Goal: Information Seeking & Learning: Learn about a topic

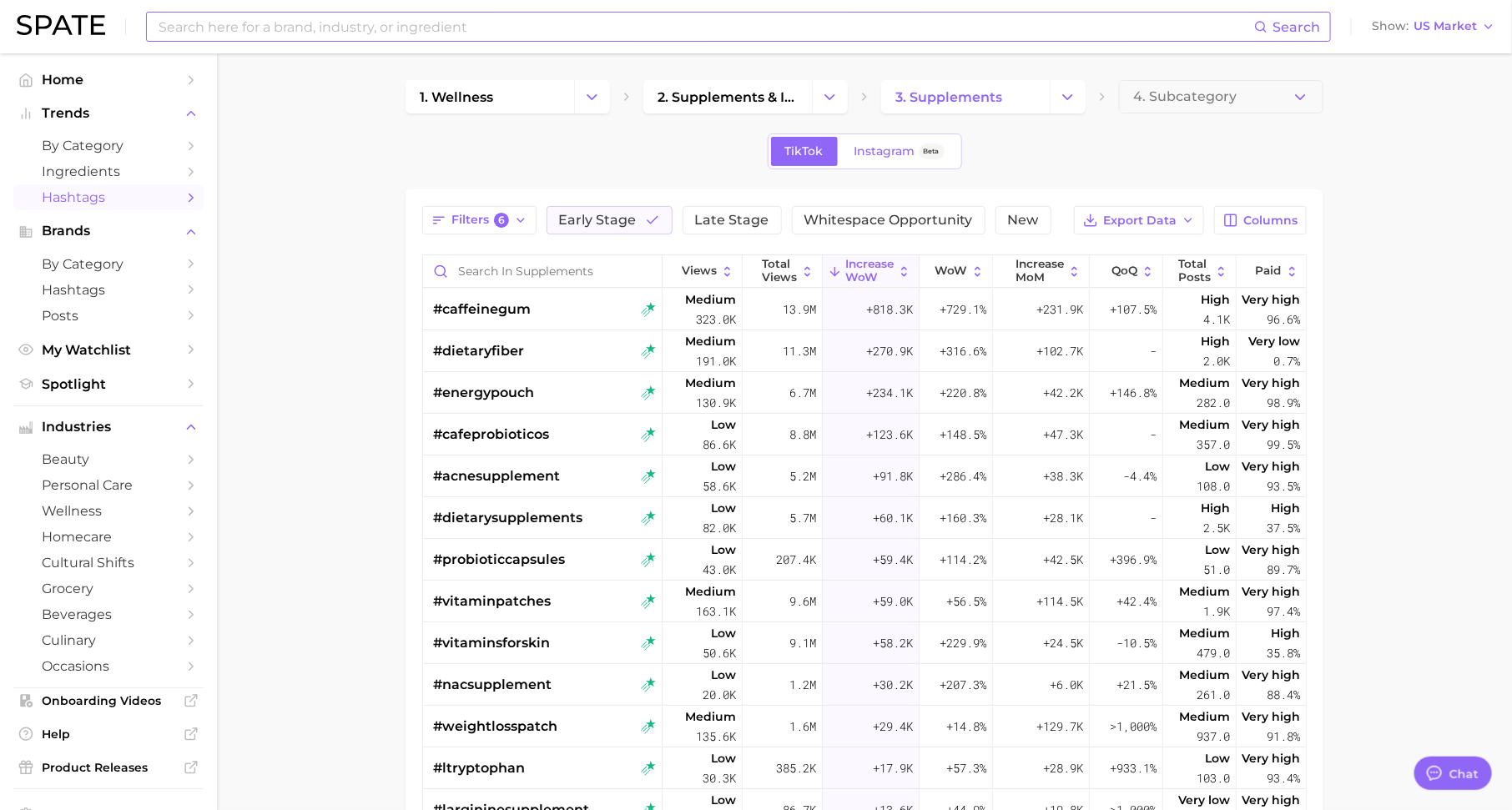
click at [348, 32] on input at bounding box center [705, 27] width 1097 height 28
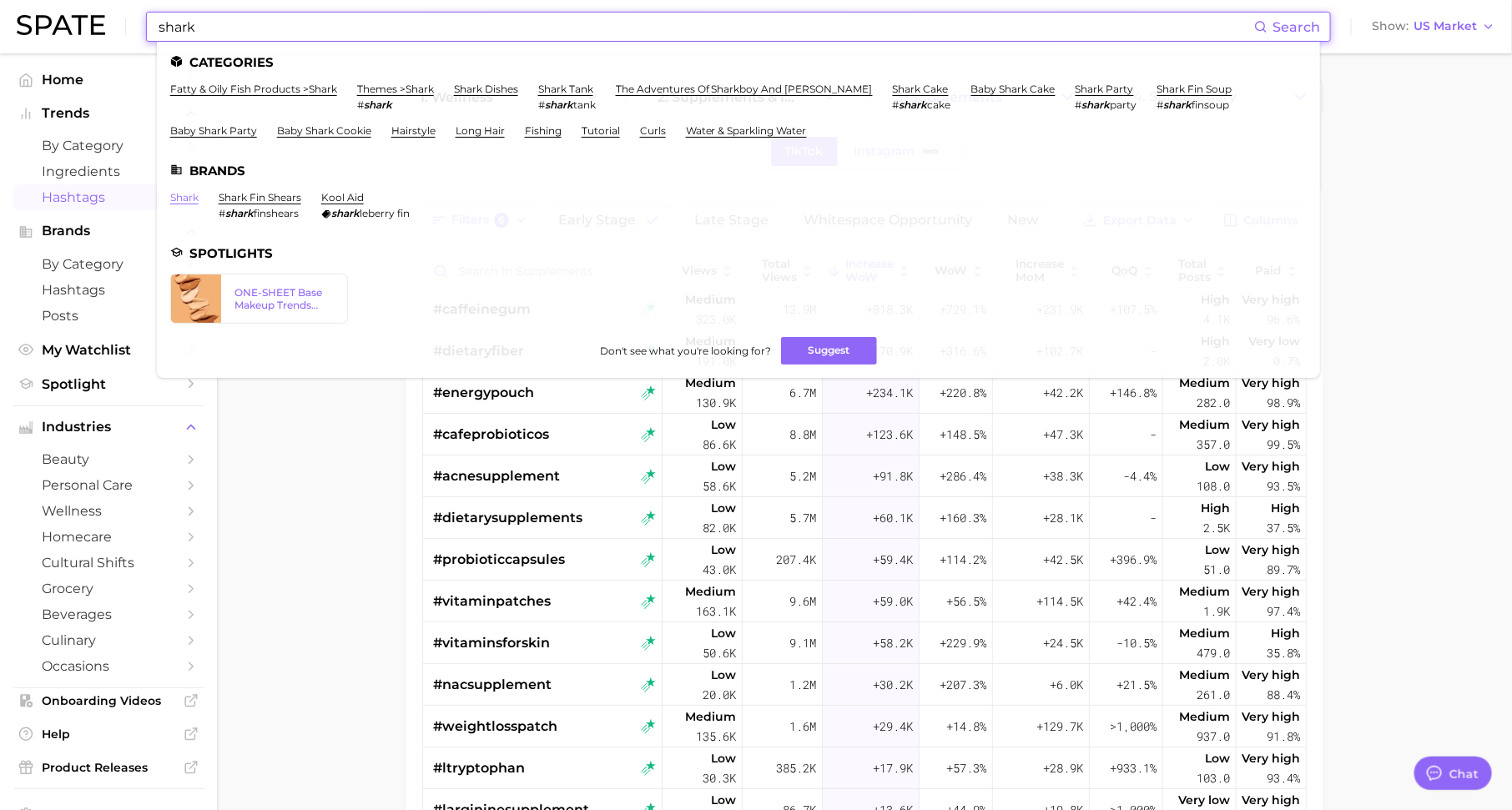
type input "shark"
click at [182, 195] on link "shark" at bounding box center [184, 197] width 28 height 13
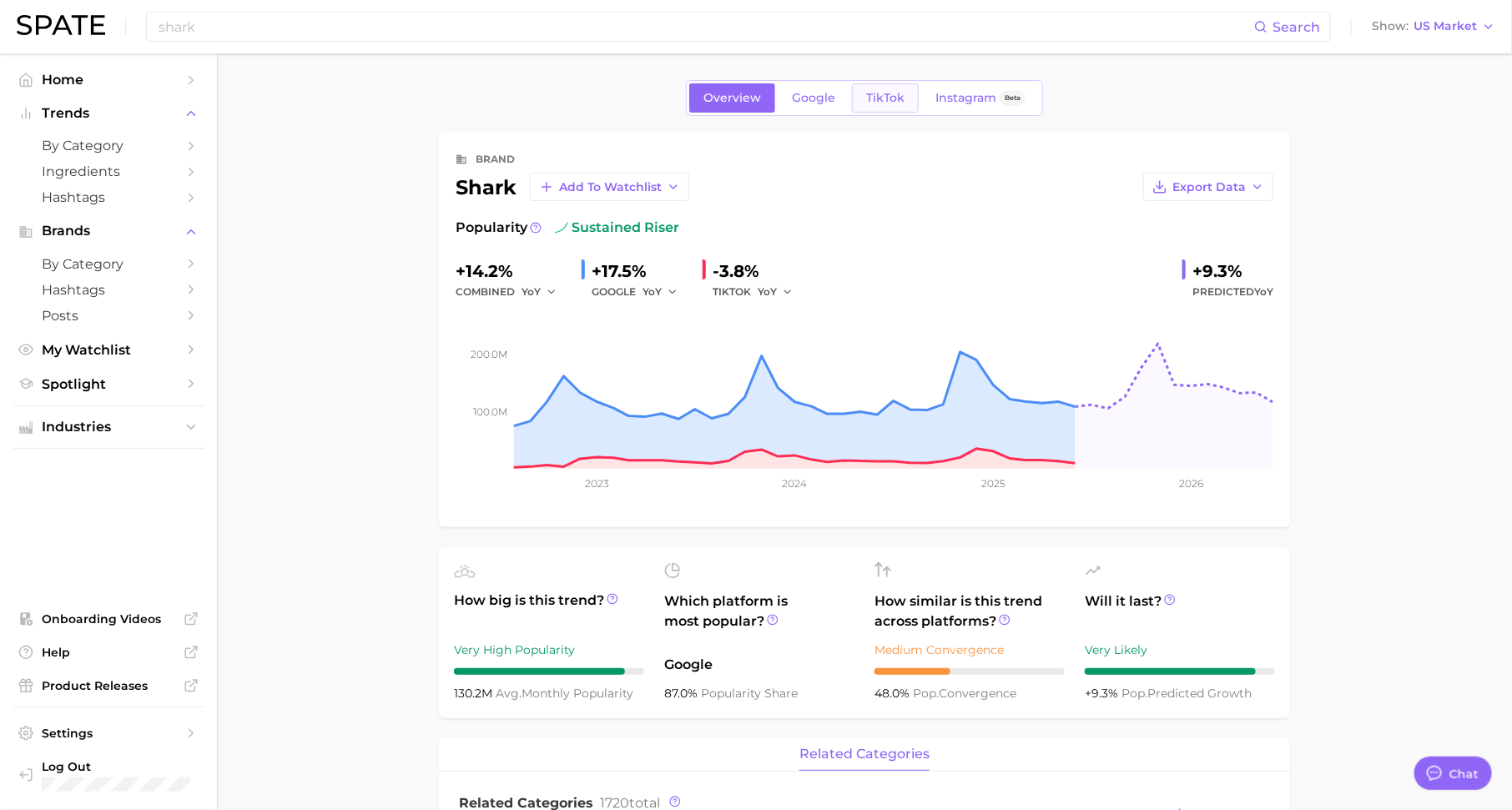
click at [876, 96] on span "TikTok" at bounding box center [885, 97] width 39 height 14
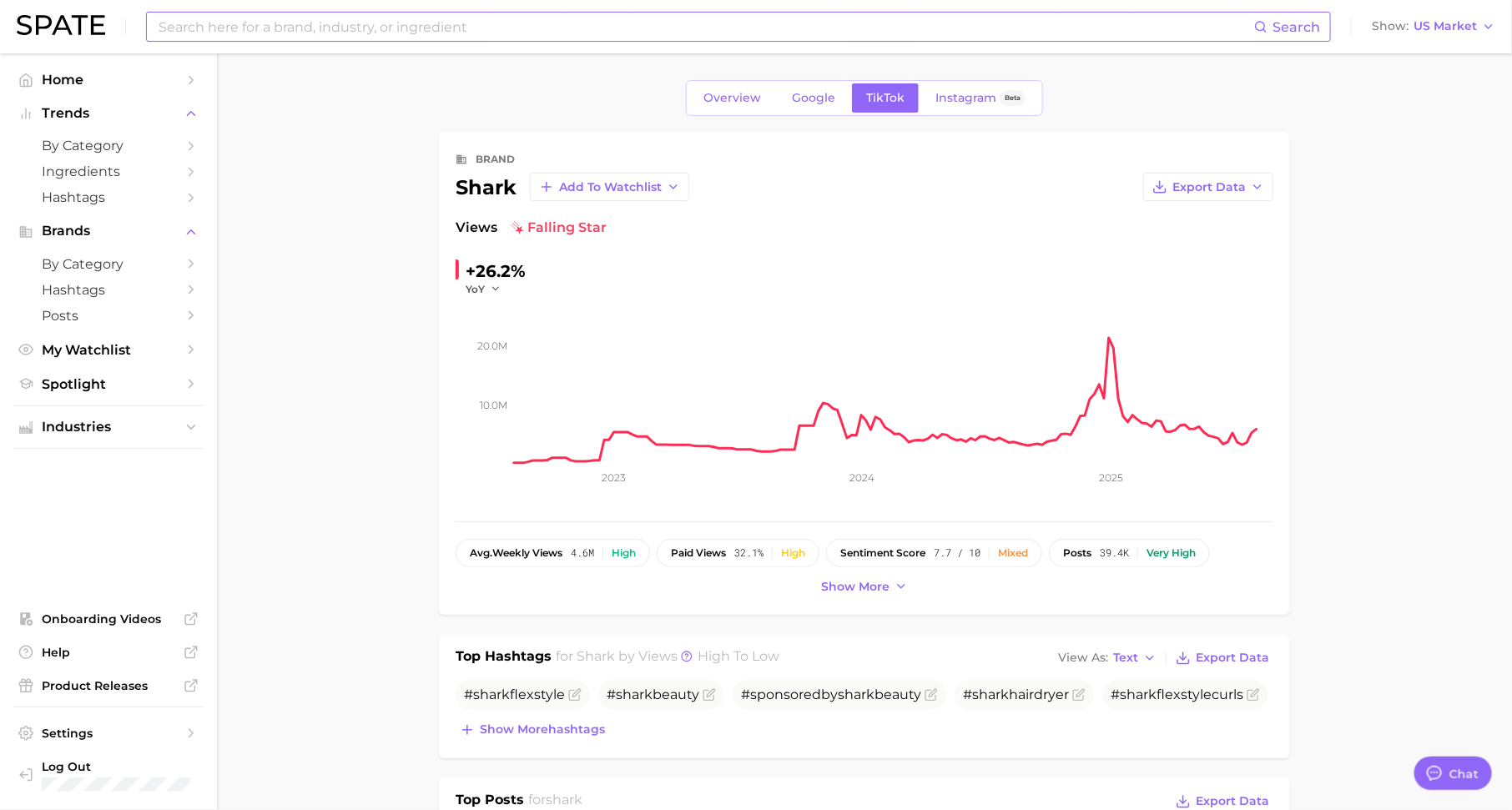
click at [701, 23] on input at bounding box center [705, 27] width 1097 height 28
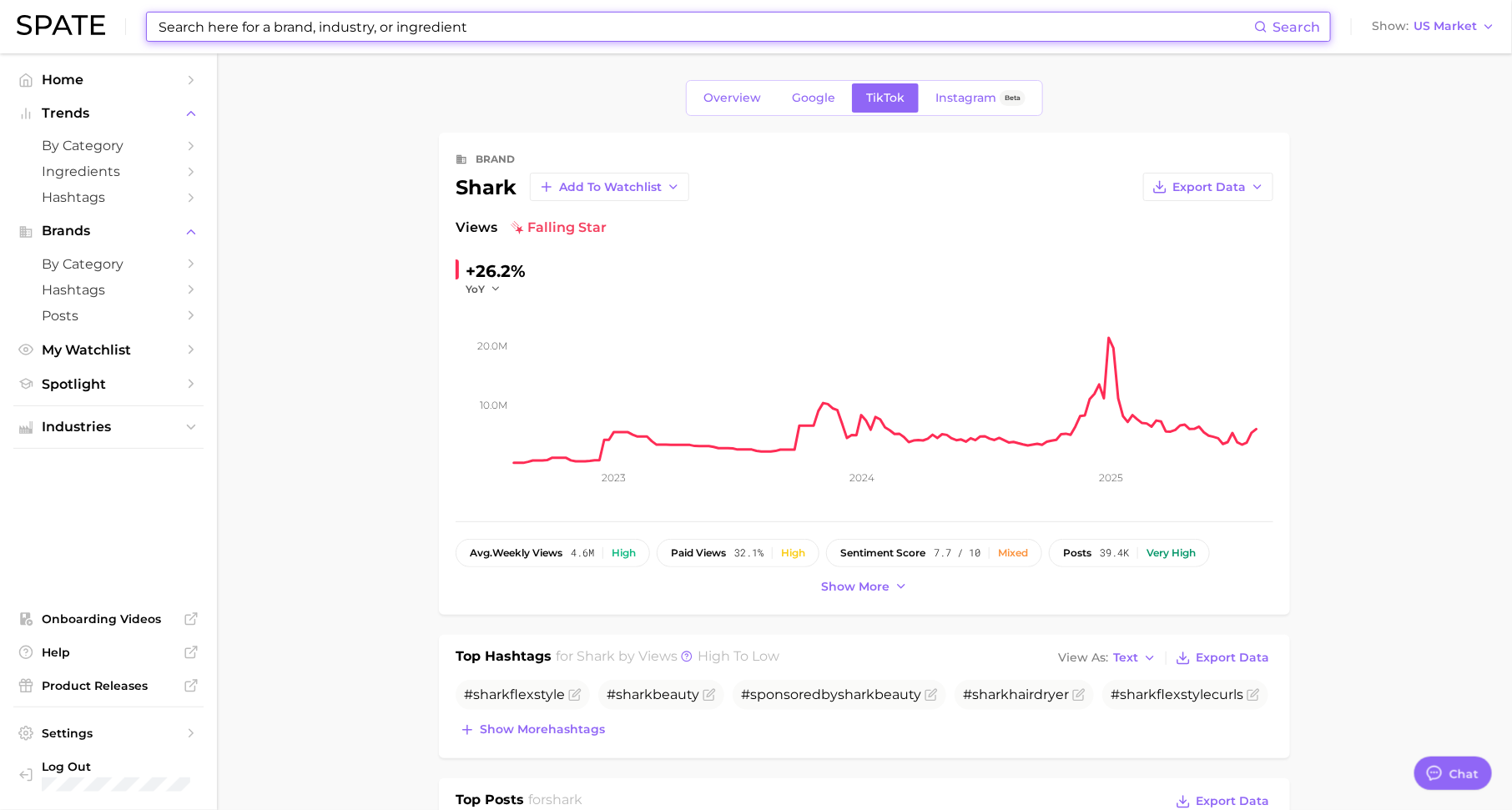
click at [701, 23] on input at bounding box center [705, 27] width 1097 height 28
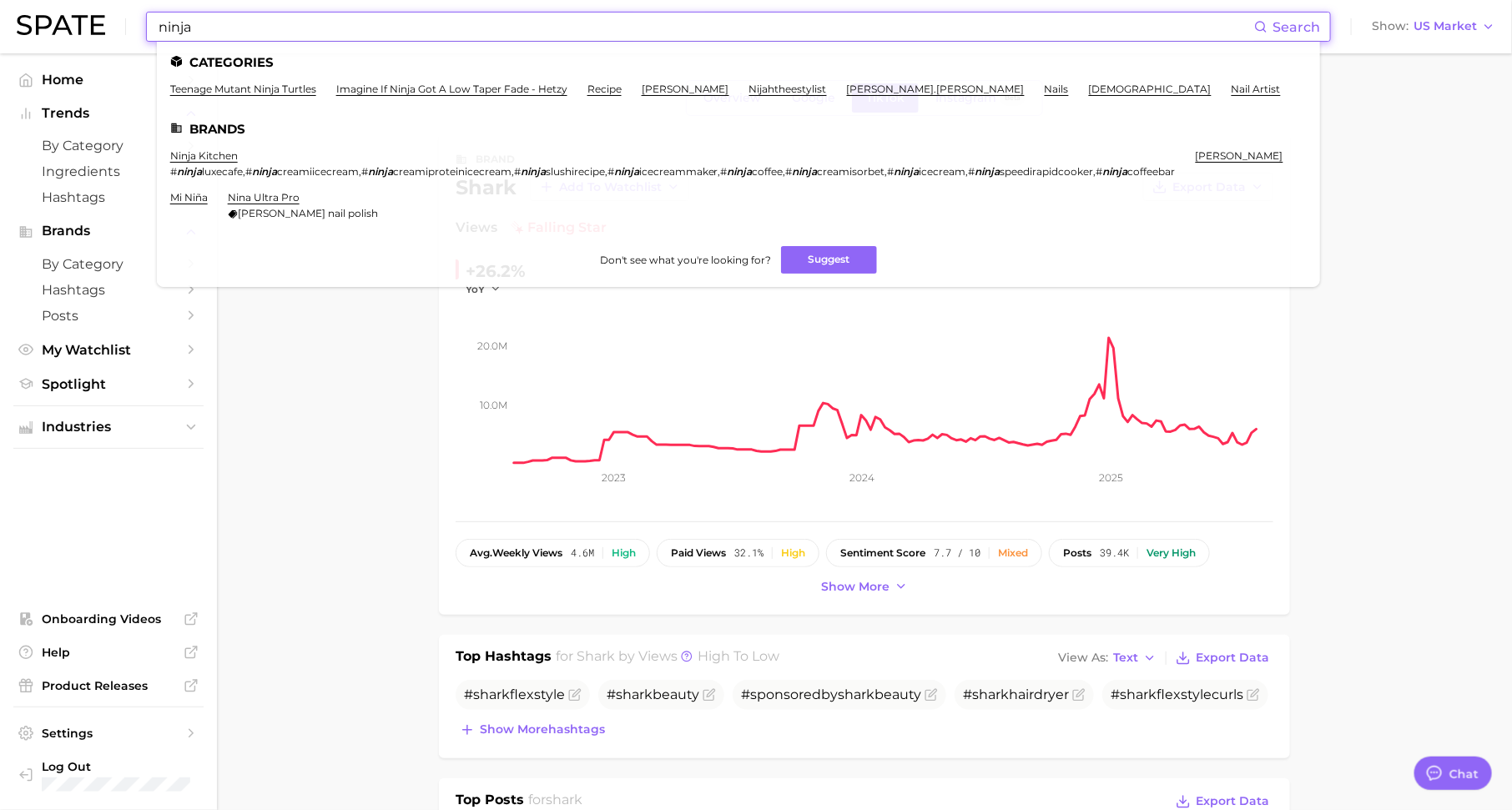
type input "ninja"
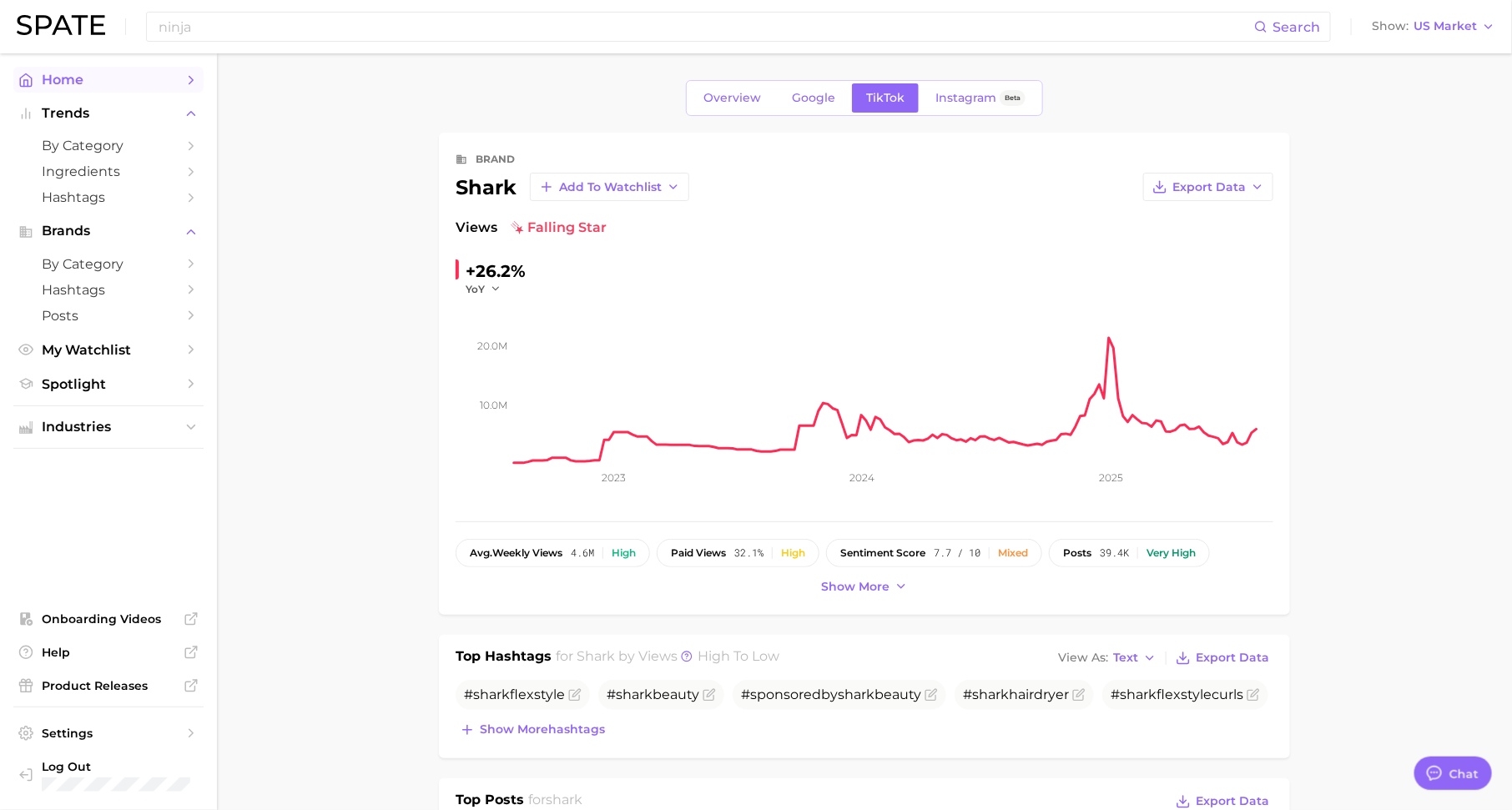
click at [162, 78] on span "Home" at bounding box center [108, 79] width 134 height 16
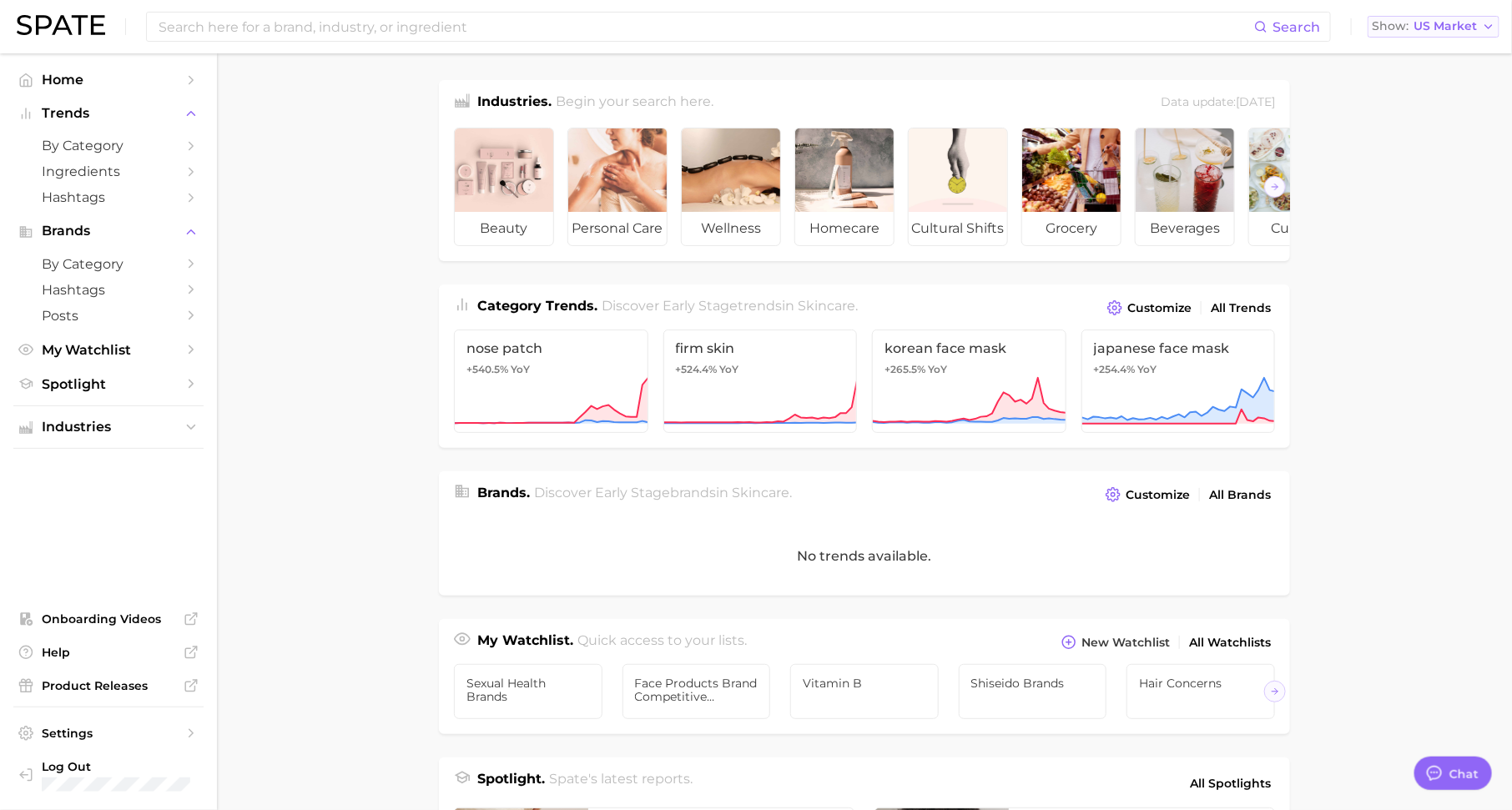
click at [1462, 31] on span "US Market" at bounding box center [1444, 27] width 63 height 9
click at [154, 432] on span "Industries" at bounding box center [108, 427] width 134 height 15
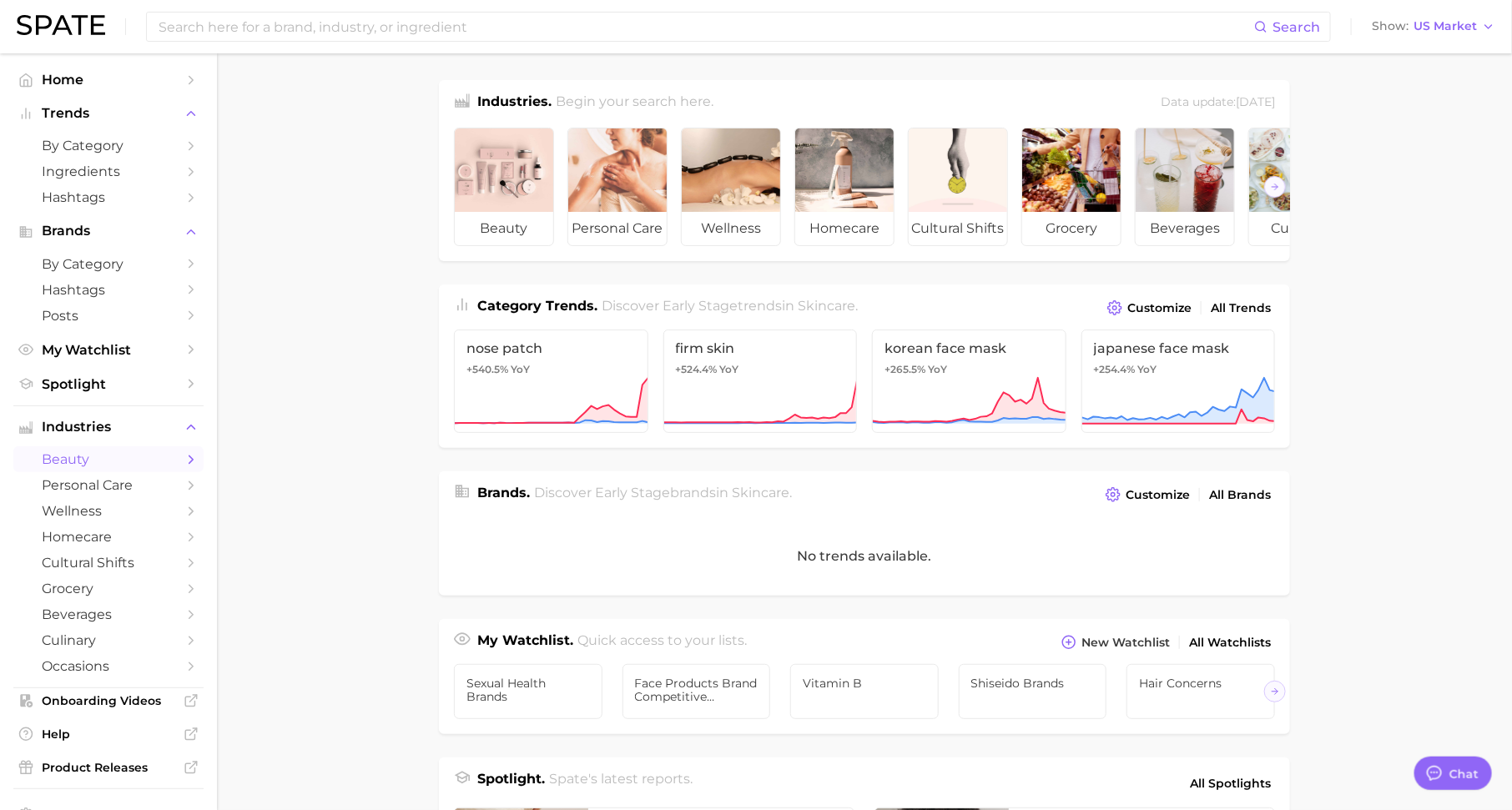
click at [163, 460] on span "beauty" at bounding box center [108, 459] width 134 height 16
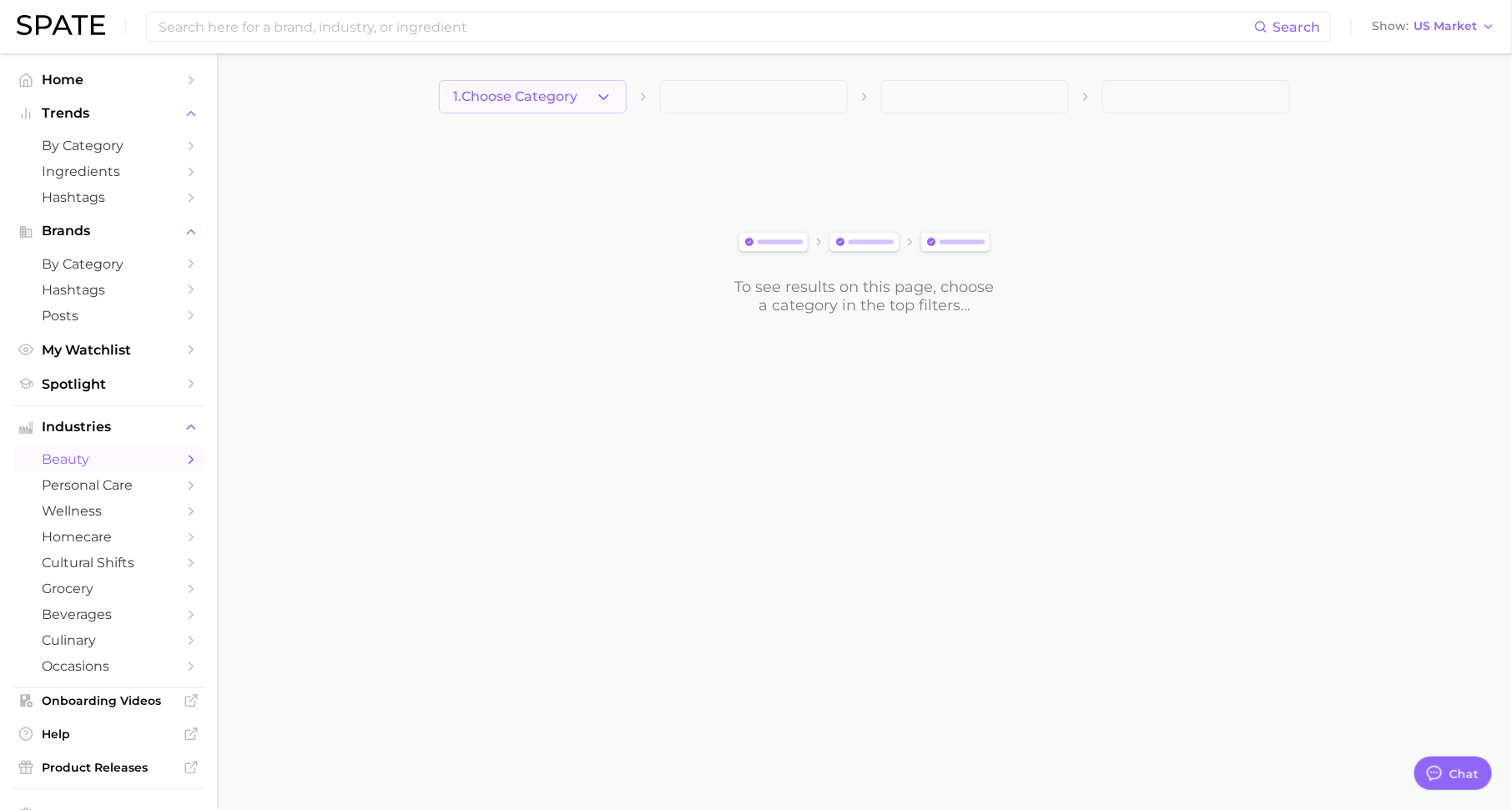
click at [599, 94] on polyline "button" at bounding box center [603, 96] width 9 height 5
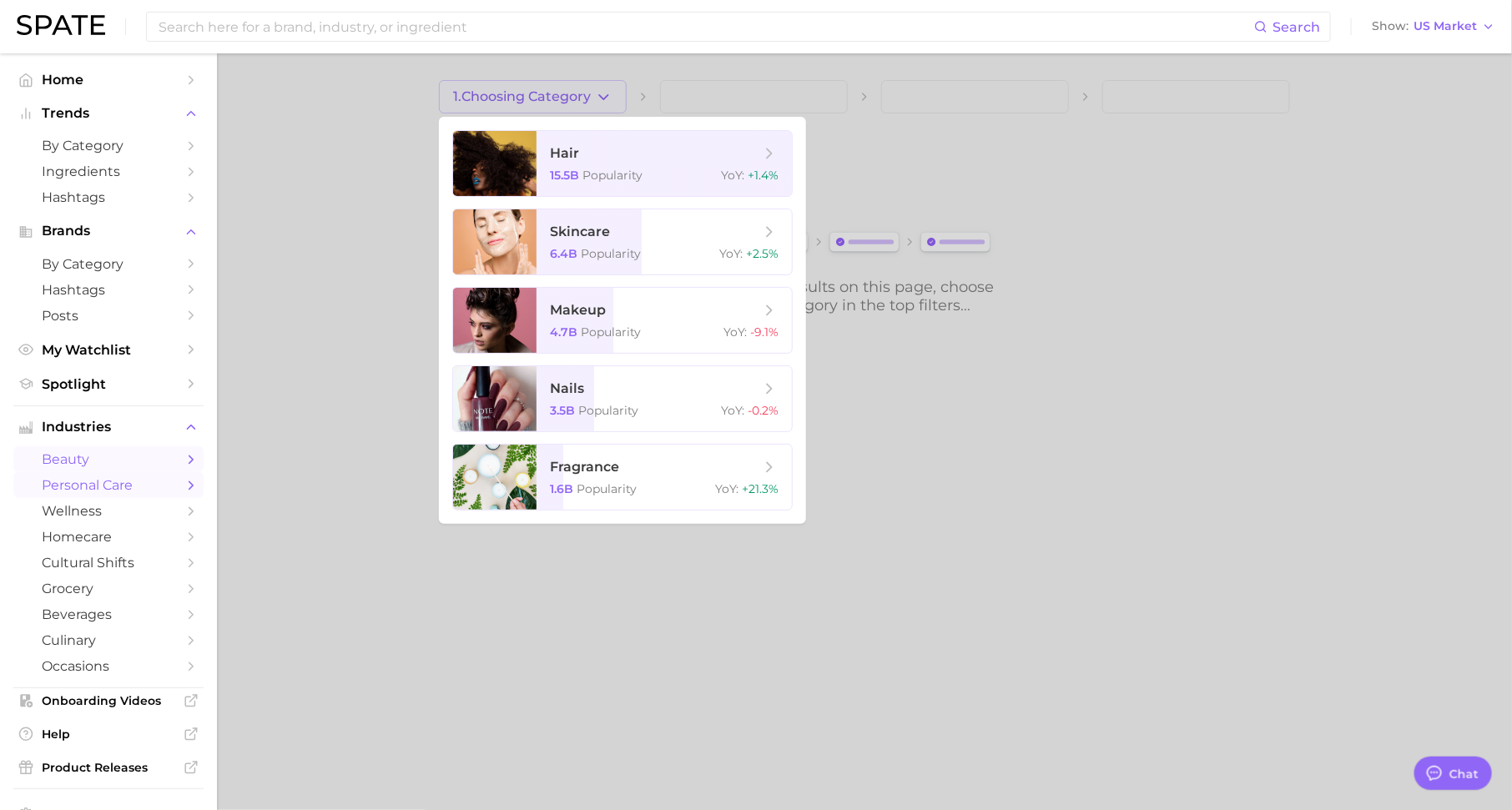
click at [176, 487] on link "personal care" at bounding box center [108, 485] width 190 height 26
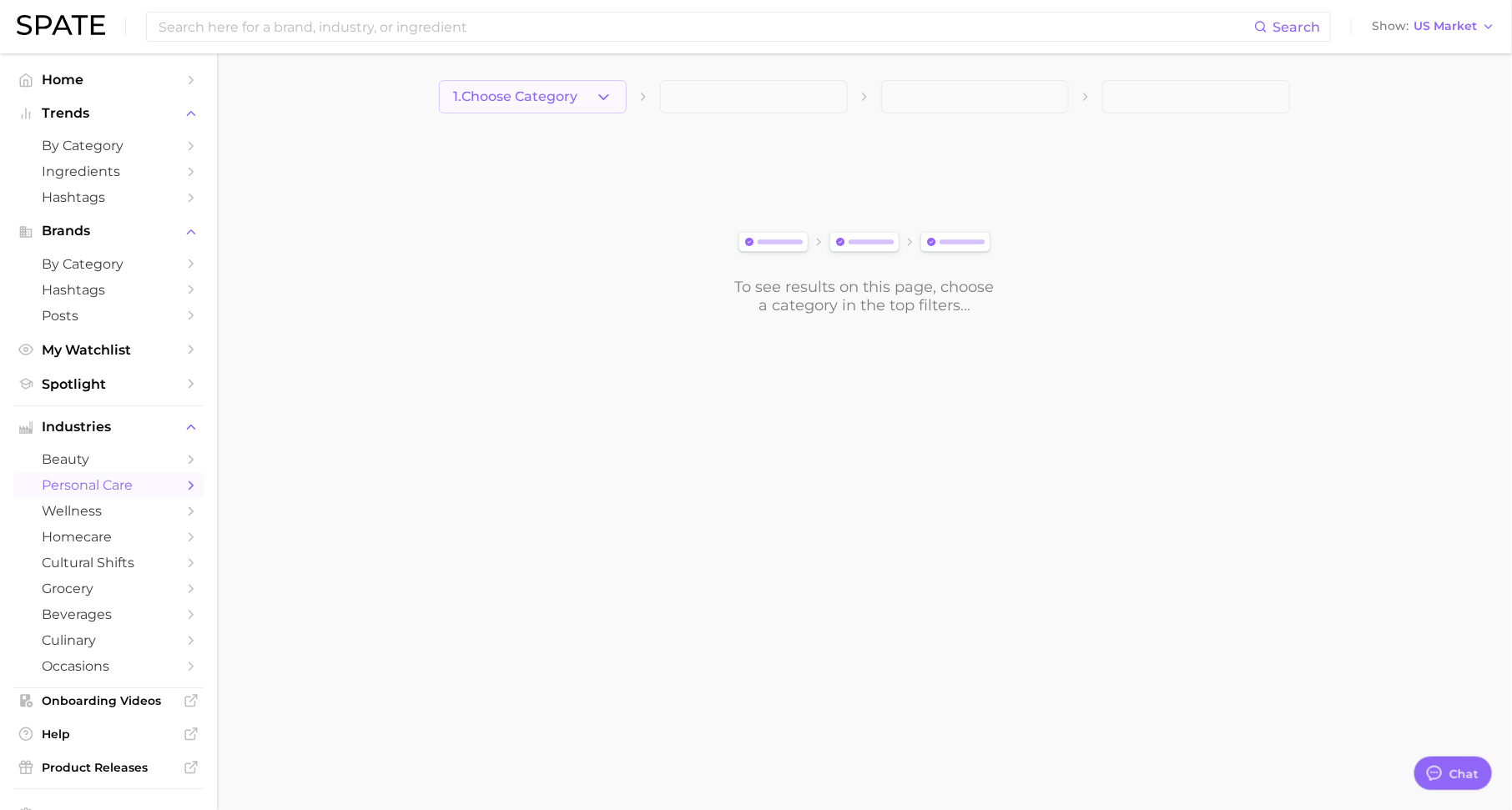
click at [564, 106] on button "1. Choose Category" at bounding box center [533, 96] width 188 height 33
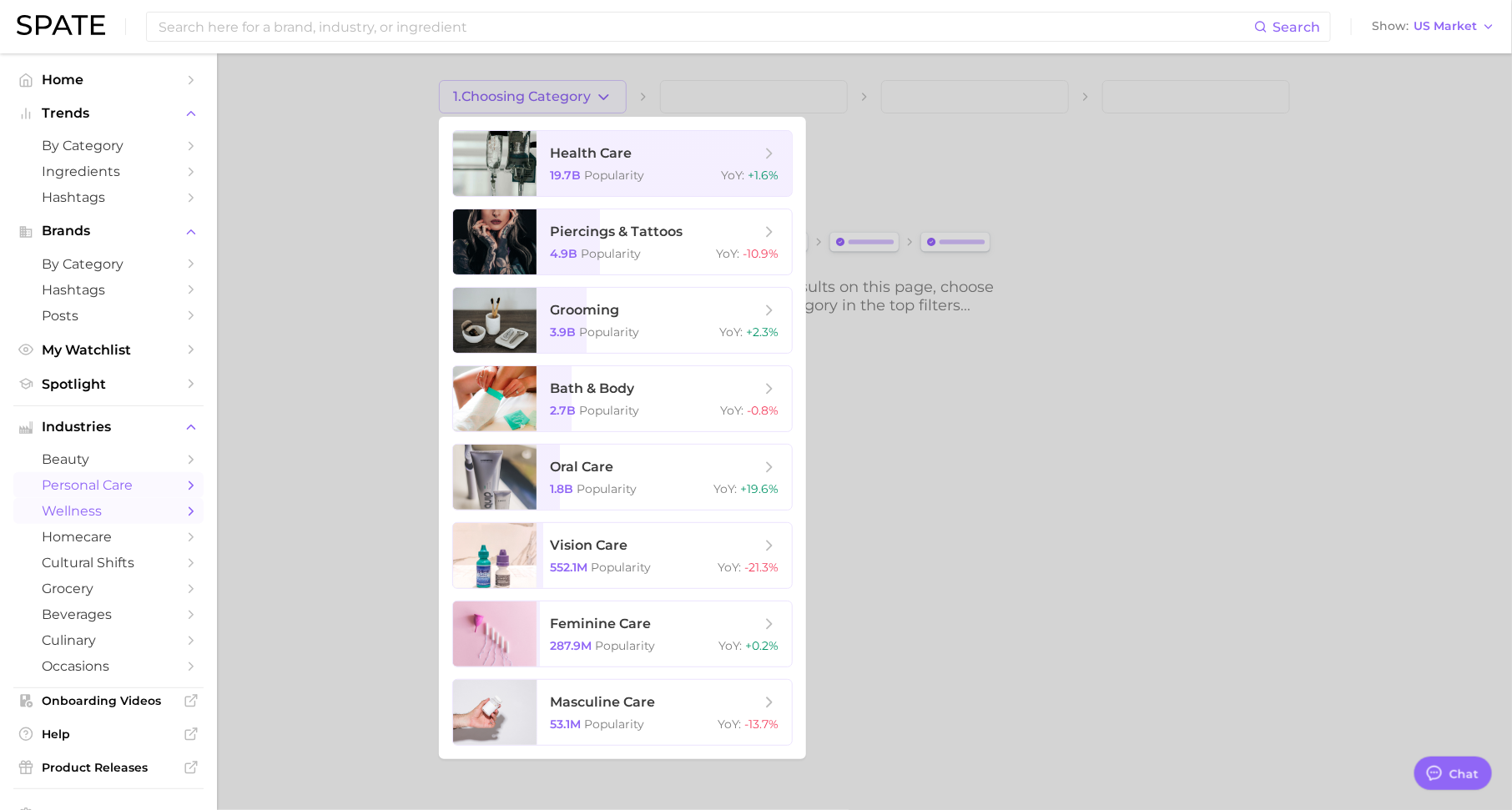
click at [181, 521] on link "wellness" at bounding box center [108, 511] width 190 height 26
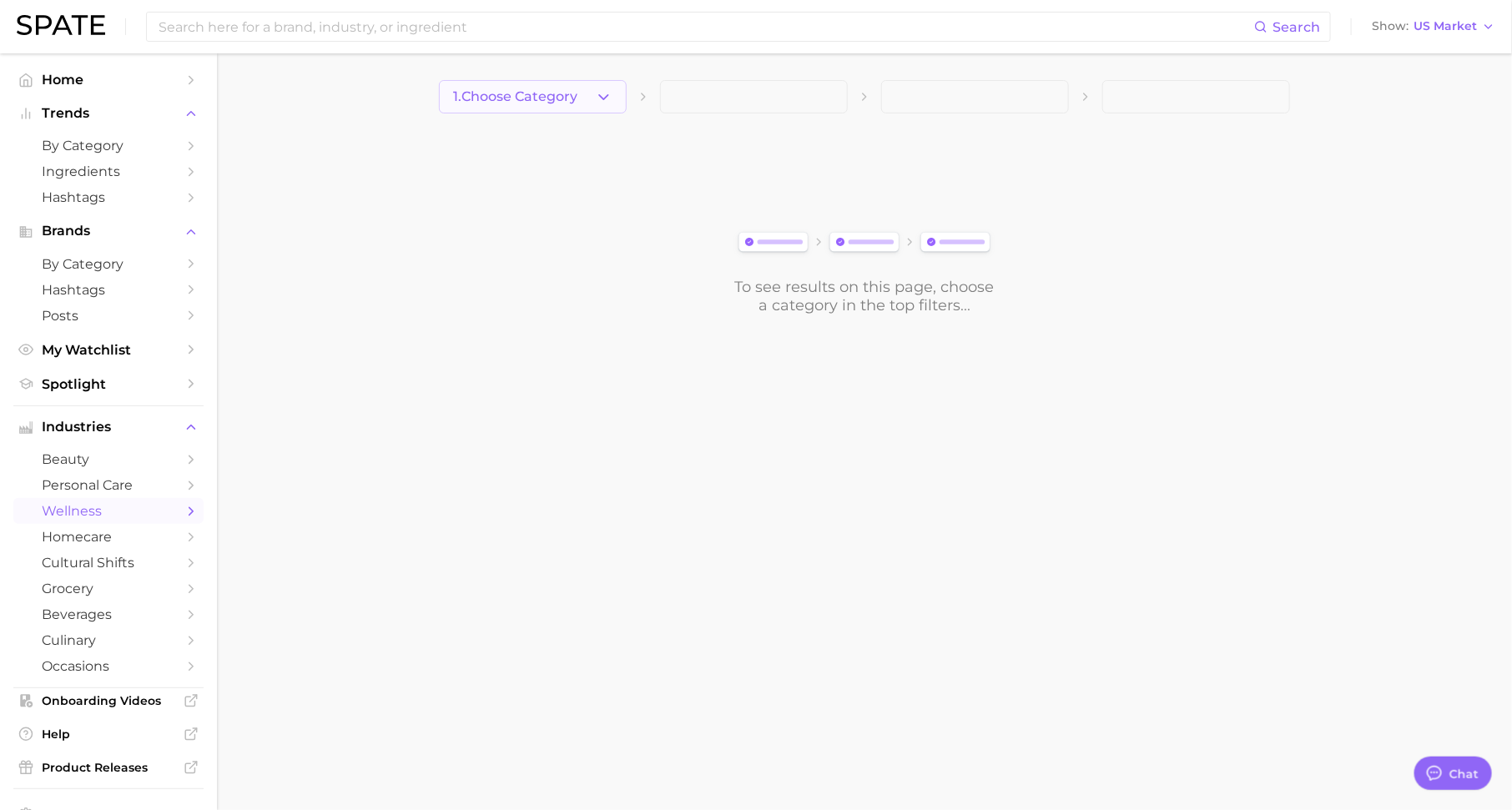
click at [559, 111] on button "1. Choose Category" at bounding box center [533, 96] width 188 height 33
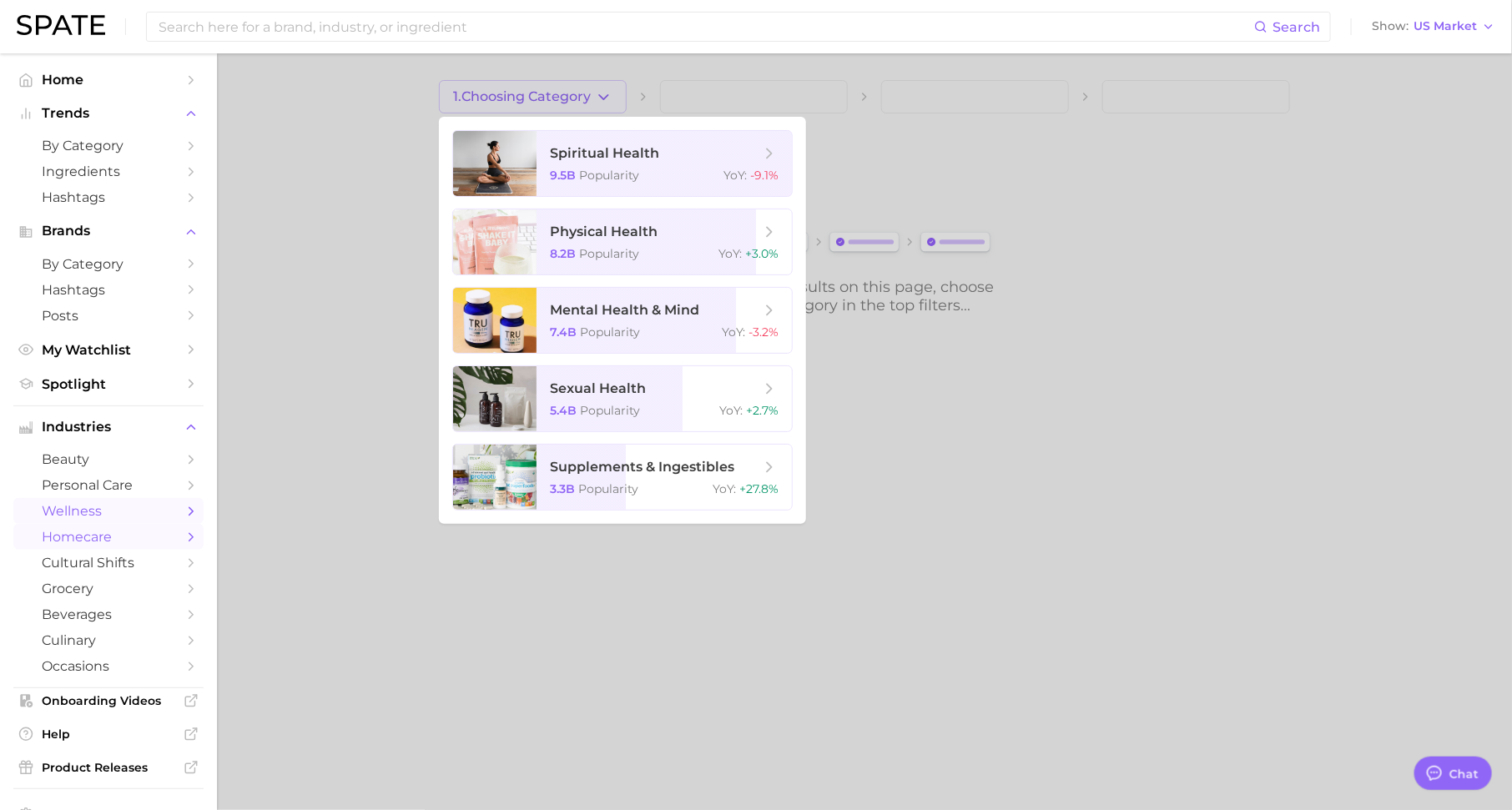
click at [171, 545] on span "homecare" at bounding box center [108, 537] width 134 height 16
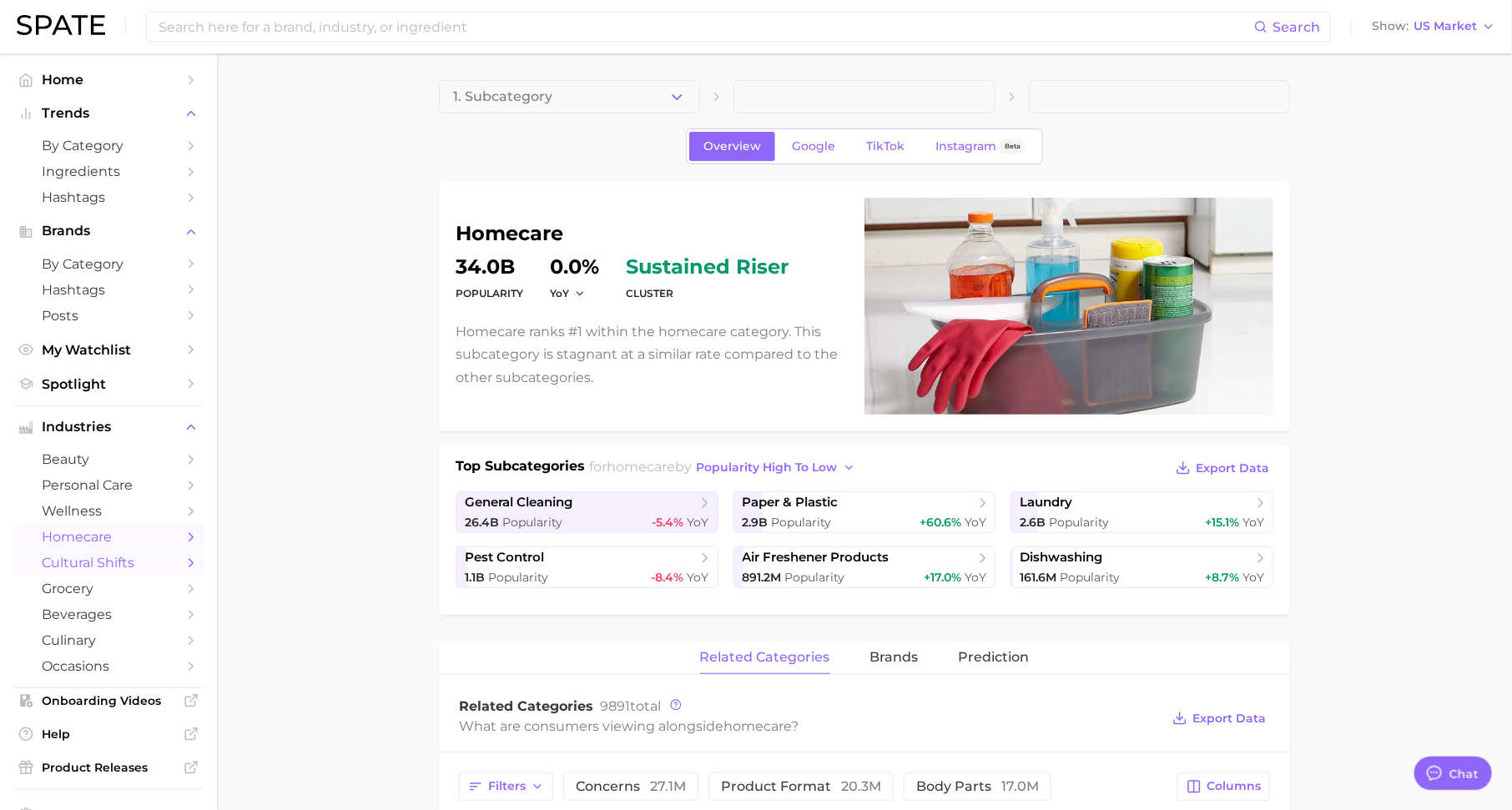
click at [72, 558] on link "cultural shifts" at bounding box center [108, 563] width 190 height 26
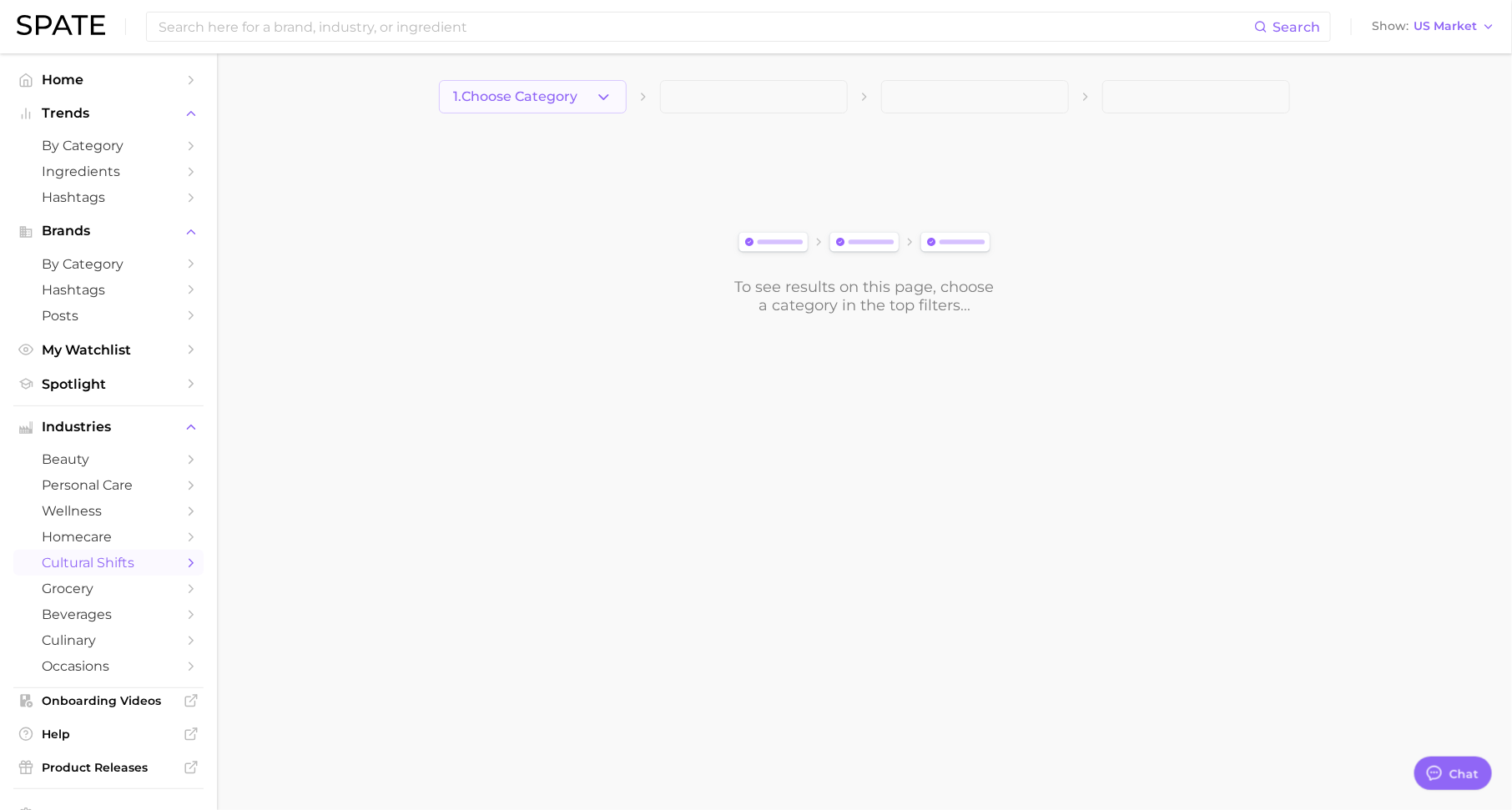
click at [513, 105] on button "1. Choose Category" at bounding box center [533, 96] width 188 height 33
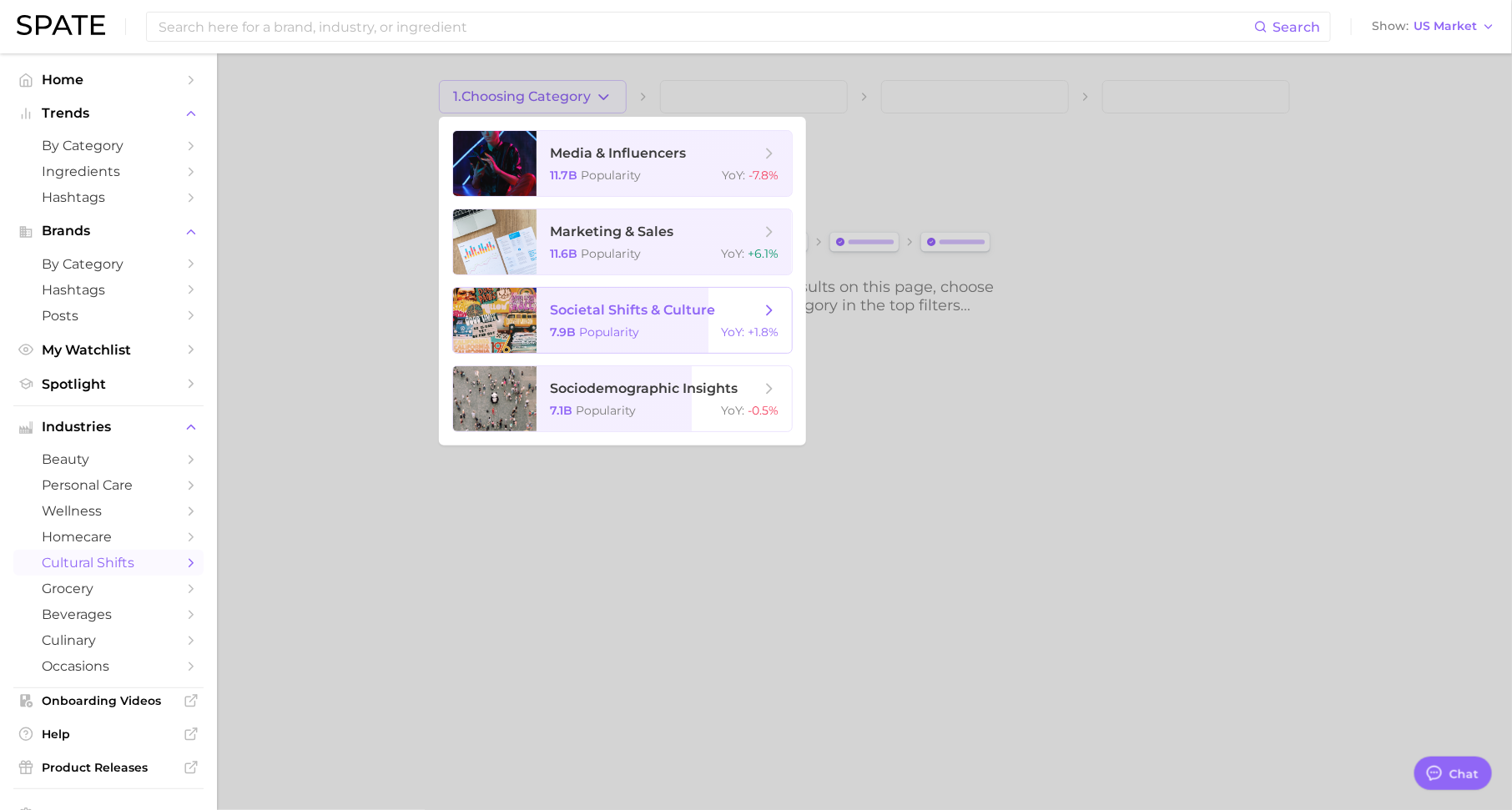
click at [583, 314] on span "societal shifts & culture" at bounding box center [633, 309] width 165 height 16
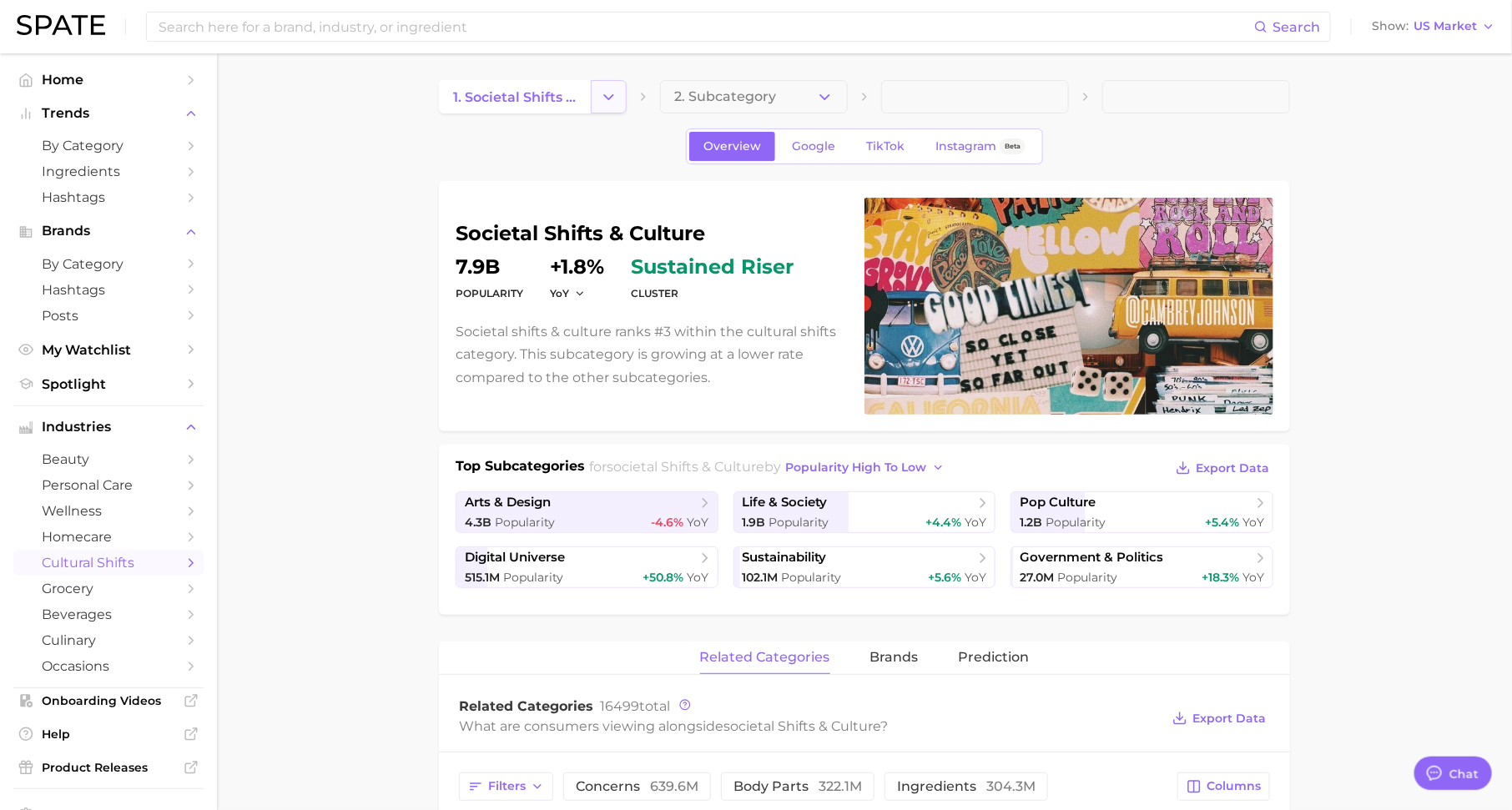
click at [613, 108] on button "Change Category" at bounding box center [608, 96] width 36 height 33
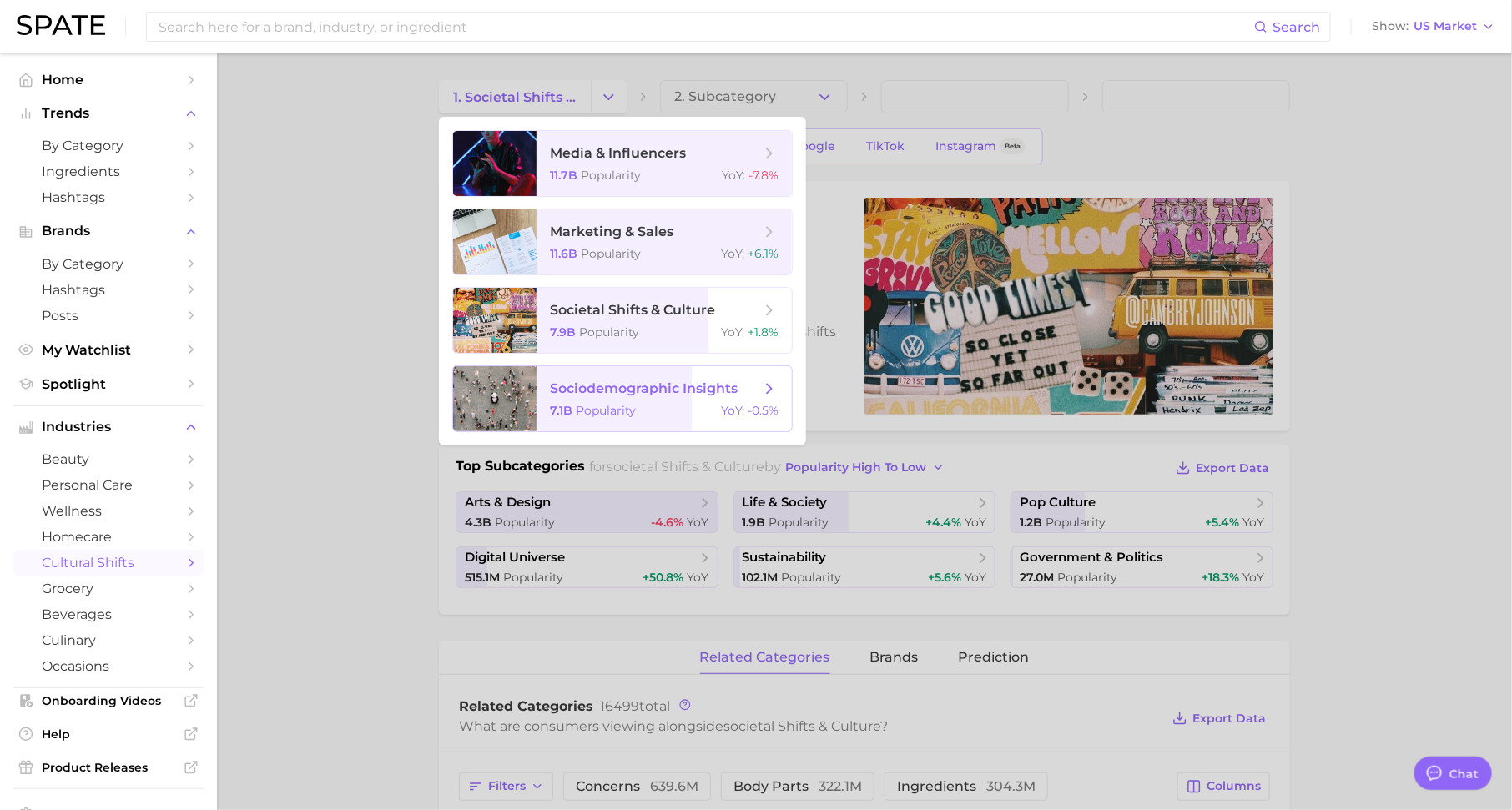
click at [599, 391] on span "sociodemographic insights" at bounding box center [644, 388] width 188 height 16
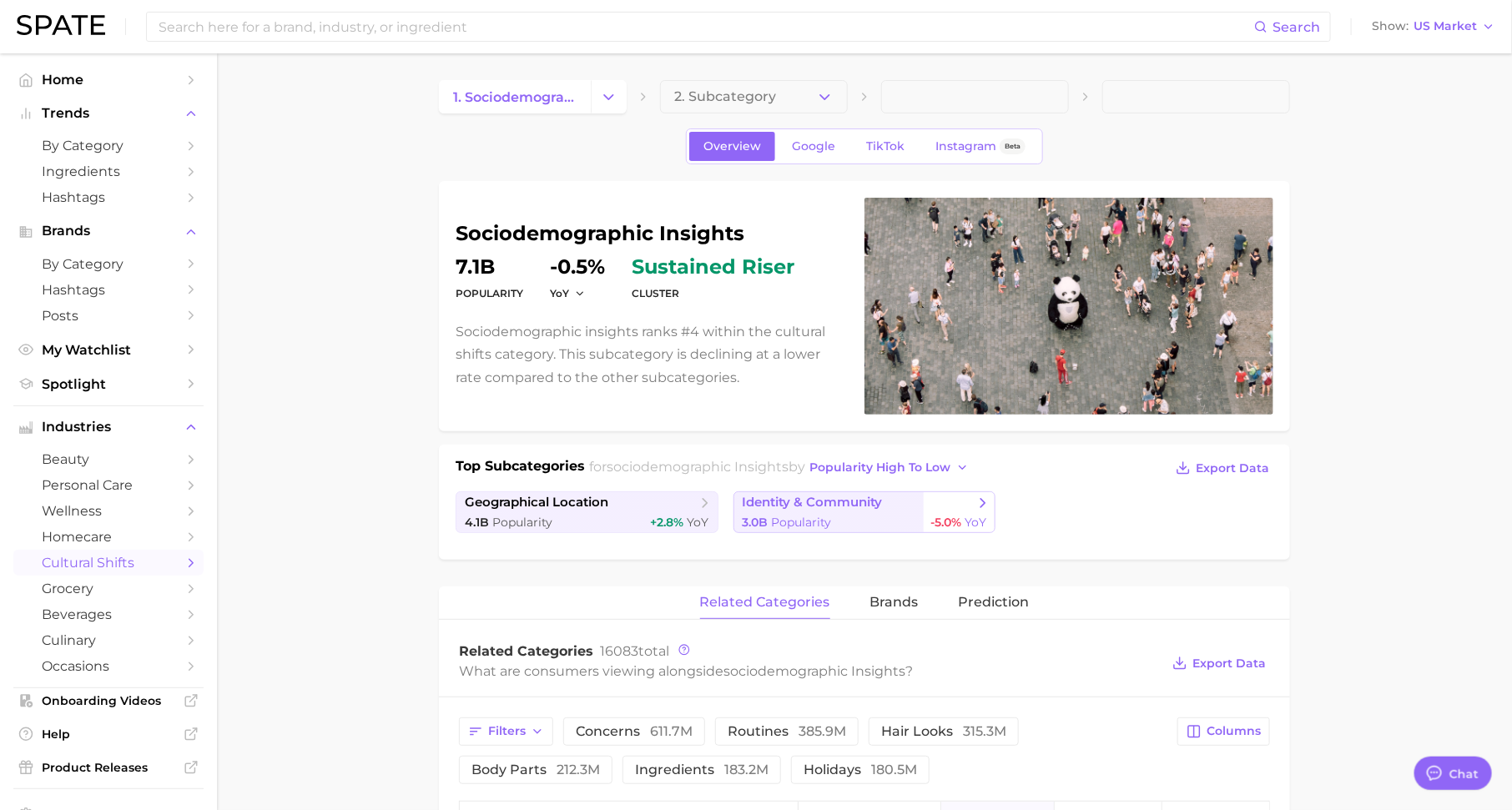
click at [839, 528] on link "identity & community 3.0b Popularity -5.0% YoY" at bounding box center [865, 512] width 263 height 41
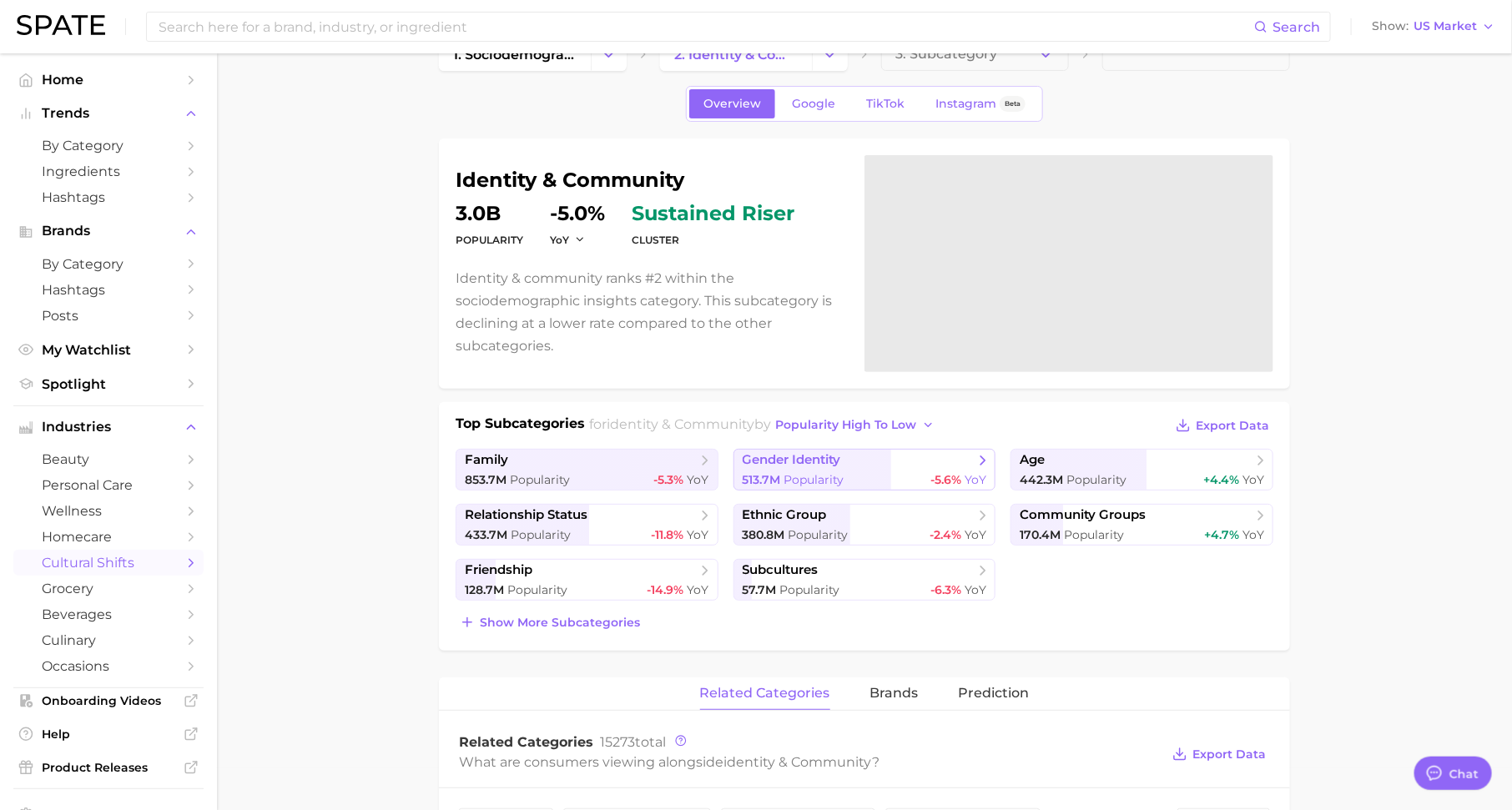
scroll to position [46, 0]
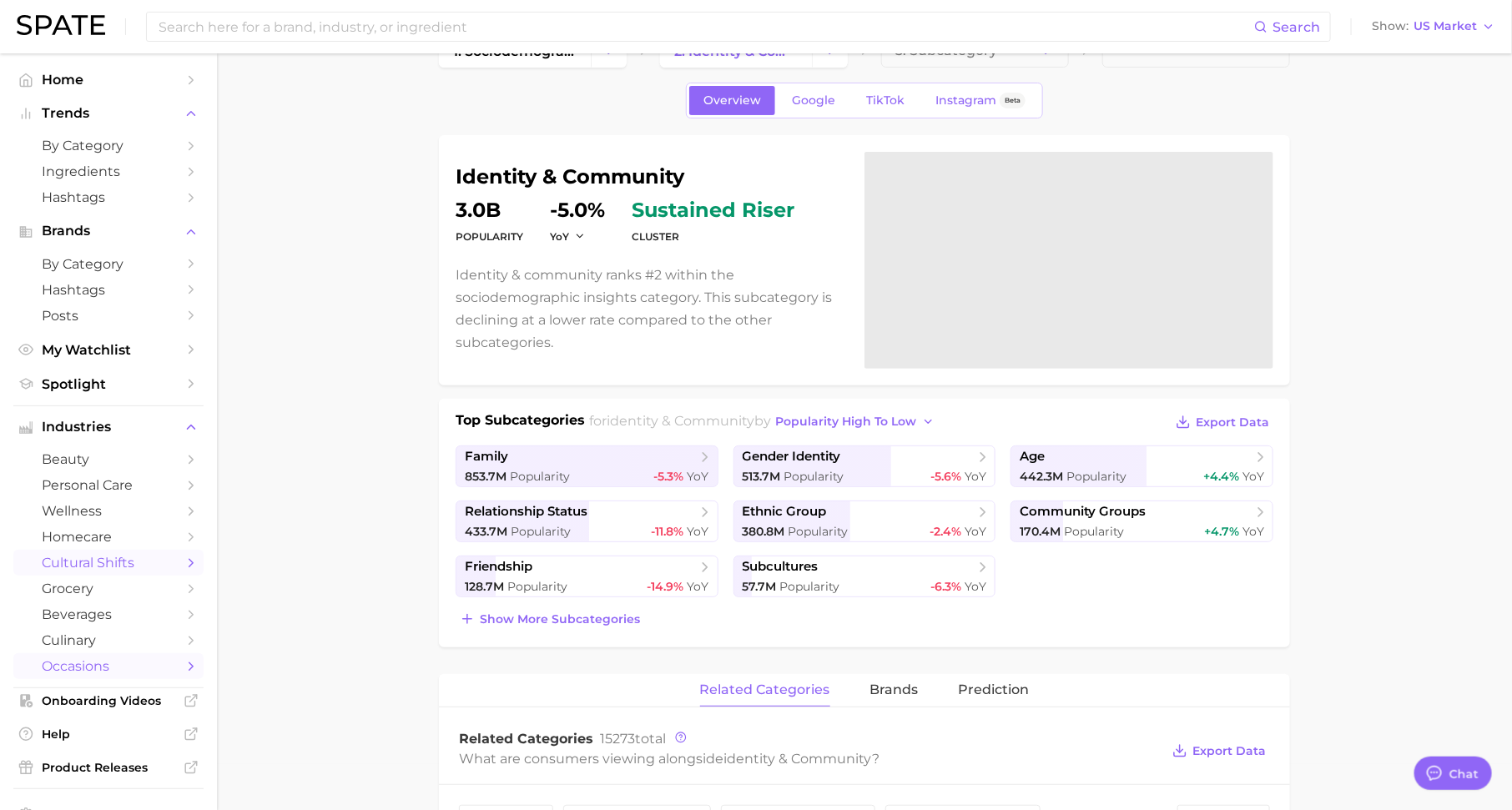
click at [162, 669] on span "occasions" at bounding box center [108, 666] width 134 height 16
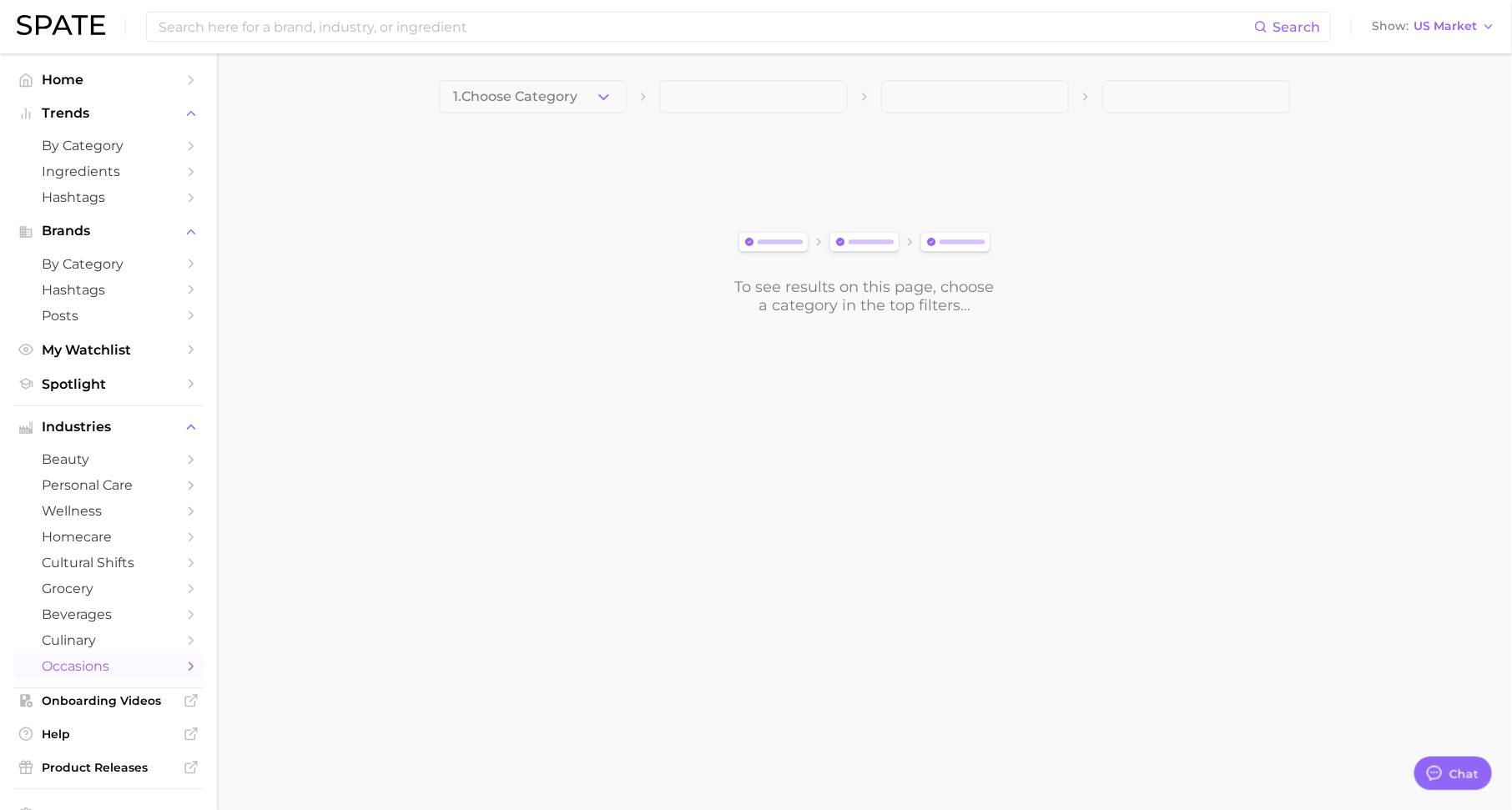
click at [553, 108] on button "1. Choose Category" at bounding box center [533, 96] width 188 height 33
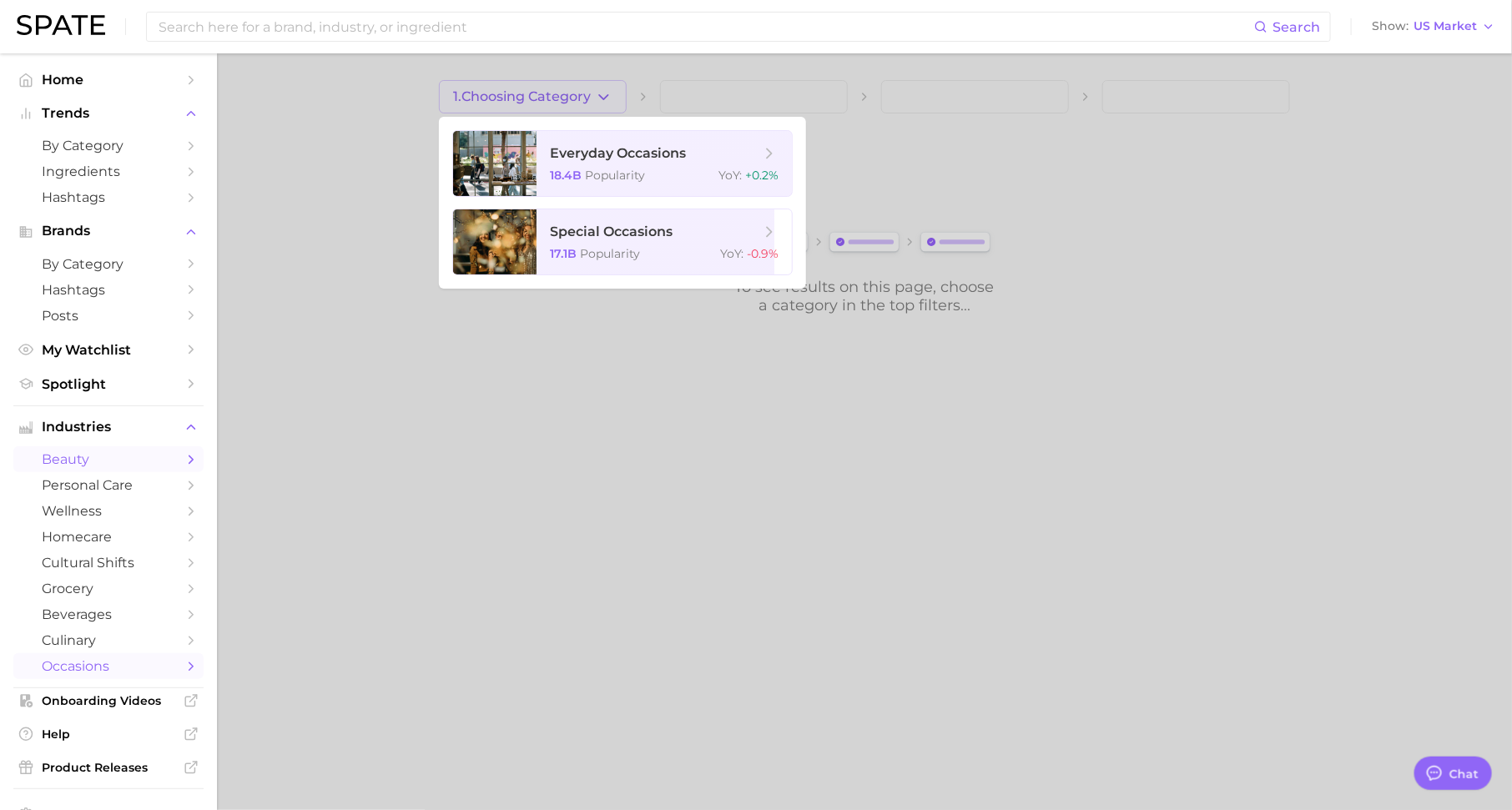
click at [193, 457] on icon "Sidebar" at bounding box center [191, 460] width 15 height 15
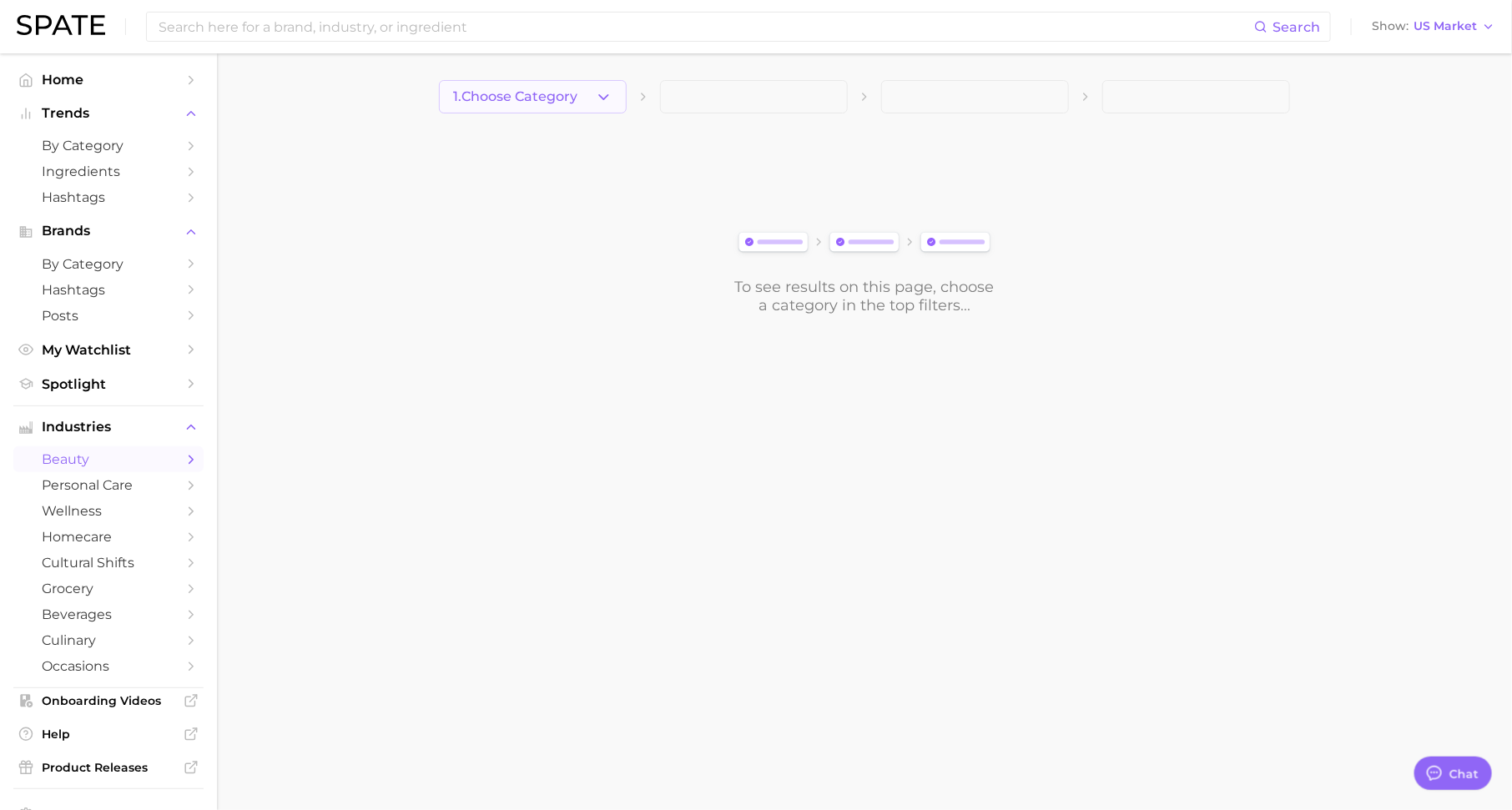
click at [499, 94] on span "1. Choose Category" at bounding box center [515, 96] width 125 height 15
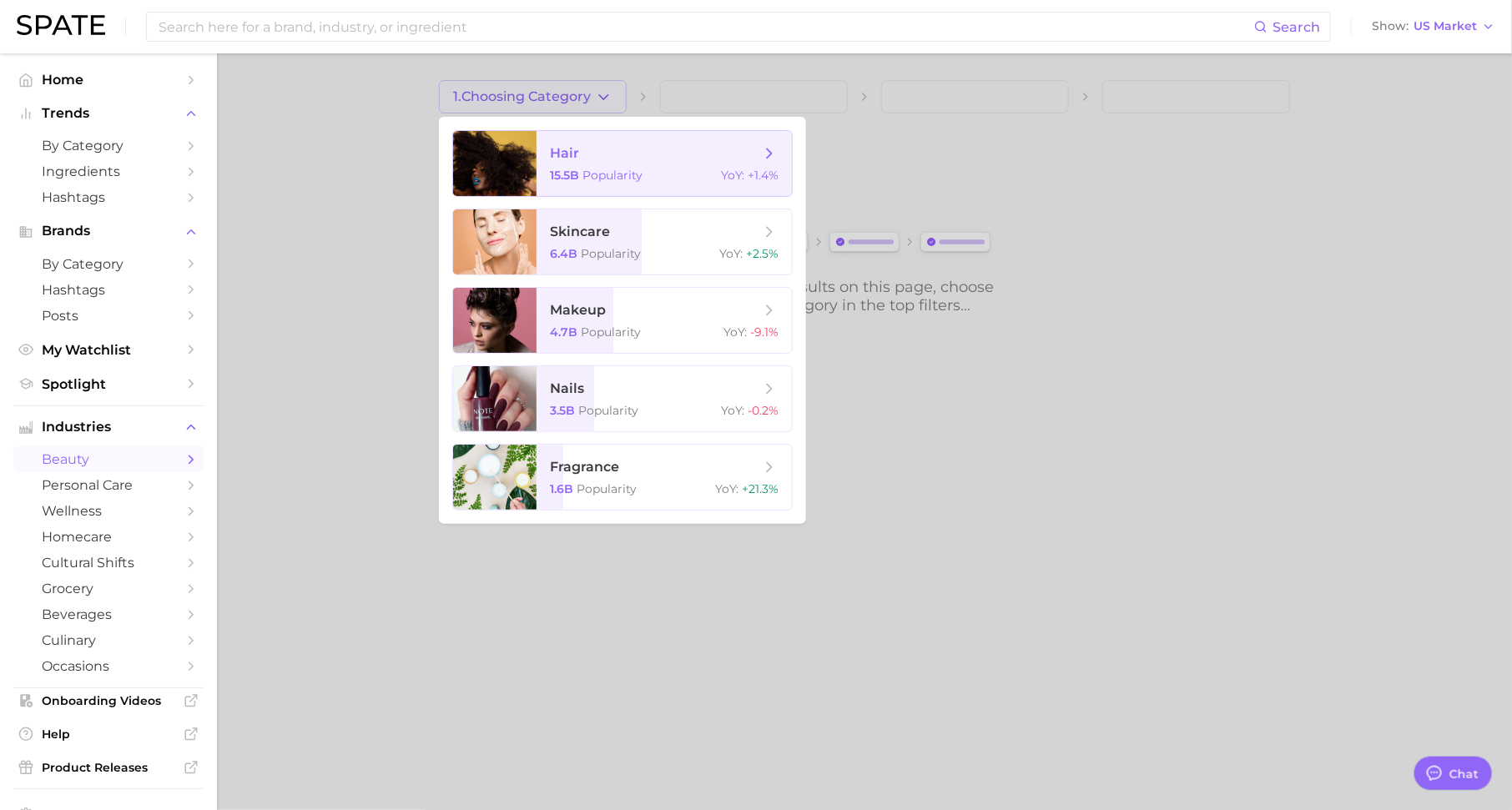
click at [604, 175] on span "Popularity" at bounding box center [613, 175] width 61 height 15
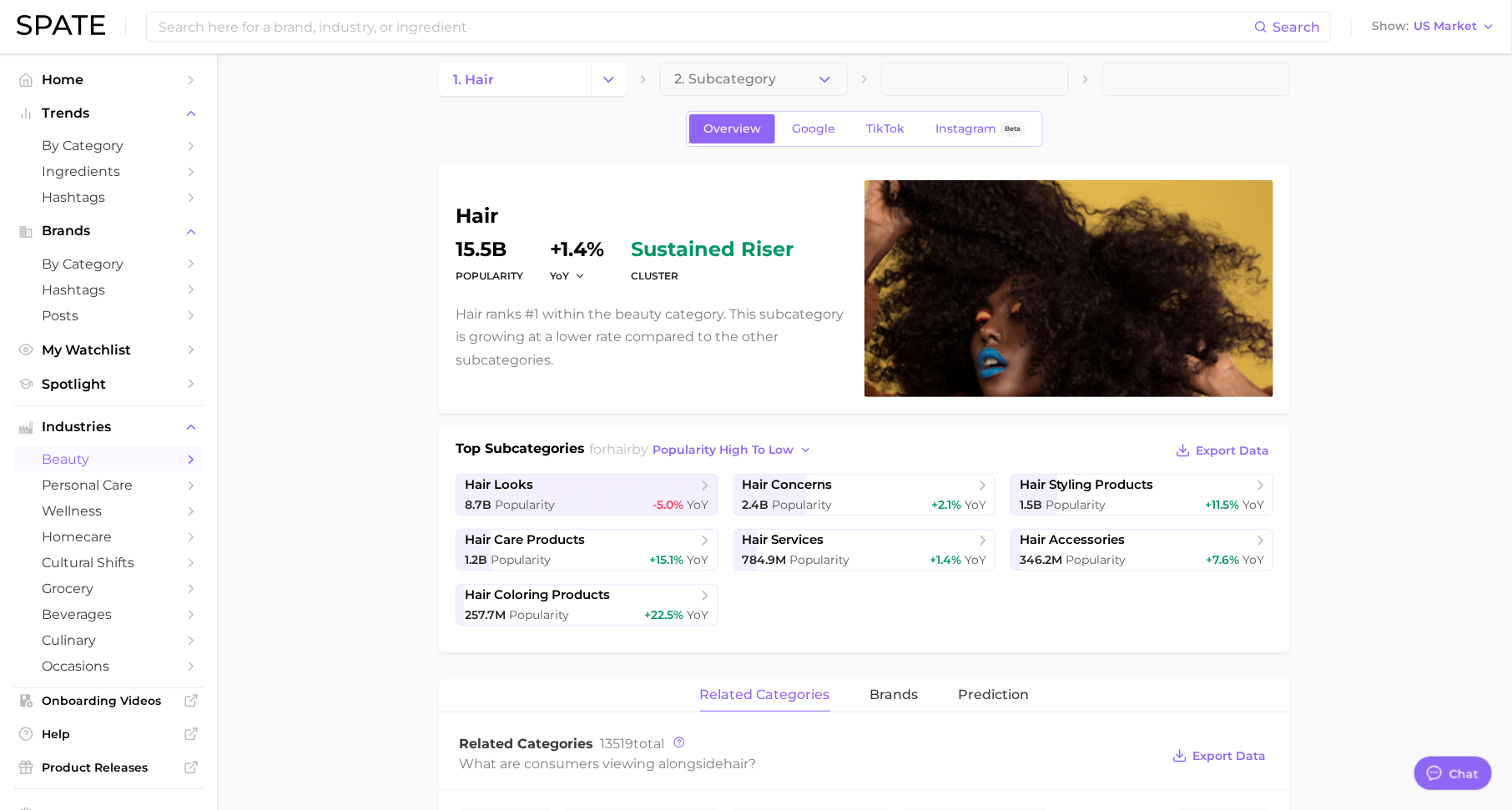
scroll to position [18, 0]
click at [1046, 477] on span "hair styling products" at bounding box center [1087, 484] width 134 height 16
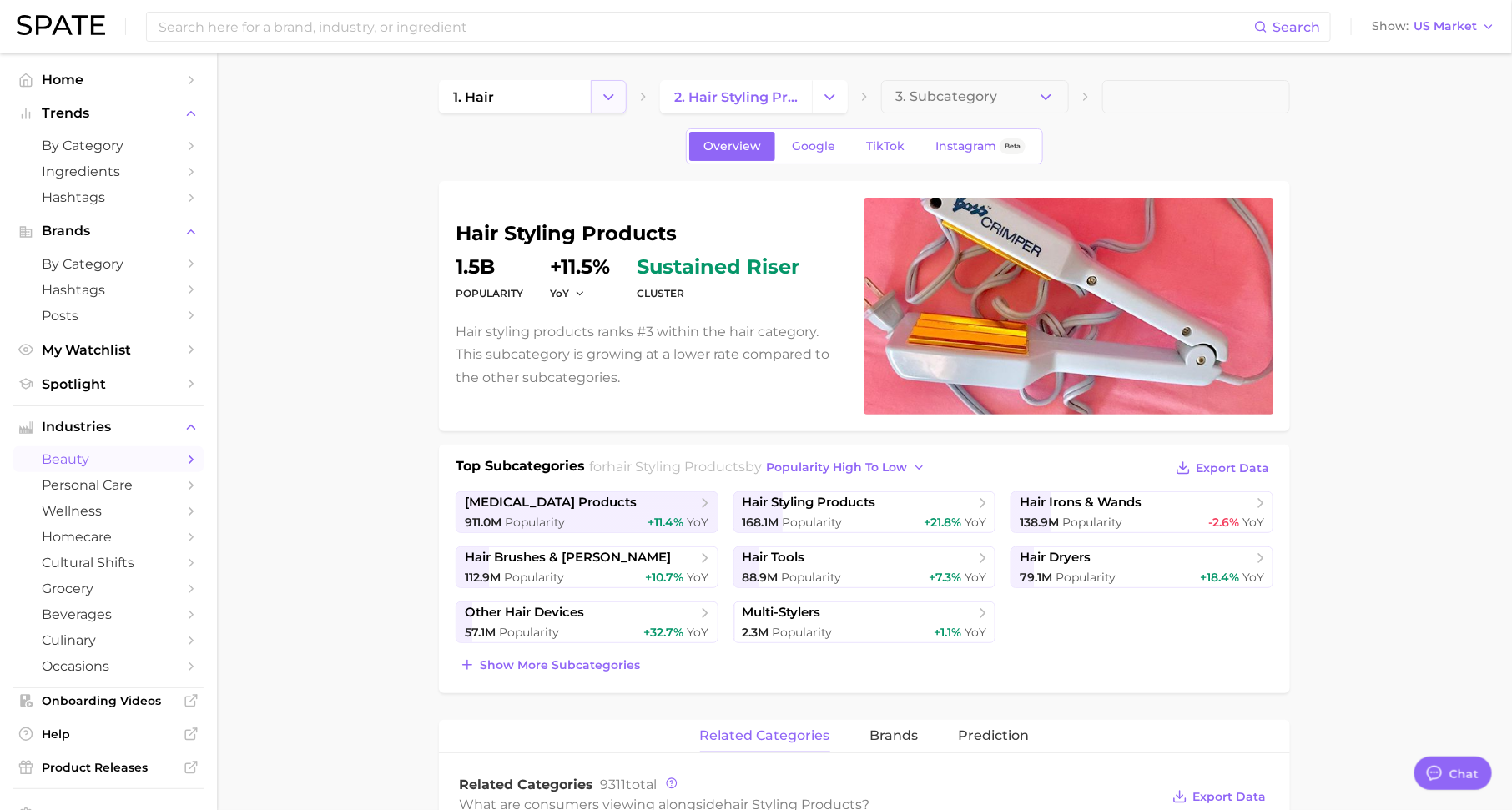
click at [612, 92] on icon "Change Category" at bounding box center [608, 96] width 17 height 17
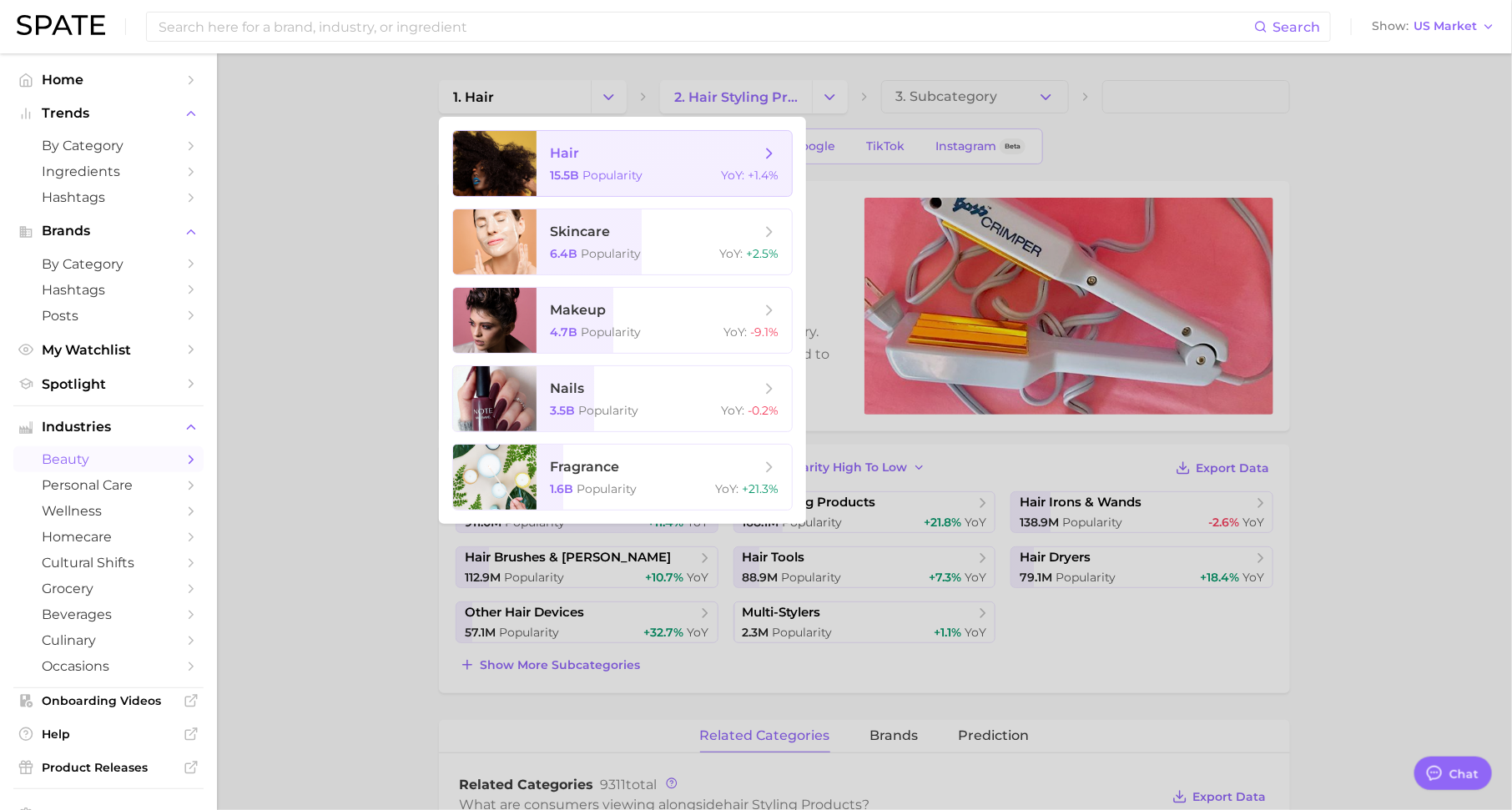
click at [710, 168] on span "hair 15.5b Popularity YoY : +1.4%" at bounding box center [664, 163] width 255 height 65
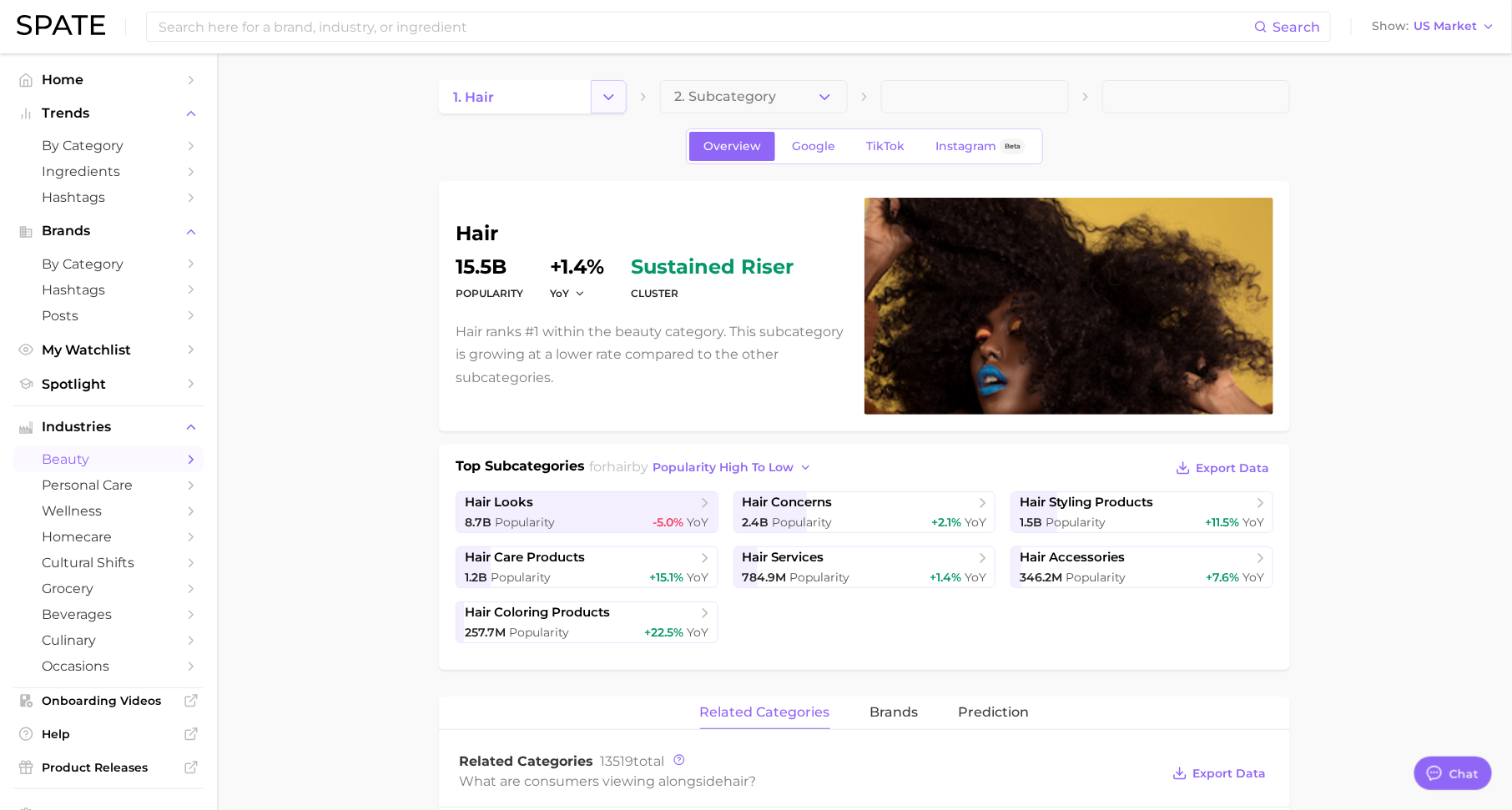
click at [613, 95] on icon "Change Category" at bounding box center [608, 96] width 17 height 17
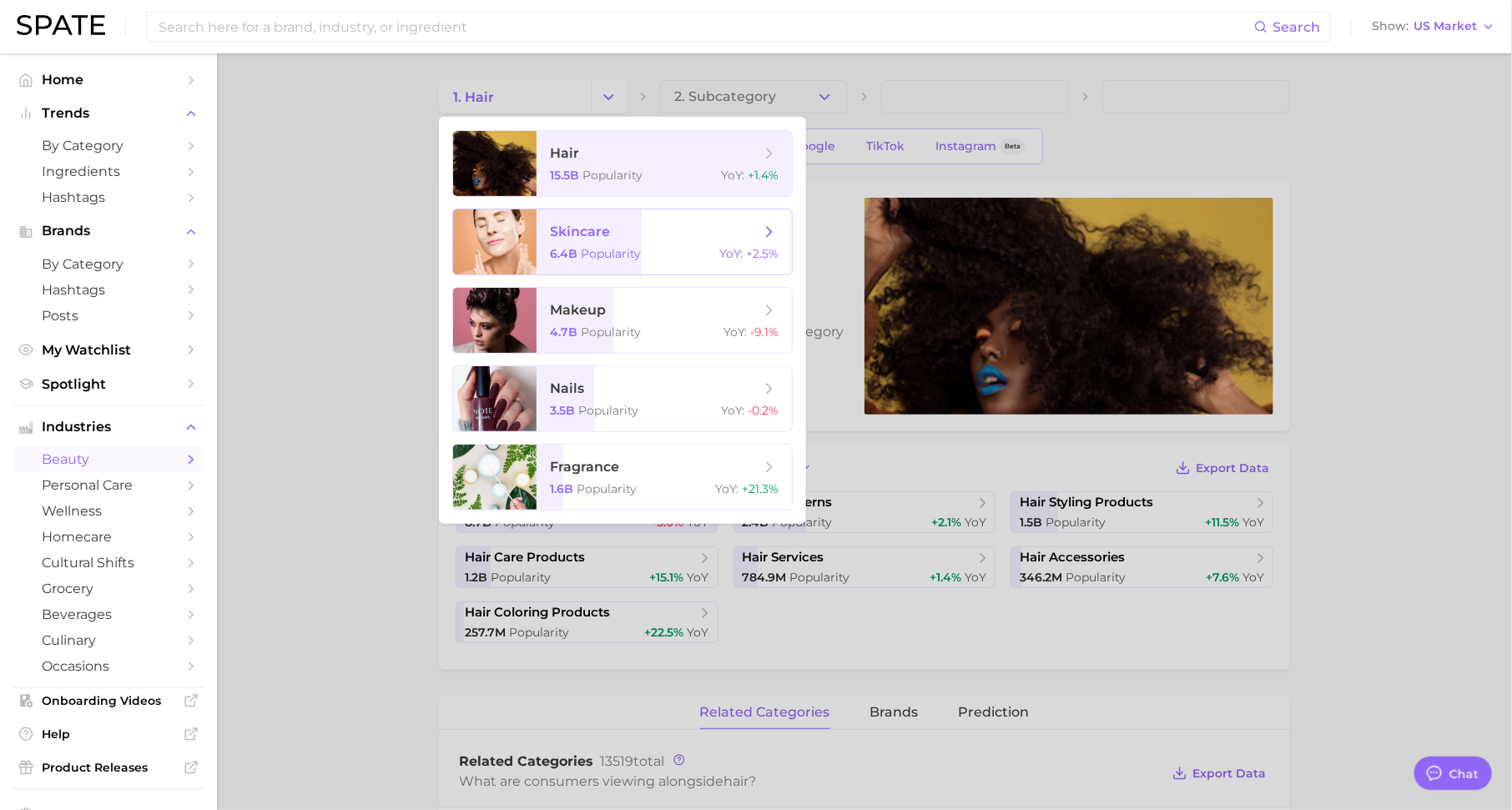
click at [603, 224] on span "skincare" at bounding box center [580, 231] width 61 height 16
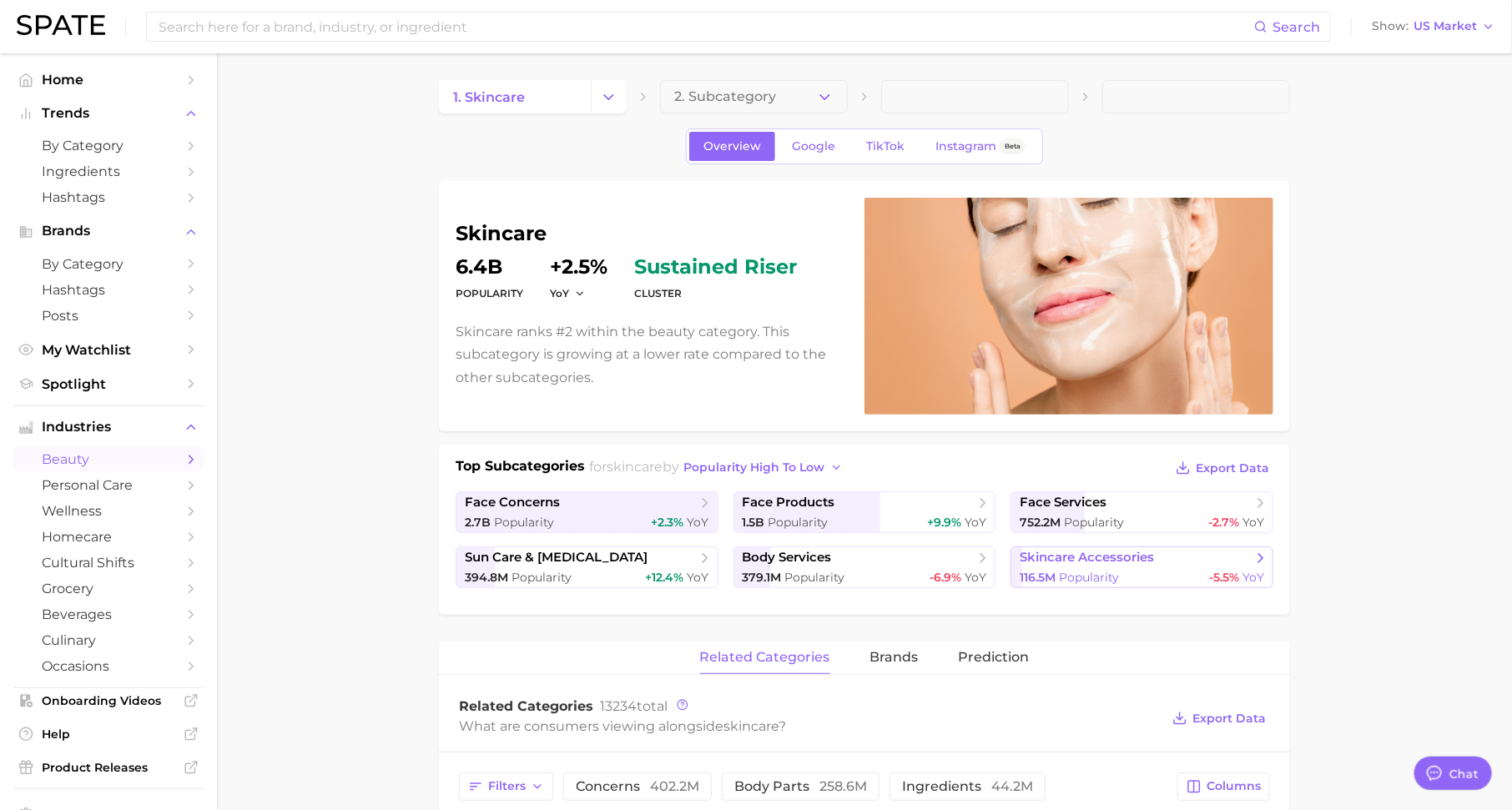
click at [1087, 557] on span "skincare accessories" at bounding box center [1087, 558] width 134 height 16
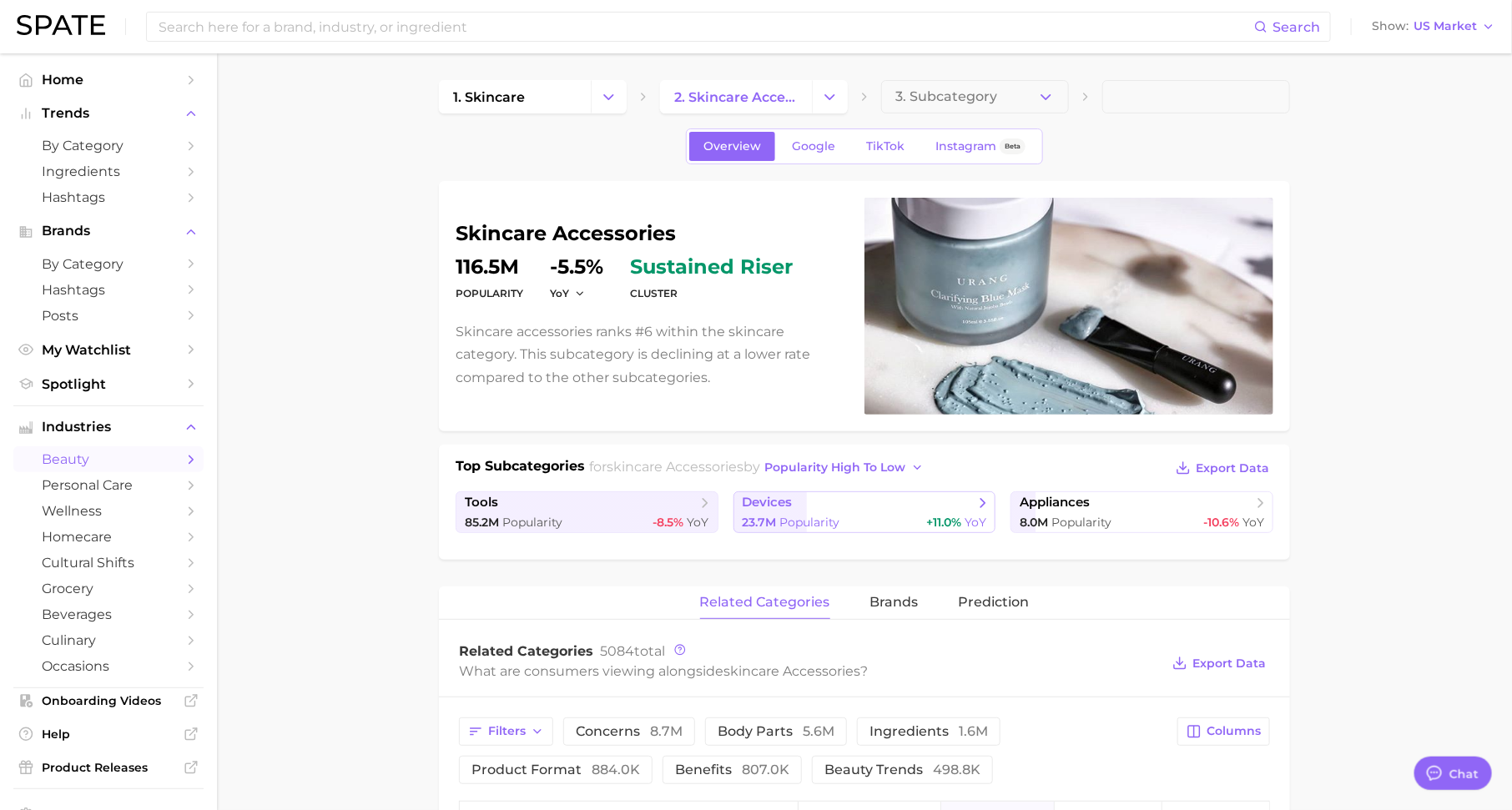
click at [833, 524] on span "Popularity" at bounding box center [811, 522] width 61 height 15
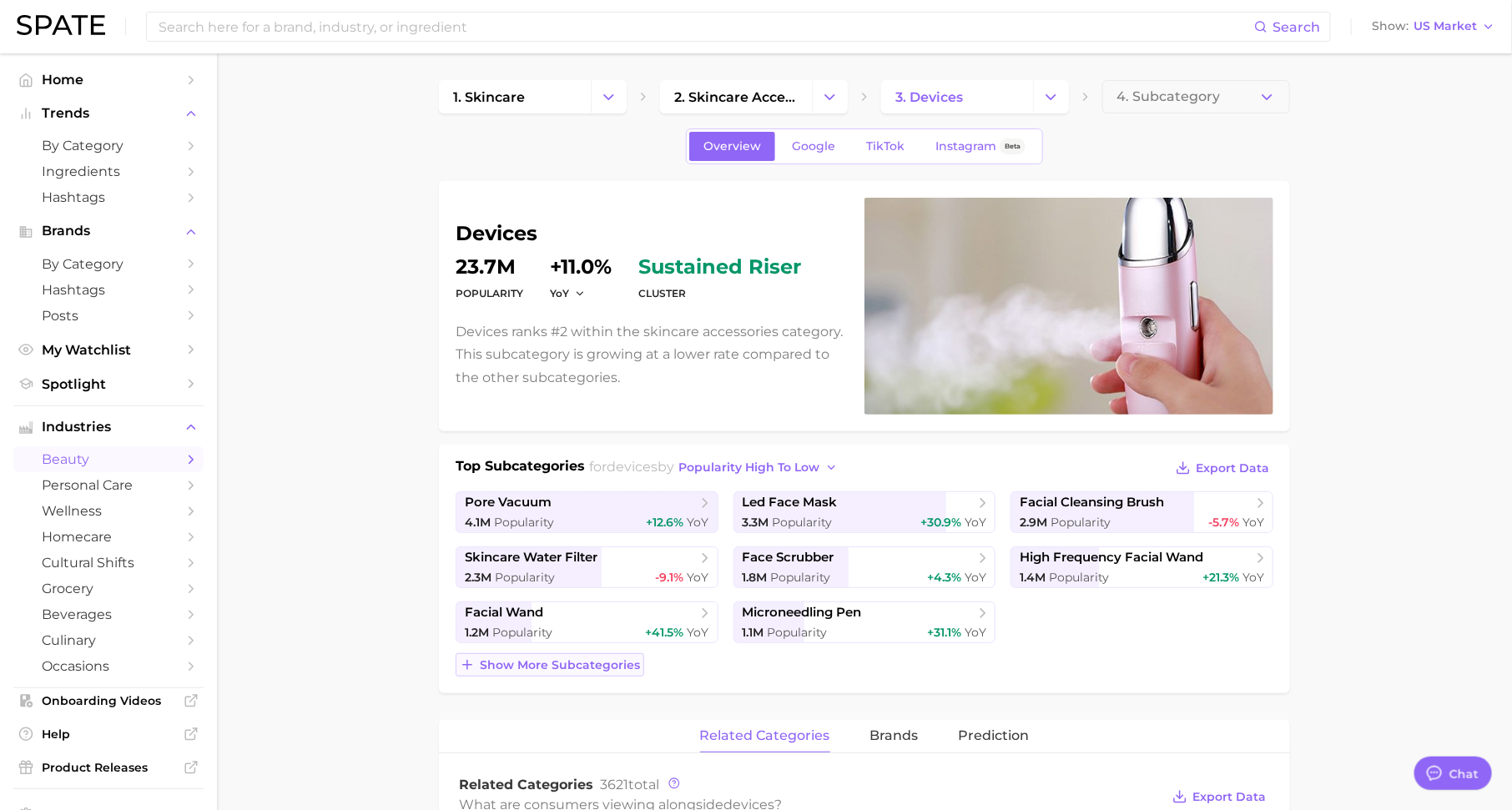
click at [612, 653] on button "Show more subcategories" at bounding box center [550, 664] width 189 height 23
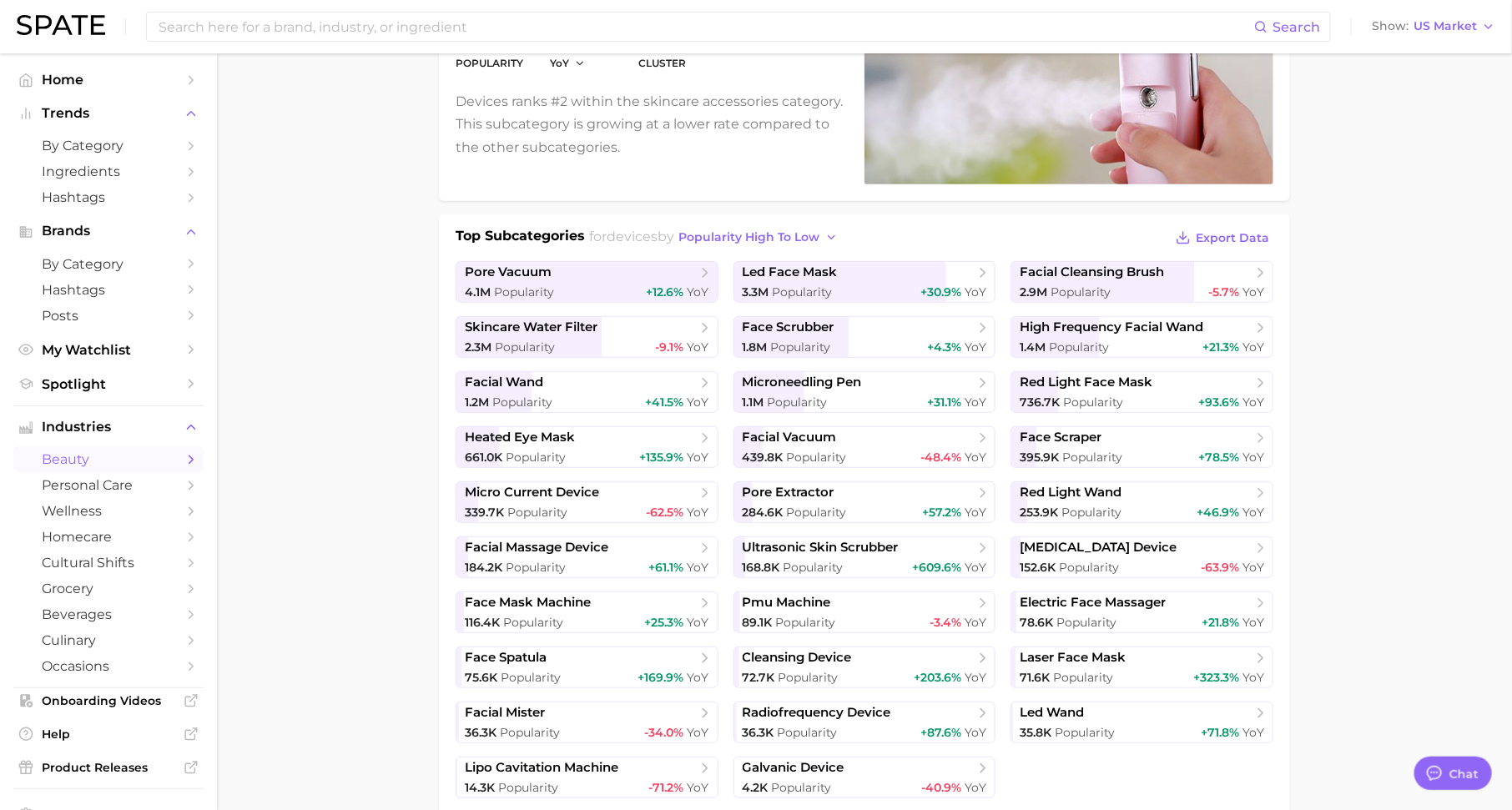
scroll to position [343, 0]
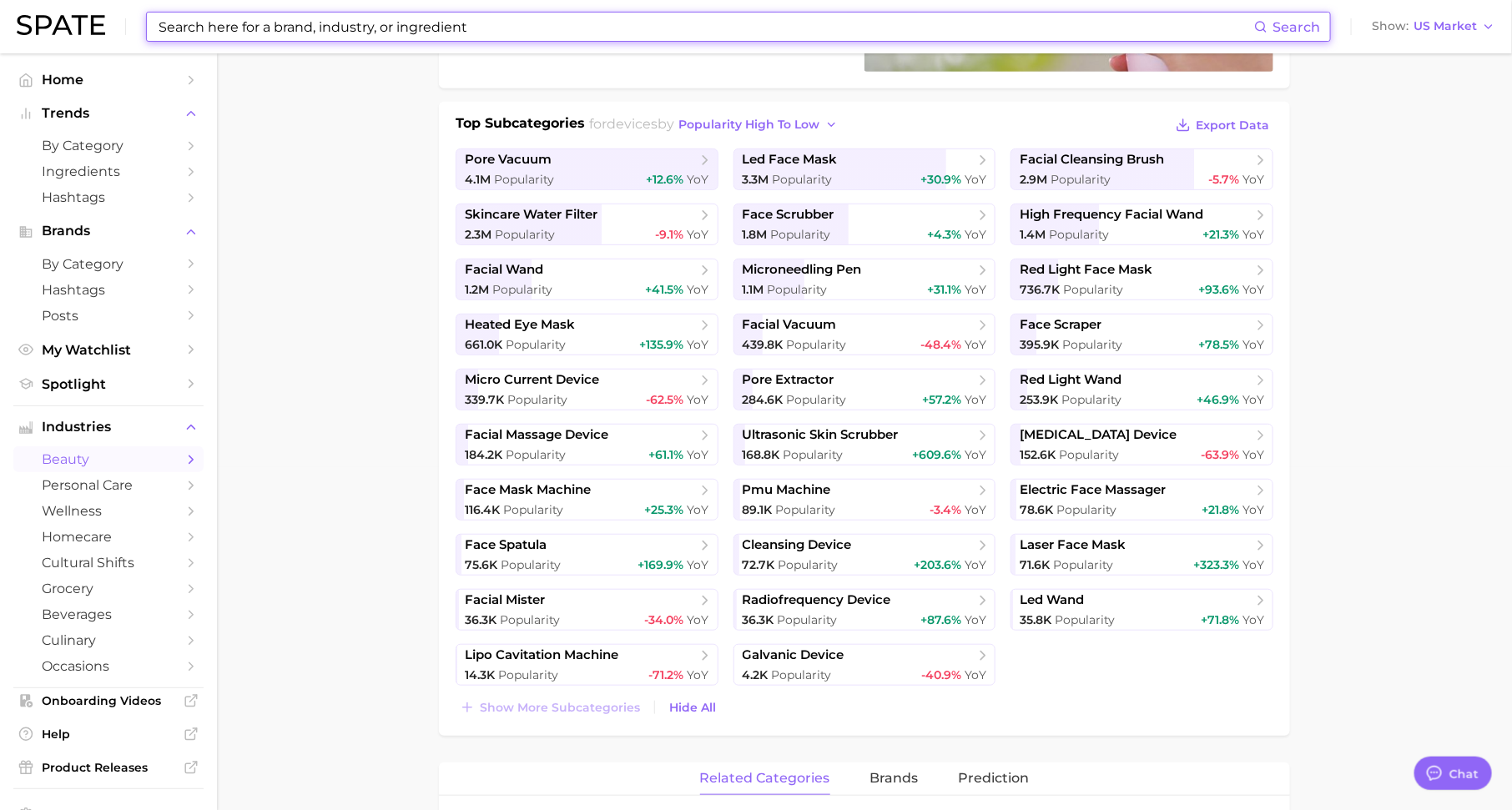
click at [281, 19] on input at bounding box center [705, 27] width 1097 height 28
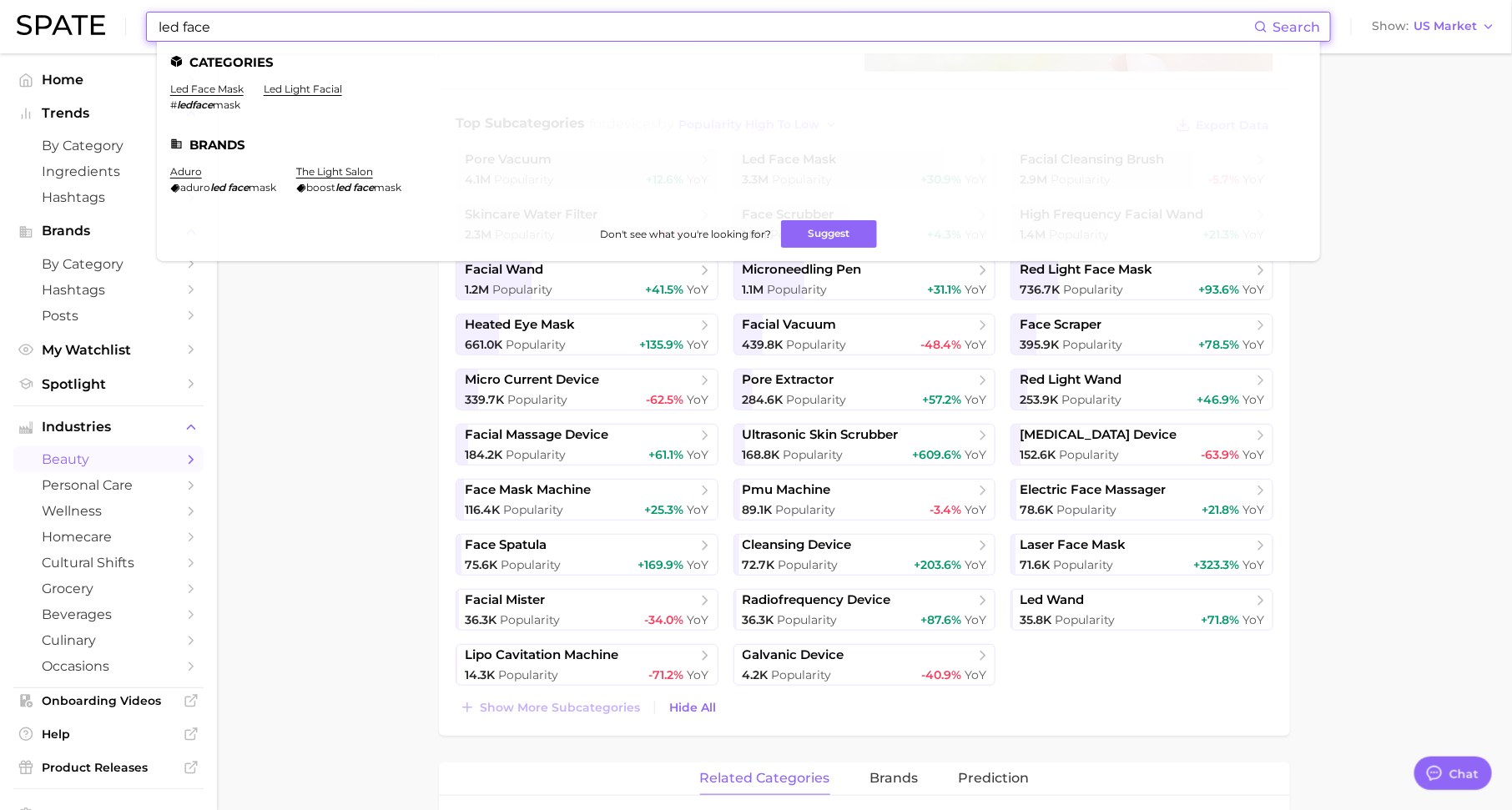
click at [335, 27] on input "led face" at bounding box center [705, 27] width 1097 height 28
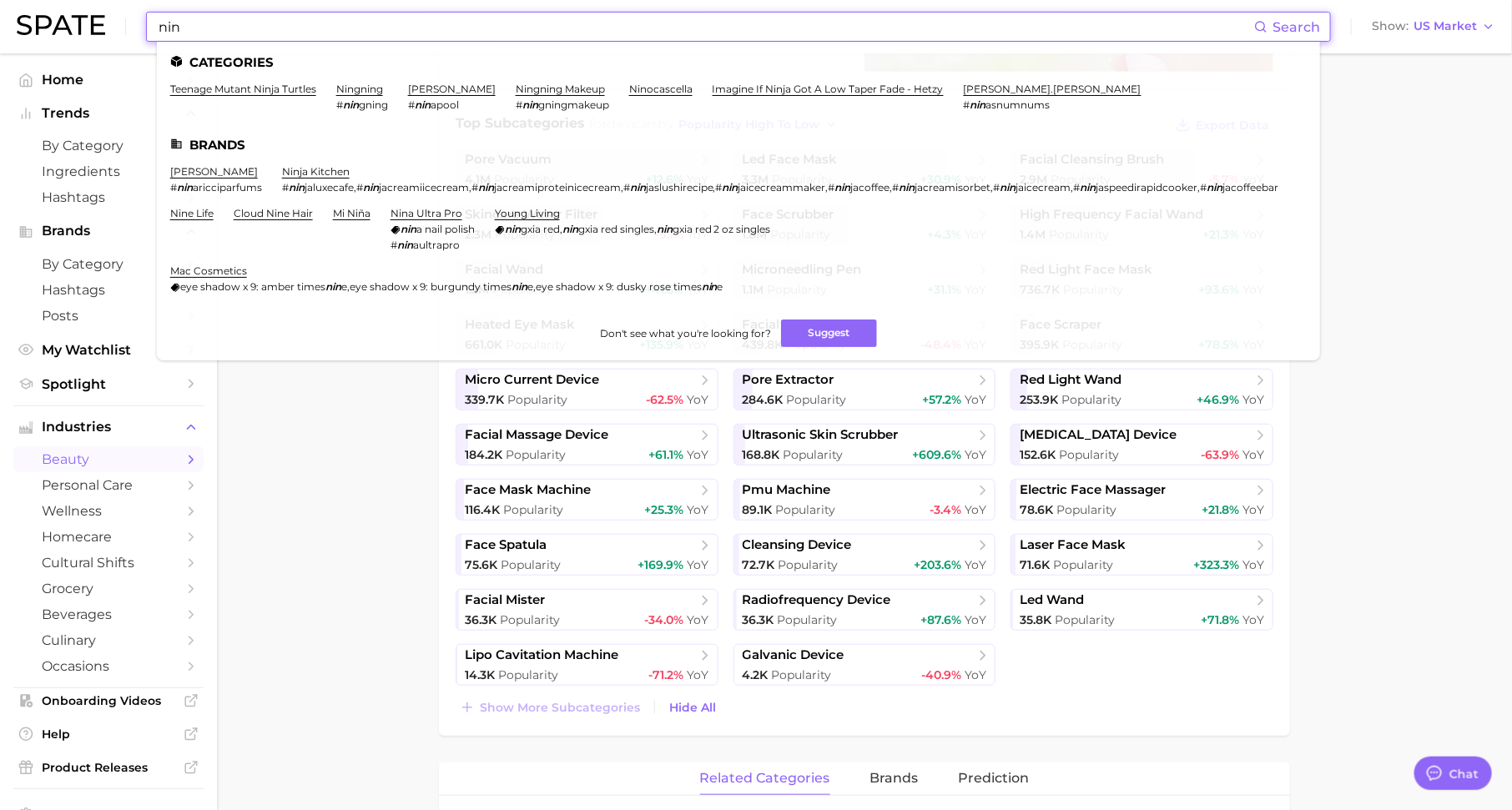
click at [372, 26] on input "nin" at bounding box center [705, 27] width 1097 height 28
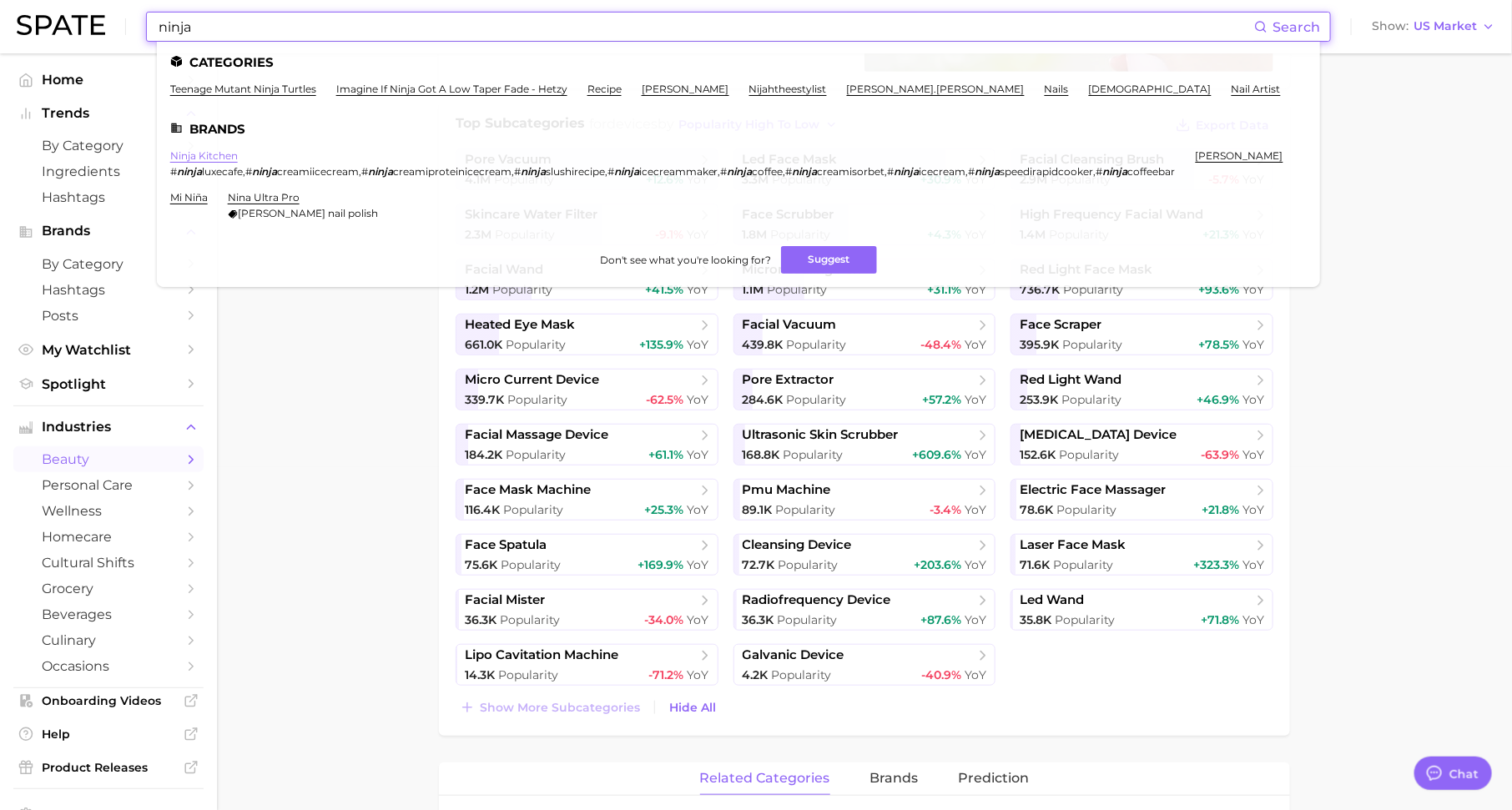
type input "ninja"
click at [217, 154] on link "ninja kitchen" at bounding box center [204, 156] width 68 height 13
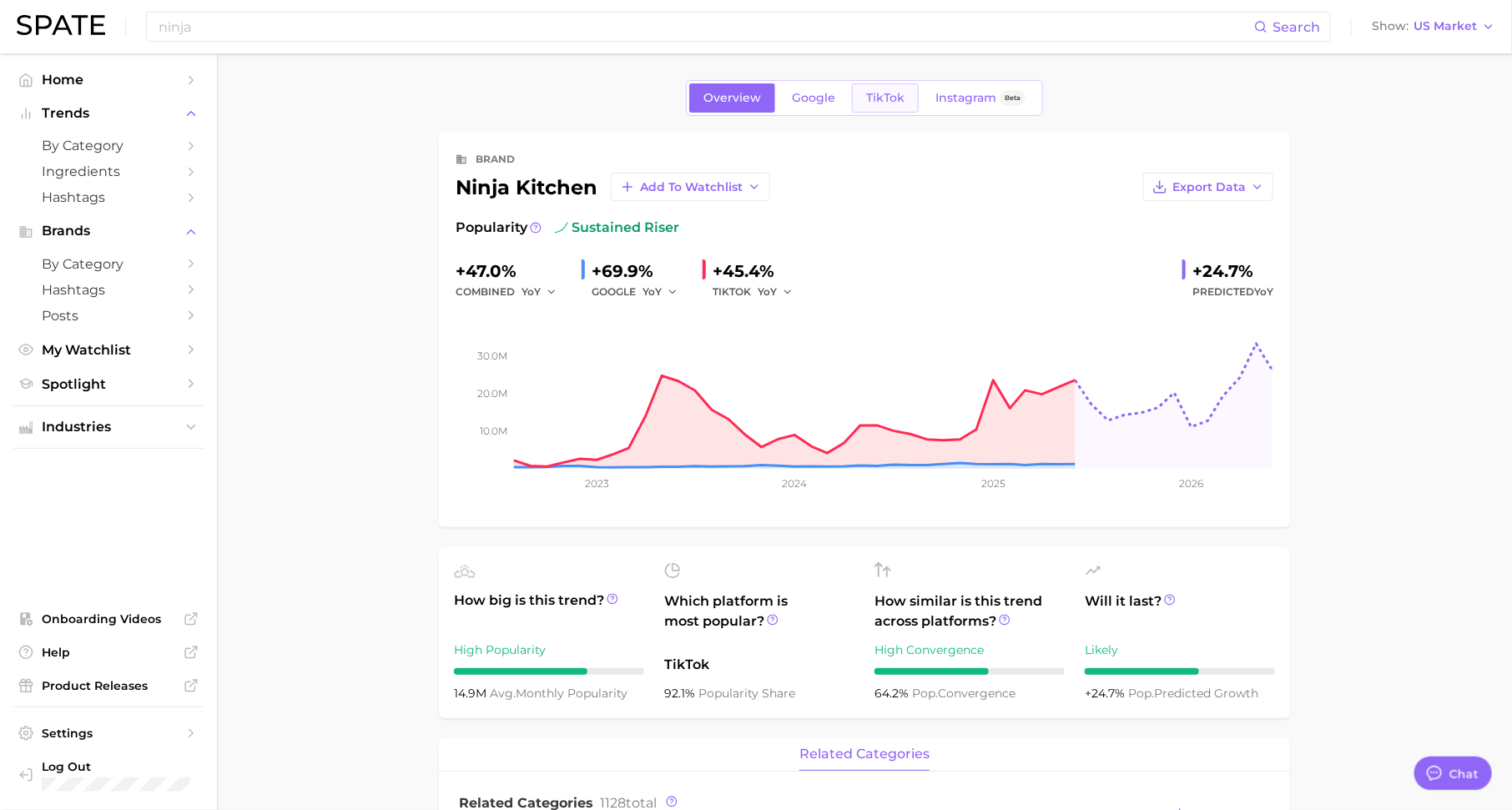
click at [871, 93] on span "TikTok" at bounding box center [885, 97] width 39 height 14
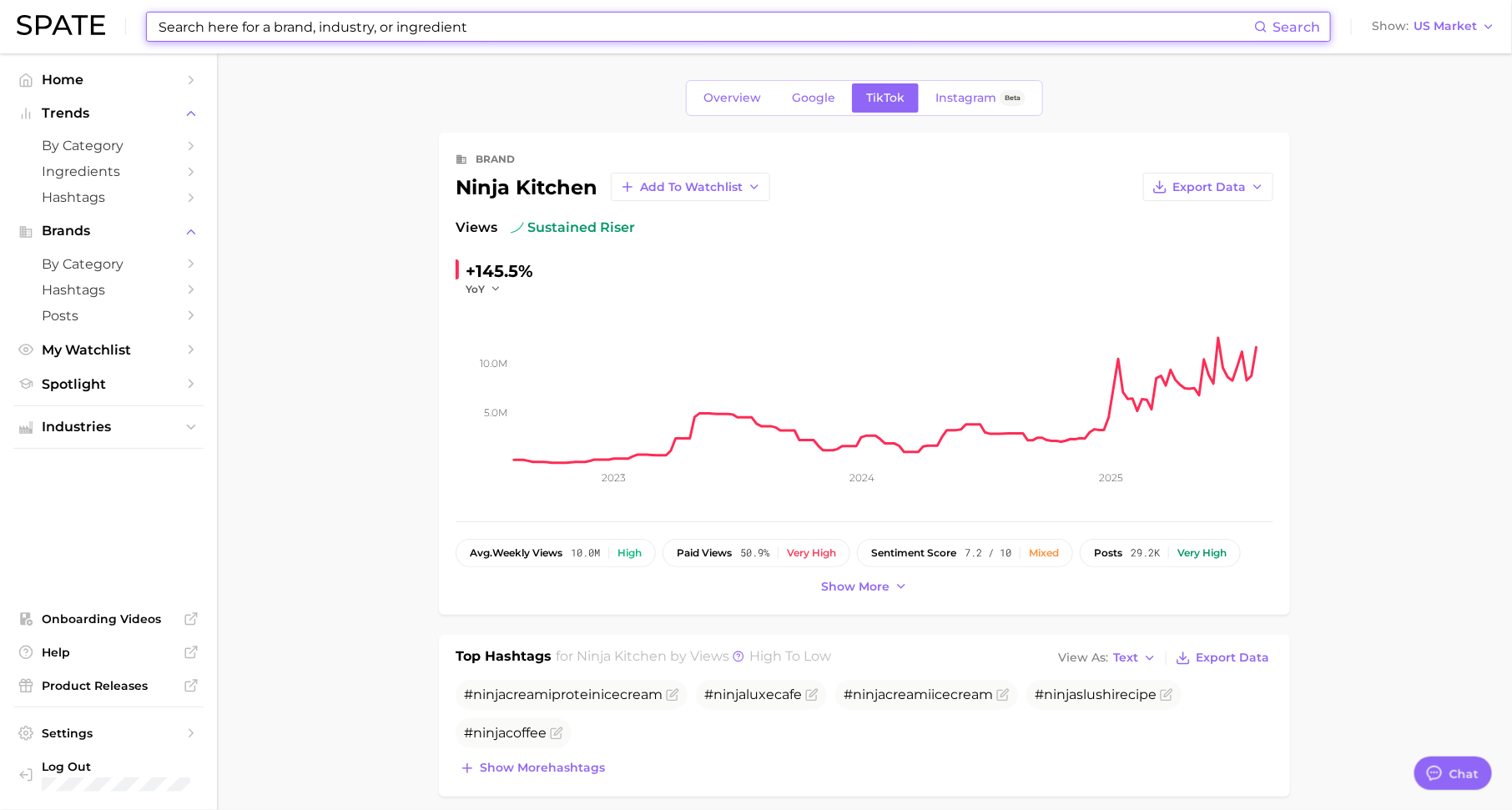
click at [359, 25] on input at bounding box center [705, 27] width 1097 height 28
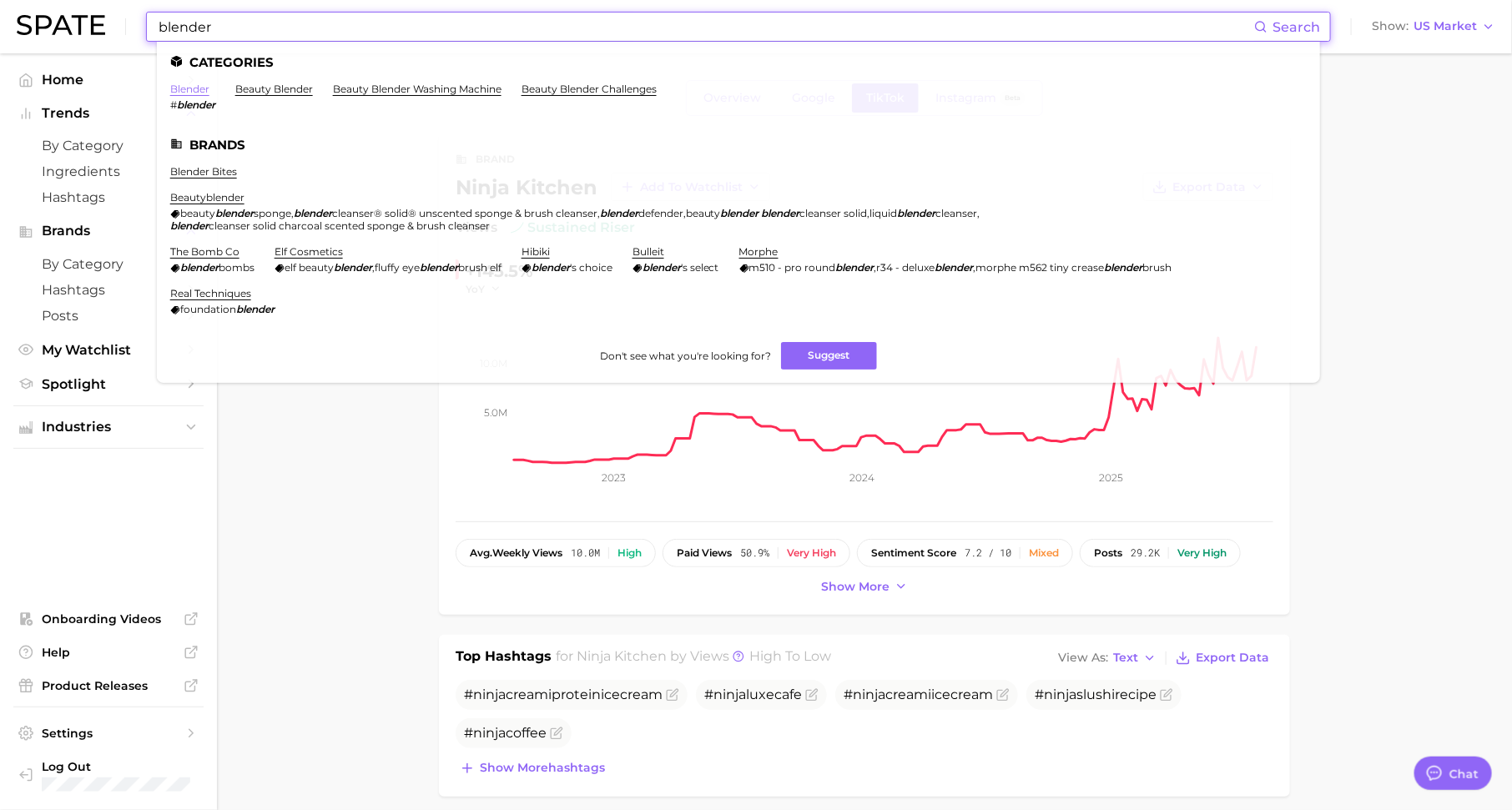
type input "blender"
click at [185, 85] on link "blender" at bounding box center [190, 89] width 39 height 13
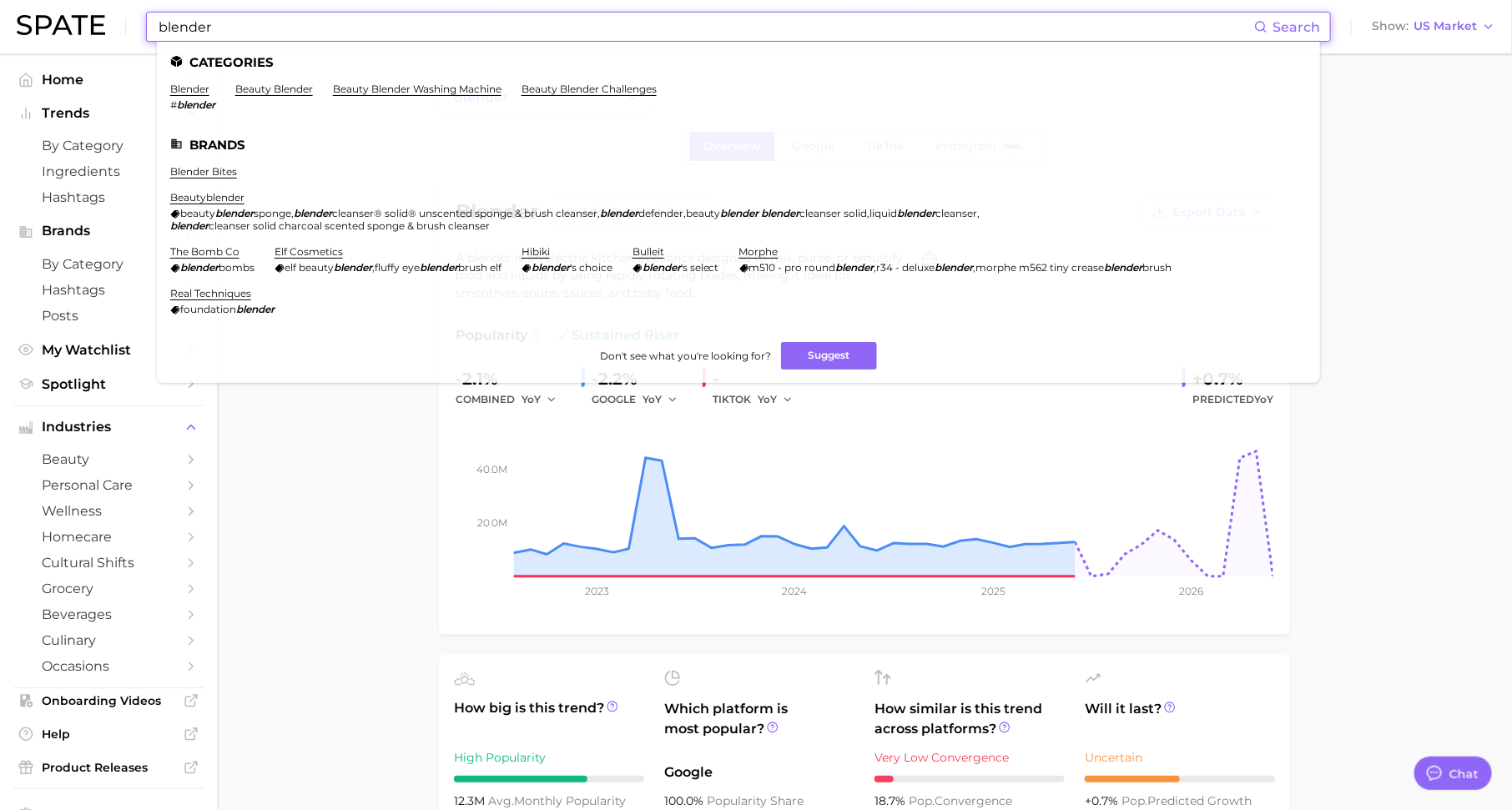
click at [318, 34] on input "blender" at bounding box center [705, 27] width 1097 height 28
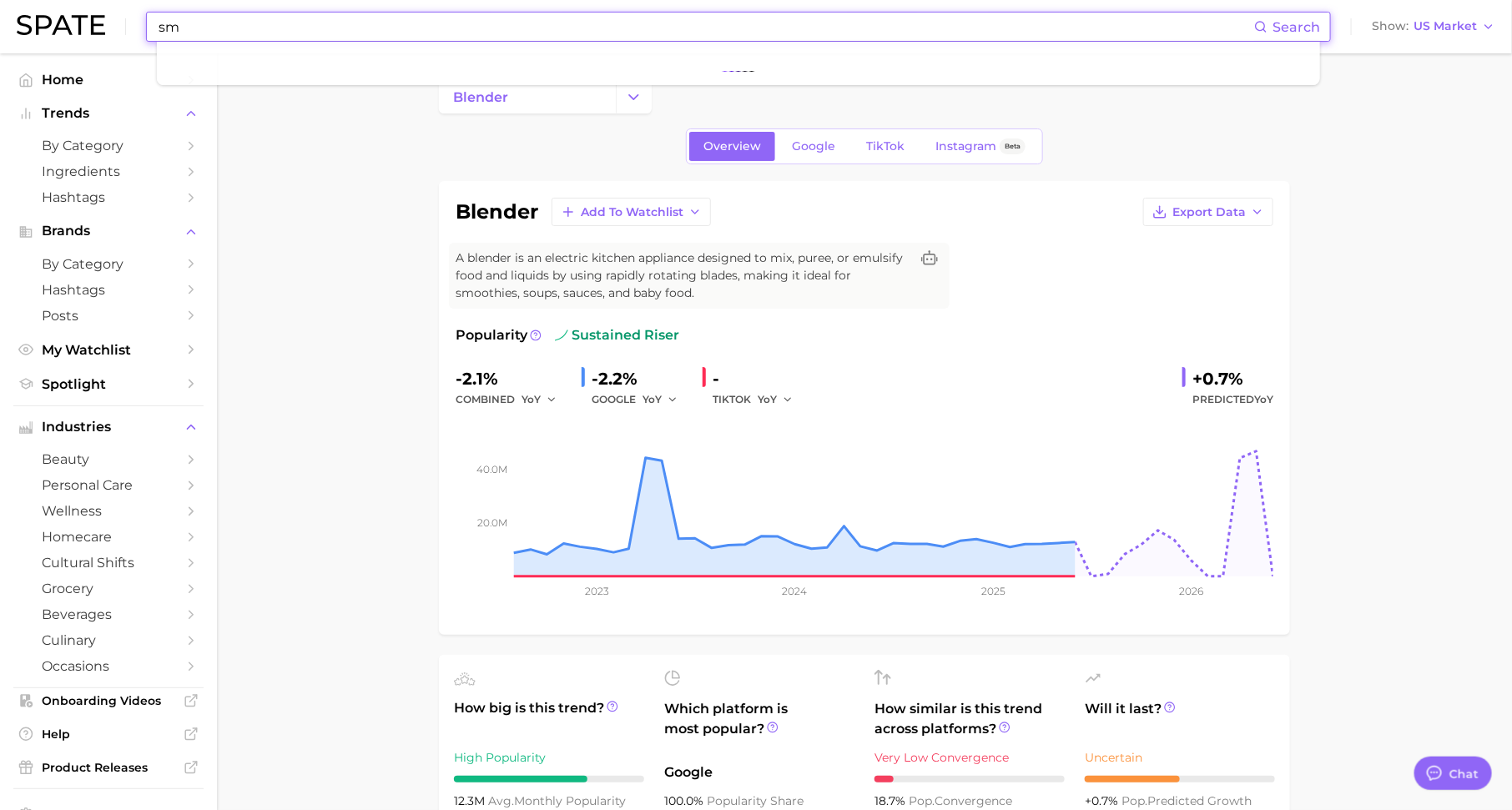
type input "s"
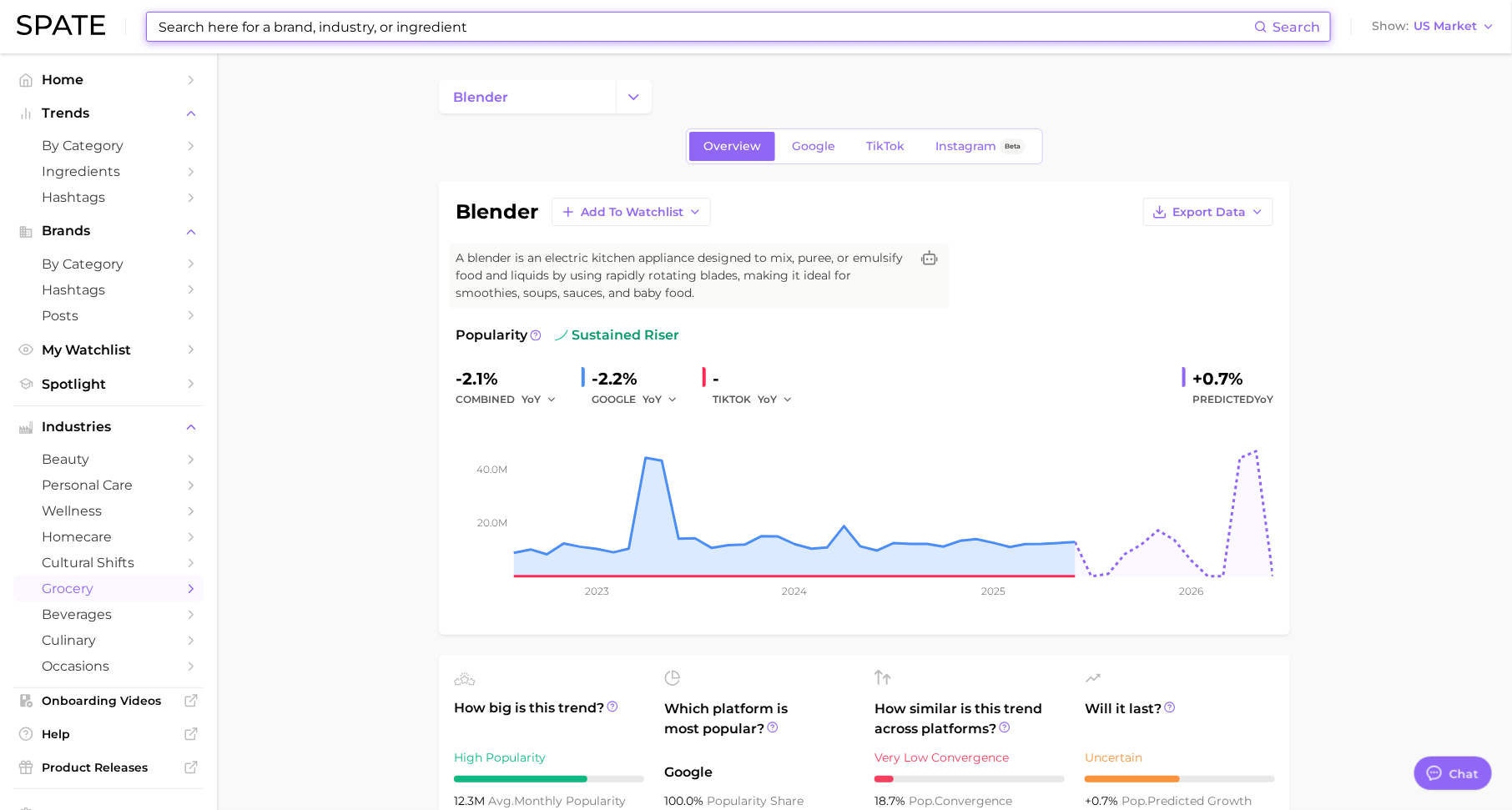
click at [166, 591] on span "grocery" at bounding box center [108, 588] width 134 height 16
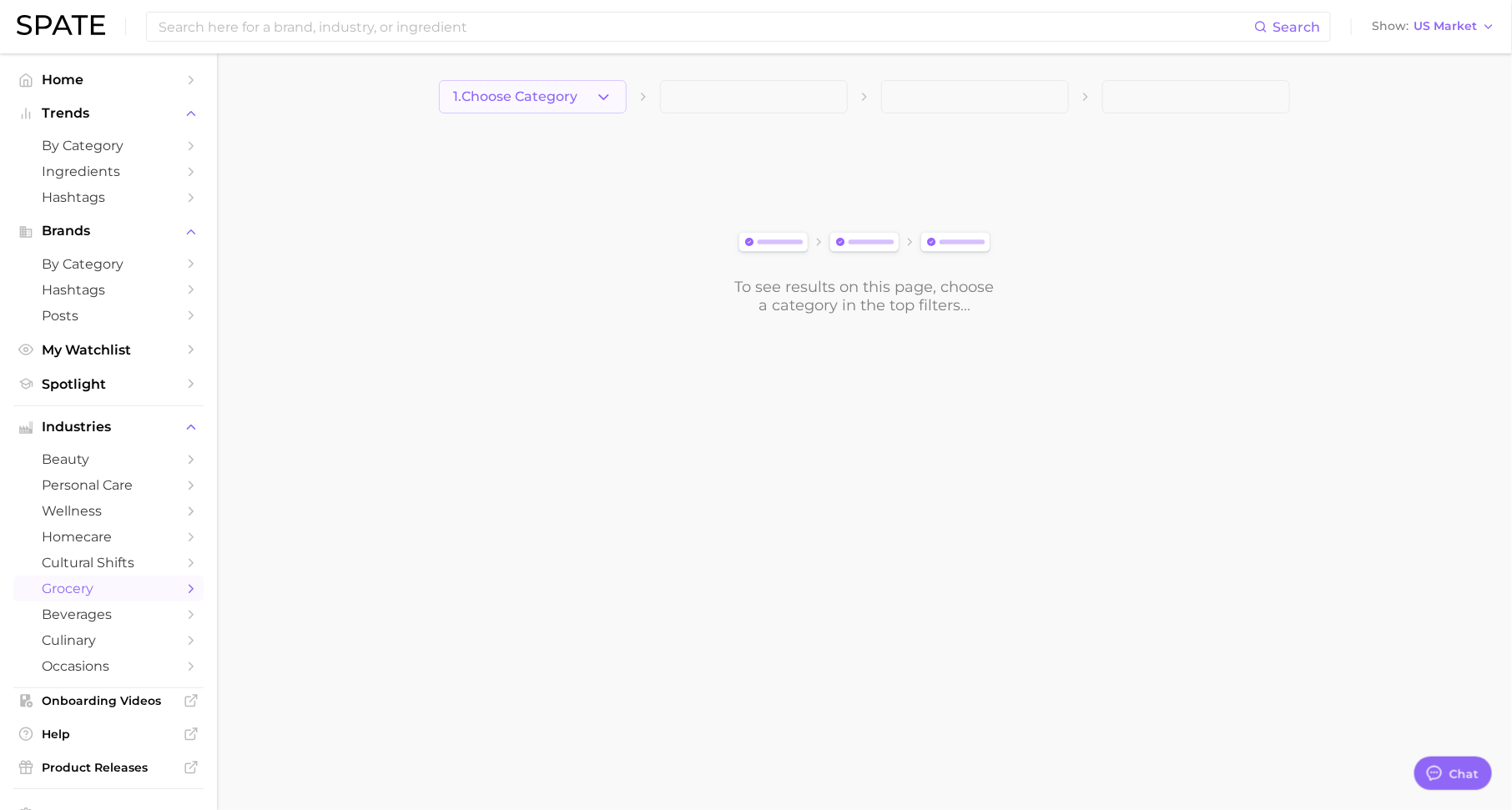
click at [597, 98] on icon "button" at bounding box center [603, 96] width 17 height 17
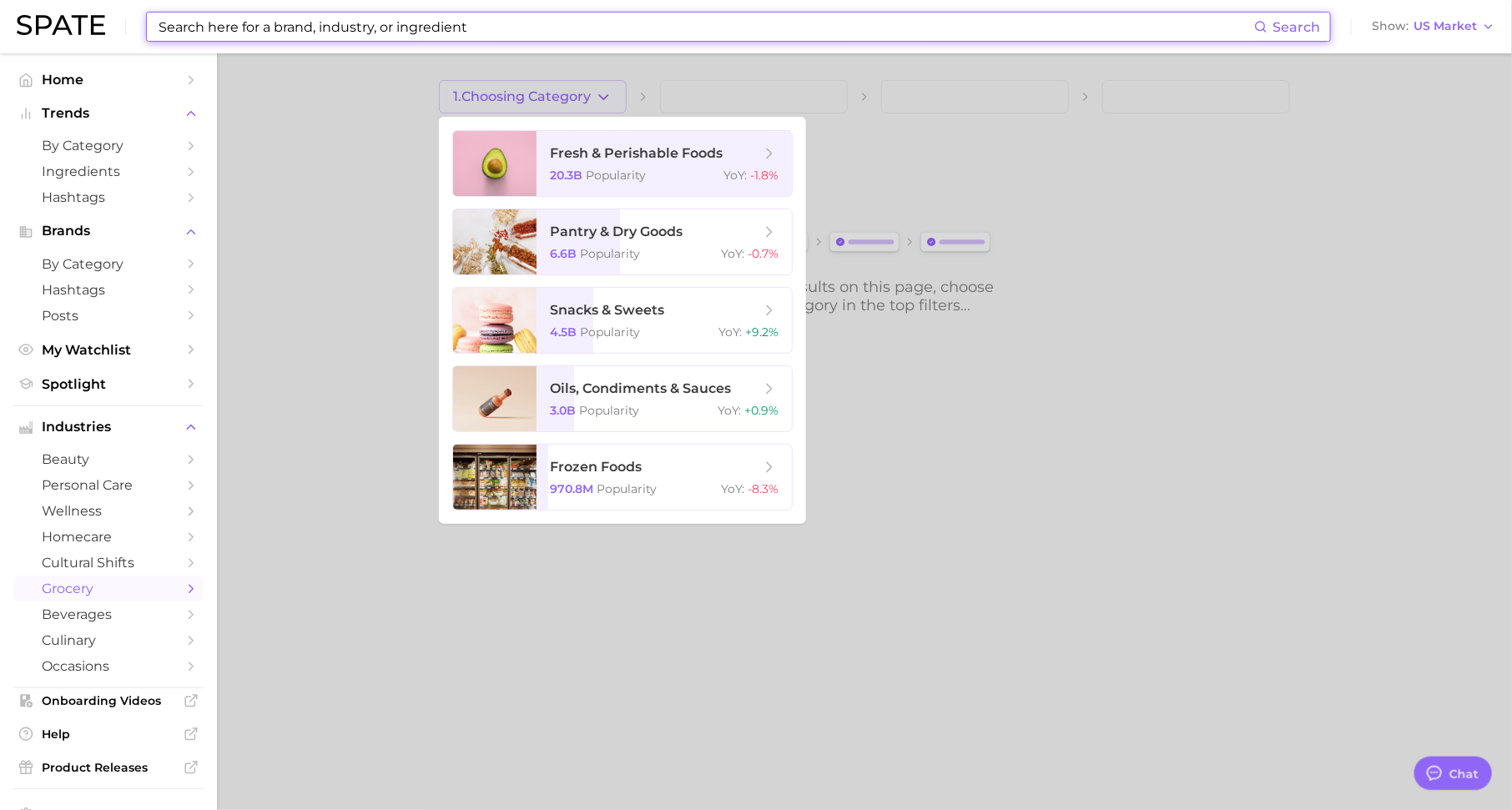
click at [355, 24] on input at bounding box center [705, 27] width 1097 height 28
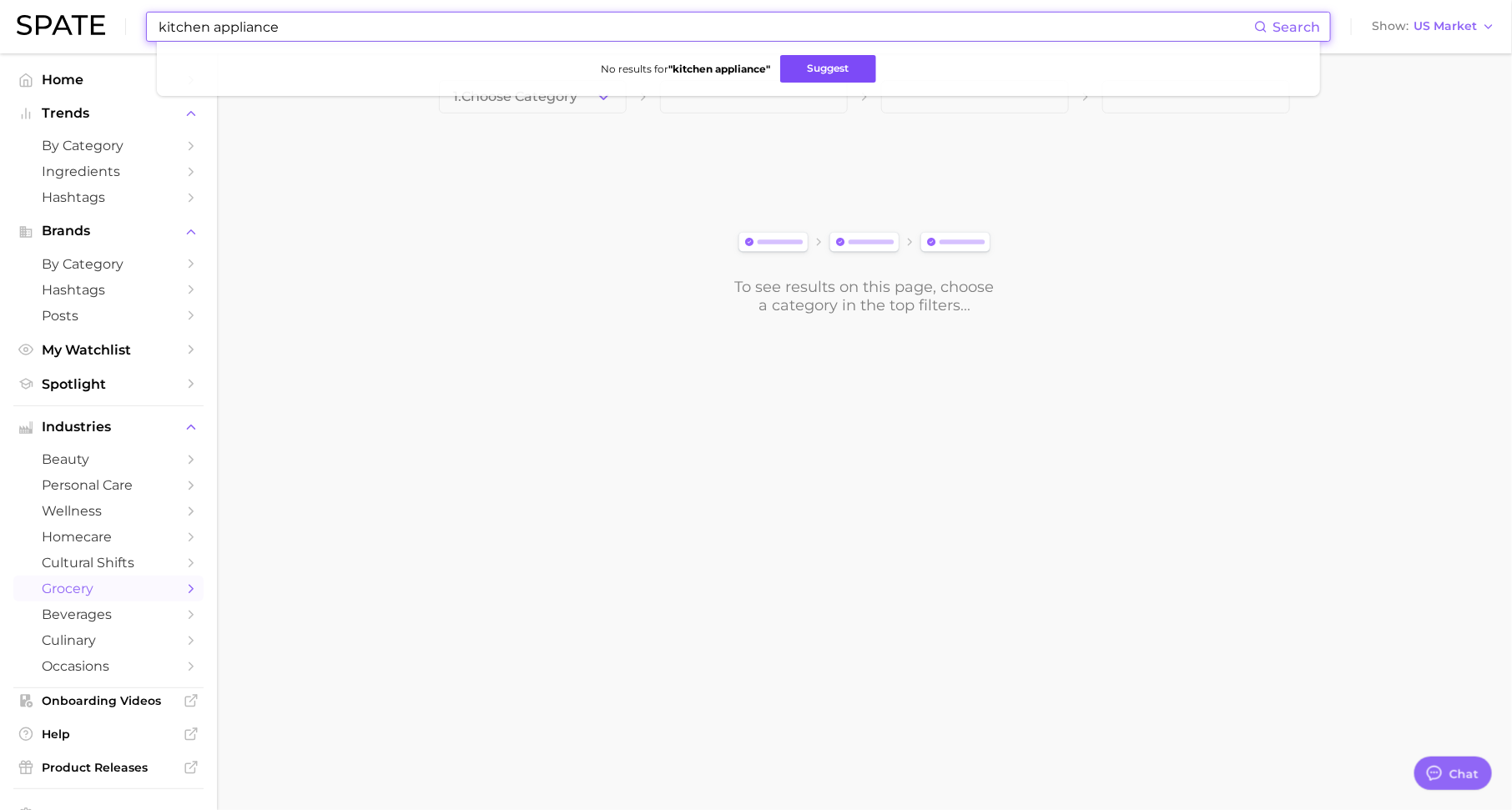
type input "kitchen appliance"
click at [833, 62] on button "Suggest" at bounding box center [828, 69] width 96 height 28
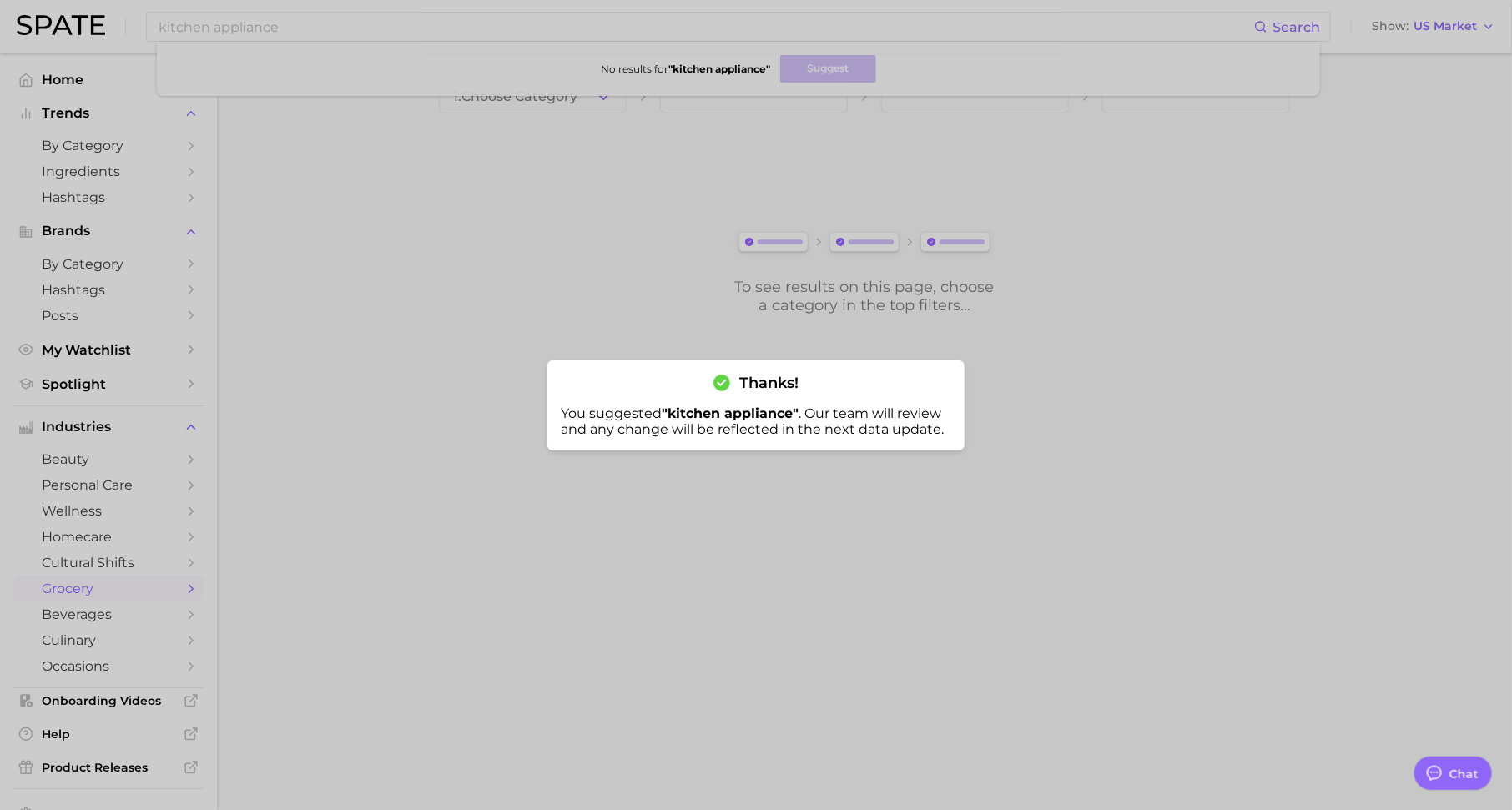
click at [428, 384] on div at bounding box center [756, 405] width 1512 height 810
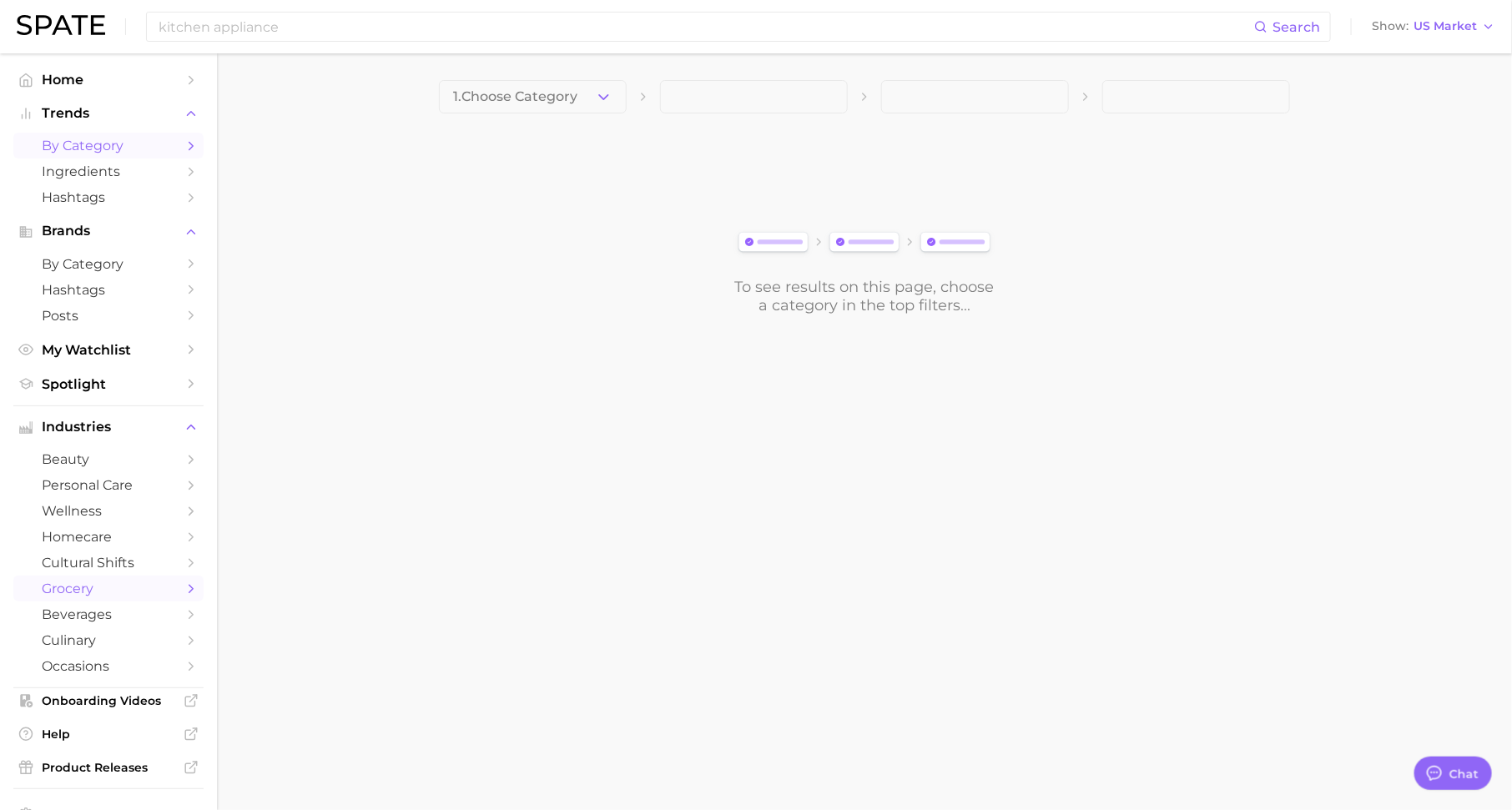
click at [157, 150] on span "by Category" at bounding box center [108, 145] width 134 height 16
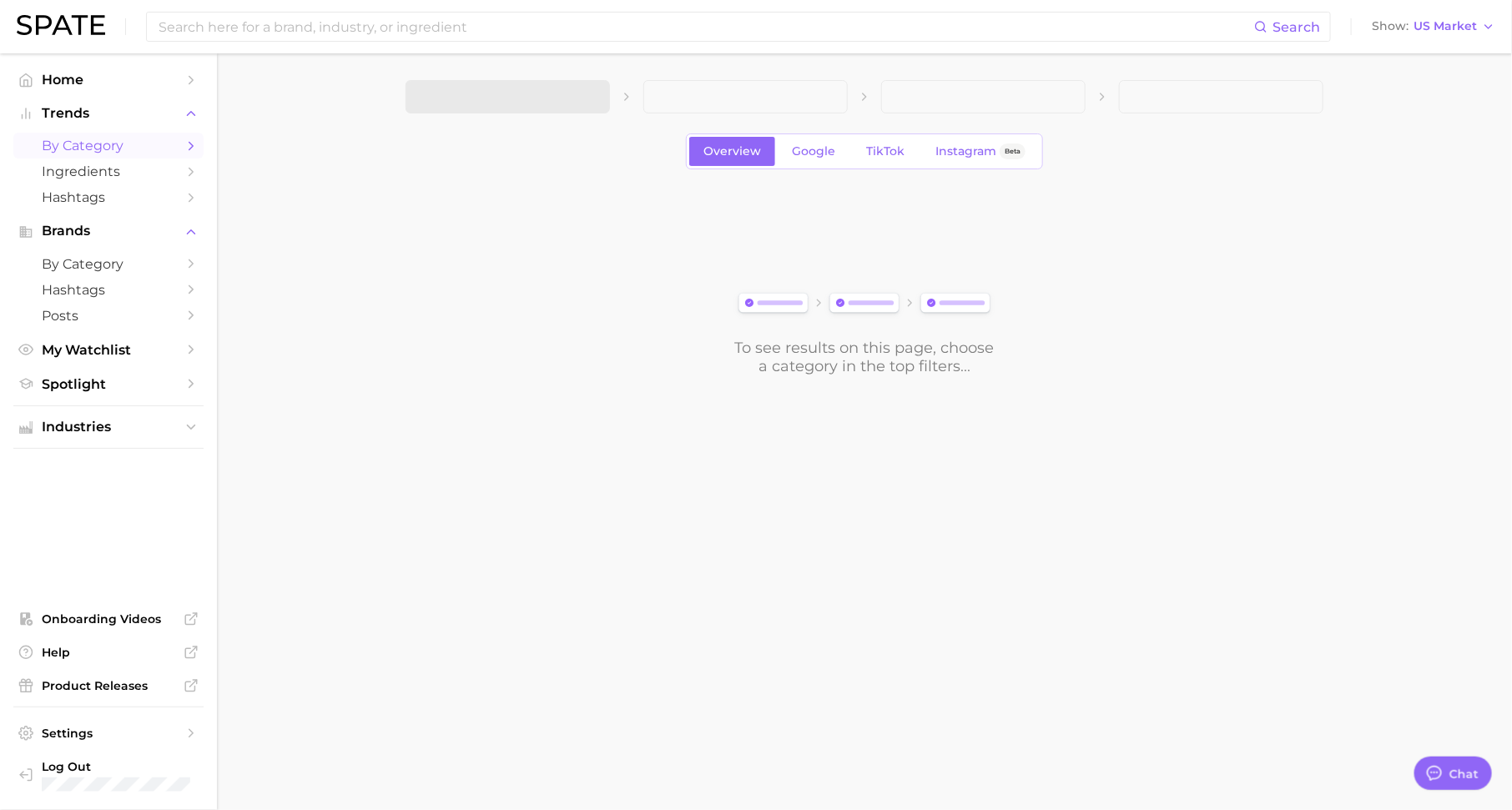
click at [486, 104] on span at bounding box center [507, 96] width 204 height 33
click at [533, 95] on span "1. Choose Category" at bounding box center [482, 96] width 125 height 15
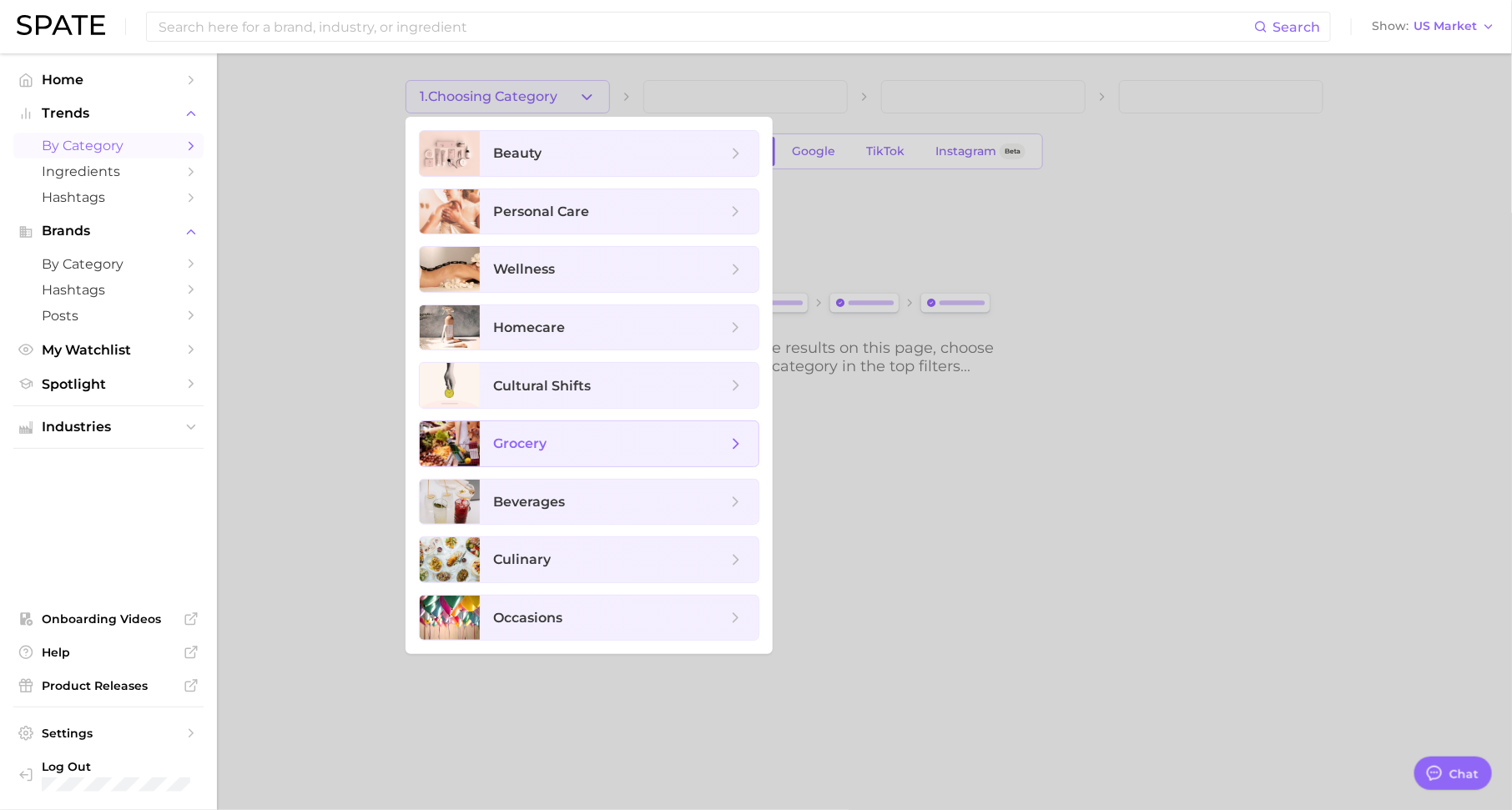
click at [587, 449] on span "grocery" at bounding box center [619, 443] width 279 height 45
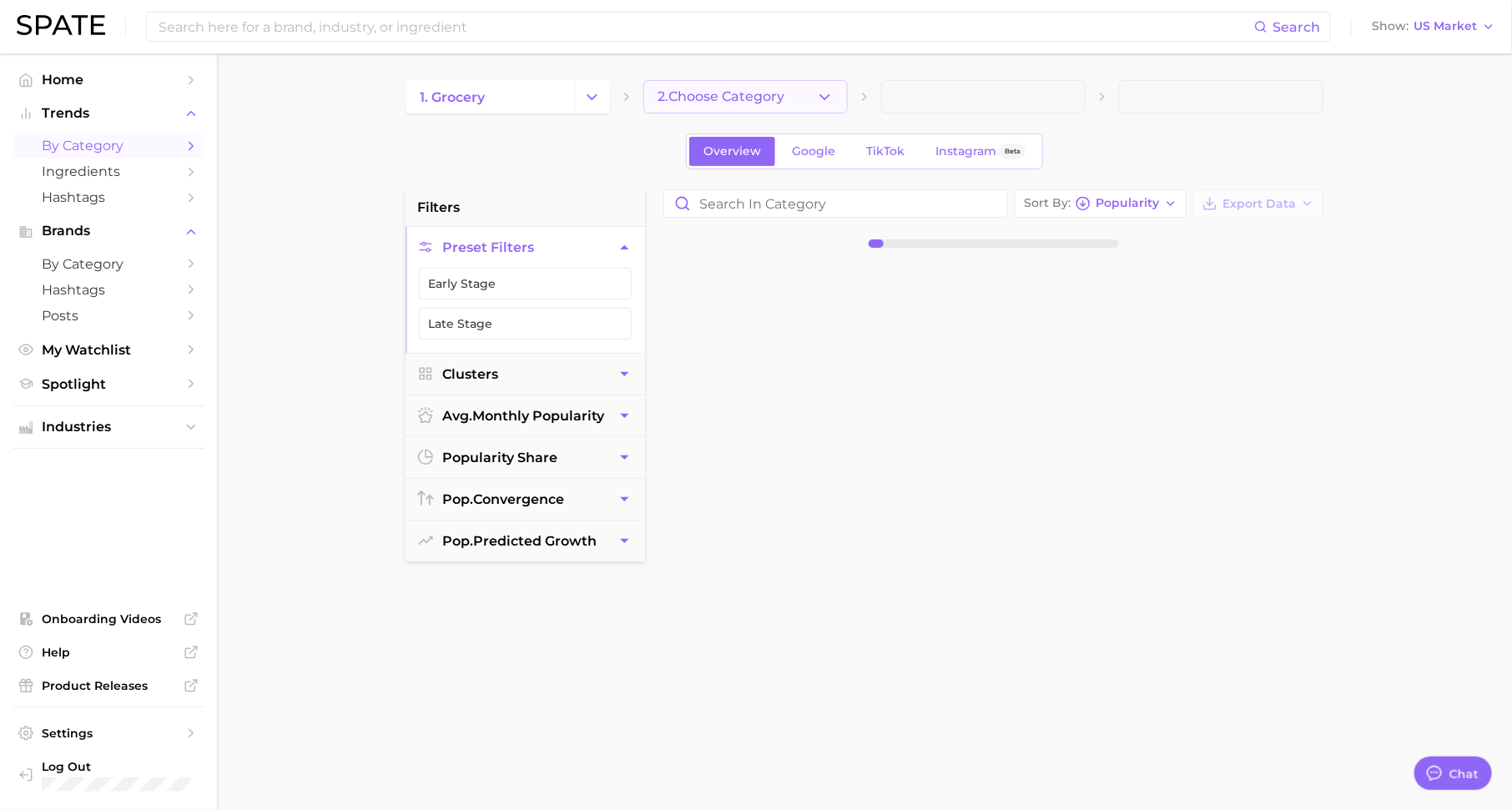
click at [739, 91] on span "2. Choose Category" at bounding box center [721, 96] width 127 height 15
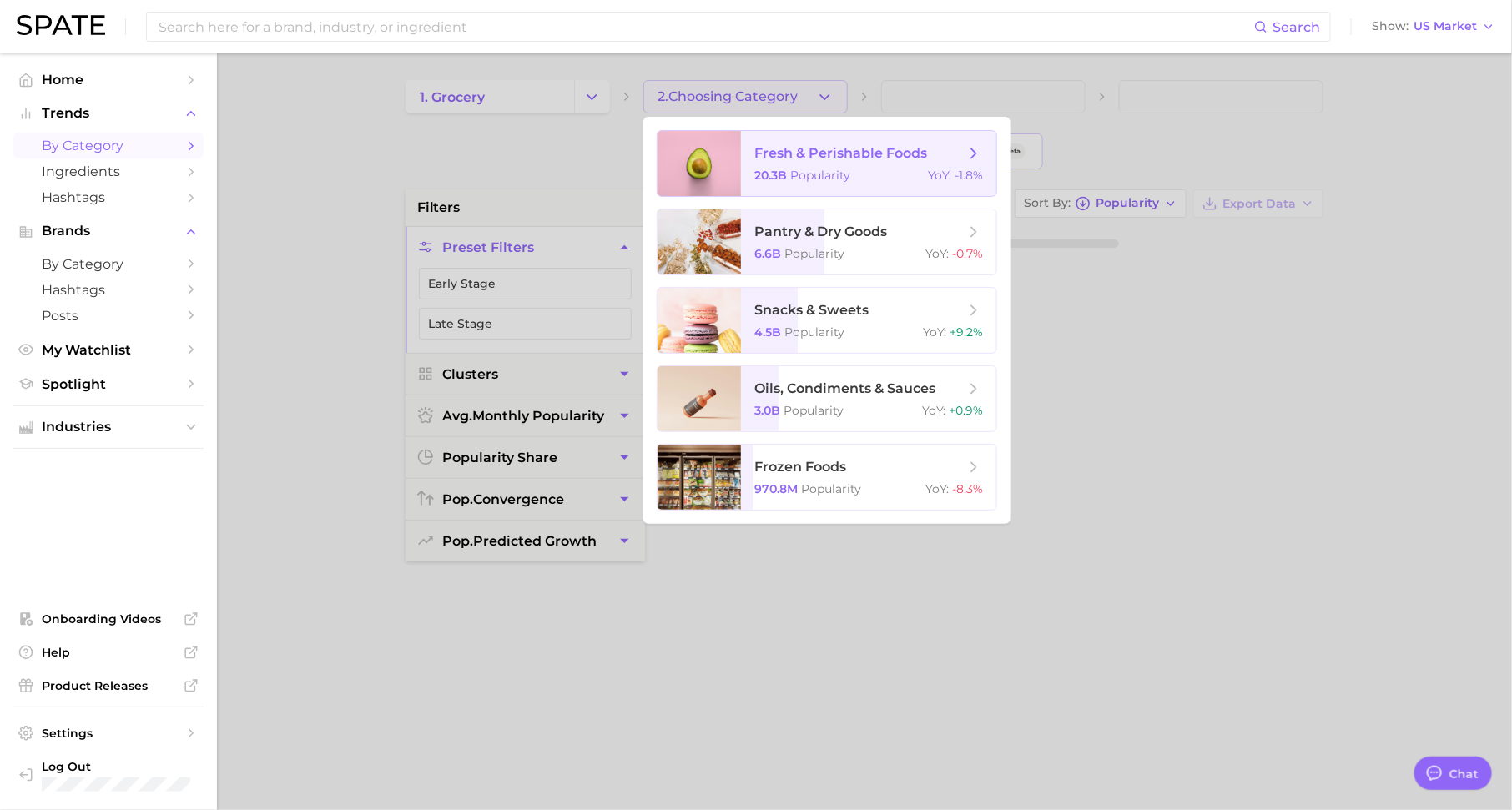
click at [896, 171] on div "20.3b Popularity YoY : -1.8%" at bounding box center [868, 175] width 228 height 15
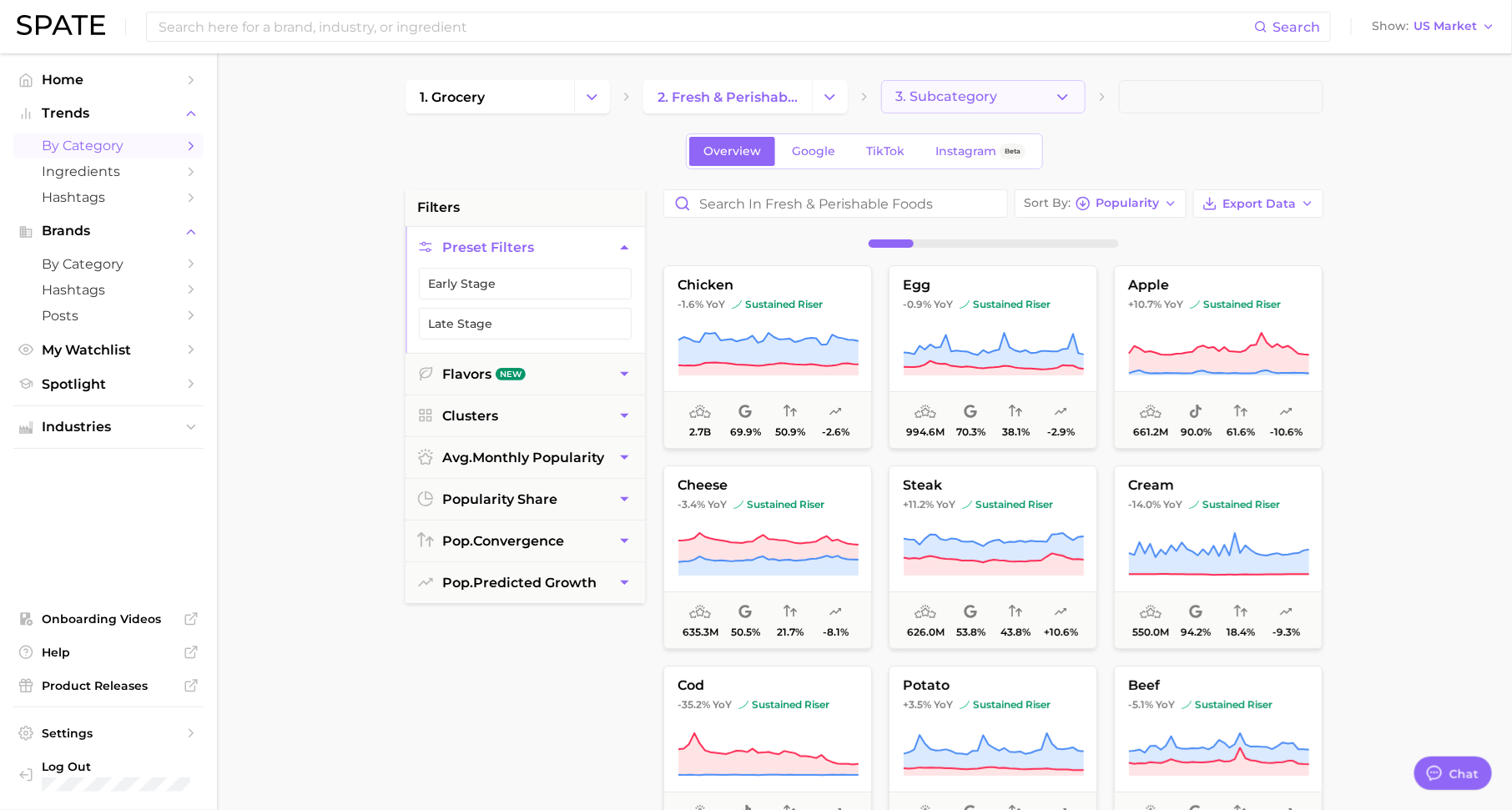
click at [931, 103] on span "3. Subcategory" at bounding box center [945, 96] width 102 height 15
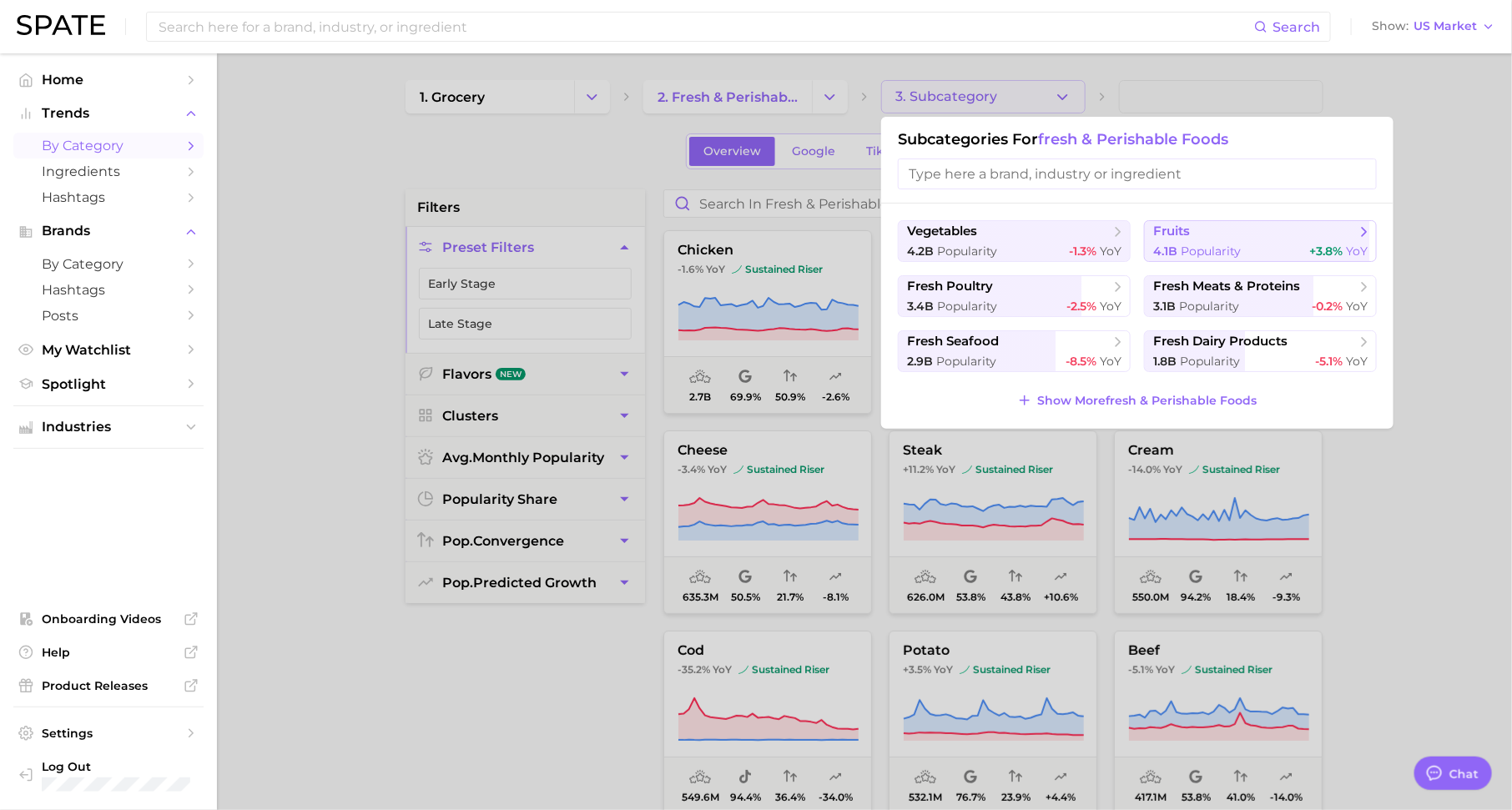
click at [1169, 242] on button "fruits 4.1b Popularity +3.8% YoY" at bounding box center [1260, 240] width 233 height 41
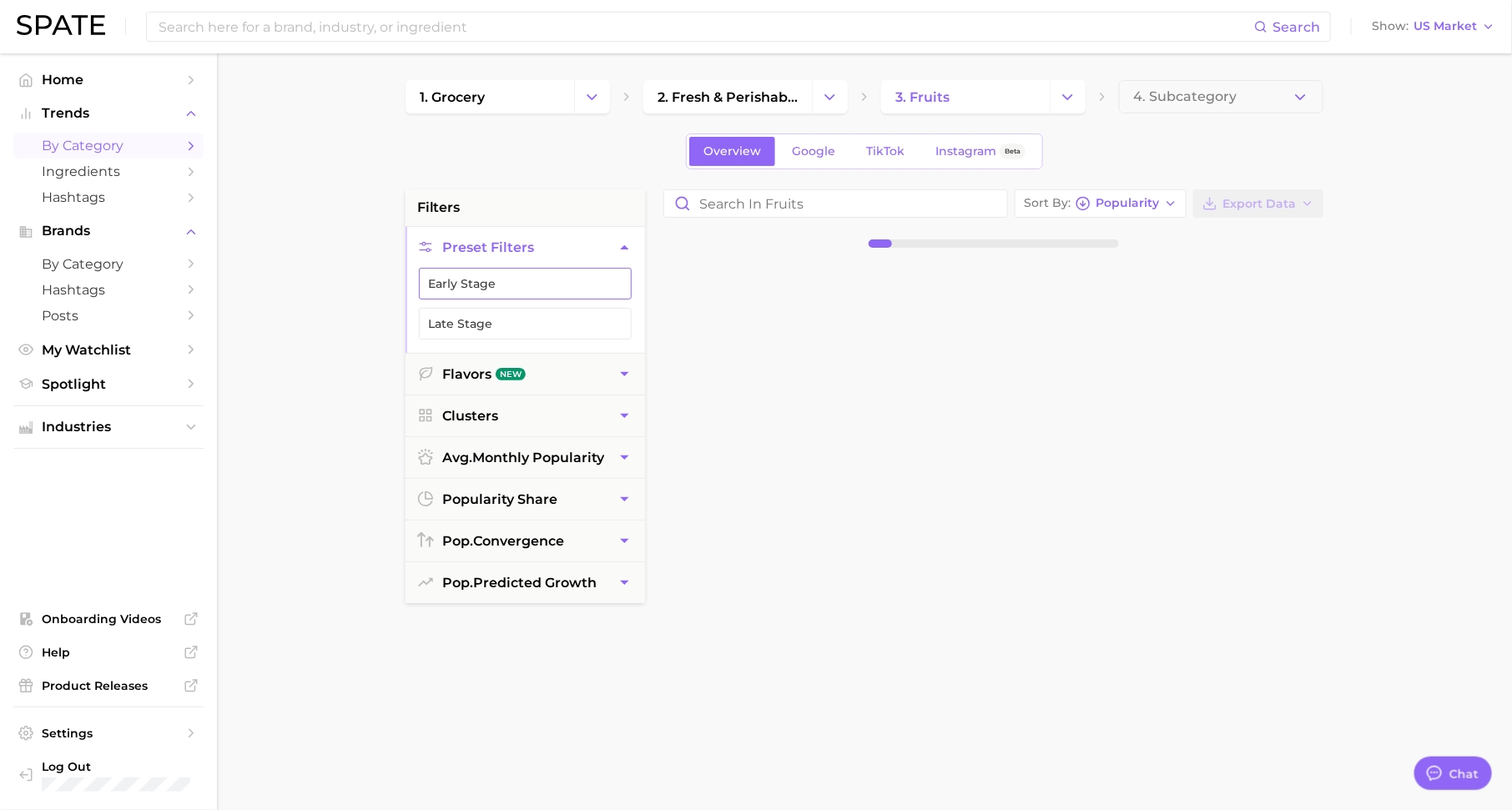
click at [600, 272] on button "Early Stage" at bounding box center [525, 283] width 213 height 32
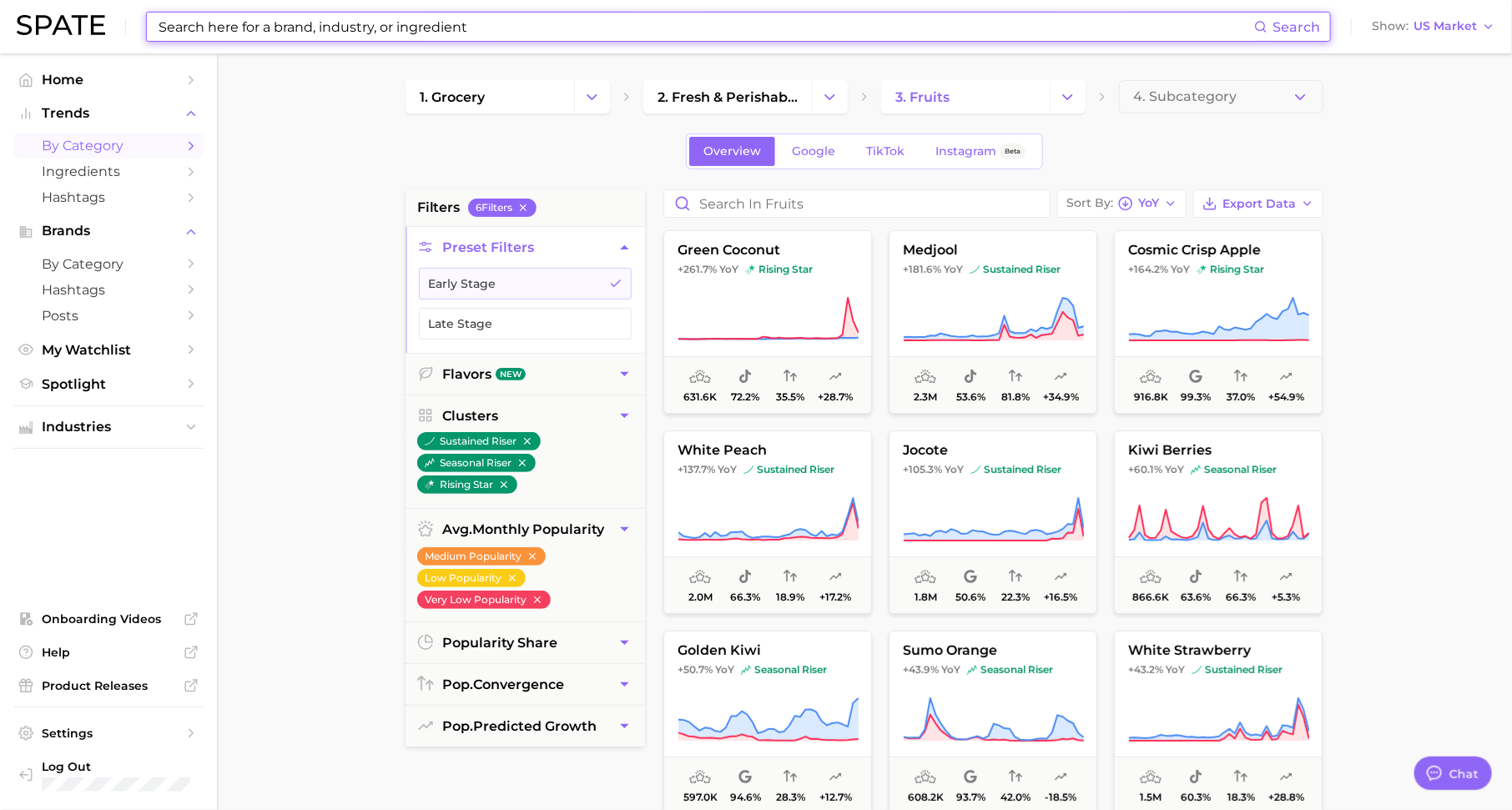
click at [472, 30] on input at bounding box center [705, 27] width 1097 height 28
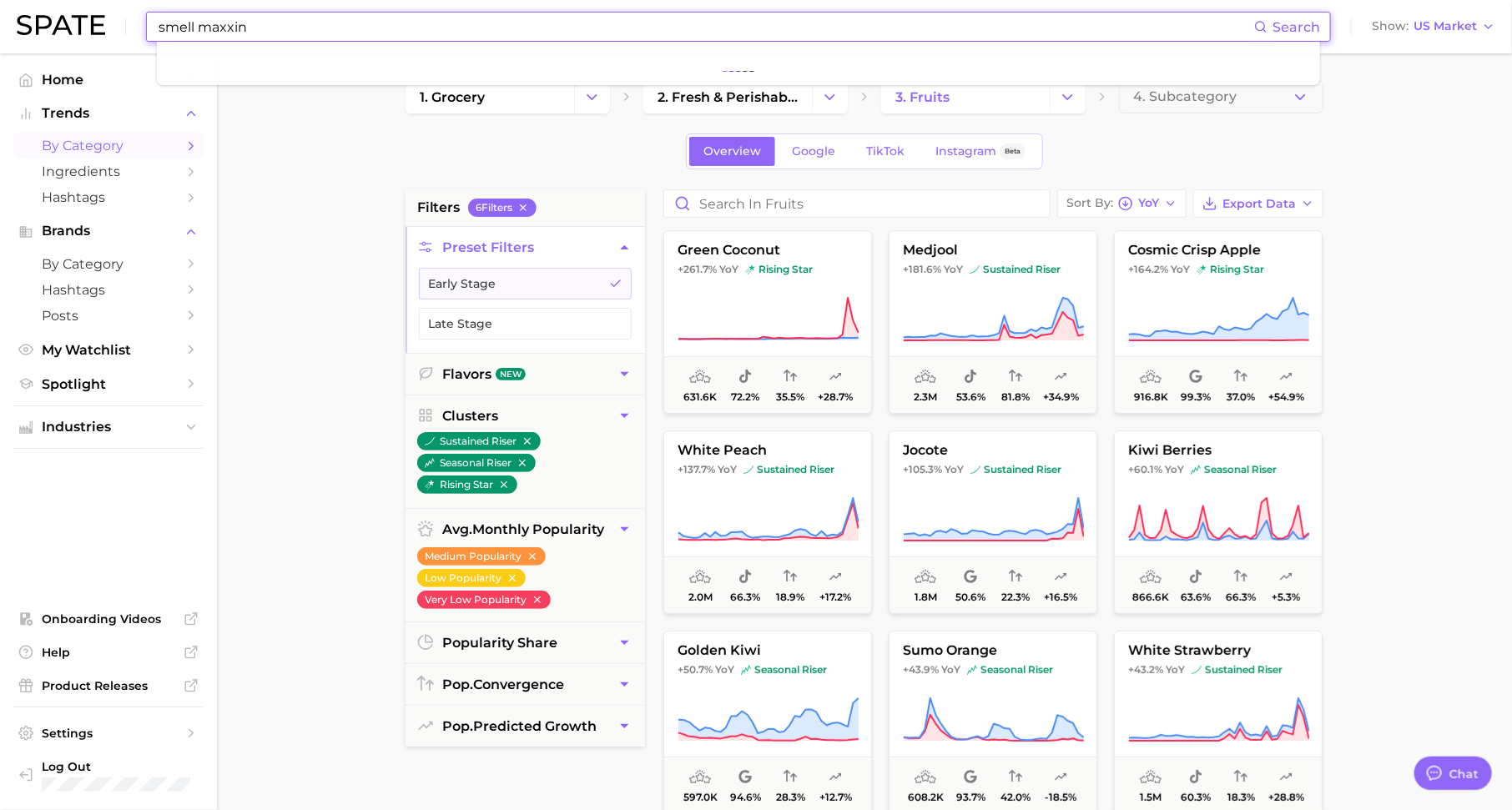
type input "smell maxxing"
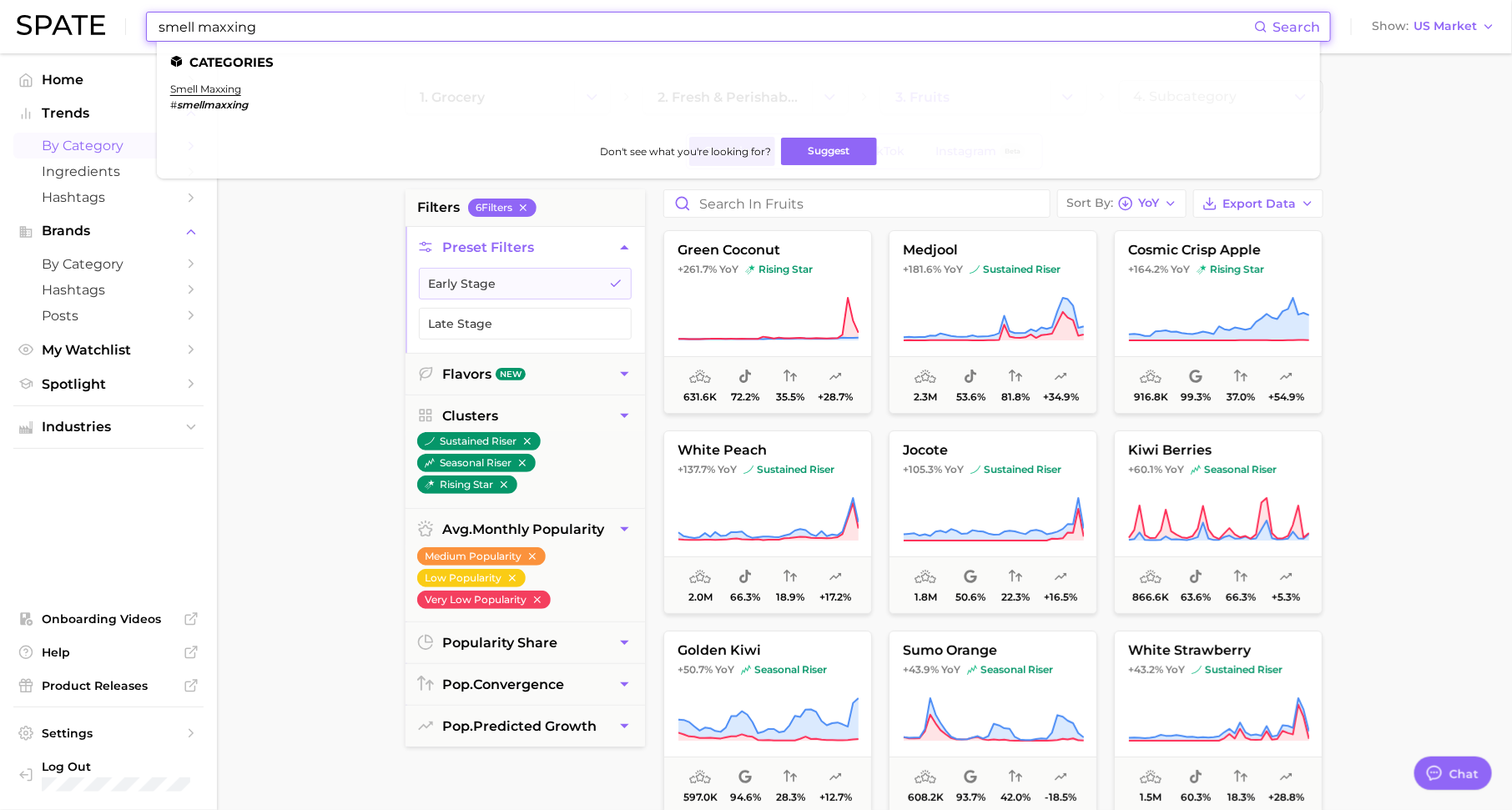
drag, startPoint x: 333, startPoint y: 30, endPoint x: 141, endPoint y: 29, distance: 192.0
click at [141, 29] on div "smell maxxing Search Categories smell maxxing # smellmaxxing Don't see what you…" at bounding box center [756, 27] width 1478 height 53
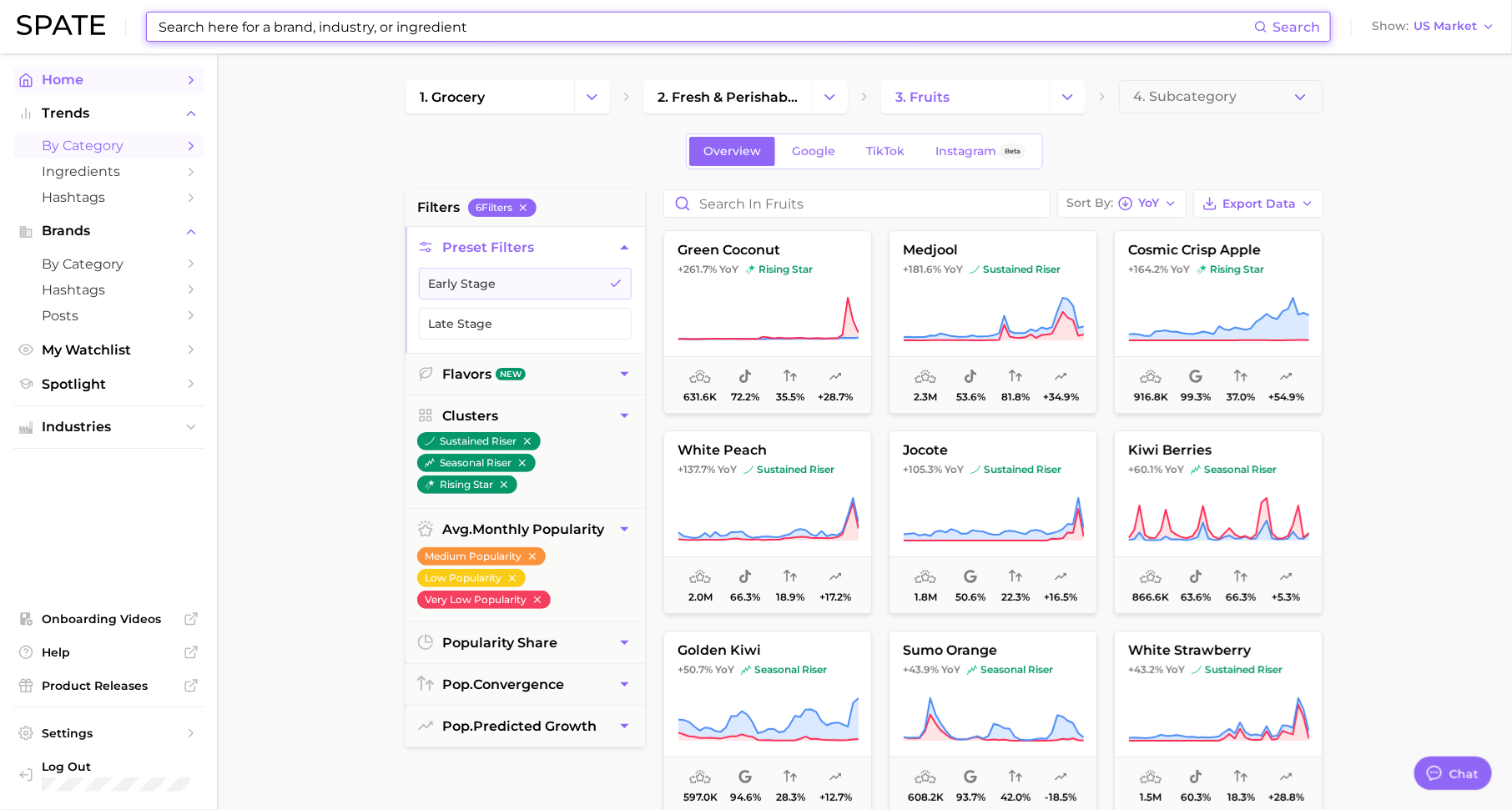
click at [75, 71] on link "Home" at bounding box center [108, 80] width 190 height 26
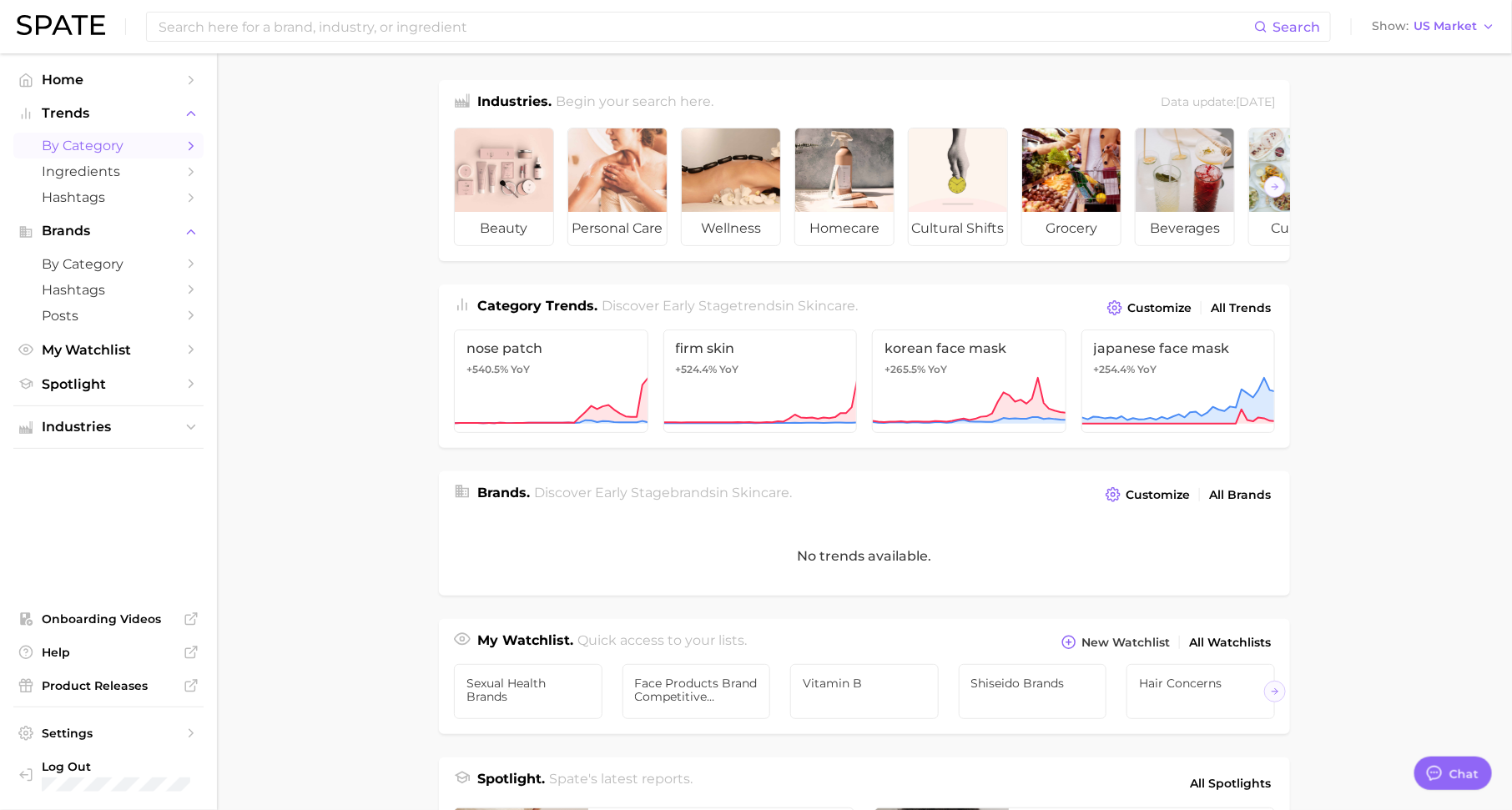
click at [198, 142] on icon "Sidebar" at bounding box center [191, 146] width 15 height 15
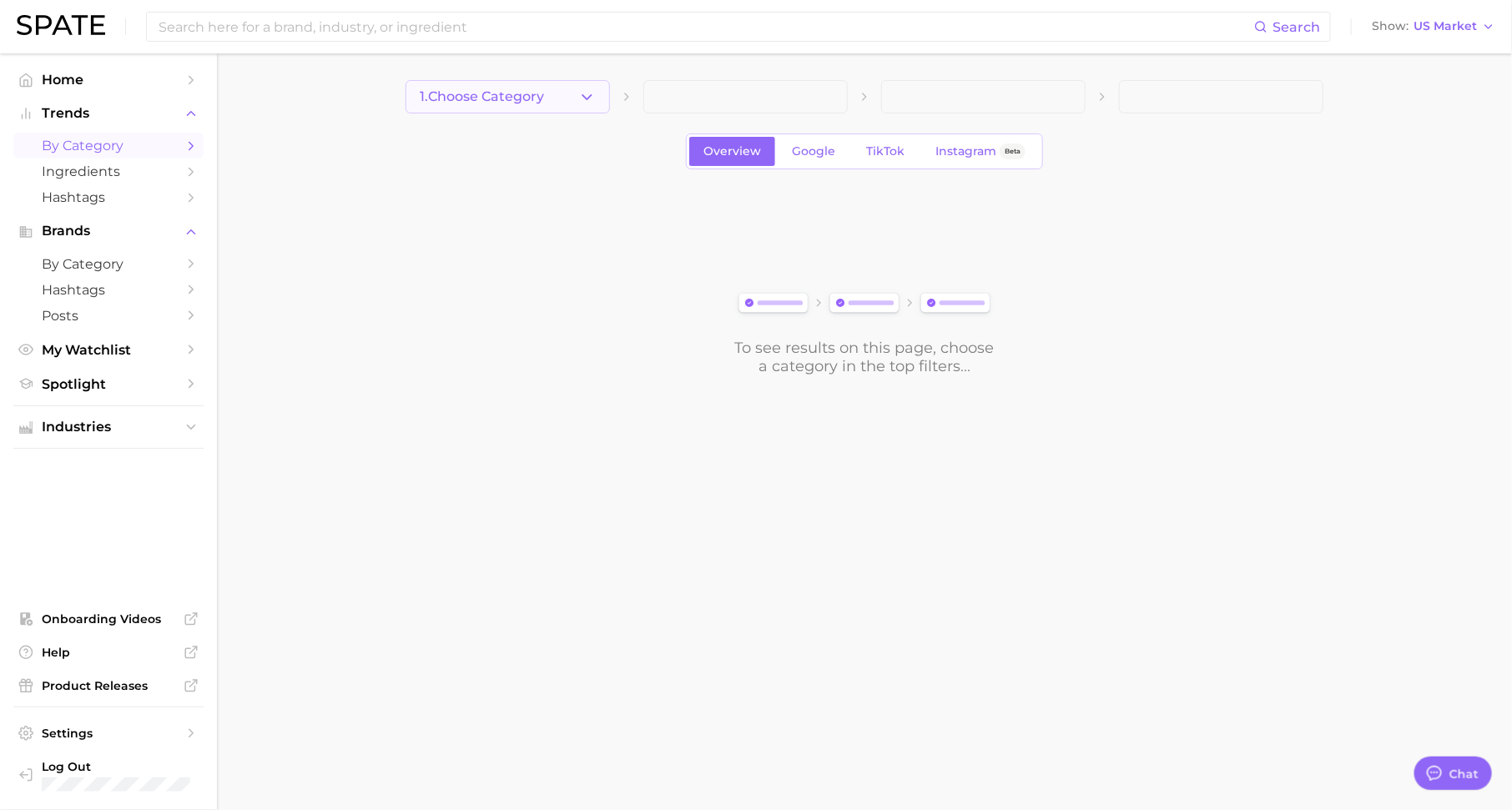
click at [495, 101] on span "1. Choose Category" at bounding box center [482, 96] width 125 height 15
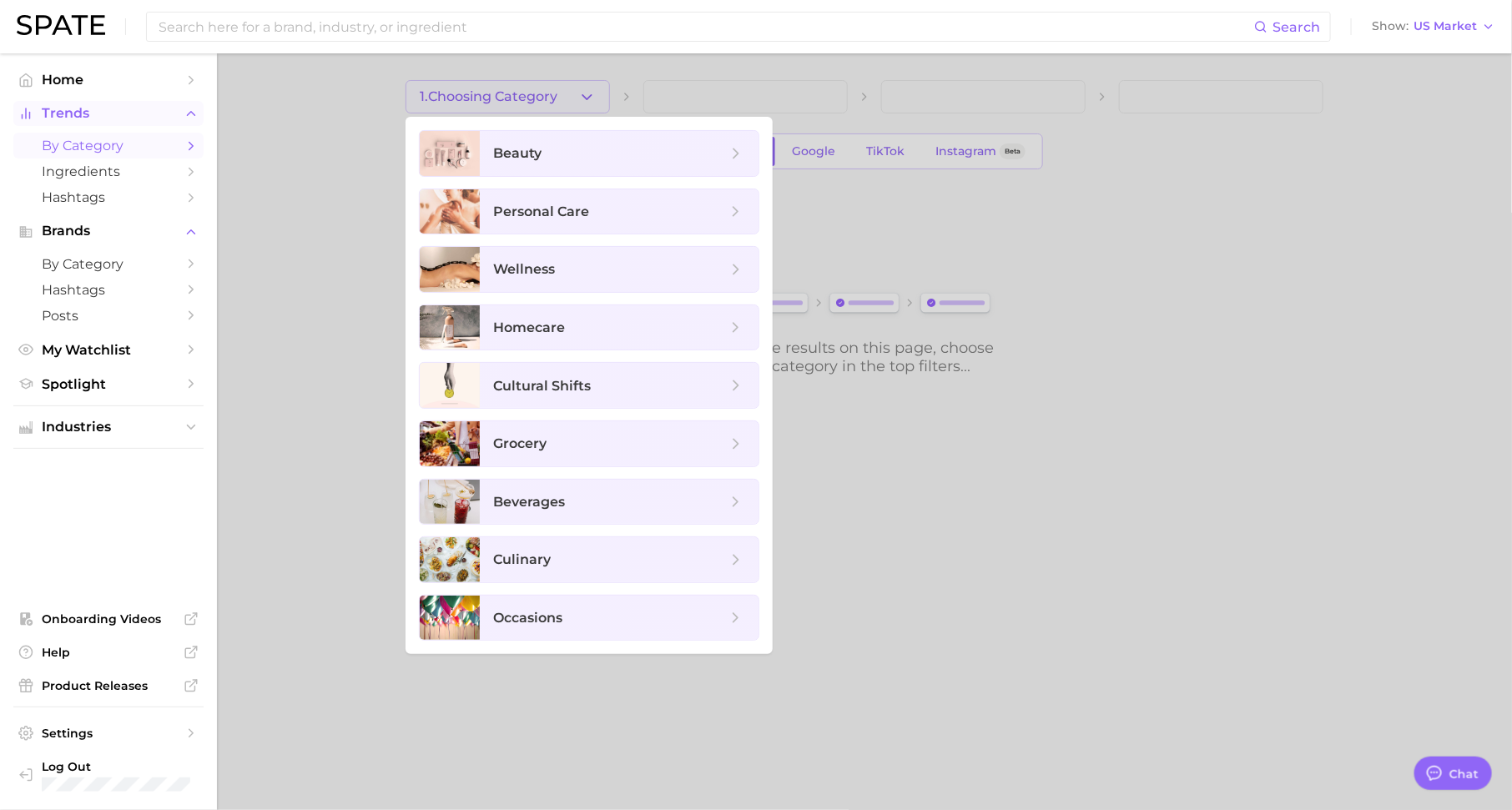
click at [179, 117] on button "Trends" at bounding box center [108, 113] width 190 height 25
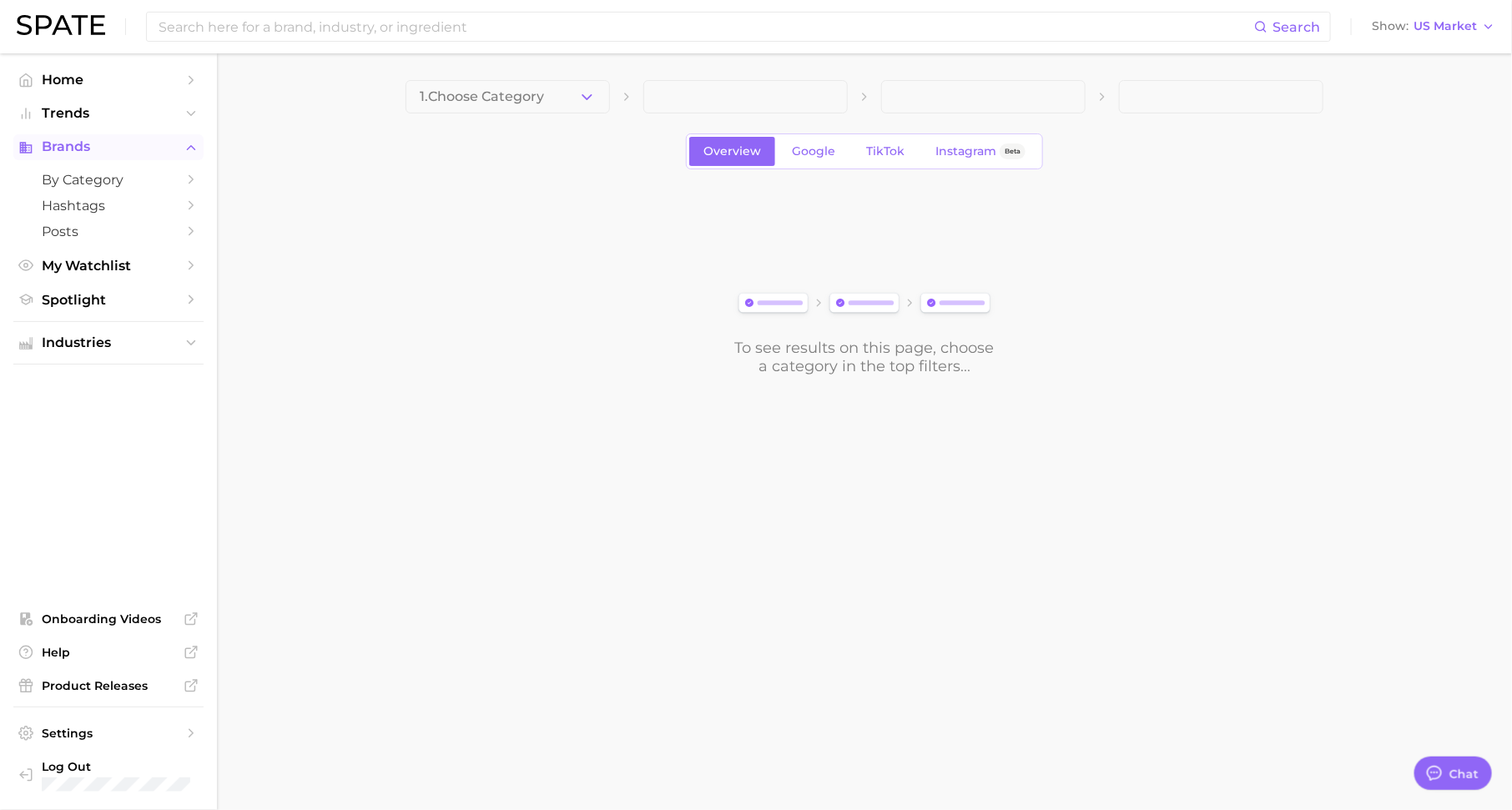
click at [181, 155] on button "Brands" at bounding box center [108, 146] width 190 height 25
click at [164, 219] on span "Spotlight" at bounding box center [108, 216] width 134 height 16
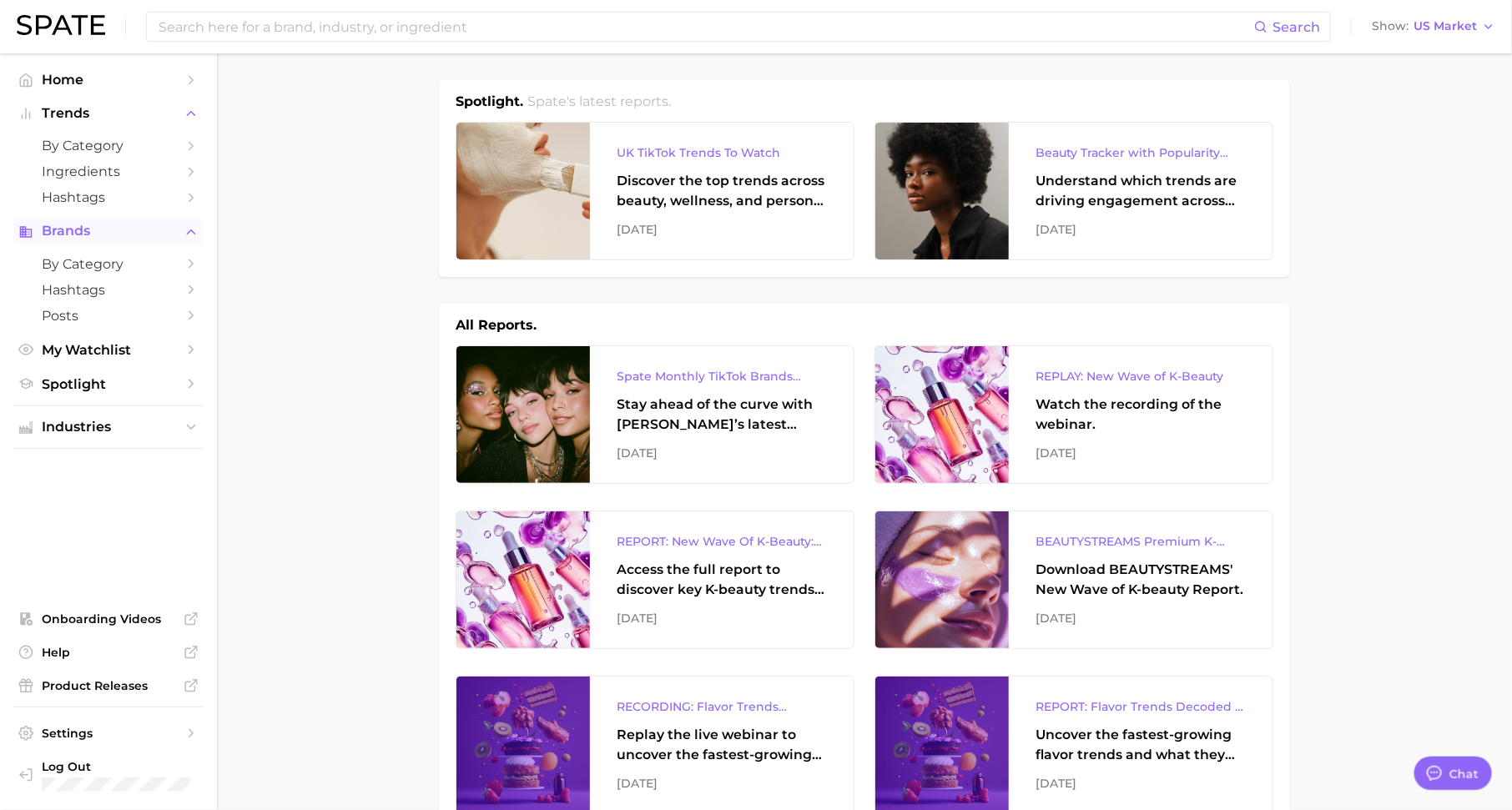
click at [194, 234] on polyline "Sidebar" at bounding box center [192, 231] width 7 height 5
click at [153, 342] on span "Industries" at bounding box center [108, 343] width 134 height 15
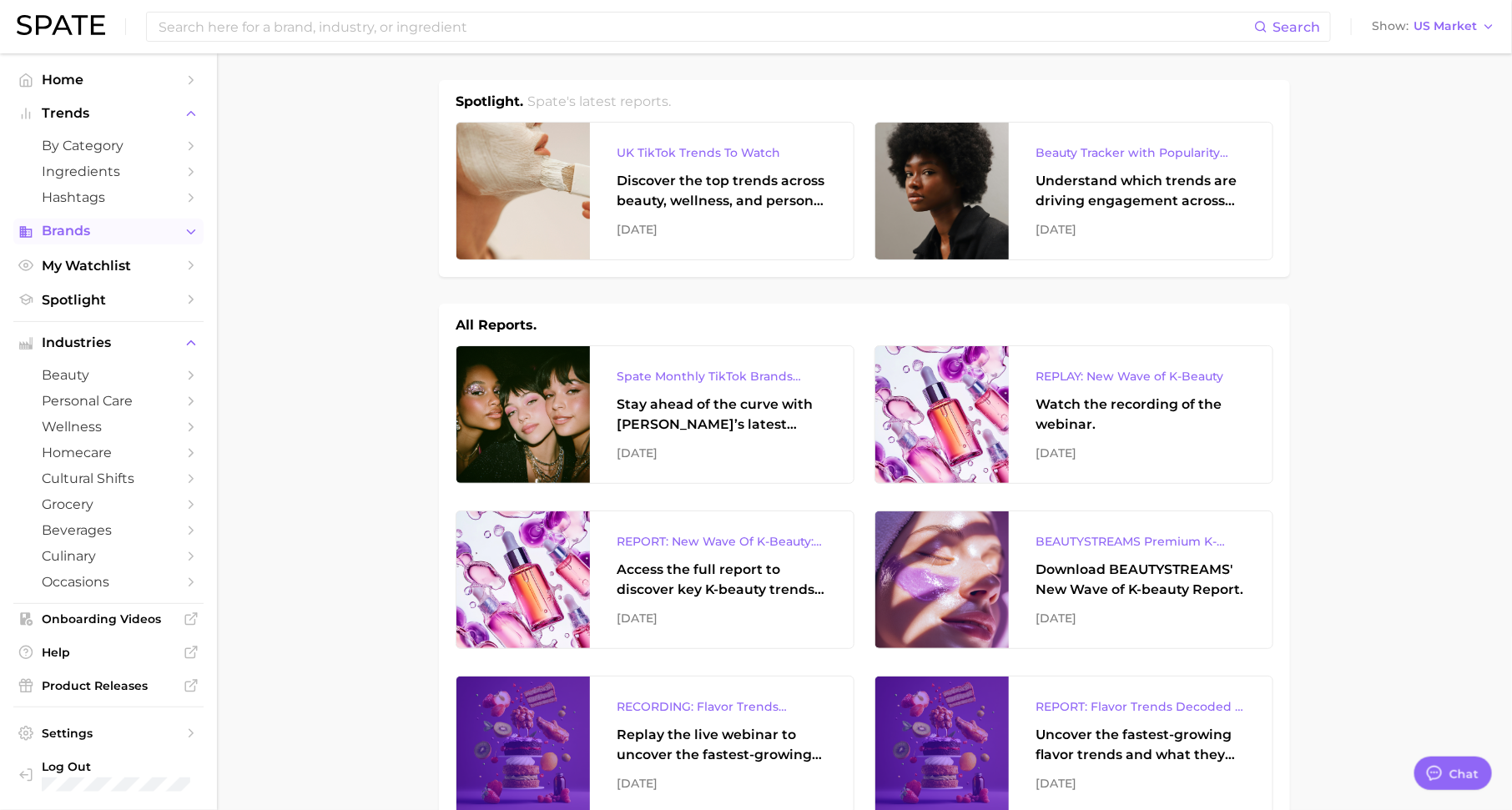
click at [83, 232] on span "Brands" at bounding box center [108, 231] width 134 height 15
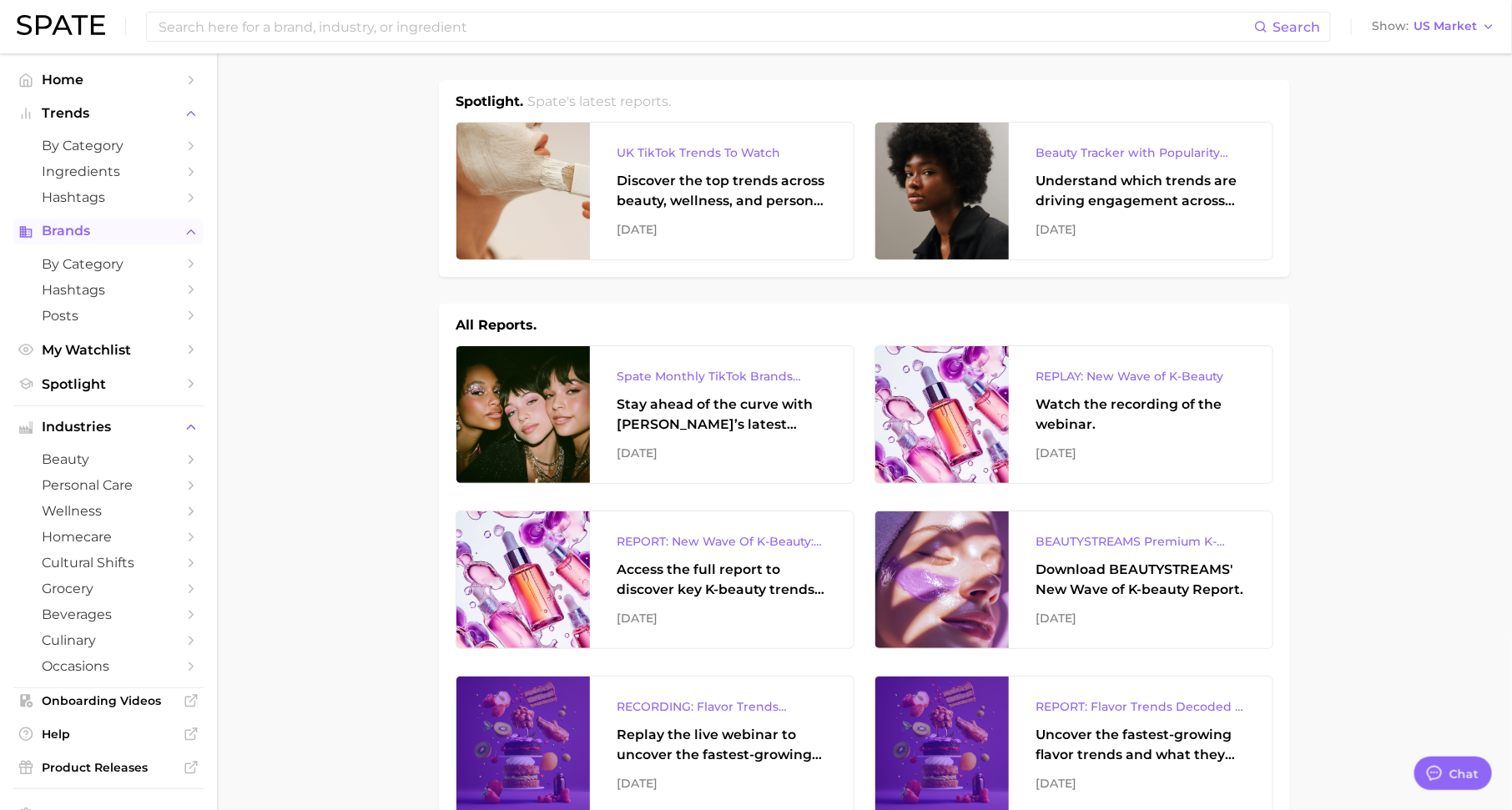
click at [165, 239] on span "Brands" at bounding box center [108, 231] width 134 height 15
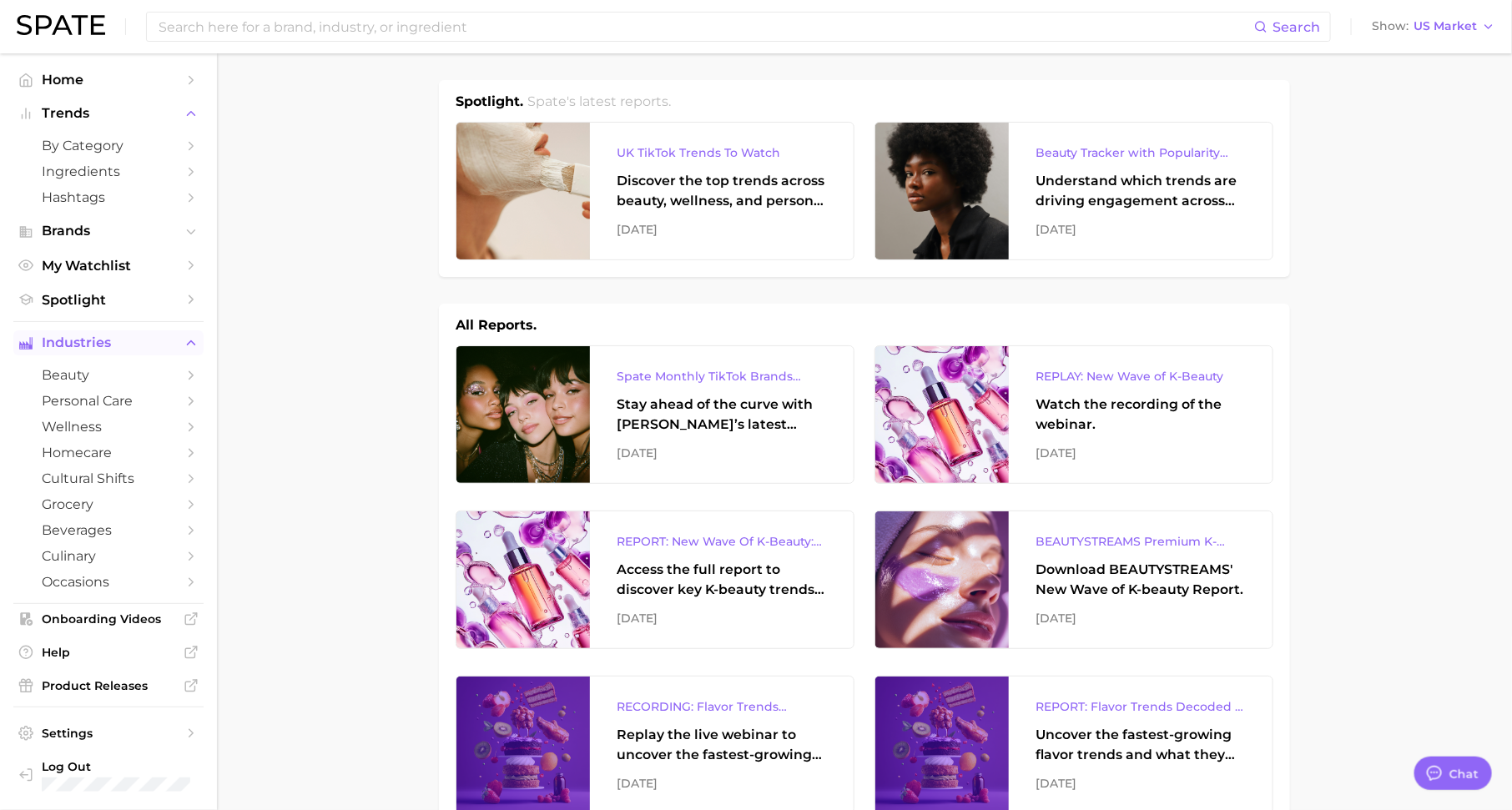
click at [151, 334] on button "Industries" at bounding box center [108, 342] width 190 height 25
click at [146, 119] on span "Trends" at bounding box center [108, 114] width 134 height 15
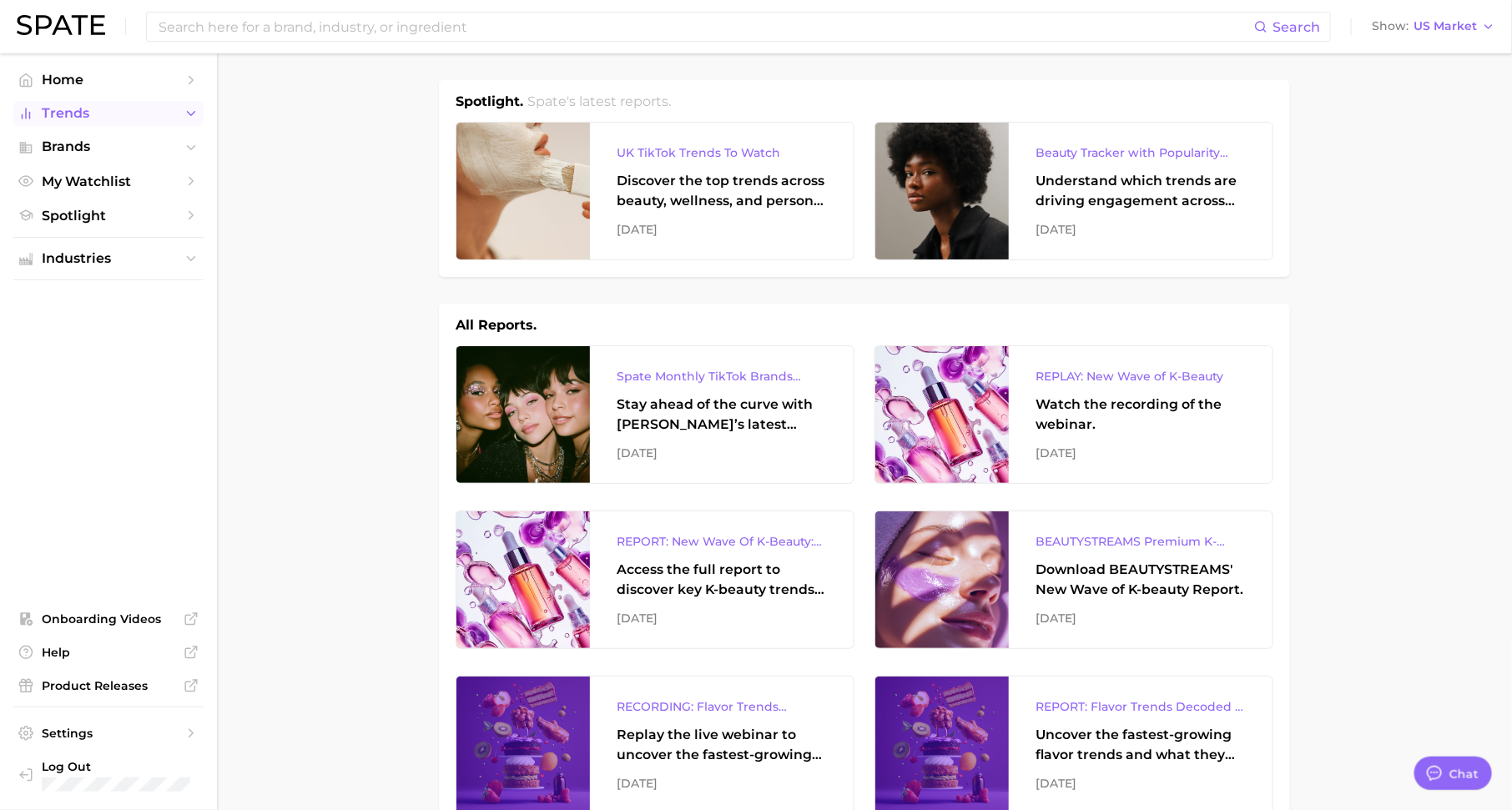
click at [187, 113] on icon "Sidebar" at bounding box center [191, 114] width 15 height 15
click at [143, 353] on button "Industries" at bounding box center [108, 342] width 190 height 25
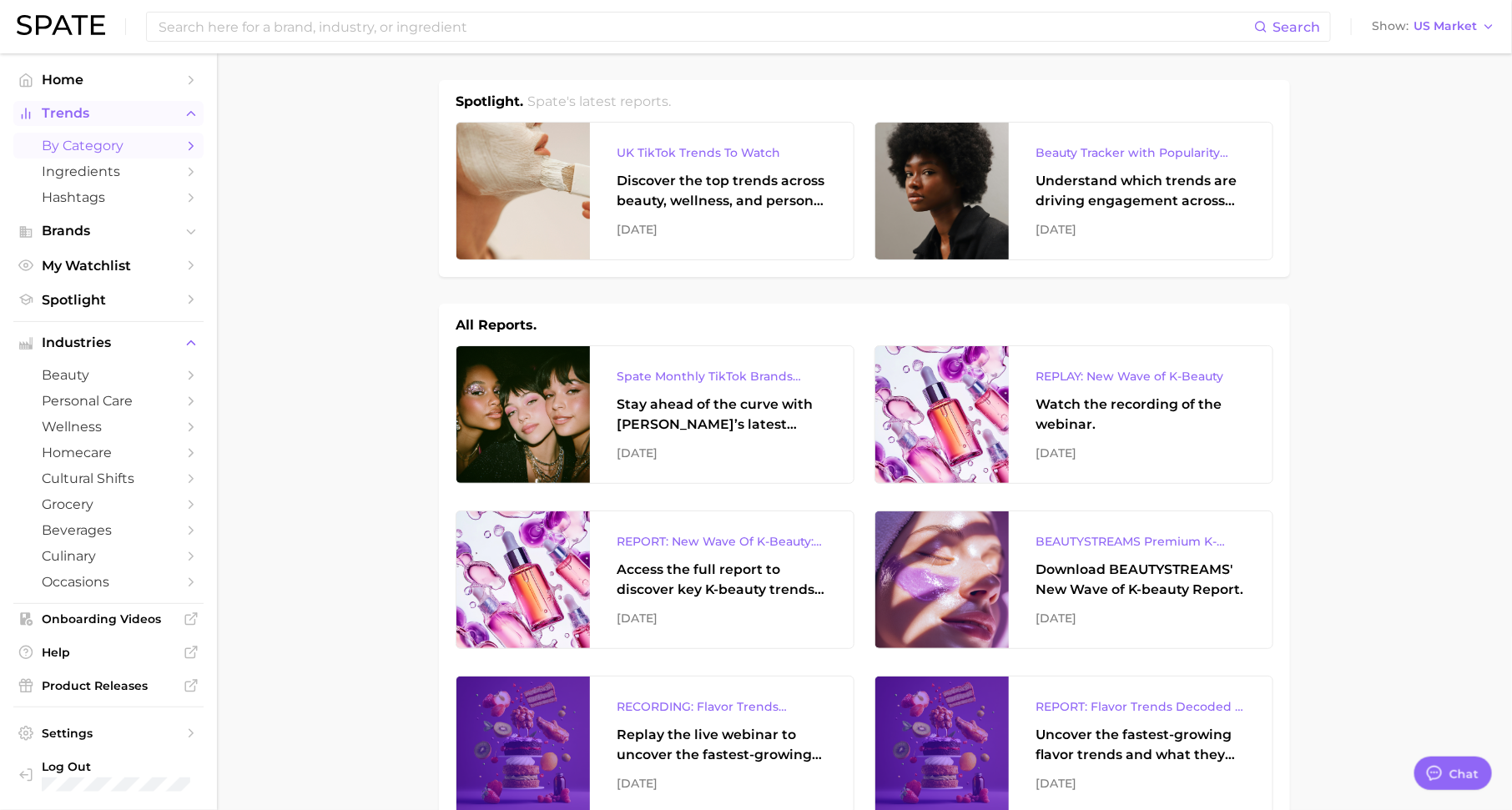
click at [190, 141] on icon "Sidebar" at bounding box center [191, 146] width 15 height 15
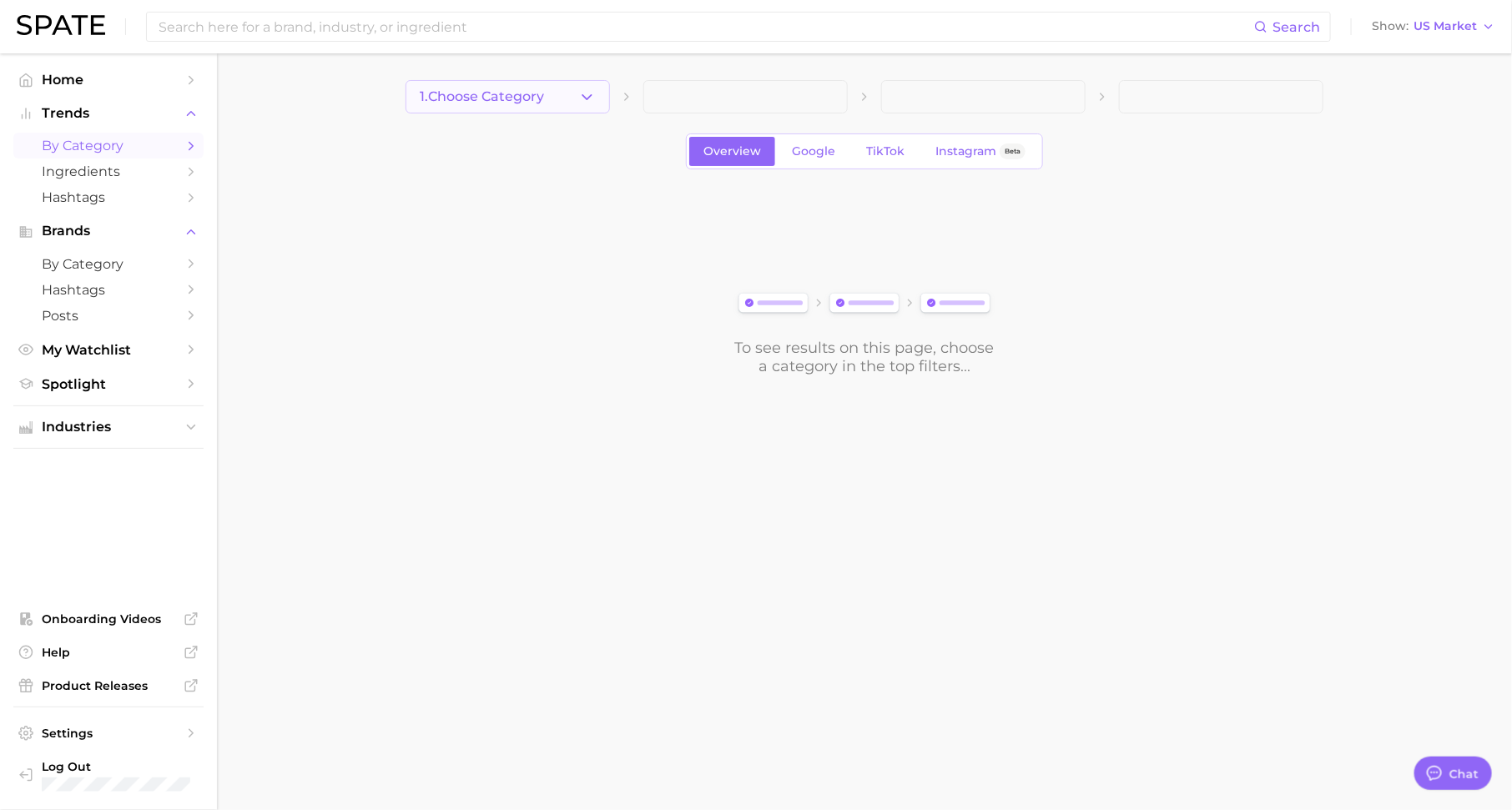
click at [509, 97] on span "1. Choose Category" at bounding box center [482, 96] width 125 height 15
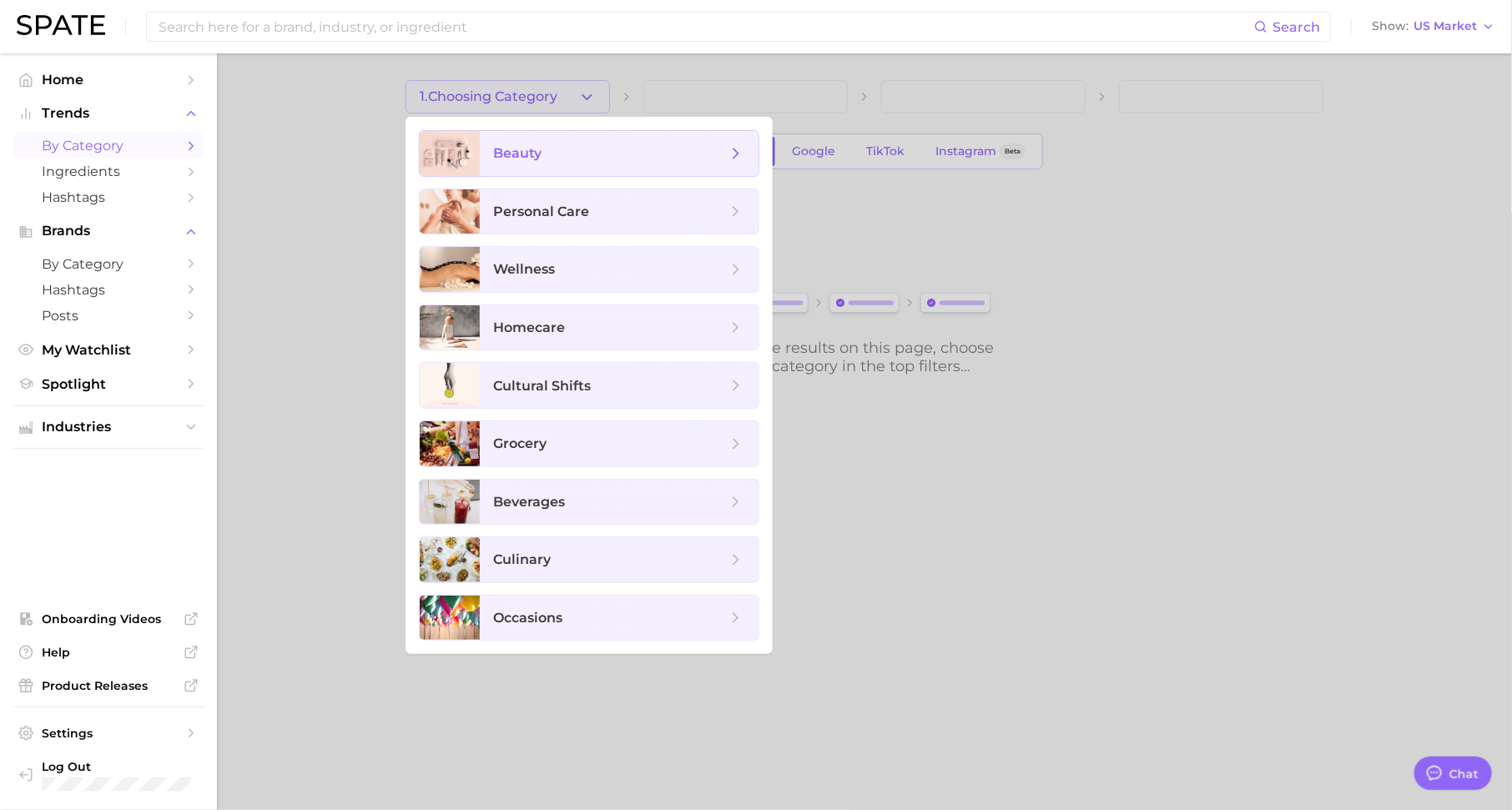
click at [561, 152] on span "beauty" at bounding box center [610, 153] width 234 height 18
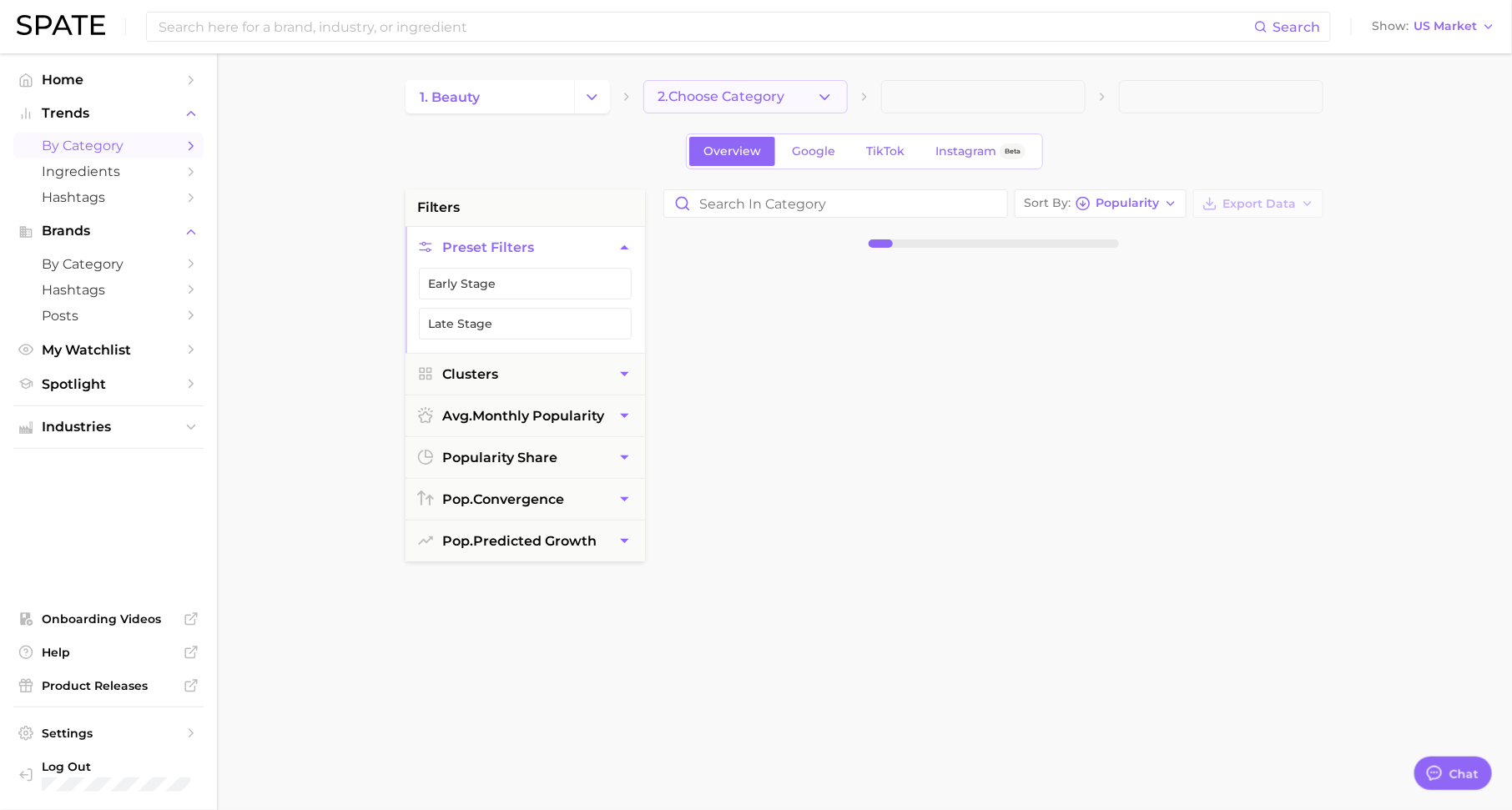
click at [726, 94] on span "2. Choose Category" at bounding box center [721, 96] width 127 height 15
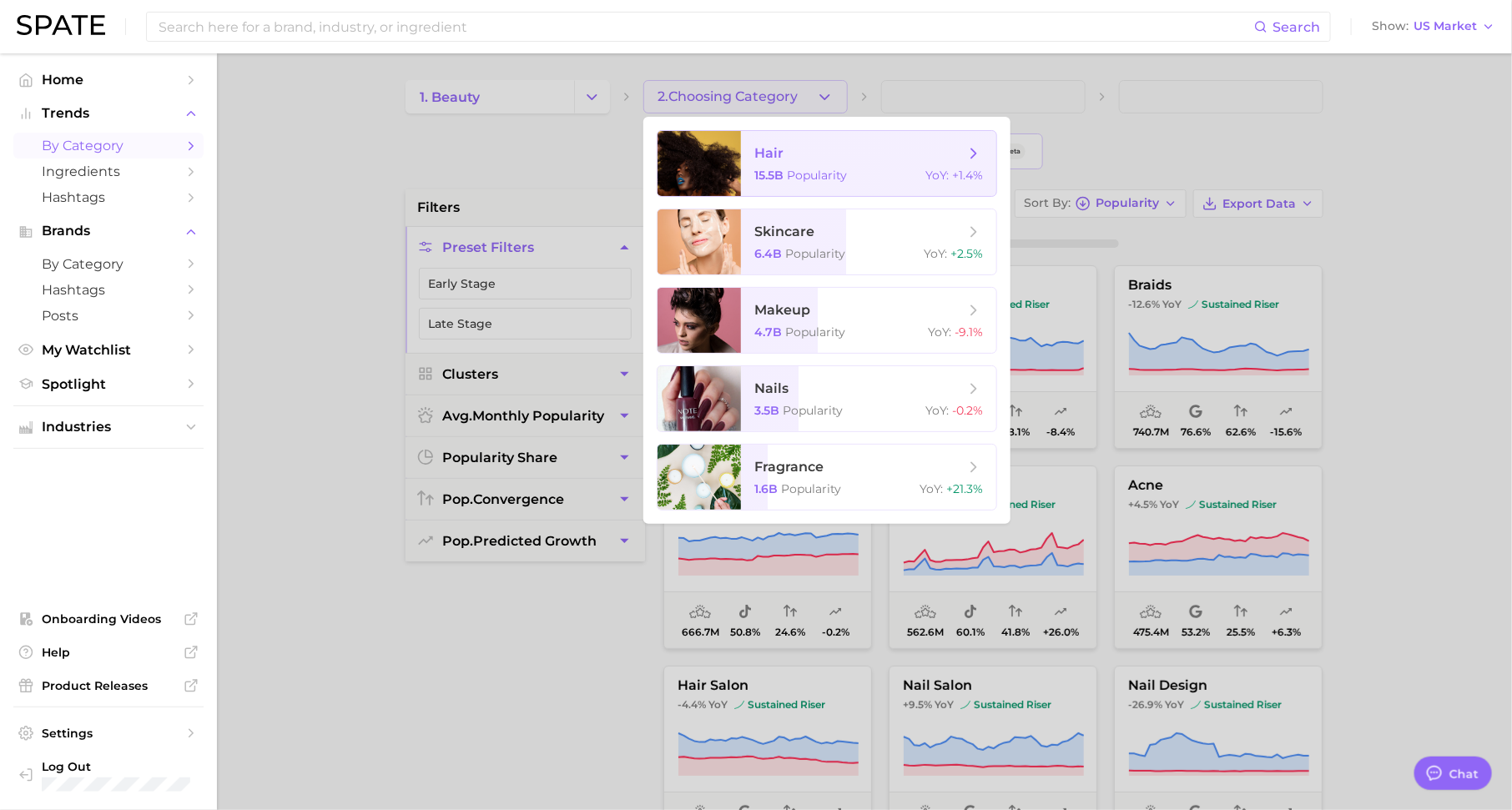
click at [850, 179] on div "15.5b Popularity YoY : +1.4%" at bounding box center [868, 175] width 228 height 15
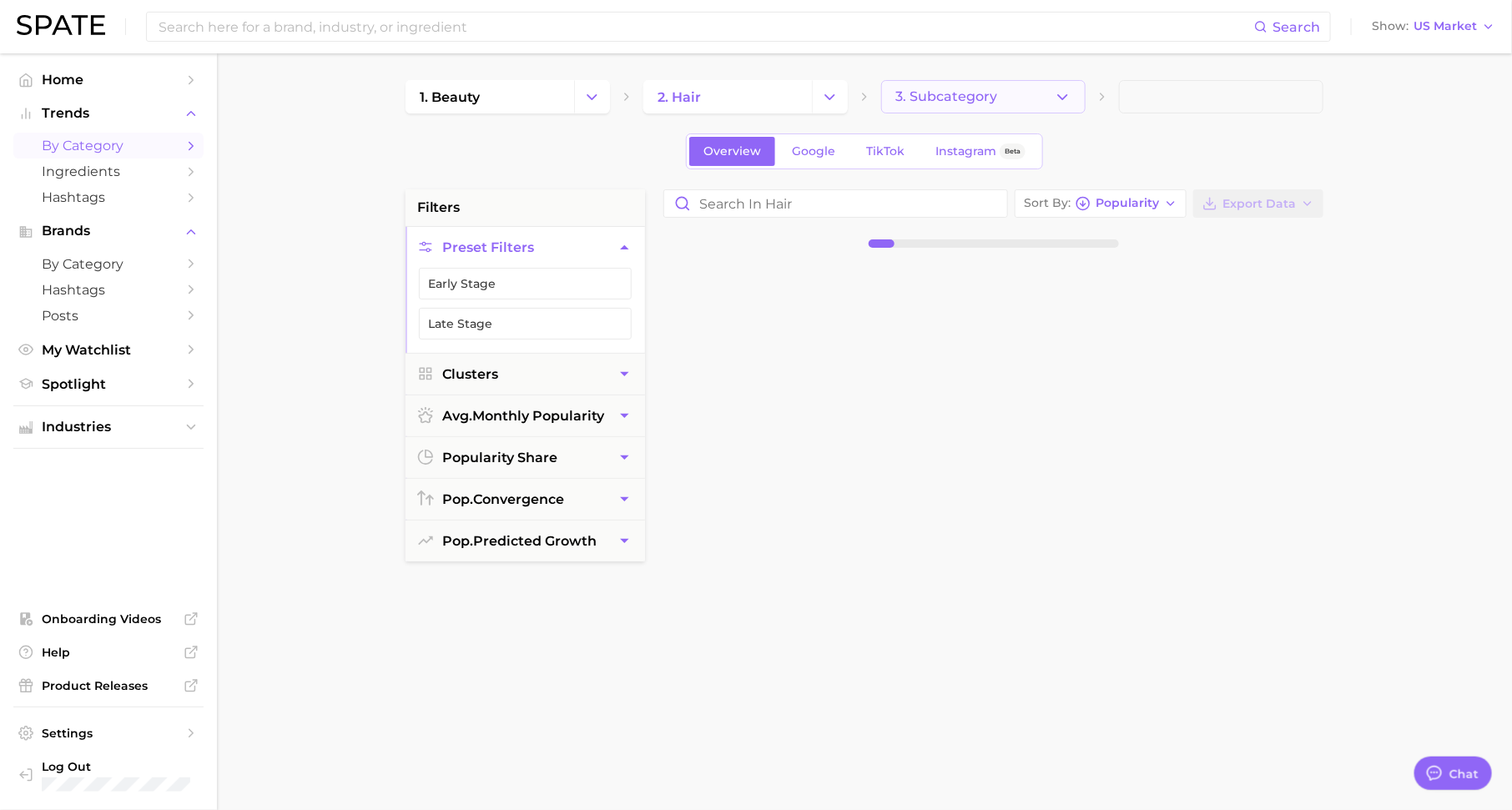
click at [929, 94] on span "3. Subcategory" at bounding box center [945, 96] width 102 height 15
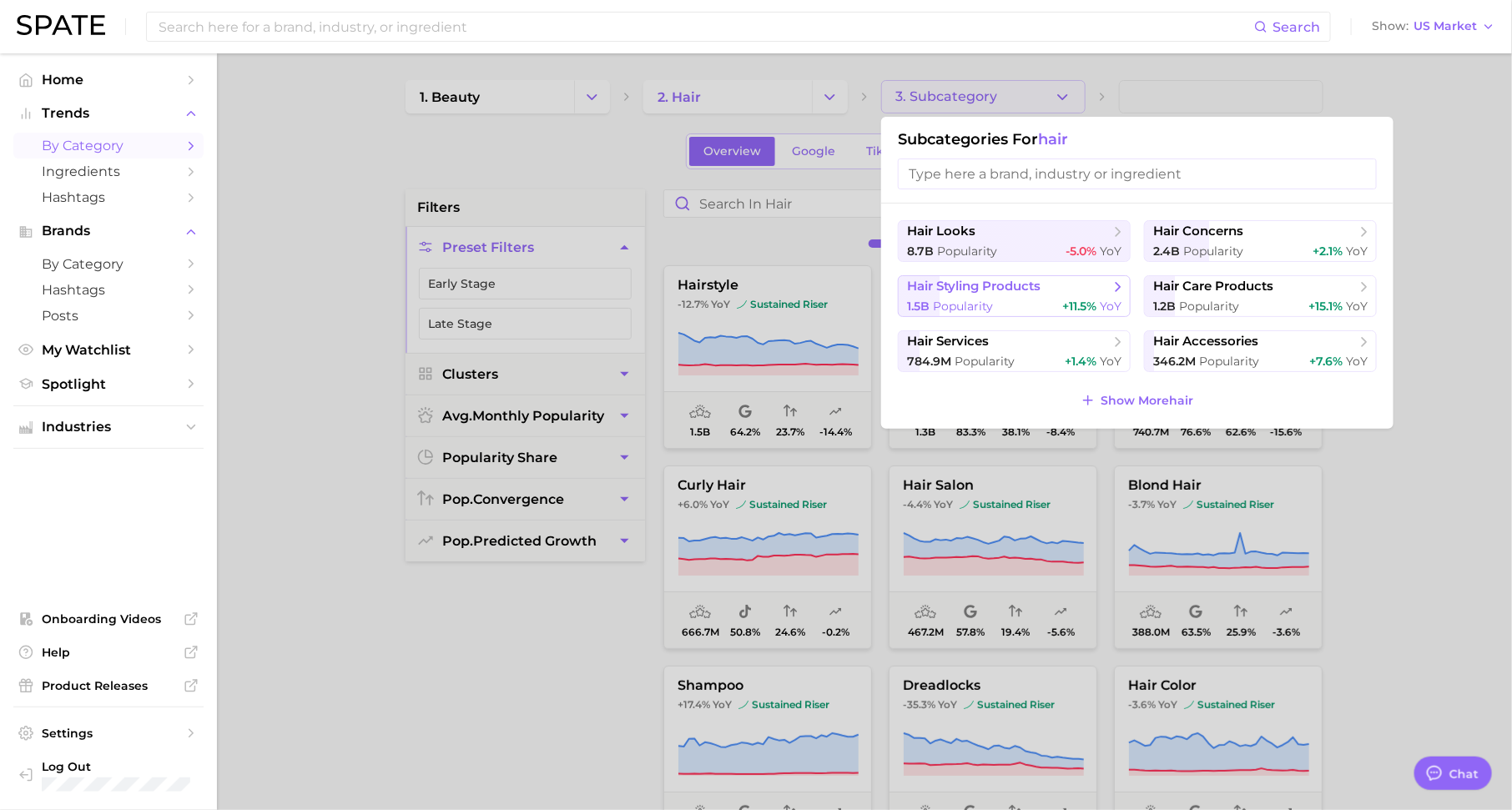
click at [1092, 289] on span "hair styling products" at bounding box center [1008, 287] width 203 height 17
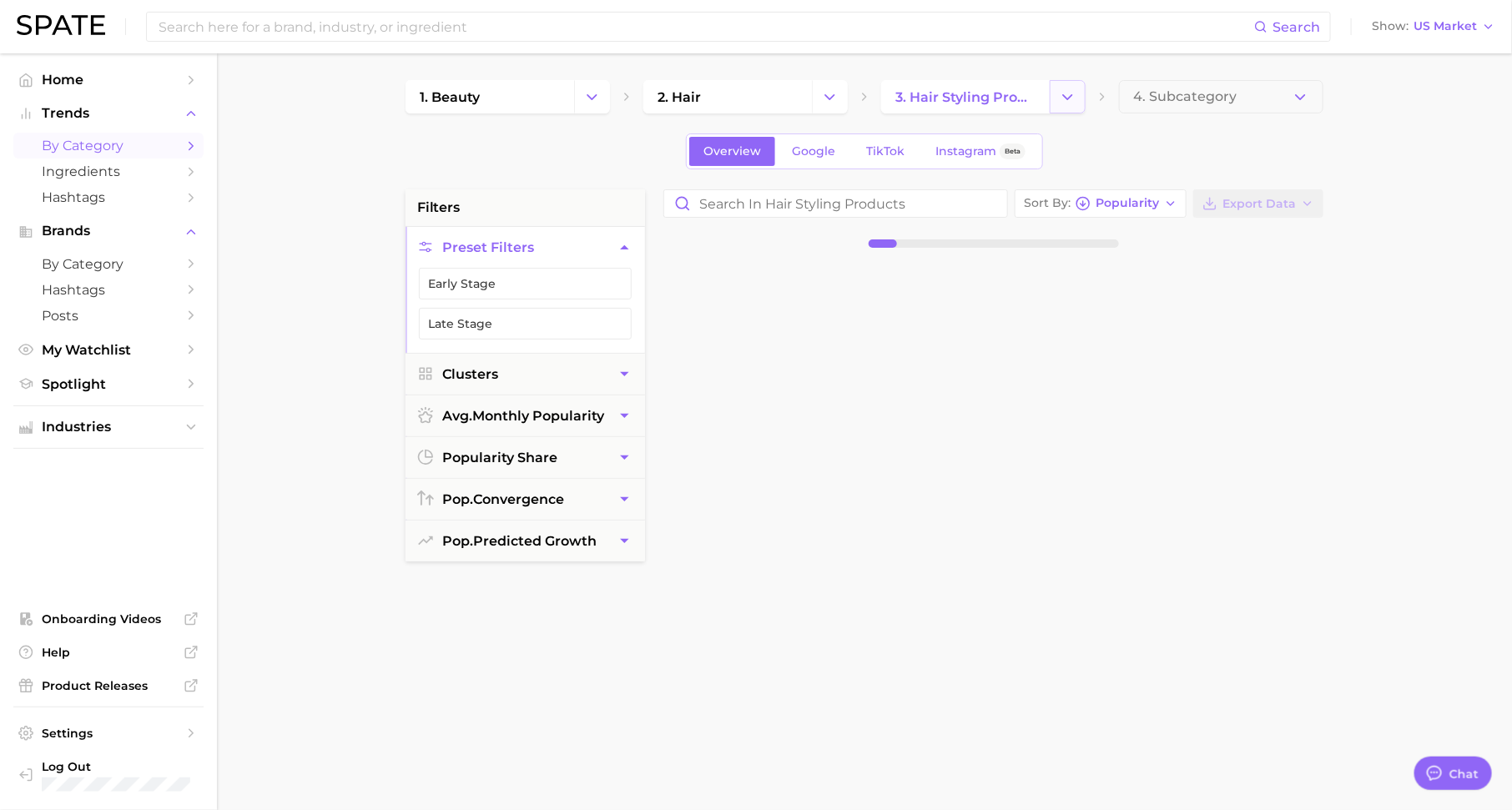
click at [1061, 92] on icon "Change Category" at bounding box center [1067, 96] width 17 height 17
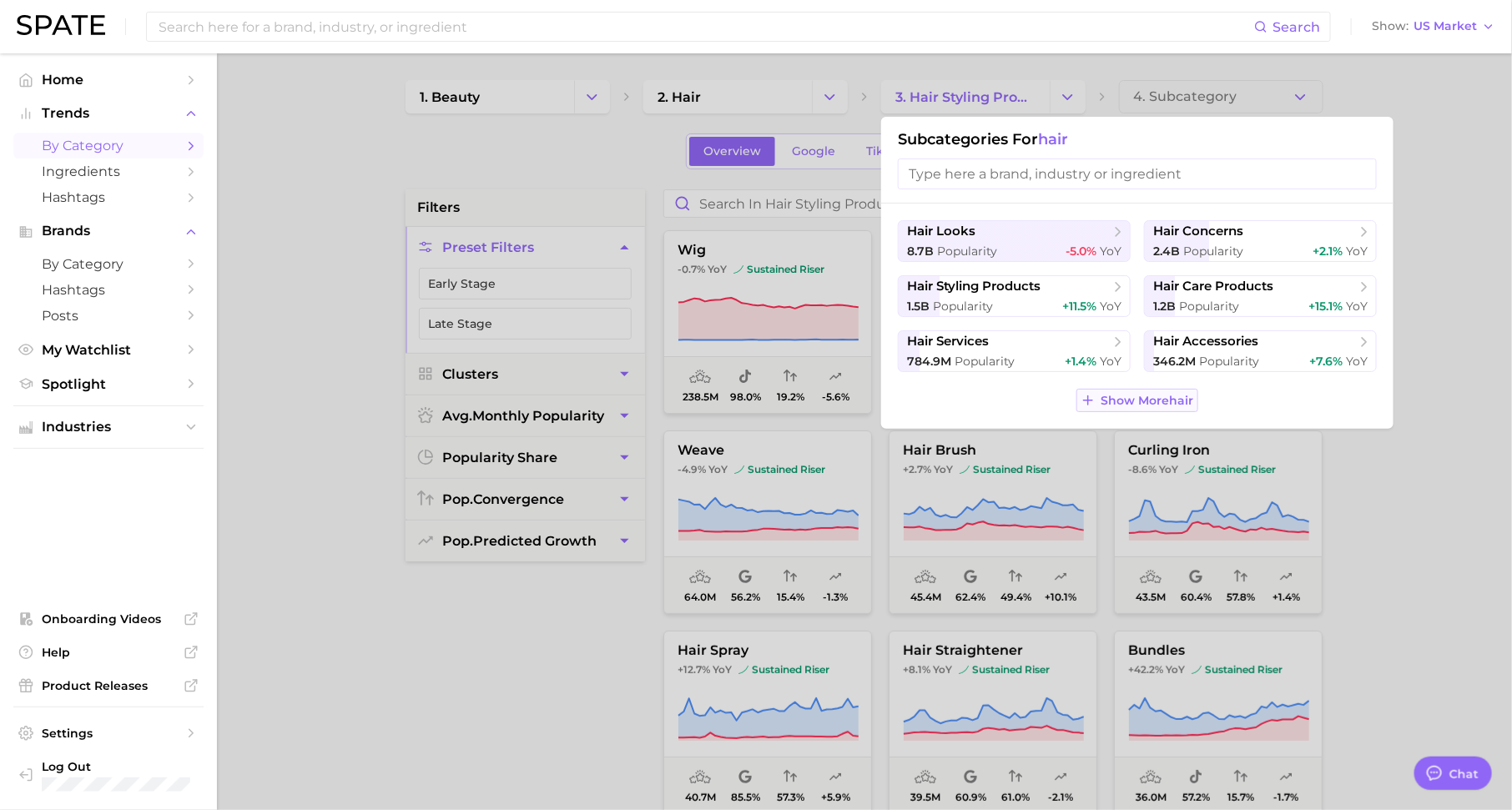
click at [1121, 408] on button "Show More hair" at bounding box center [1137, 400] width 121 height 23
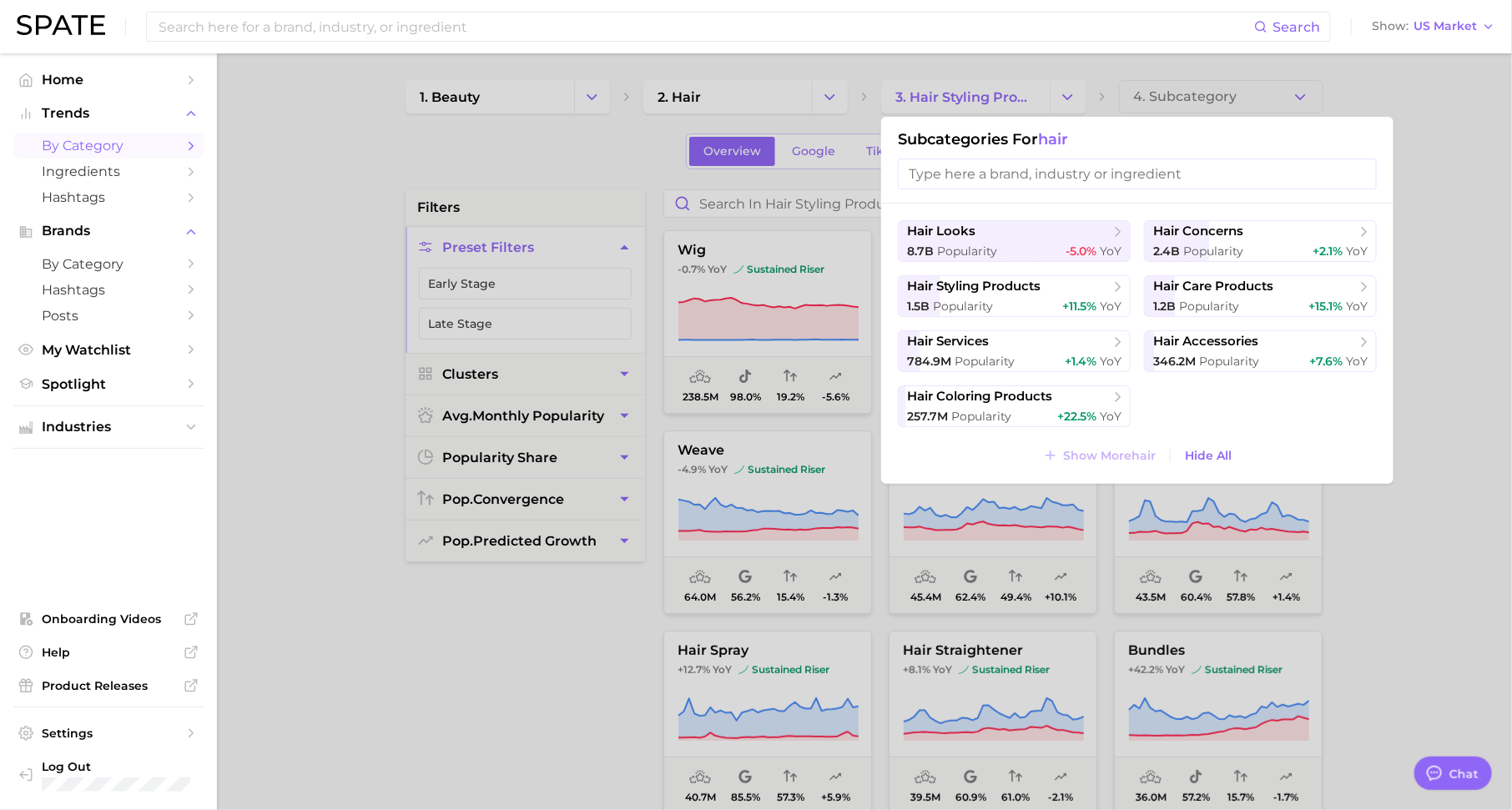
click at [1367, 538] on div at bounding box center [756, 405] width 1512 height 810
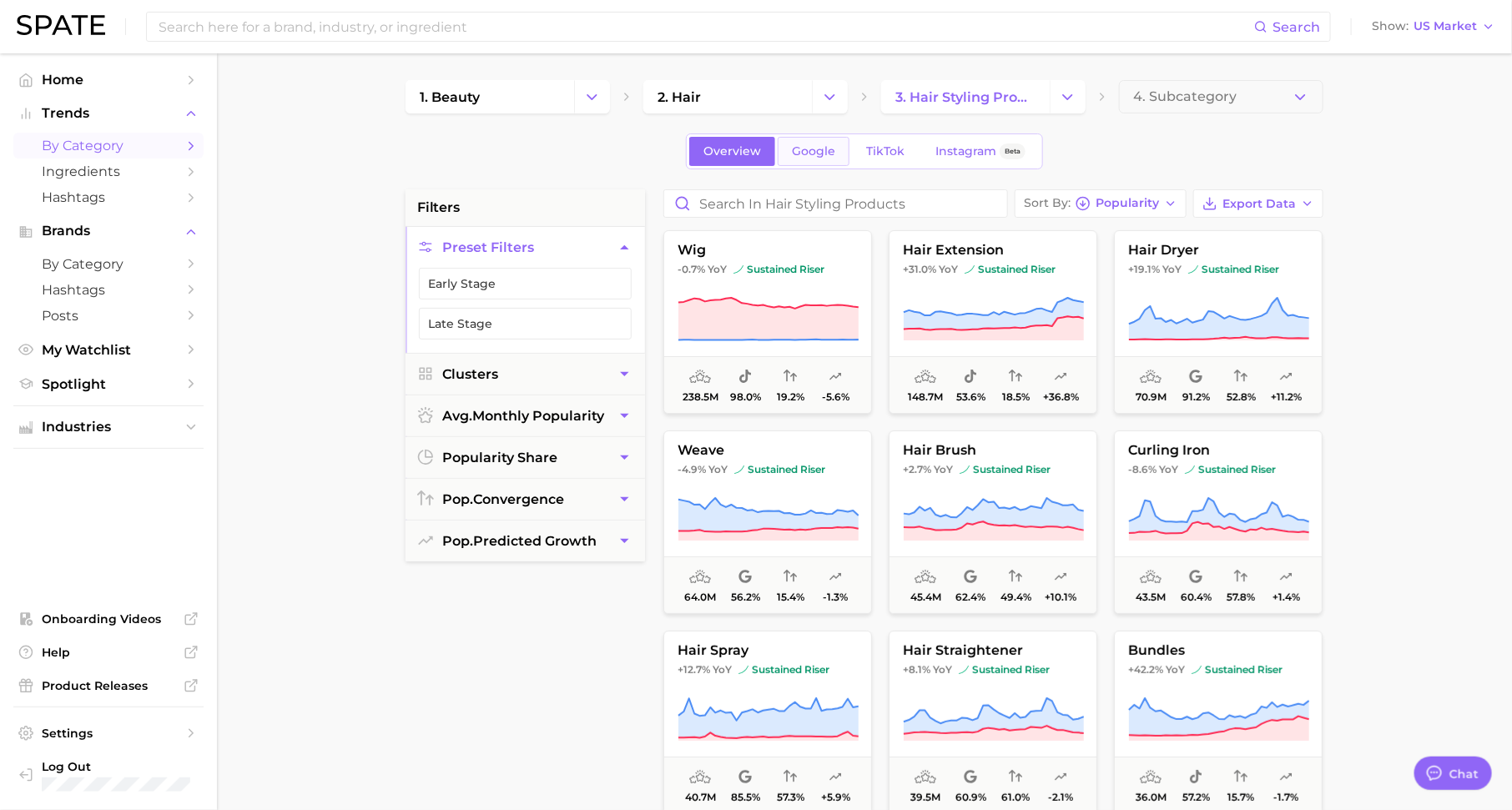
click at [809, 147] on span "Google" at bounding box center [812, 150] width 43 height 14
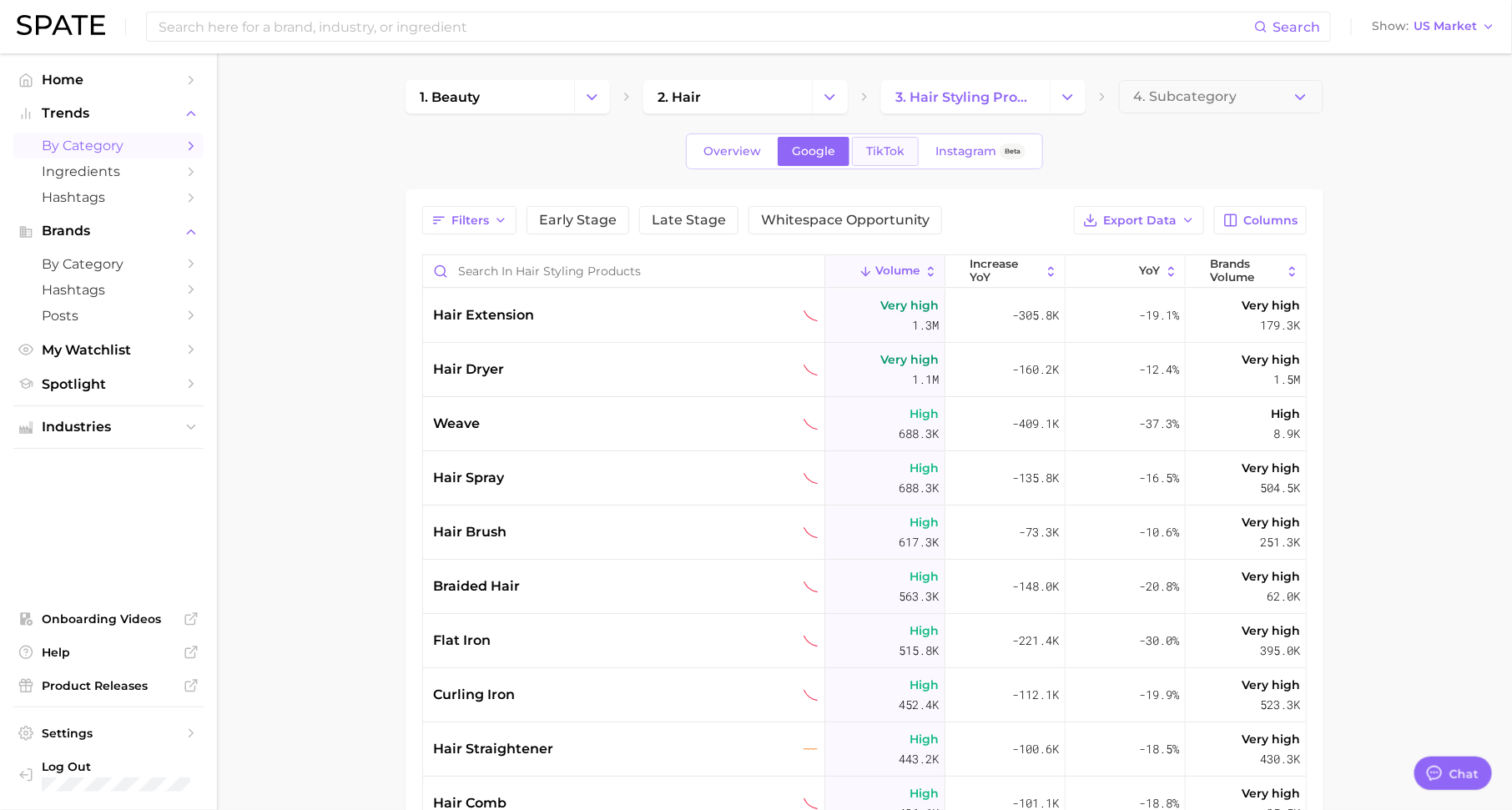
click at [888, 149] on span "TikTok" at bounding box center [885, 150] width 39 height 14
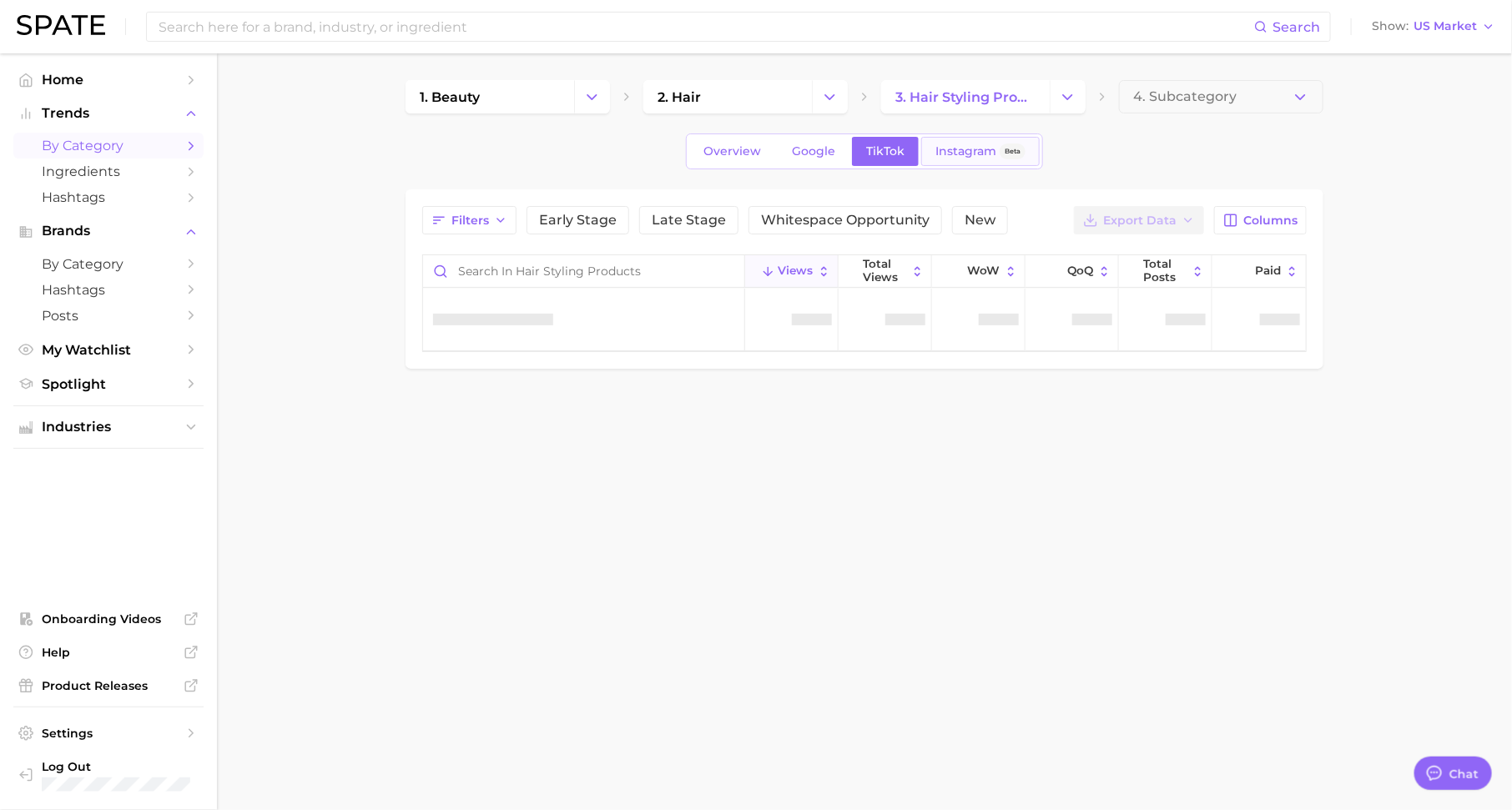
click at [970, 152] on span "Instagram" at bounding box center [966, 150] width 61 height 14
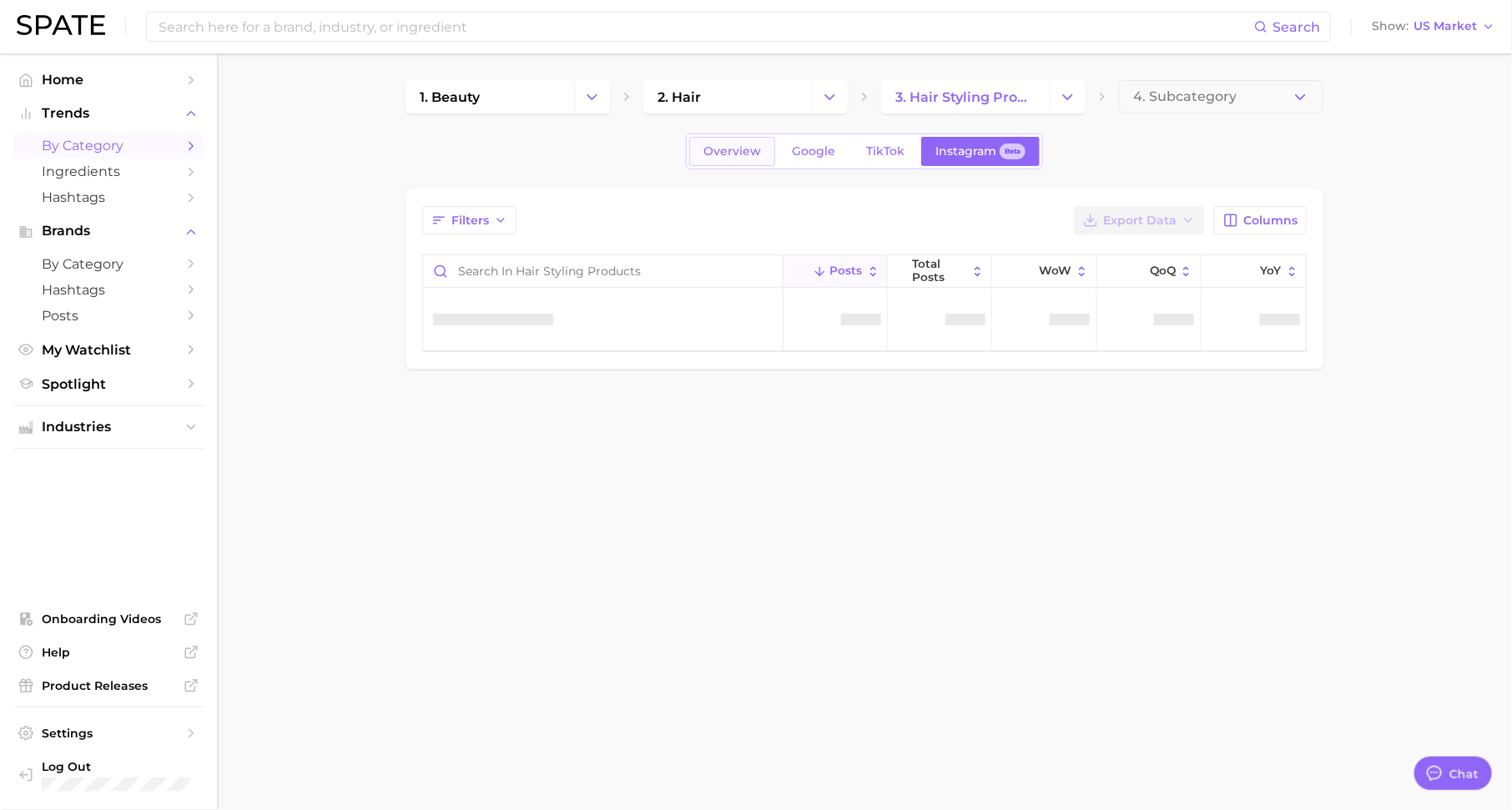
click at [735, 160] on link "Overview" at bounding box center [733, 151] width 86 height 29
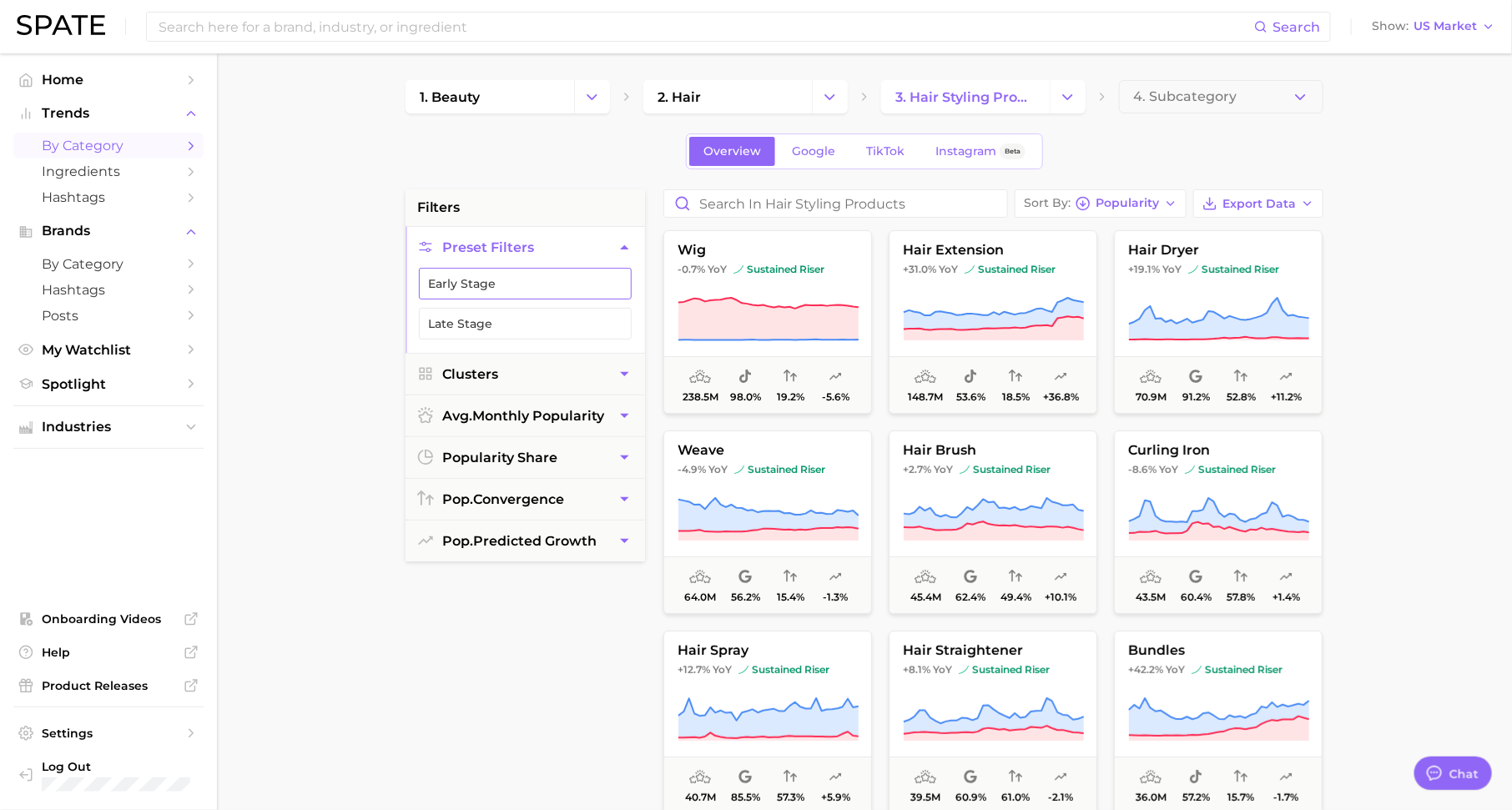
click at [615, 283] on polyline "button" at bounding box center [616, 283] width 9 height 6
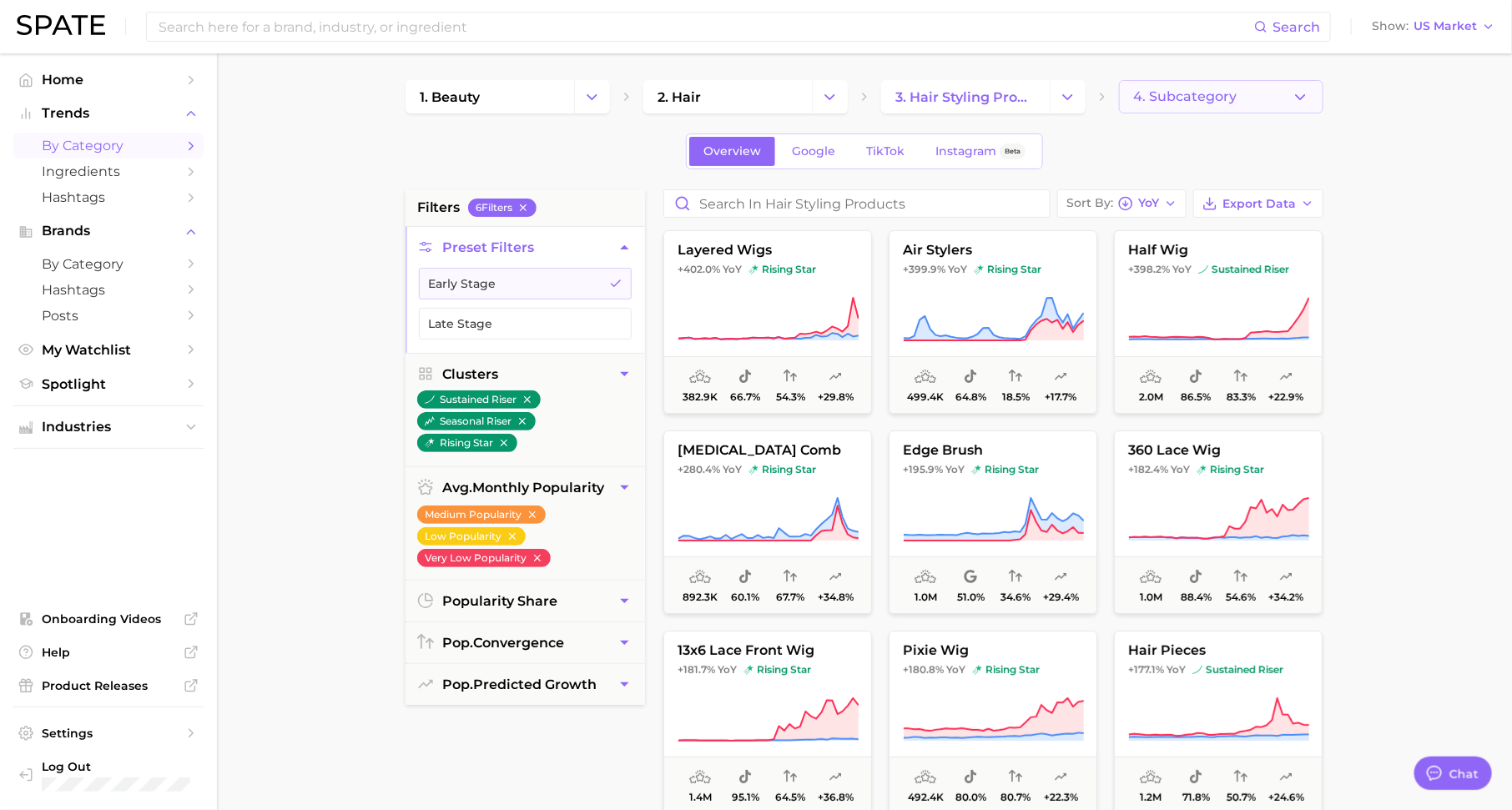
click at [1199, 97] on span "4. Subcategory" at bounding box center [1185, 96] width 104 height 15
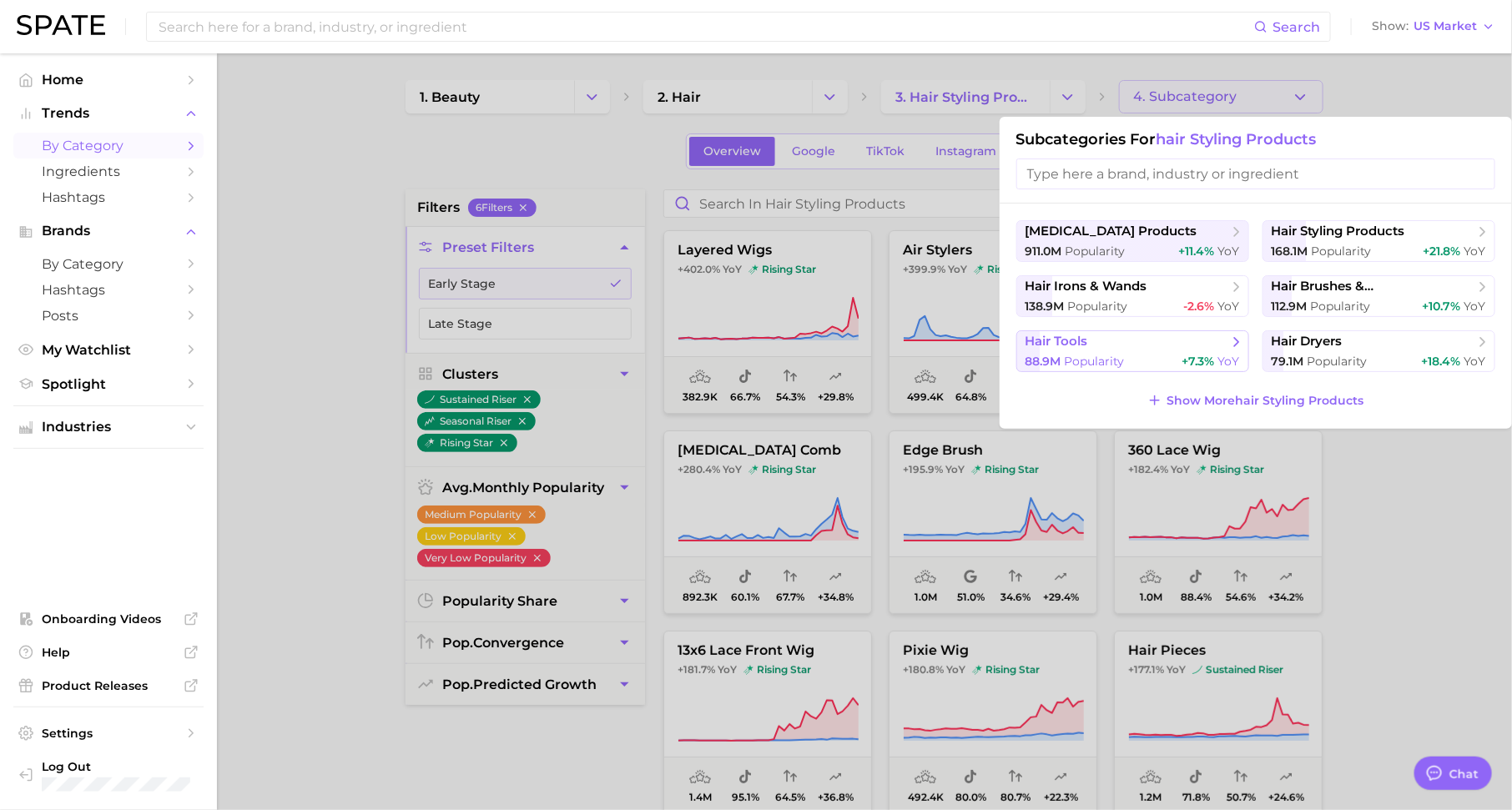
click at [1150, 362] on div "88.9m Popularity +7.3% YoY" at bounding box center [1132, 361] width 215 height 16
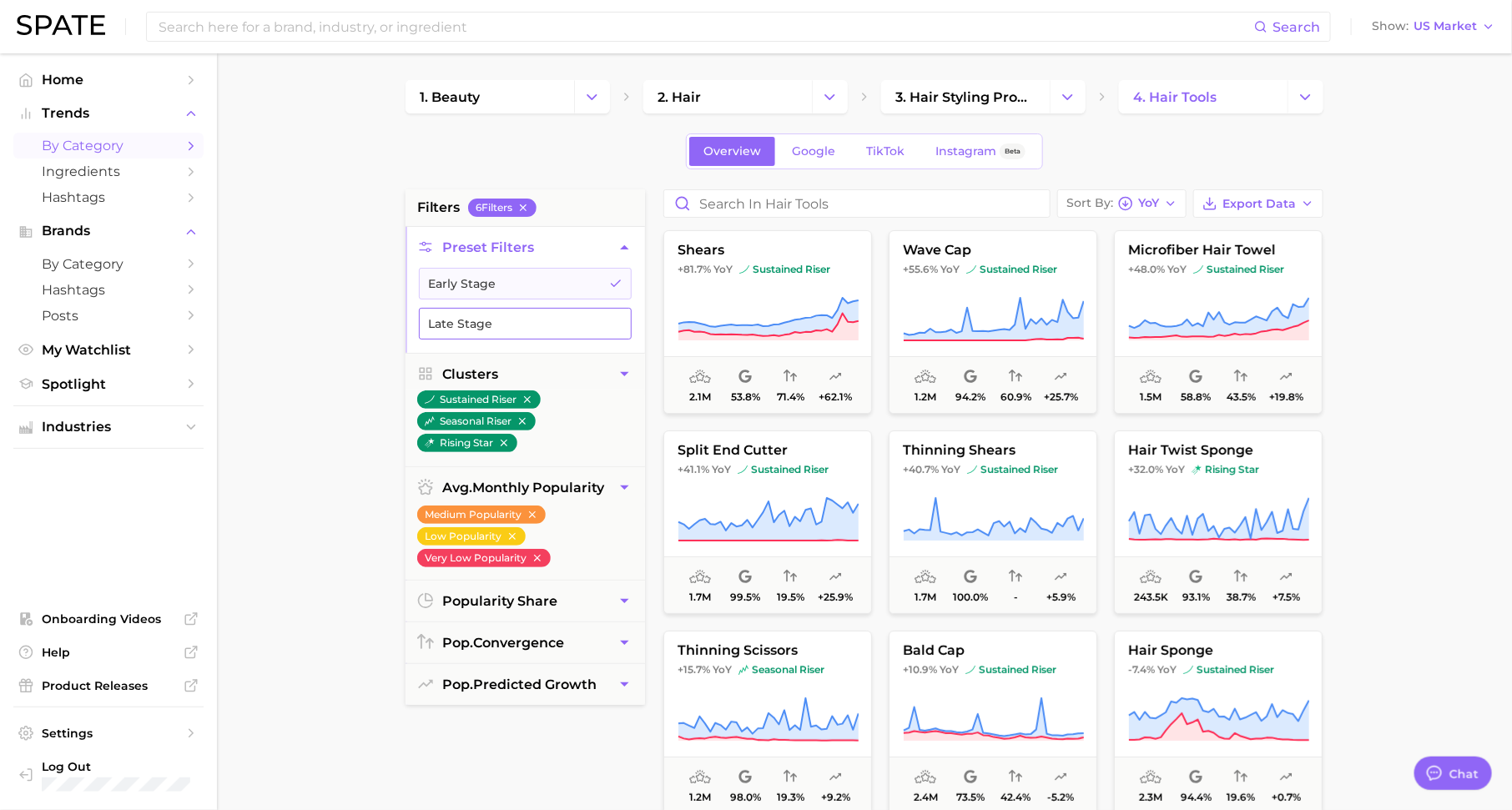
click at [546, 323] on button "Late Stage" at bounding box center [525, 324] width 213 height 32
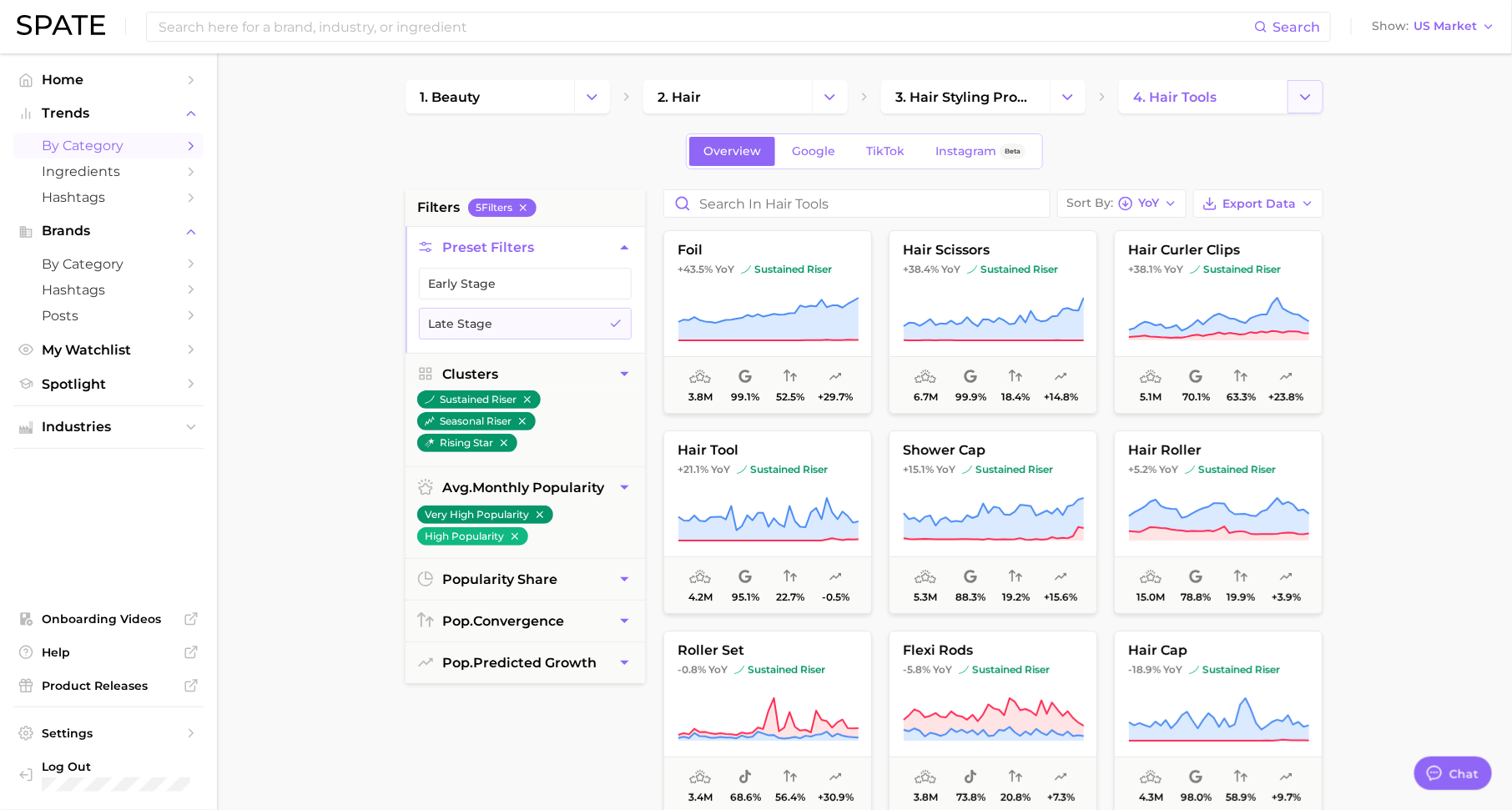
click at [1301, 97] on icon "Change Category" at bounding box center [1305, 96] width 17 height 17
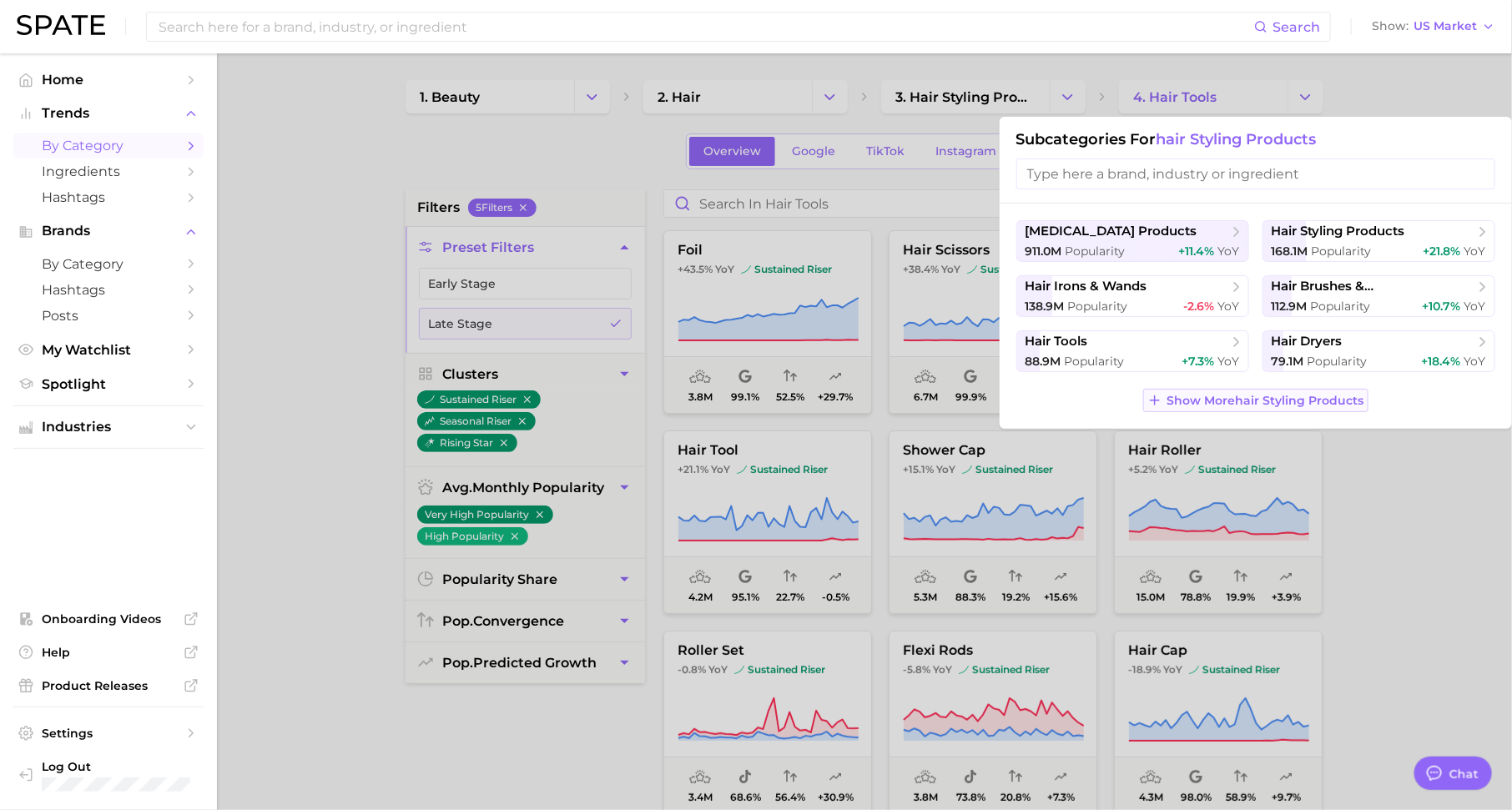
click at [1291, 402] on span "Show More hair styling products" at bounding box center [1265, 400] width 197 height 14
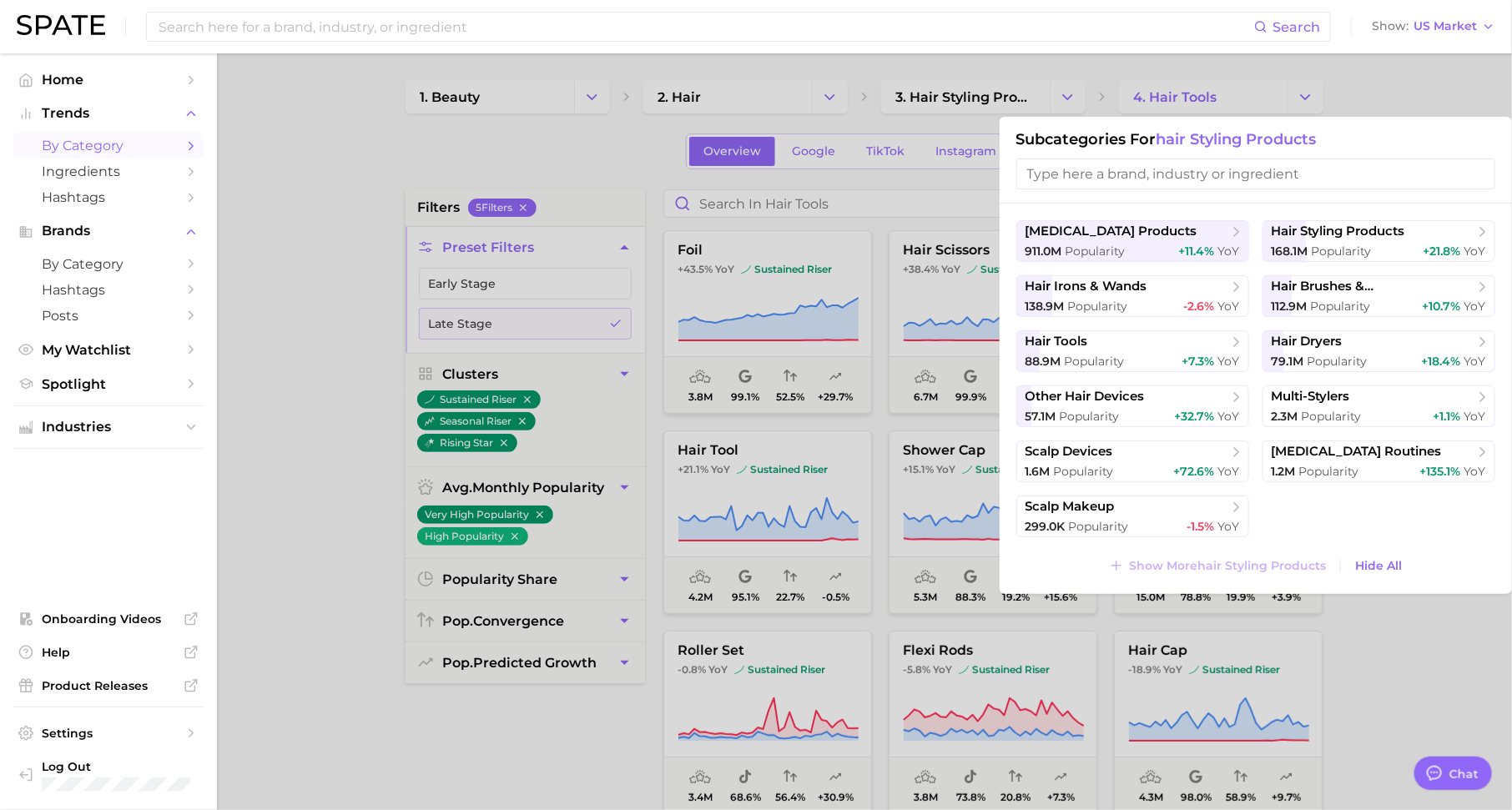
click at [1001, 88] on div at bounding box center [756, 405] width 1512 height 810
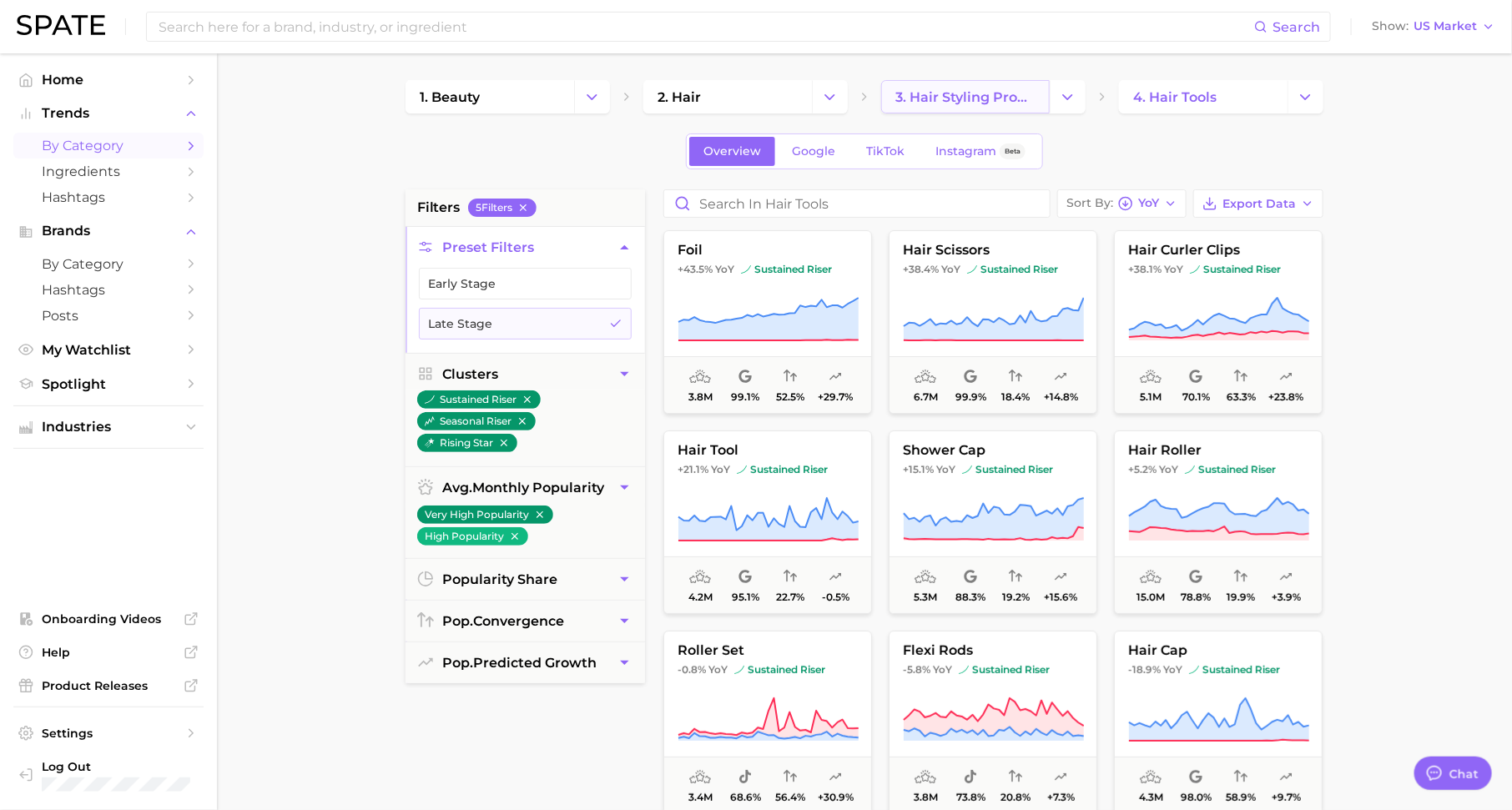
click at [981, 89] on span "3. hair styling products" at bounding box center [965, 96] width 140 height 16
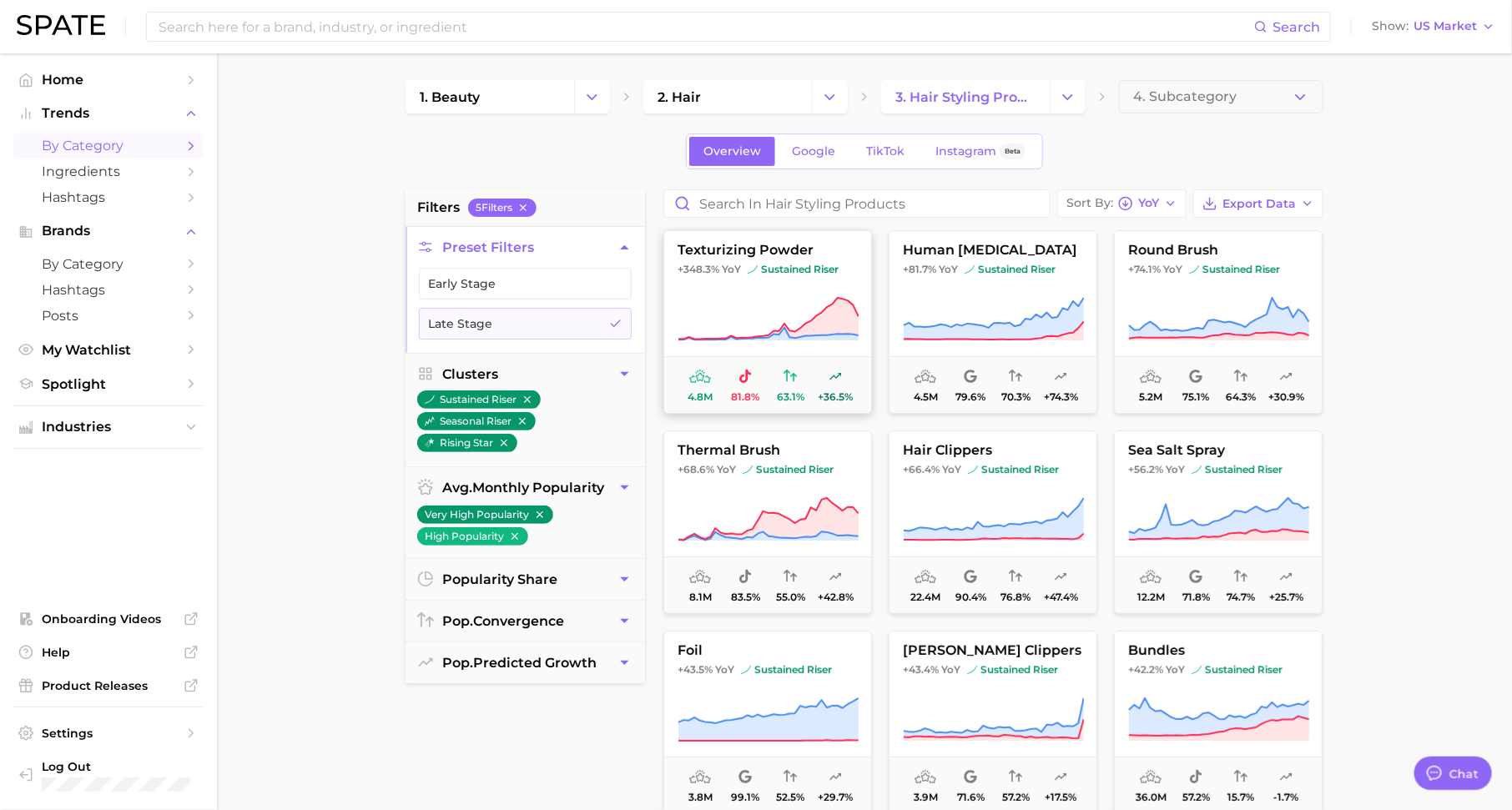
click at [834, 392] on span "+36.5%" at bounding box center [835, 397] width 35 height 12
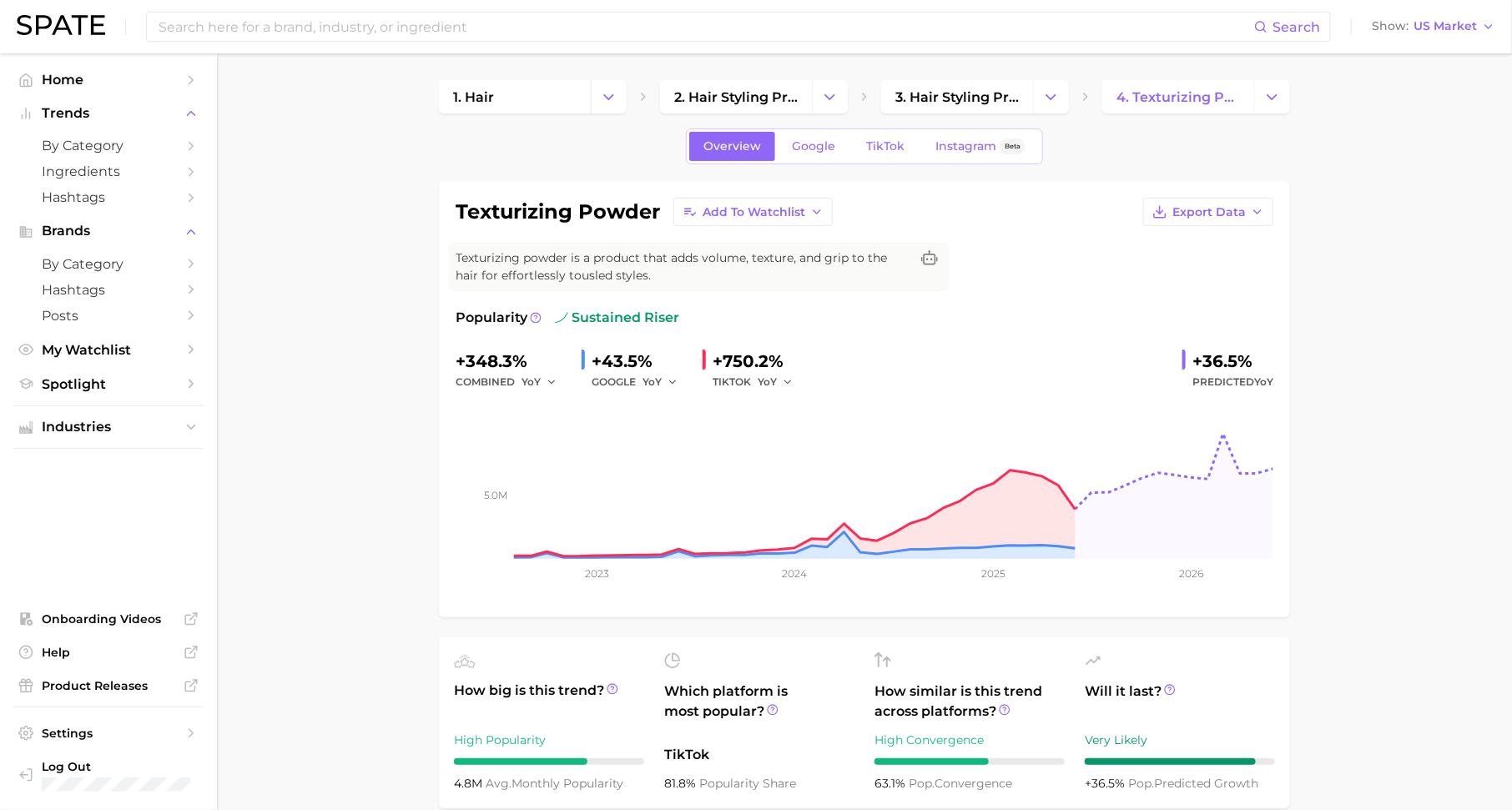
click at [682, 313] on div "Popularity sustained riser" at bounding box center [865, 318] width 818 height 20
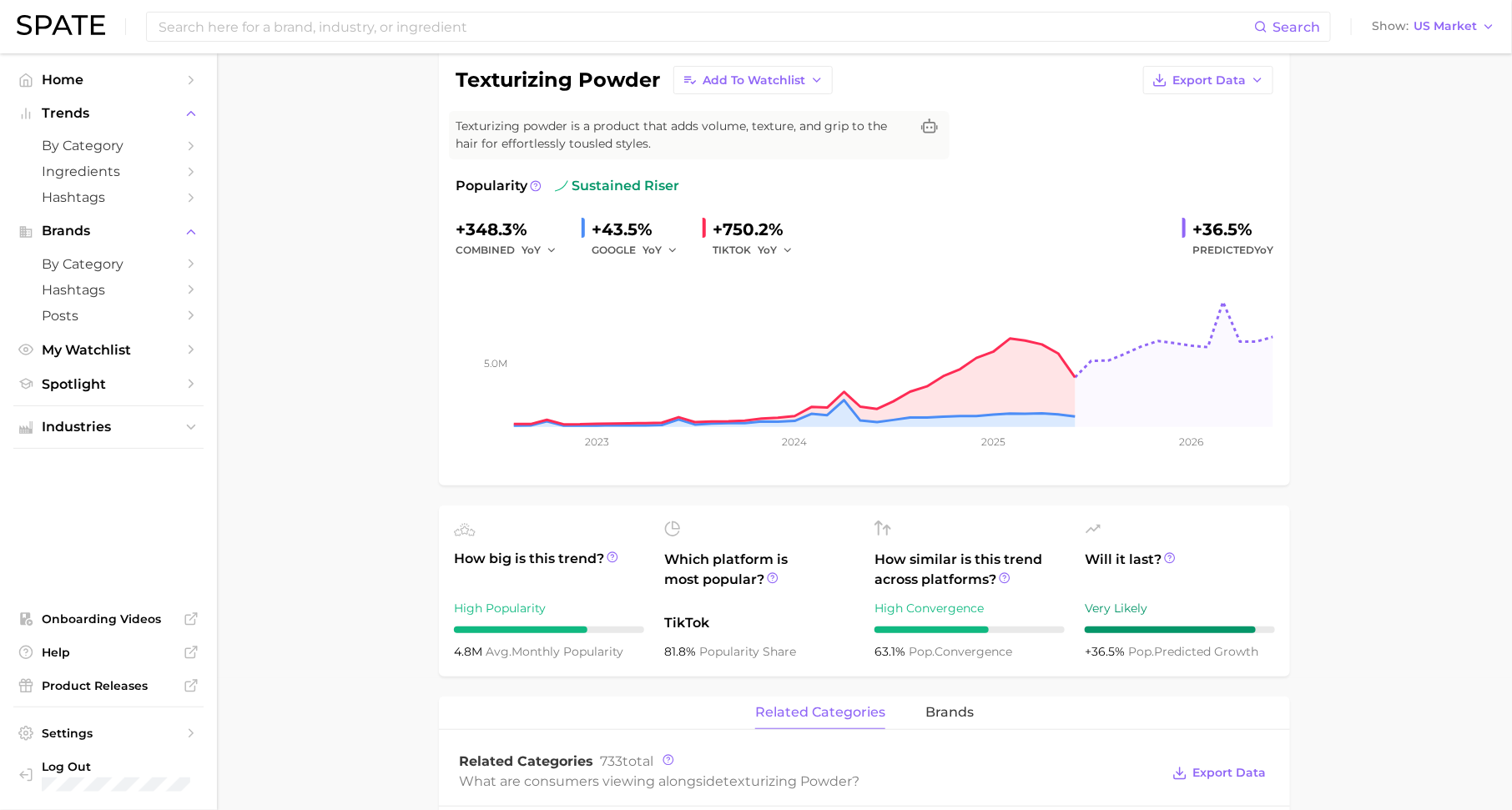
scroll to position [135, 0]
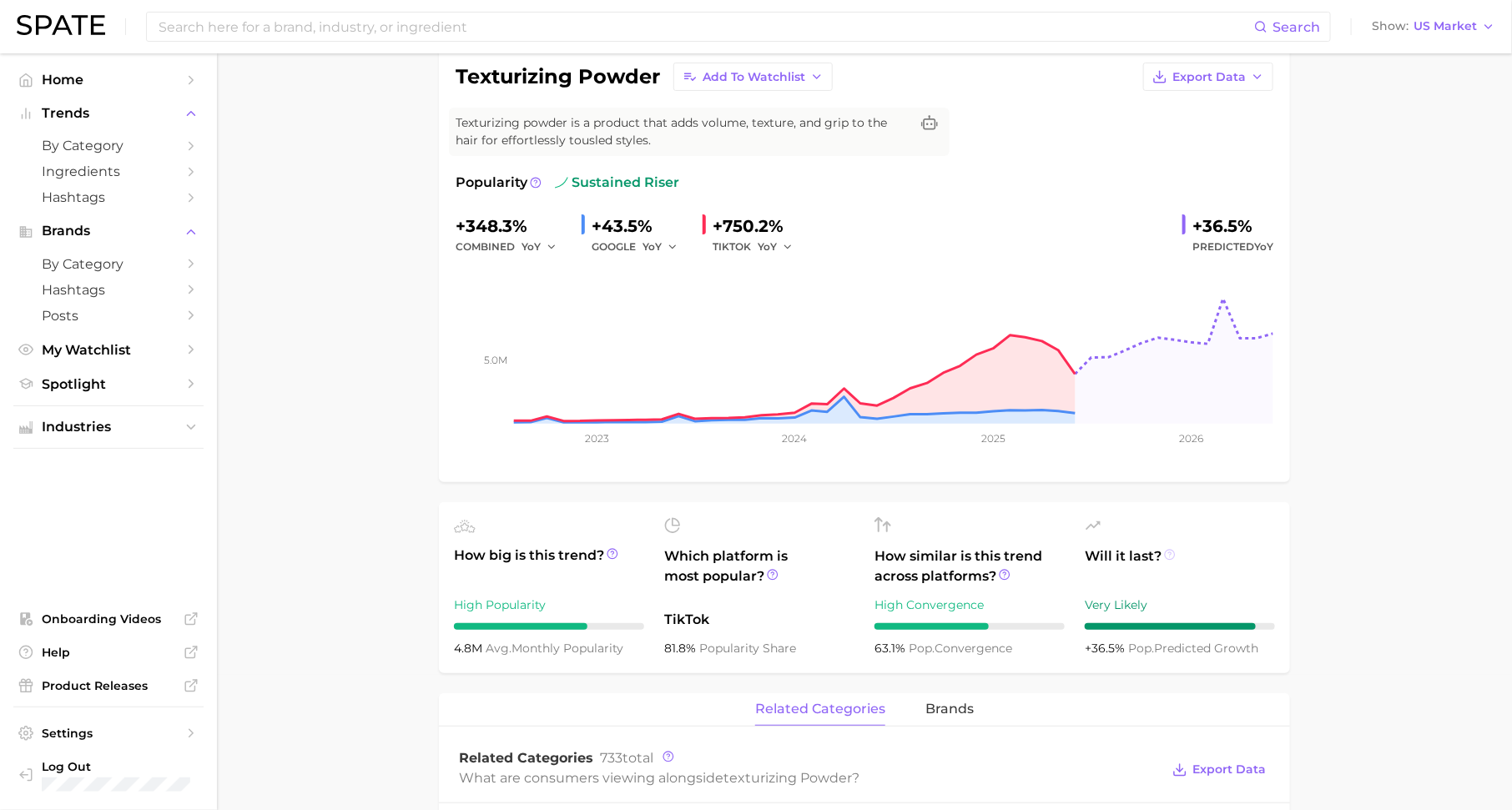
click at [1170, 551] on icon at bounding box center [1169, 555] width 12 height 12
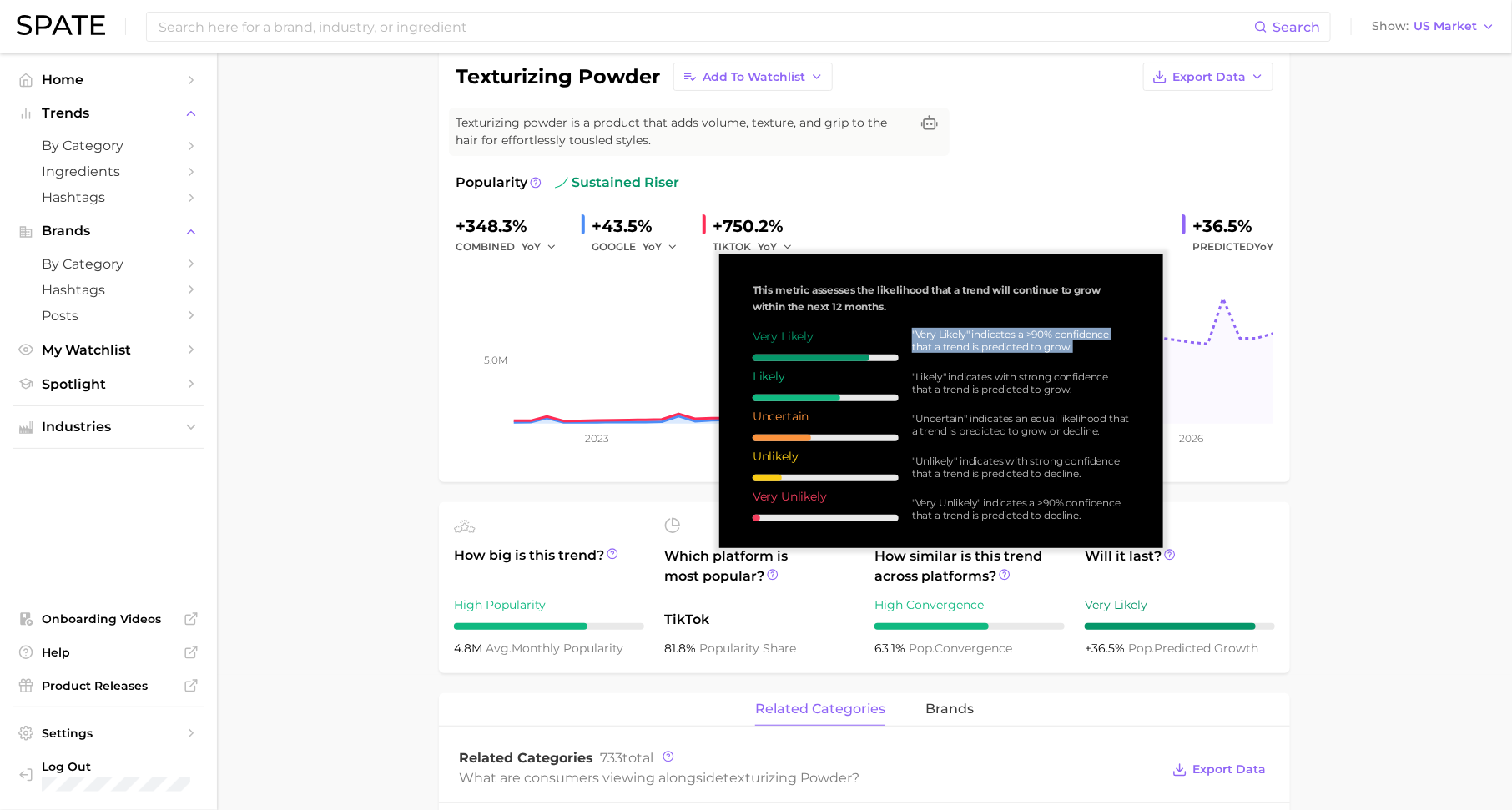
drag, startPoint x: 911, startPoint y: 330, endPoint x: 1122, endPoint y: 342, distance: 211.3
click at [1122, 344] on div ""Very Likely" indicates a >90% confidence that a trend is predicted to grow." at bounding box center [1020, 340] width 217 height 25
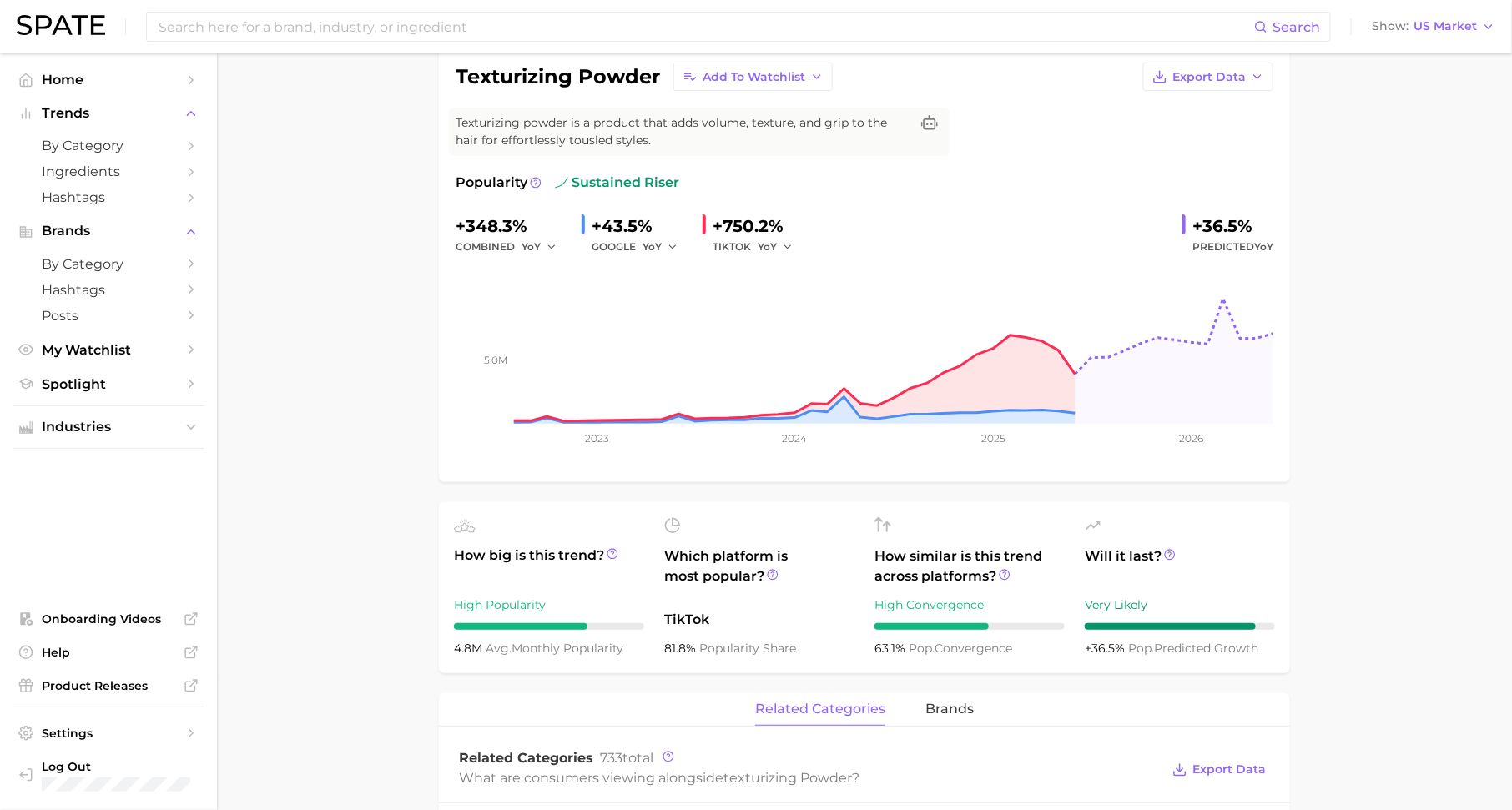
drag, startPoint x: 1189, startPoint y: 223, endPoint x: 1277, endPoint y: 250, distance: 92.0
click at [1277, 250] on div "texturizing powder Add to Watchlist Export Data Texturizing powder is a product…" at bounding box center [865, 264] width 851 height 437
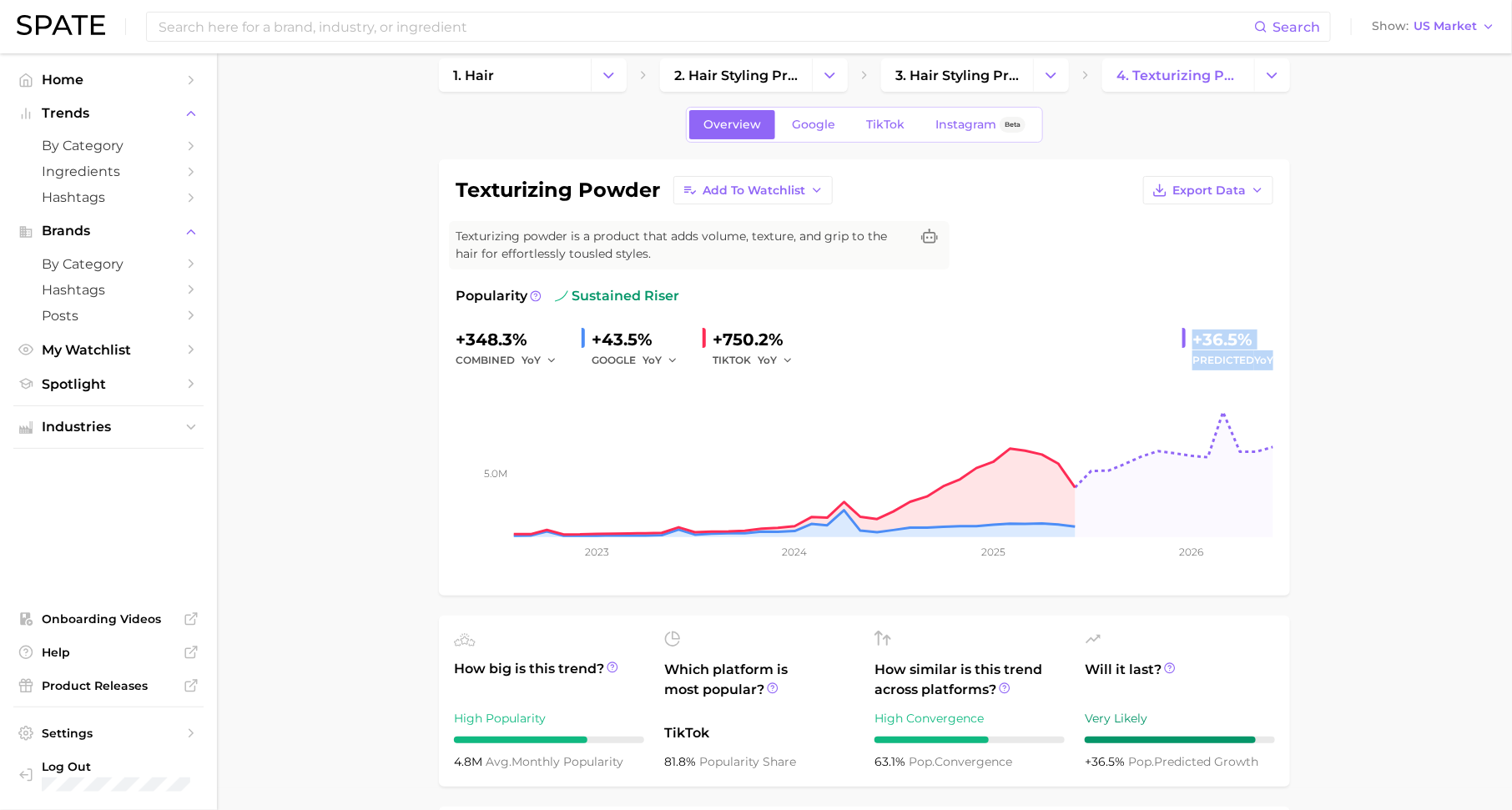
scroll to position [17, 0]
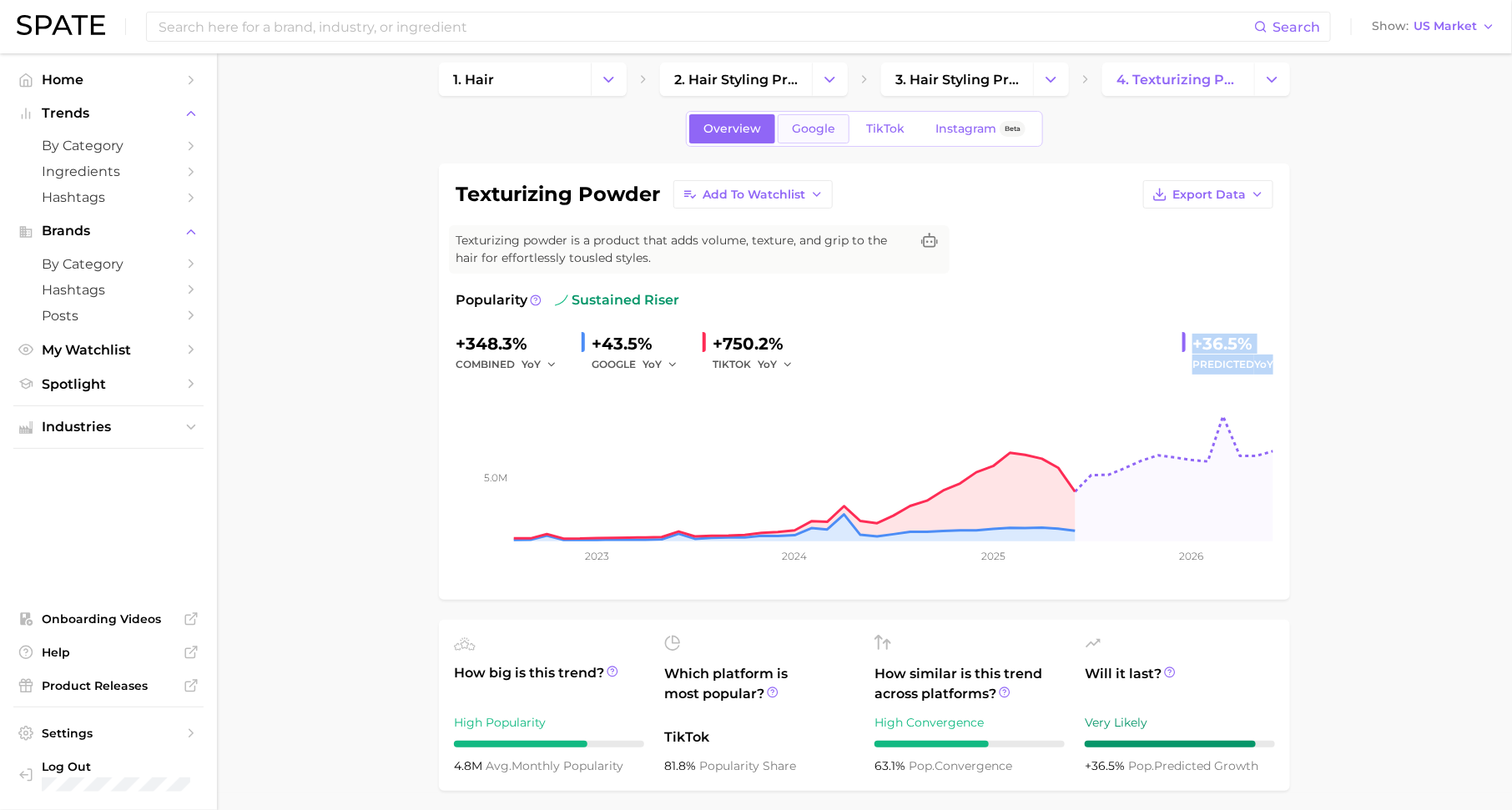
click at [811, 125] on span "Google" at bounding box center [812, 128] width 43 height 14
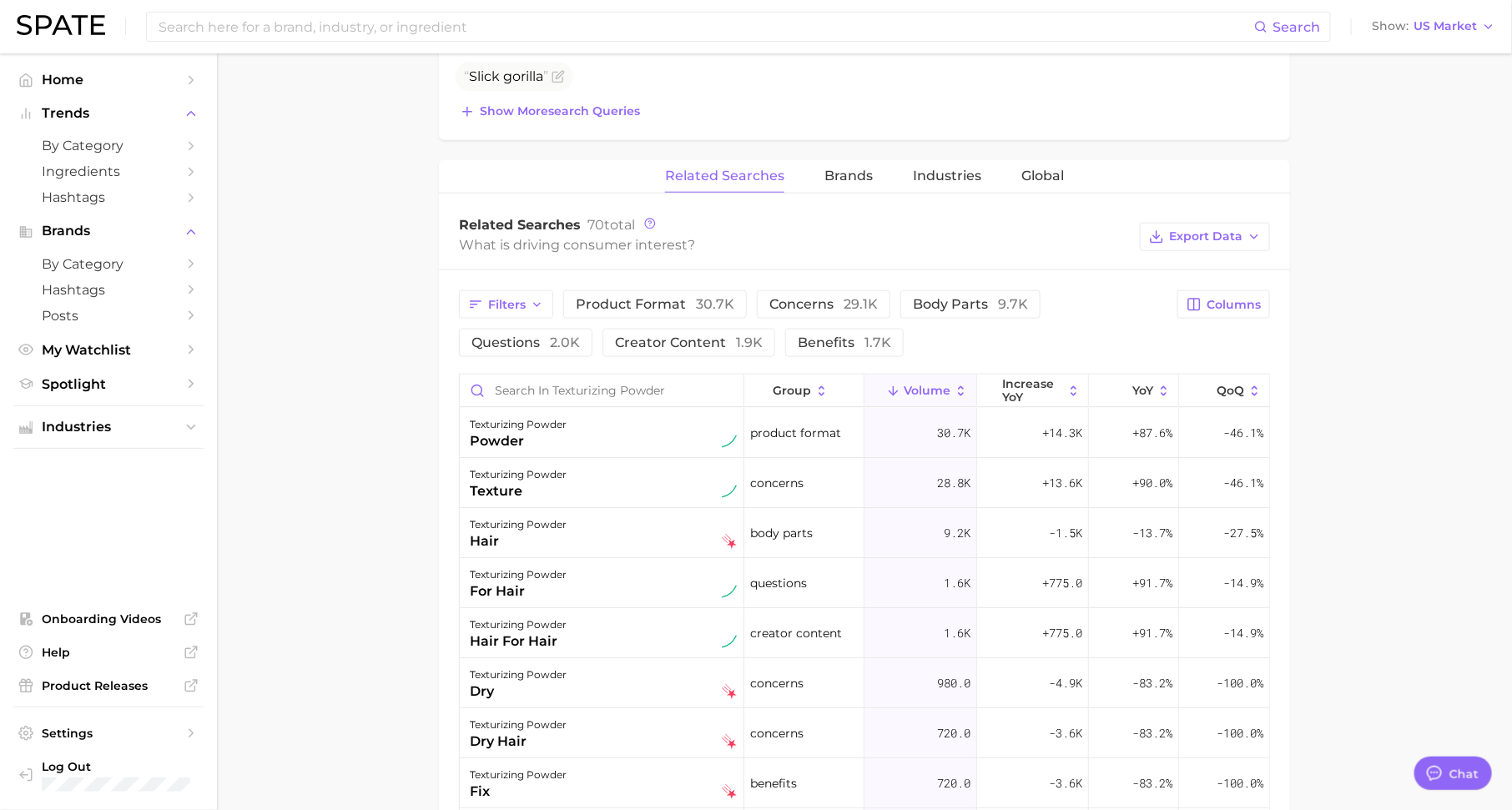
scroll to position [727, 0]
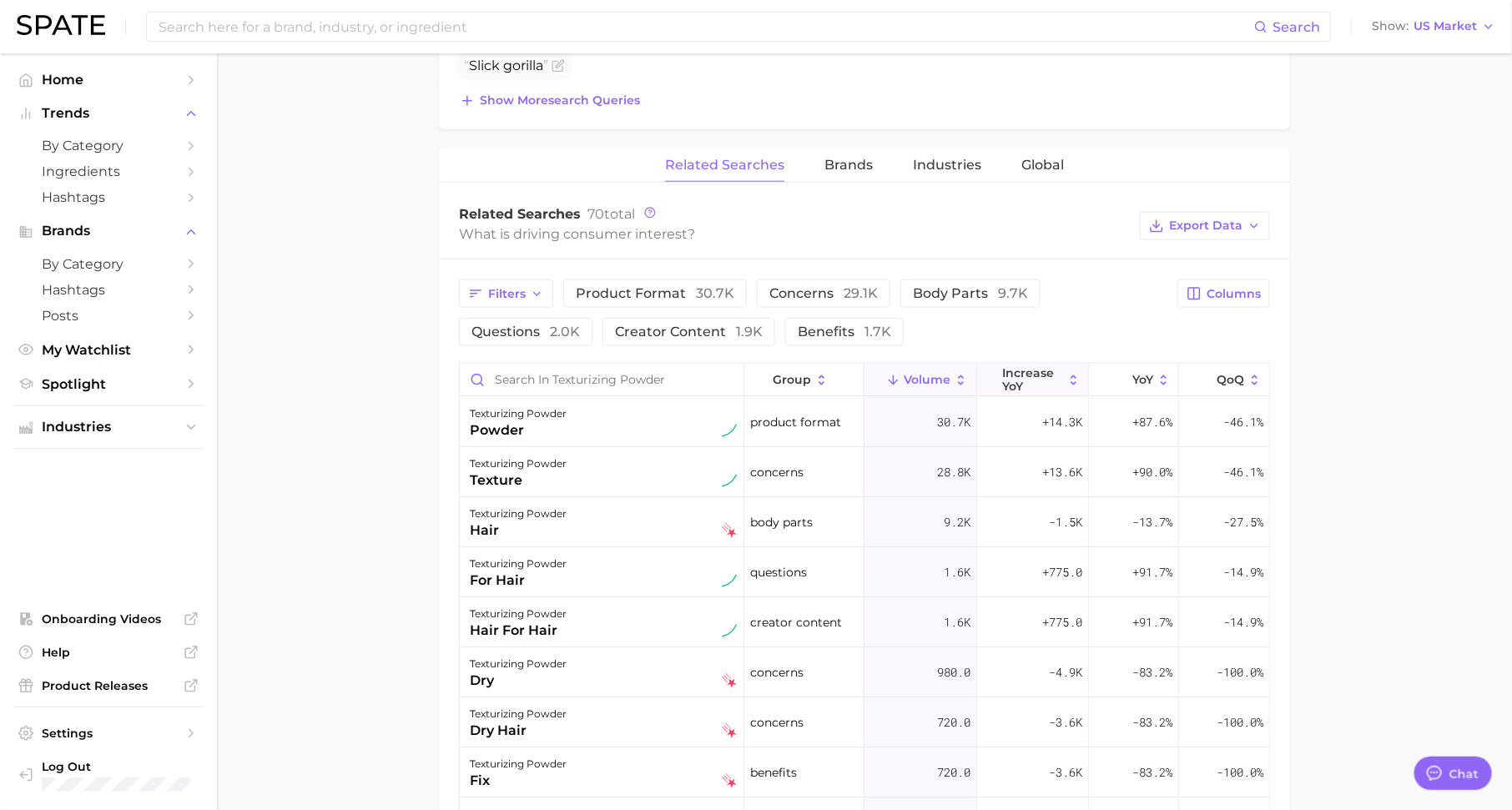
click at [1040, 375] on span "increase YoY" at bounding box center [1032, 379] width 61 height 27
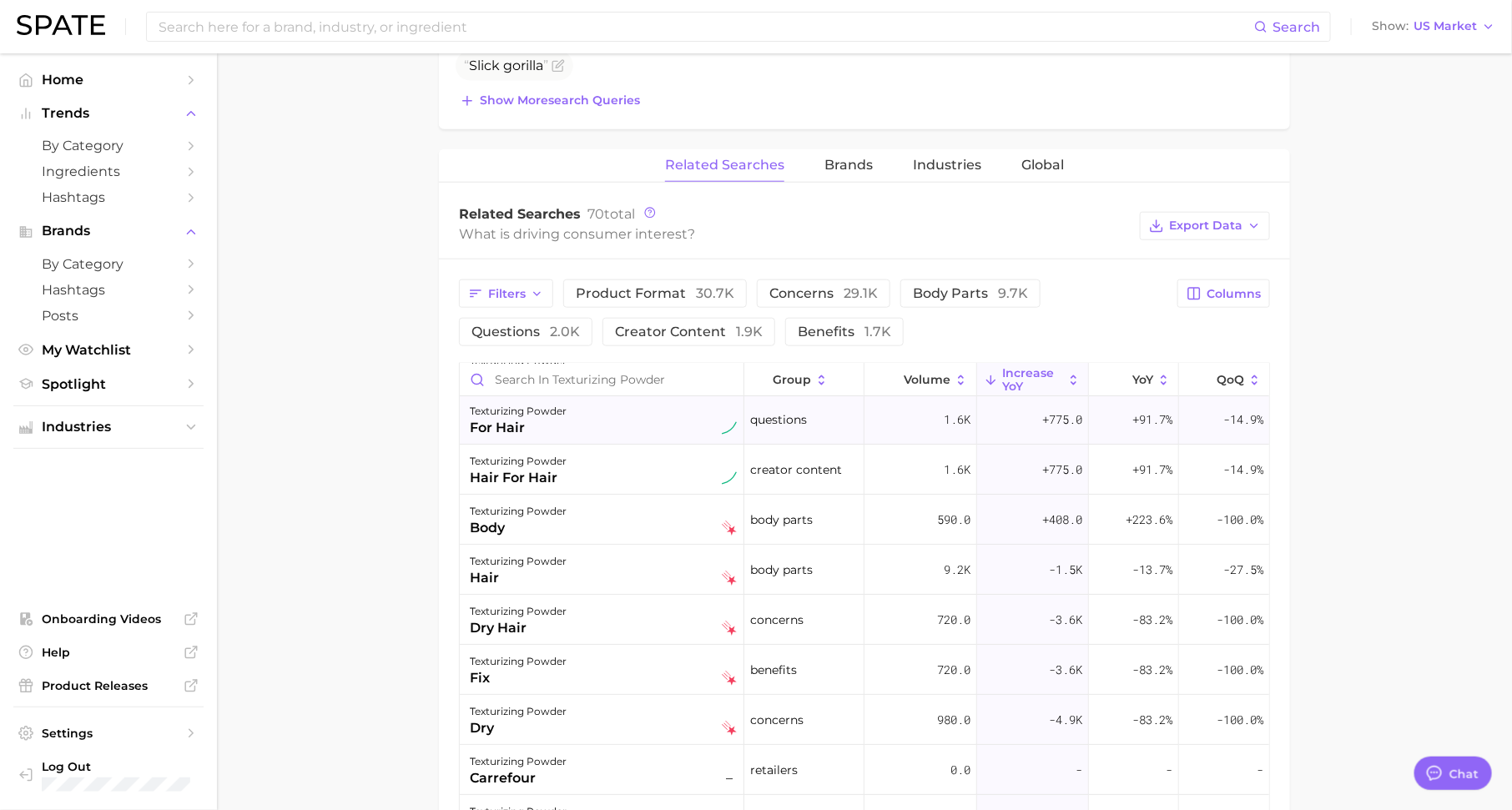
click at [566, 418] on div "for hair" at bounding box center [518, 428] width 97 height 20
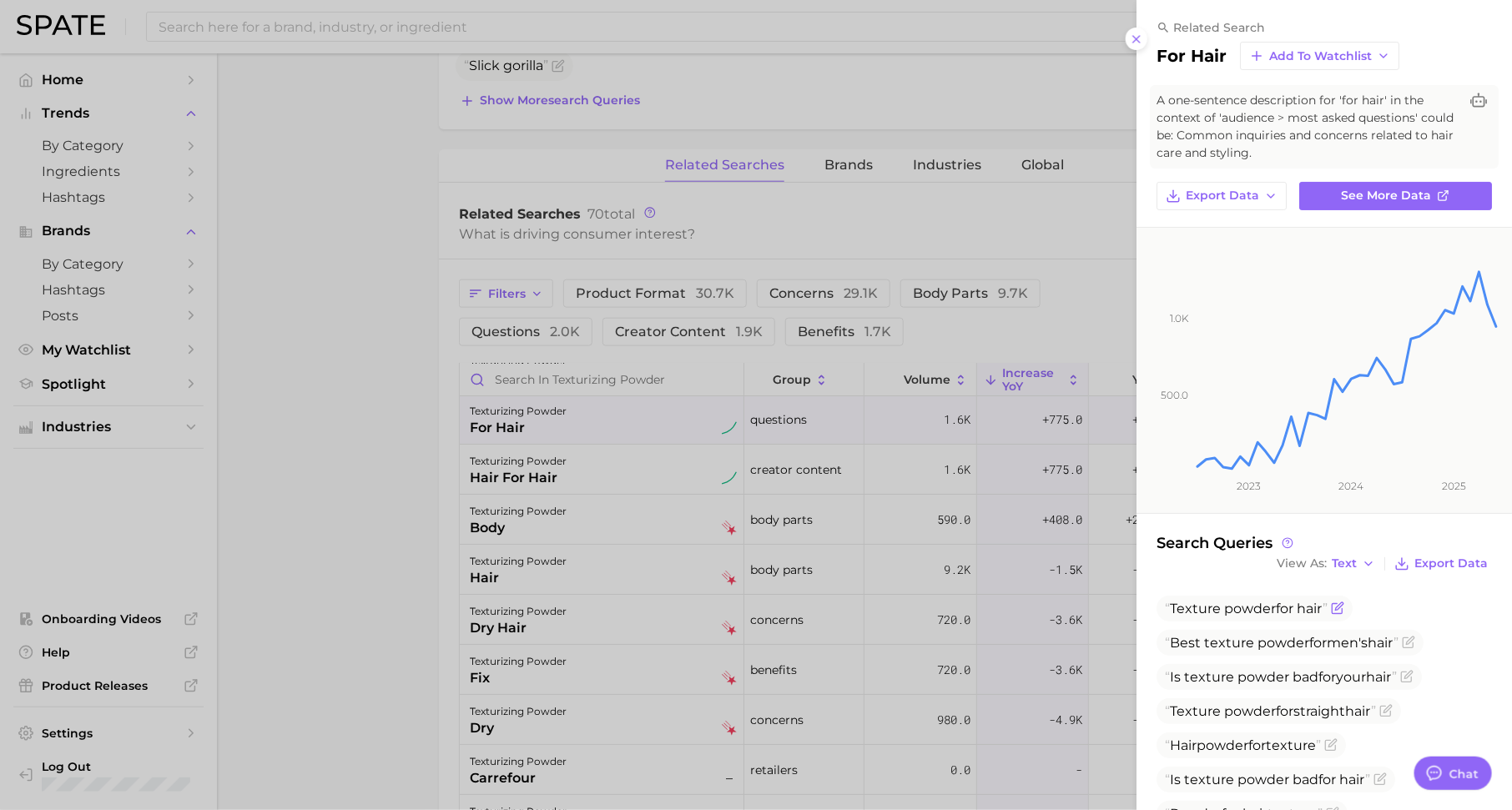
scroll to position [124, 0]
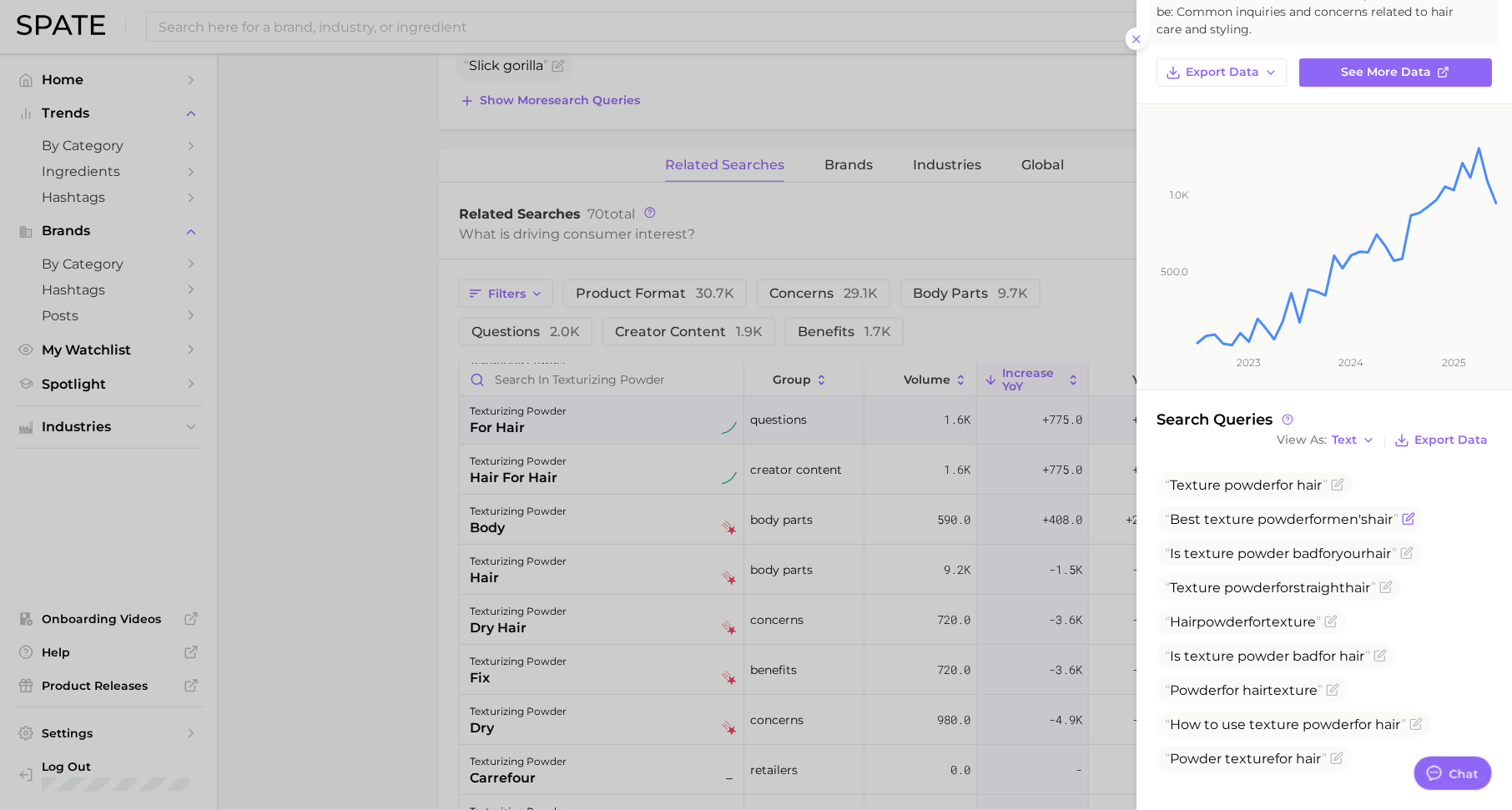
drag, startPoint x: 1186, startPoint y: 510, endPoint x: 1322, endPoint y: 517, distance: 136.2
click at [1323, 517] on span "Best texture powder for men's hair" at bounding box center [1281, 519] width 234 height 16
drag, startPoint x: 1346, startPoint y: 519, endPoint x: 1280, endPoint y: 521, distance: 66.0
click at [1280, 521] on span "Best texture powder for men's hair" at bounding box center [1281, 519] width 234 height 16
drag, startPoint x: 1222, startPoint y: 554, endPoint x: 1375, endPoint y: 559, distance: 153.1
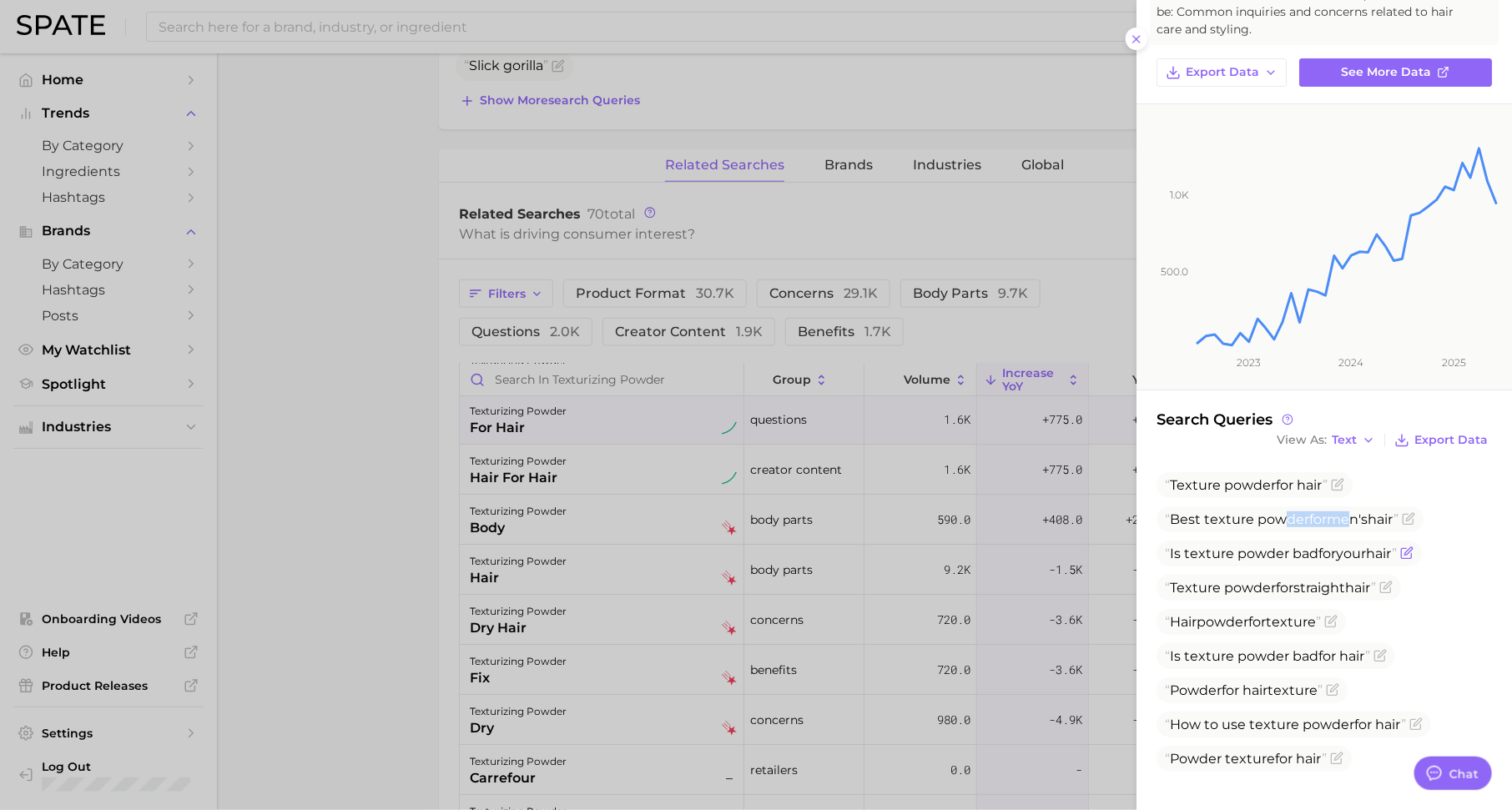
click at [1375, 559] on span "Is texture powder bad for your hair" at bounding box center [1280, 553] width 232 height 16
click at [1377, 553] on span "hair" at bounding box center [1378, 553] width 26 height 16
drag, startPoint x: 1394, startPoint y: 553, endPoint x: 1286, endPoint y: 553, distance: 108.0
click at [1286, 553] on span "Is texture powder bad for your hair" at bounding box center [1280, 553] width 232 height 16
click at [714, 517] on div at bounding box center [756, 405] width 1512 height 810
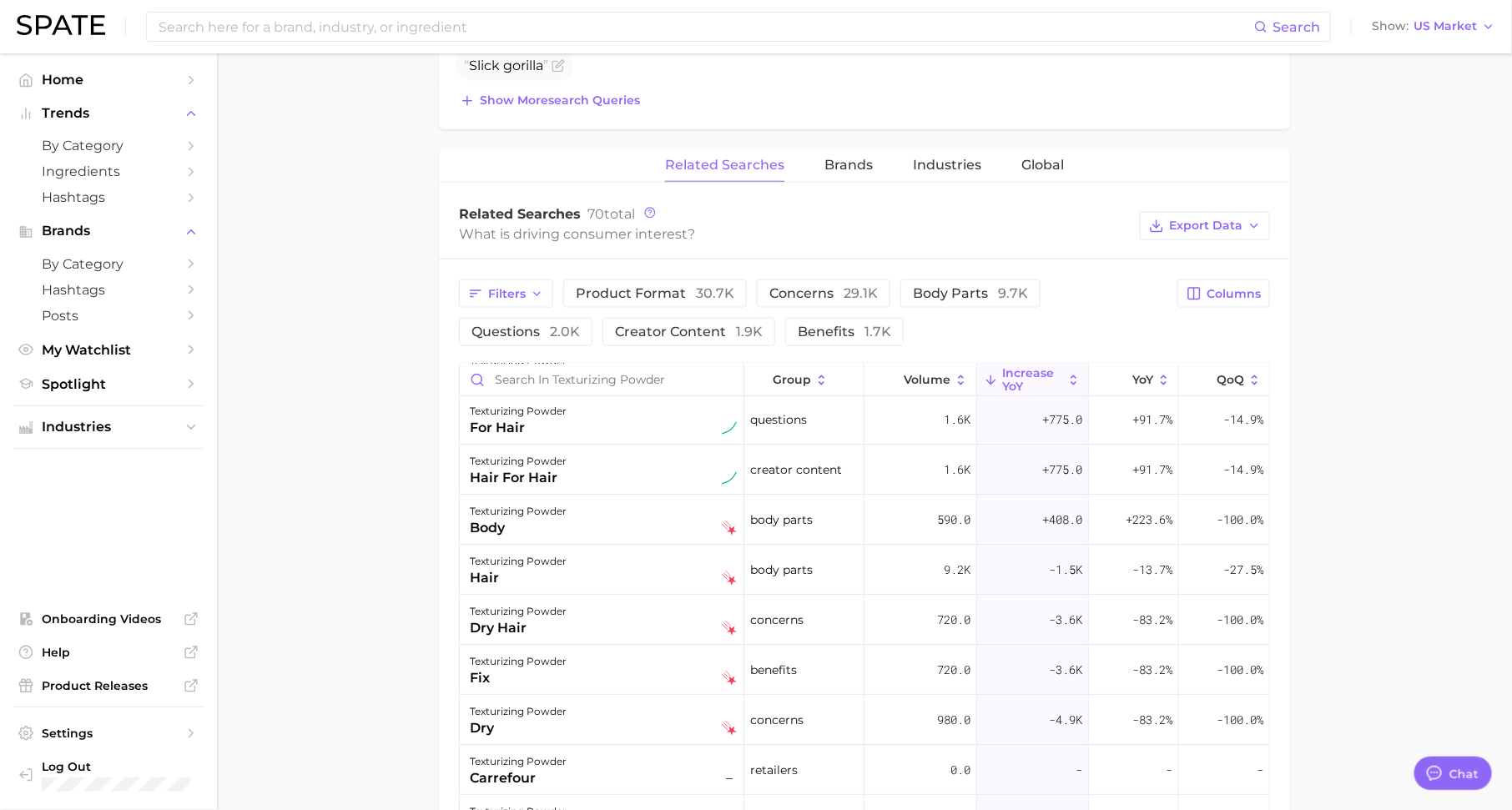
scroll to position [170, 0]
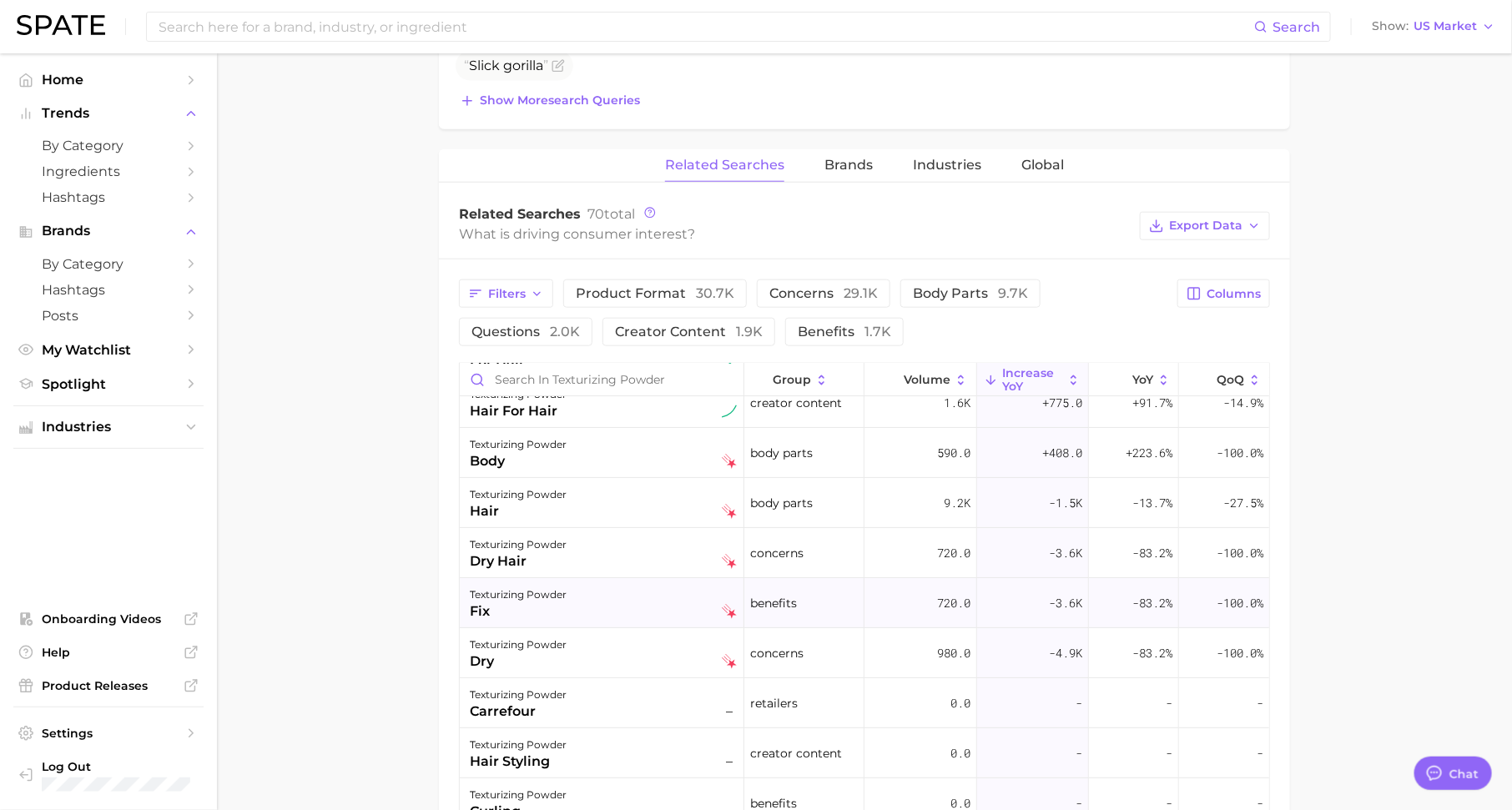
click at [537, 596] on div "texturizing powder" at bounding box center [518, 595] width 97 height 20
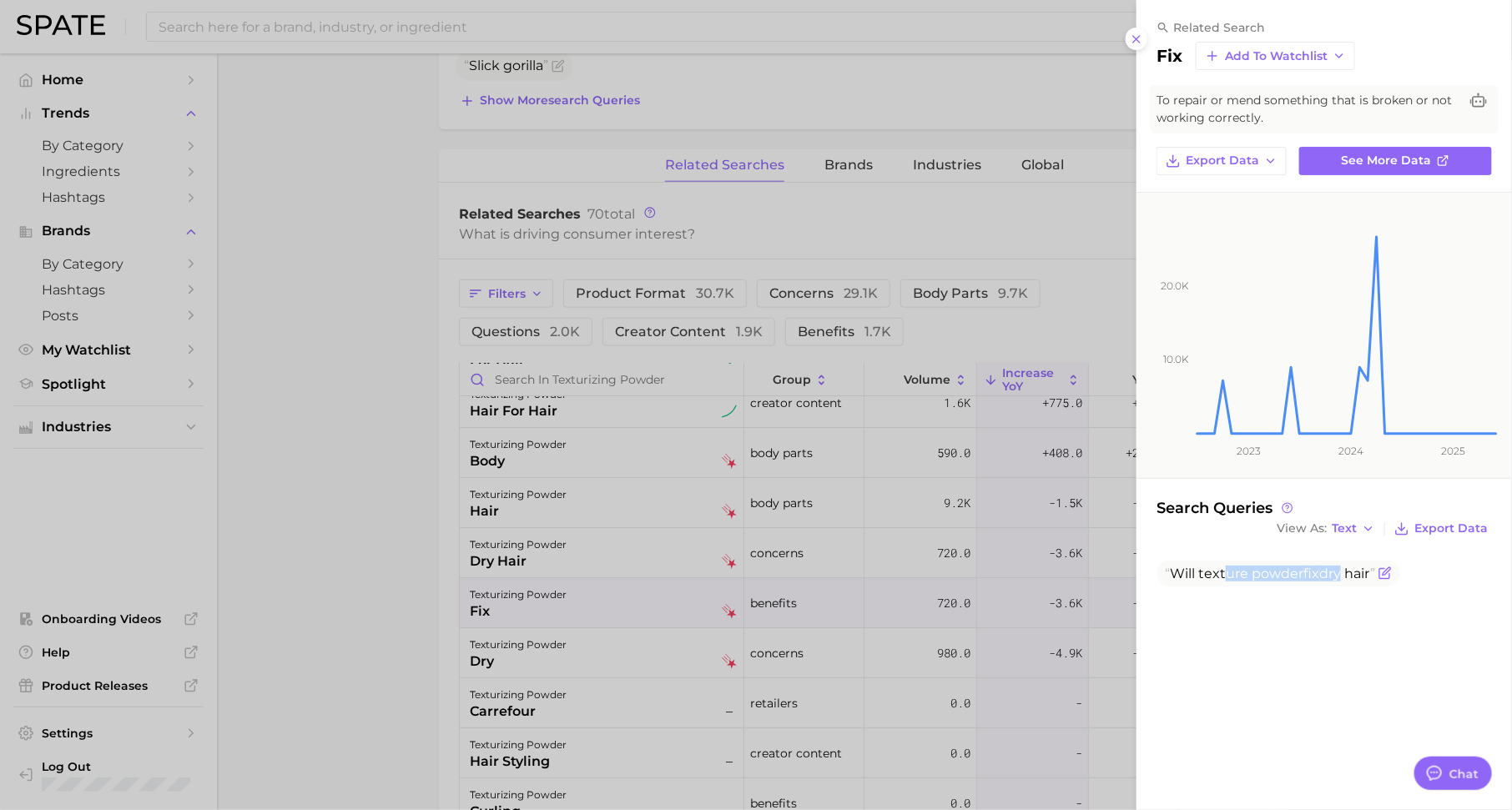
drag, startPoint x: 1222, startPoint y: 572, endPoint x: 1338, endPoint y: 573, distance: 116.0
click at [1340, 573] on span "Will texture powder fix dry hair" at bounding box center [1269, 573] width 210 height 16
click at [849, 582] on div at bounding box center [756, 405] width 1512 height 810
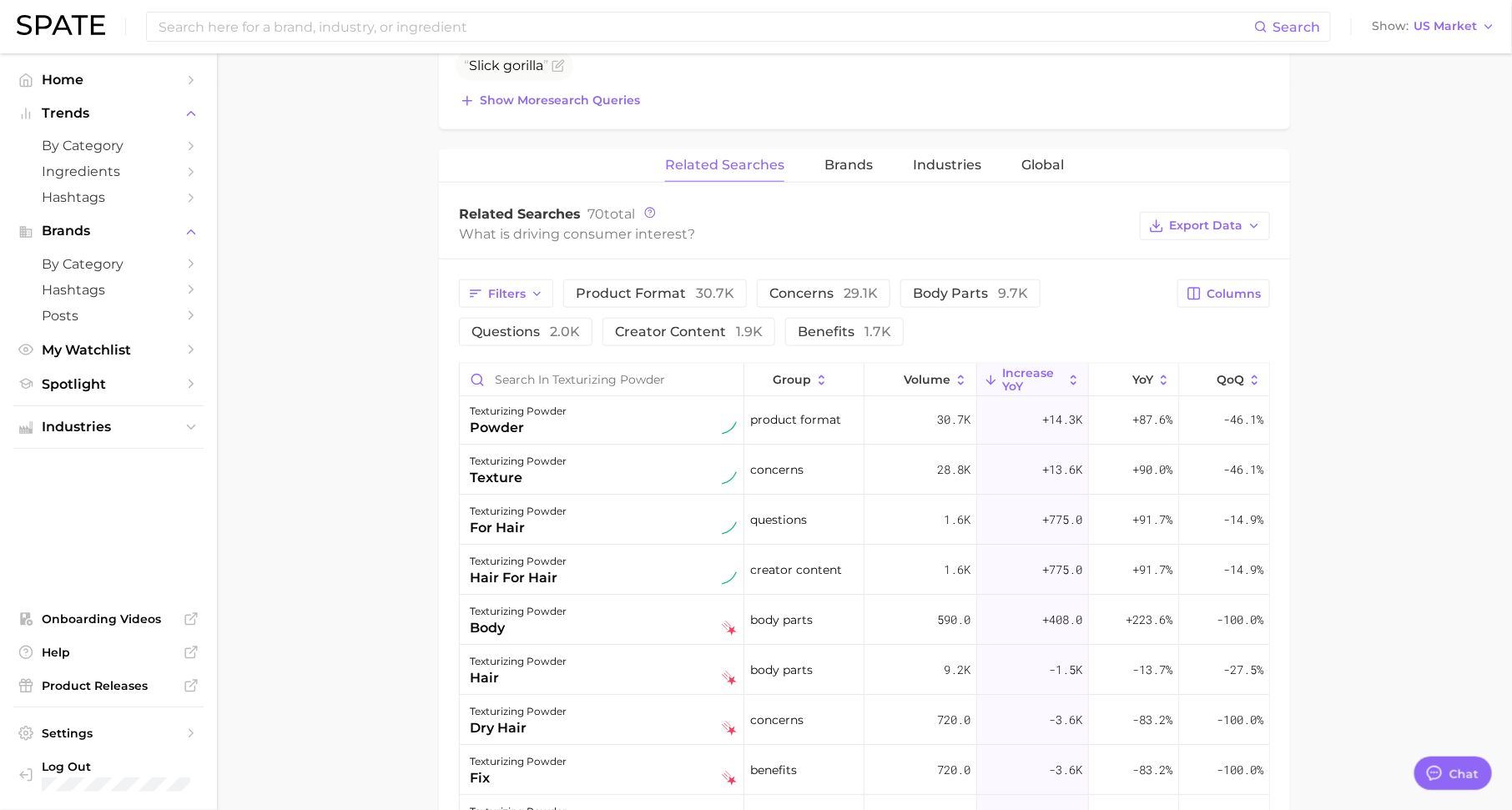
scroll to position [0, 0]
click at [837, 160] on span "Brands" at bounding box center [848, 165] width 49 height 15
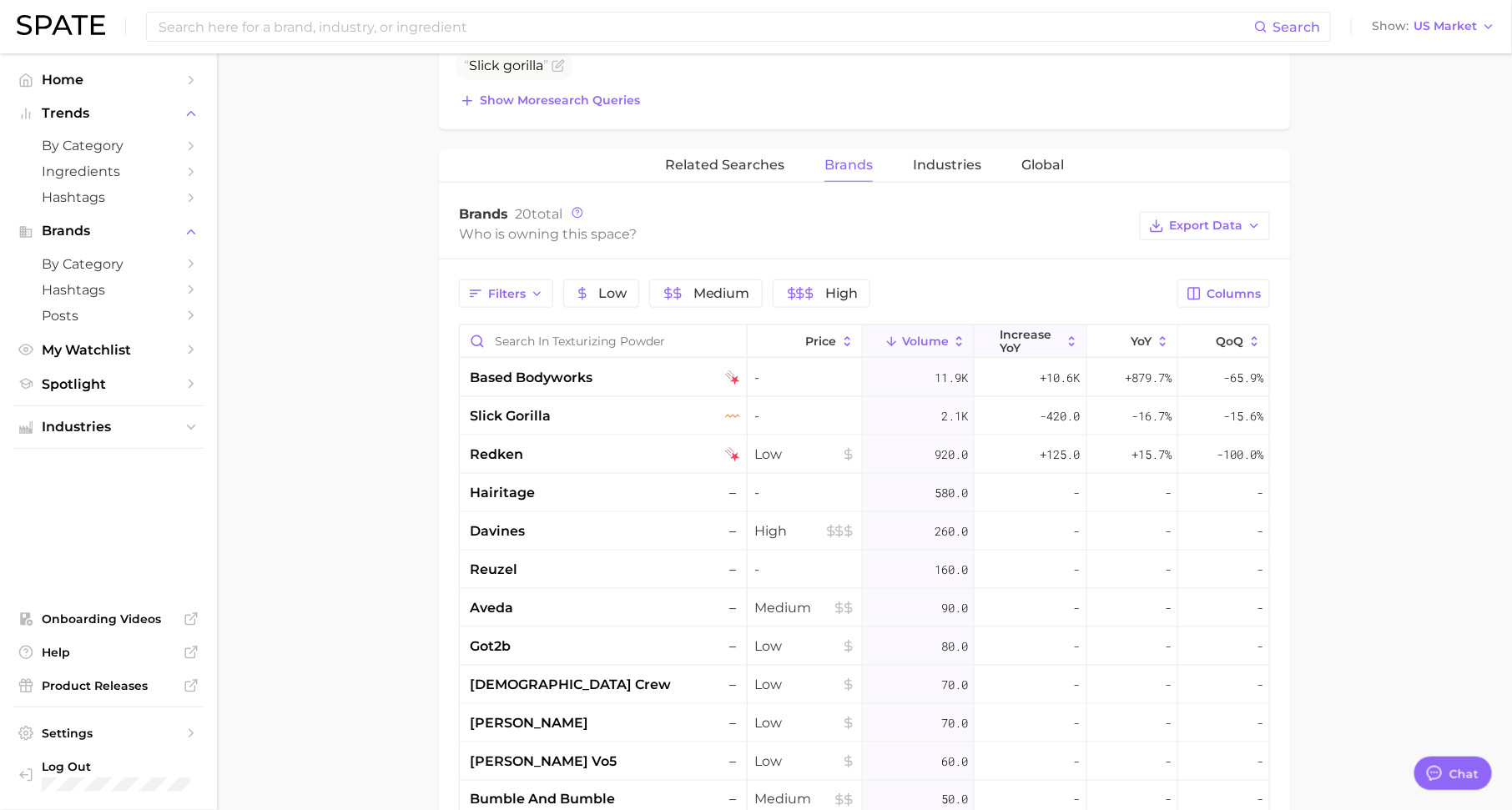
click at [1043, 330] on span "increase YoY" at bounding box center [1031, 341] width 61 height 27
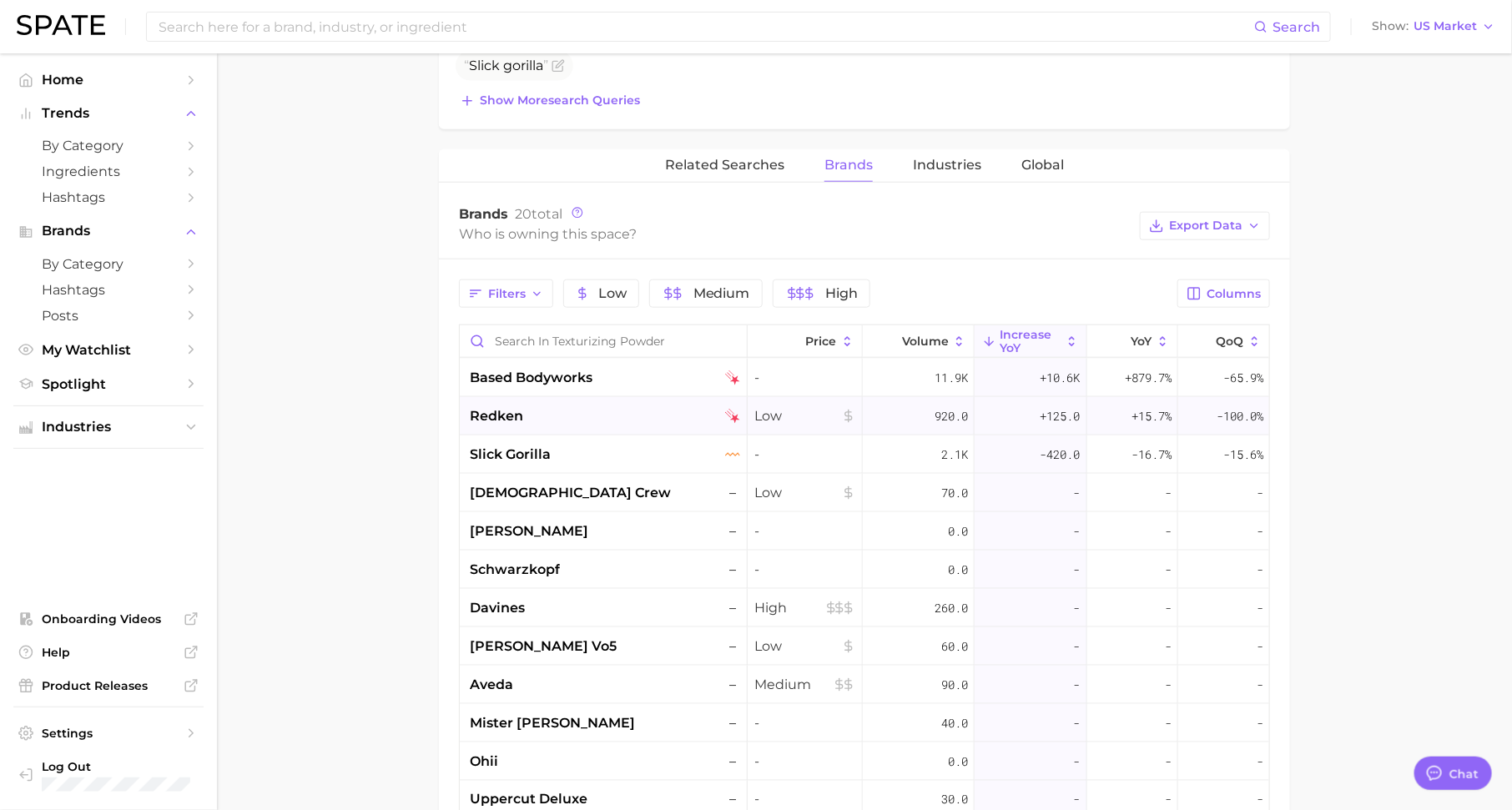
click at [536, 410] on div "redken" at bounding box center [604, 416] width 270 height 20
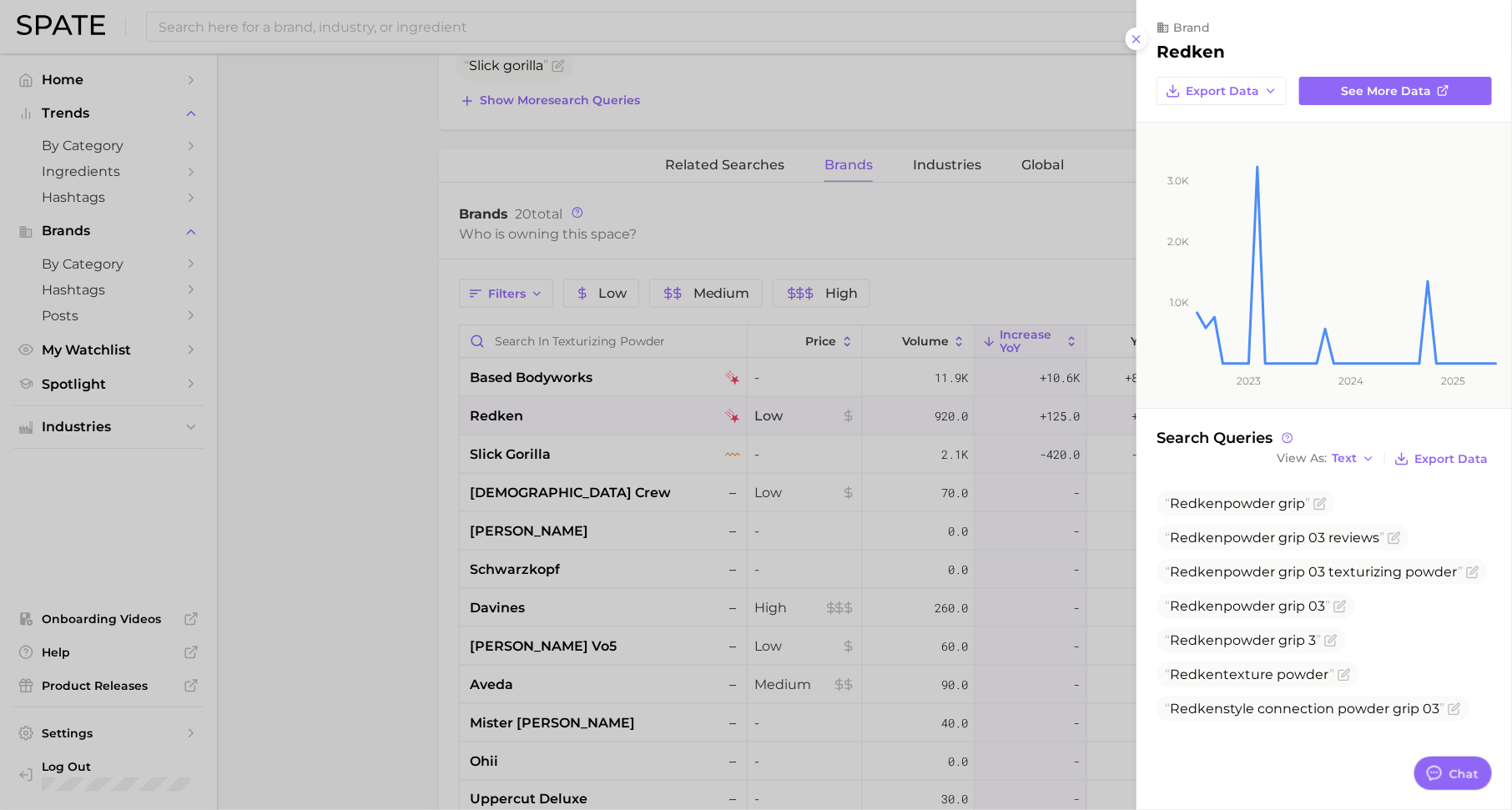
click at [551, 452] on div at bounding box center [756, 405] width 1512 height 810
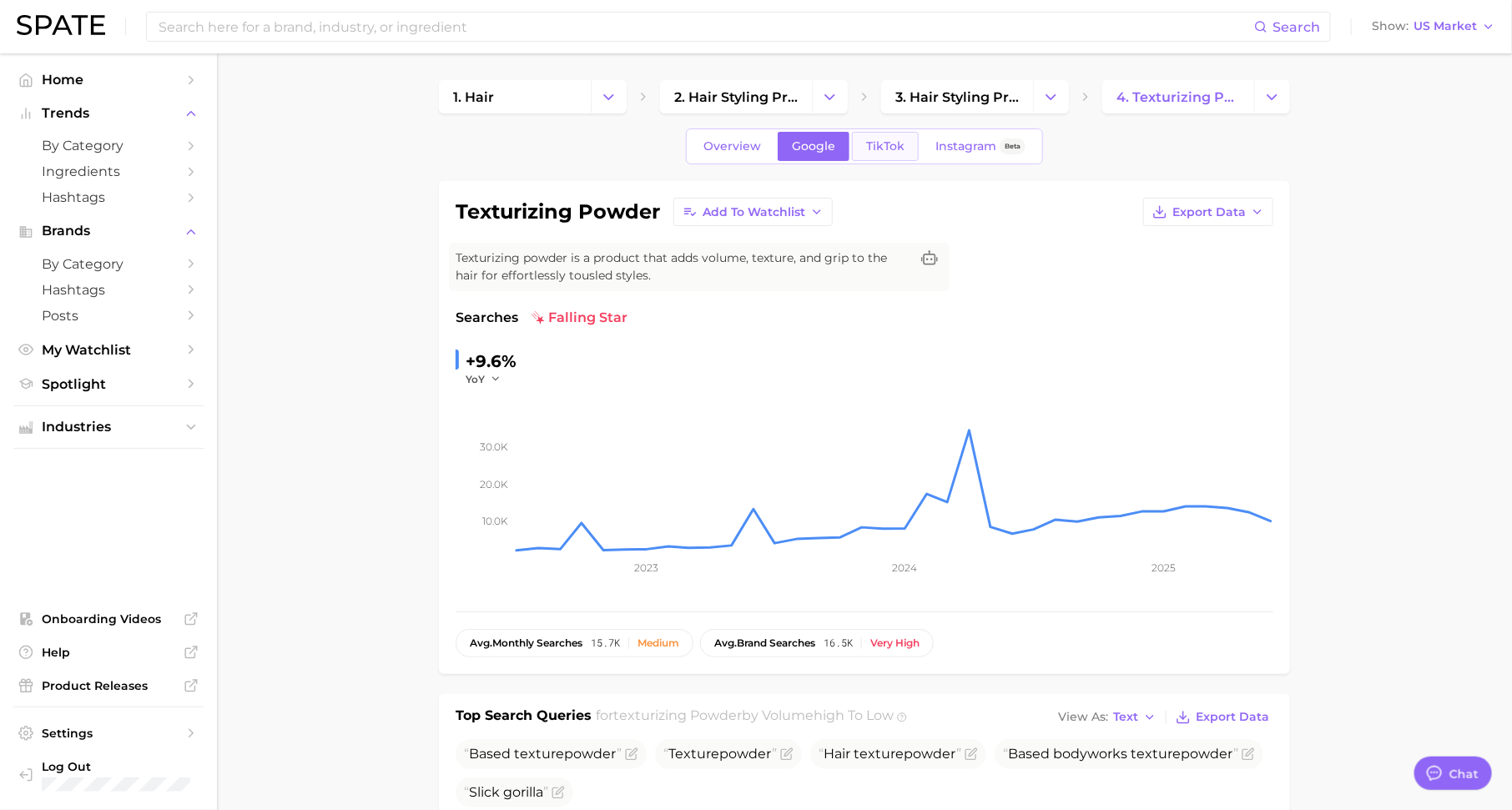
click at [875, 147] on span "TikTok" at bounding box center [885, 146] width 39 height 14
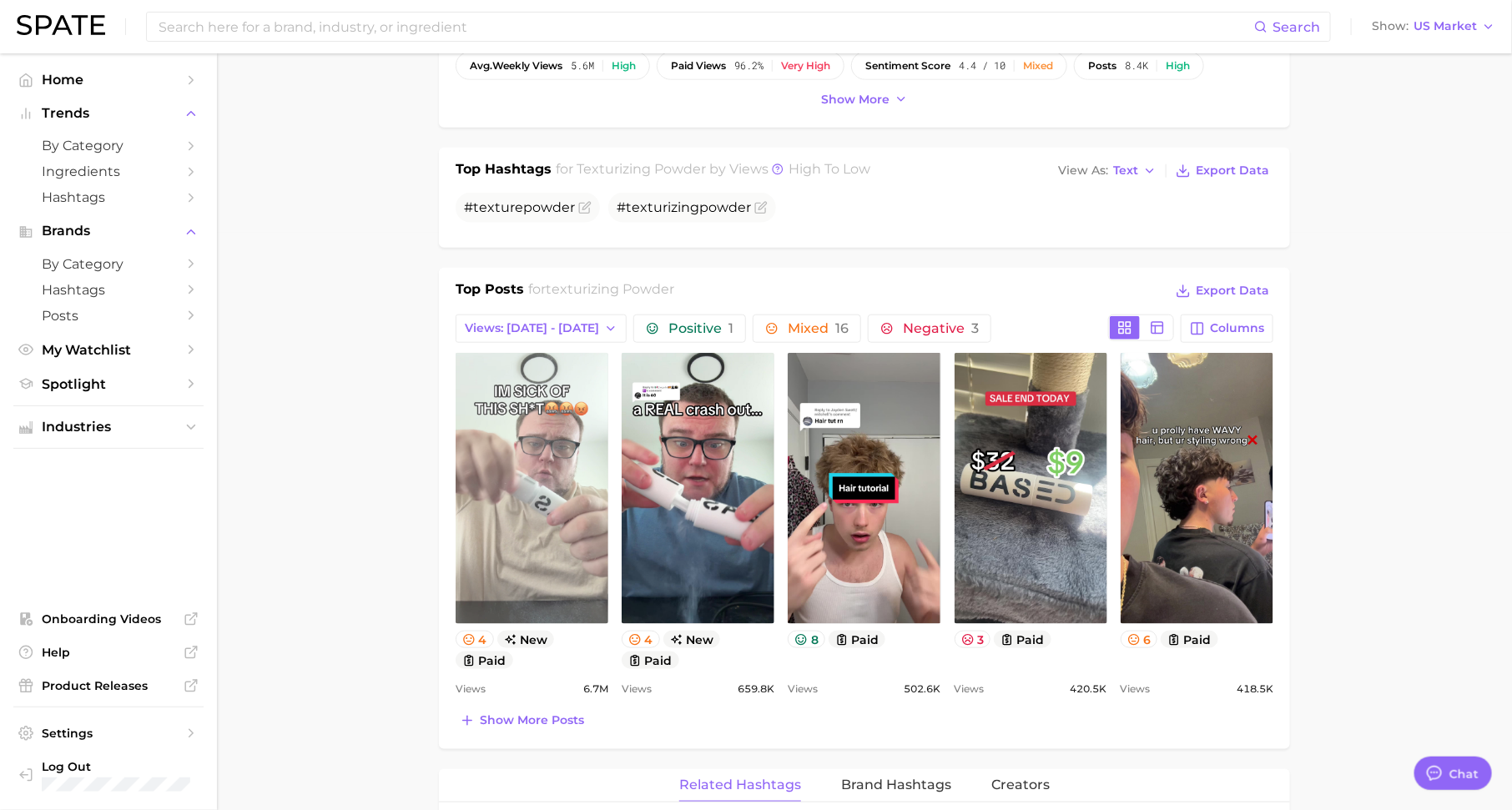
scroll to position [685, 0]
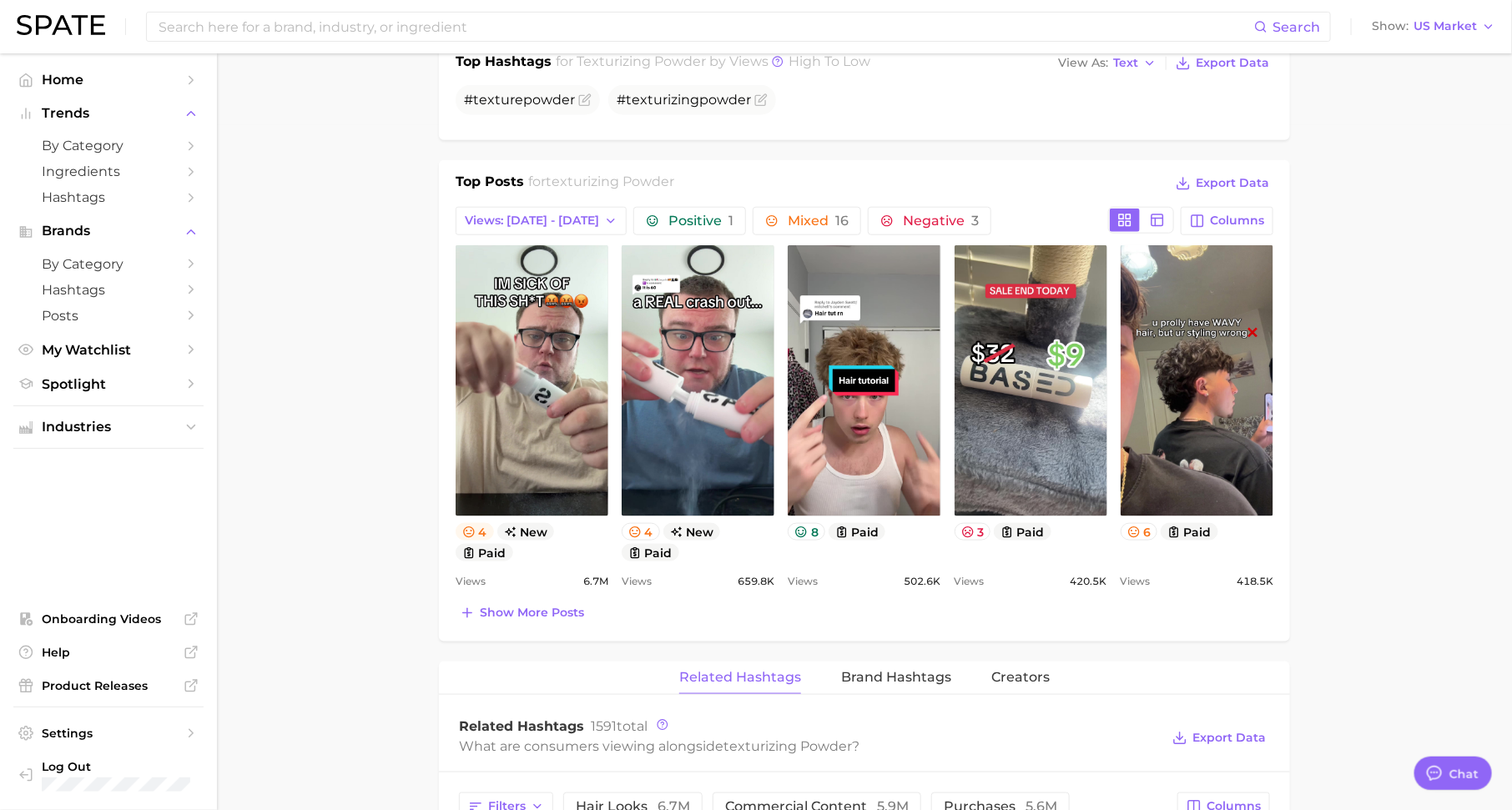
click at [474, 527] on icon at bounding box center [469, 532] width 11 height 11
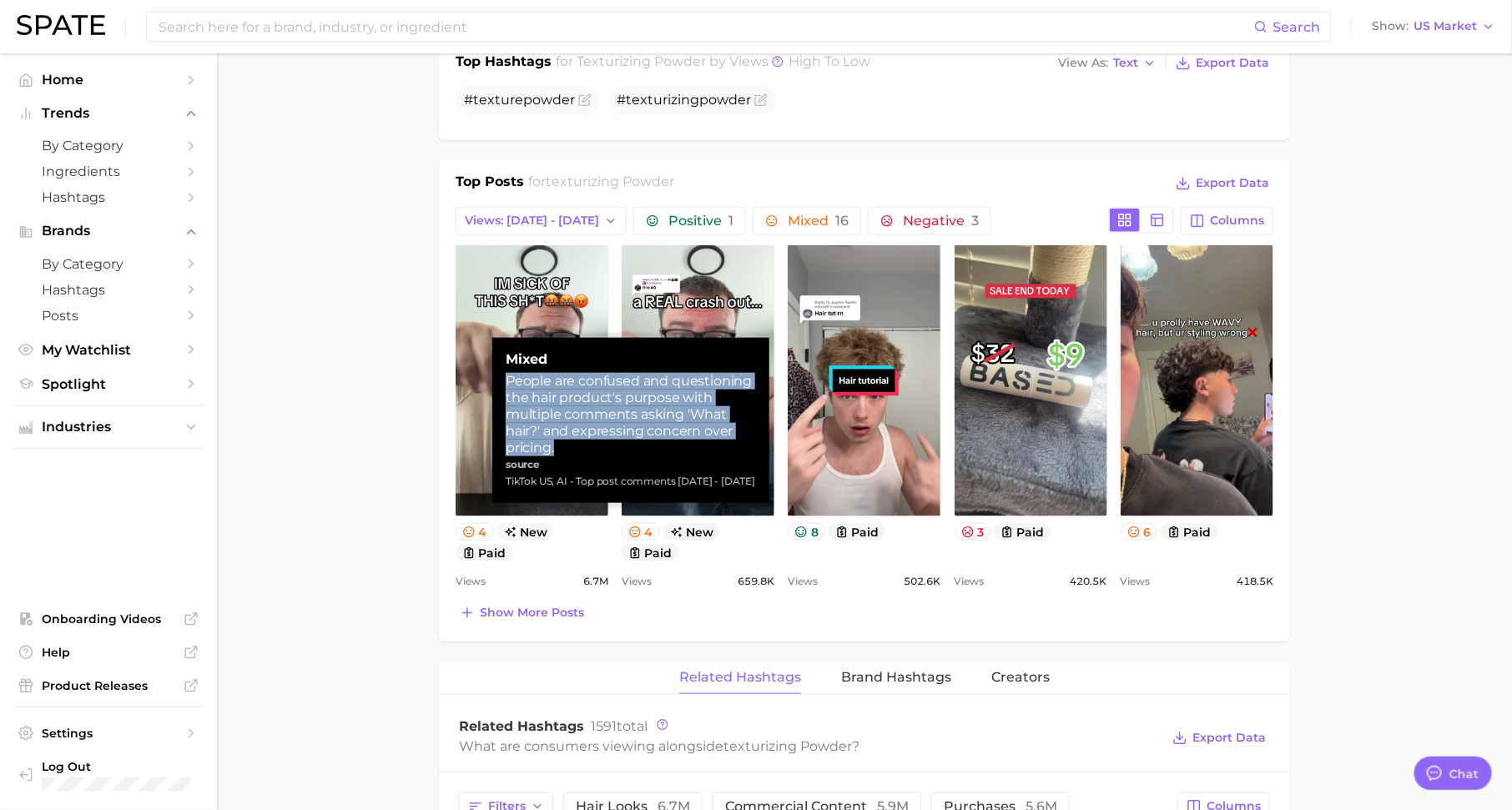
drag, startPoint x: 506, startPoint y: 382, endPoint x: 646, endPoint y: 451, distance: 156.1
click at [646, 452] on div "People are confused and questioning the hair product's purpose with multiple co…" at bounding box center [630, 415] width 250 height 83
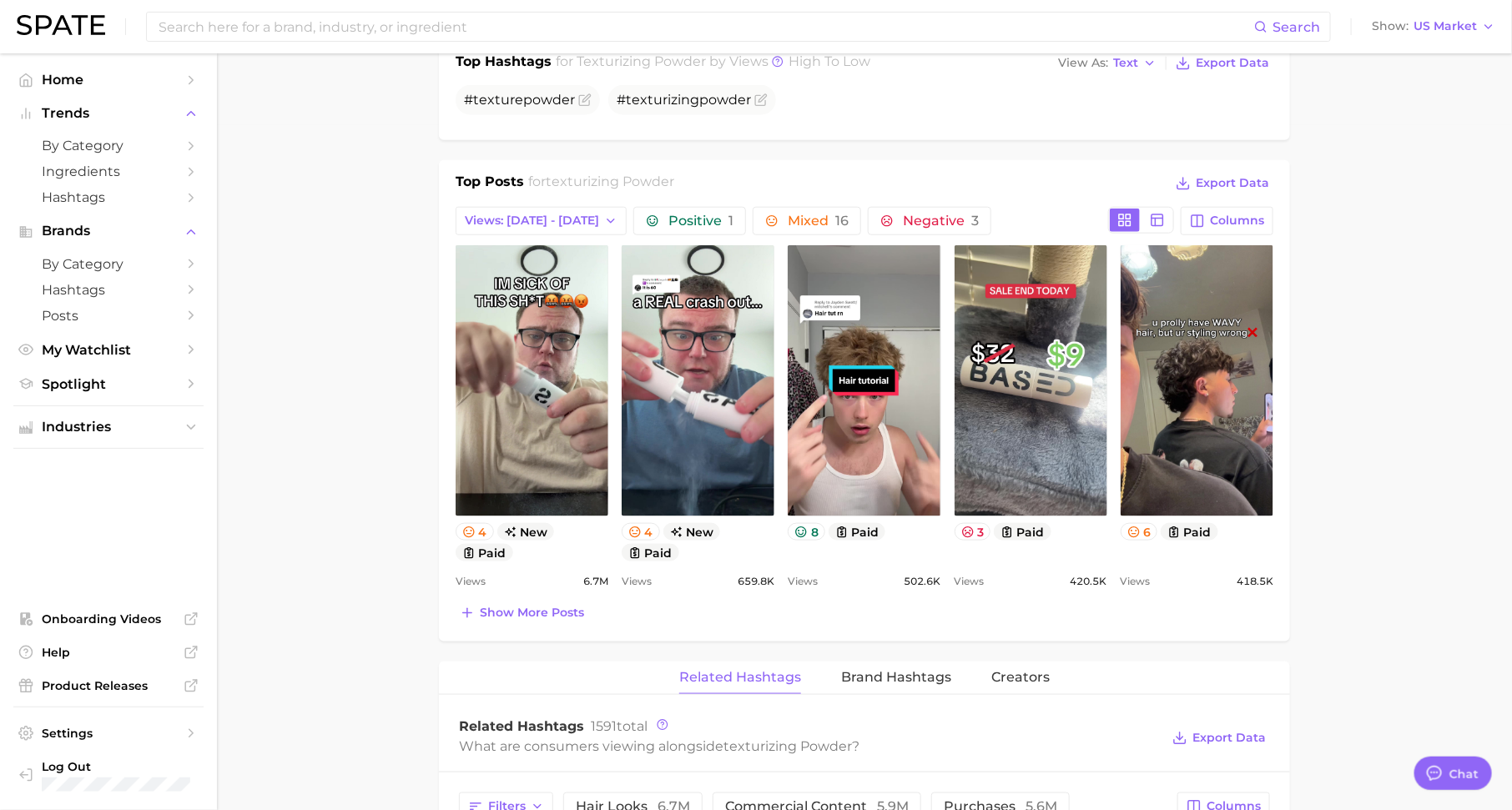
click at [366, 467] on main "1. hair 2. hair styling products 3. hair styling products 4. texturizing powder…" at bounding box center [865, 579] width 1295 height 2422
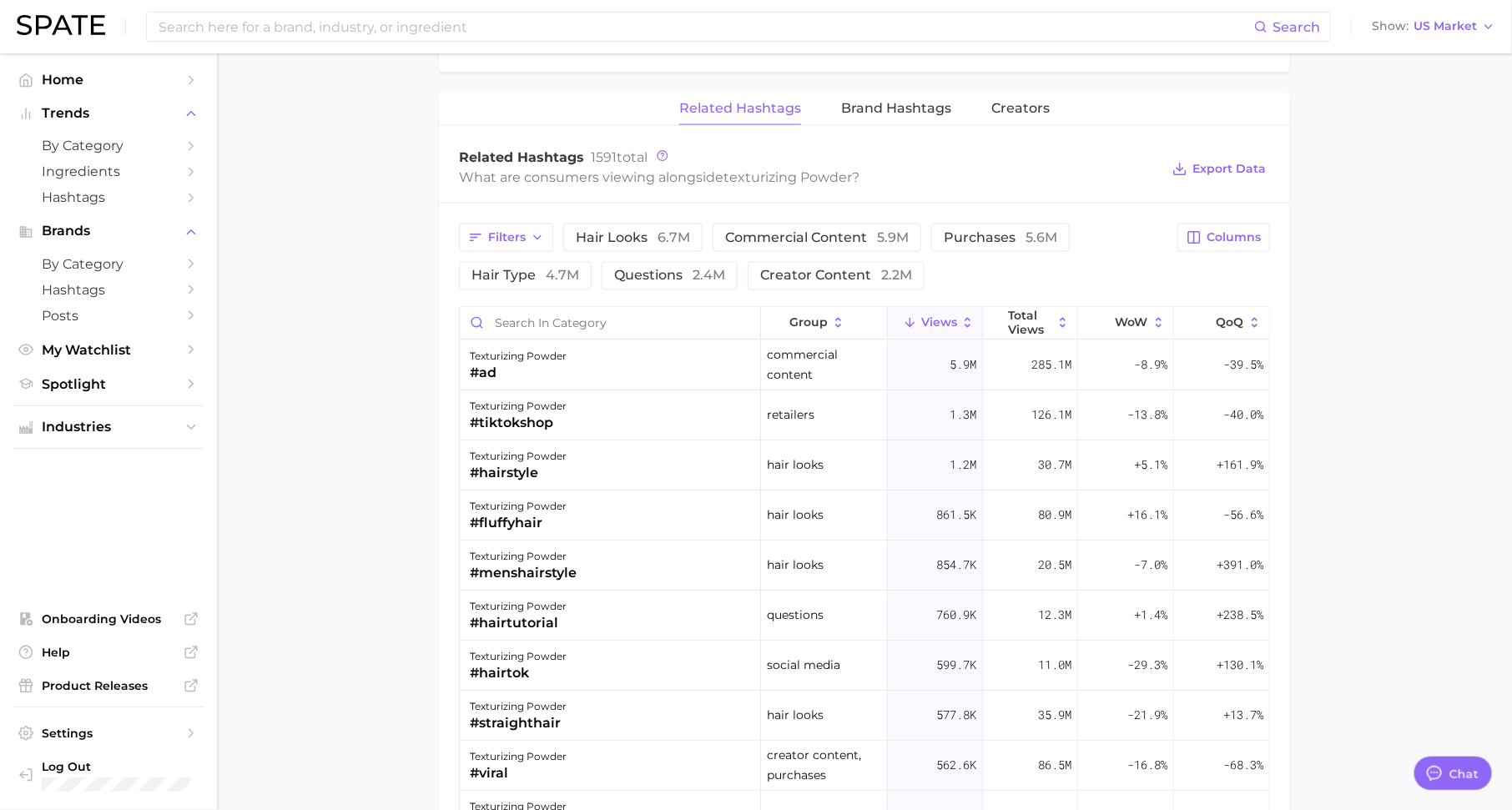
scroll to position [1271, 0]
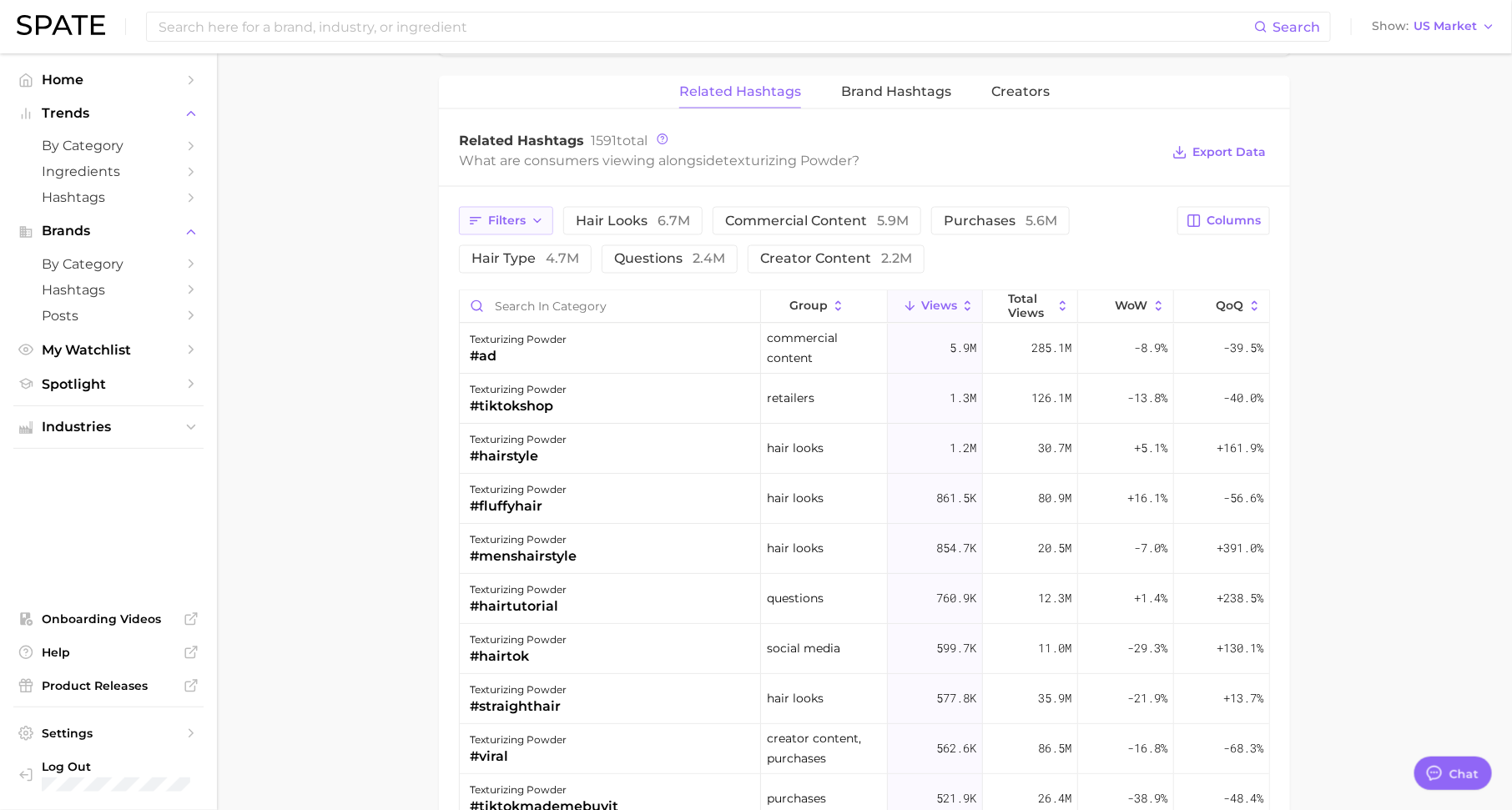
click at [513, 214] on span "Filters" at bounding box center [506, 220] width 38 height 14
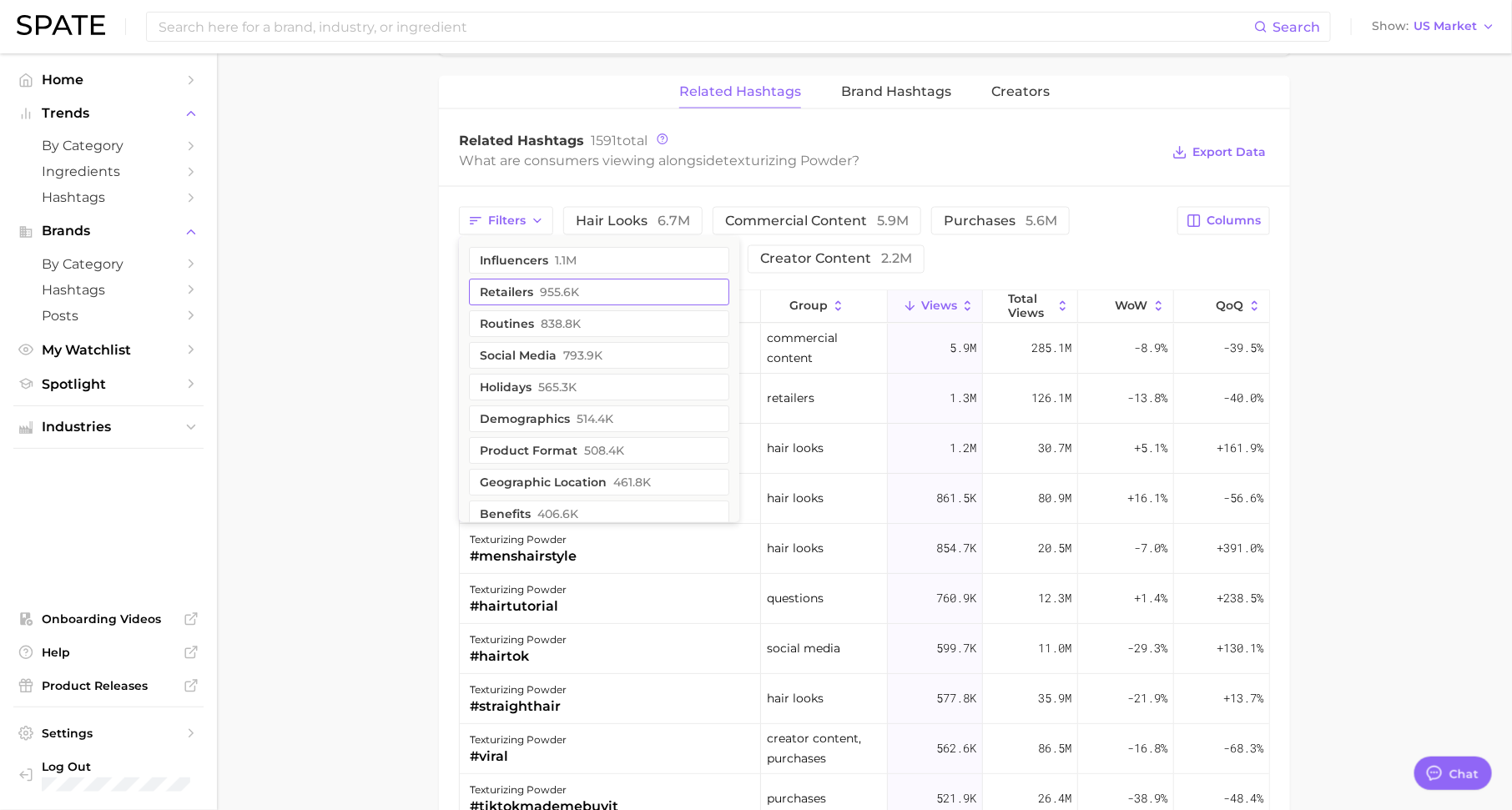
click at [529, 283] on button "retailers 955.6k" at bounding box center [599, 292] width 260 height 27
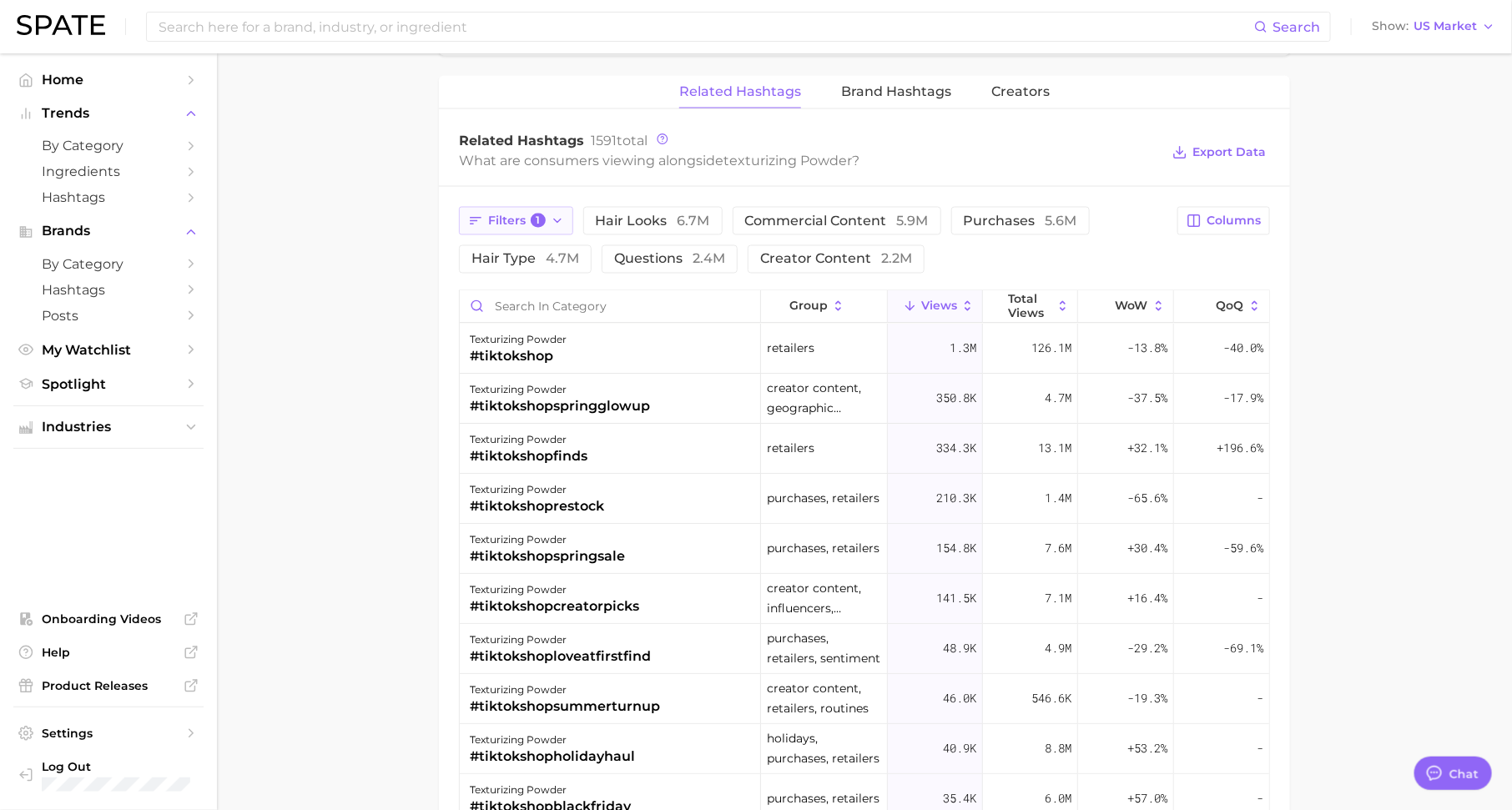
click at [529, 214] on span "Filters 1" at bounding box center [516, 221] width 58 height 15
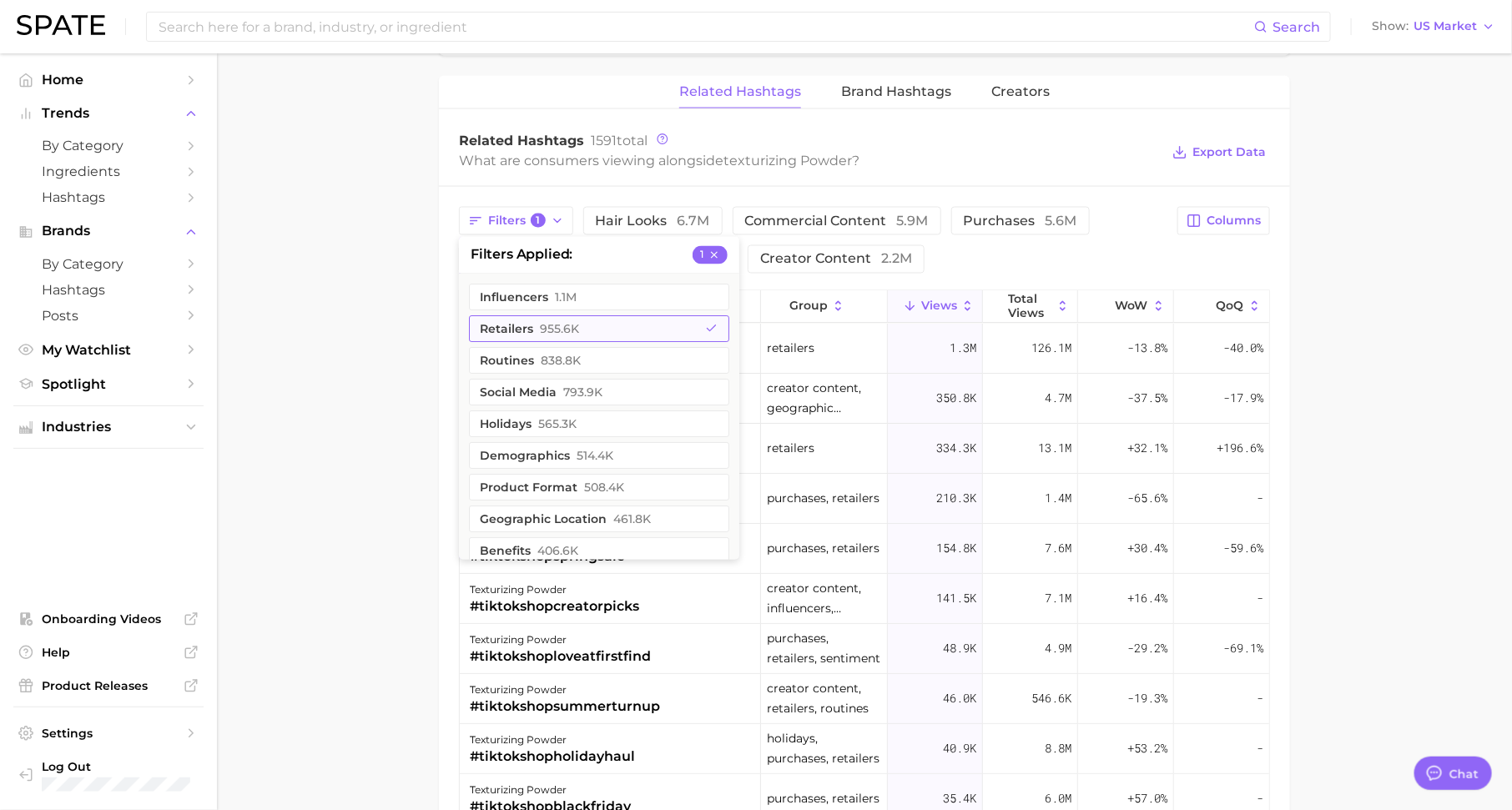
click at [531, 318] on button "retailers 955.6k" at bounding box center [599, 329] width 260 height 27
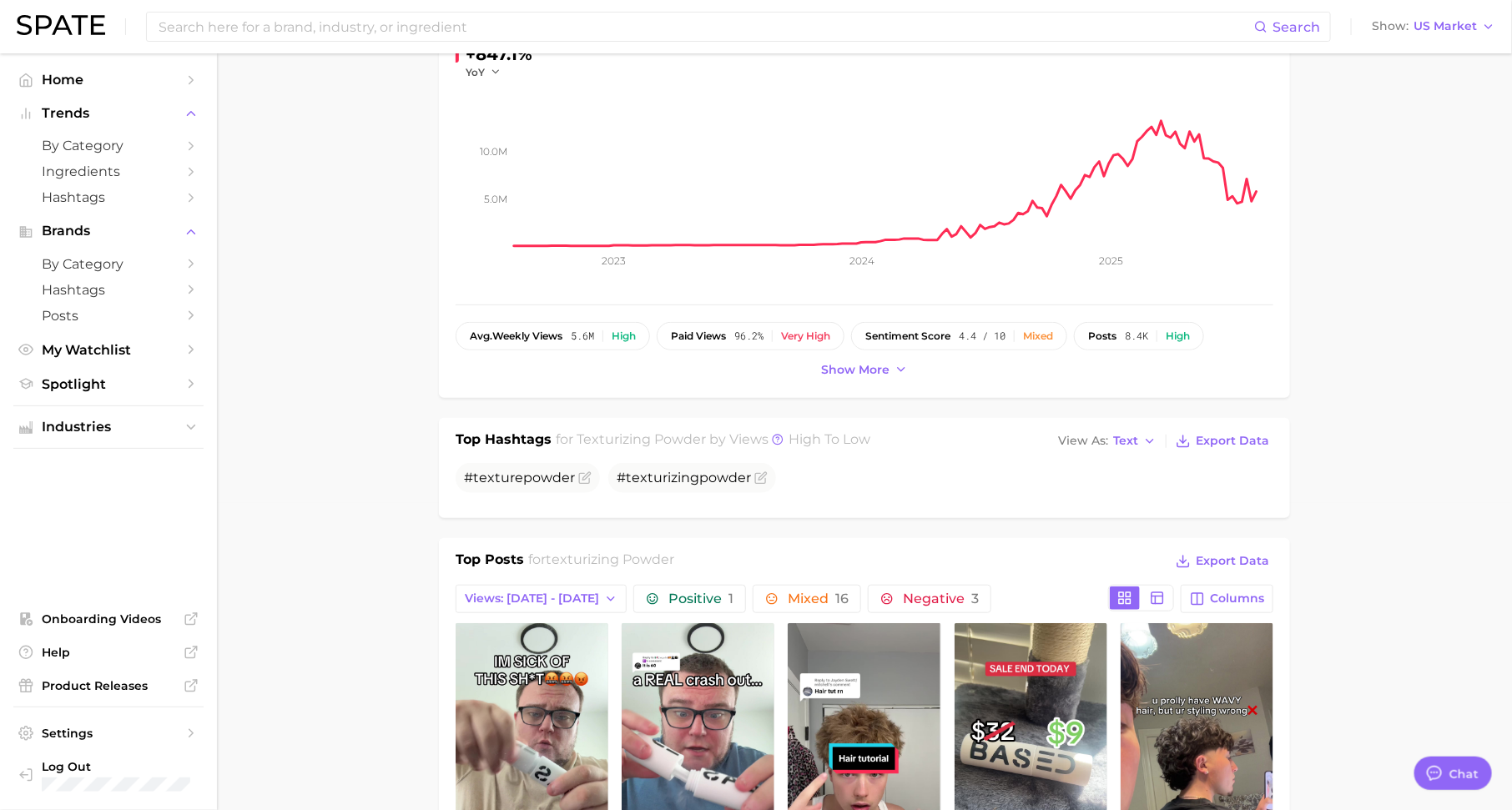
scroll to position [291, 0]
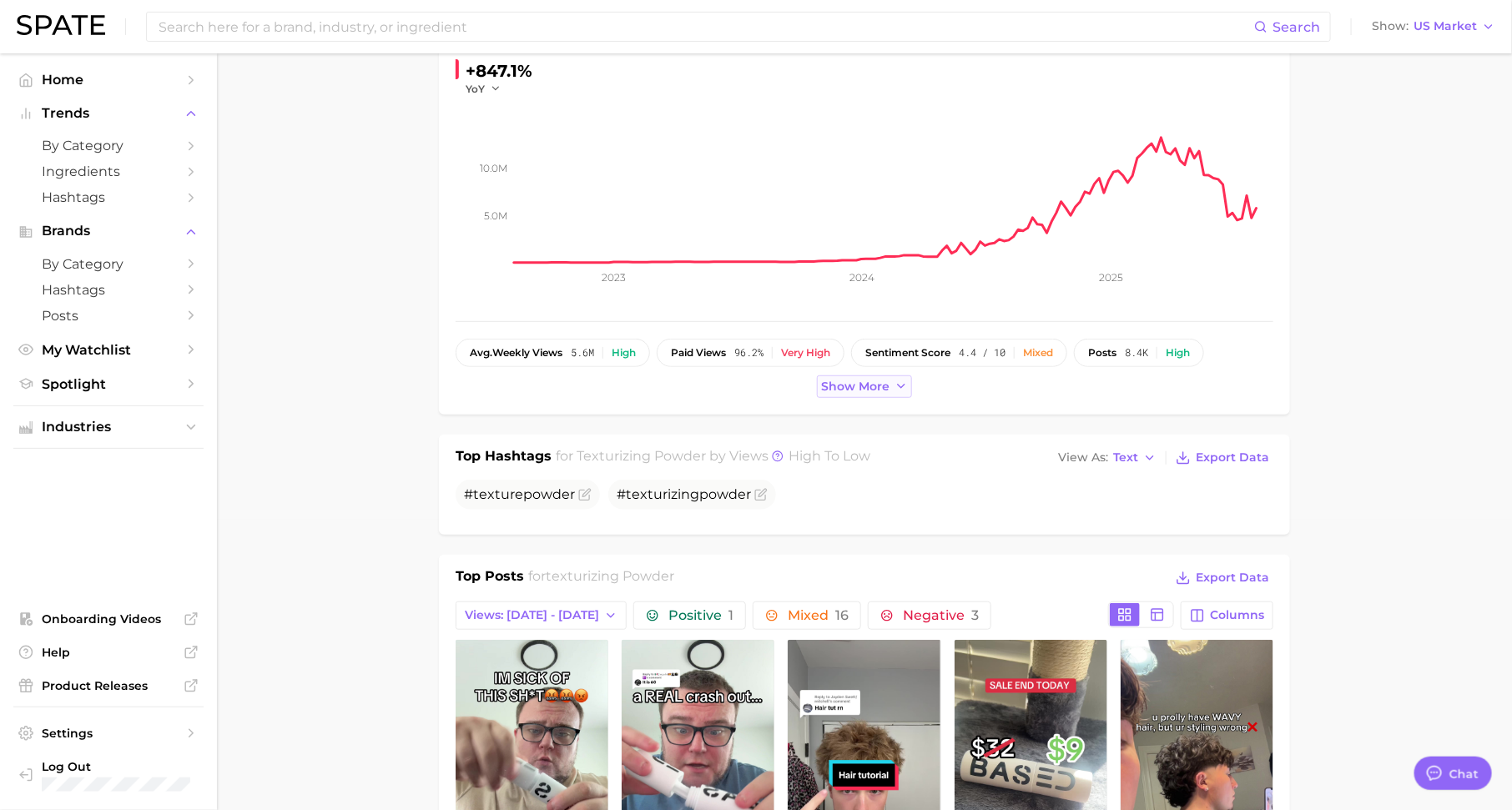
click at [868, 389] on span "Show more" at bounding box center [855, 386] width 69 height 14
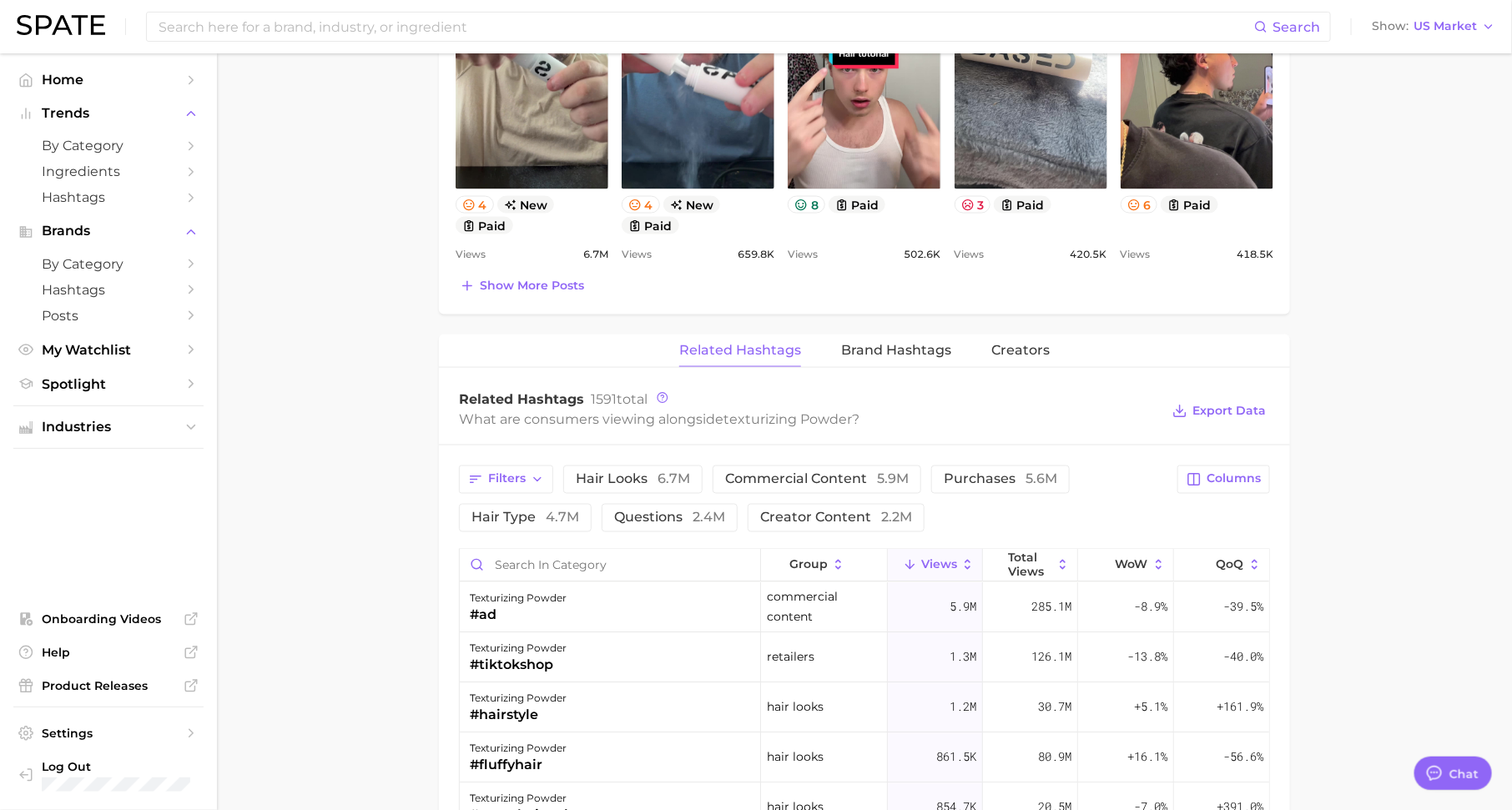
scroll to position [1065, 0]
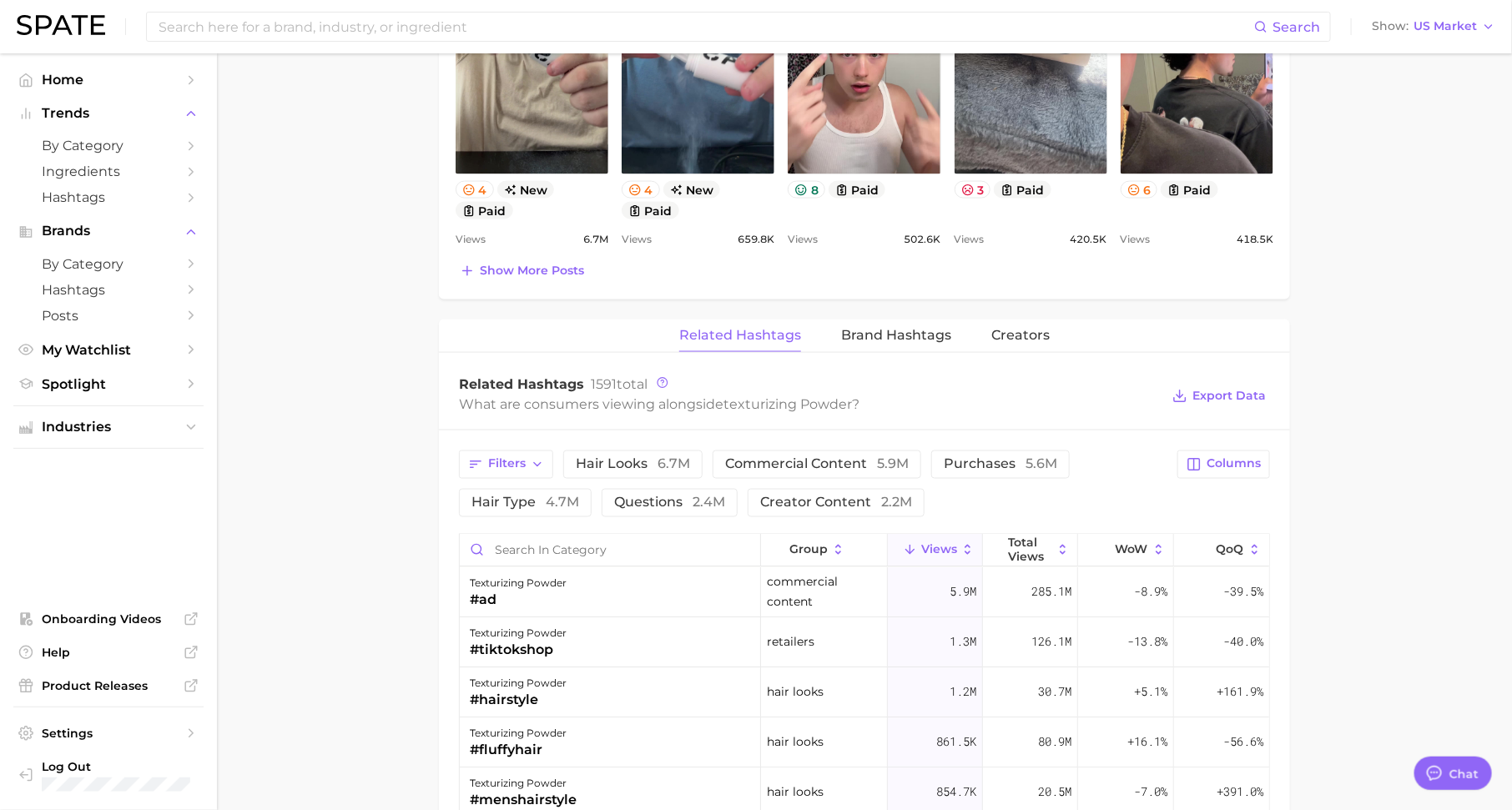
click at [899, 331] on span "Brand Hashtags" at bounding box center [896, 336] width 110 height 15
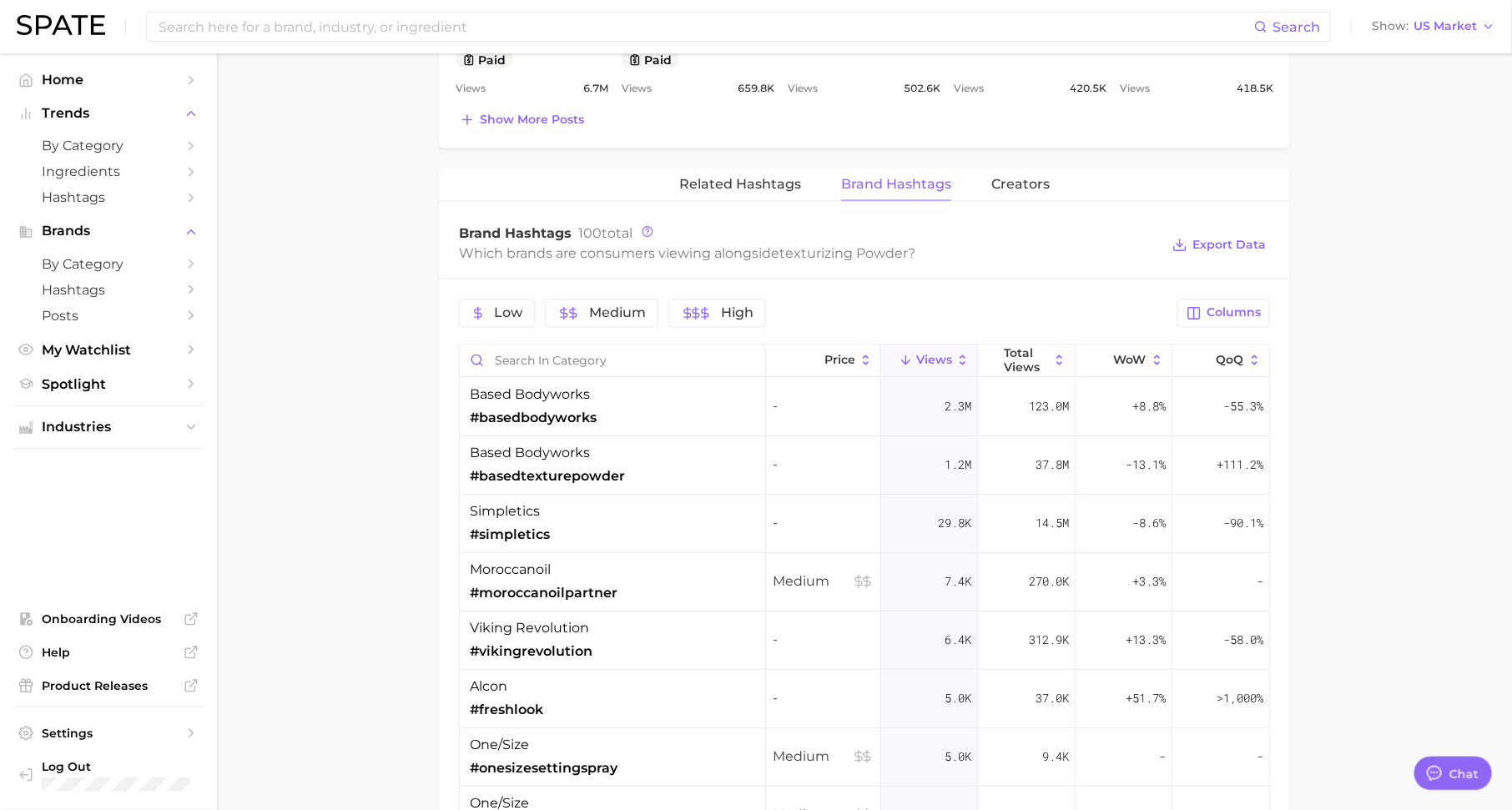
scroll to position [1234, 0]
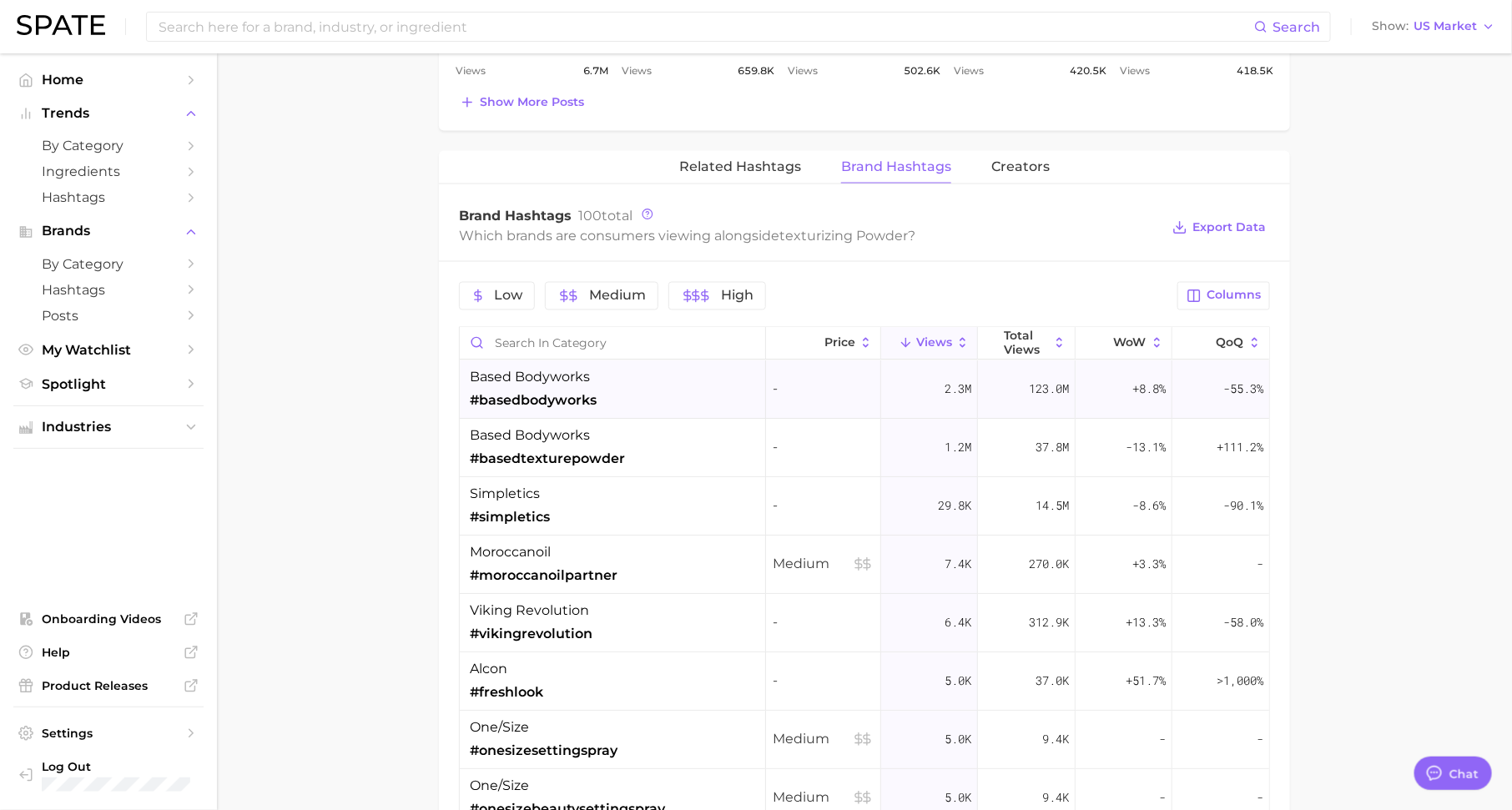
click at [504, 394] on span "#basedbodyworks" at bounding box center [533, 402] width 127 height 20
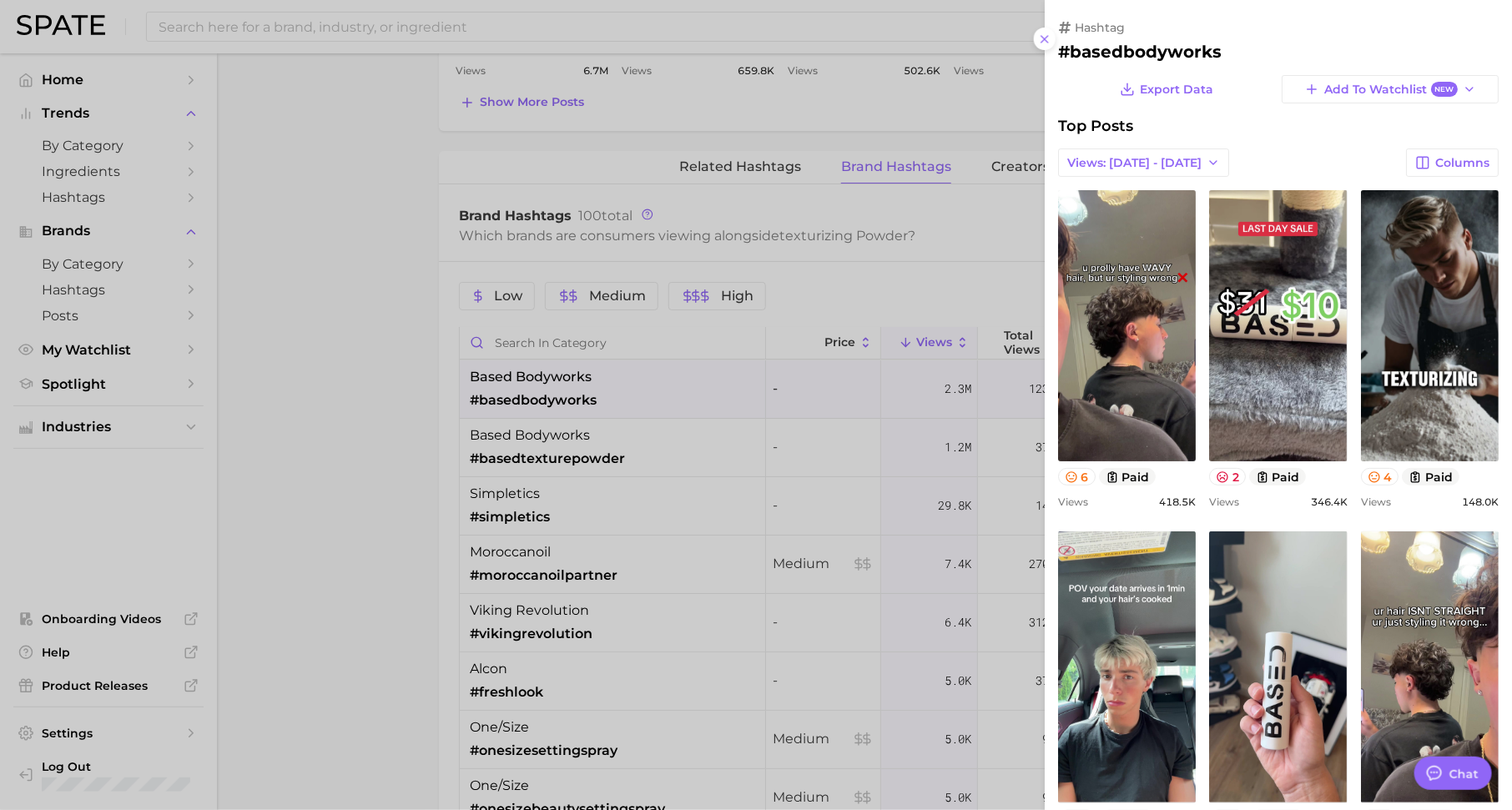
scroll to position [0, 0]
click at [535, 447] on div at bounding box center [756, 405] width 1512 height 810
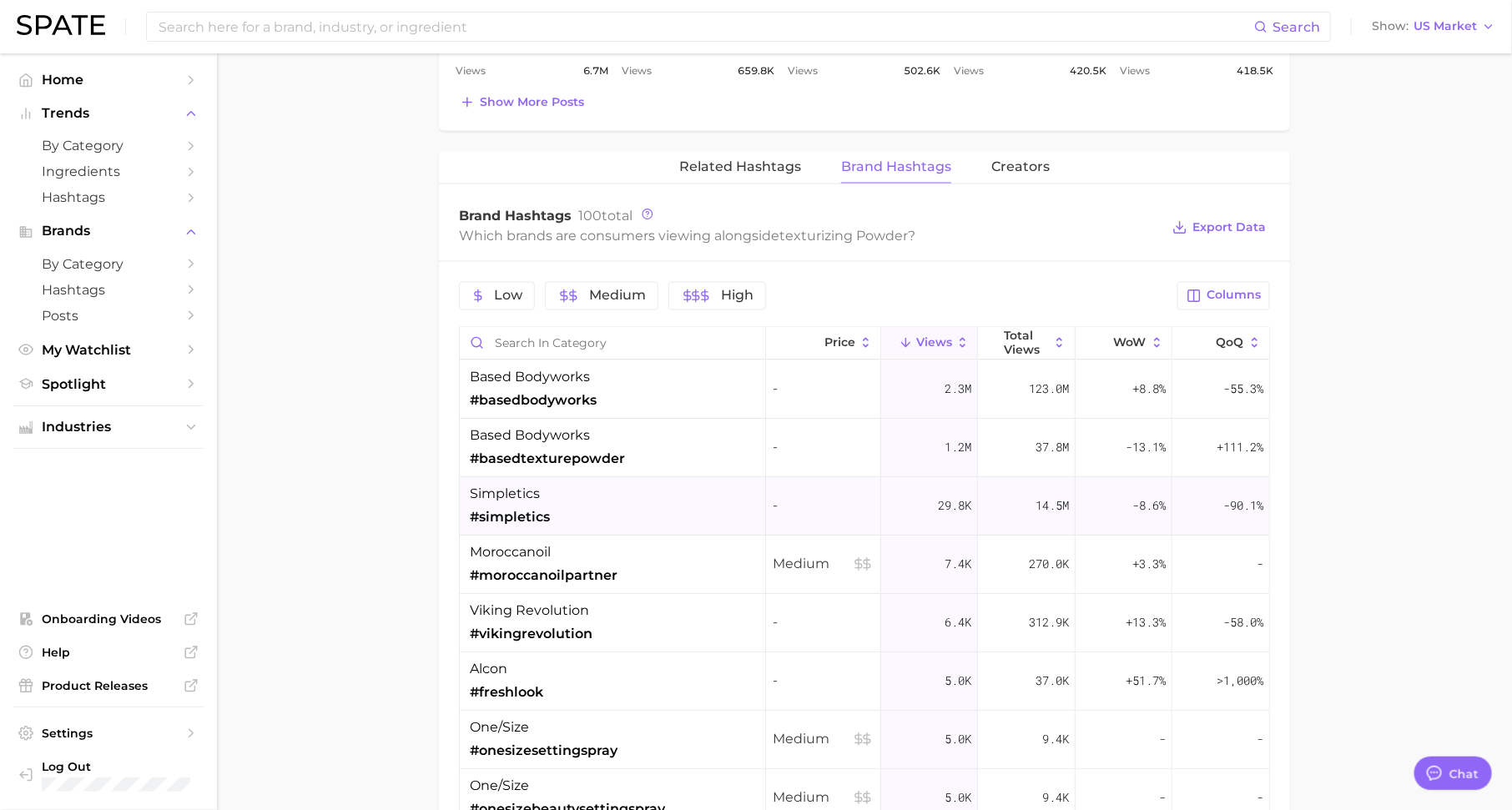
click at [546, 496] on div "simpletics #simpletics" at bounding box center [509, 506] width 80 height 43
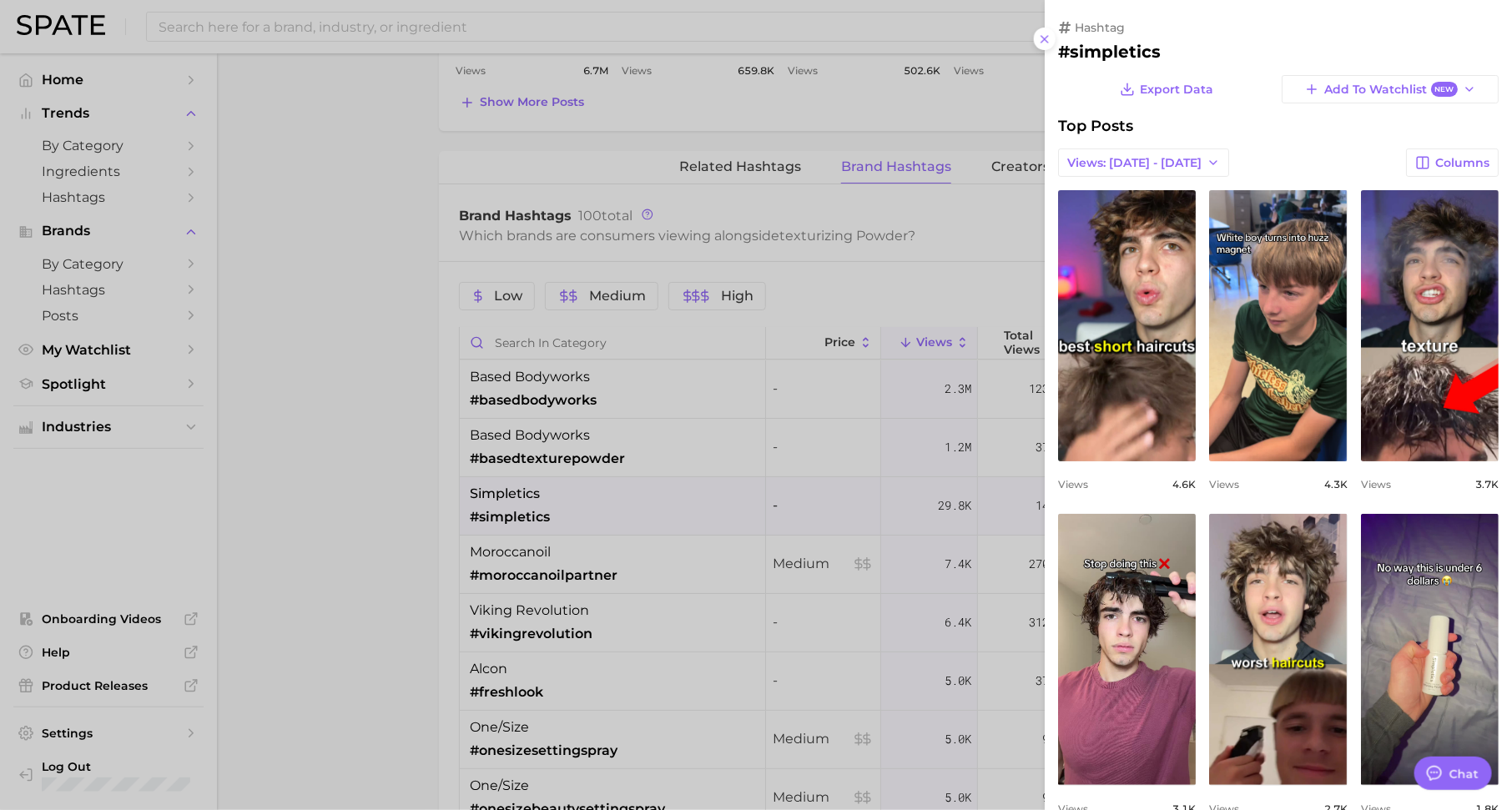
click at [563, 575] on div at bounding box center [756, 405] width 1512 height 810
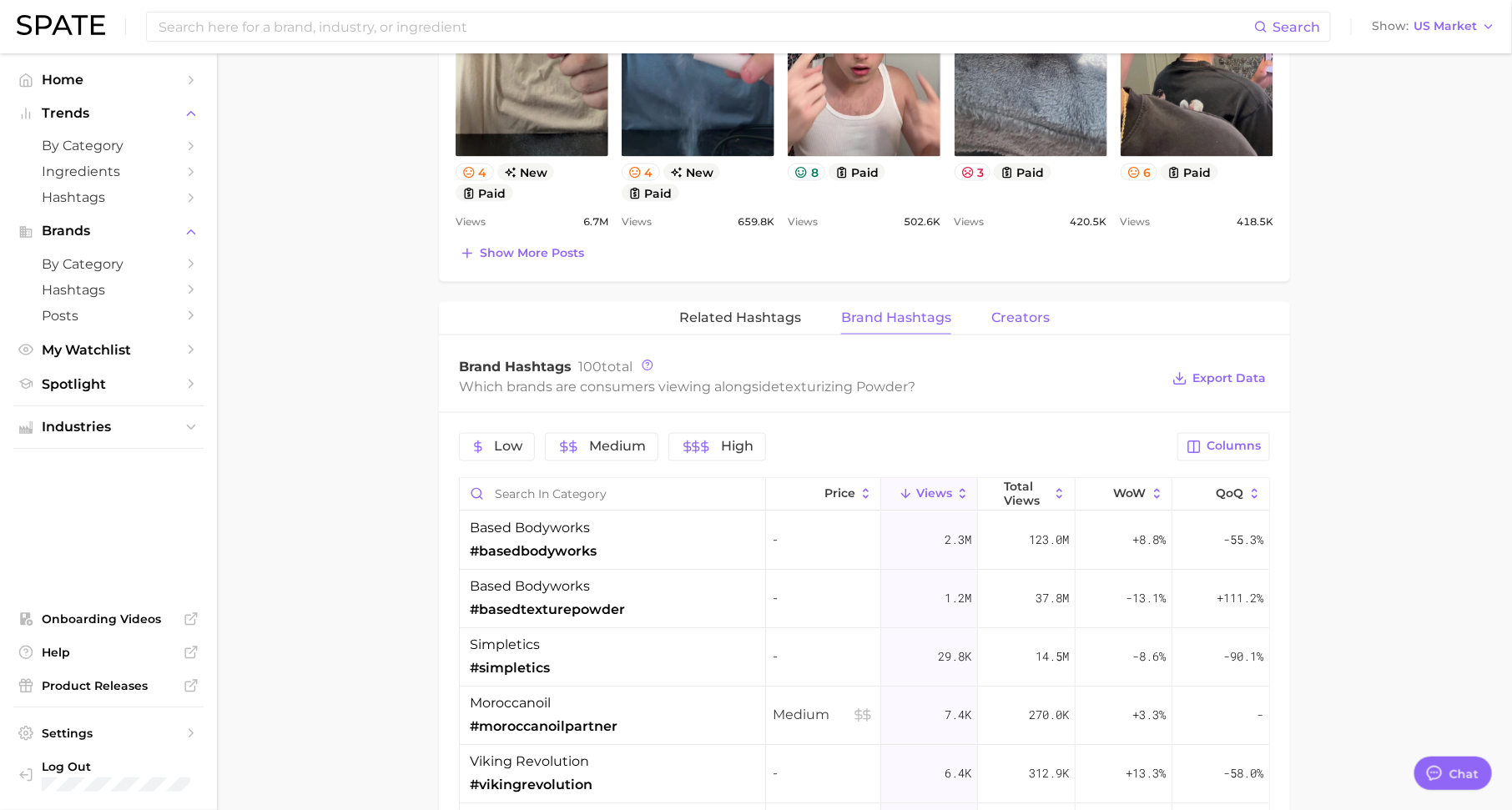
click at [995, 310] on span "Creators" at bounding box center [1021, 317] width 59 height 15
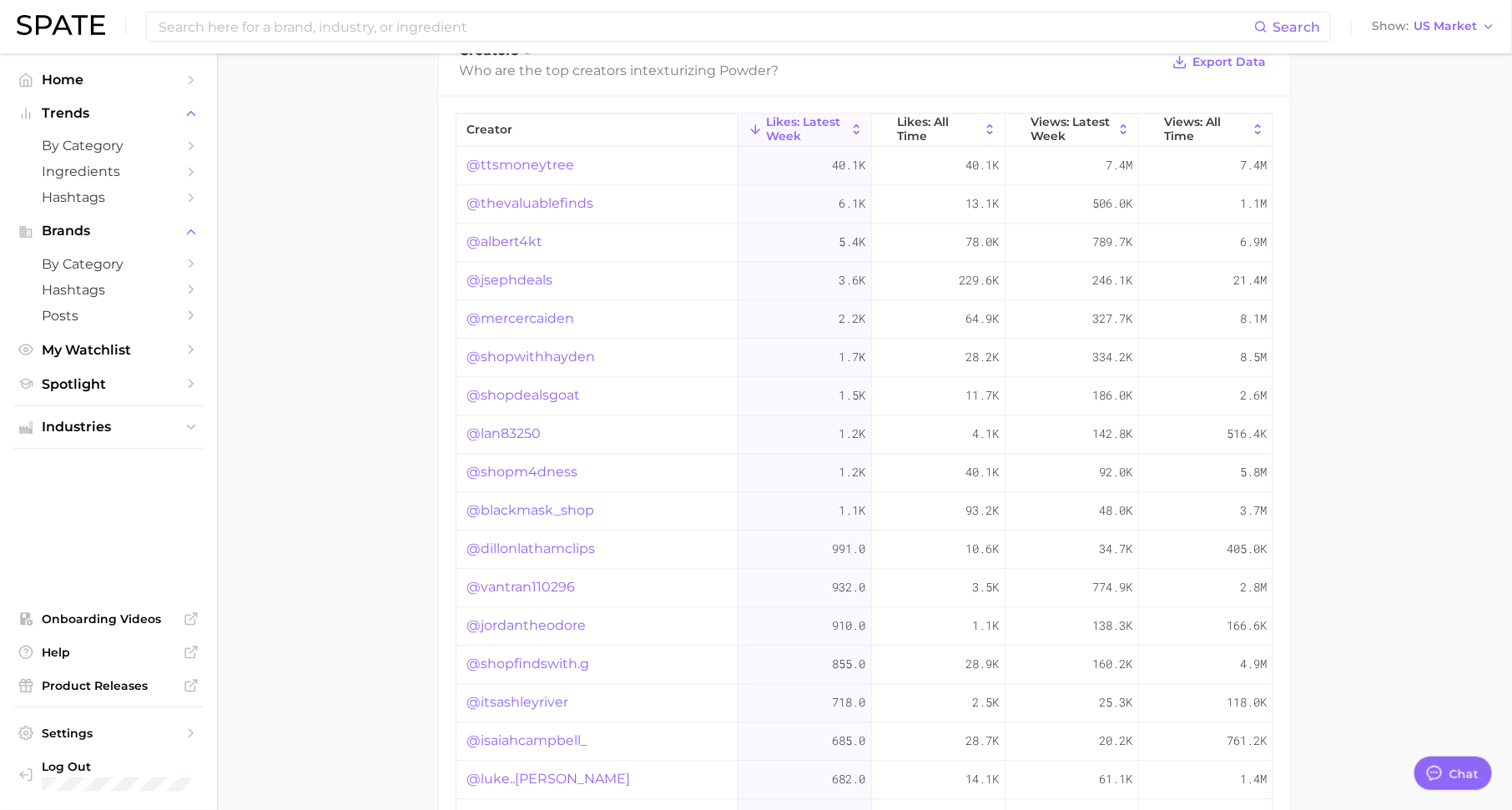
click at [539, 310] on link "@mercercaiden" at bounding box center [520, 320] width 107 height 20
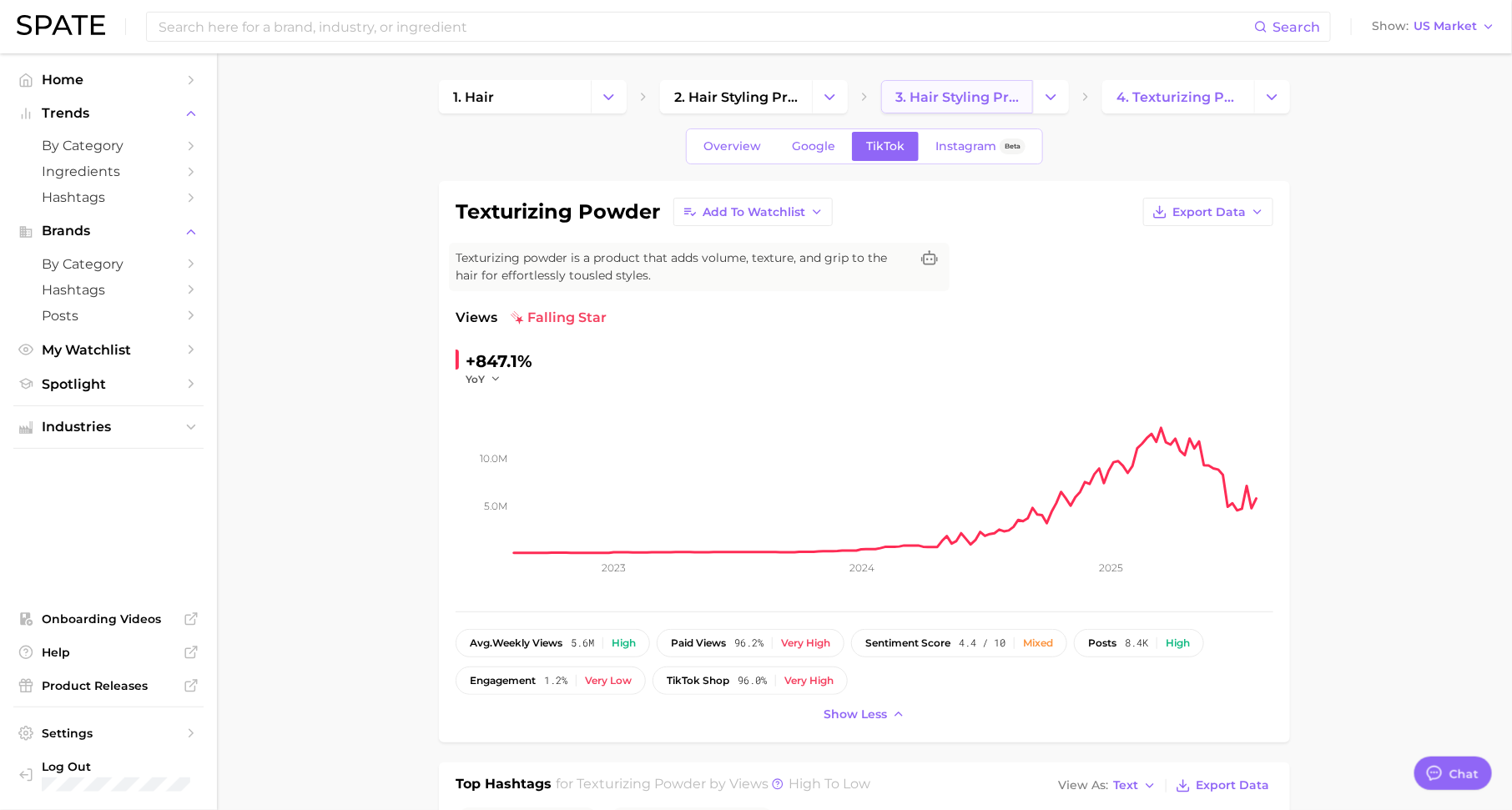
click at [953, 94] on span "3. hair styling products" at bounding box center [956, 96] width 124 height 16
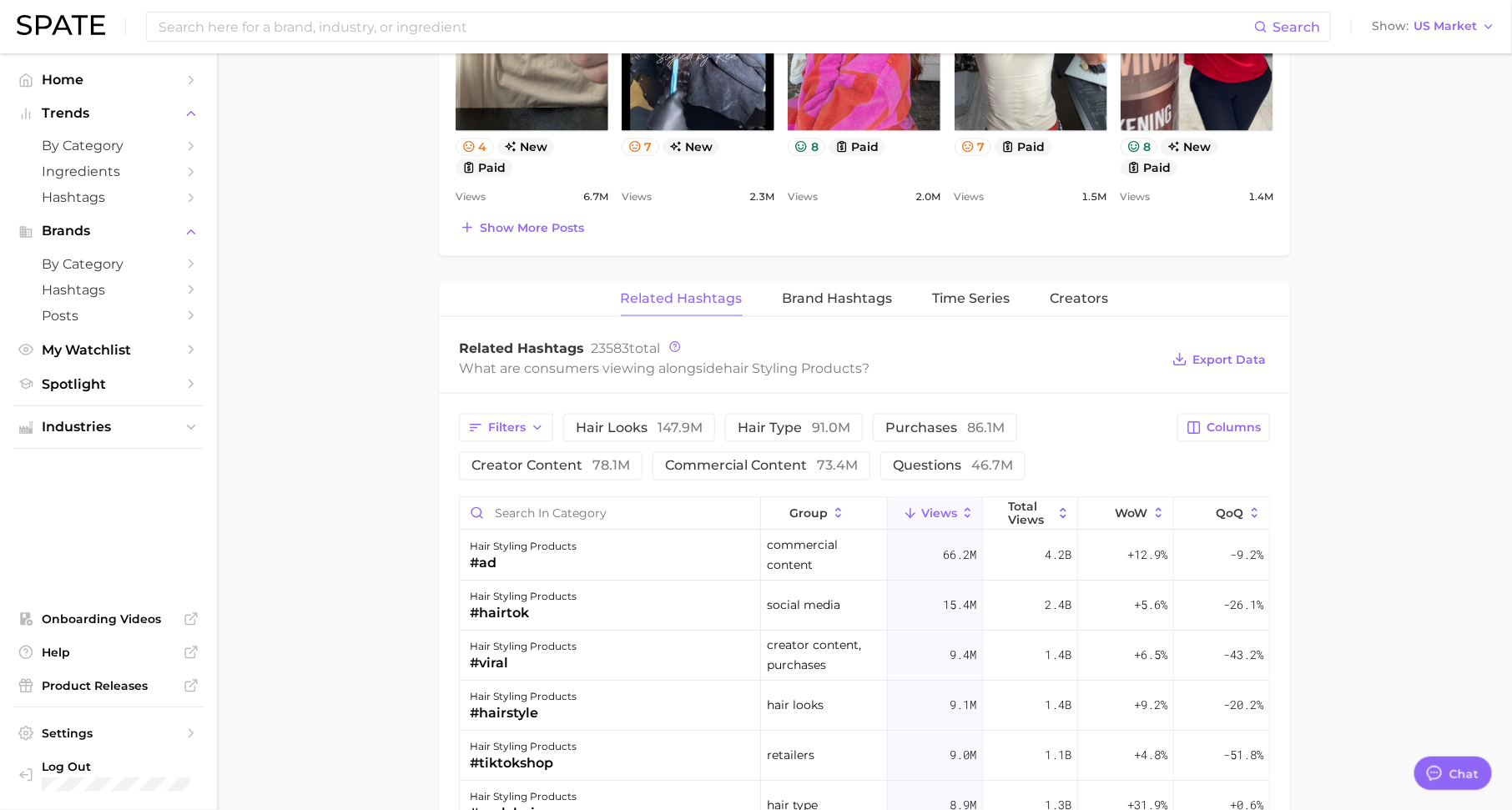
scroll to position [1116, 0]
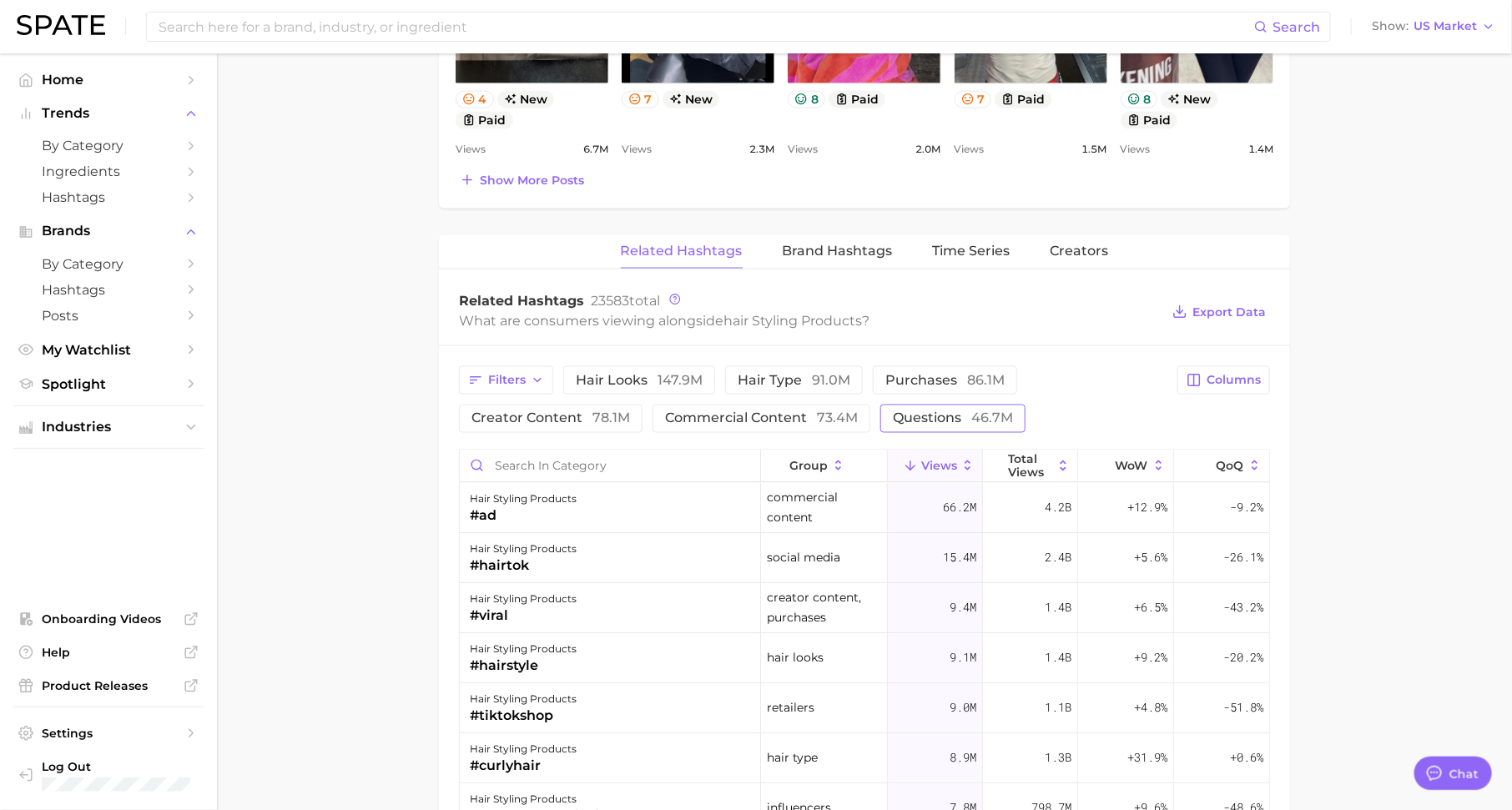
click at [888, 405] on button "questions 46.7m" at bounding box center [953, 418] width 145 height 28
click at [1229, 373] on span "Columns" at bounding box center [1233, 380] width 54 height 14
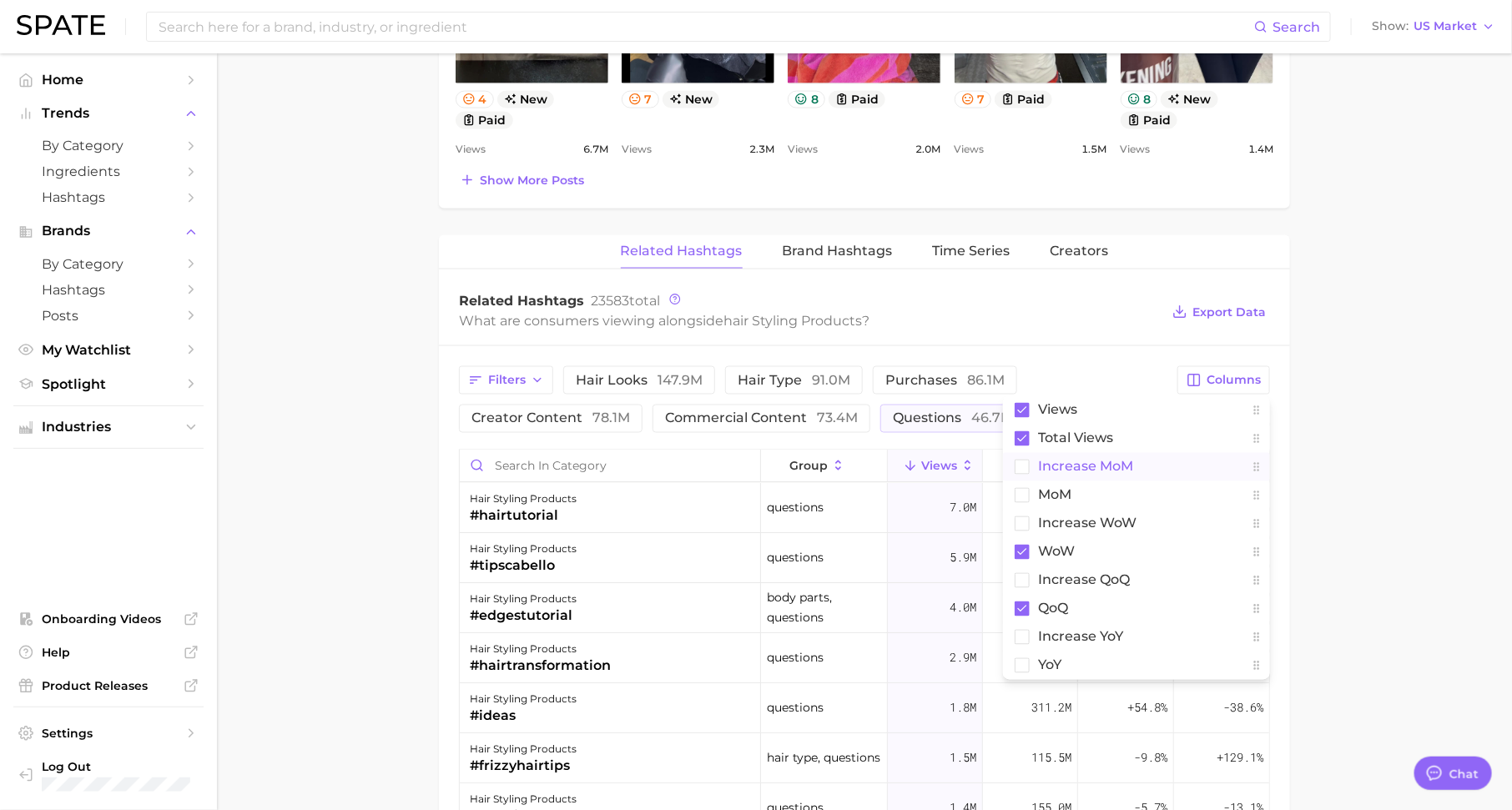
click at [1151, 472] on button "increase MoM" at bounding box center [1136, 467] width 267 height 28
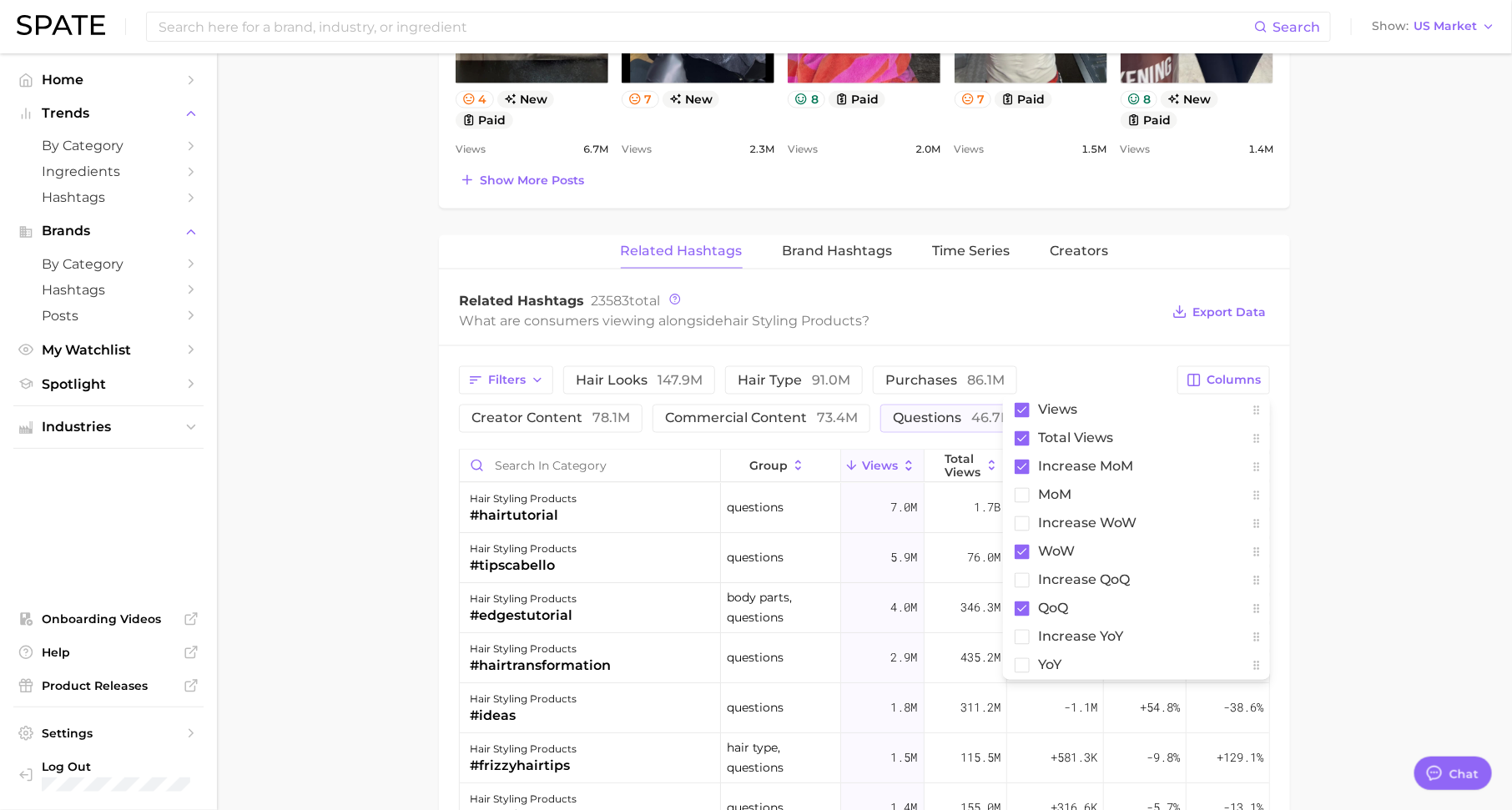
click at [1147, 354] on div "Filters hair looks 147.9m hair type 91.0m purchases 86.1m creator content 78.1m…" at bounding box center [865, 814] width 851 height 934
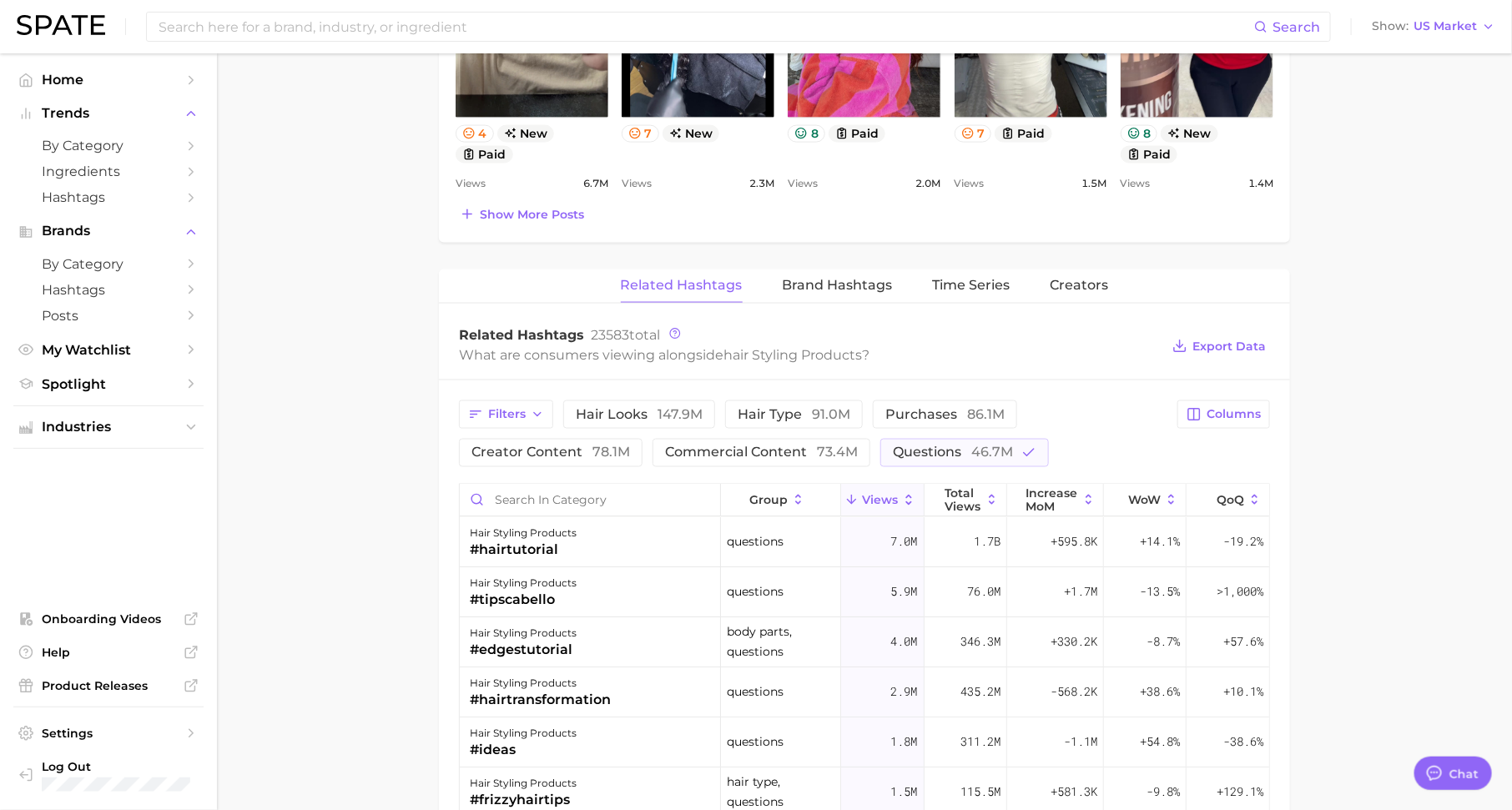
scroll to position [1081, 0]
click at [165, 199] on span "Hashtags" at bounding box center [108, 197] width 134 height 16
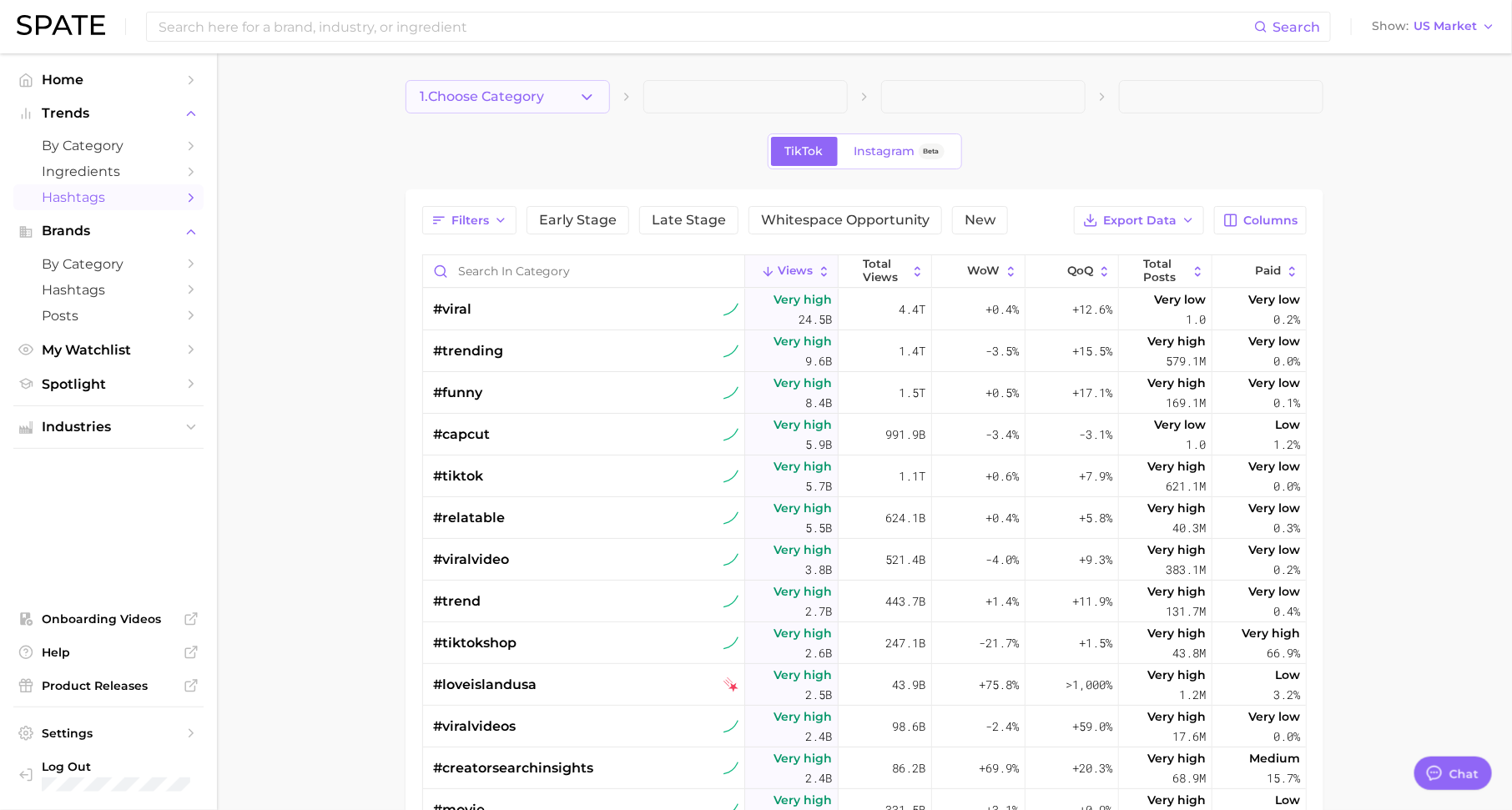
click at [548, 93] on button "1. Choose Category" at bounding box center [507, 96] width 204 height 33
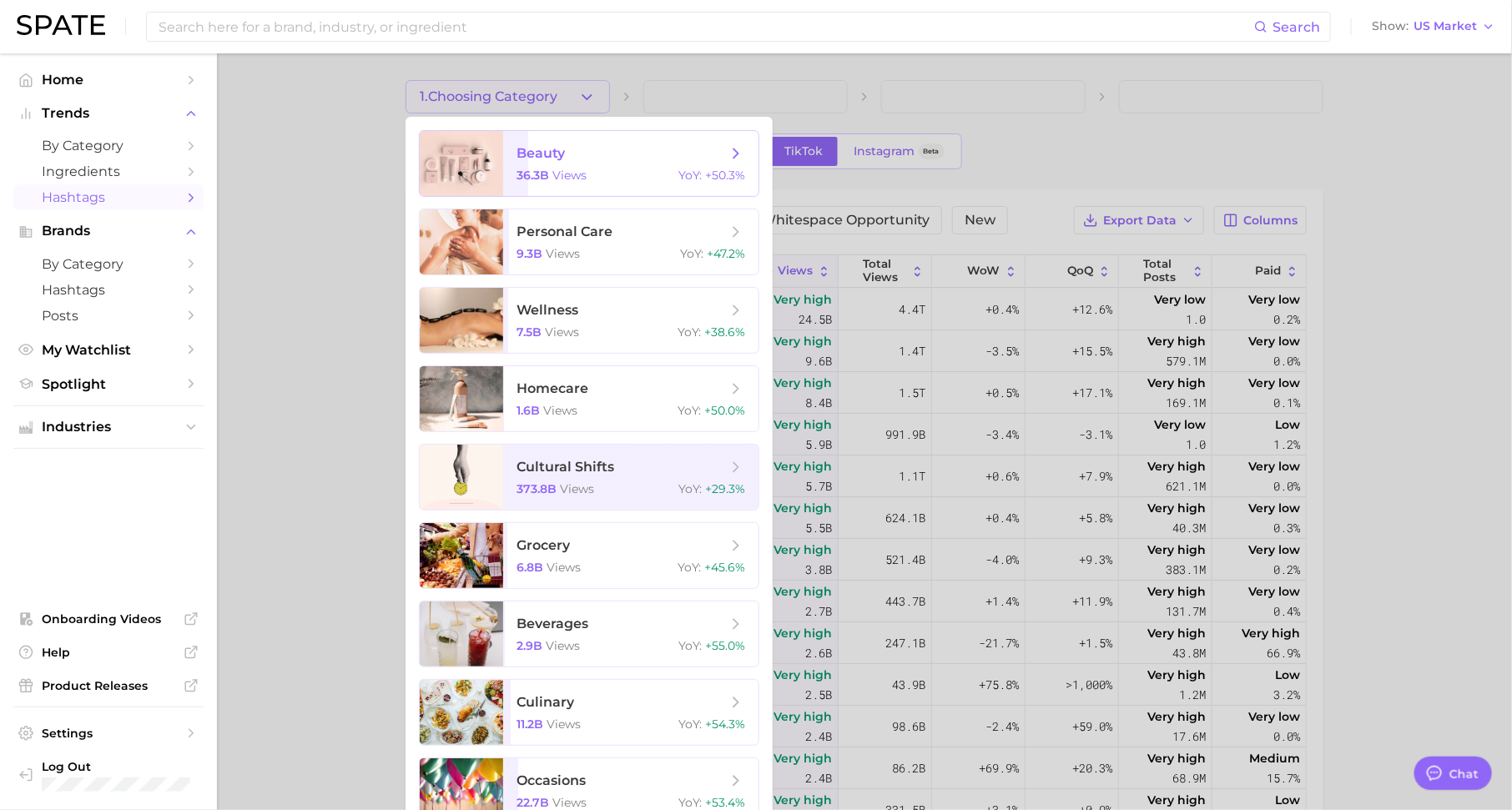
click at [590, 160] on span "beauty" at bounding box center [621, 153] width 210 height 18
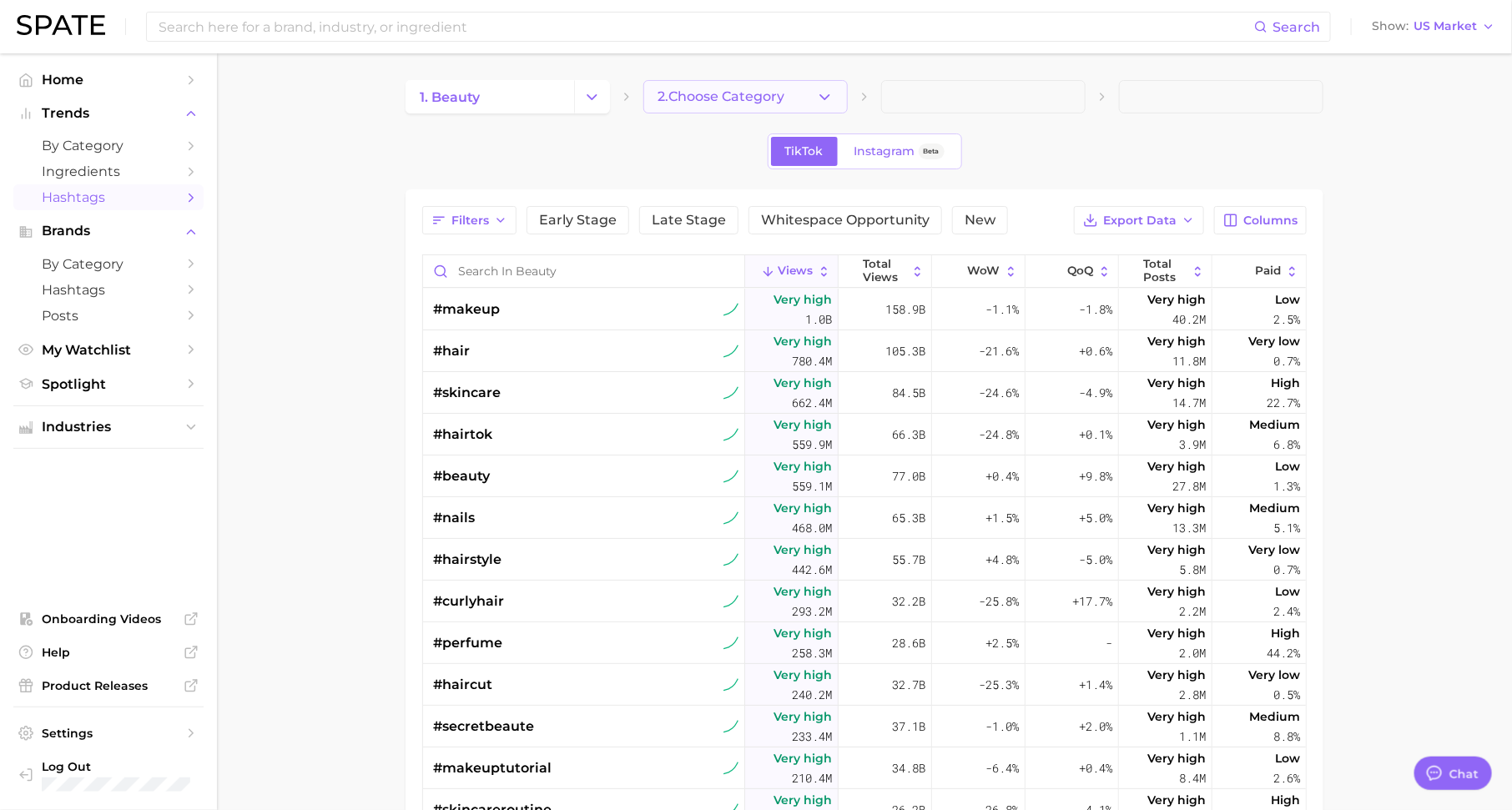
click at [742, 91] on span "2. Choose Category" at bounding box center [721, 96] width 127 height 15
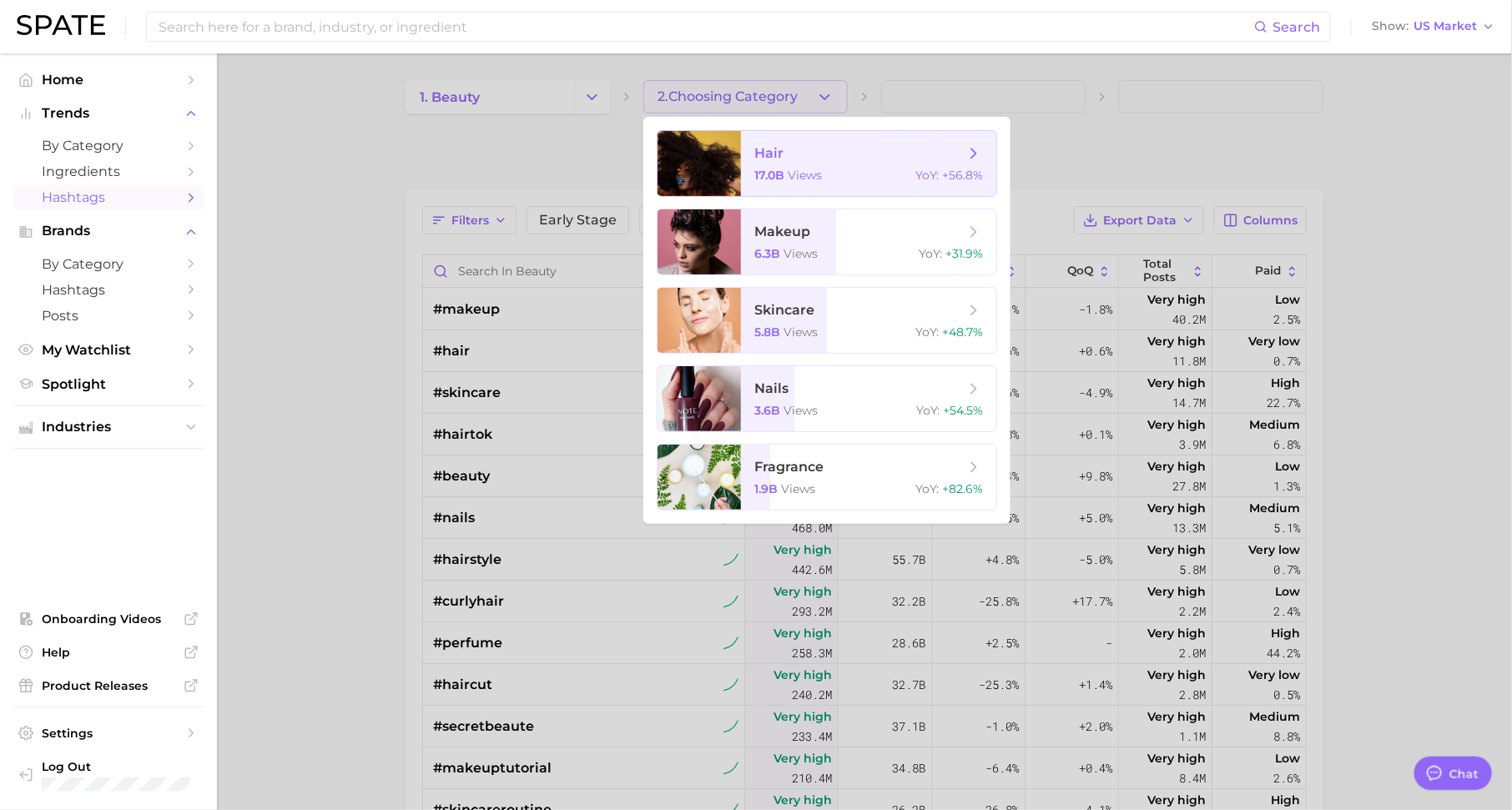
click at [800, 177] on span "views" at bounding box center [804, 175] width 34 height 15
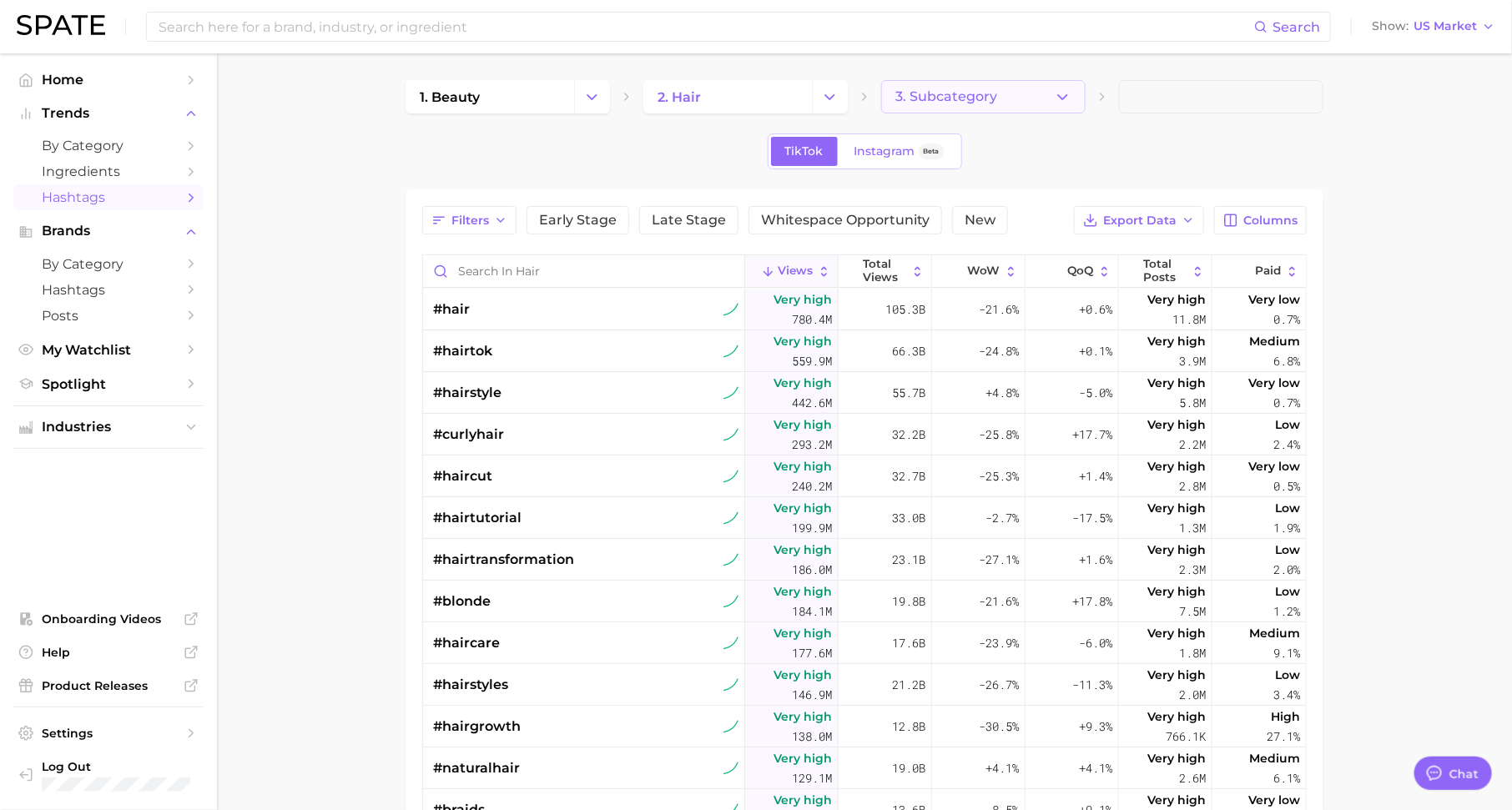
click at [932, 83] on button "3. Subcategory" at bounding box center [983, 96] width 204 height 33
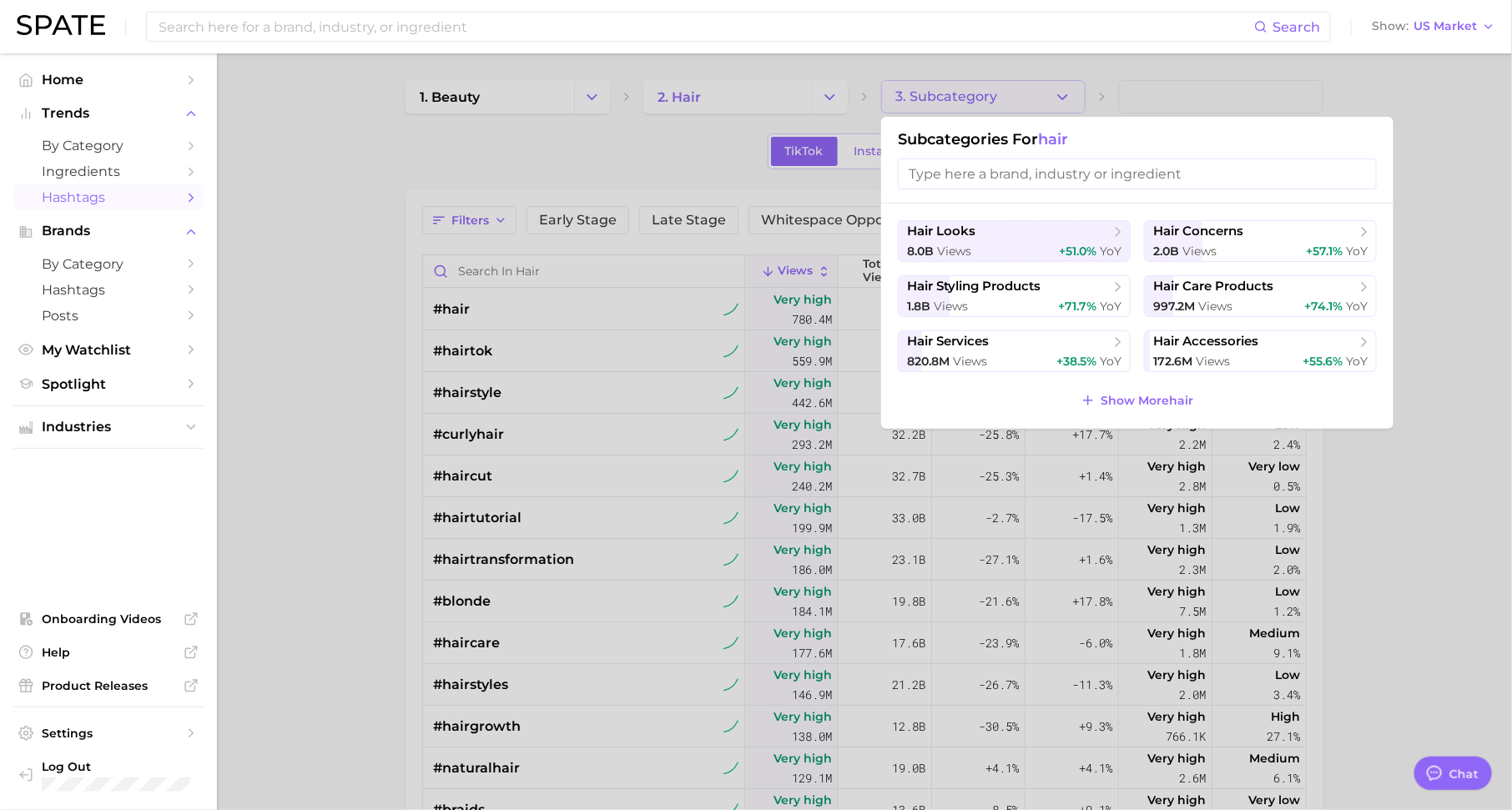
click at [650, 163] on div at bounding box center [756, 405] width 1512 height 810
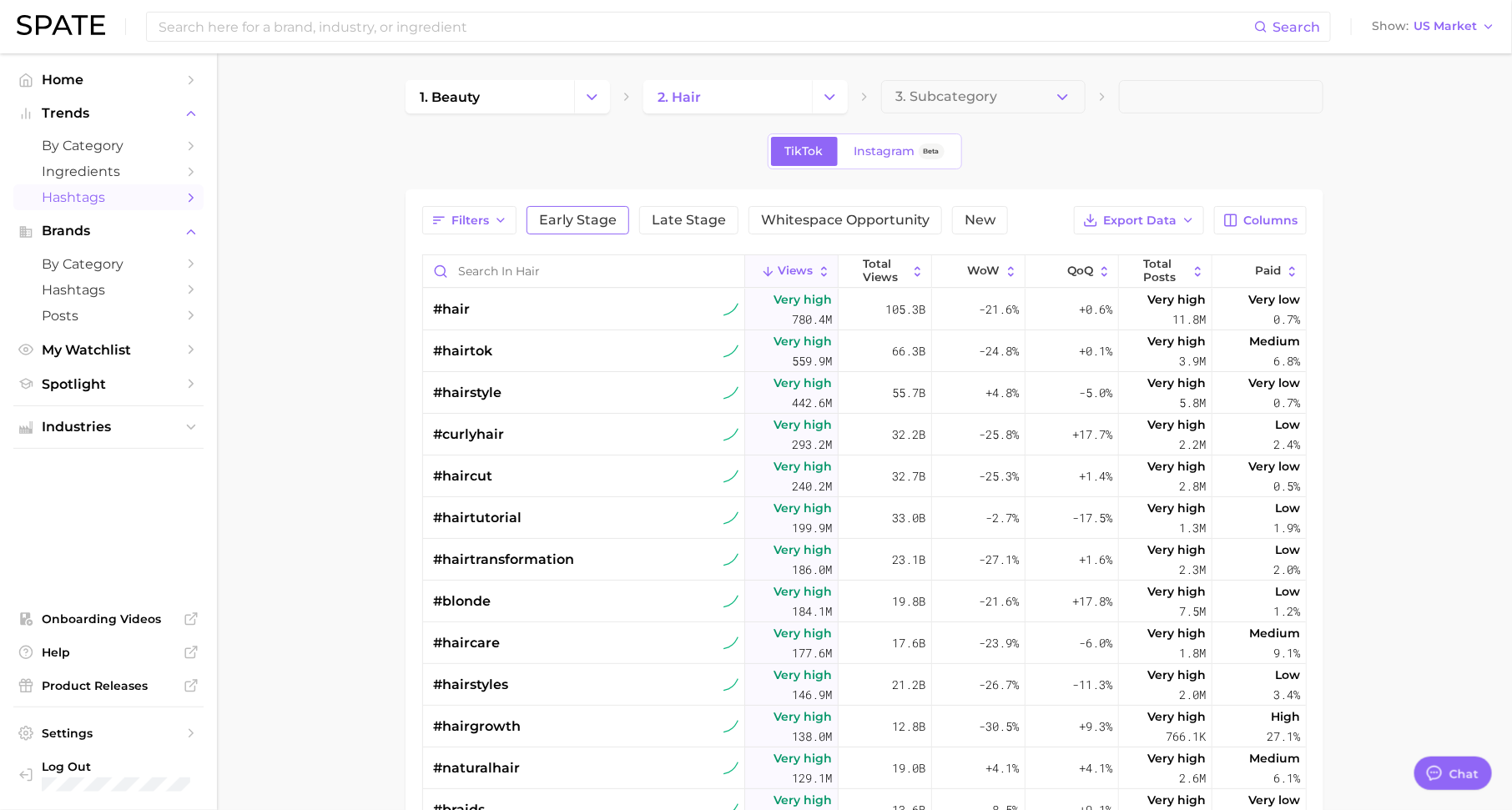
click at [569, 217] on span "Early Stage" at bounding box center [578, 220] width 78 height 14
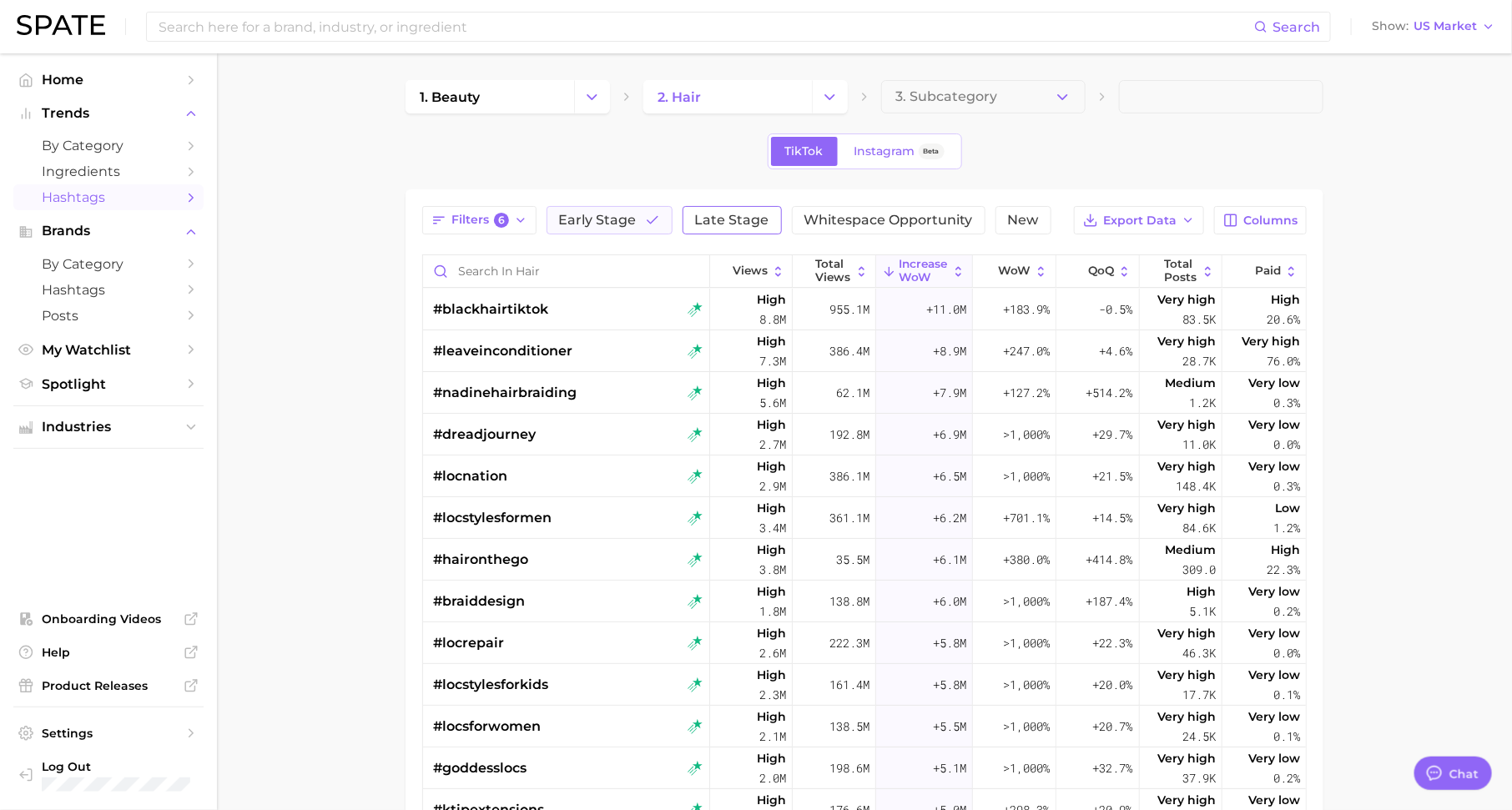
click at [720, 217] on span "Late Stage" at bounding box center [732, 220] width 74 height 14
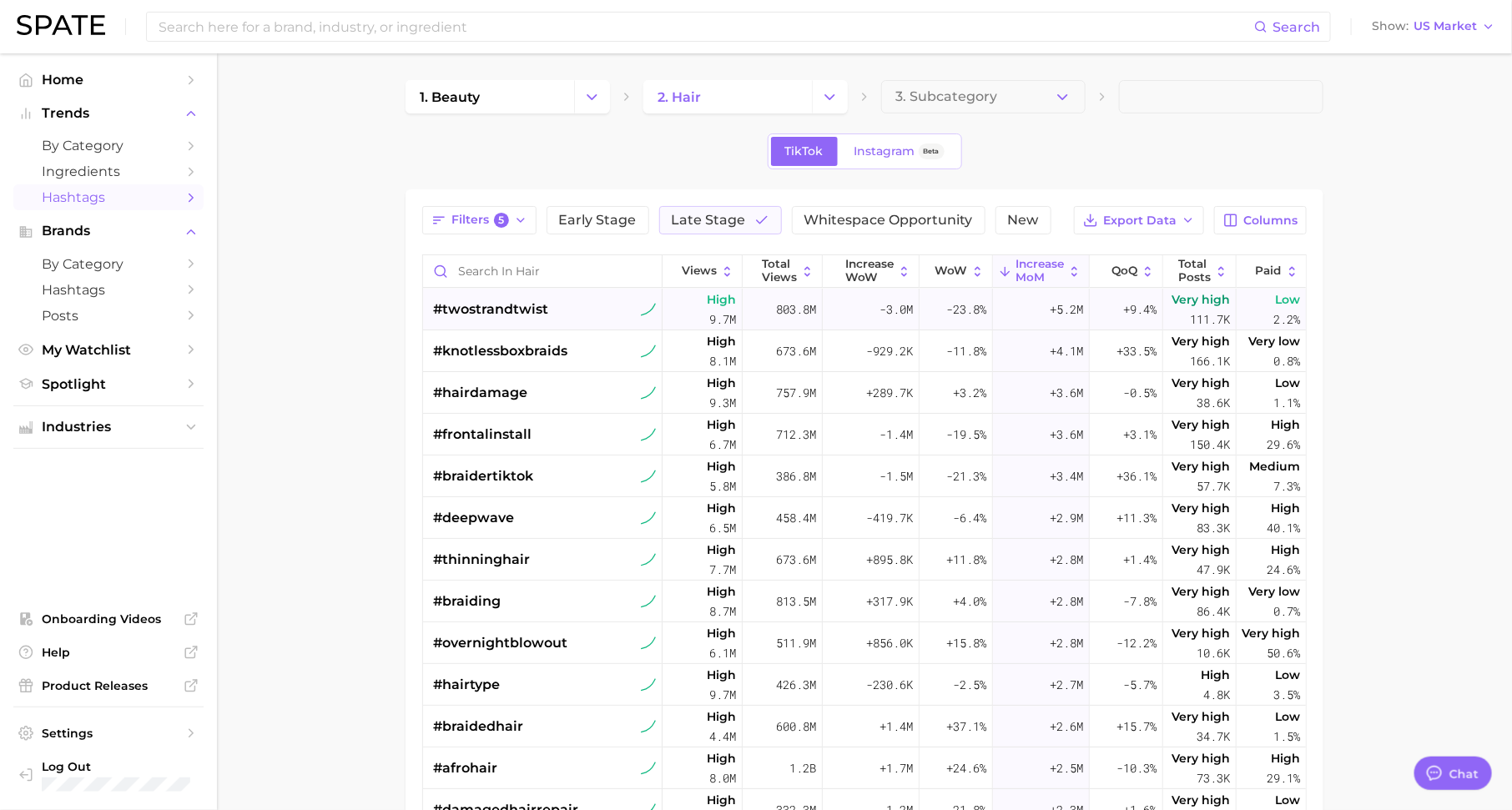
click at [517, 324] on div "#twostrandtwist" at bounding box center [491, 309] width 116 height 41
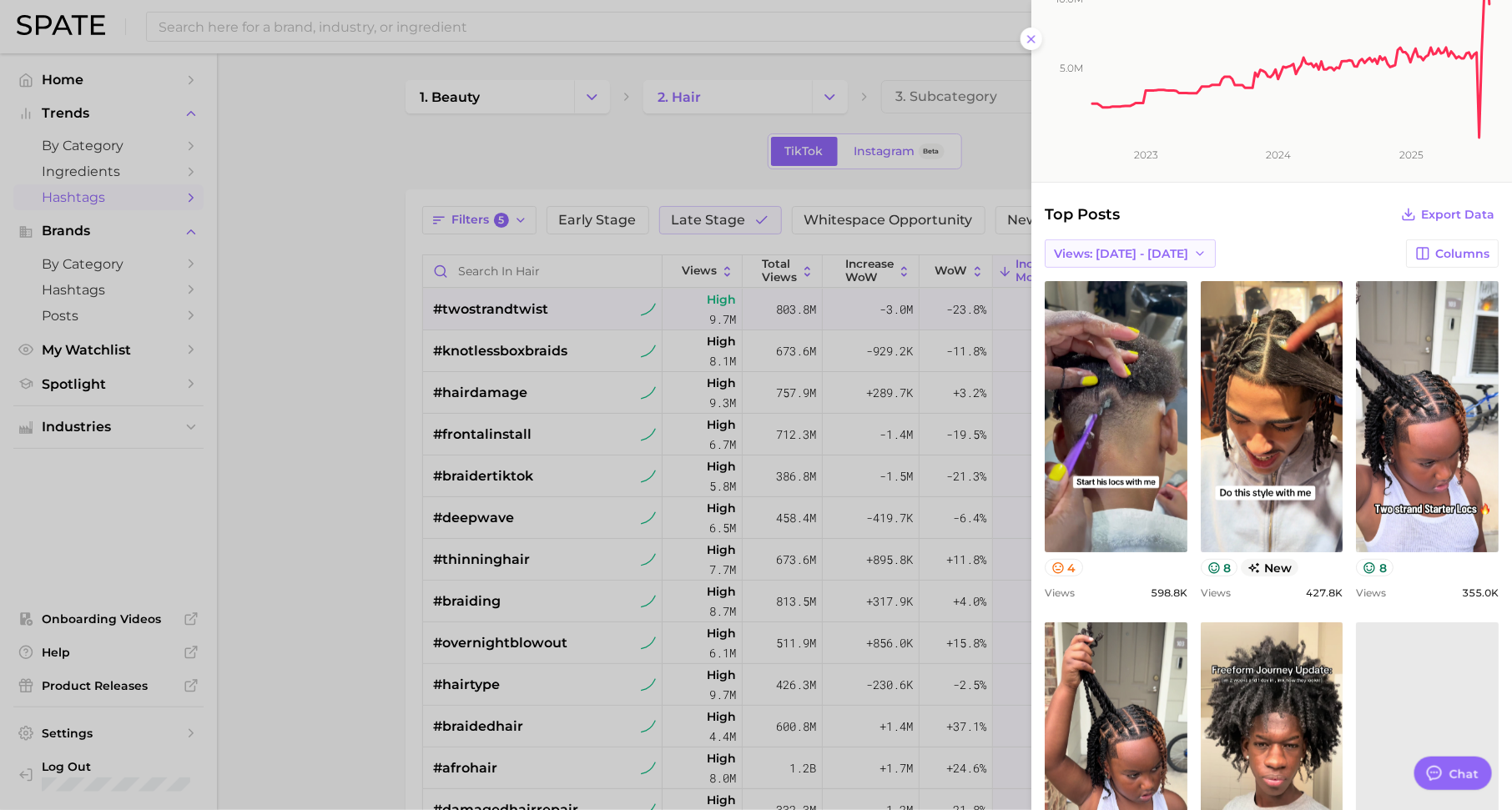
scroll to position [169, 0]
click at [690, 410] on div at bounding box center [756, 405] width 1512 height 810
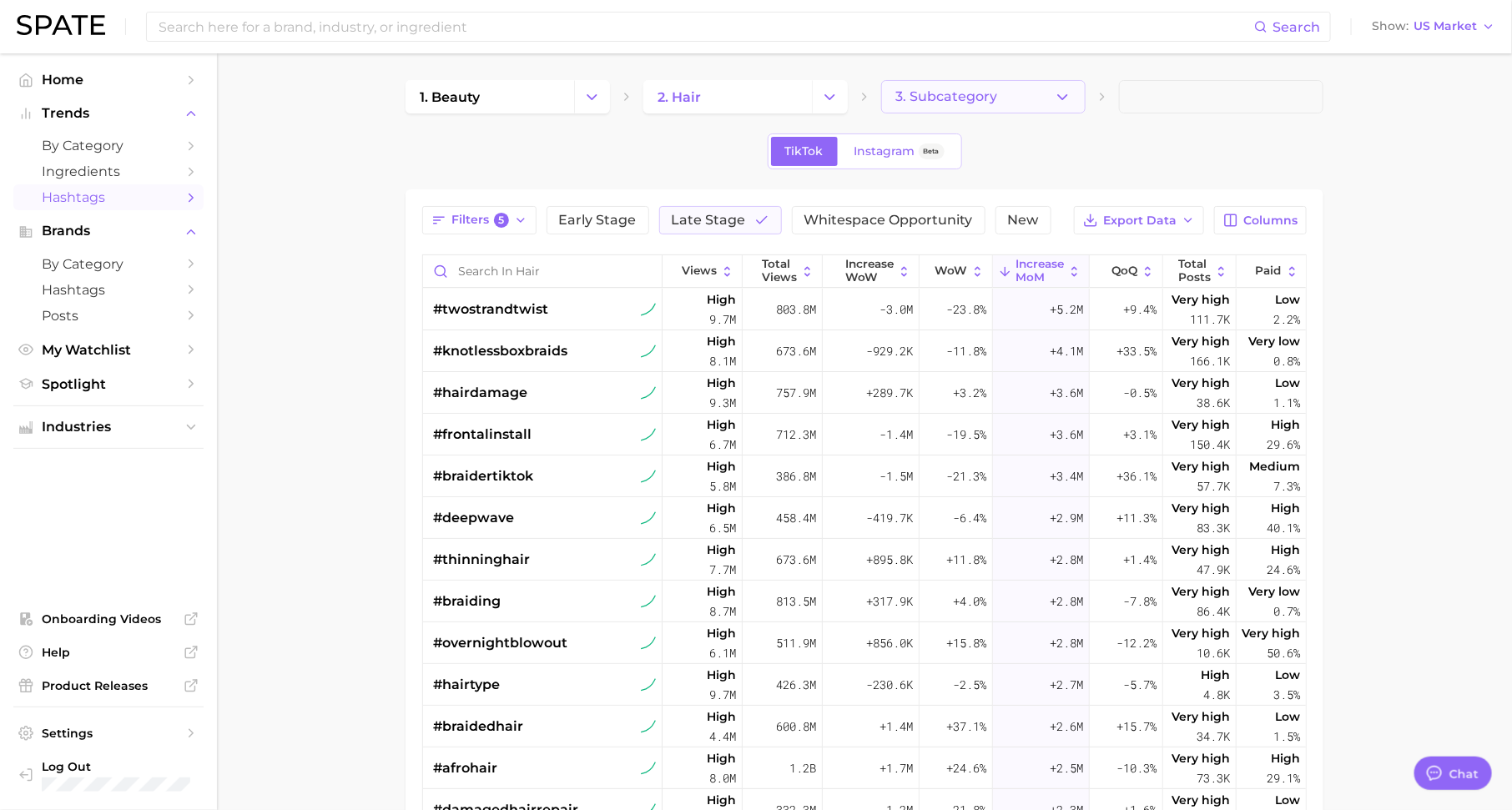
click at [960, 95] on span "3. Subcategory" at bounding box center [945, 96] width 102 height 15
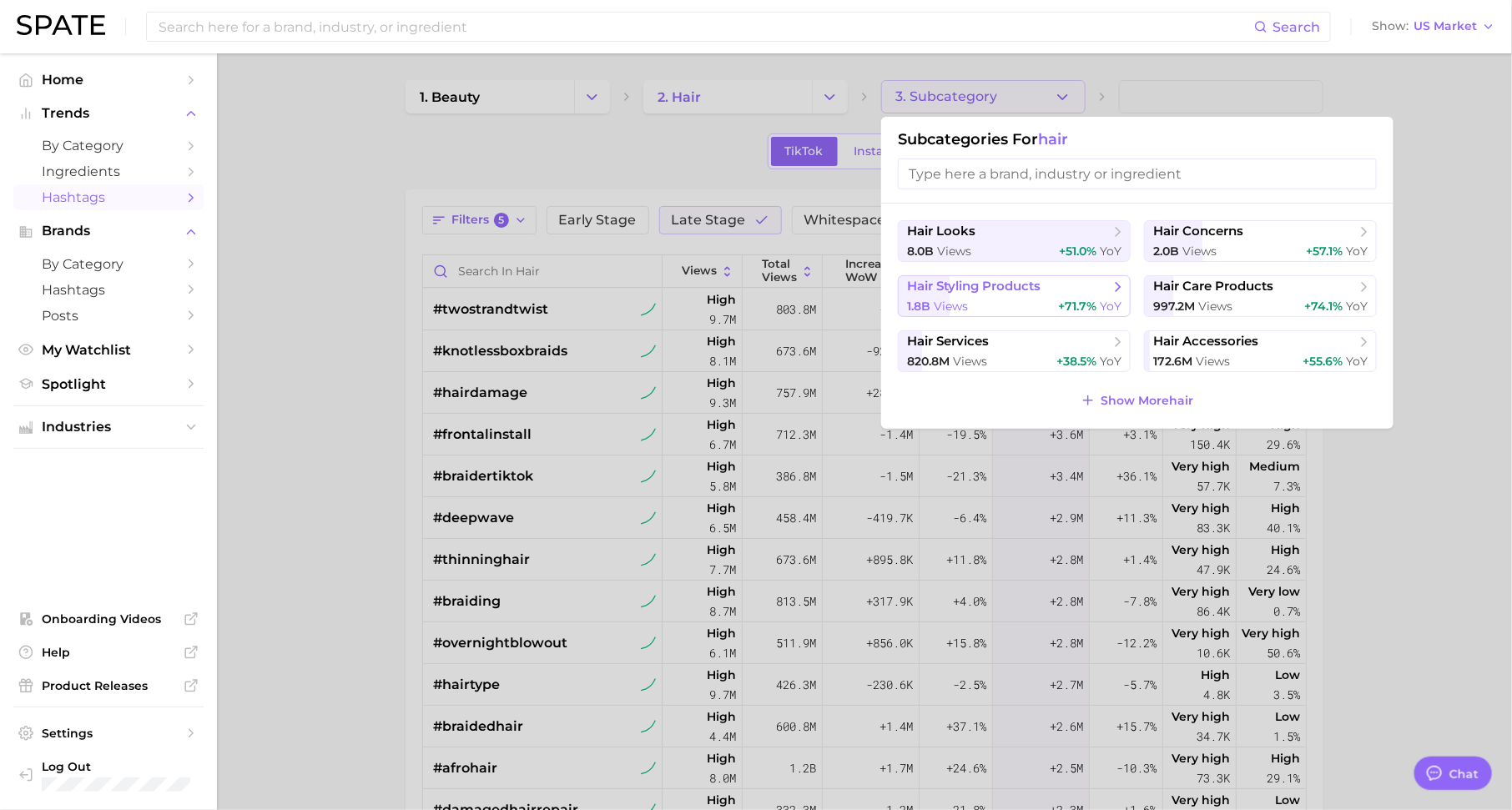
click at [1067, 301] on span "+71.7%" at bounding box center [1077, 306] width 39 height 15
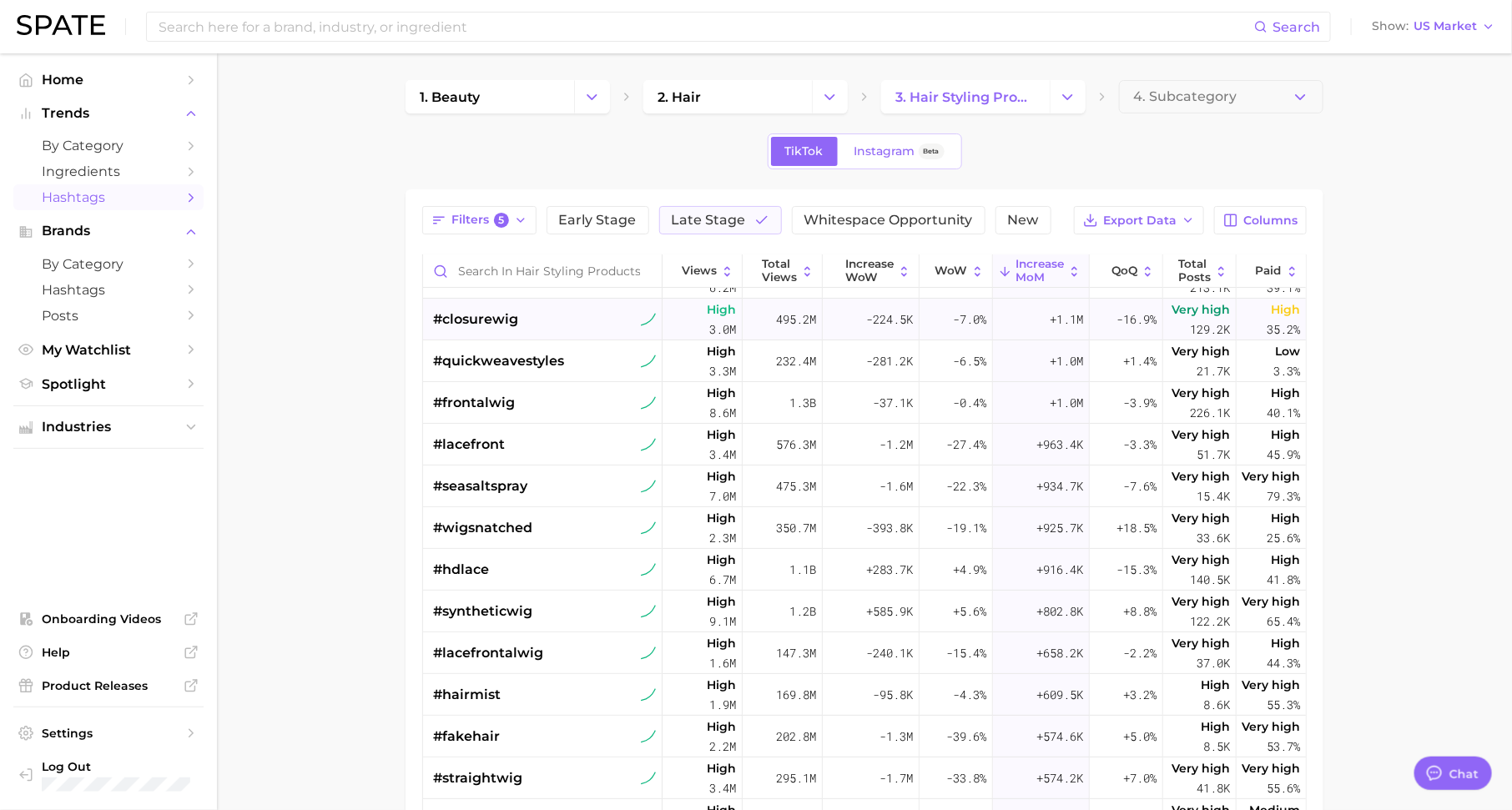
scroll to position [198, 0]
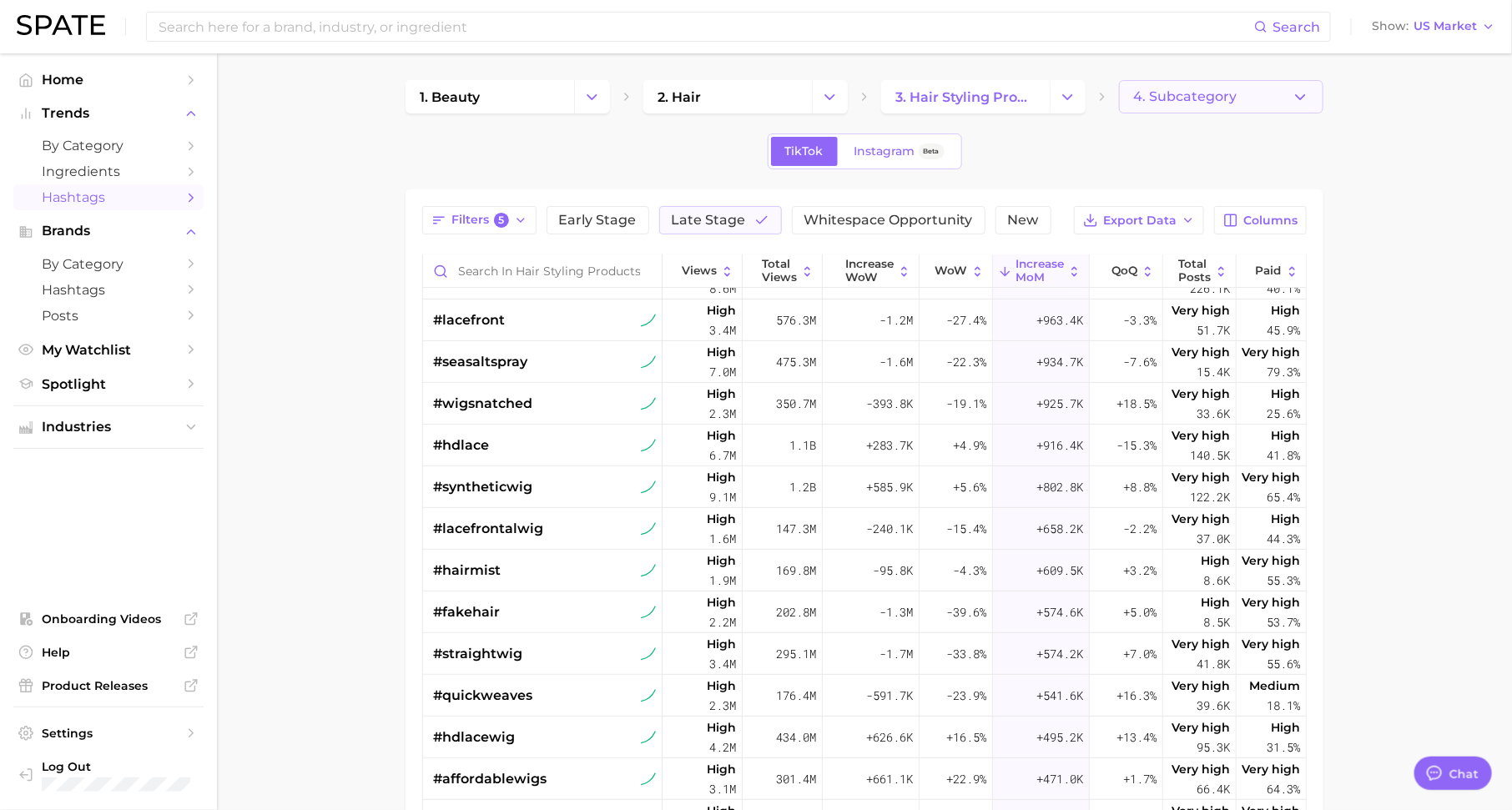
click at [1153, 98] on span "4. Subcategory" at bounding box center [1185, 96] width 104 height 15
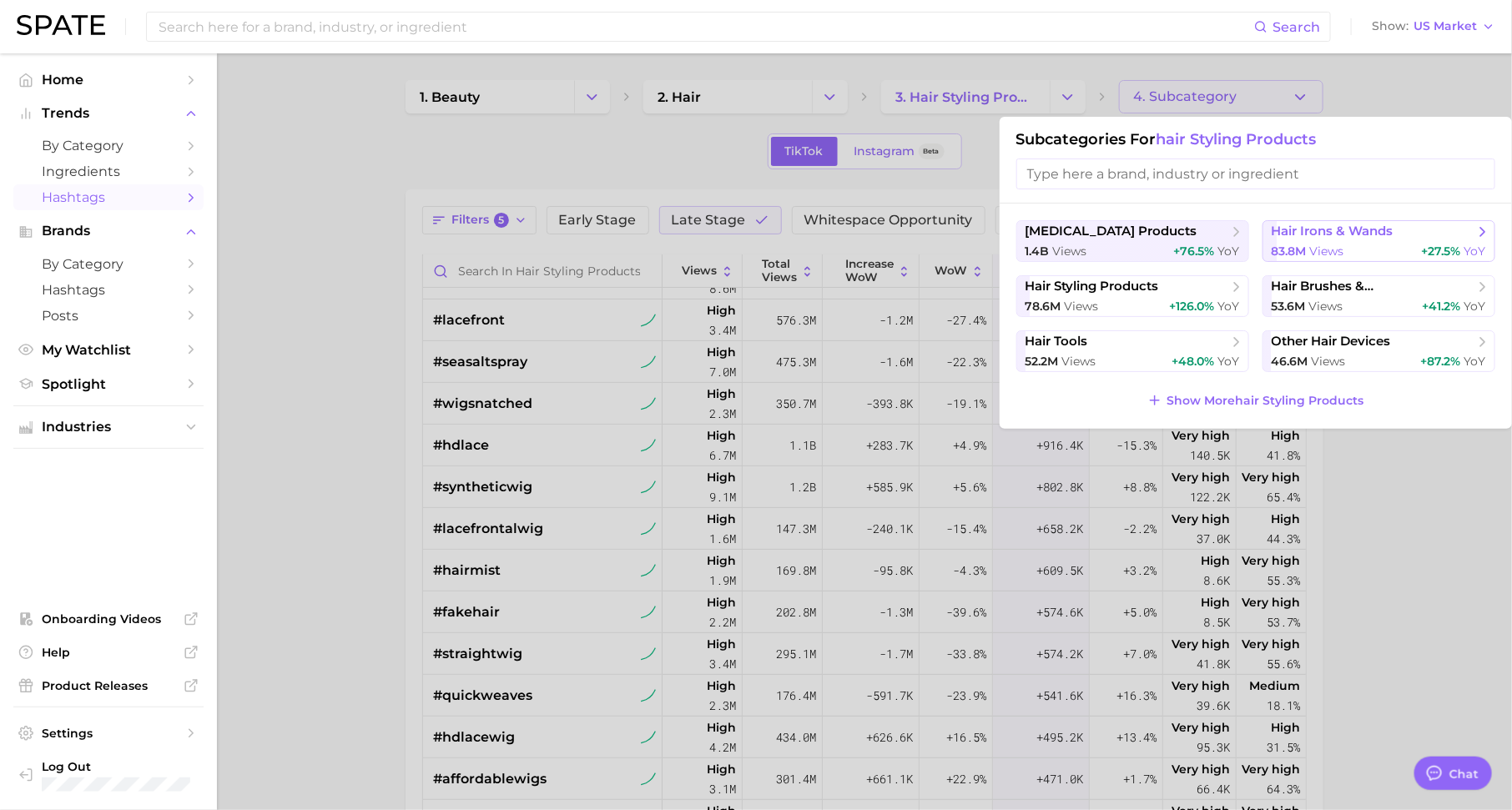
click at [1351, 227] on span "hair irons & wands" at bounding box center [1332, 231] width 122 height 16
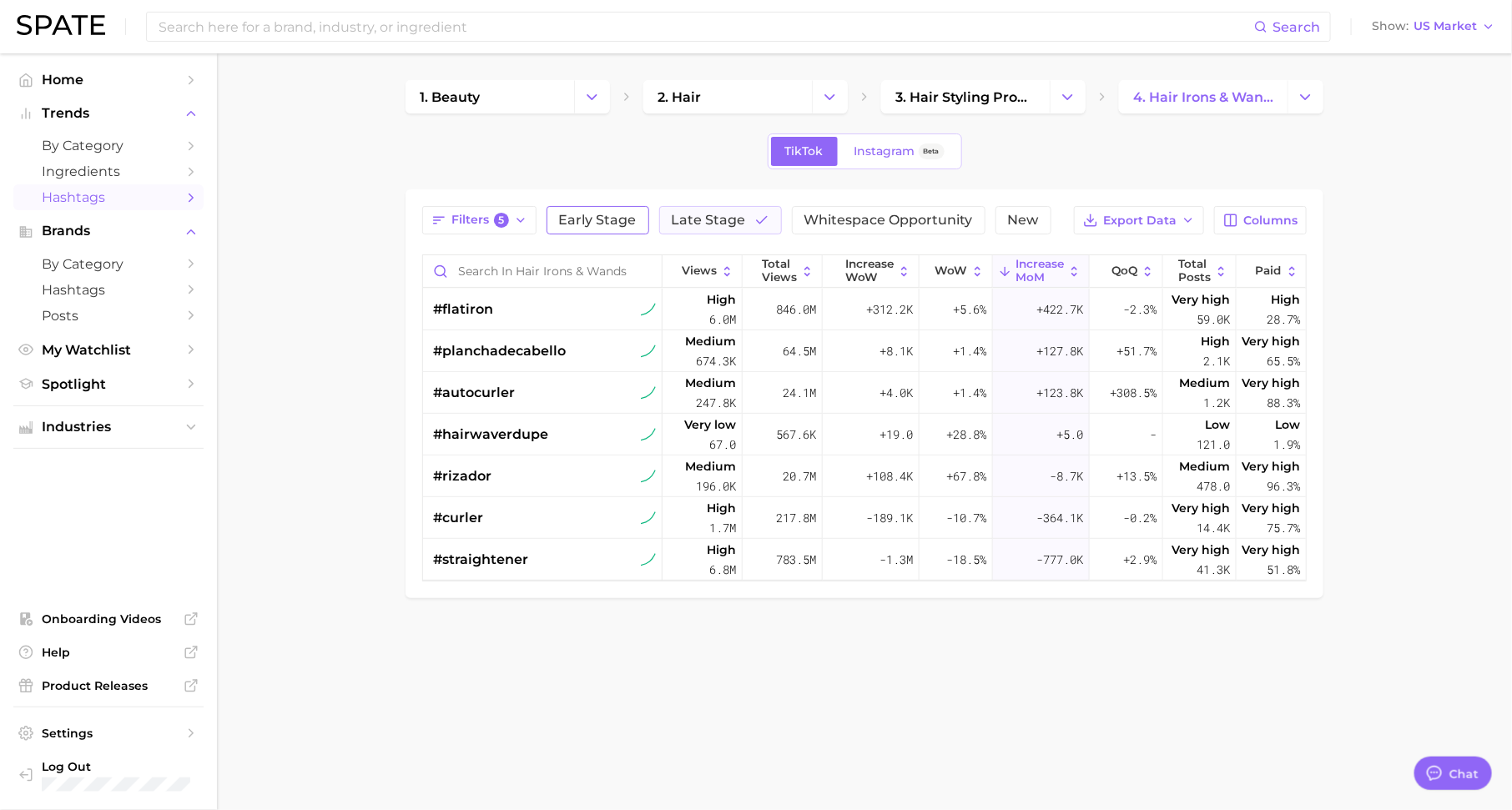
click at [590, 215] on span "Early Stage" at bounding box center [598, 220] width 78 height 14
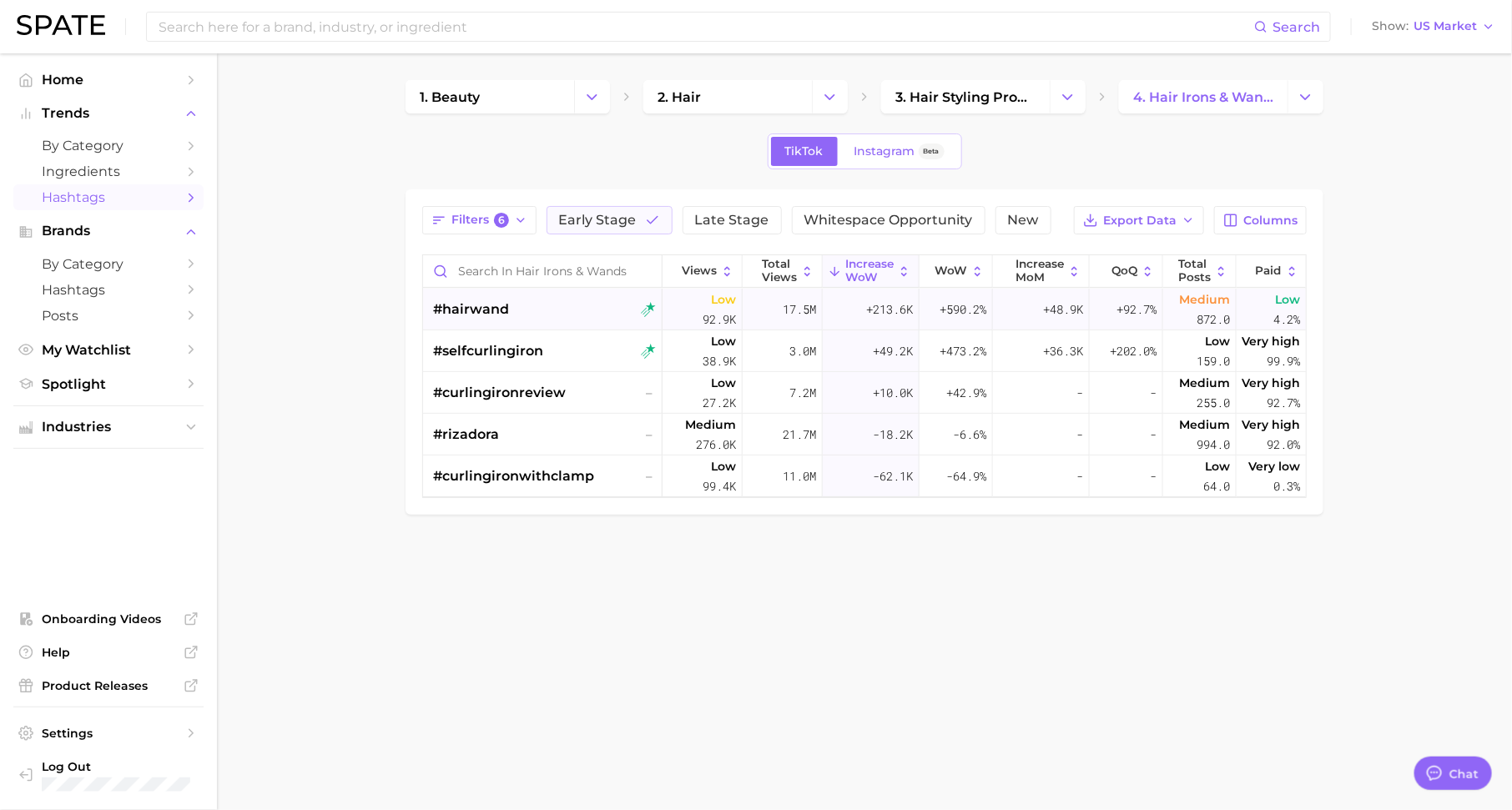
click at [495, 309] on span "#hairwand" at bounding box center [470, 310] width 76 height 20
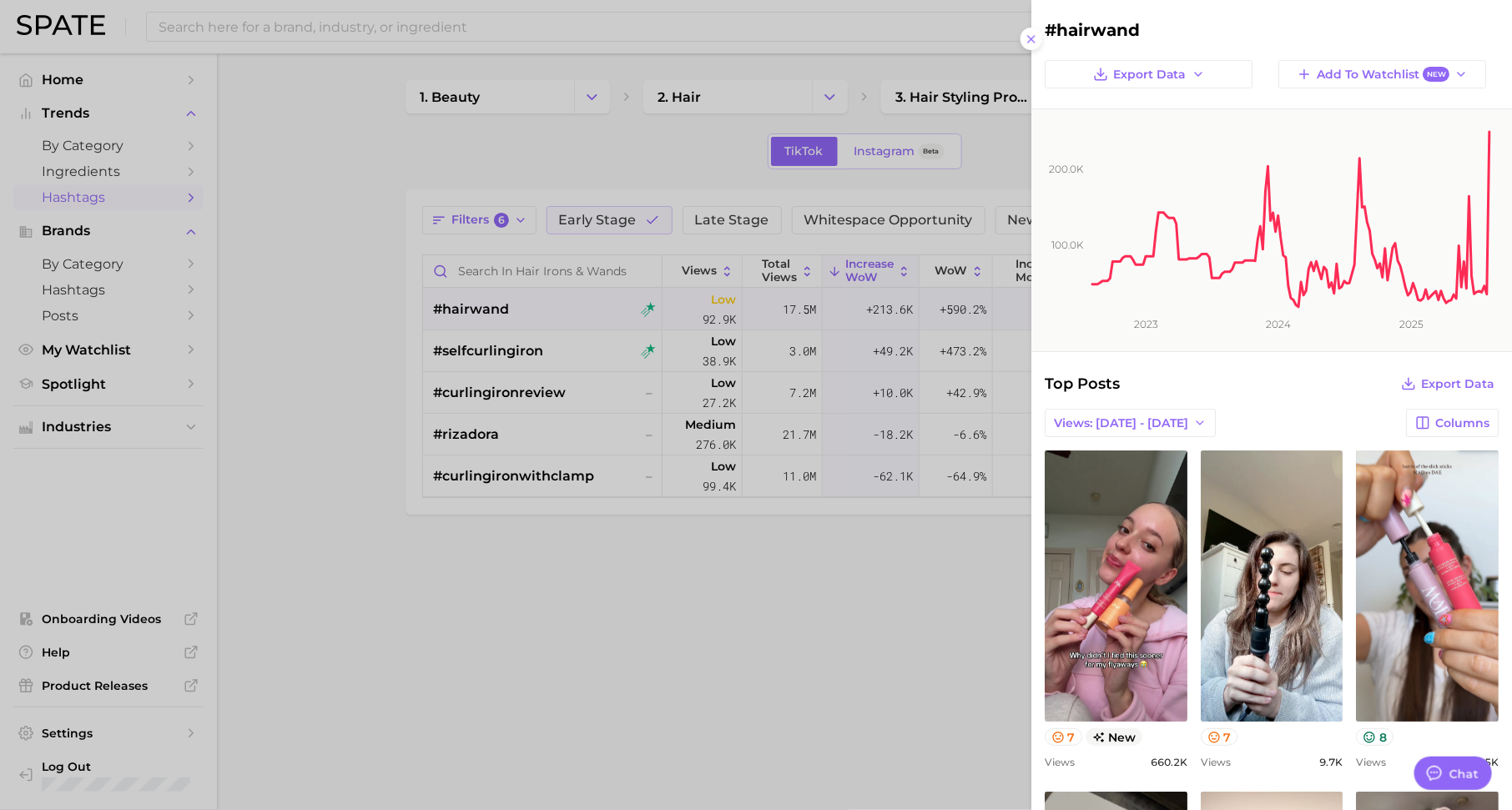
click at [505, 357] on div at bounding box center [756, 405] width 1512 height 810
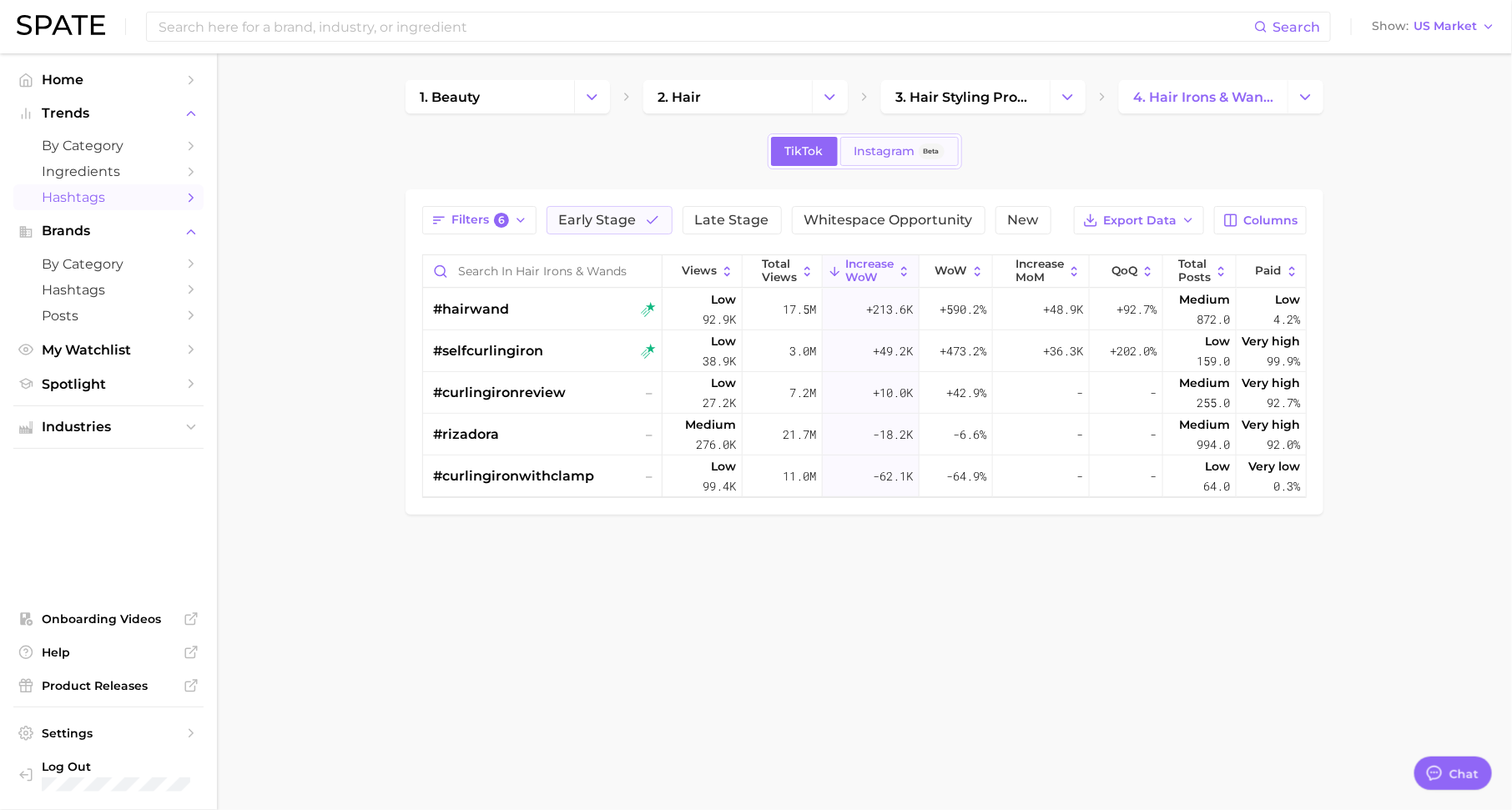
click at [887, 148] on span "Instagram" at bounding box center [885, 150] width 61 height 14
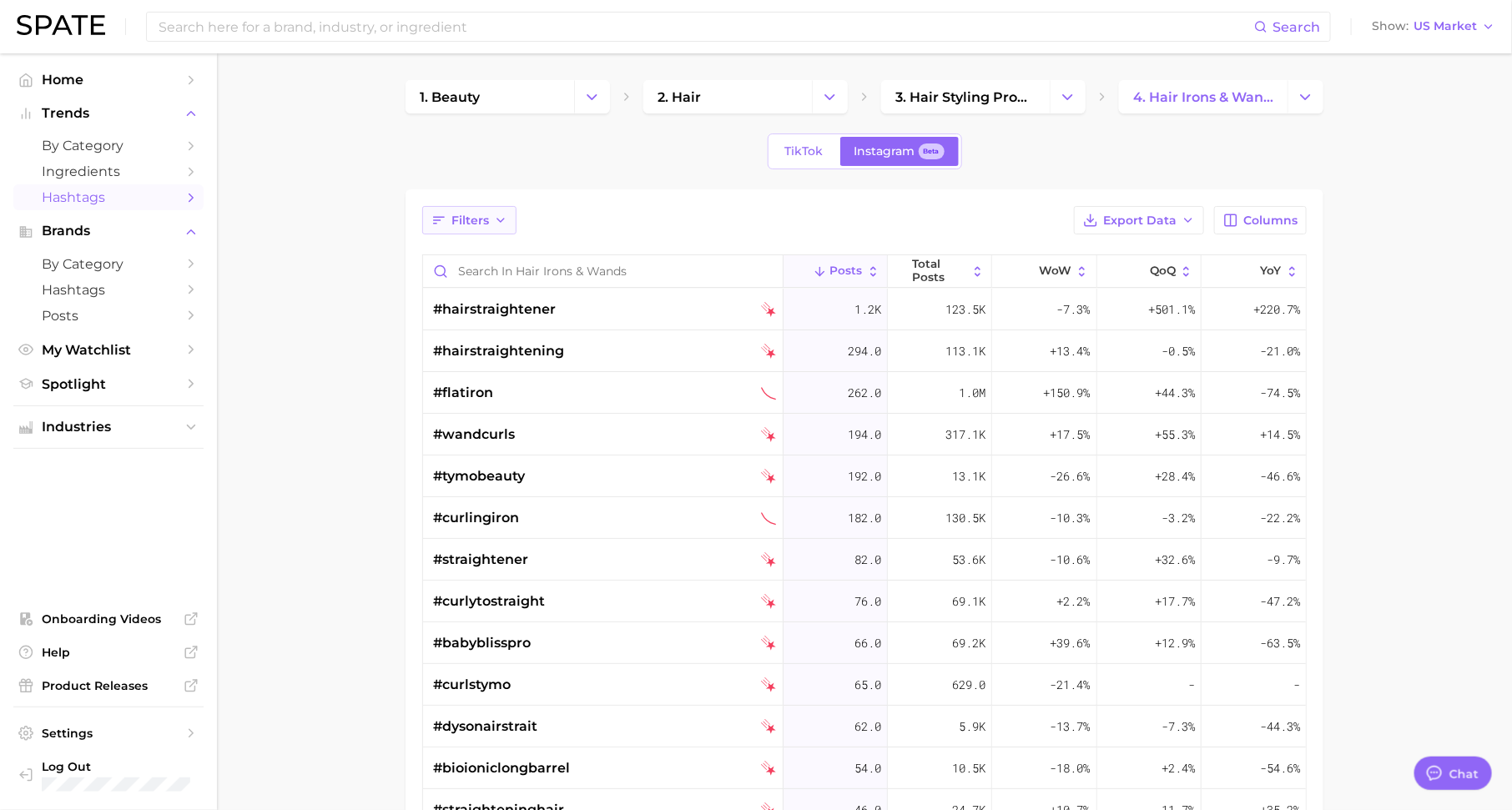
click at [457, 209] on button "Filters" at bounding box center [469, 220] width 94 height 28
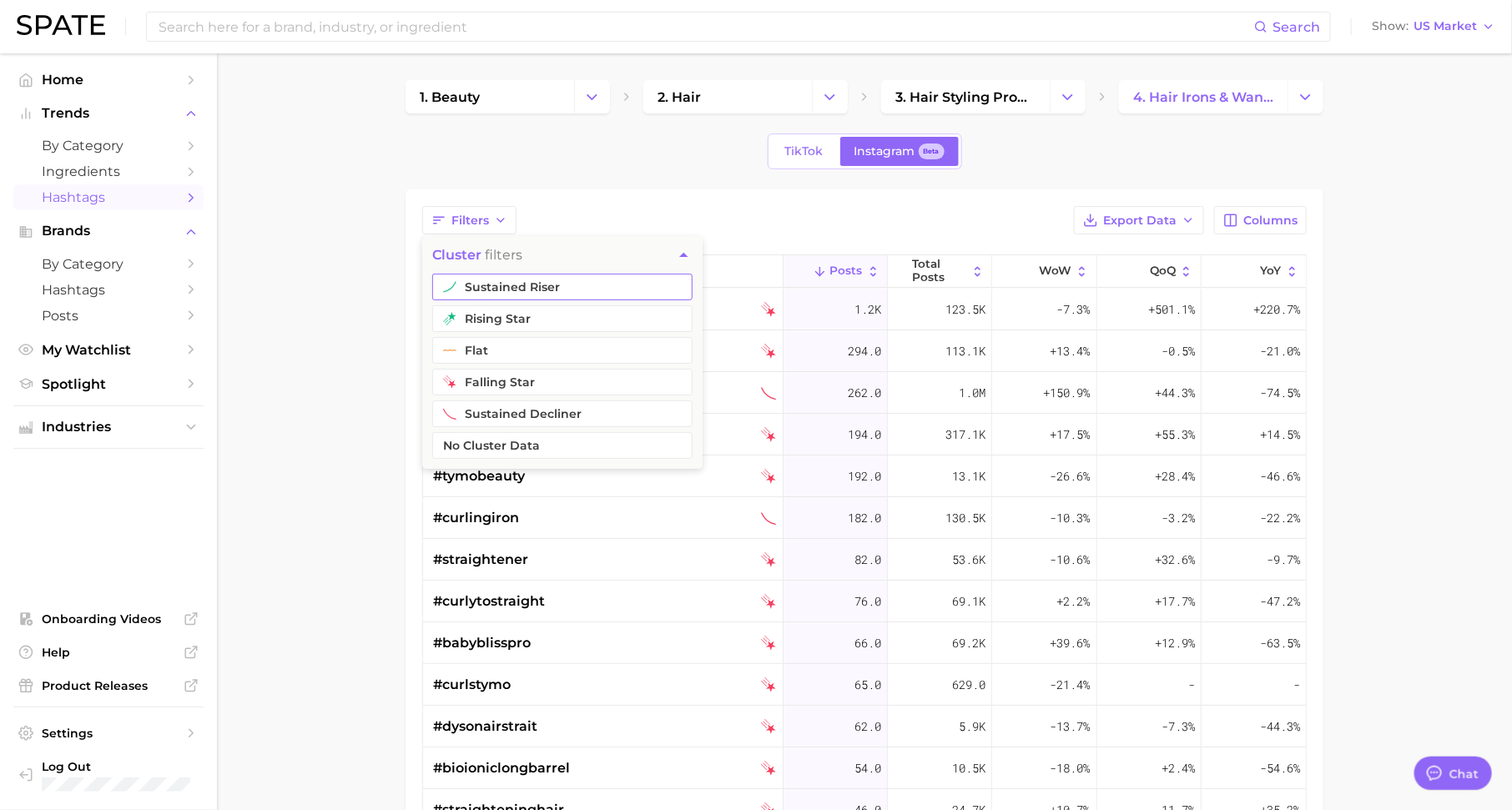
click at [489, 279] on button "sustained riser" at bounding box center [562, 286] width 260 height 27
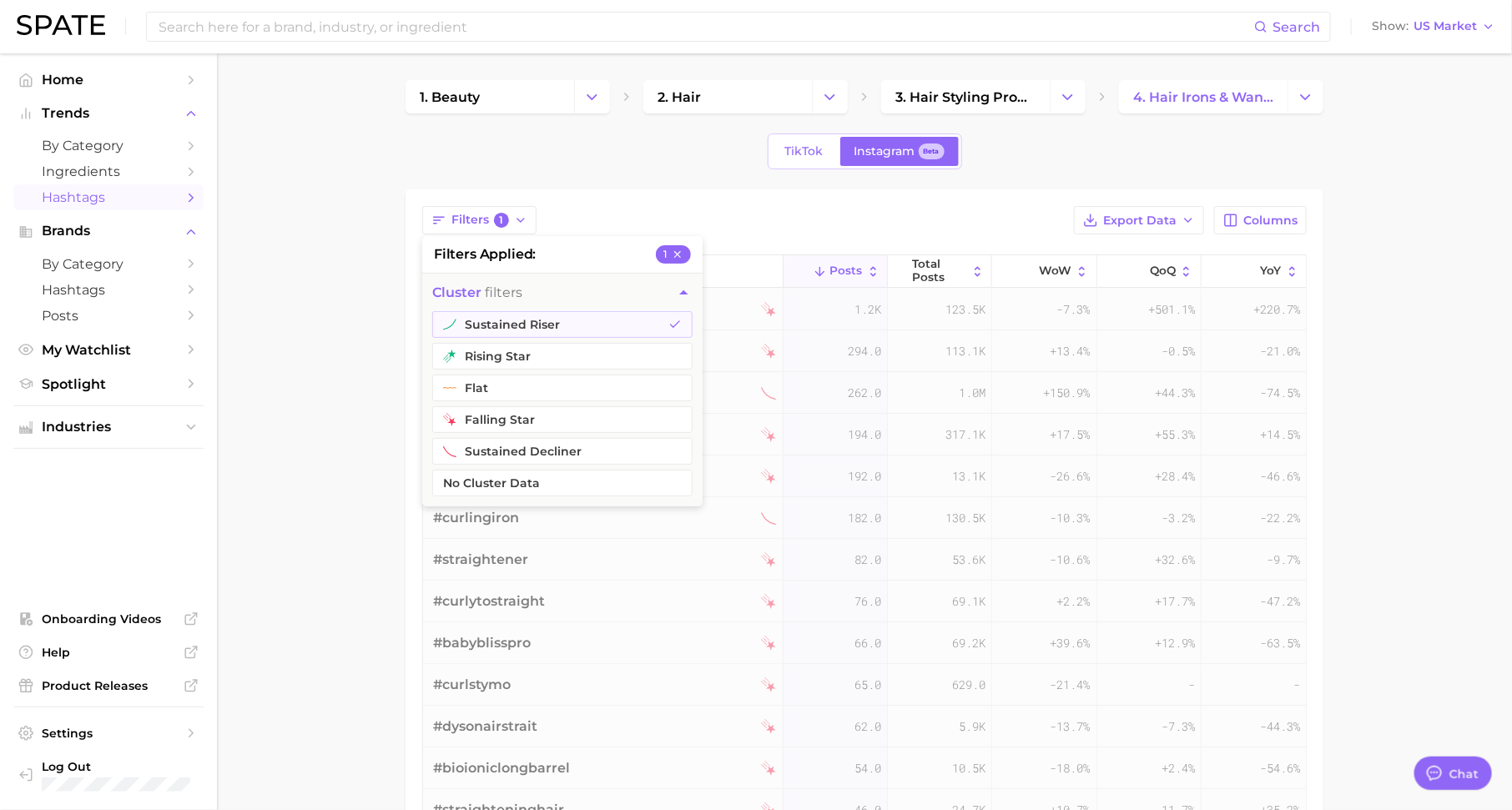
click at [795, 227] on div "Filters 1 filters applied 1 cluster filters sustained riser rising star flat fa…" at bounding box center [864, 220] width 884 height 28
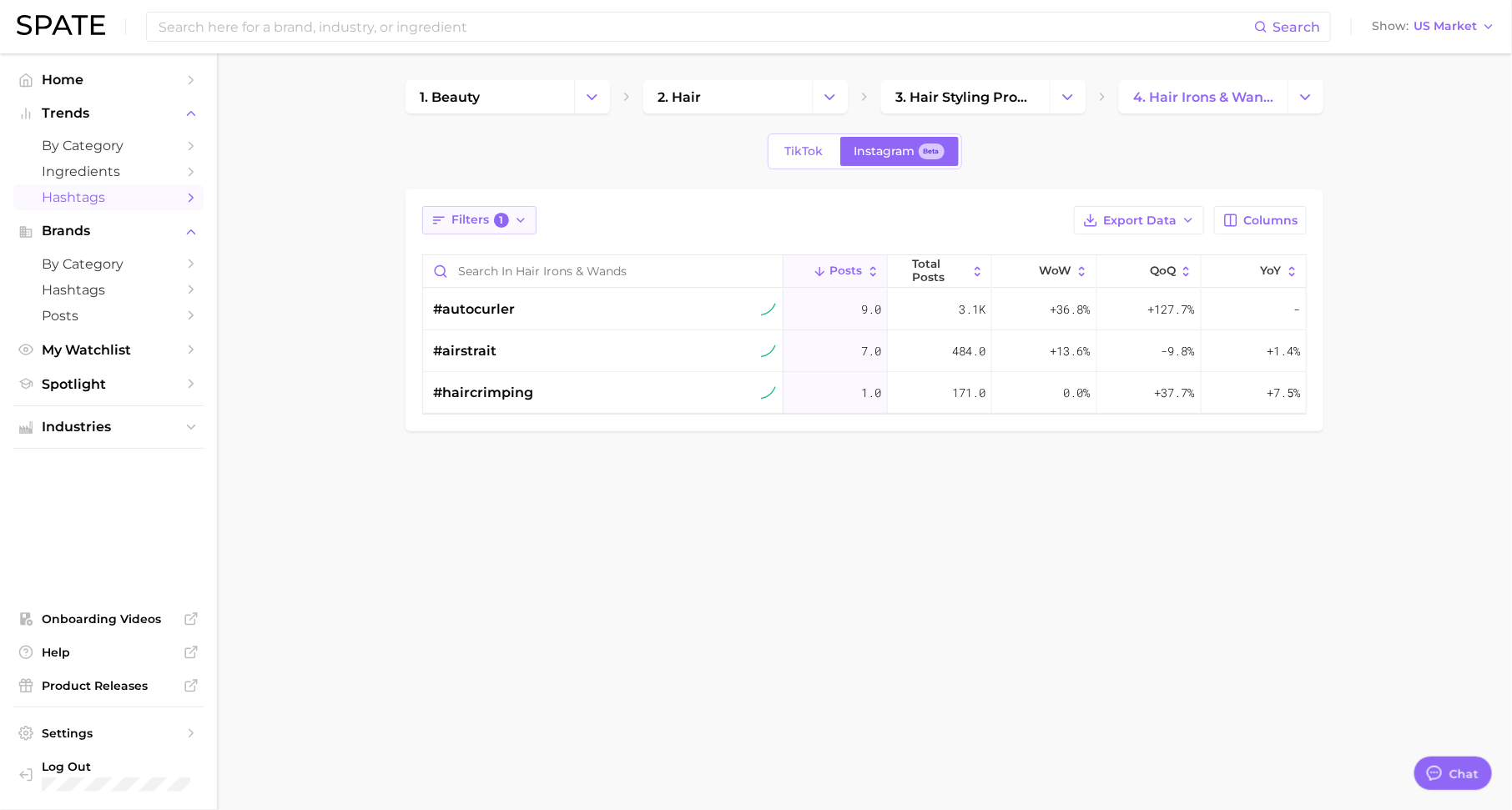
click at [492, 223] on span "Filters 1" at bounding box center [480, 220] width 58 height 15
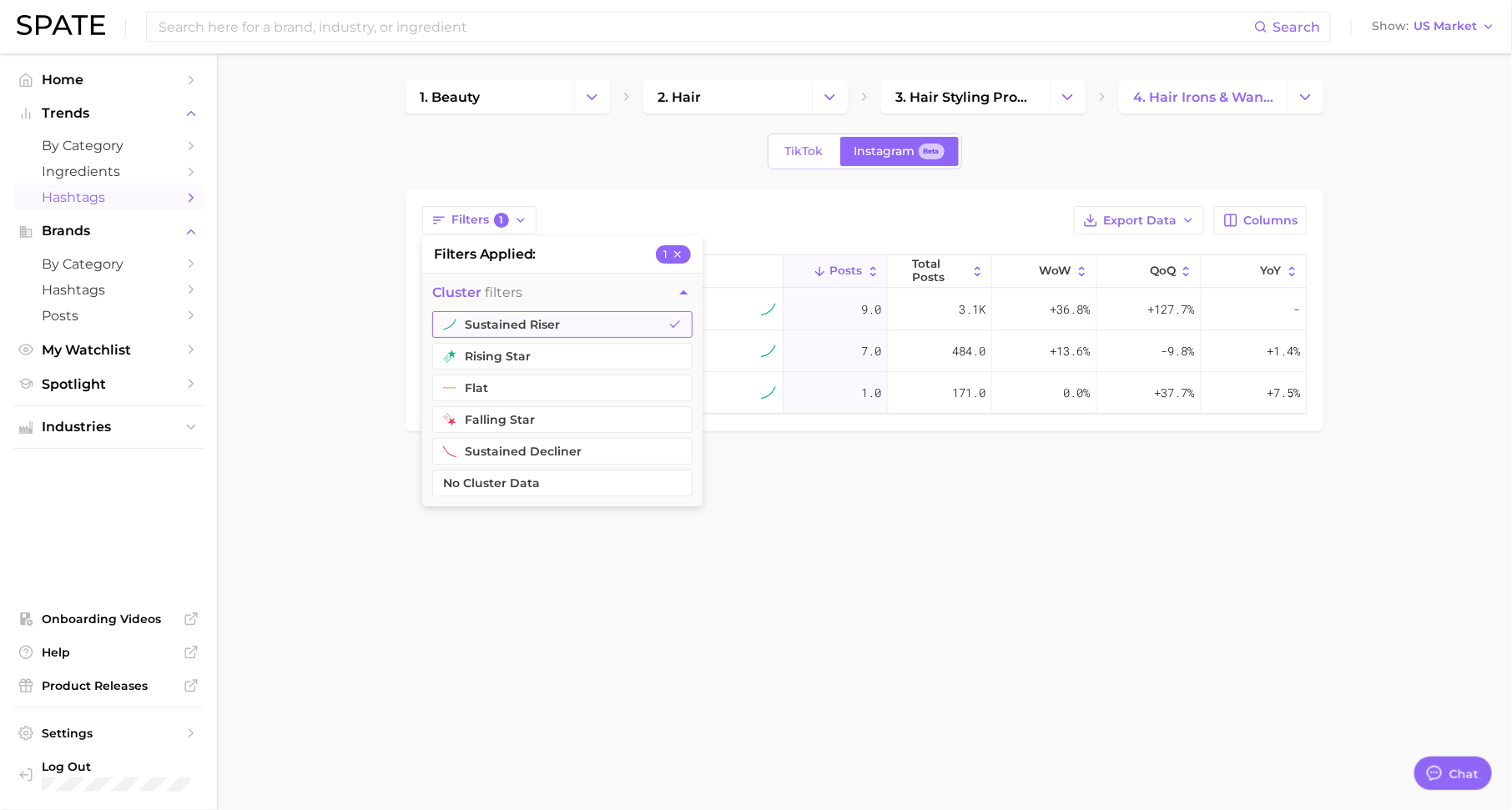
click at [524, 317] on button "sustained riser" at bounding box center [562, 324] width 260 height 27
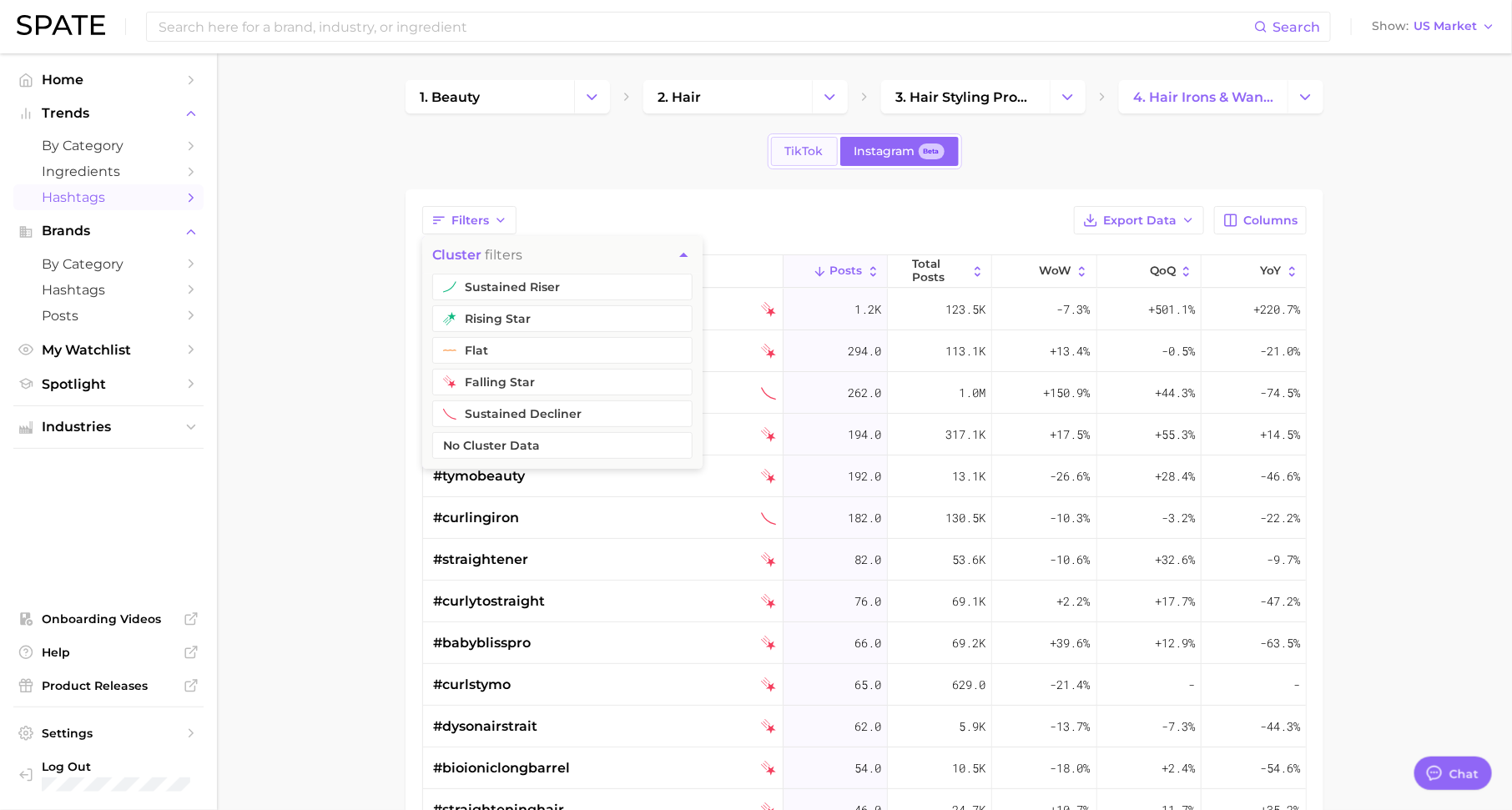
click at [800, 153] on span "TikTok" at bounding box center [804, 150] width 39 height 14
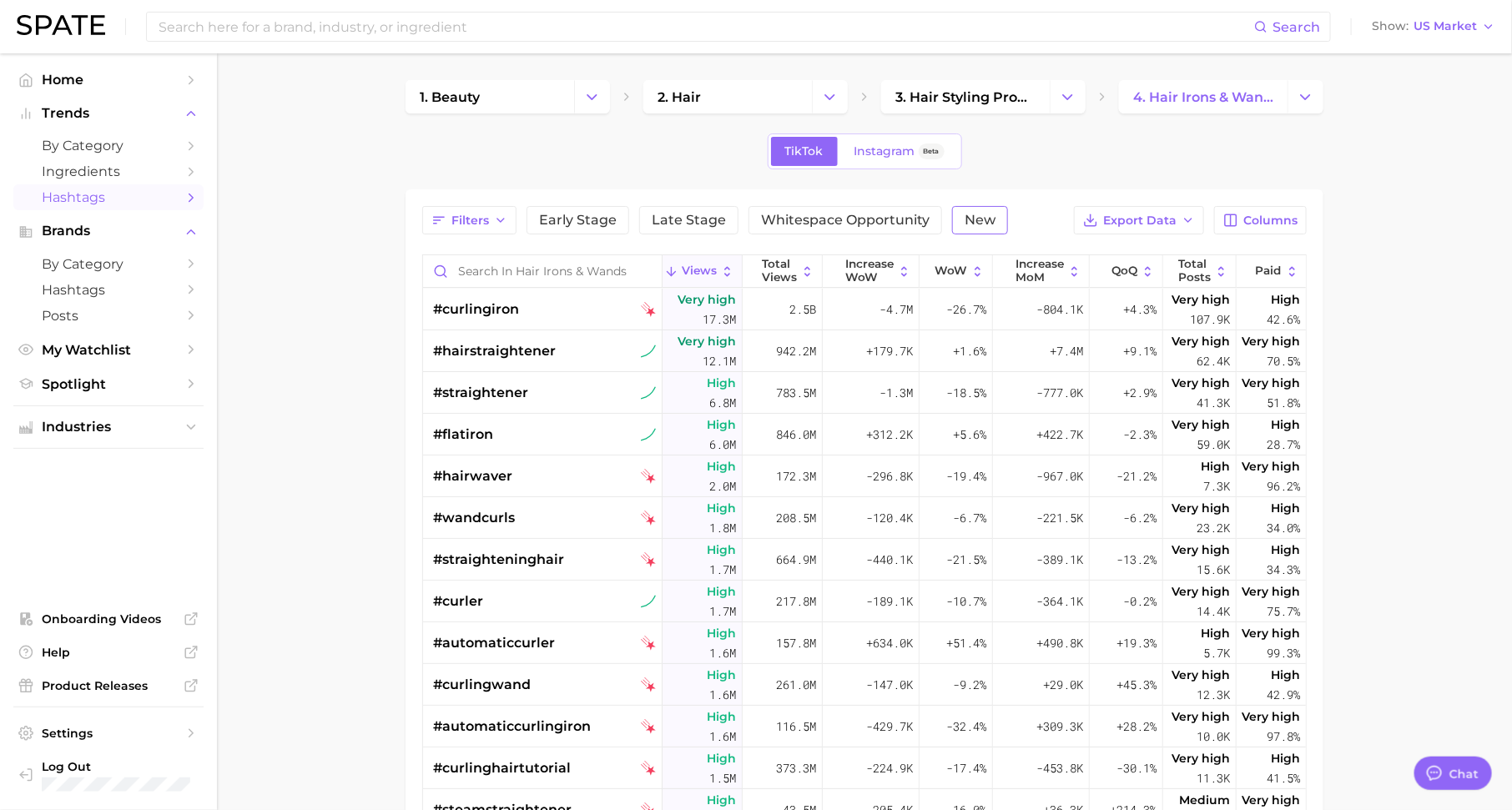
click at [978, 214] on span "New" at bounding box center [980, 220] width 31 height 14
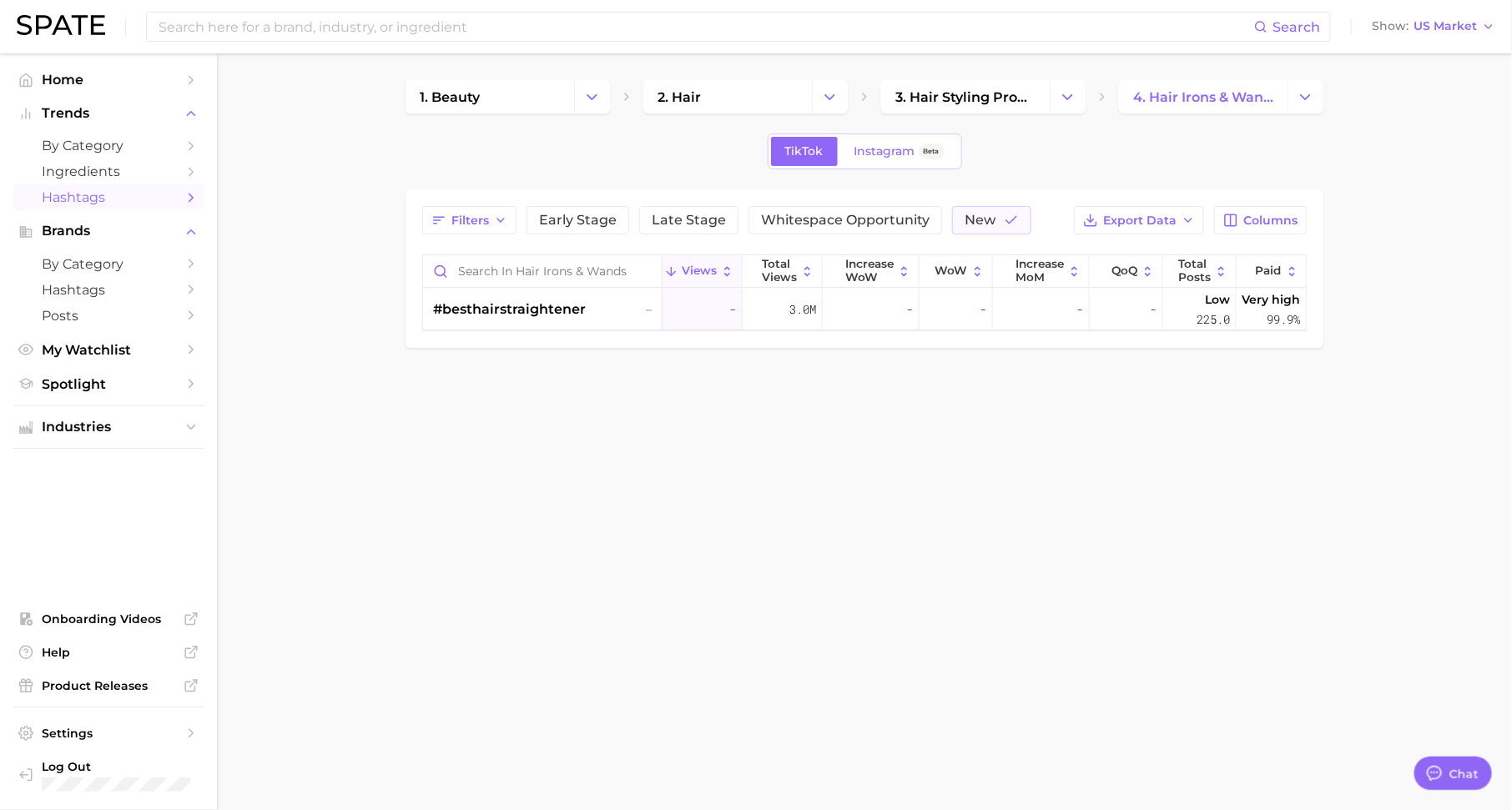
click at [966, 116] on div "1. beauty 2. hair 3. hair styling products 4. hair irons & wands TikTok Instagr…" at bounding box center [864, 214] width 918 height 268
click at [959, 103] on span "3. hair styling products" at bounding box center [965, 96] width 140 height 16
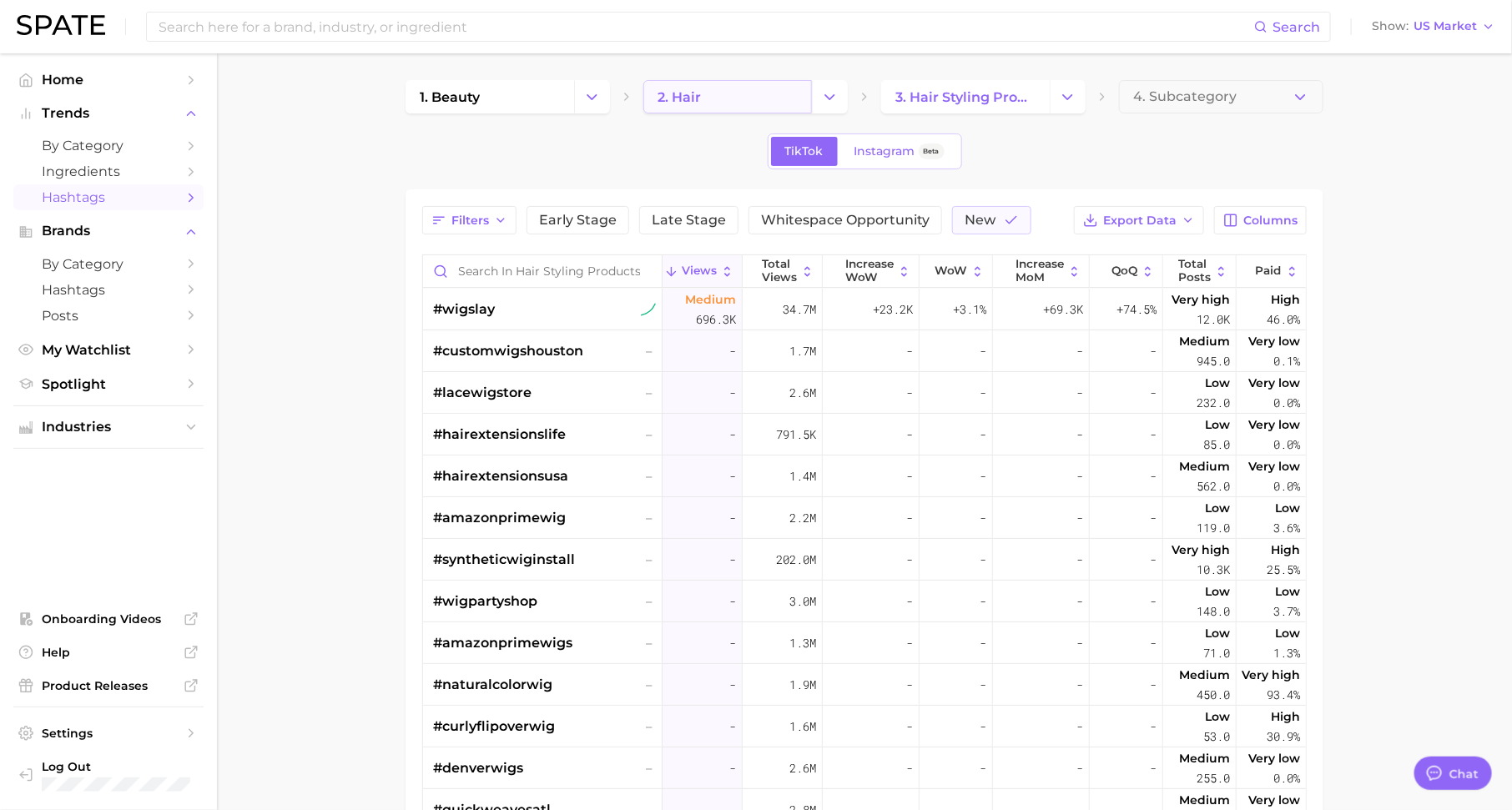
click at [701, 95] on link "2. hair" at bounding box center [728, 96] width 169 height 33
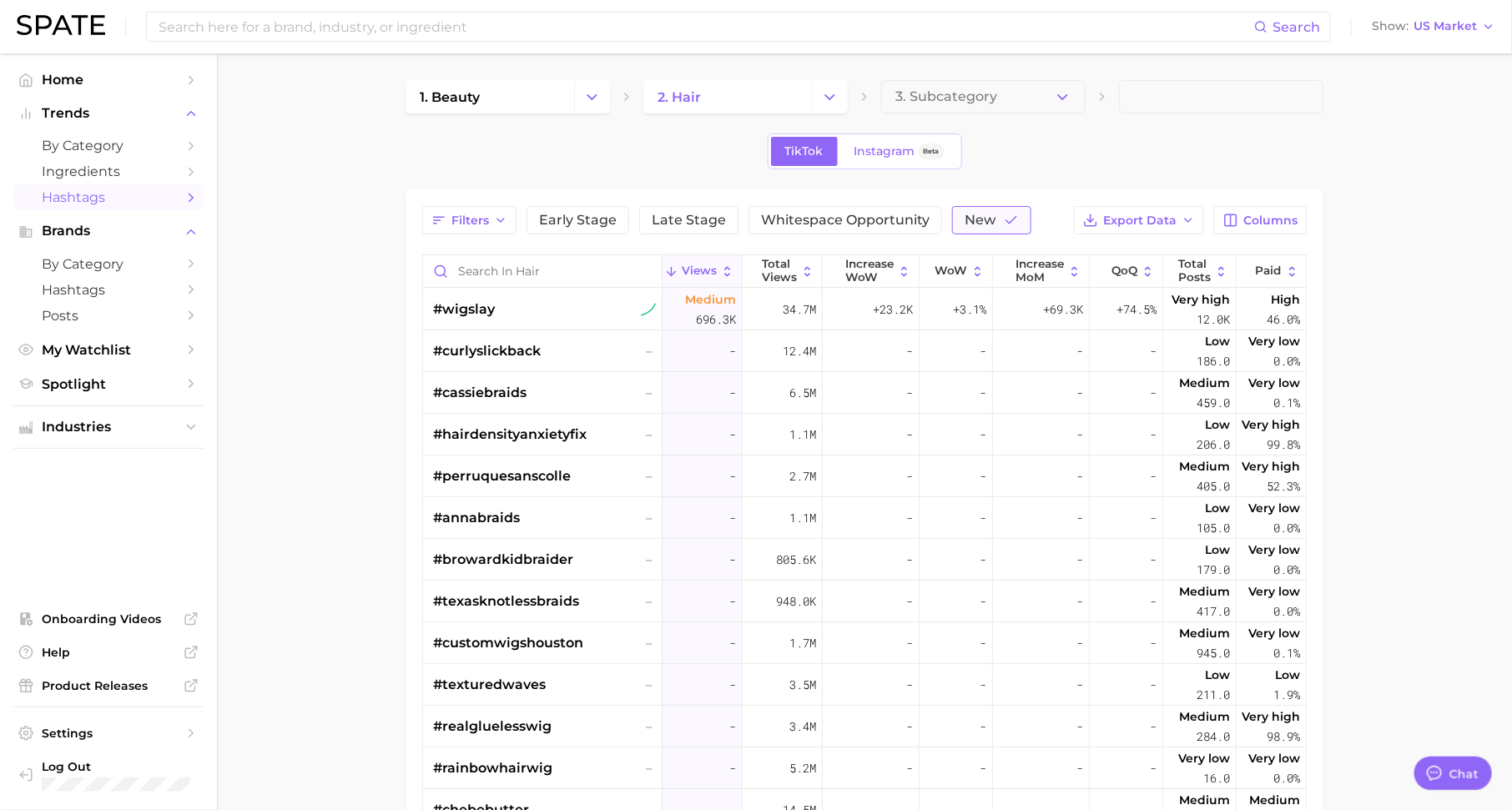
click at [974, 217] on span "New" at bounding box center [980, 220] width 31 height 14
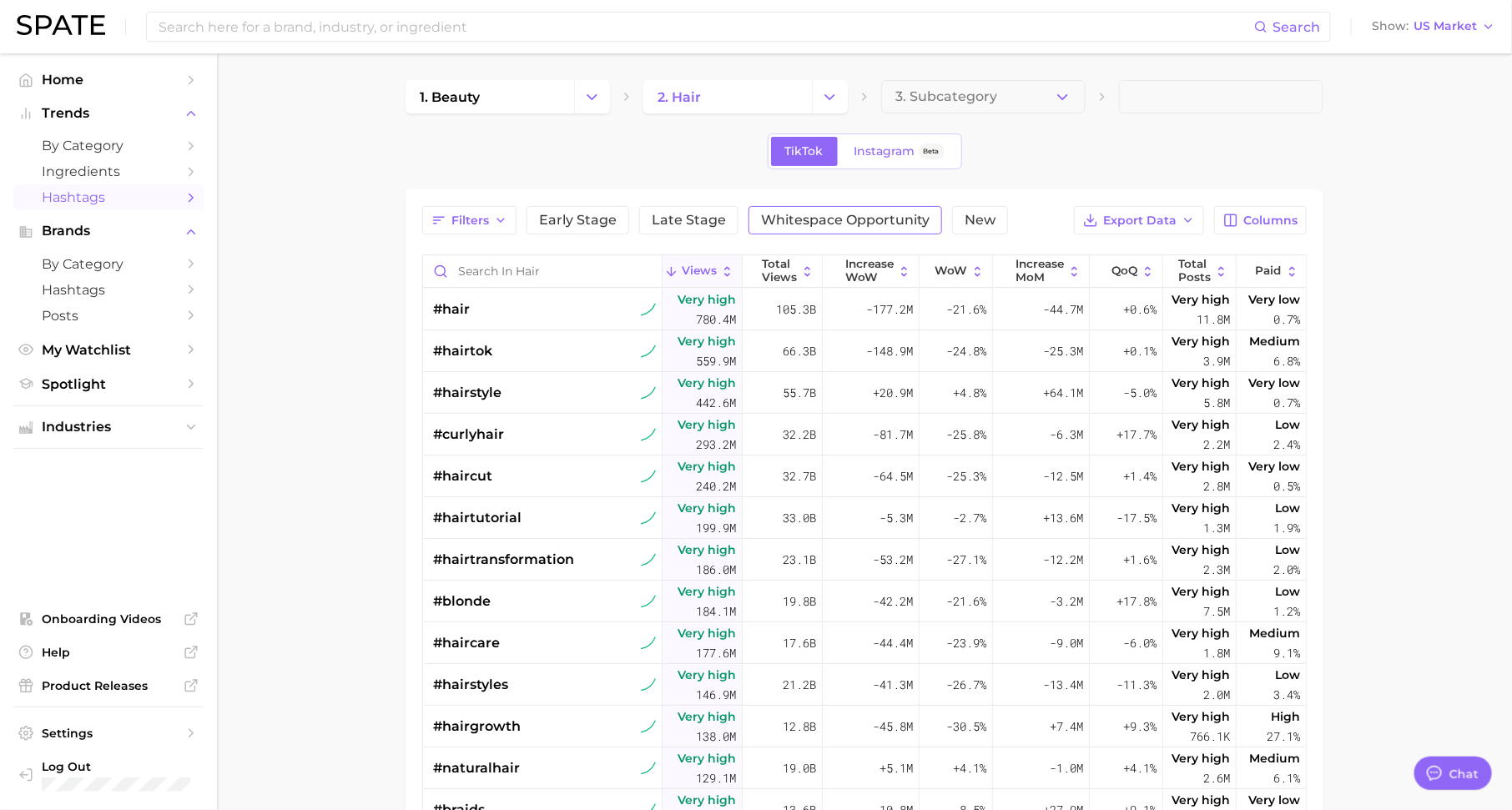
click at [850, 217] on span "Whitespace Opportunity" at bounding box center [845, 220] width 169 height 14
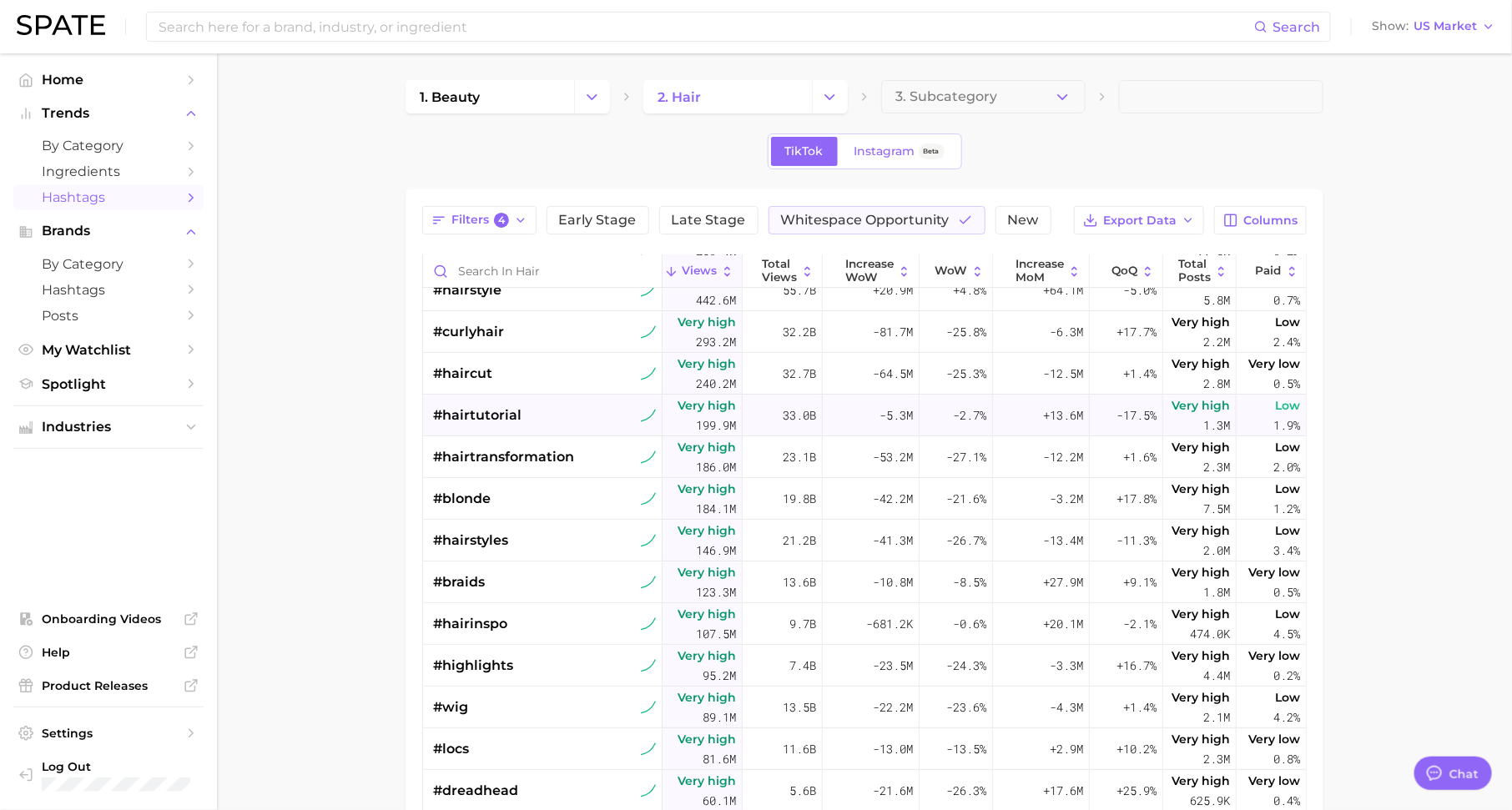
scroll to position [129, 0]
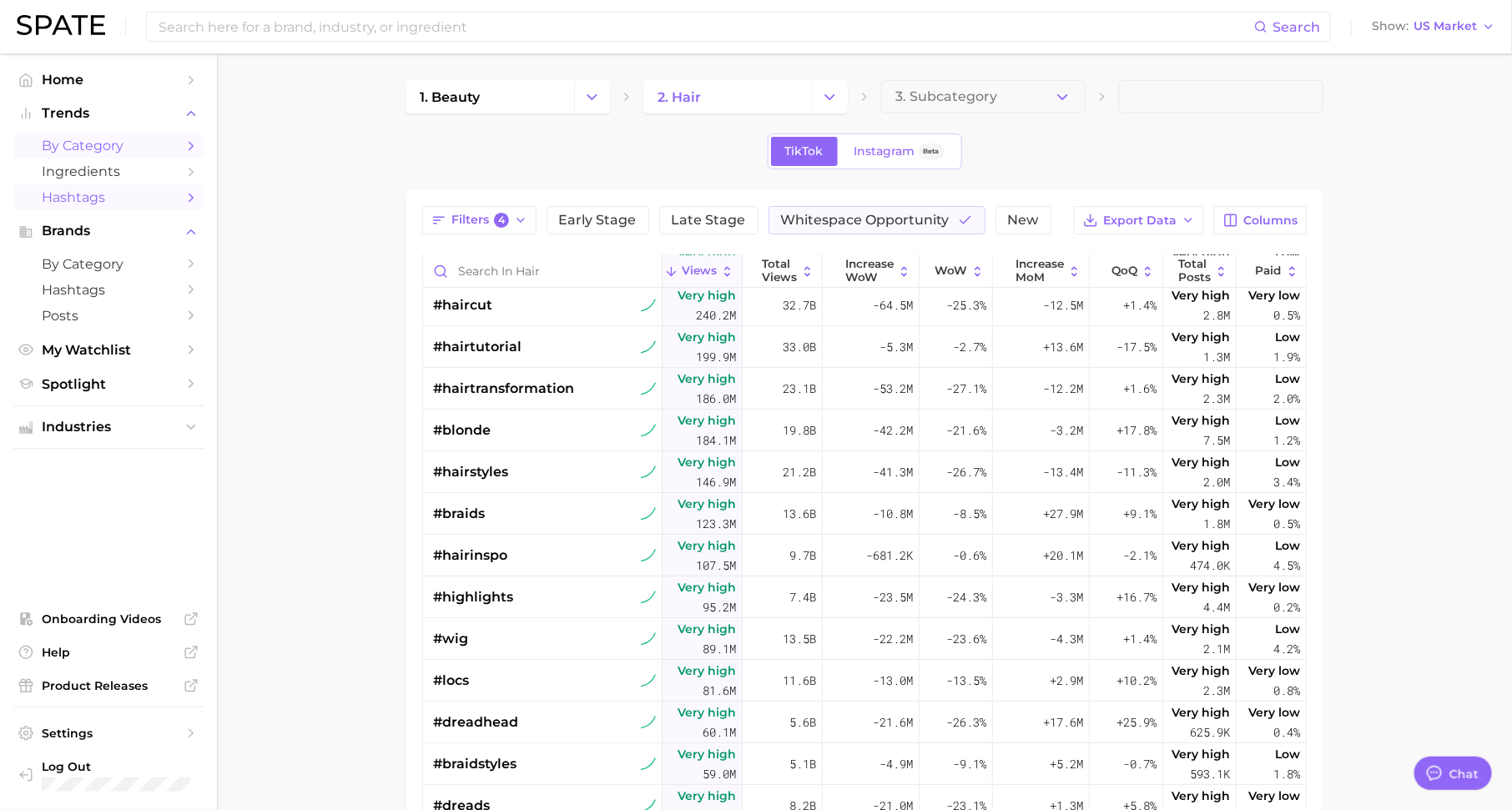
click at [162, 147] on span "by Category" at bounding box center [108, 145] width 134 height 16
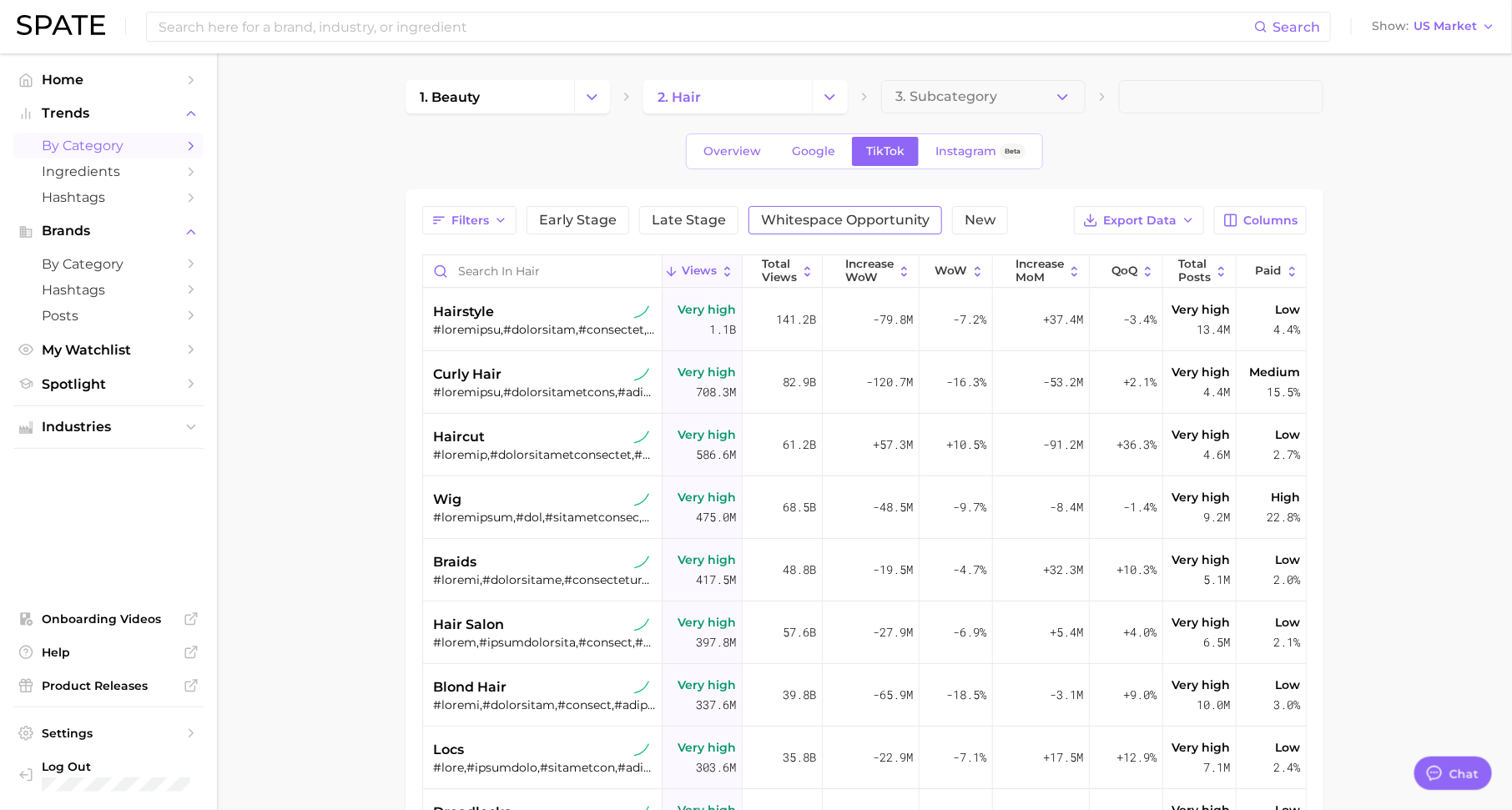
click at [855, 223] on span "Whitespace Opportunity" at bounding box center [845, 220] width 169 height 14
click at [490, 499] on span "hair salon" at bounding box center [468, 500] width 71 height 20
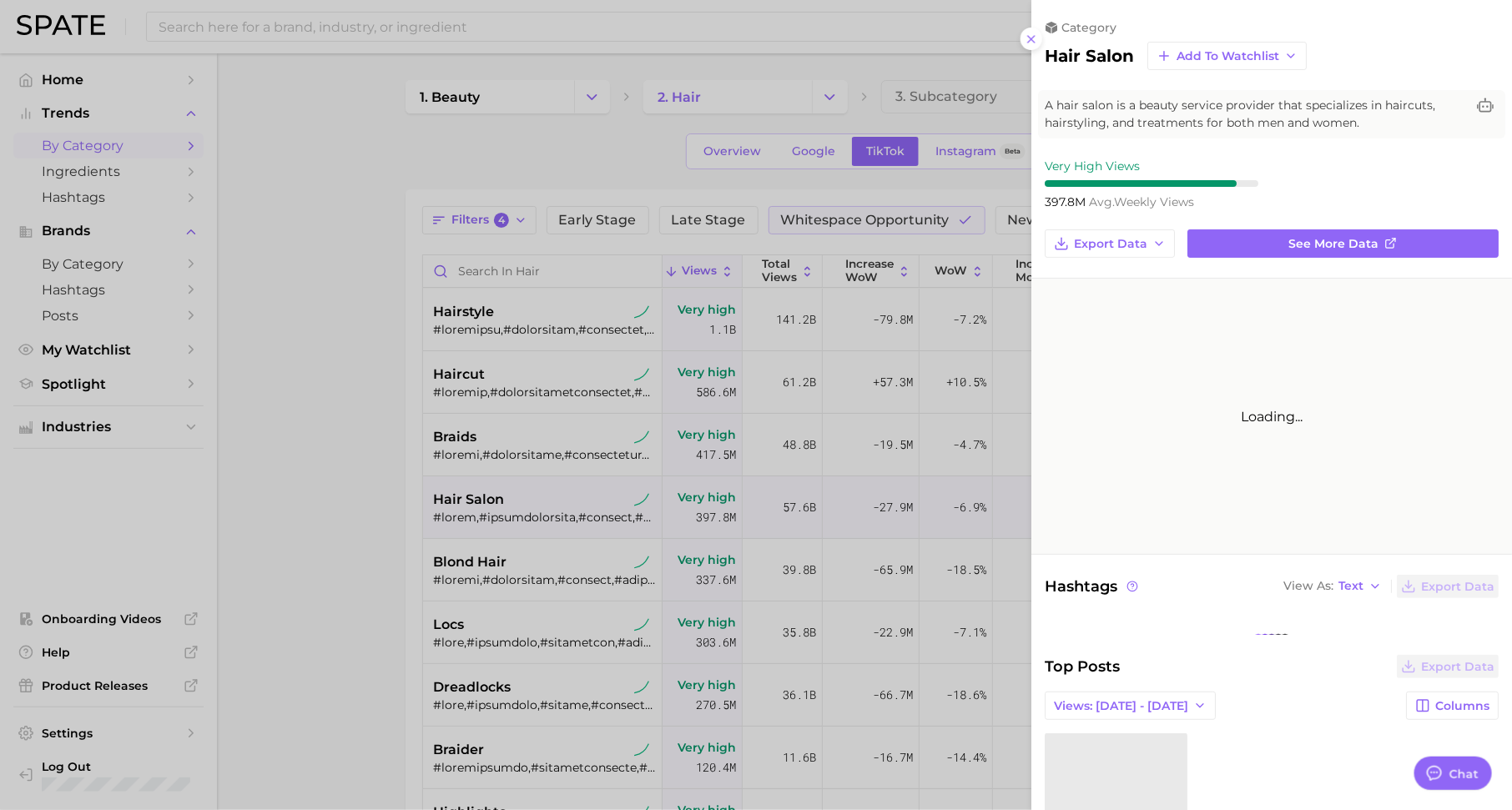
type textarea "x"
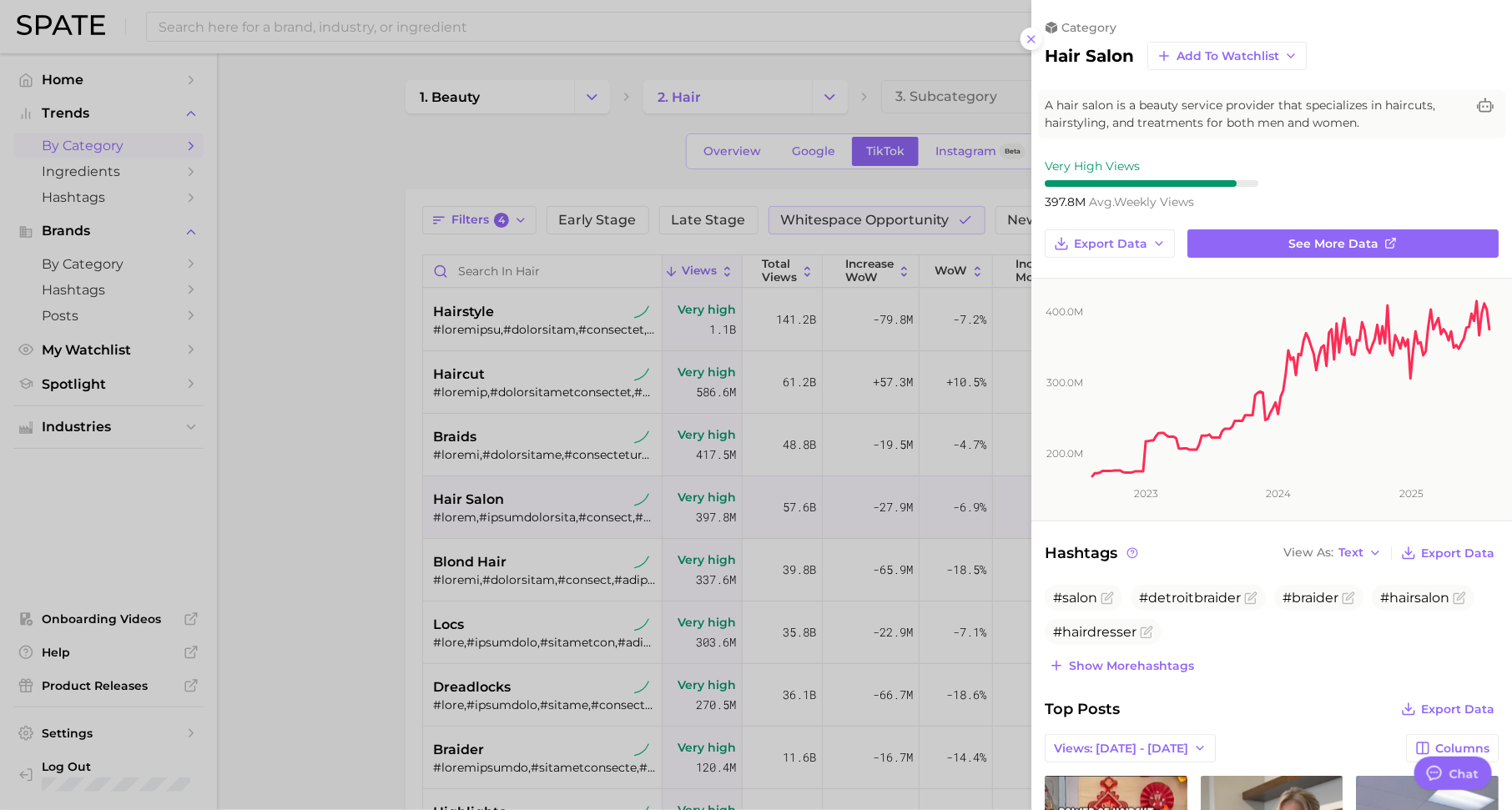
click at [716, 522] on div at bounding box center [756, 405] width 1512 height 810
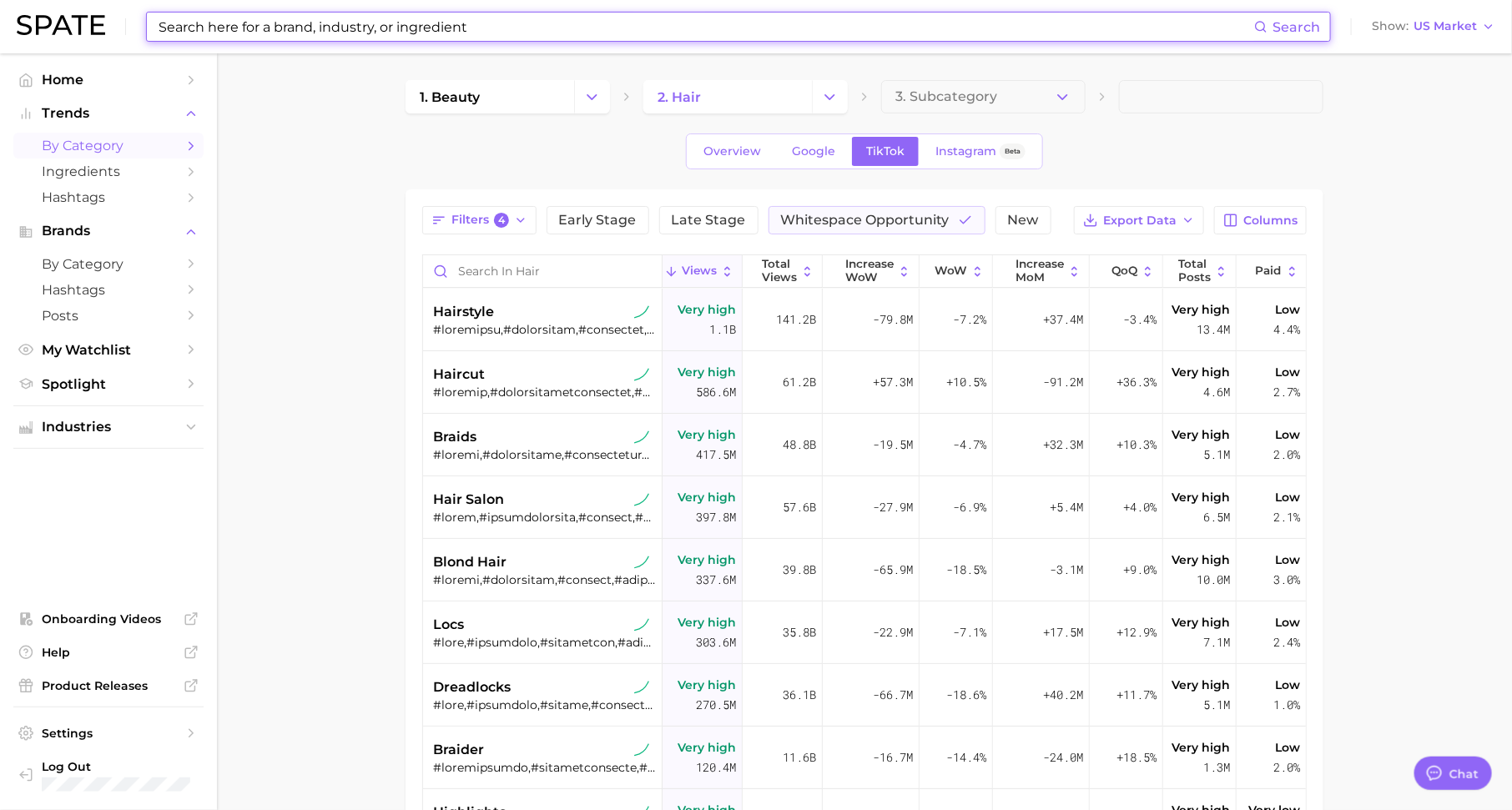
click at [403, 27] on input at bounding box center [705, 27] width 1097 height 28
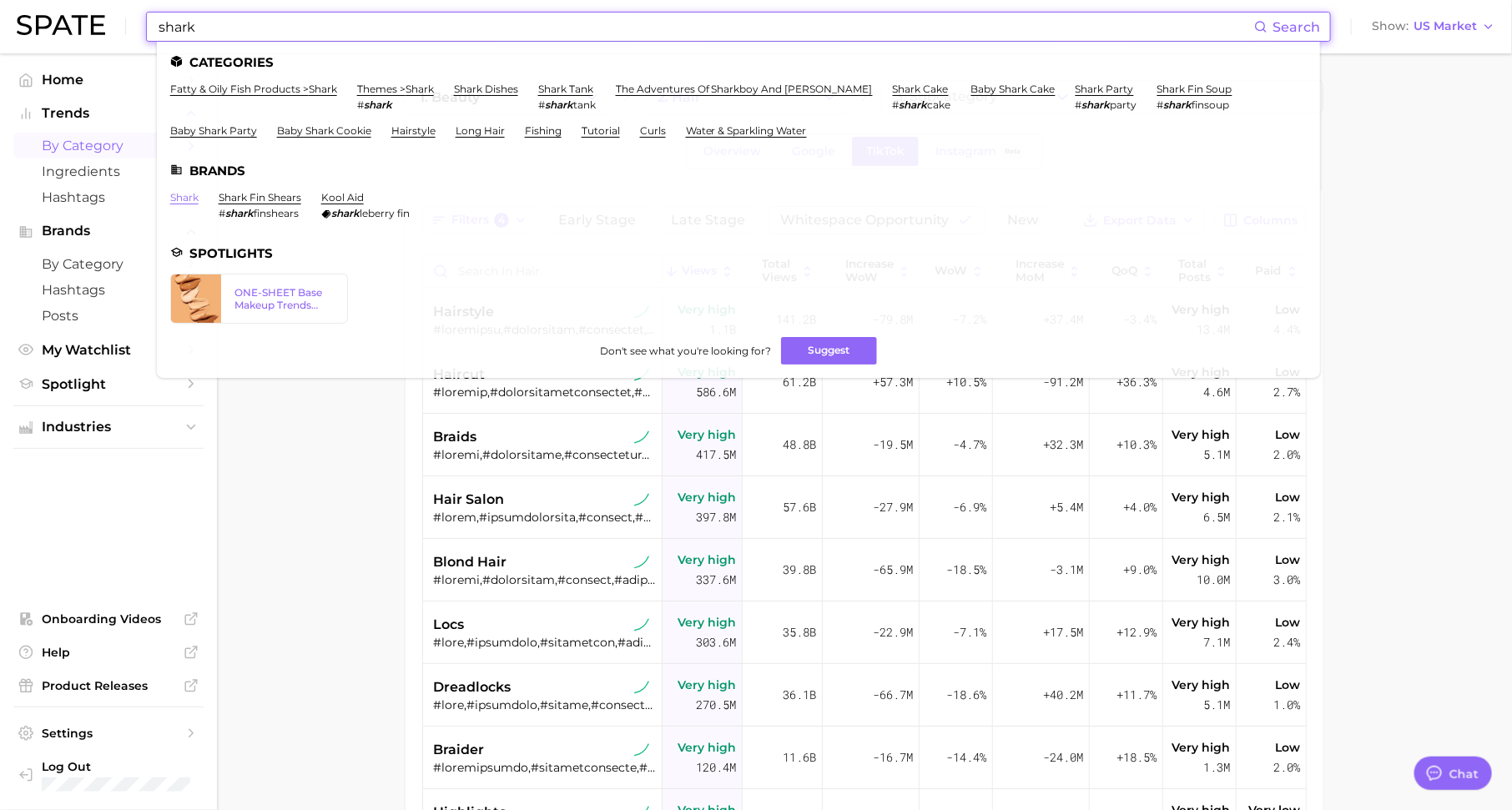
type input "shark"
click at [188, 201] on link "shark" at bounding box center [184, 197] width 28 height 13
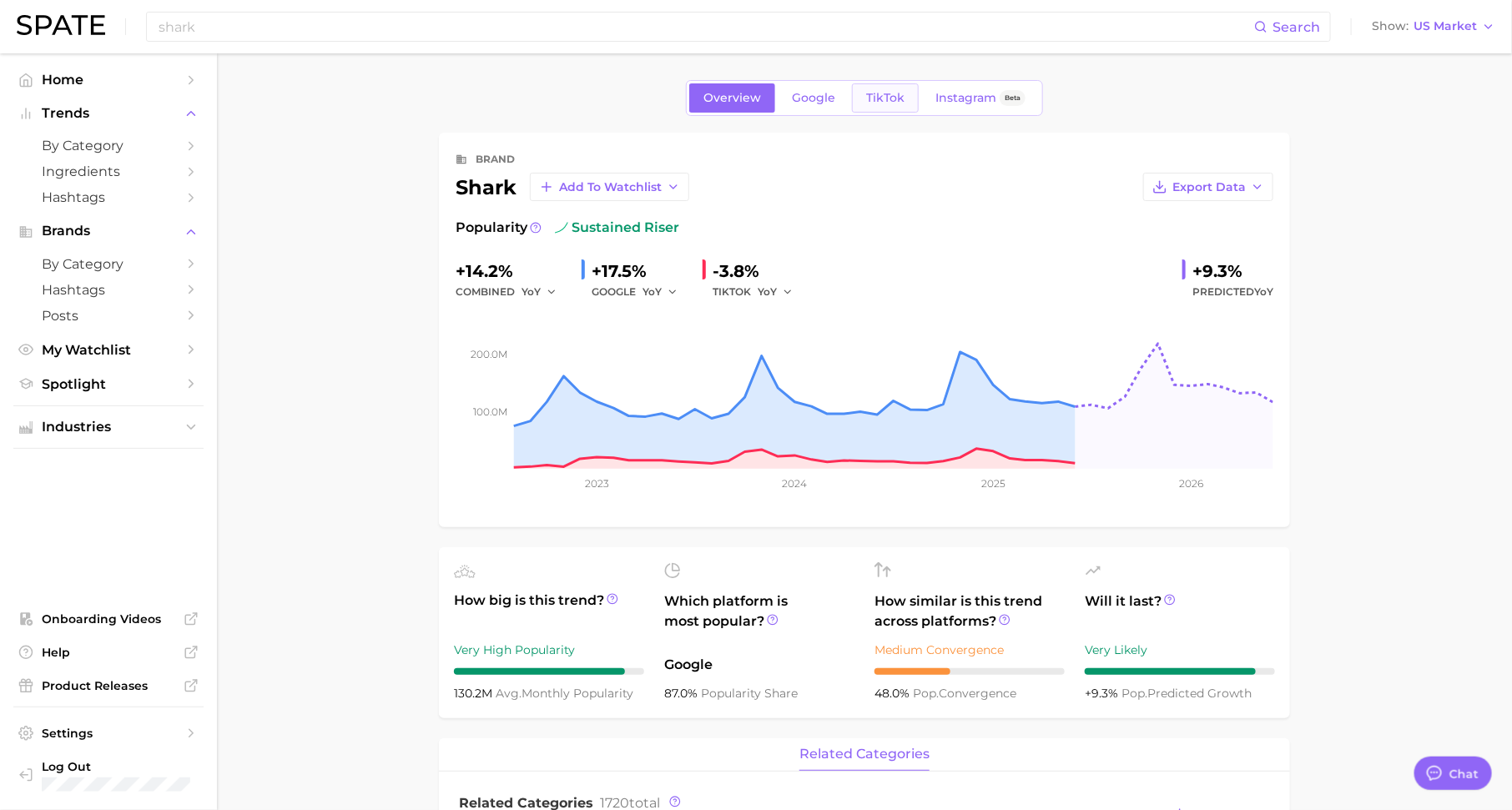
click at [877, 98] on span "TikTok" at bounding box center [885, 97] width 39 height 14
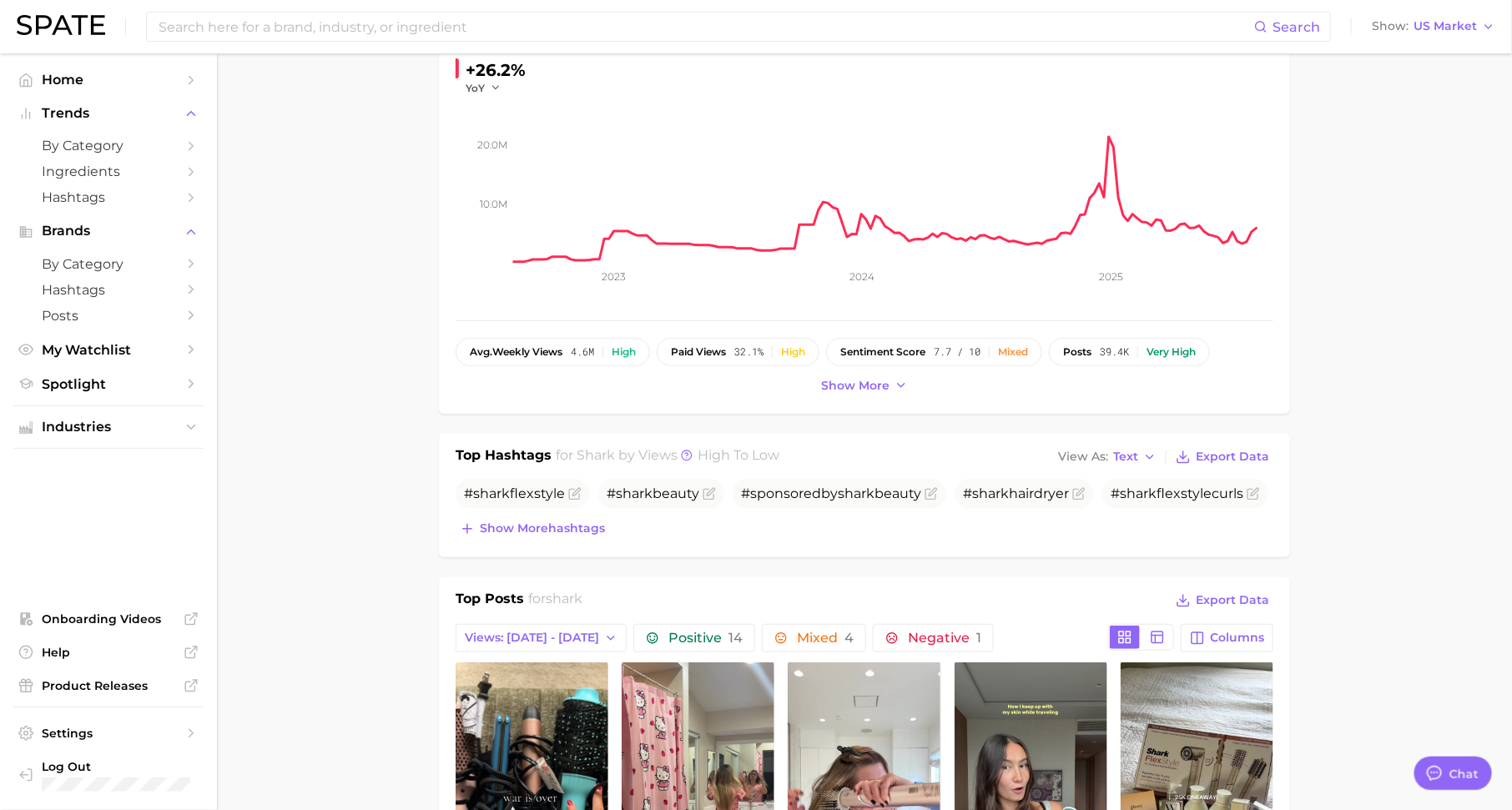
scroll to position [202, 0]
click at [574, 521] on span "Show more hashtags" at bounding box center [542, 527] width 125 height 14
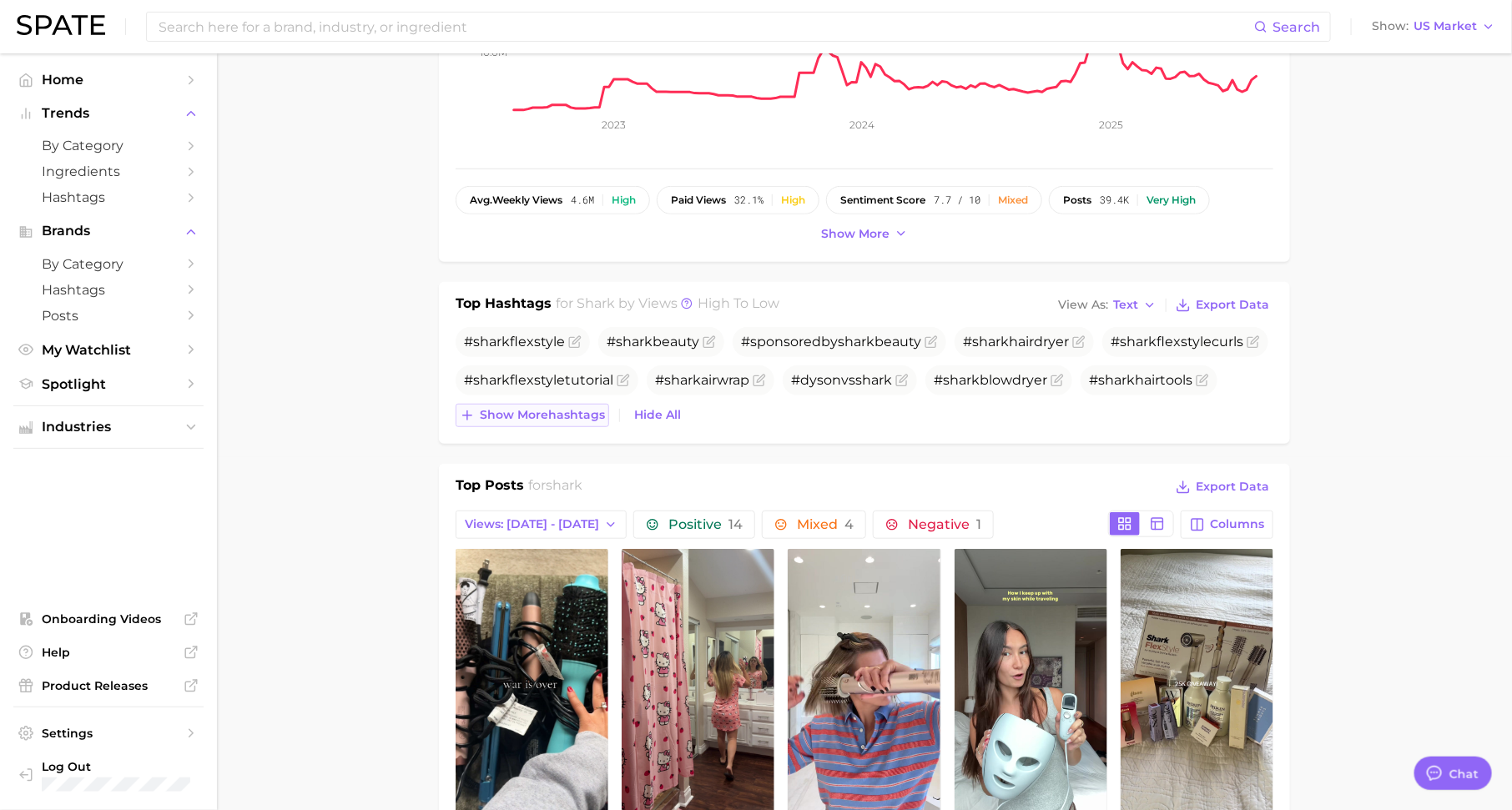
scroll to position [369, 0]
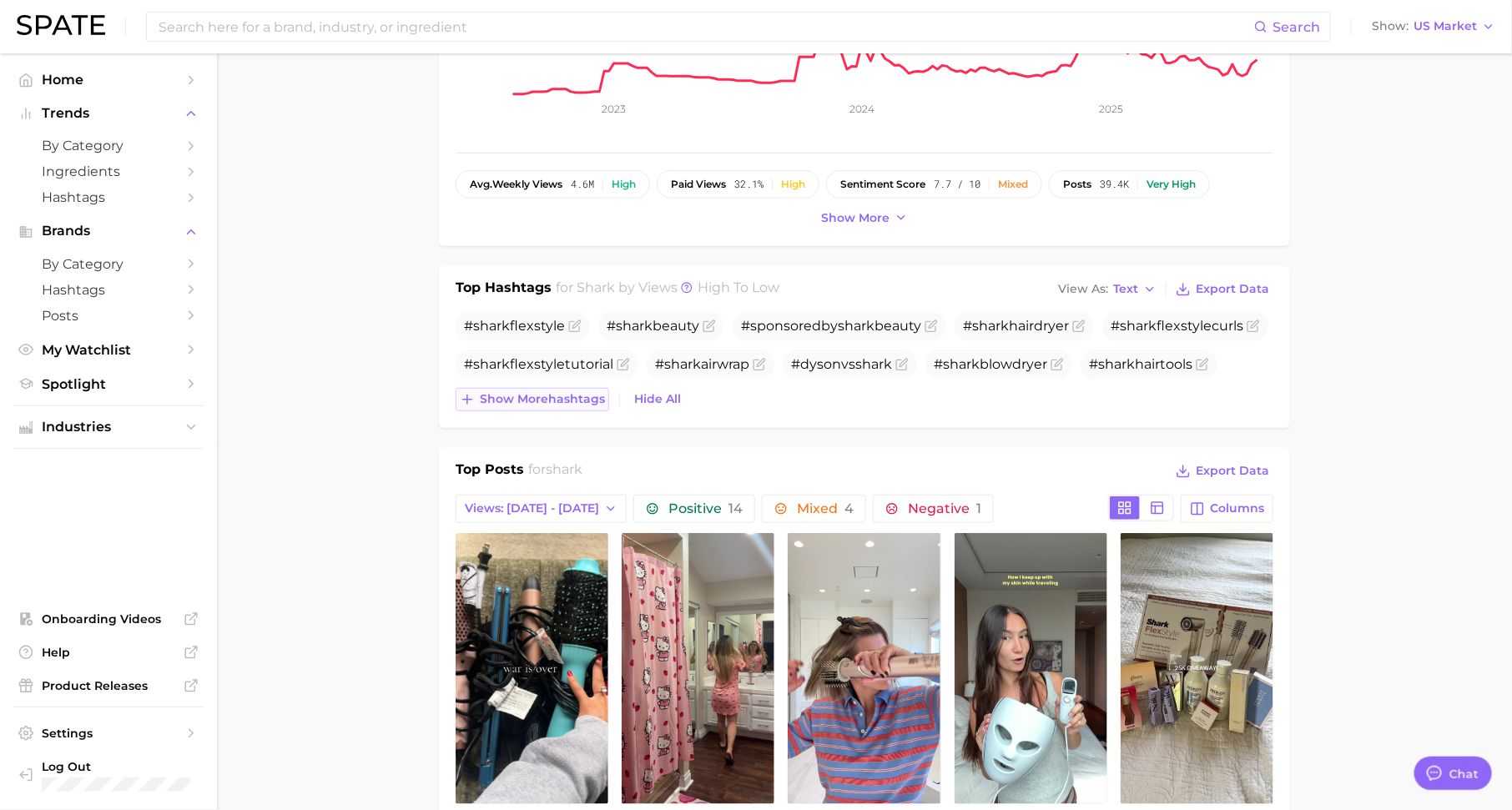
click at [579, 393] on span "Show more hashtags" at bounding box center [542, 399] width 125 height 14
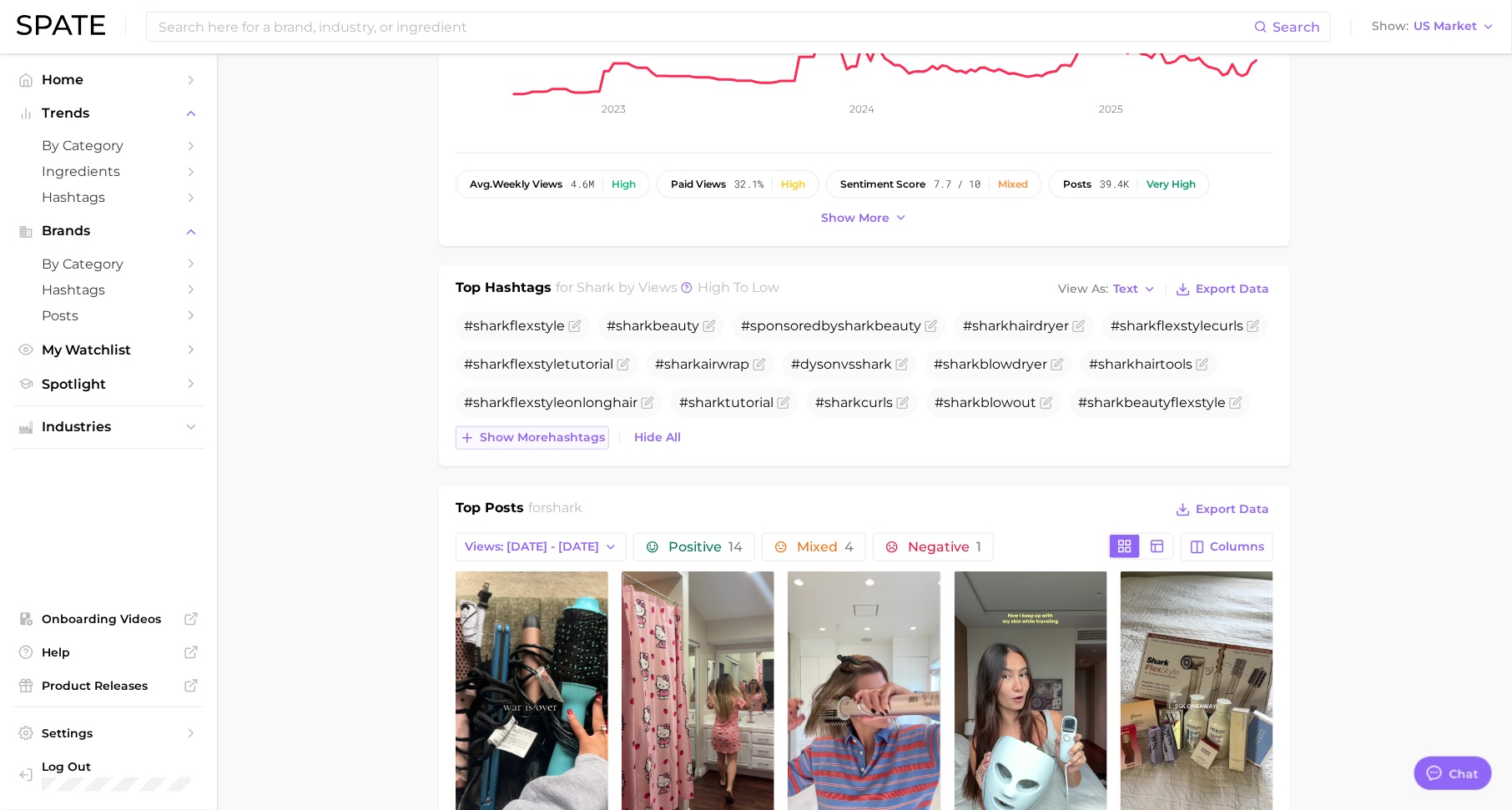
click at [564, 430] on span "Show more hashtags" at bounding box center [542, 437] width 125 height 14
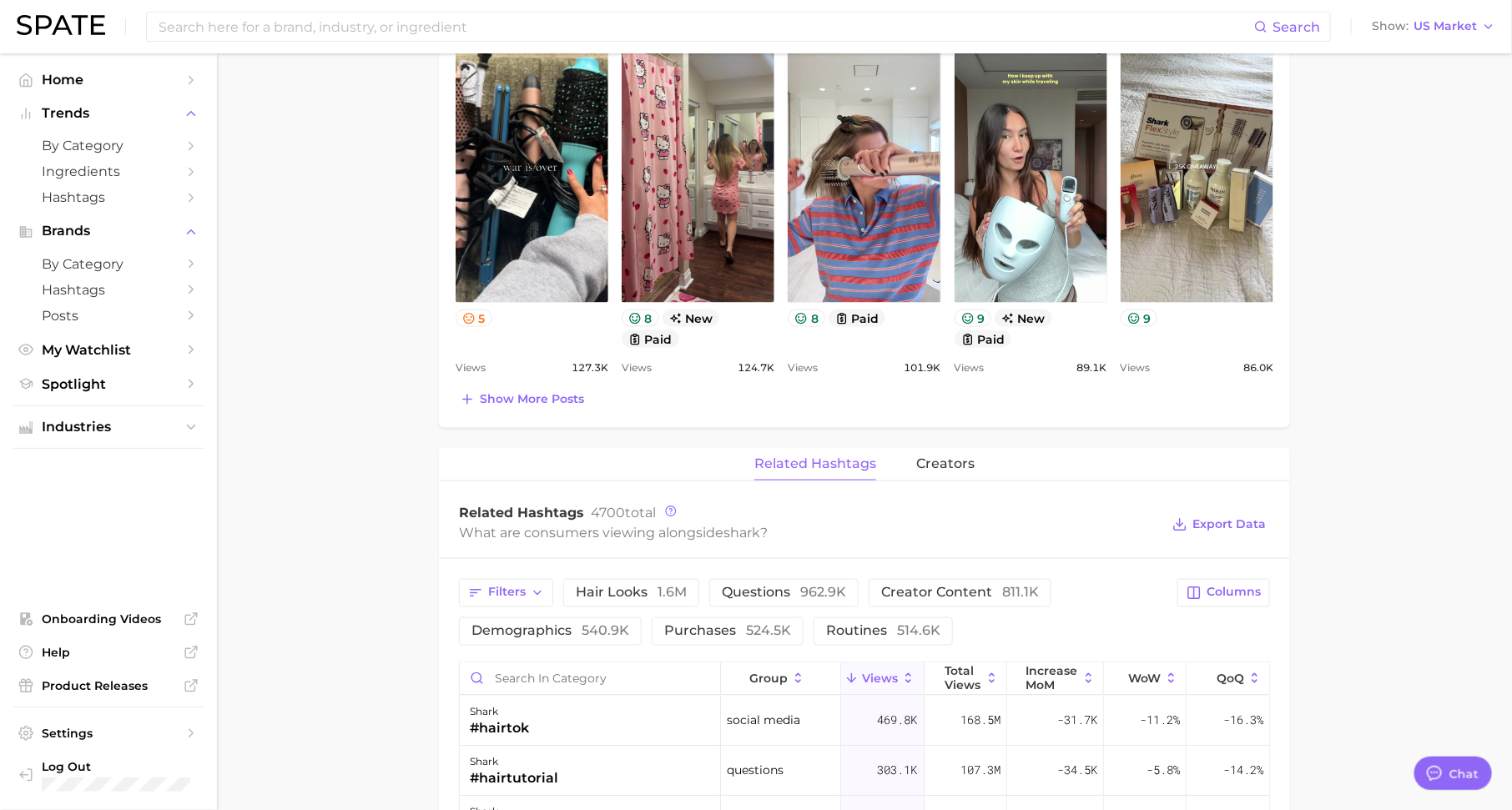
scroll to position [992, 0]
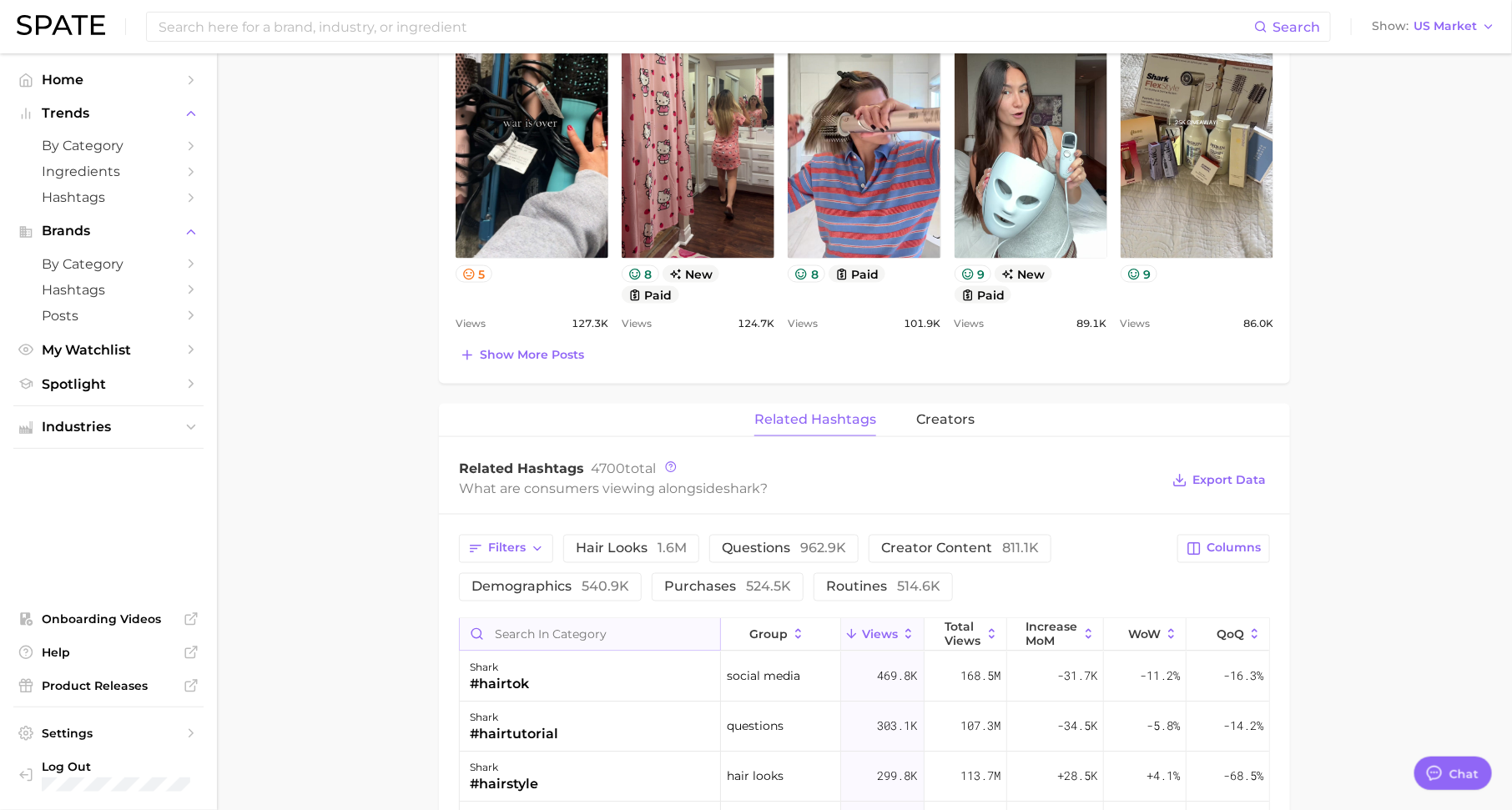
click at [601, 619] on input "Search in category" at bounding box center [590, 635] width 260 height 32
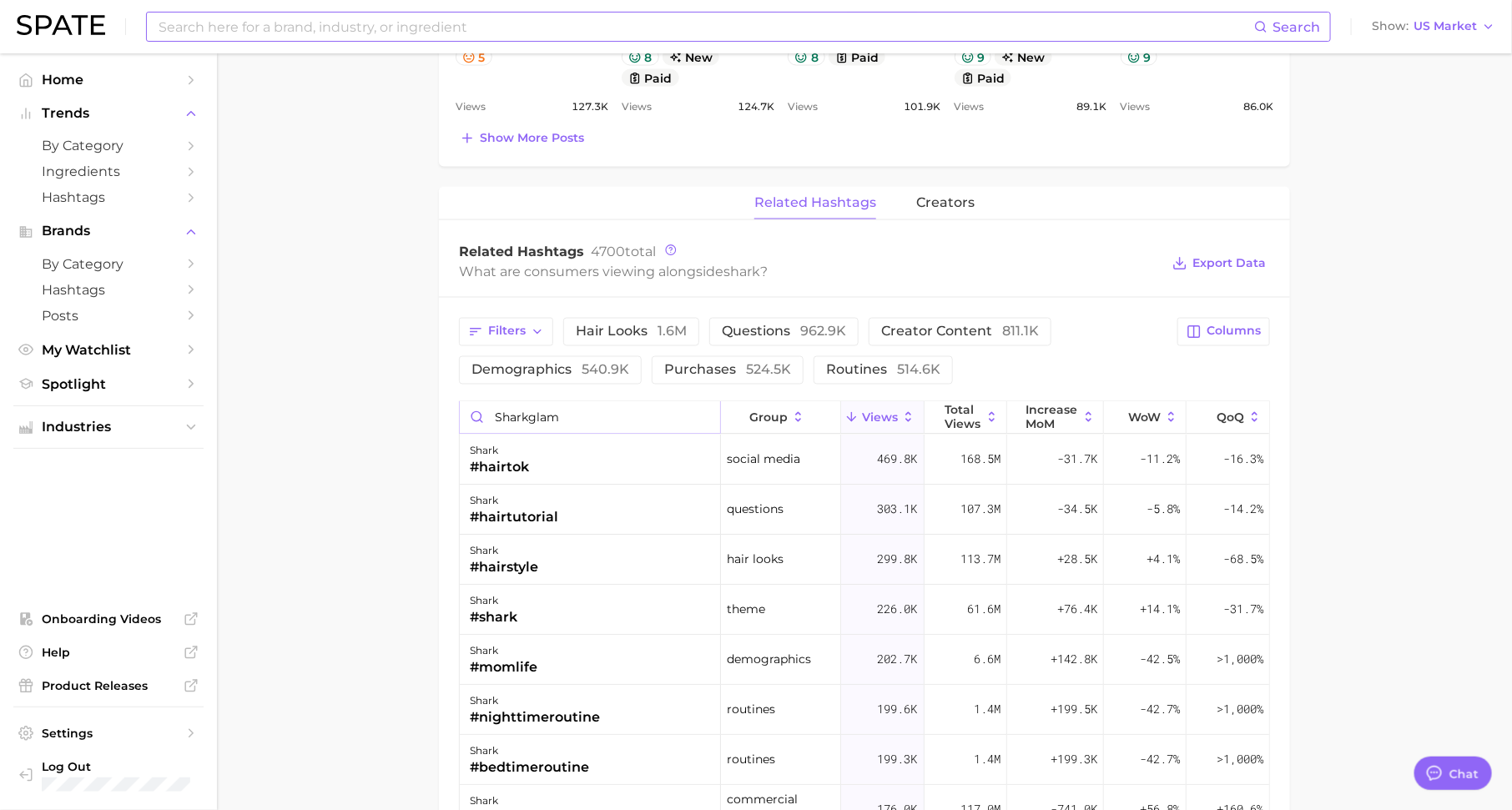
type input "sharkglam"
click at [392, 34] on input at bounding box center [705, 27] width 1097 height 28
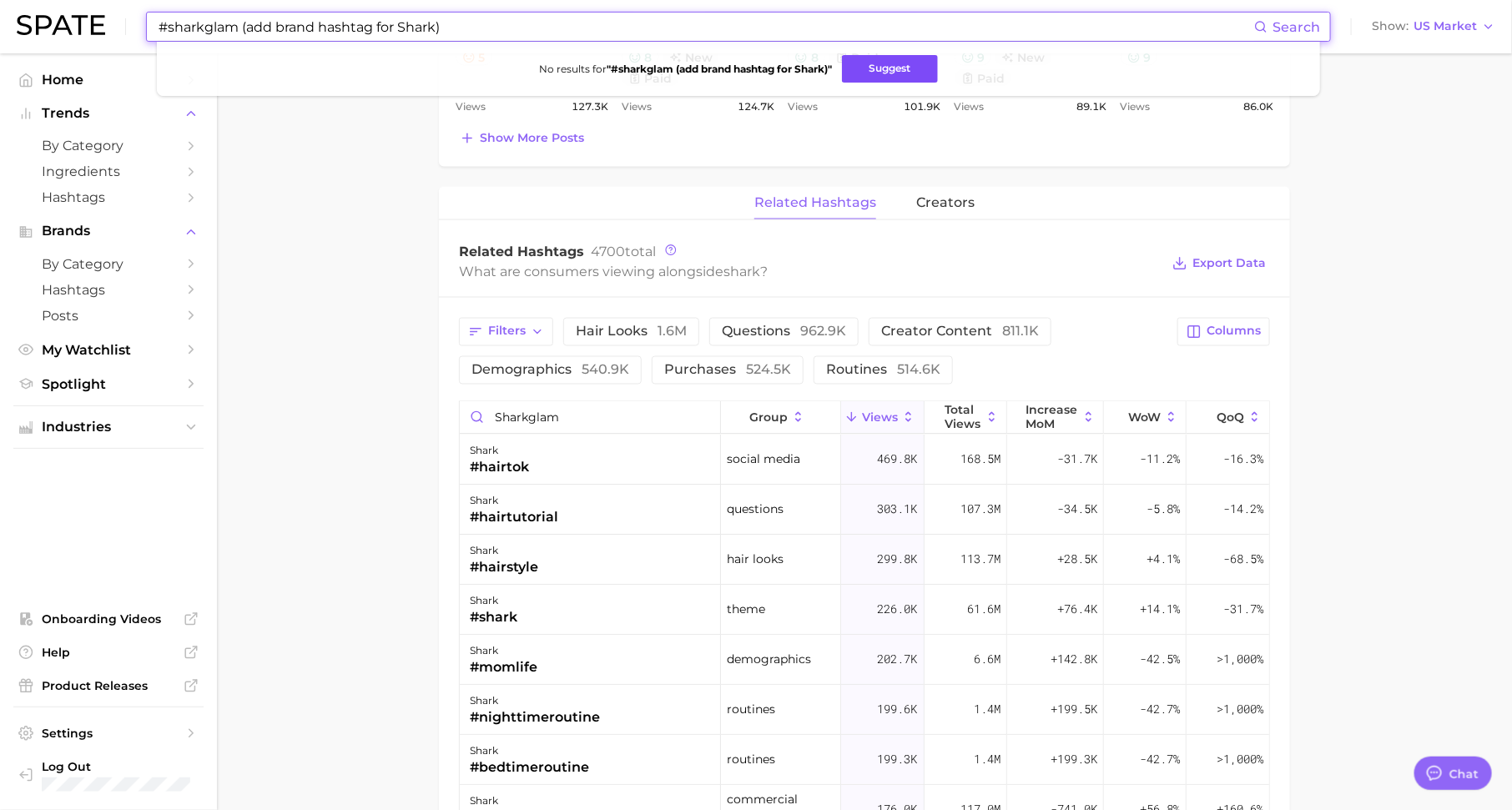
type input "#sharkglam (add brand hashtag for Shark)"
click at [902, 69] on button "Suggest" at bounding box center [889, 69] width 96 height 28
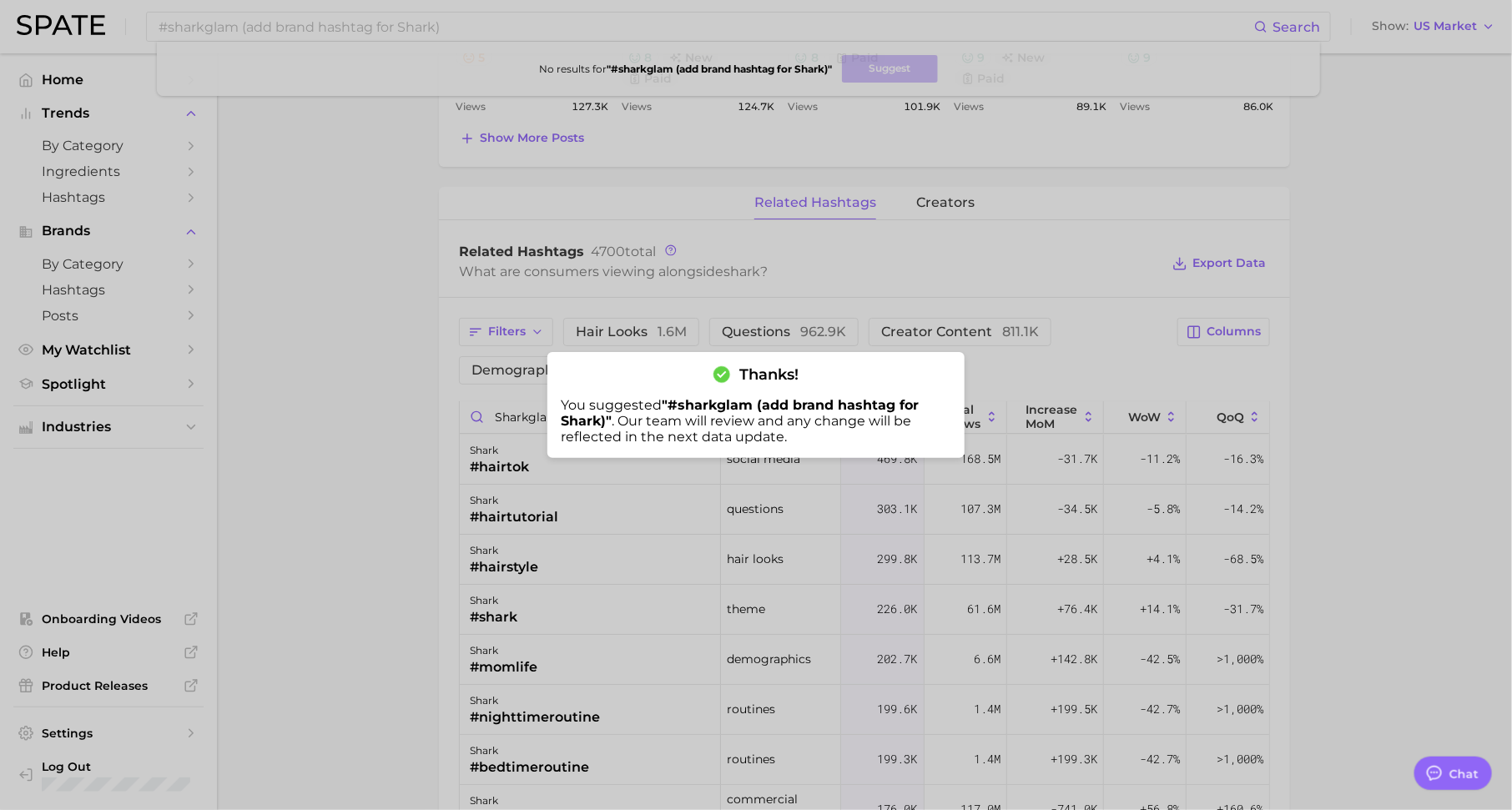
click at [427, 252] on div at bounding box center [756, 405] width 1512 height 810
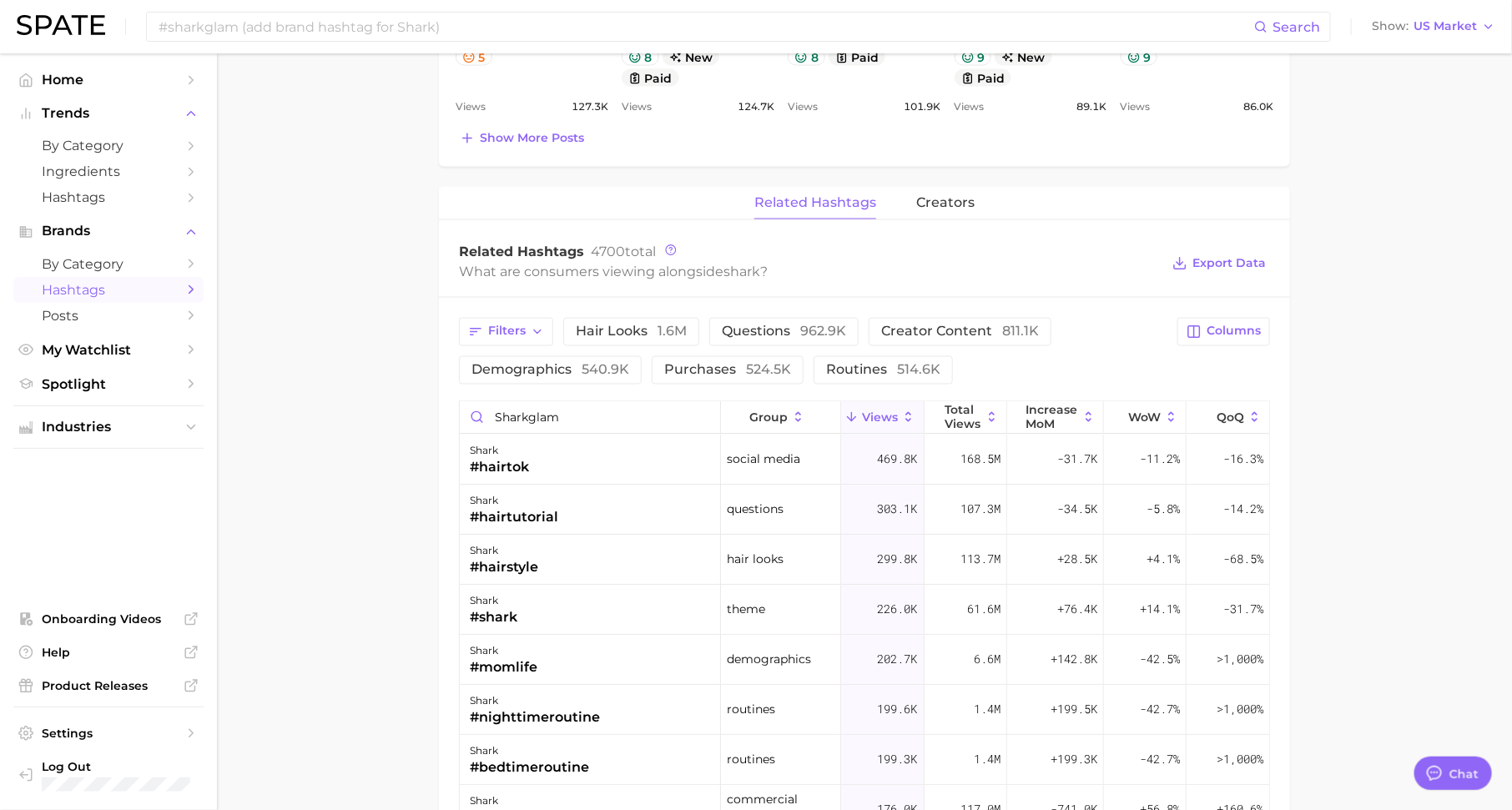
click at [108, 294] on span "Hashtags" at bounding box center [108, 290] width 134 height 16
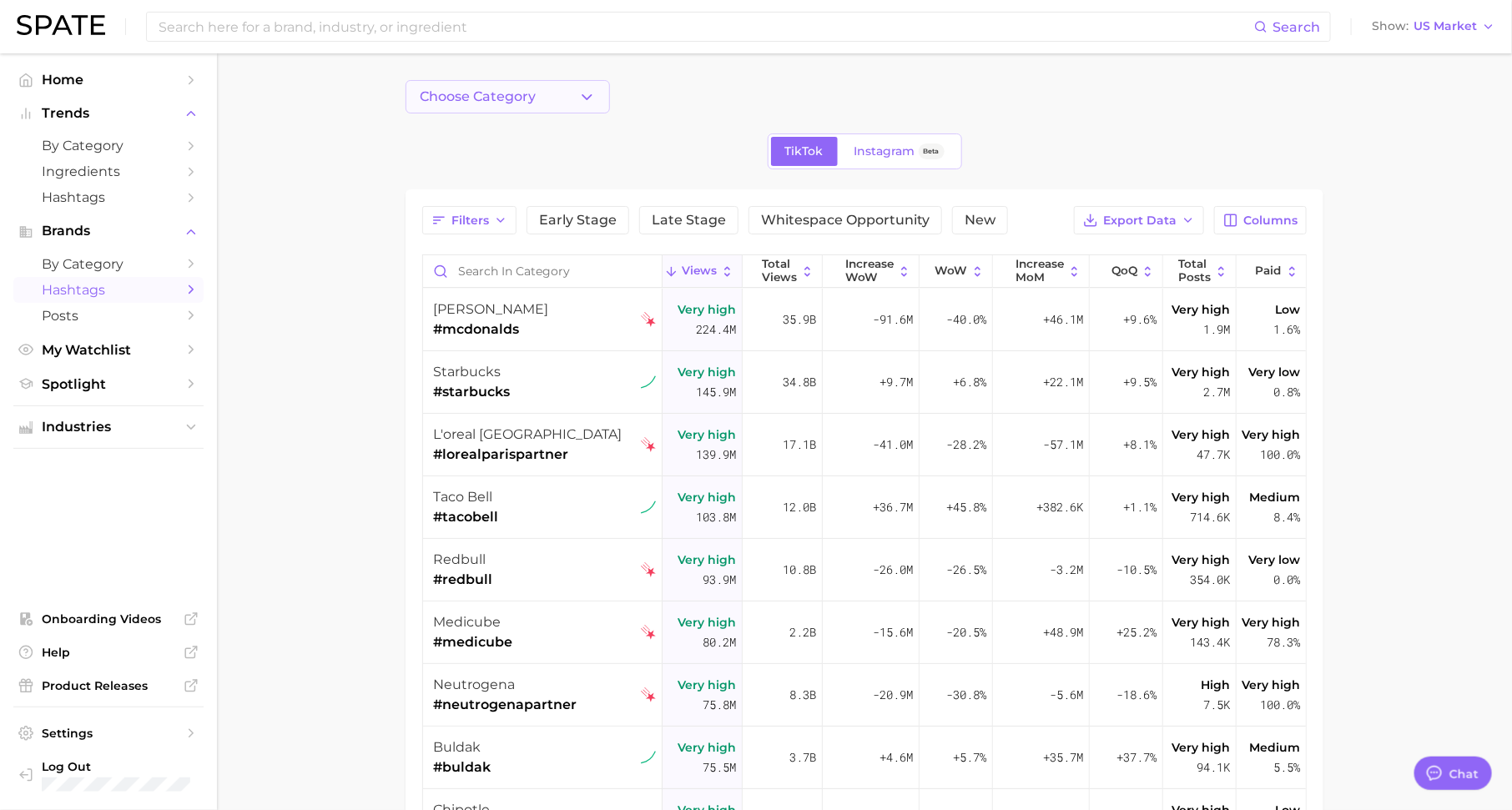
click at [508, 88] on button "Choose Category" at bounding box center [507, 96] width 204 height 33
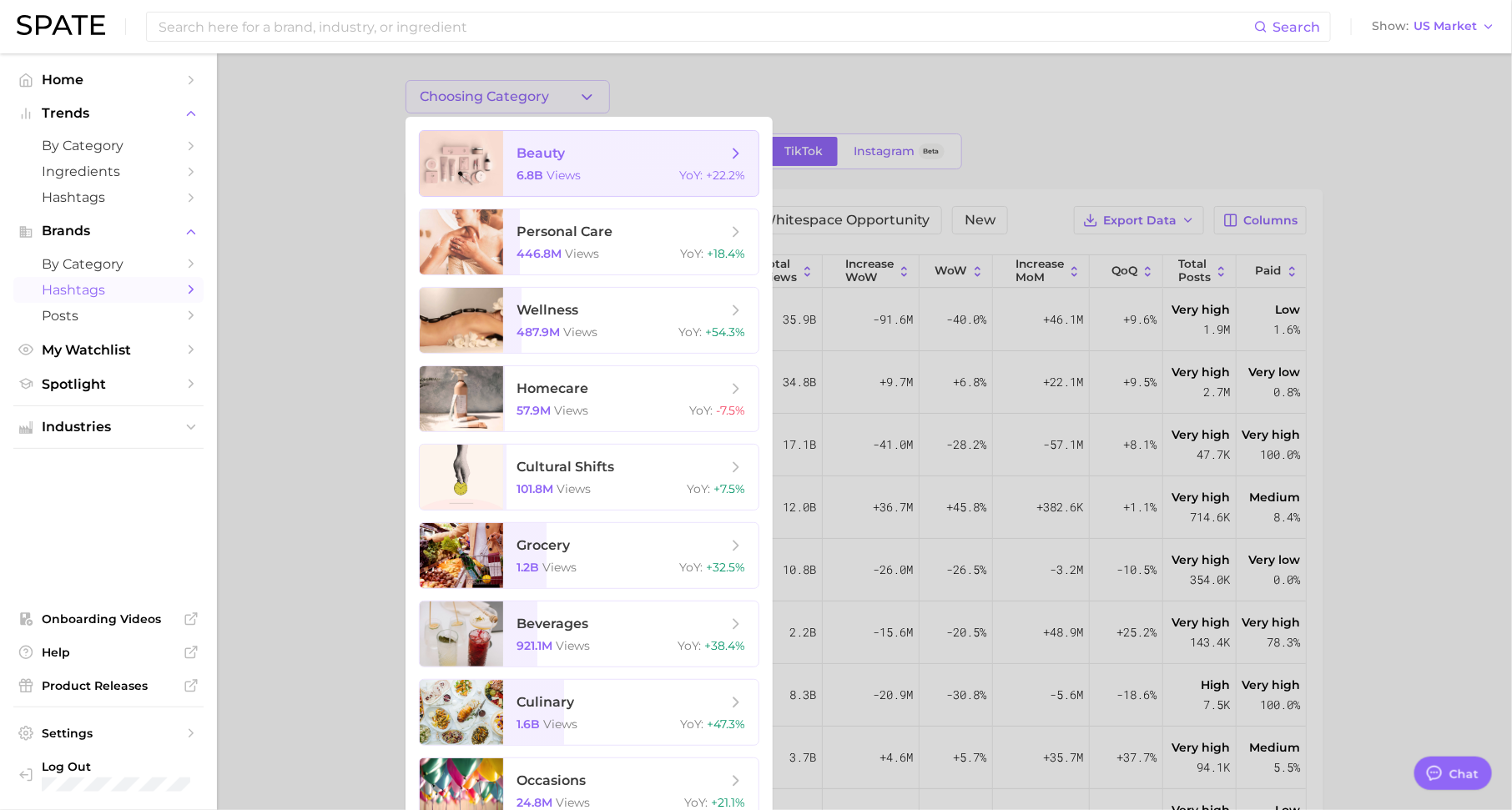
click at [576, 169] on span "views" at bounding box center [563, 175] width 34 height 15
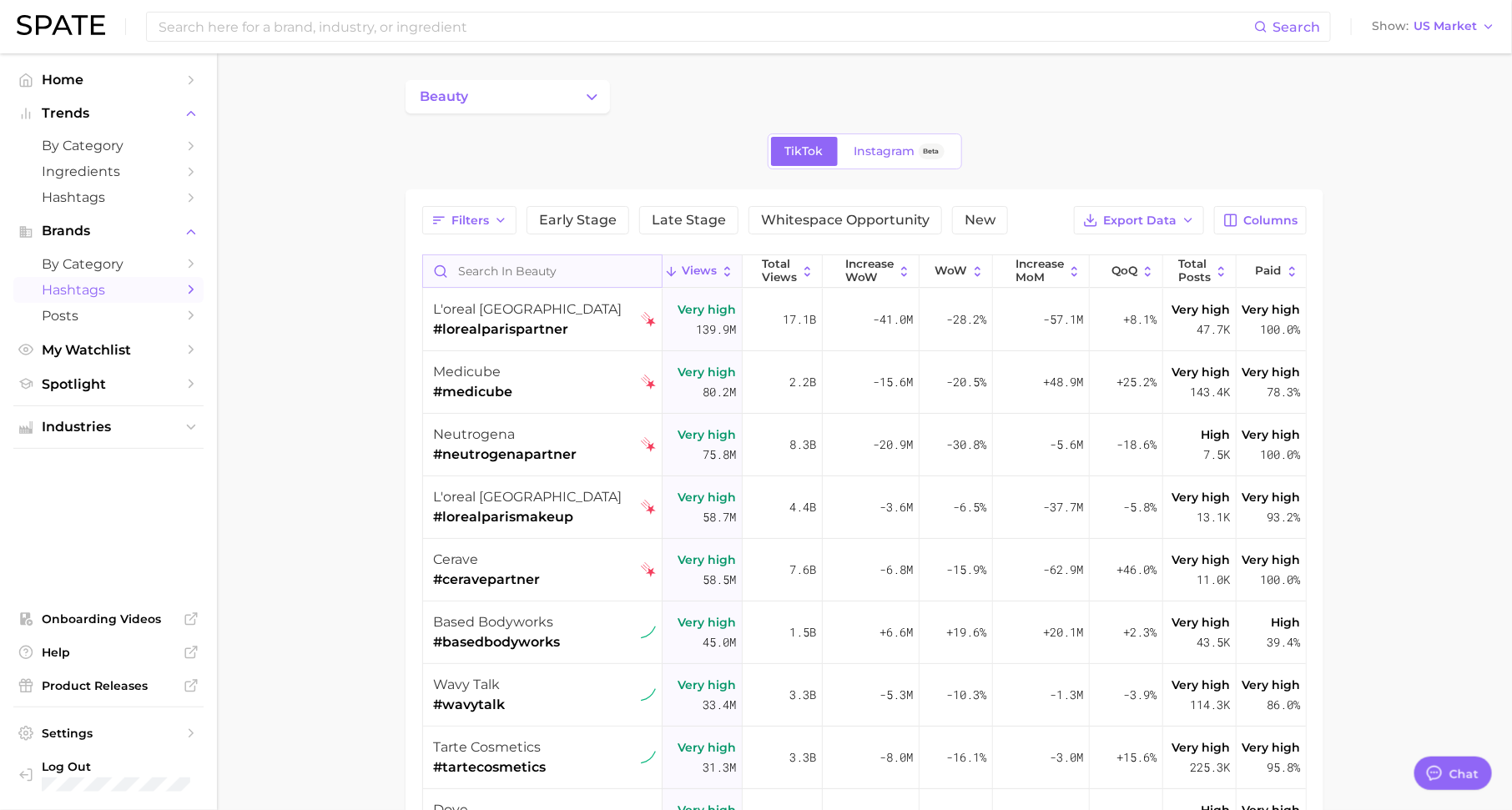
click at [565, 282] on input "Search in beauty" at bounding box center [542, 271] width 238 height 32
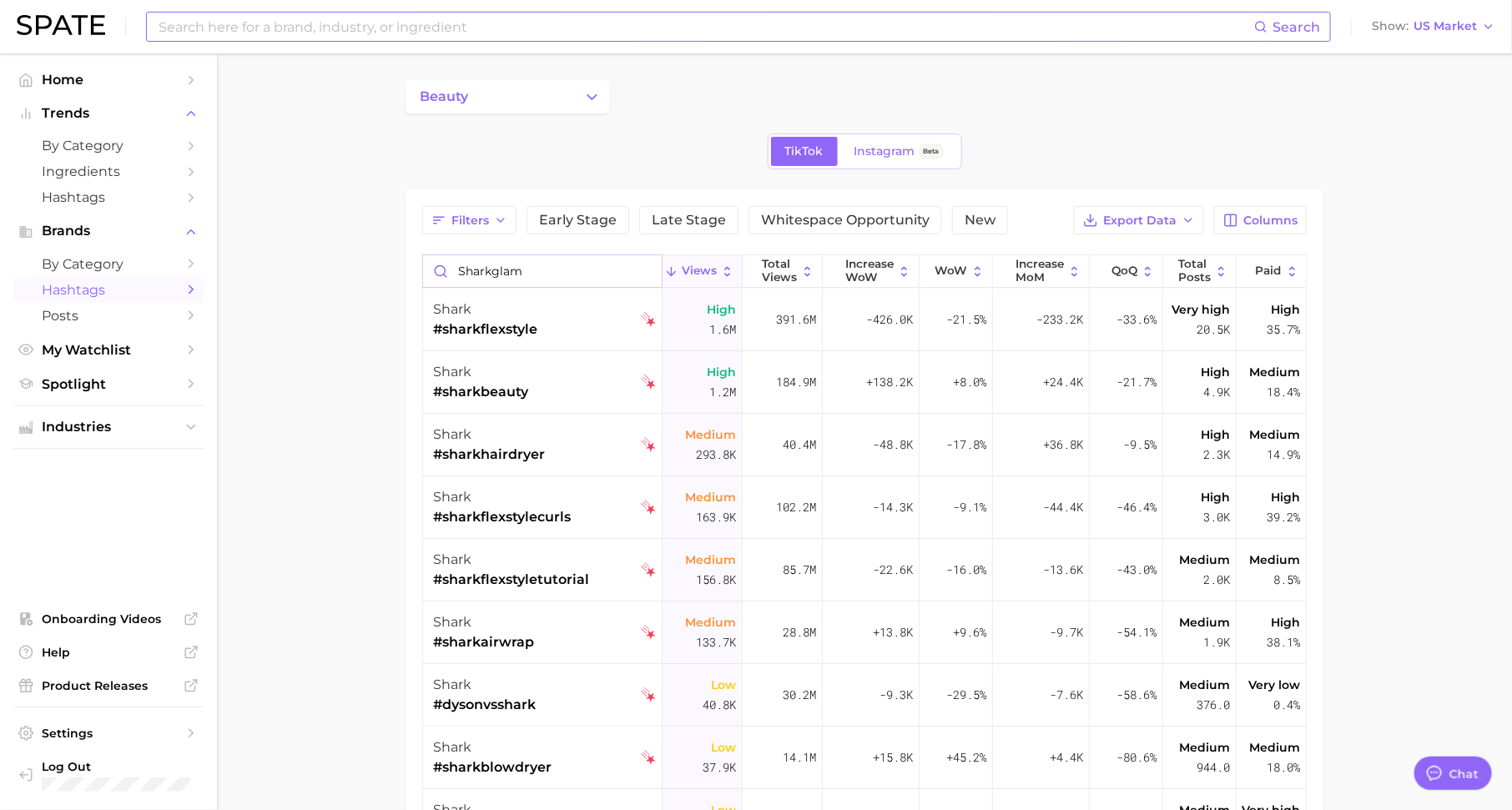
type input "sharkglam"
click at [259, 35] on input at bounding box center [705, 27] width 1097 height 28
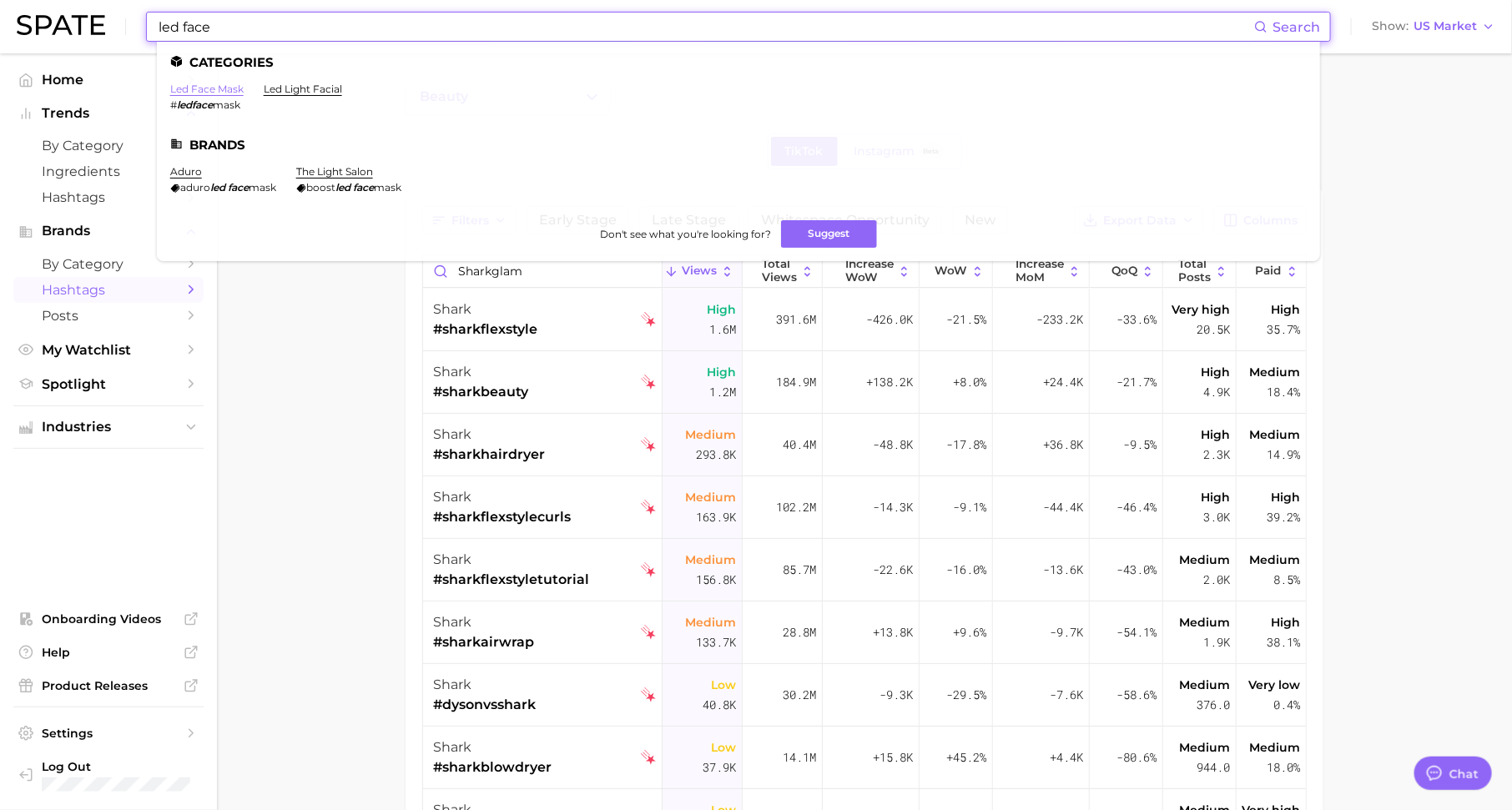
type input "led face"
click at [226, 86] on link "led face mask" at bounding box center [207, 89] width 73 height 13
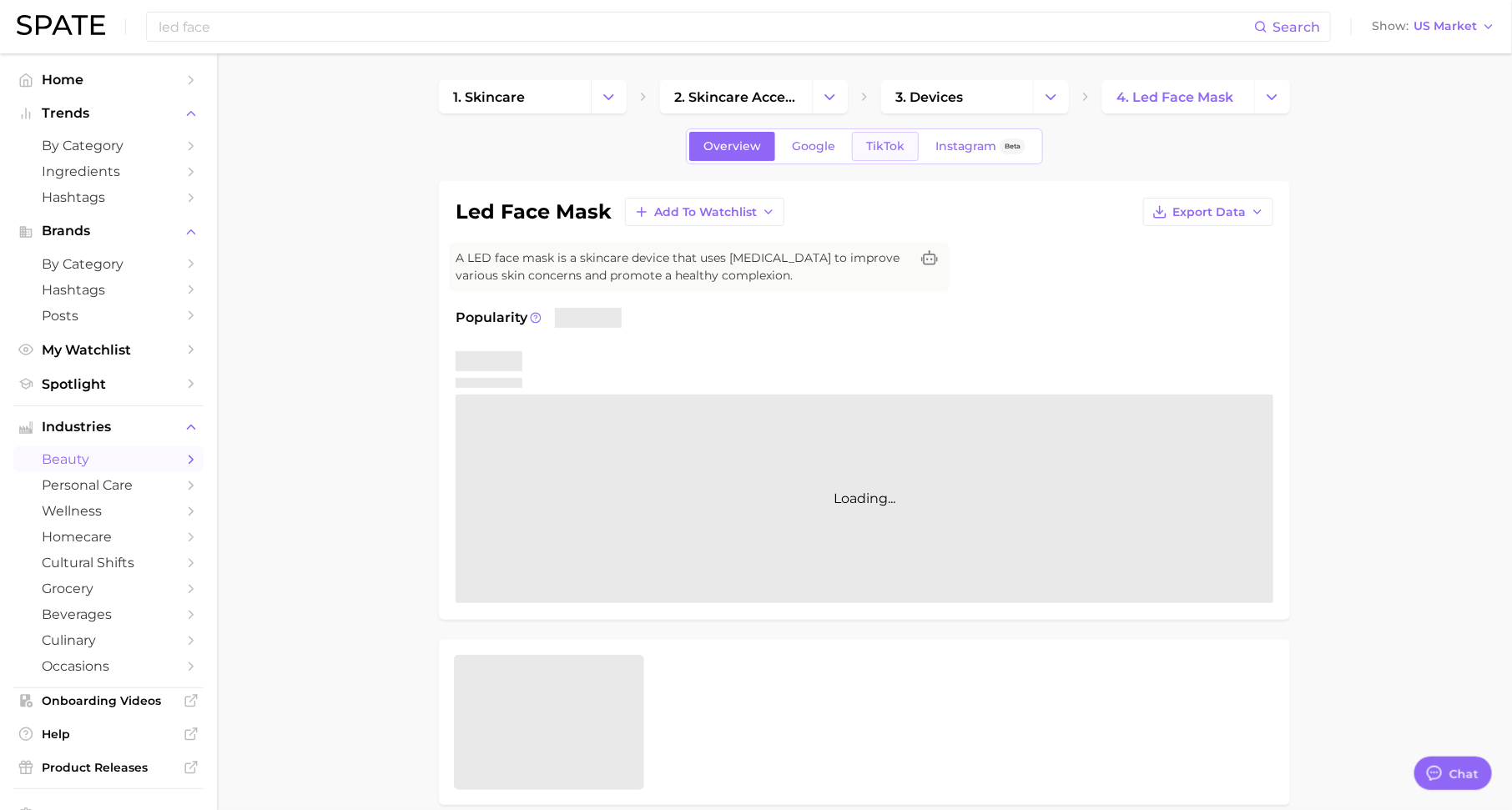
click at [870, 143] on span "TikTok" at bounding box center [885, 146] width 39 height 14
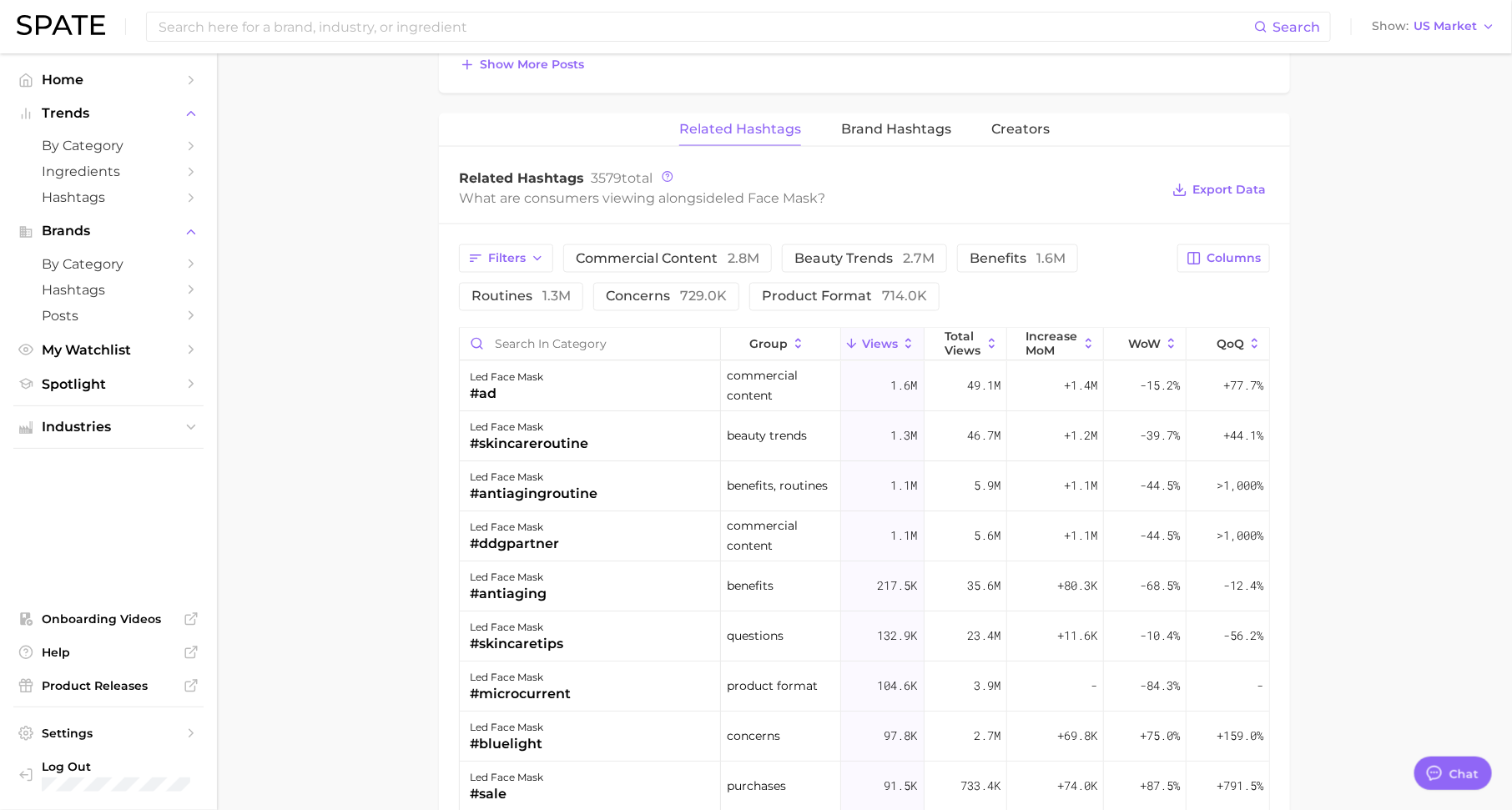
scroll to position [1242, 0]
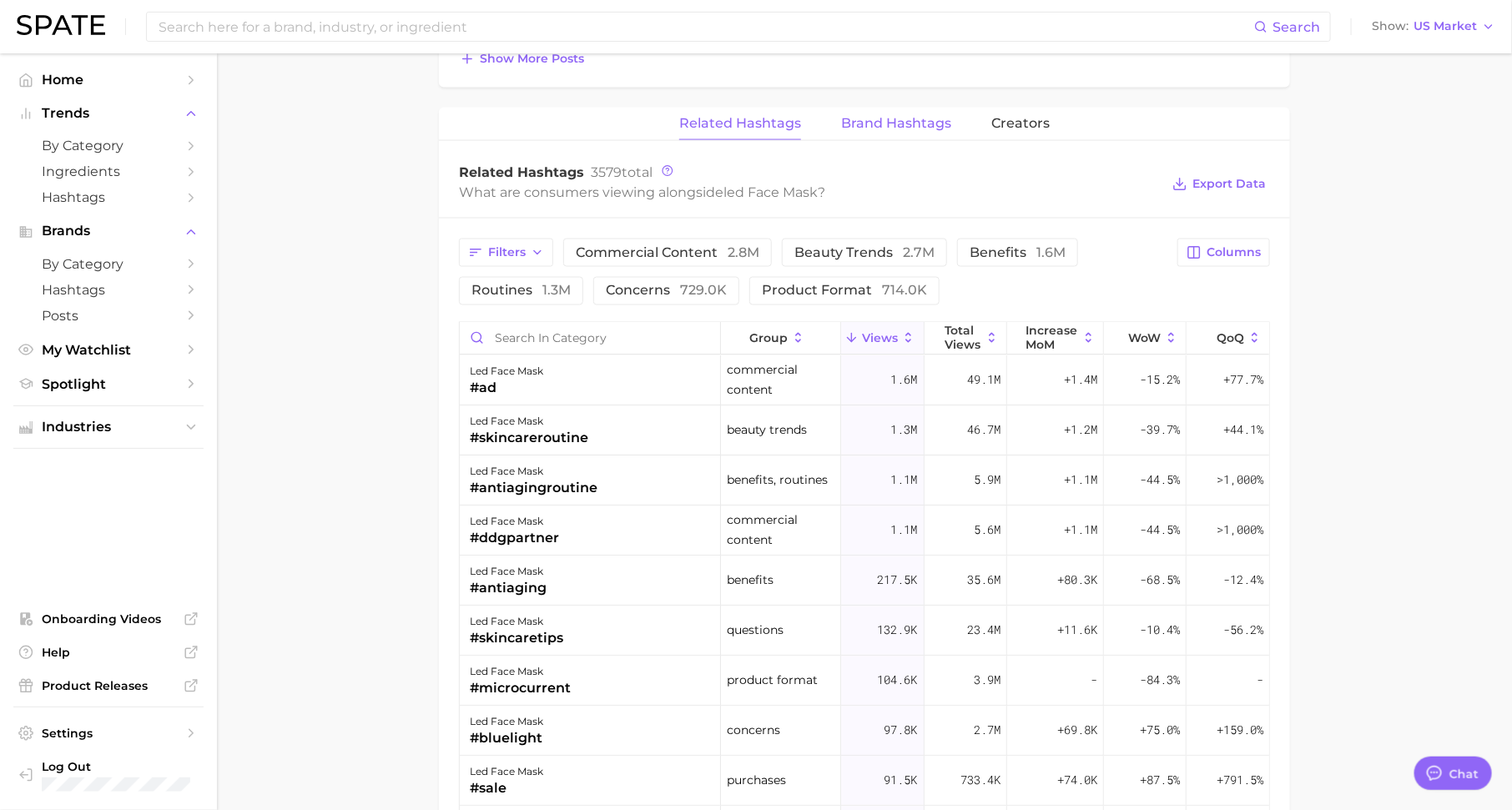
click at [898, 116] on span "Brand Hashtags" at bounding box center [896, 123] width 110 height 15
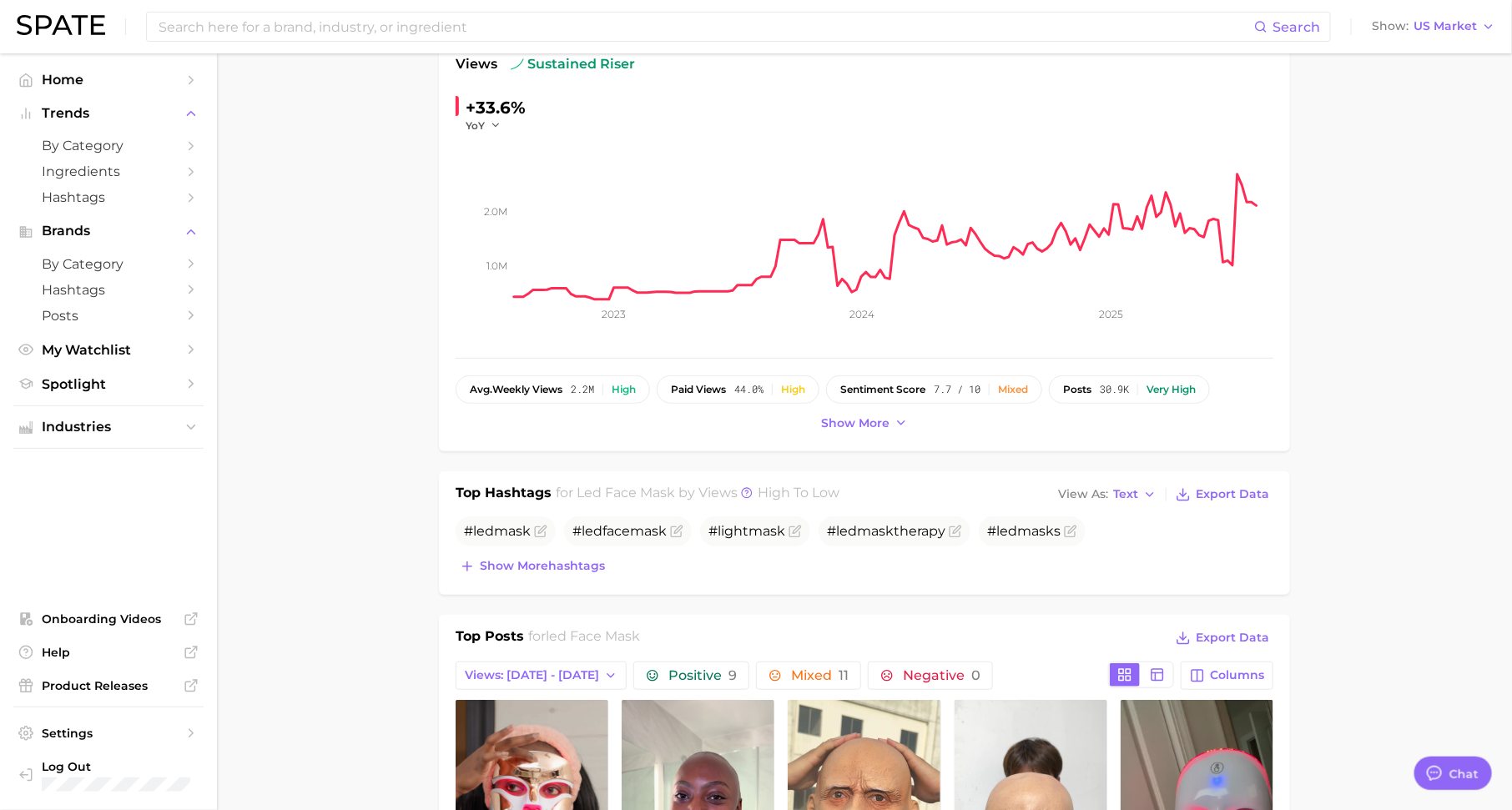
scroll to position [276, 0]
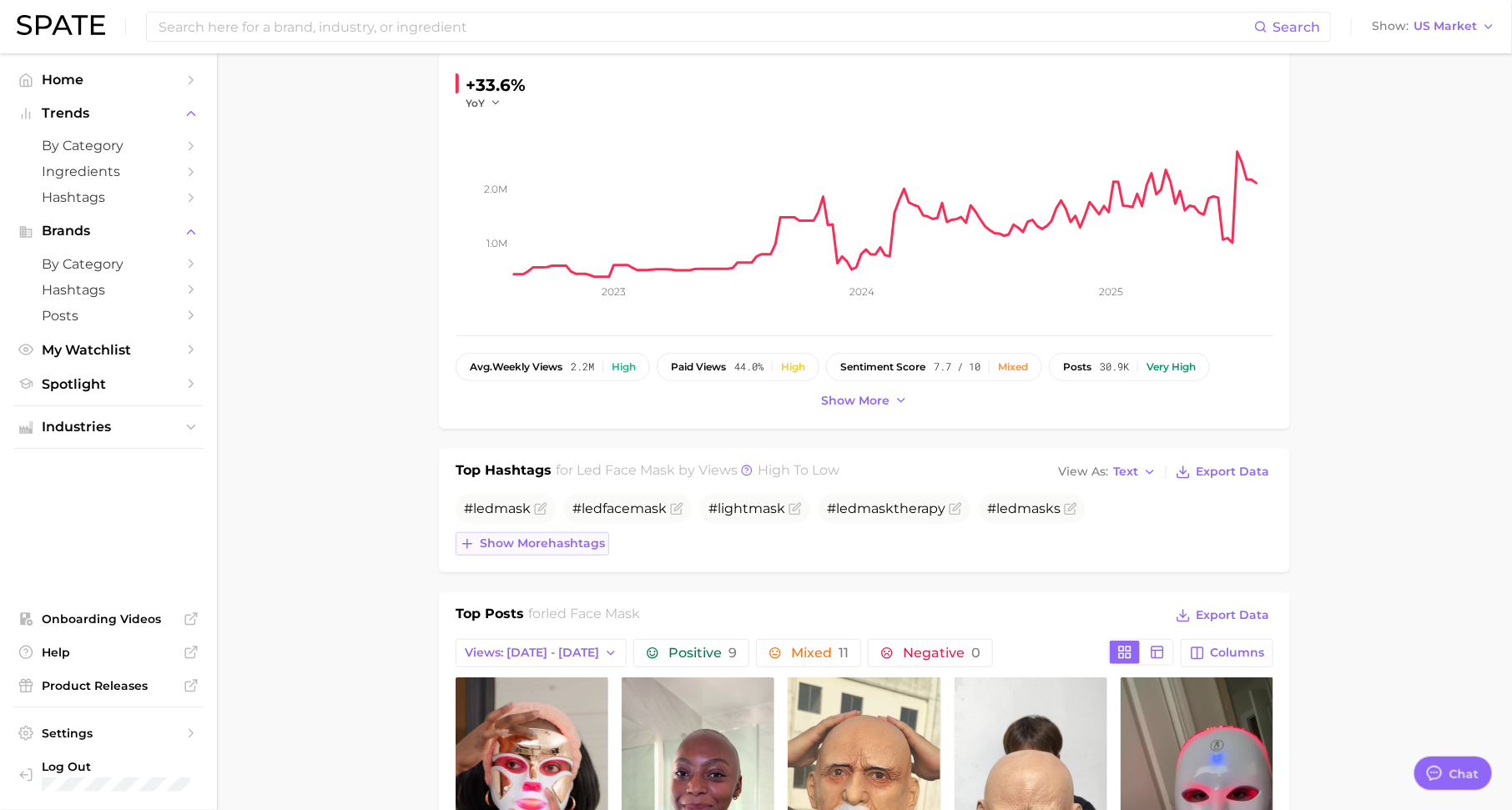
click at [558, 546] on span "Show more hashtags" at bounding box center [542, 543] width 125 height 14
click at [449, 23] on input at bounding box center [705, 27] width 1097 height 28
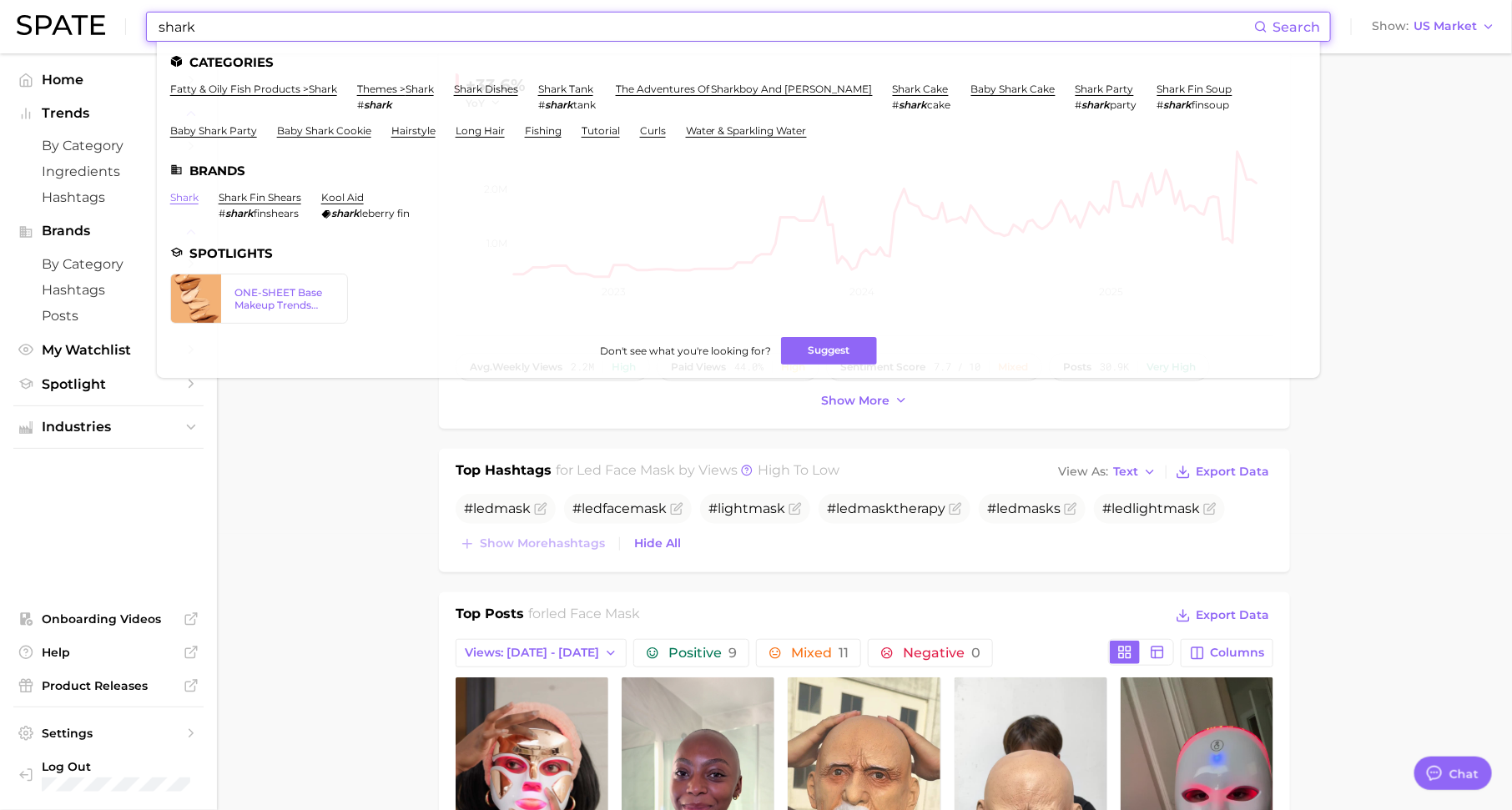
type input "shark"
click at [180, 202] on link "shark" at bounding box center [184, 197] width 28 height 13
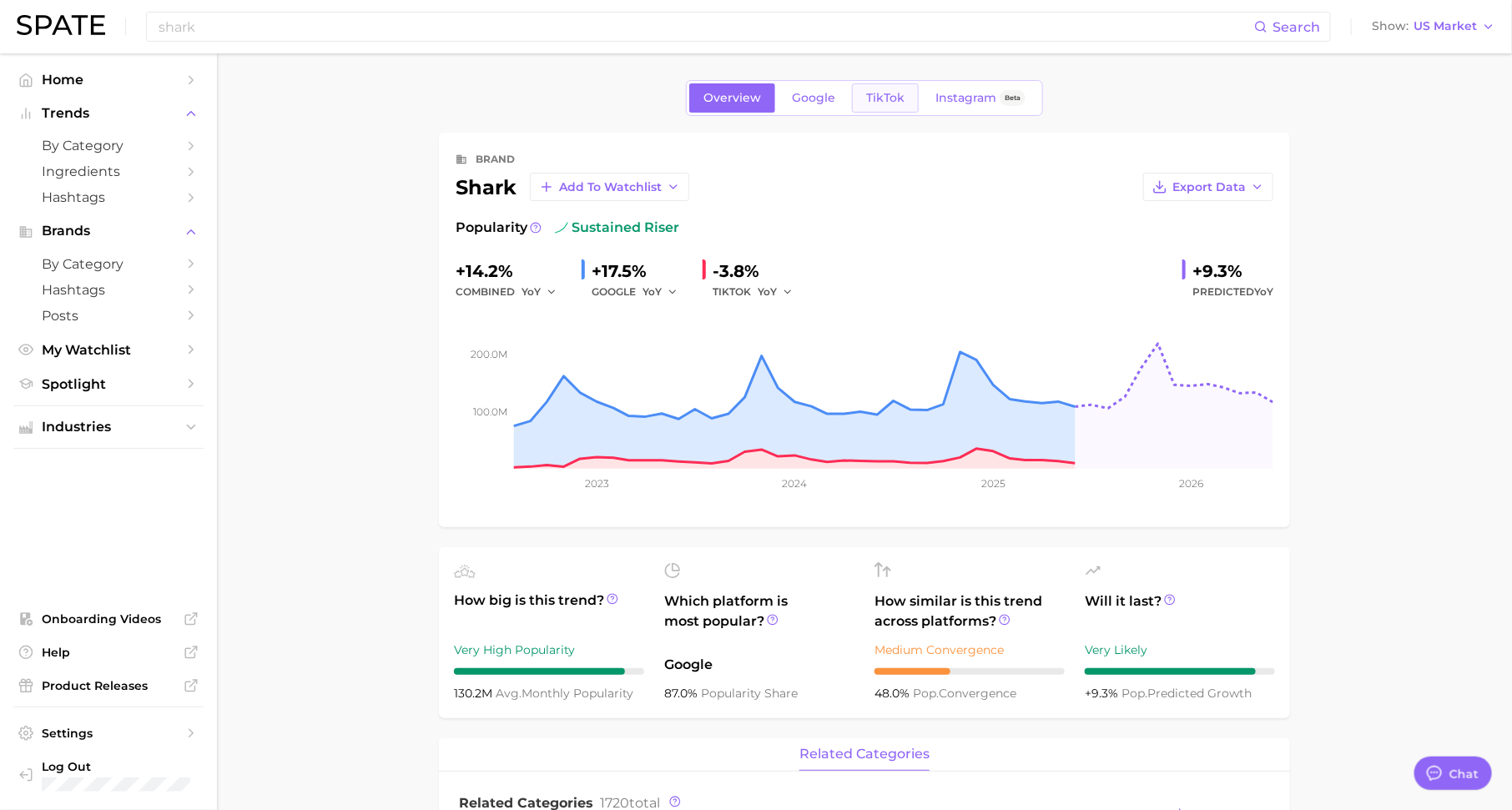
click at [898, 93] on span "TikTok" at bounding box center [885, 97] width 39 height 14
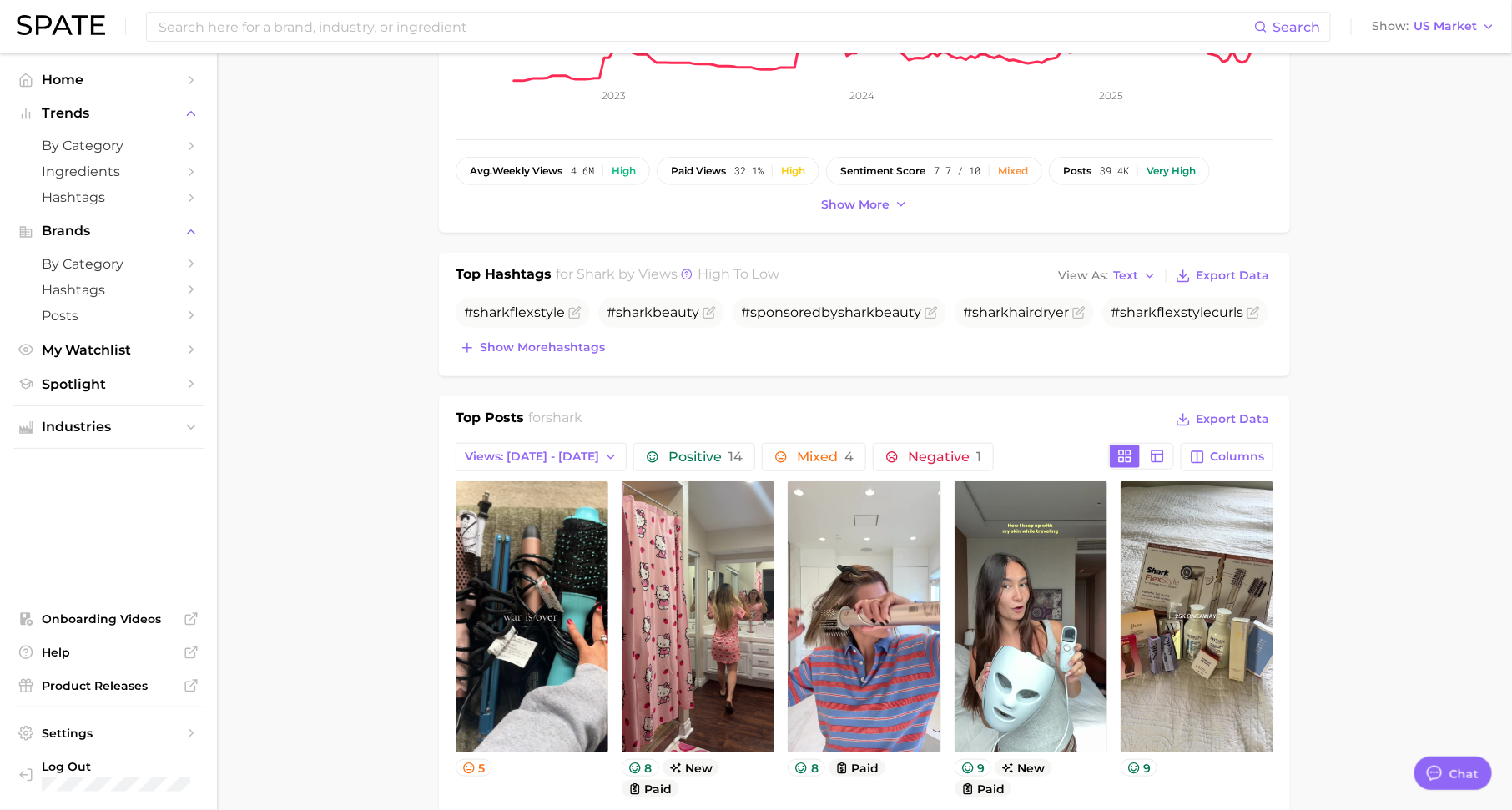
scroll to position [384, 0]
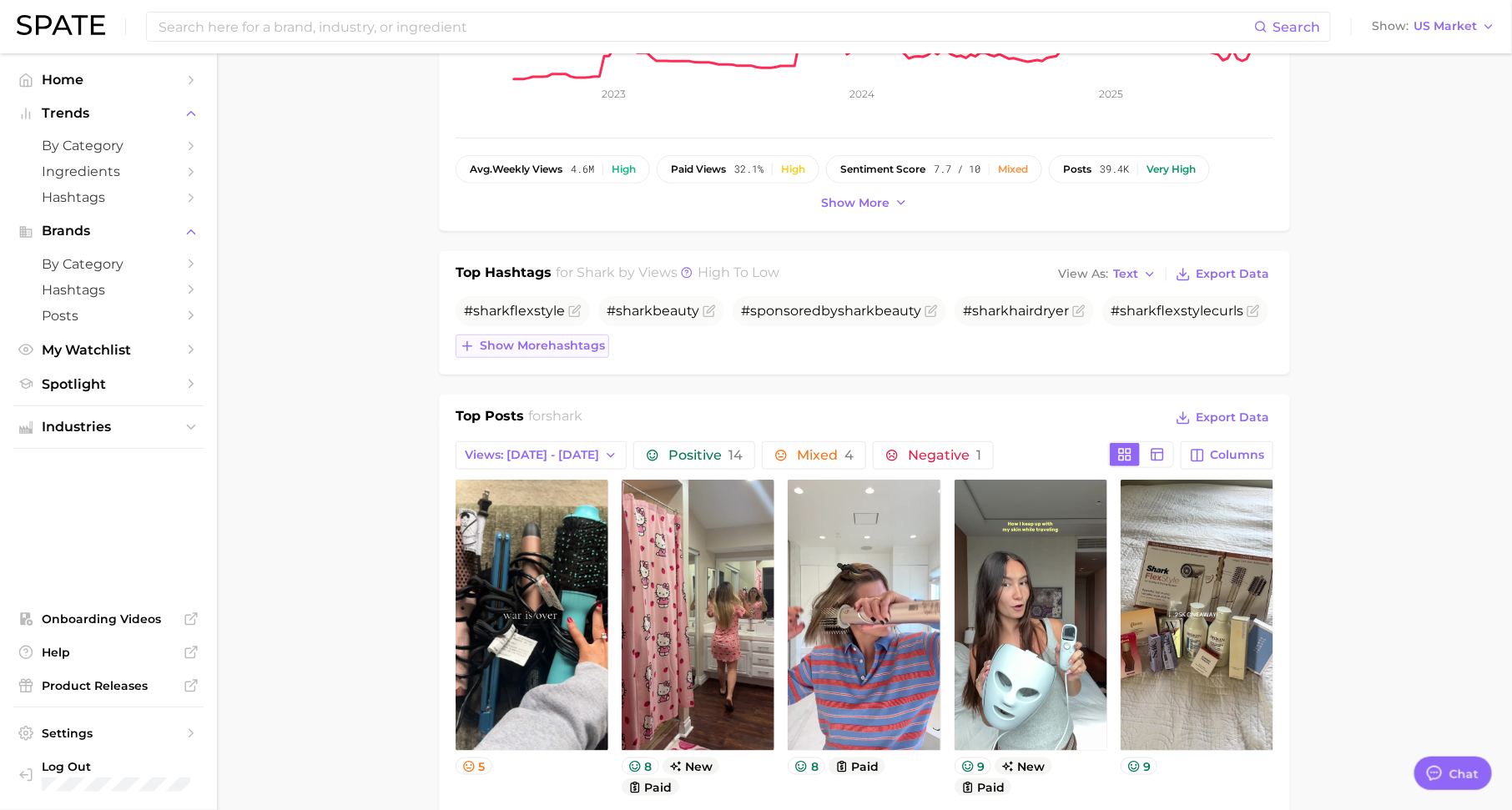
click at [536, 345] on span "Show more hashtags" at bounding box center [542, 345] width 125 height 14
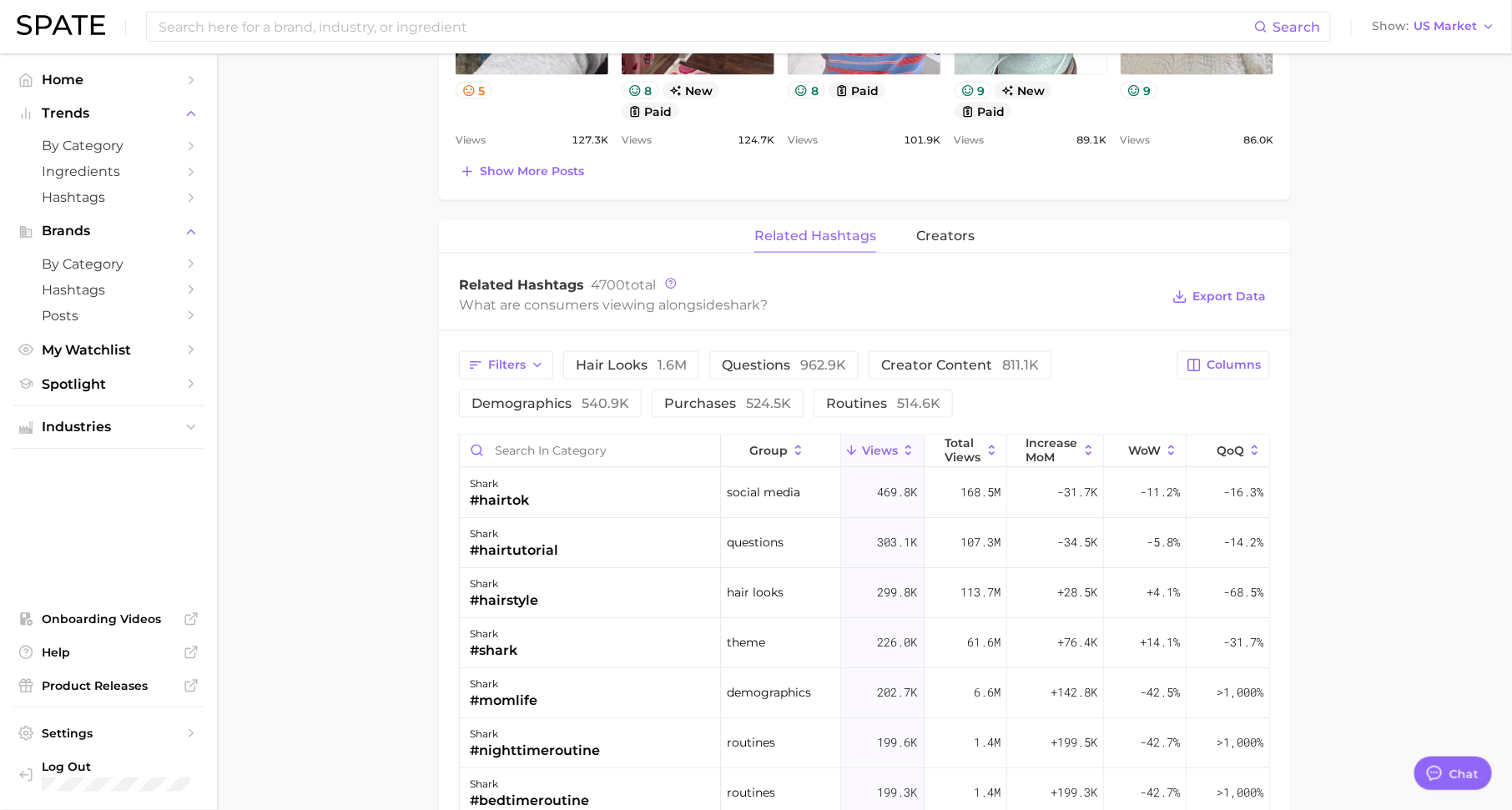
scroll to position [1139, 0]
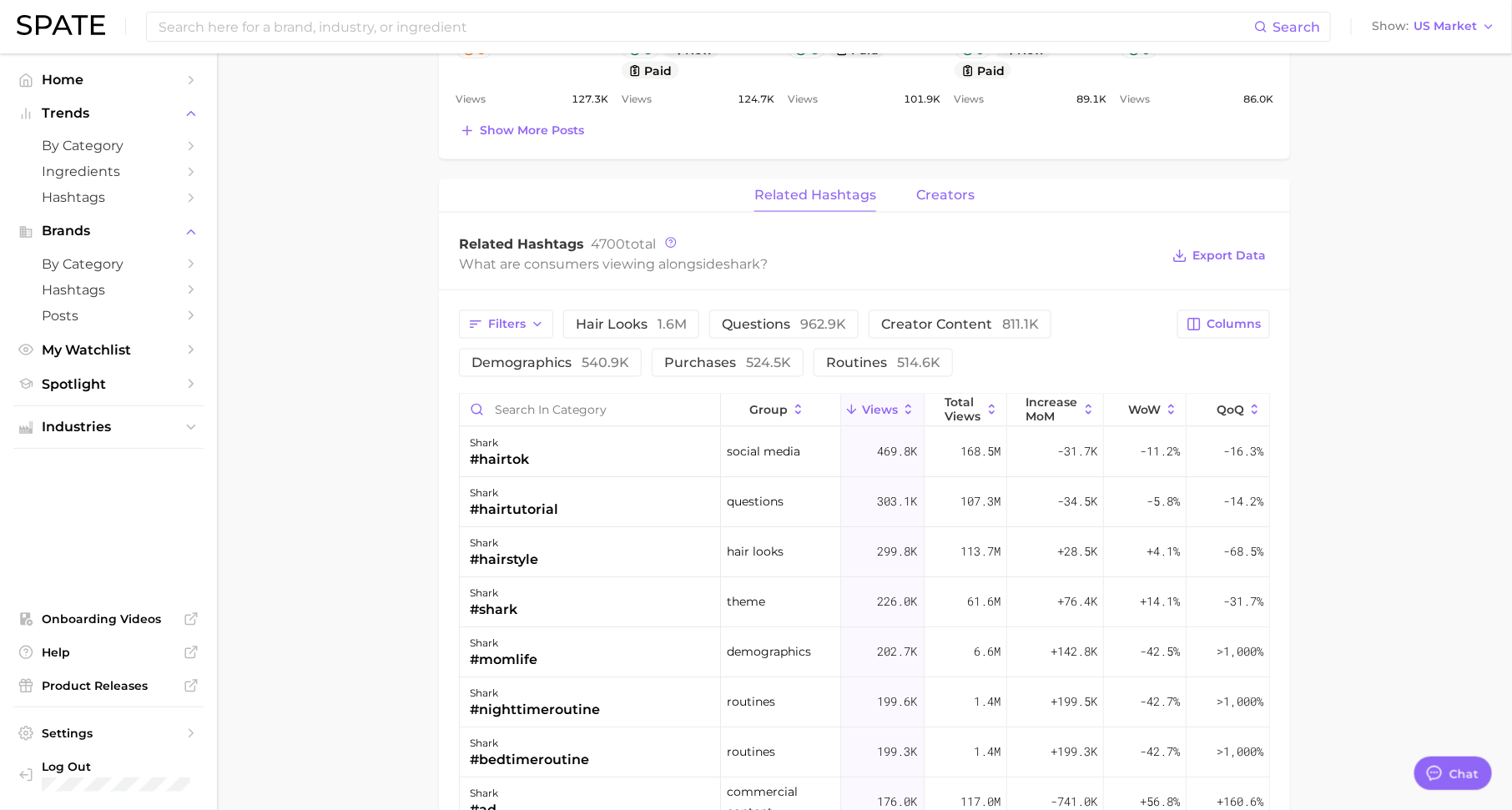
click at [932, 190] on span "creators" at bounding box center [945, 195] width 59 height 15
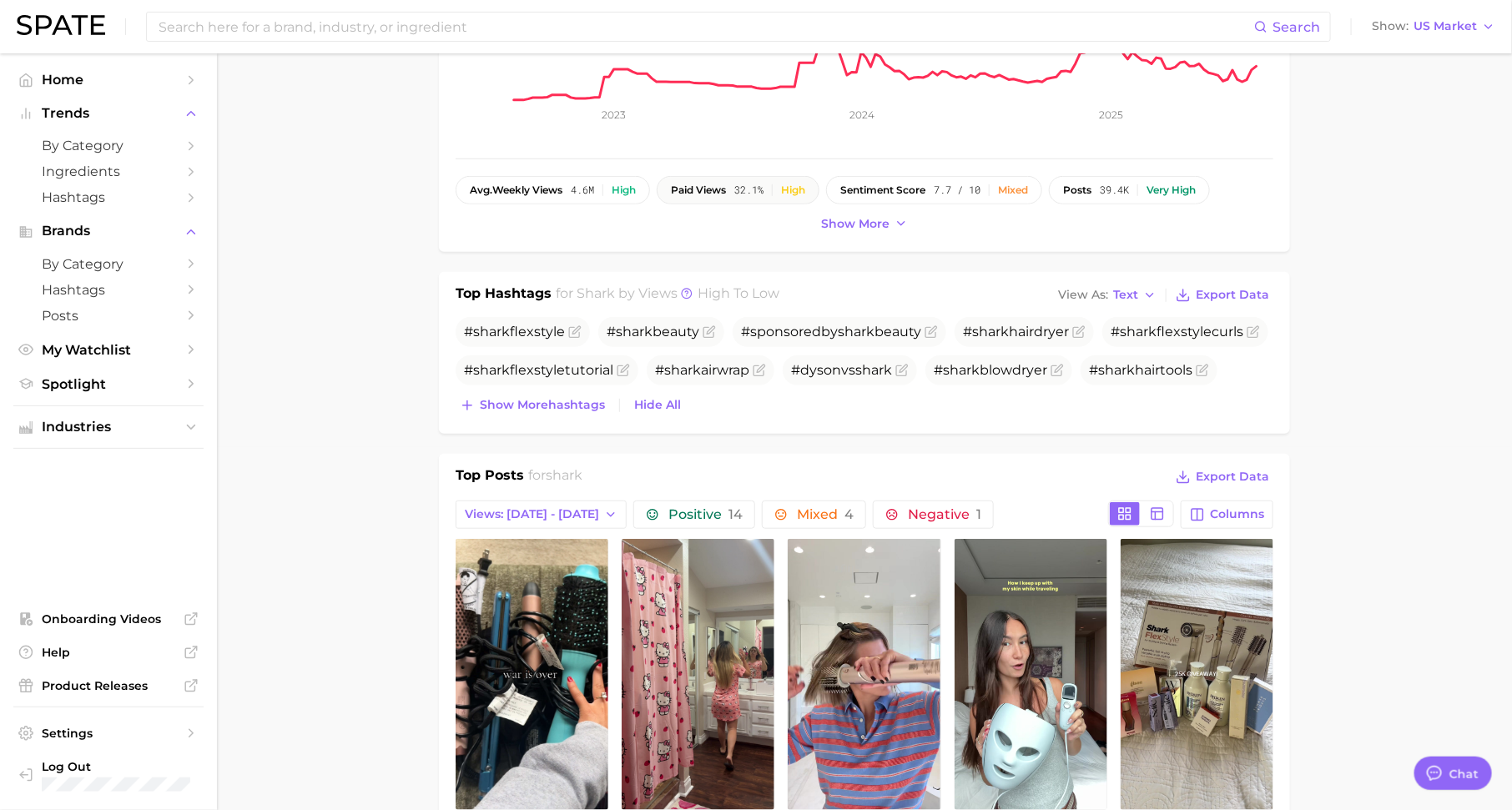
scroll to position [0, 0]
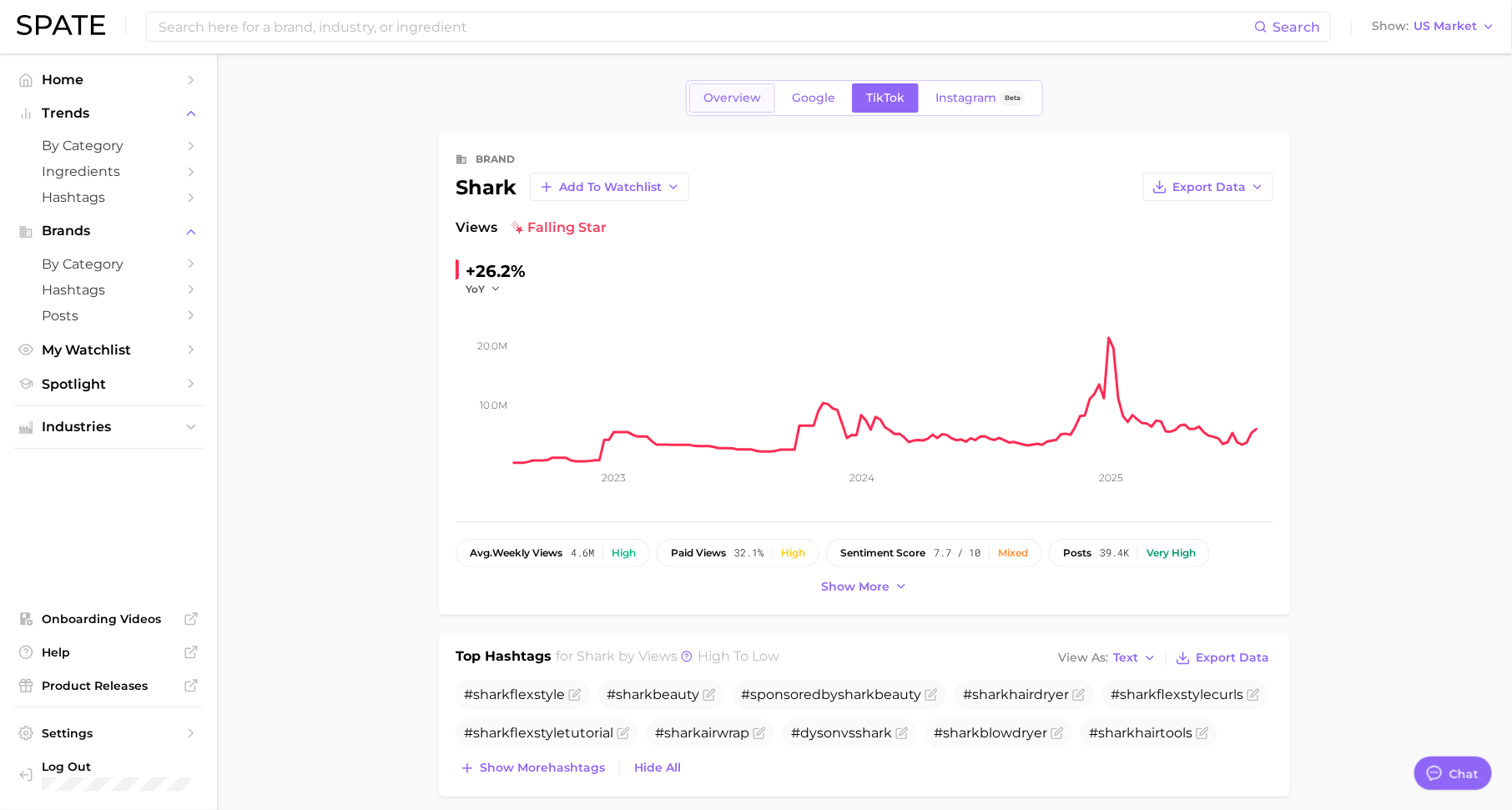
click at [705, 96] on link "Overview" at bounding box center [733, 98] width 86 height 29
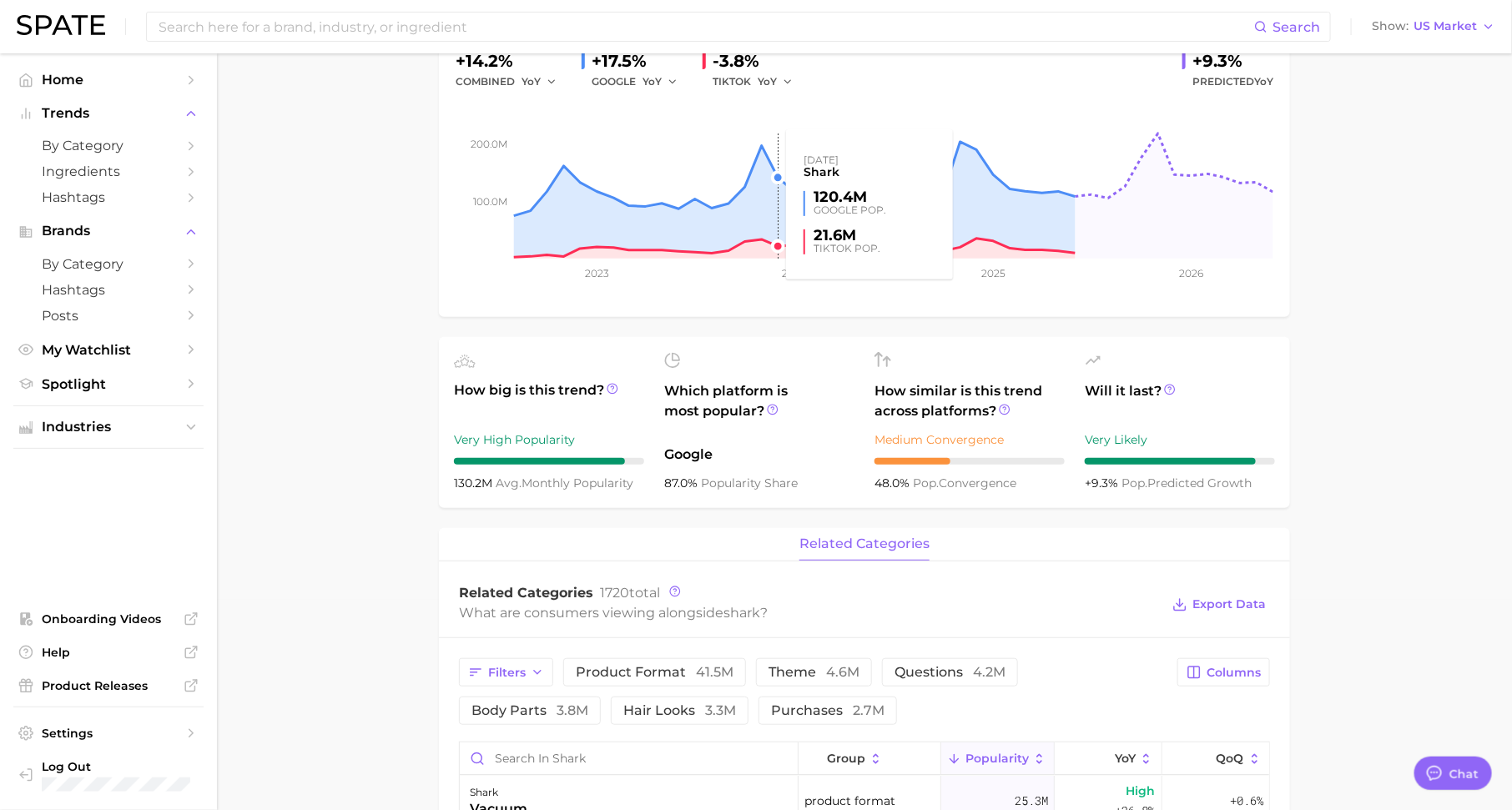
scroll to position [221, 0]
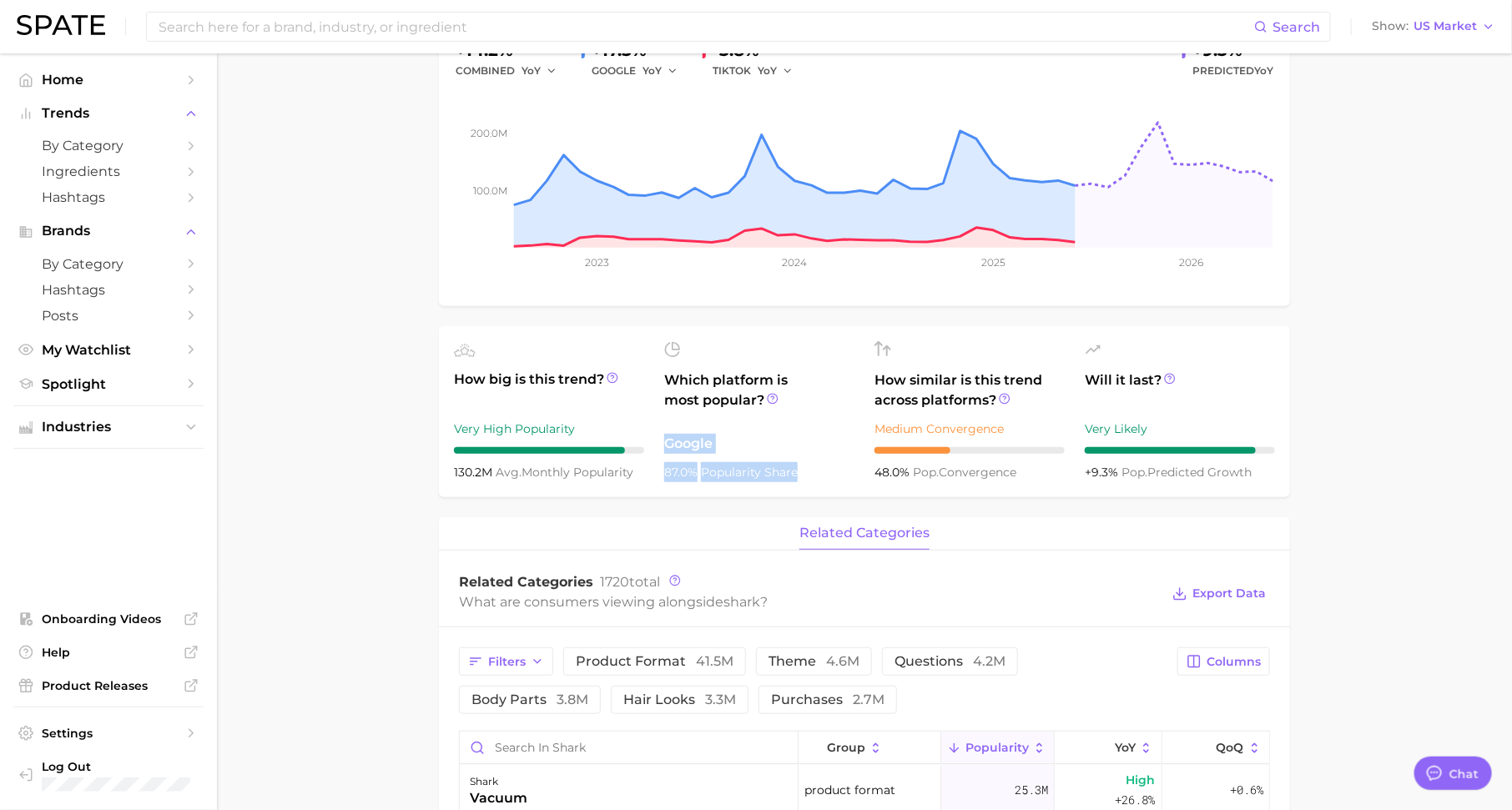
drag, startPoint x: 666, startPoint y: 446, endPoint x: 812, endPoint y: 482, distance: 150.4
click at [812, 482] on ul "How big is this trend? Very High Popularity 130.2m avg. monthly popularity Whic…" at bounding box center [865, 412] width 851 height 172
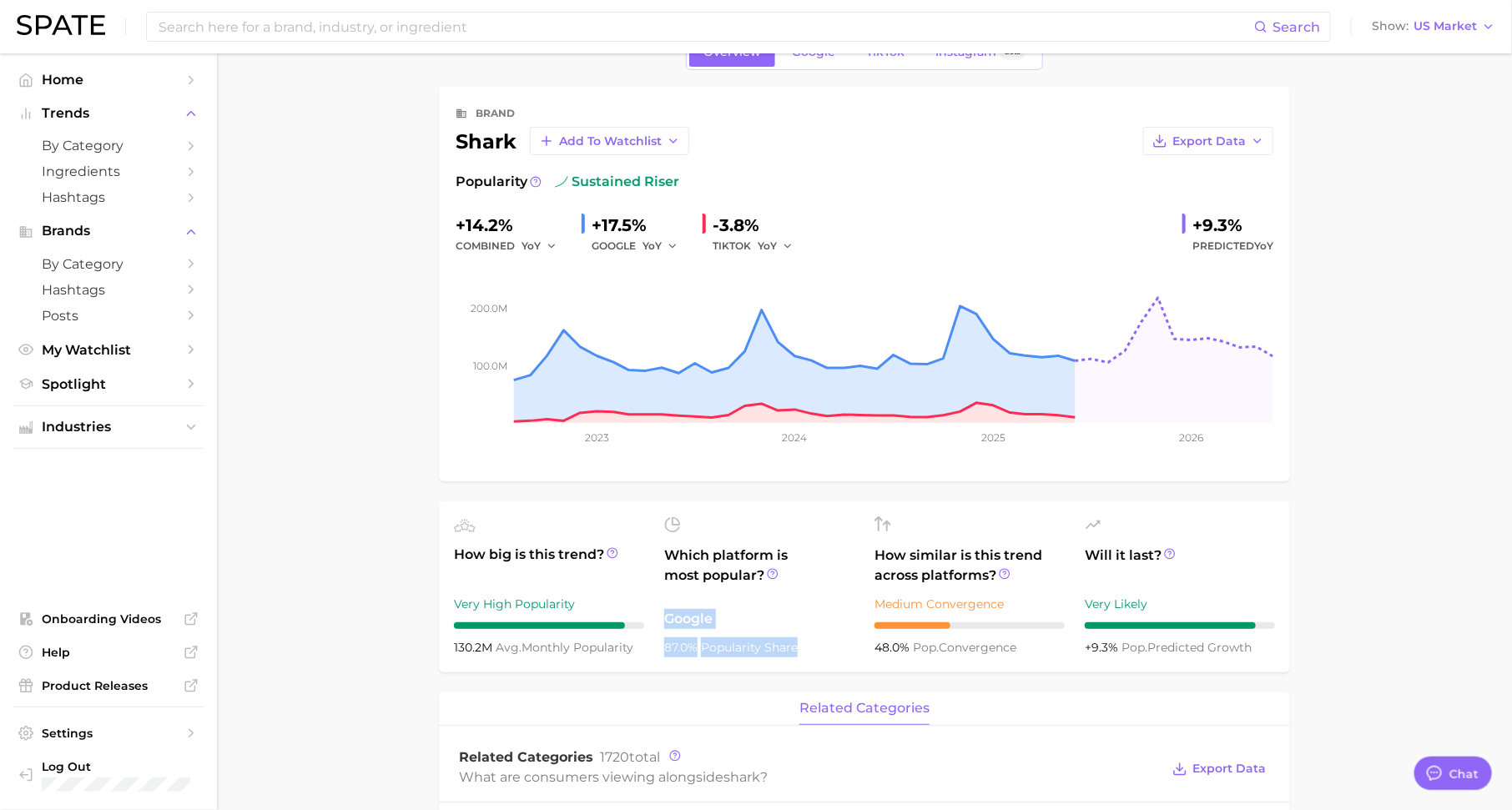
scroll to position [0, 0]
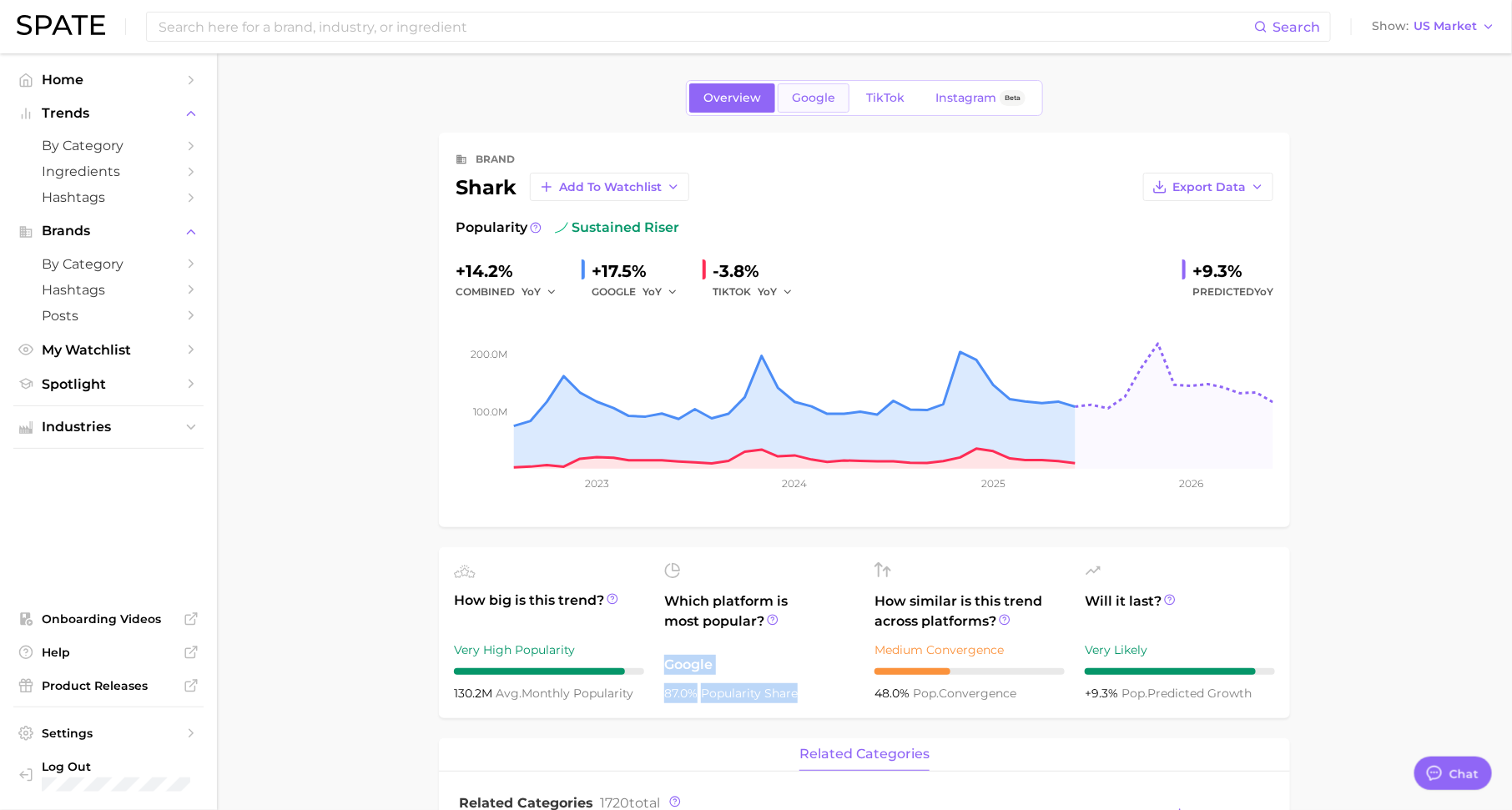
click at [828, 101] on span "Google" at bounding box center [812, 97] width 43 height 14
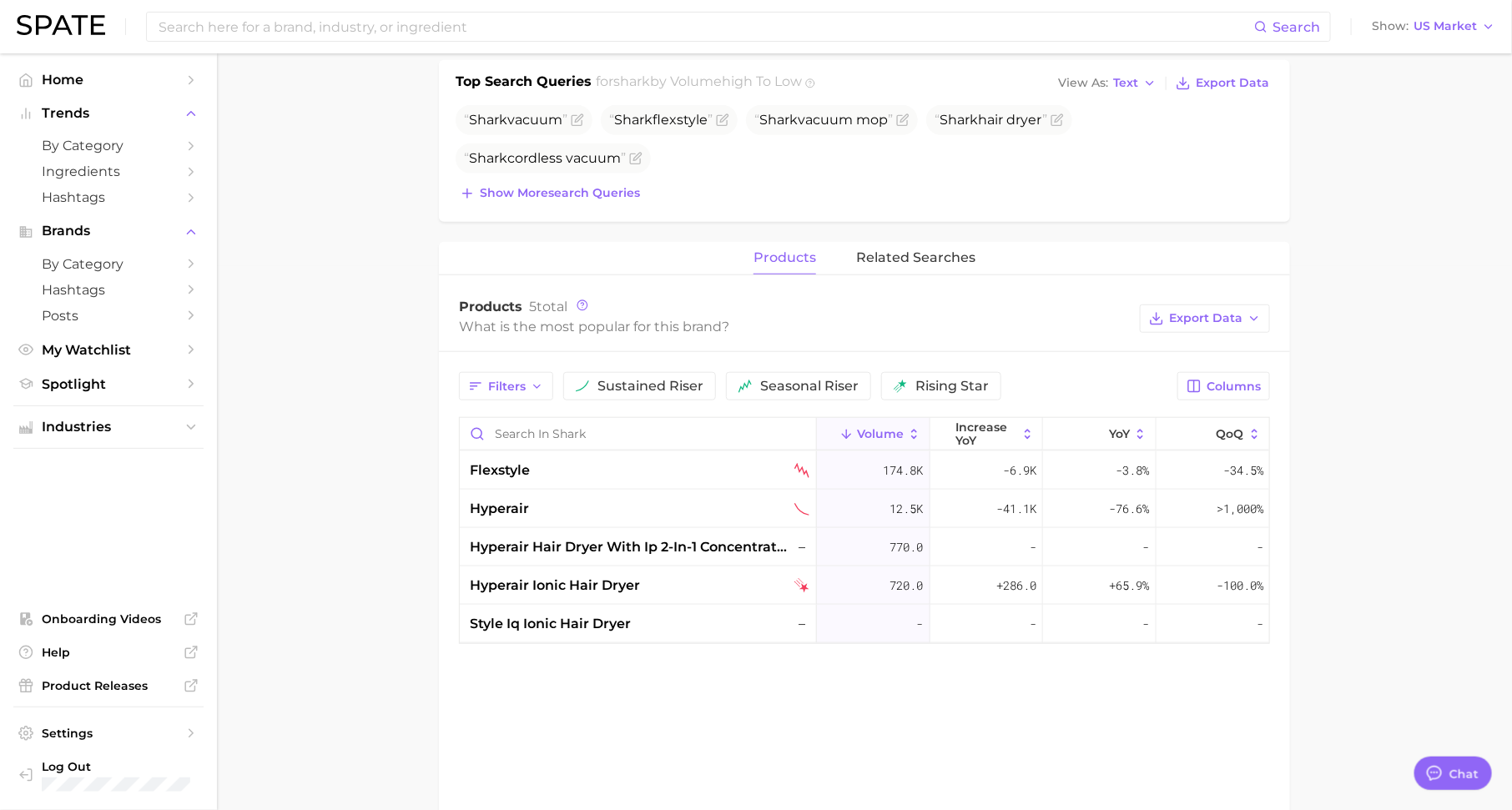
scroll to position [548, 0]
click at [953, 250] on span "related searches" at bounding box center [916, 254] width 119 height 15
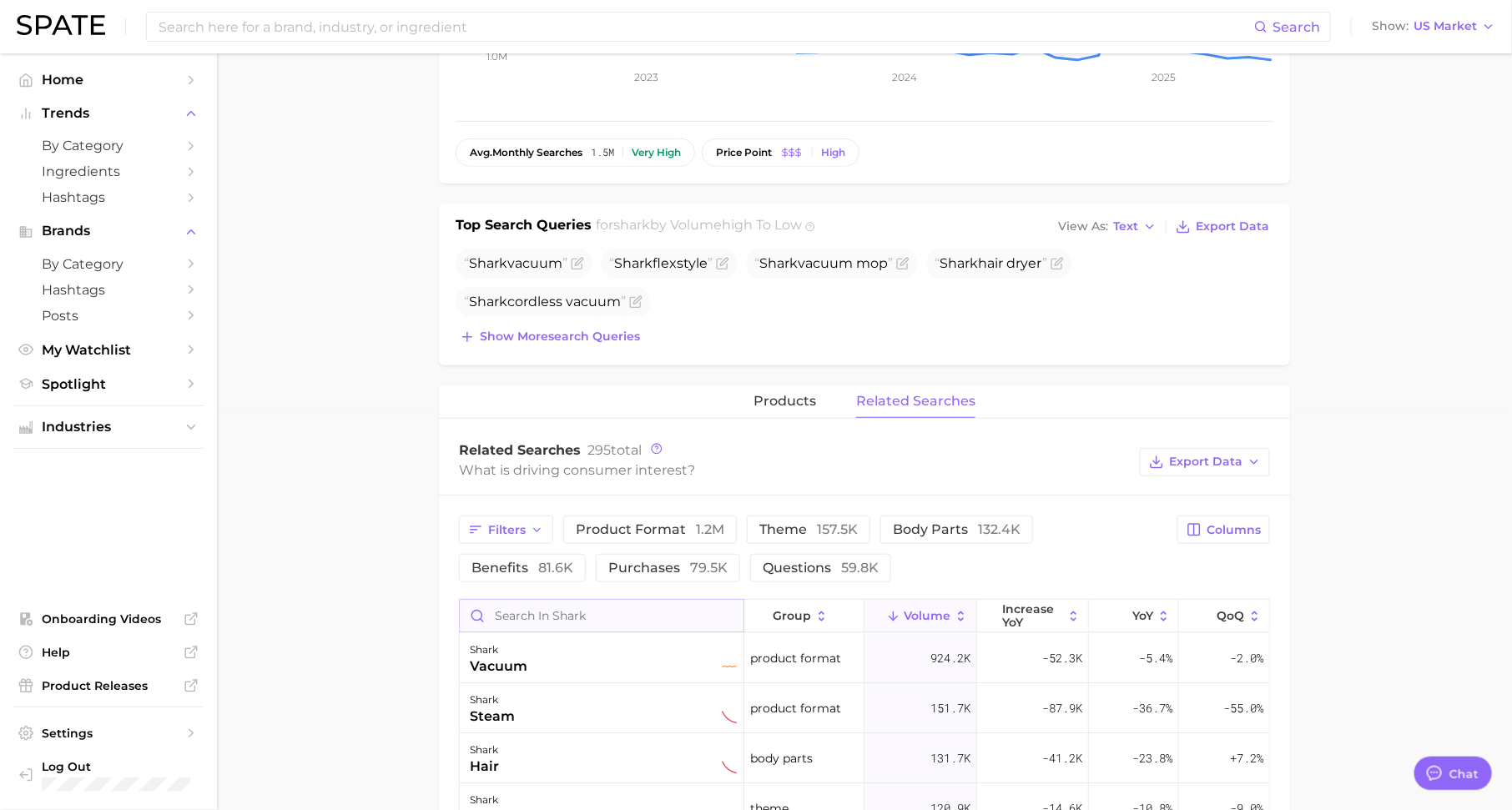
scroll to position [0, 0]
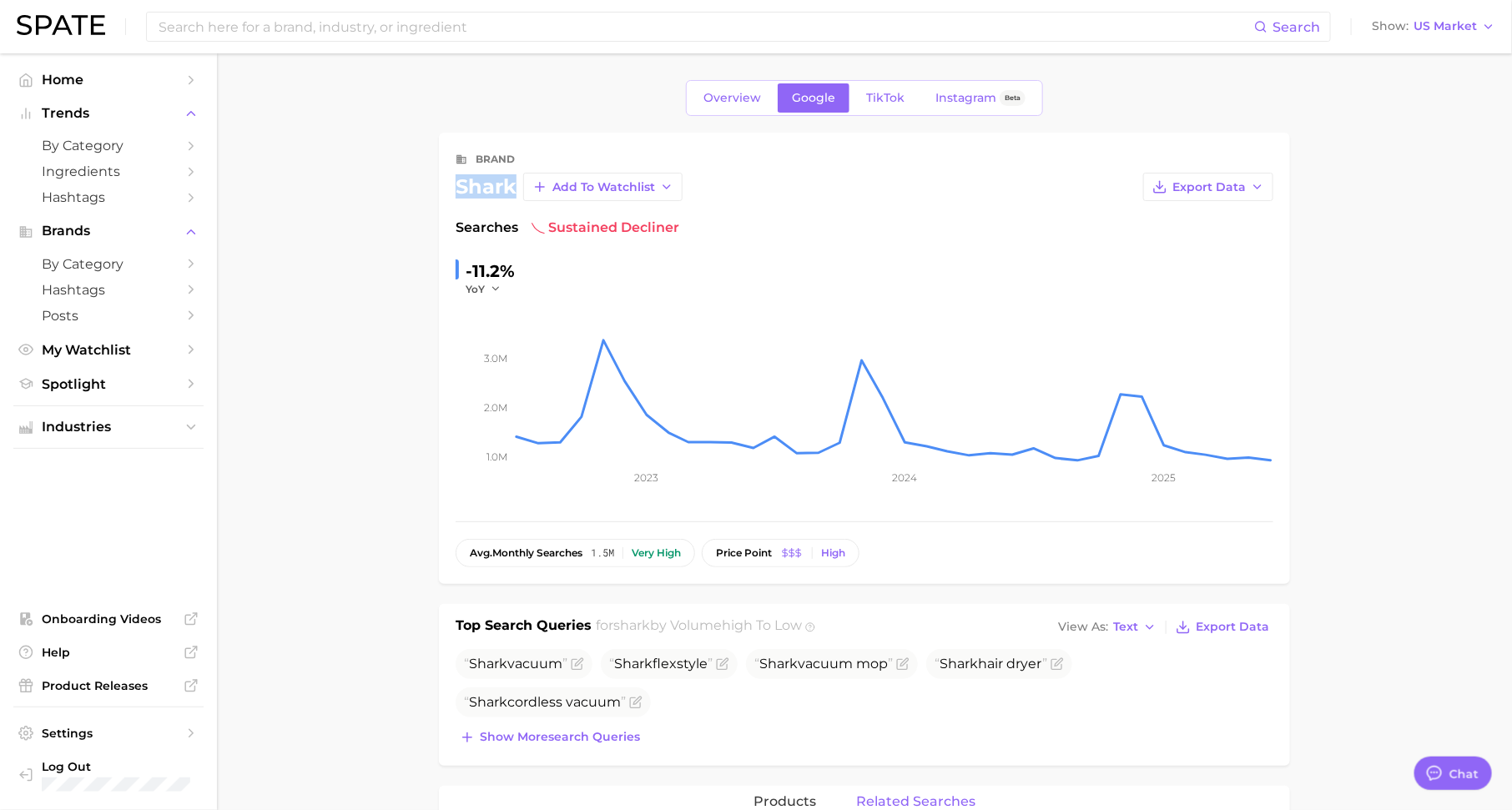
drag, startPoint x: 515, startPoint y: 189, endPoint x: 445, endPoint y: 189, distance: 70.0
click at [445, 189] on div "brand shark Add to Watchlist Export Data Searches sustained decliner -11.2% YoY…" at bounding box center [865, 359] width 851 height 451
click at [166, 432] on span "Industries" at bounding box center [108, 427] width 134 height 15
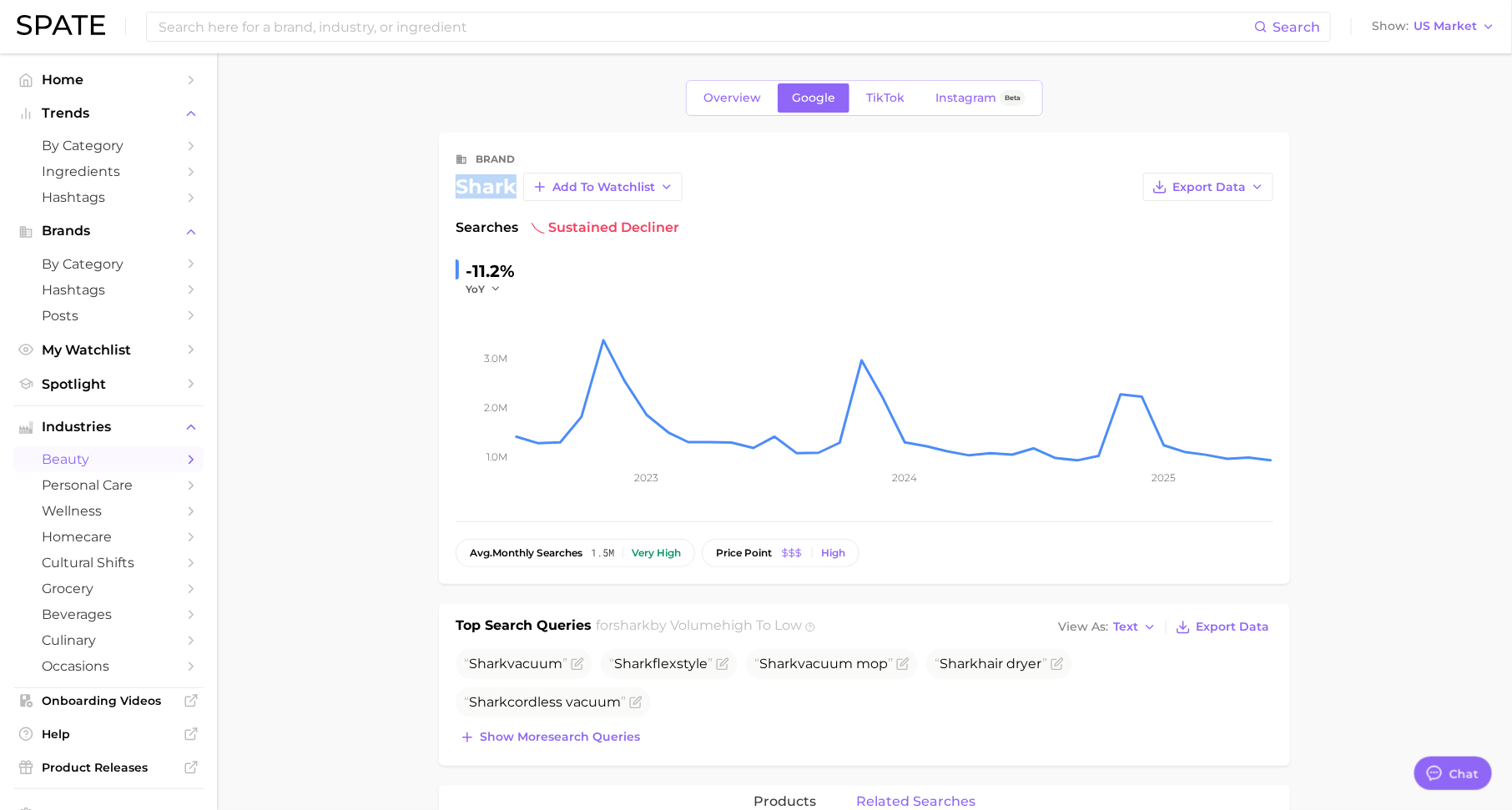
click at [155, 459] on span "beauty" at bounding box center [108, 459] width 134 height 16
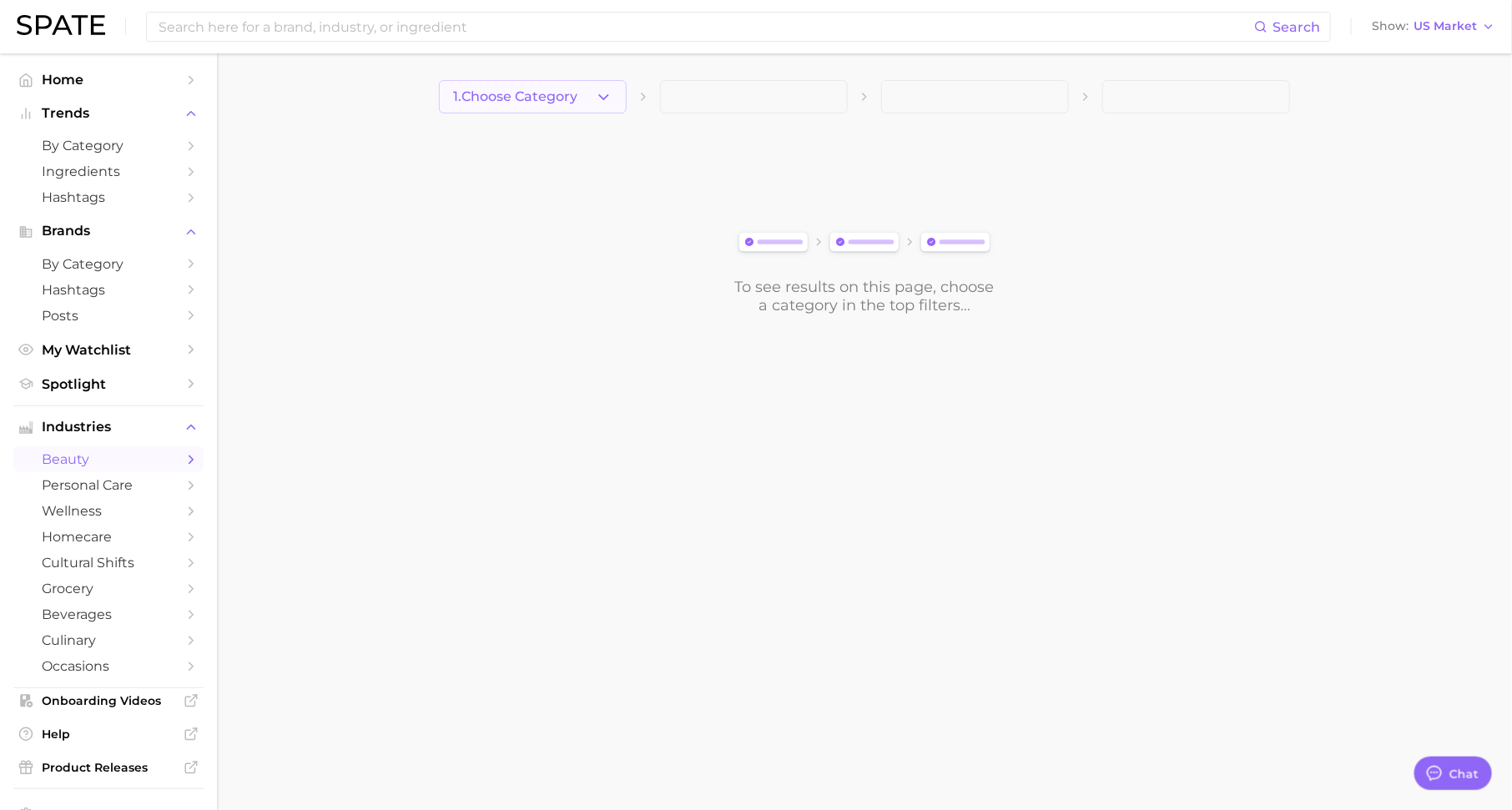
click at [531, 105] on button "1. Choose Category" at bounding box center [533, 96] width 188 height 33
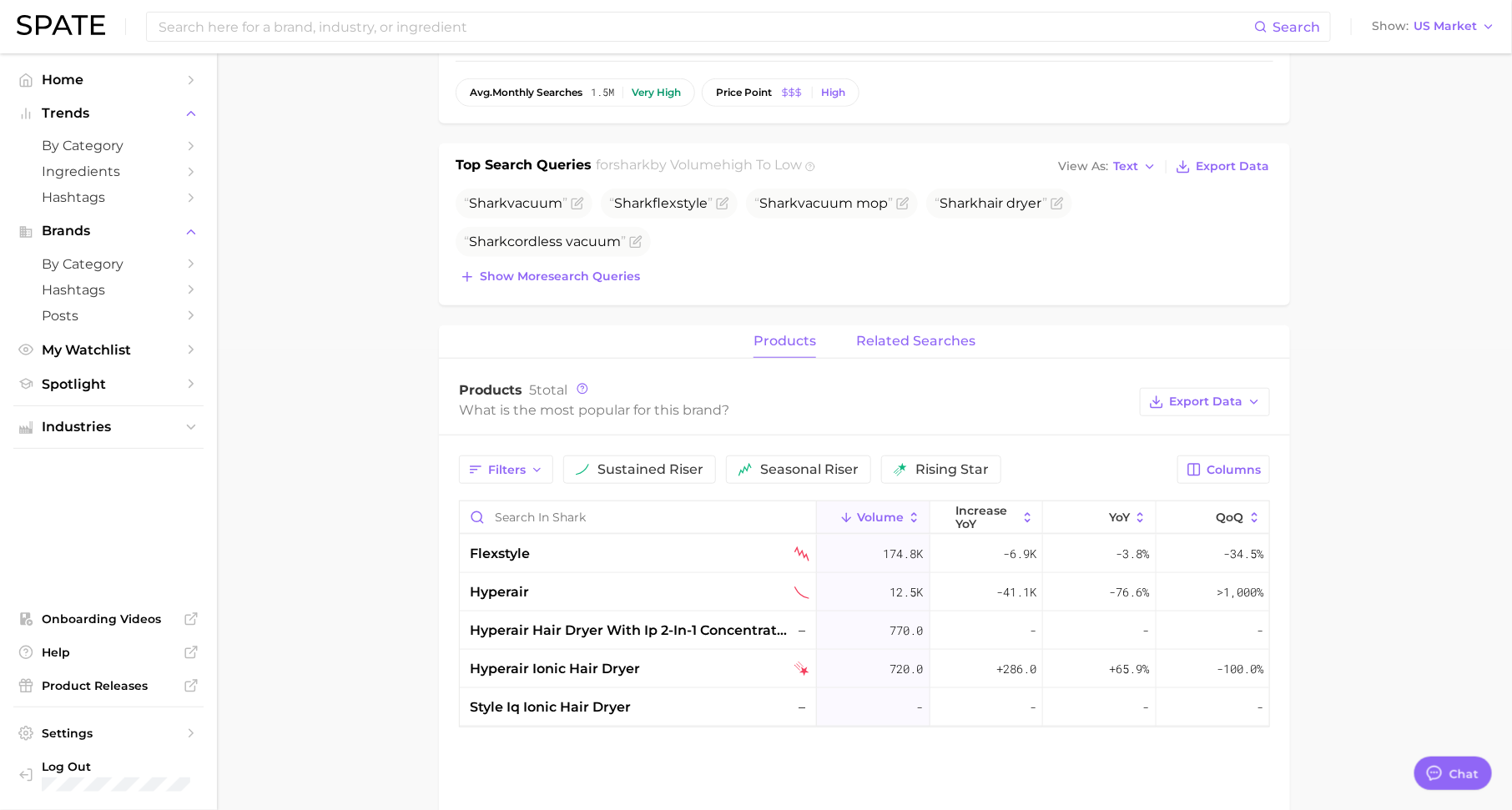
scroll to position [474, 0]
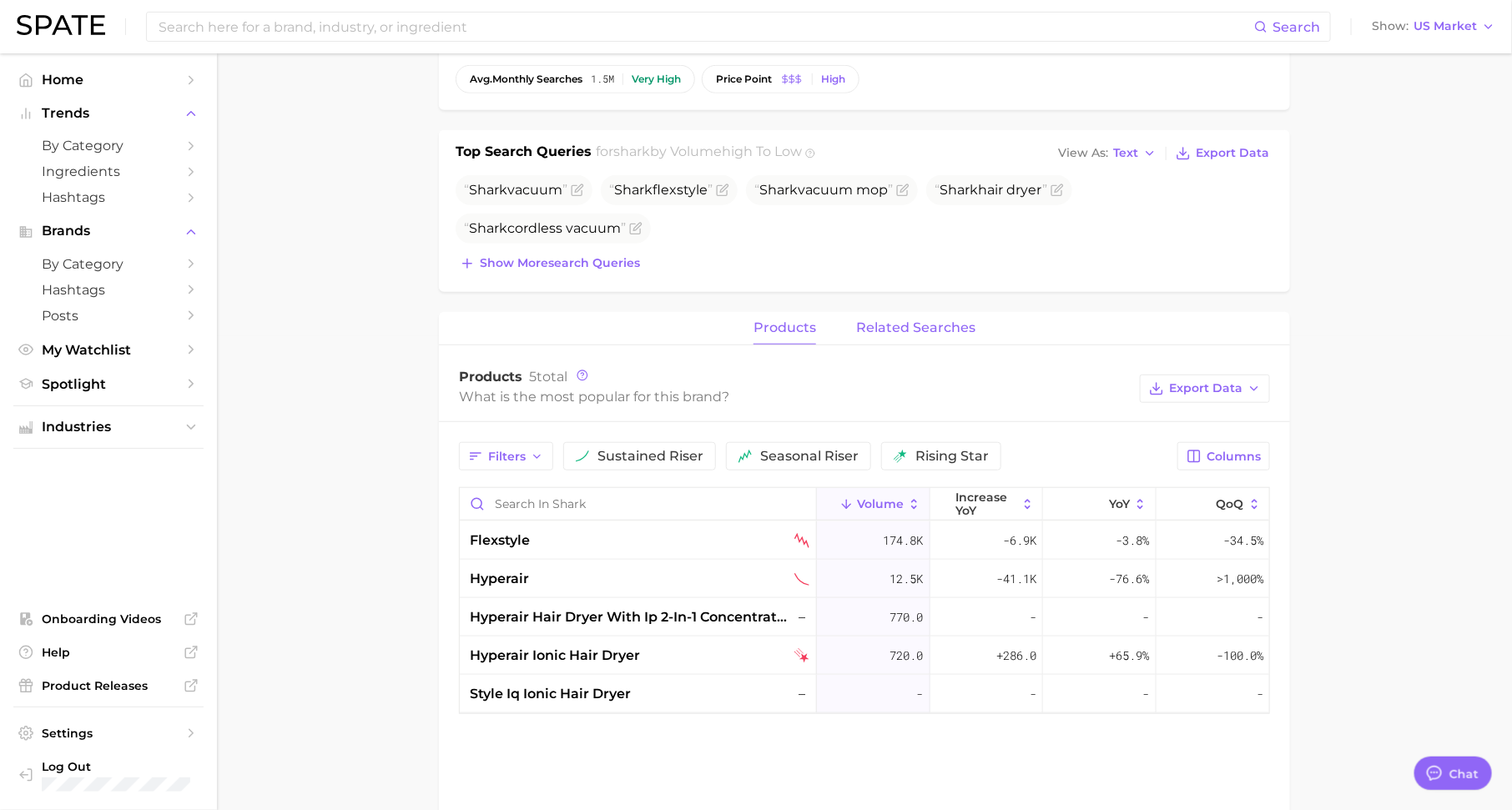
click at [910, 328] on span "related searches" at bounding box center [916, 327] width 119 height 15
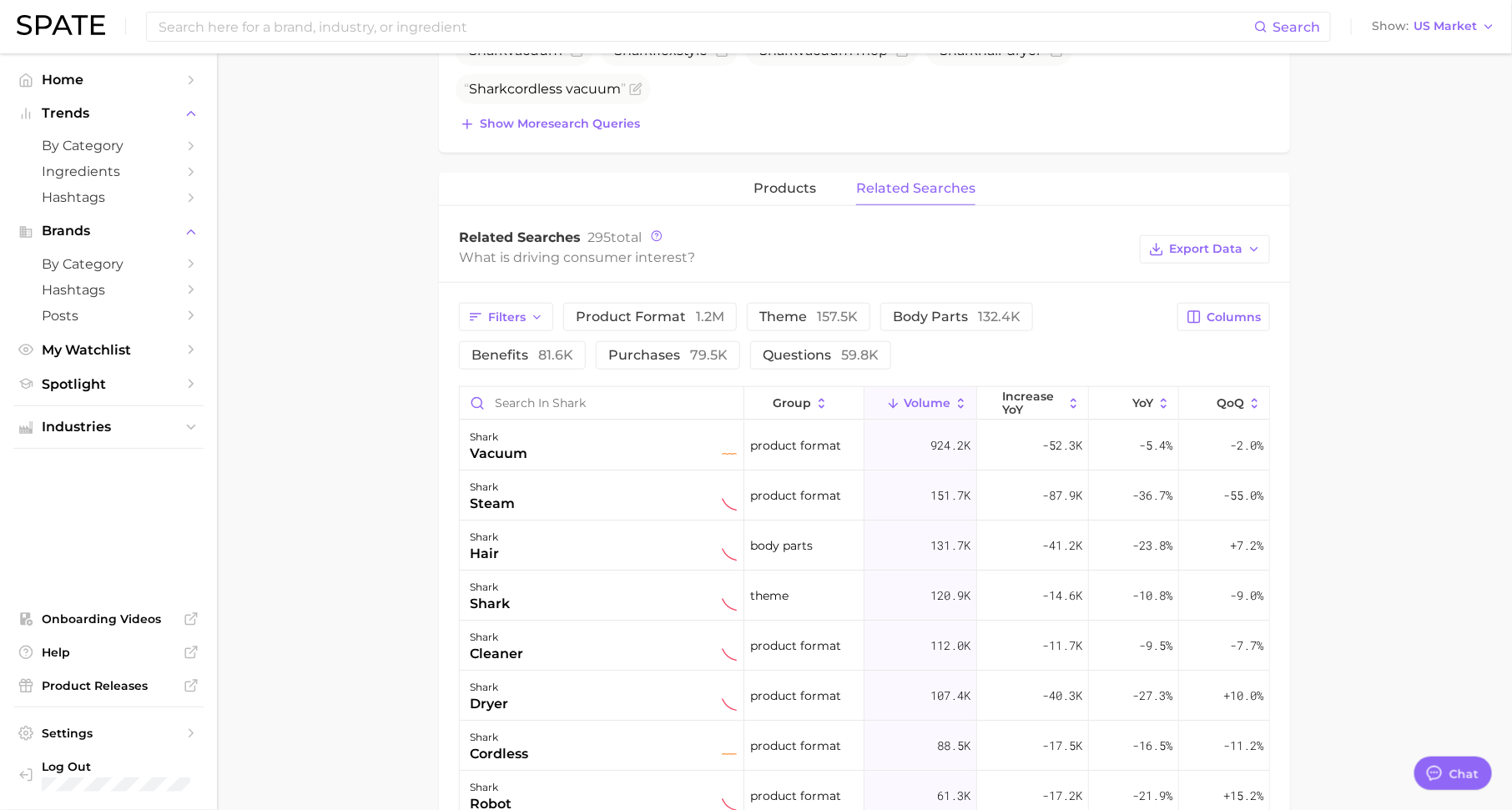
scroll to position [664, 0]
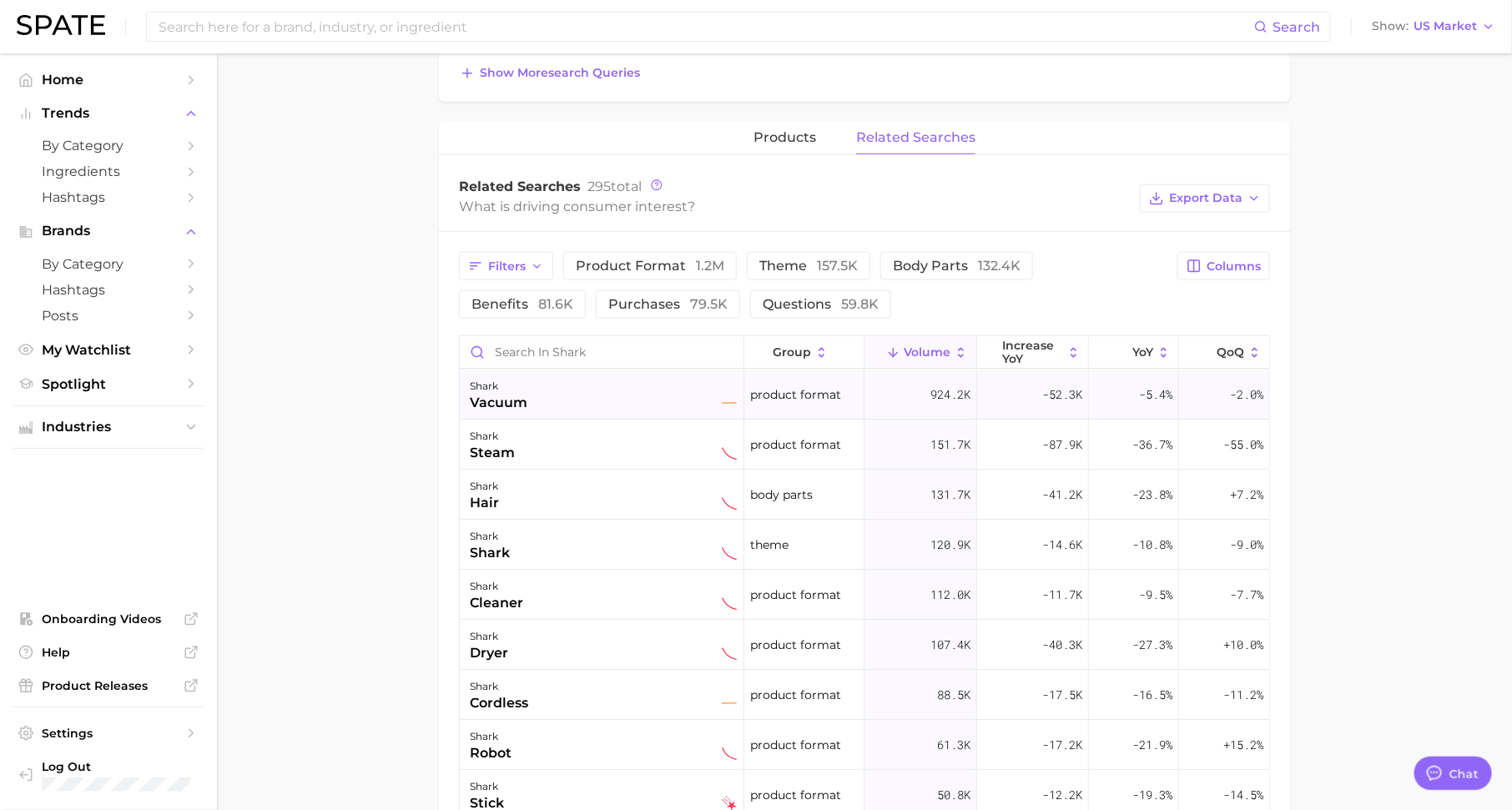
click at [947, 393] on span "924.2k" at bounding box center [950, 394] width 40 height 20
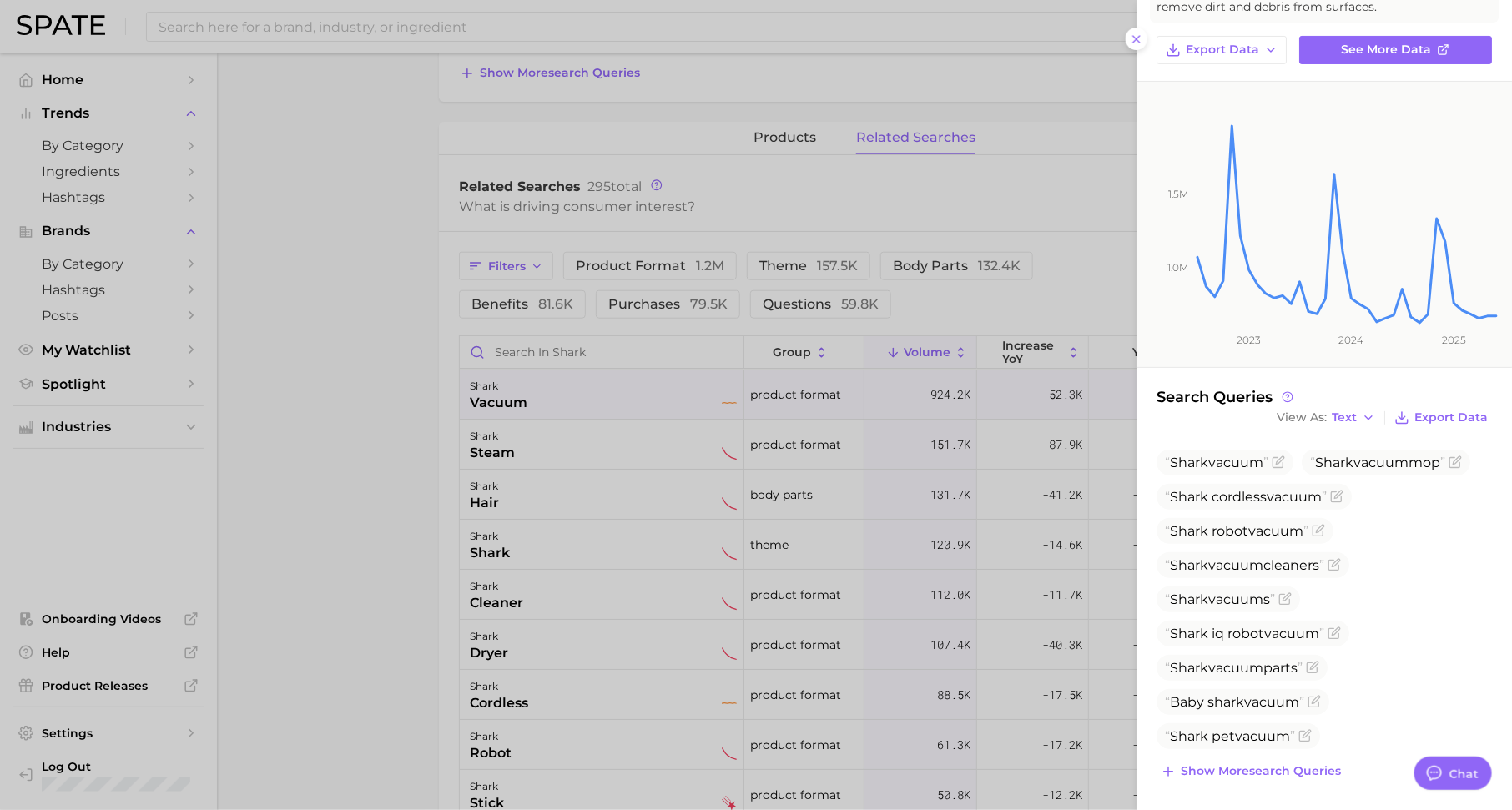
scroll to position [5, 0]
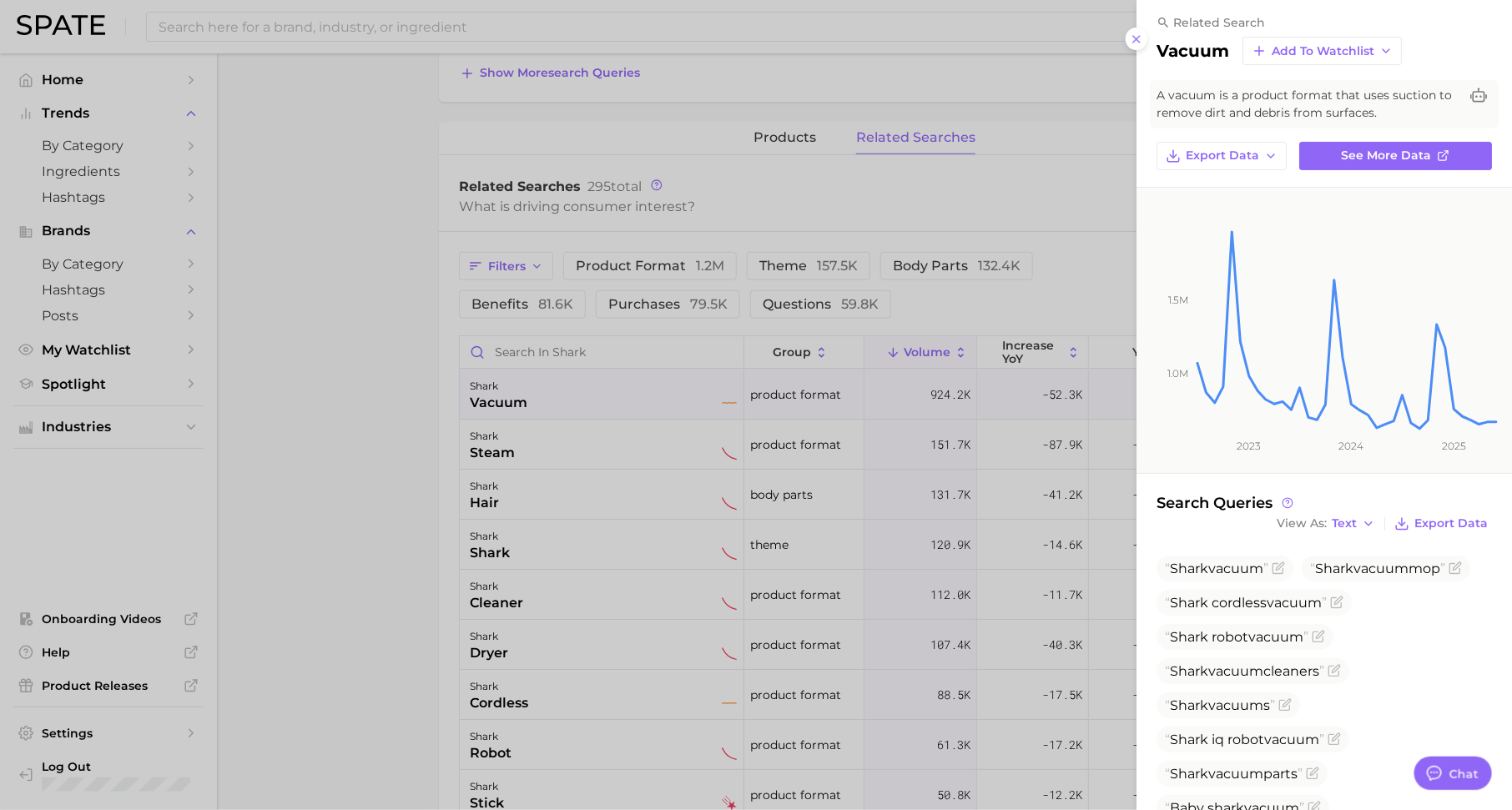
click at [958, 444] on div at bounding box center [756, 405] width 1512 height 810
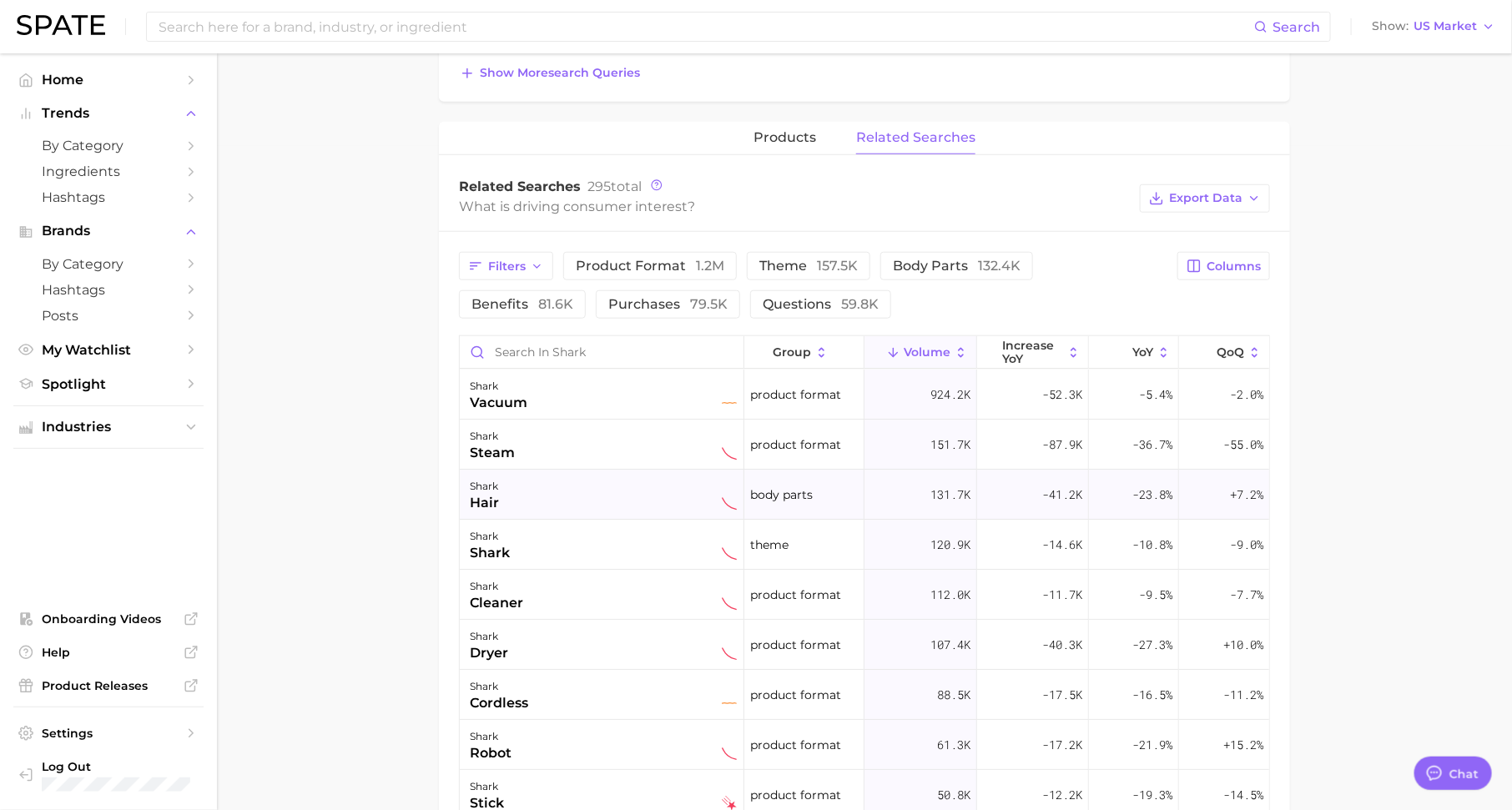
click at [940, 494] on span "131.7k" at bounding box center [950, 495] width 40 height 20
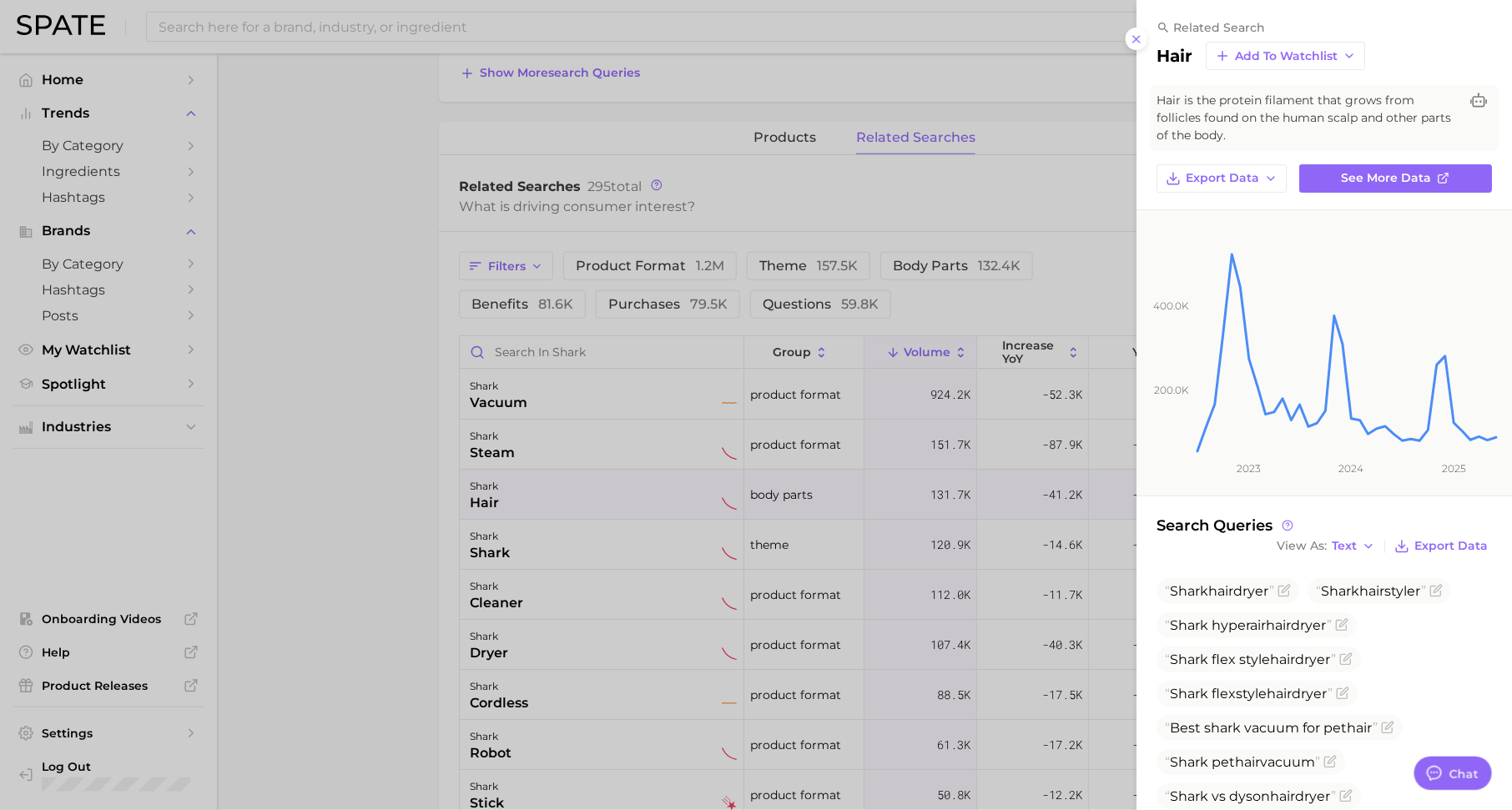
click at [933, 309] on div at bounding box center [756, 405] width 1512 height 810
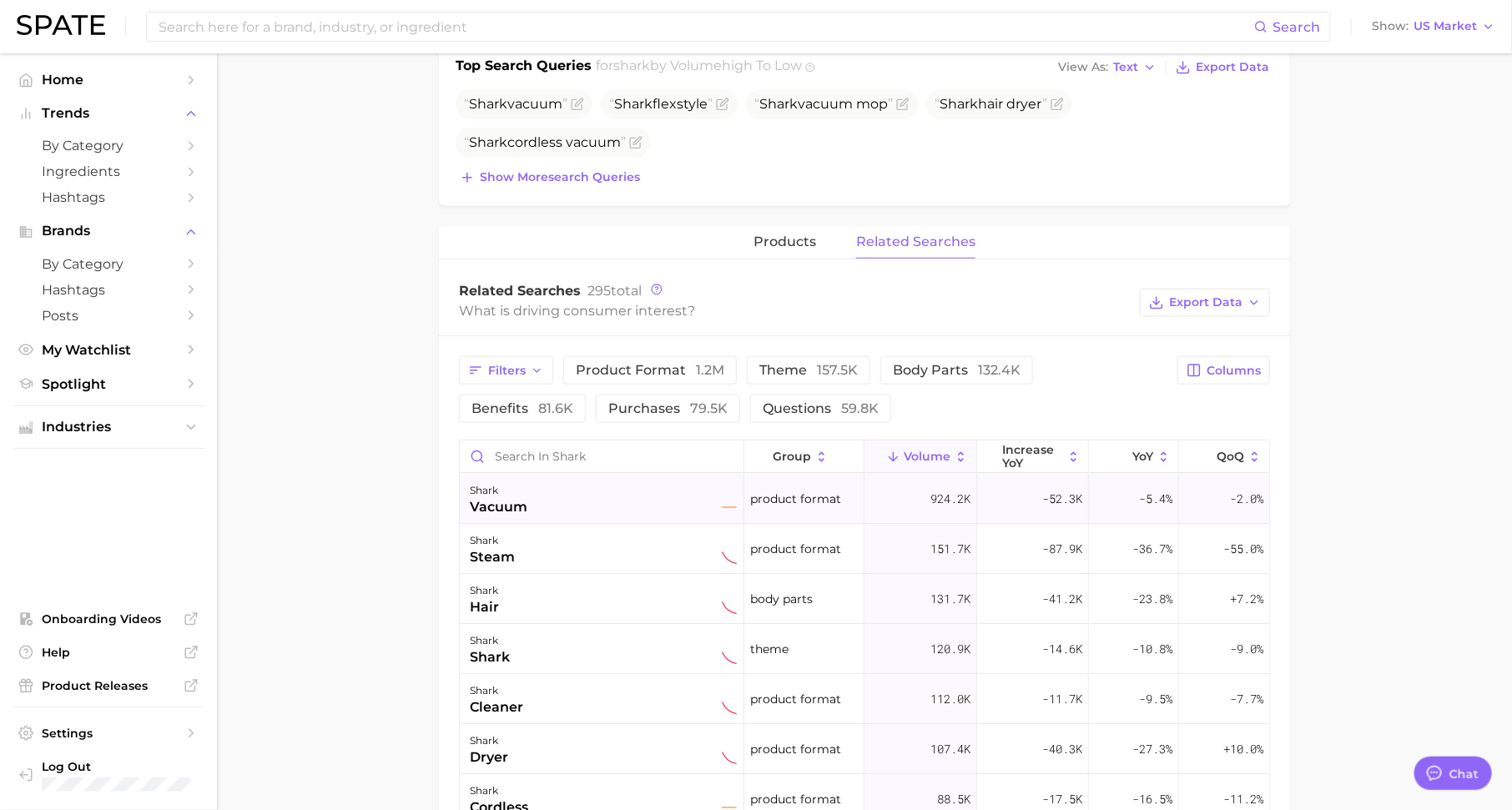
scroll to position [866, 0]
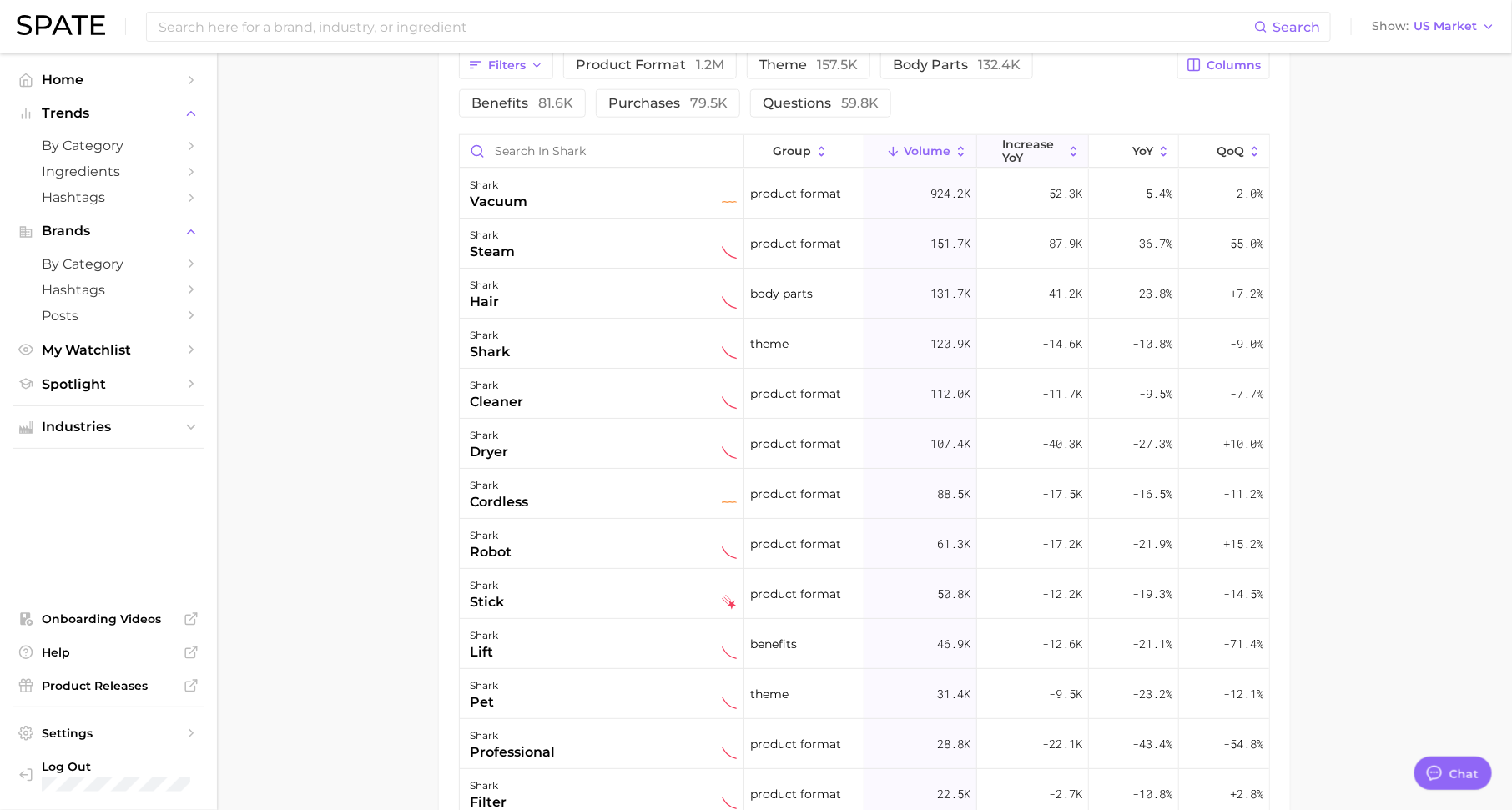
click at [1039, 140] on span "increase YoY" at bounding box center [1032, 150] width 61 height 27
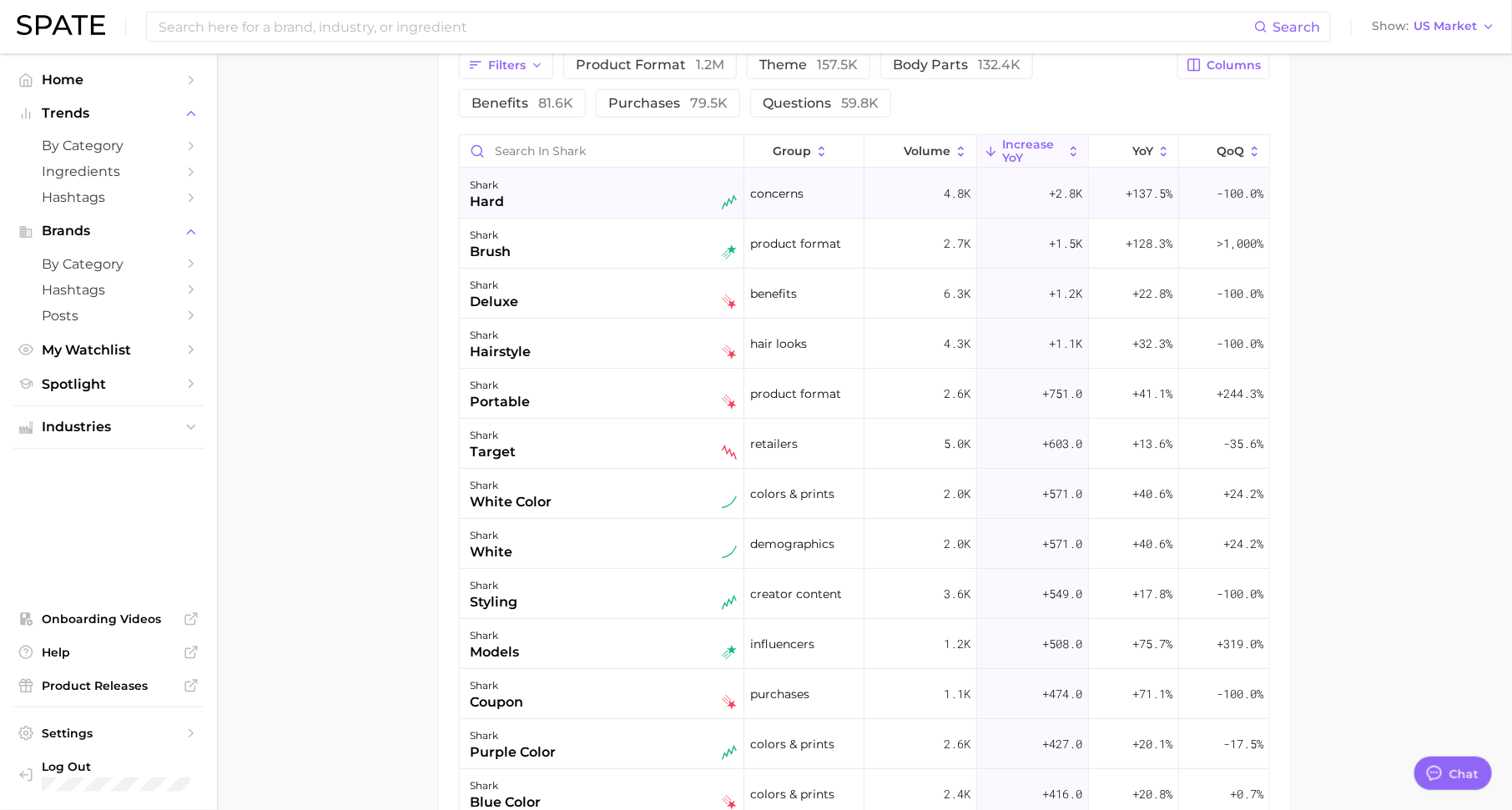
click at [1068, 190] on span "+2.8k" at bounding box center [1065, 194] width 33 height 20
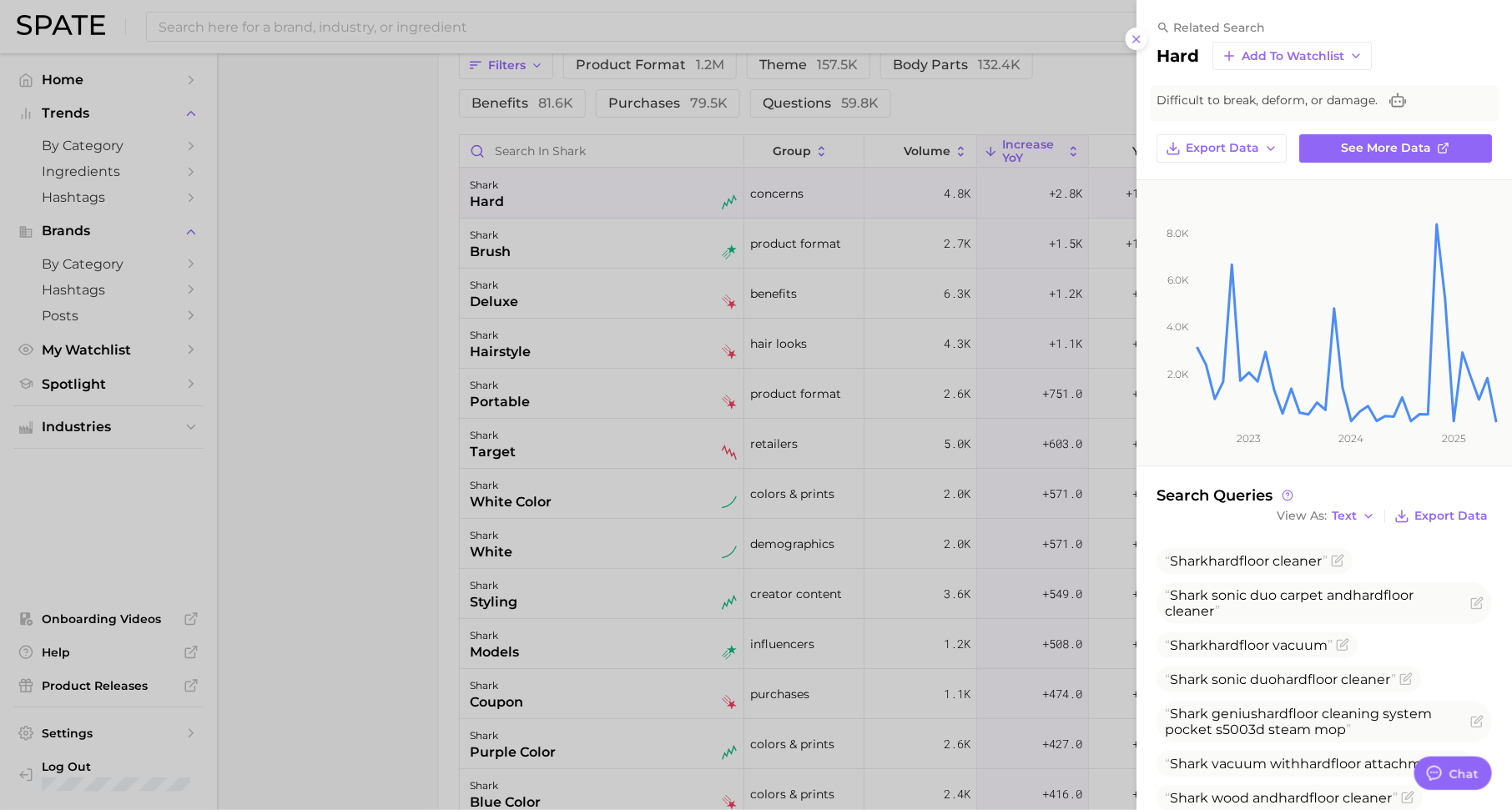
click at [1045, 197] on div at bounding box center [756, 405] width 1512 height 810
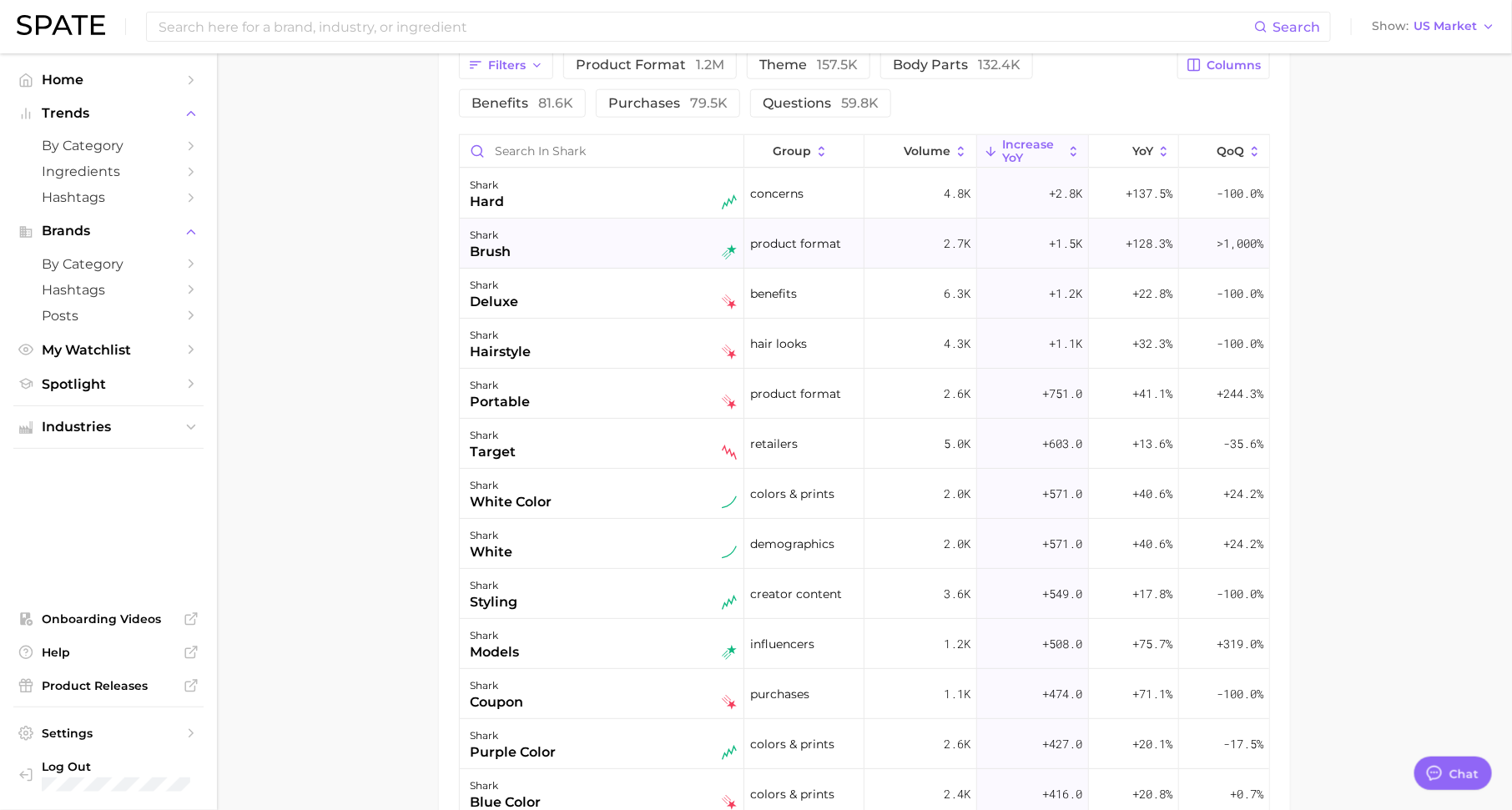
click at [1049, 241] on span "+1.5k" at bounding box center [1065, 244] width 33 height 20
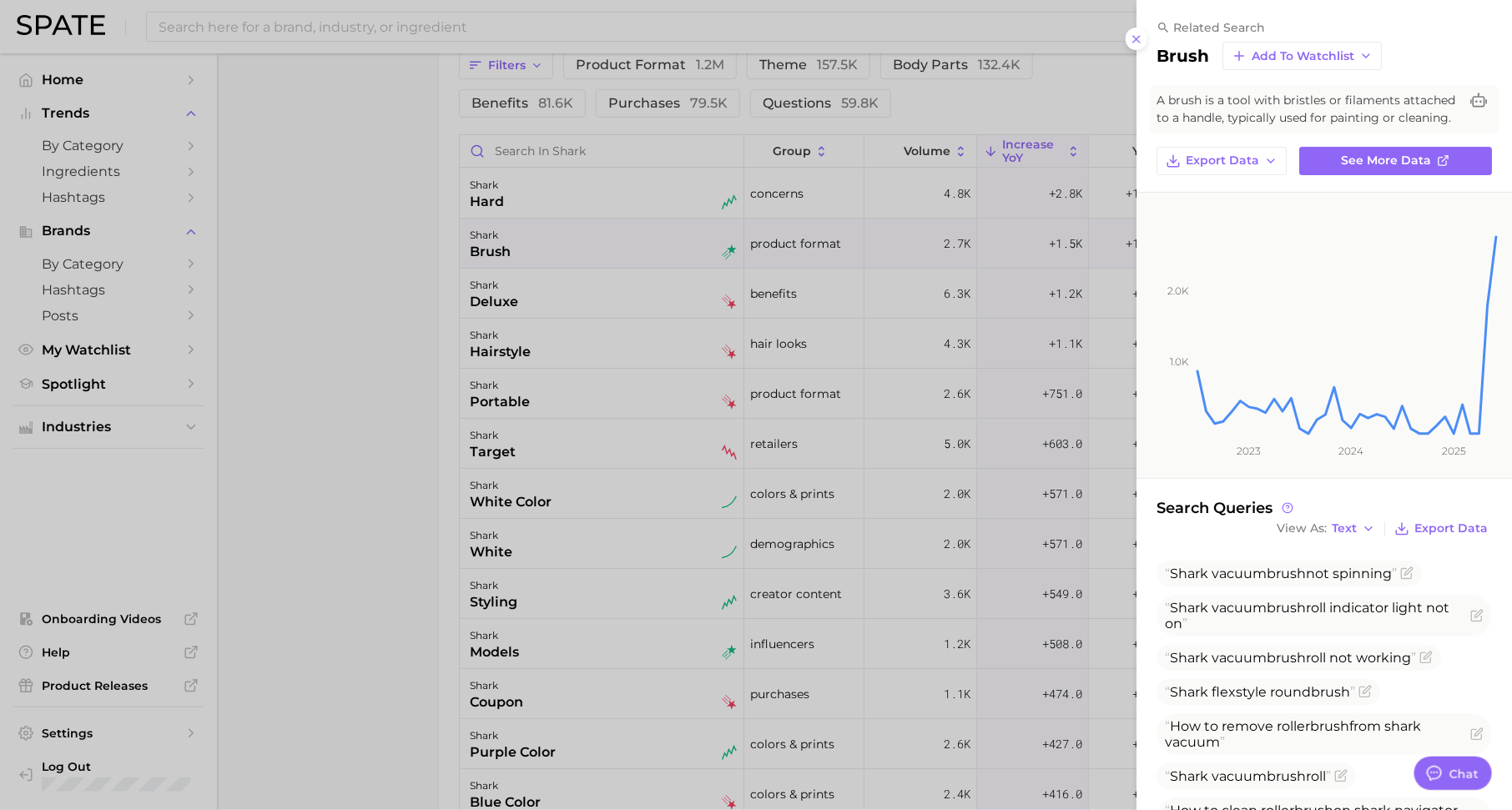
scroll to position [101, 0]
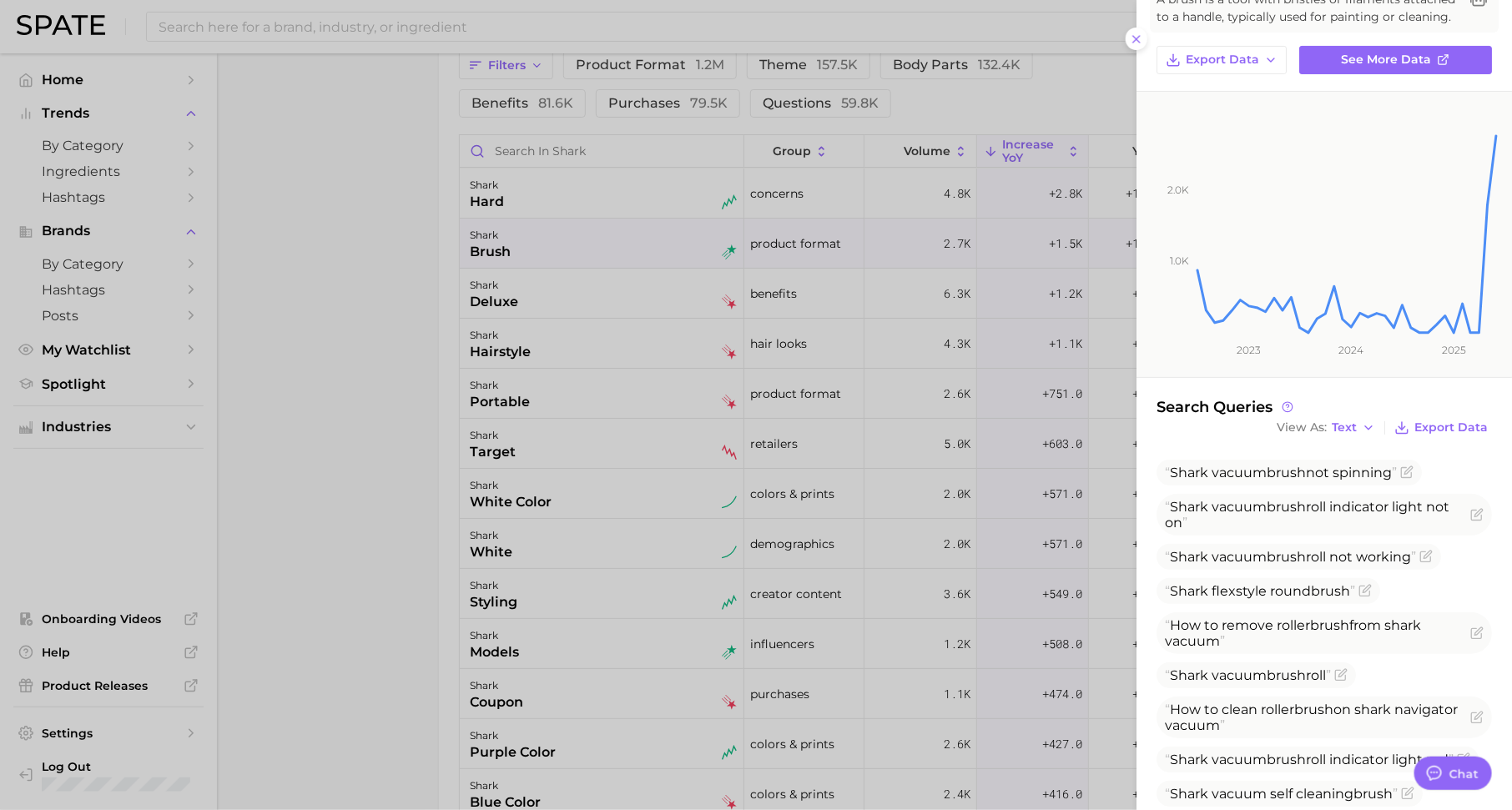
click at [1032, 404] on div at bounding box center [756, 405] width 1512 height 810
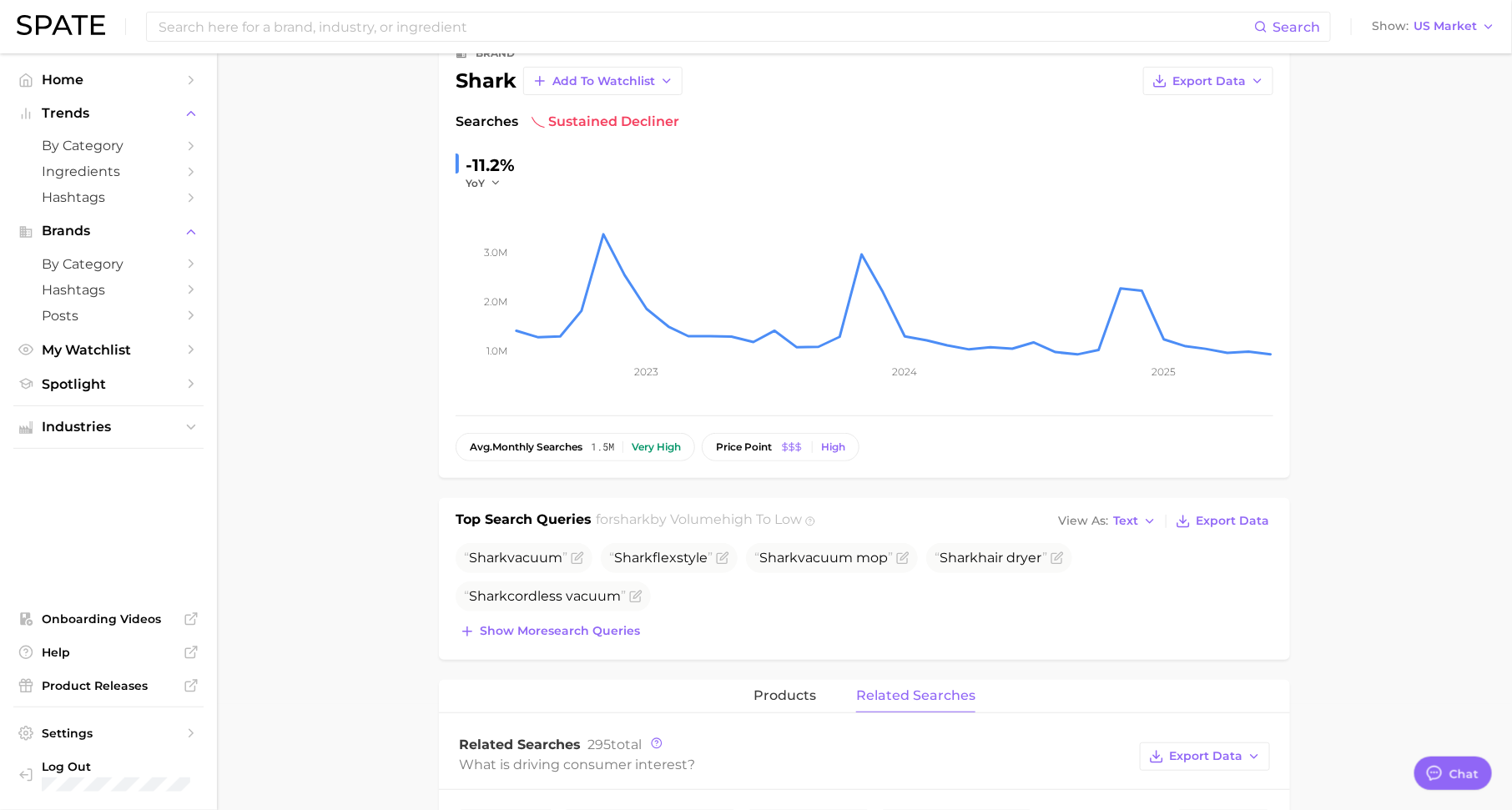
scroll to position [0, 0]
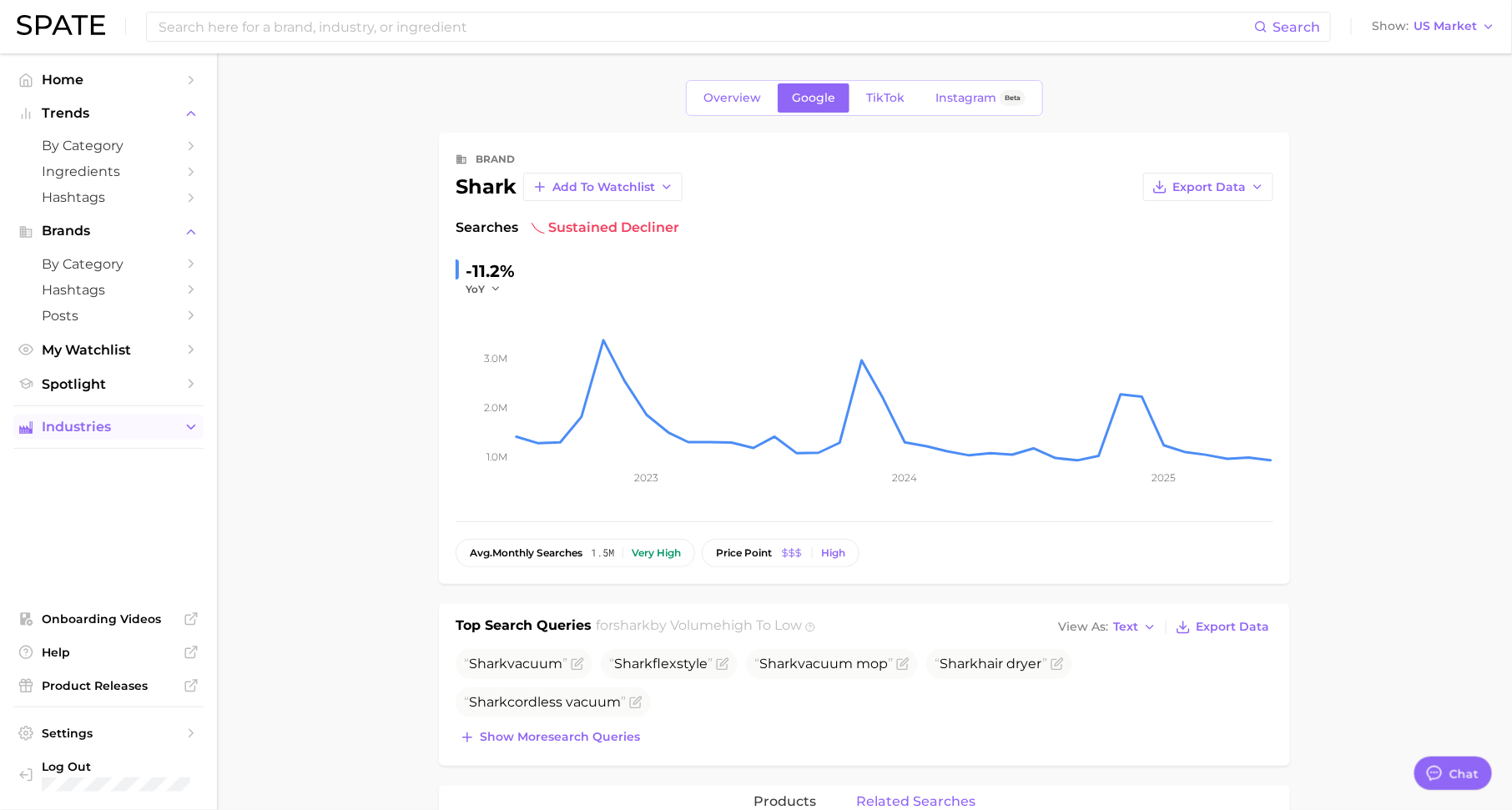
click at [126, 427] on span "Industries" at bounding box center [108, 427] width 134 height 15
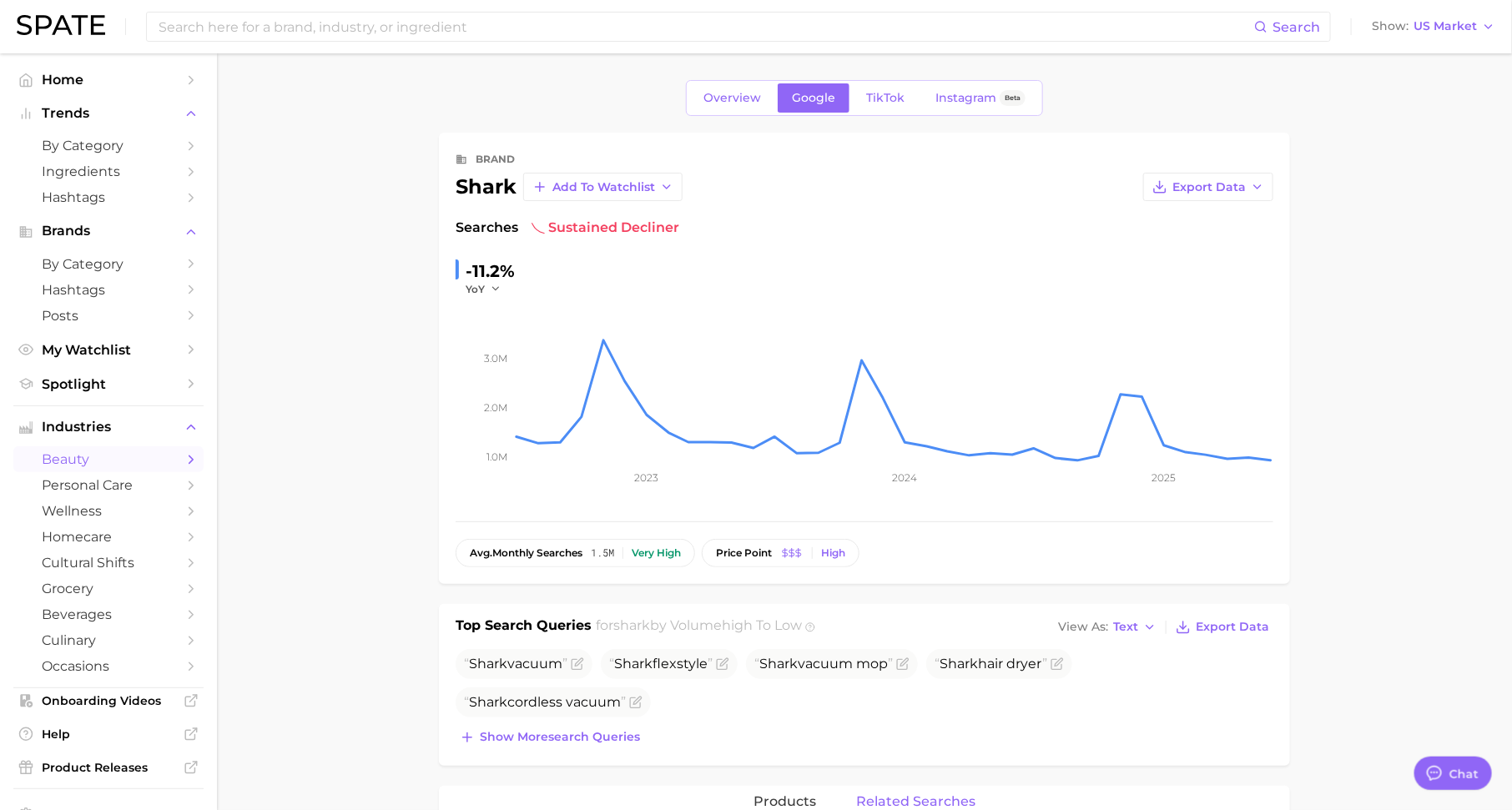
click at [125, 468] on span "beauty" at bounding box center [108, 459] width 134 height 16
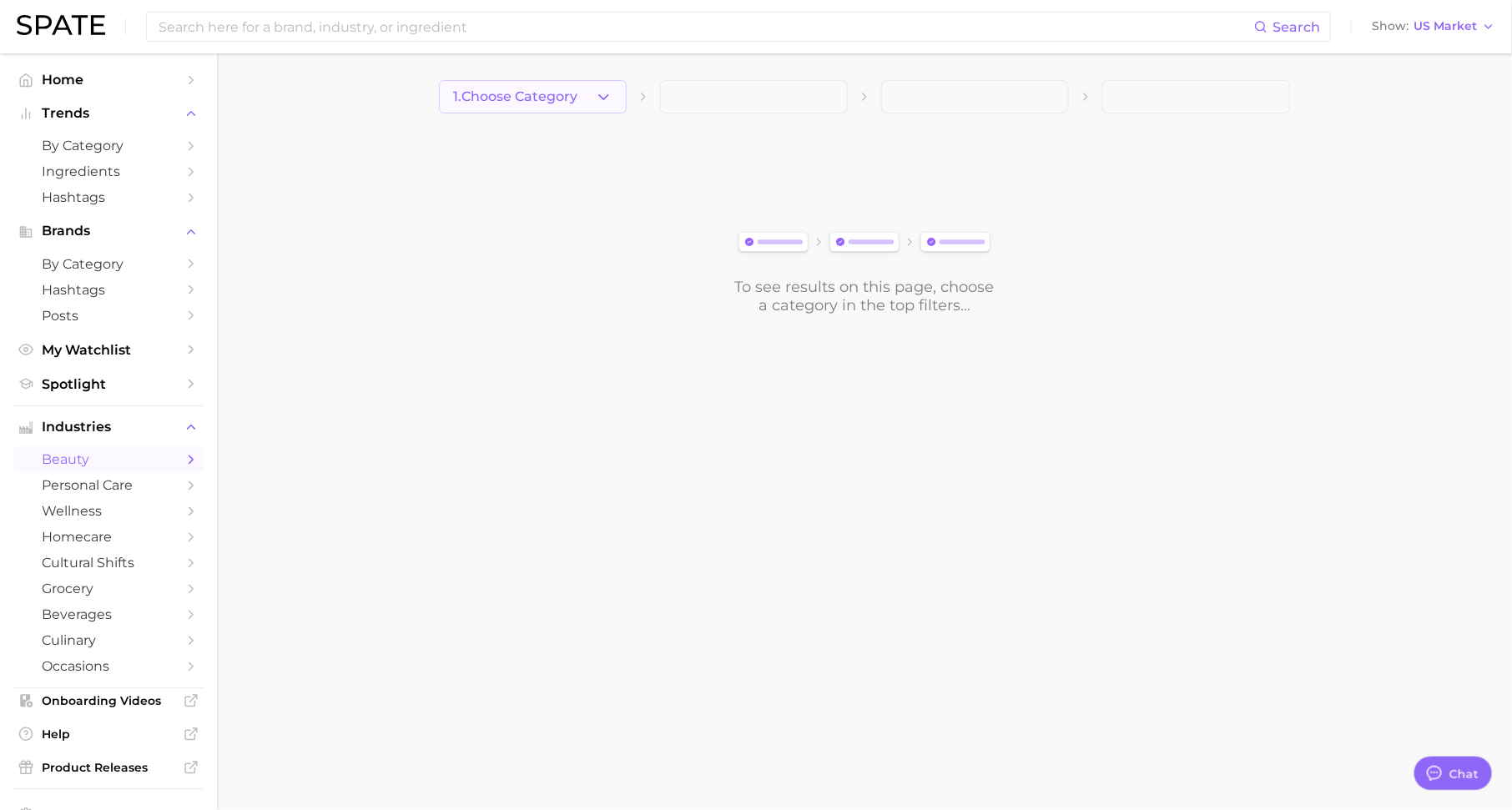
click at [605, 87] on button "1. Choose Category" at bounding box center [533, 96] width 188 height 33
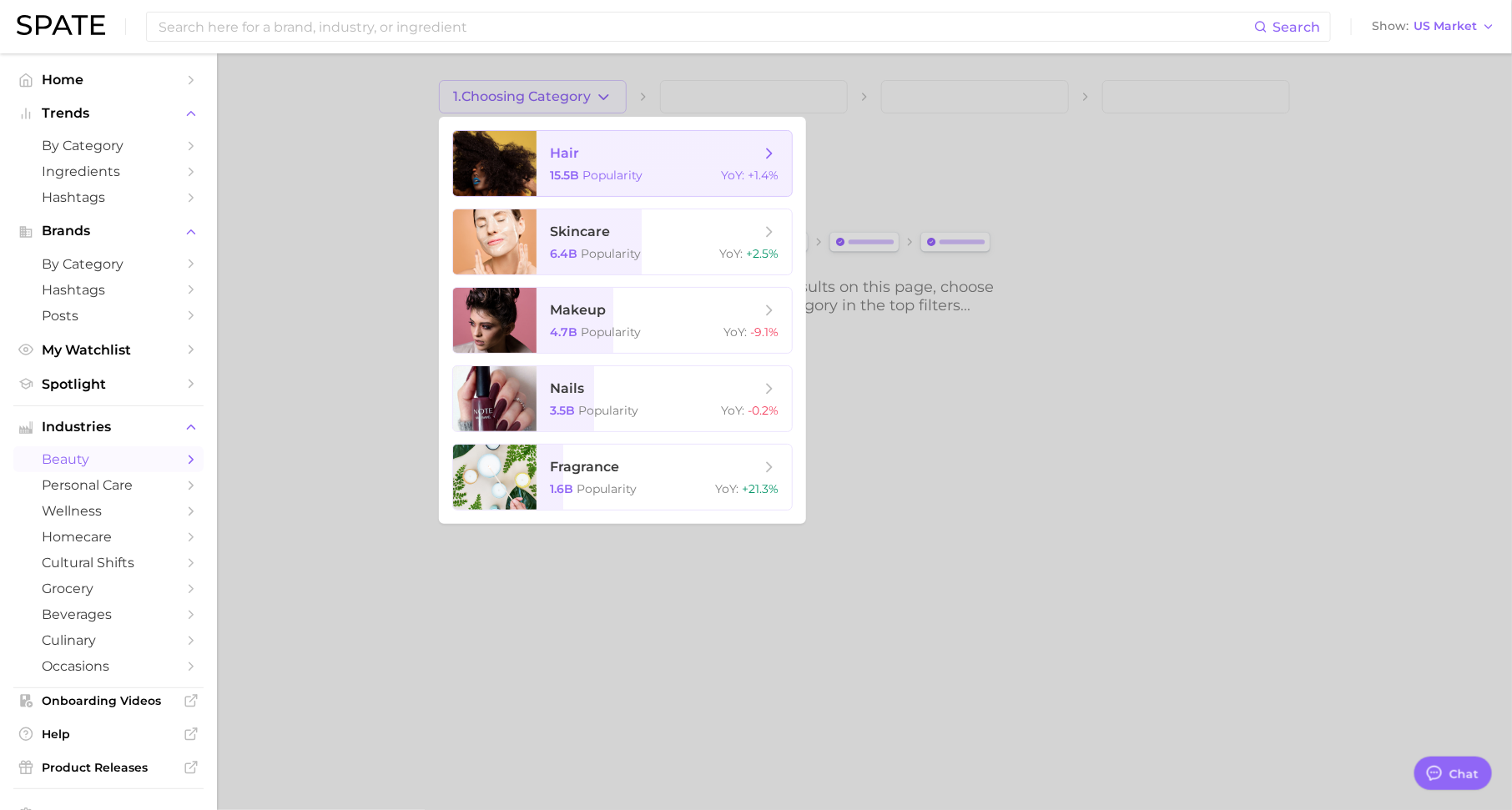
click at [614, 153] on span "hair" at bounding box center [655, 153] width 210 height 18
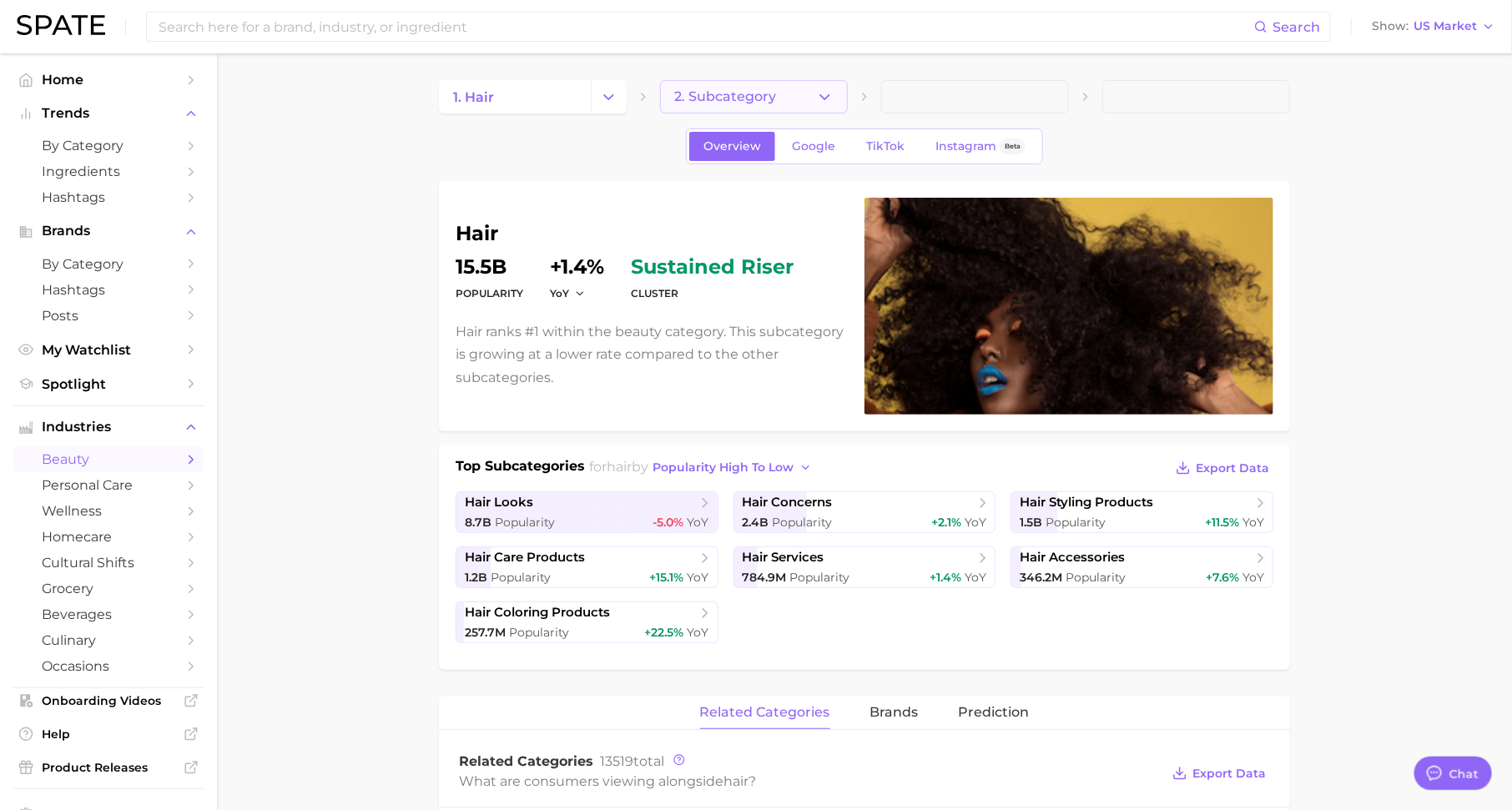
click at [766, 89] on span "2. Subcategory" at bounding box center [724, 96] width 102 height 15
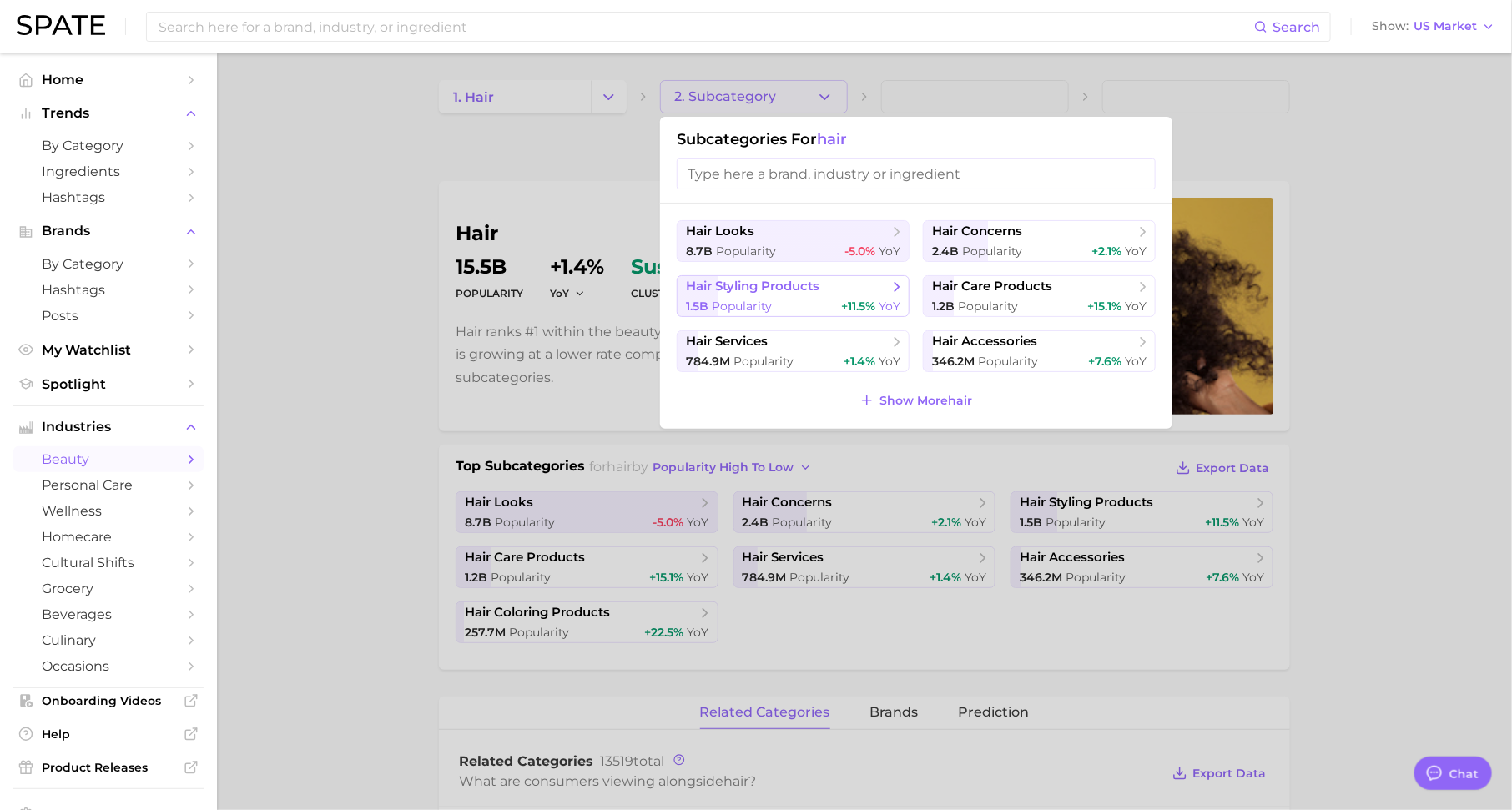
click at [819, 291] on span "hair styling products" at bounding box center [753, 286] width 134 height 16
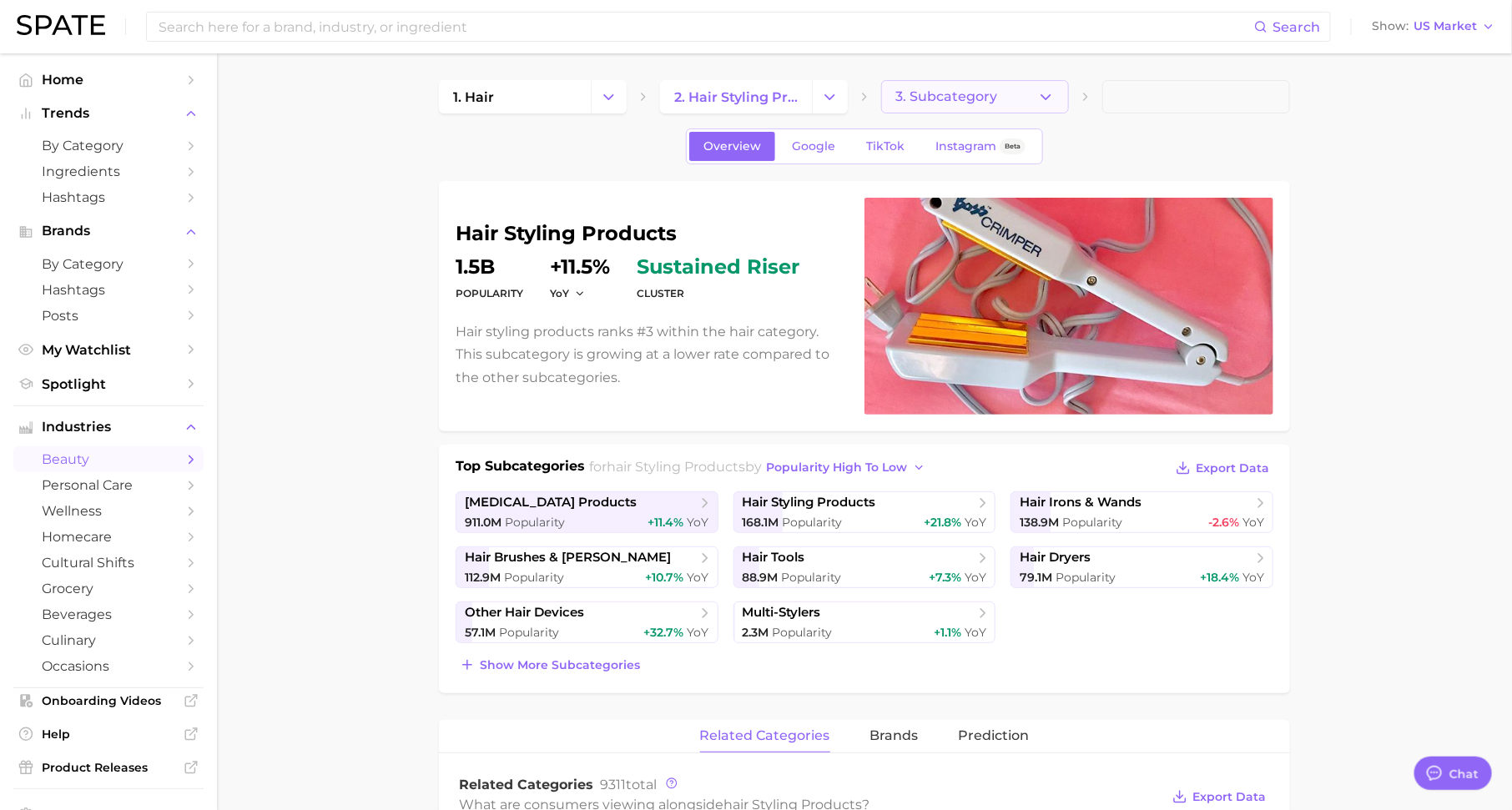
click at [986, 94] on span "3. Subcategory" at bounding box center [945, 96] width 102 height 15
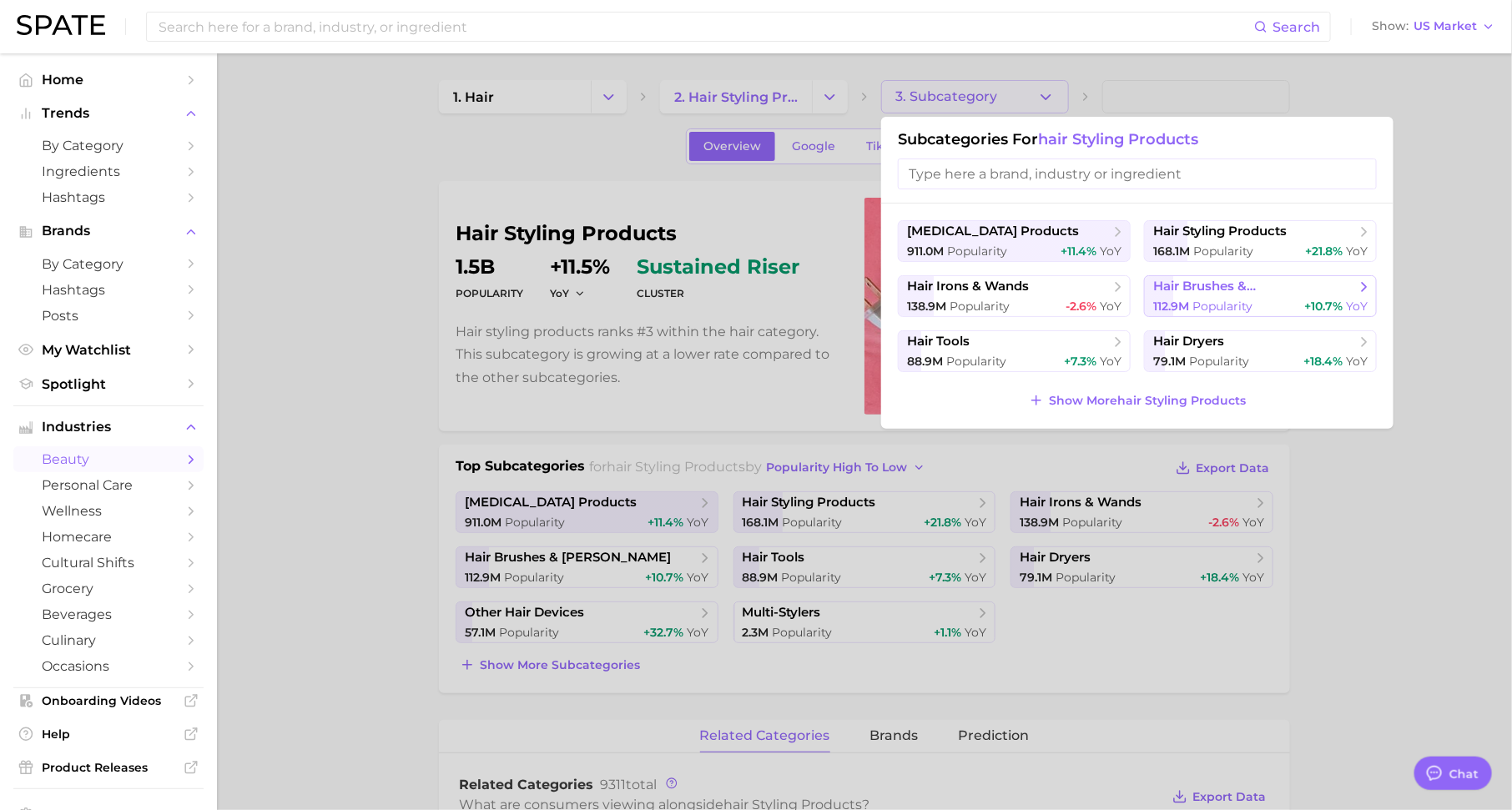
click at [1179, 283] on span "hair brushes & [PERSON_NAME]" at bounding box center [1253, 286] width 203 height 16
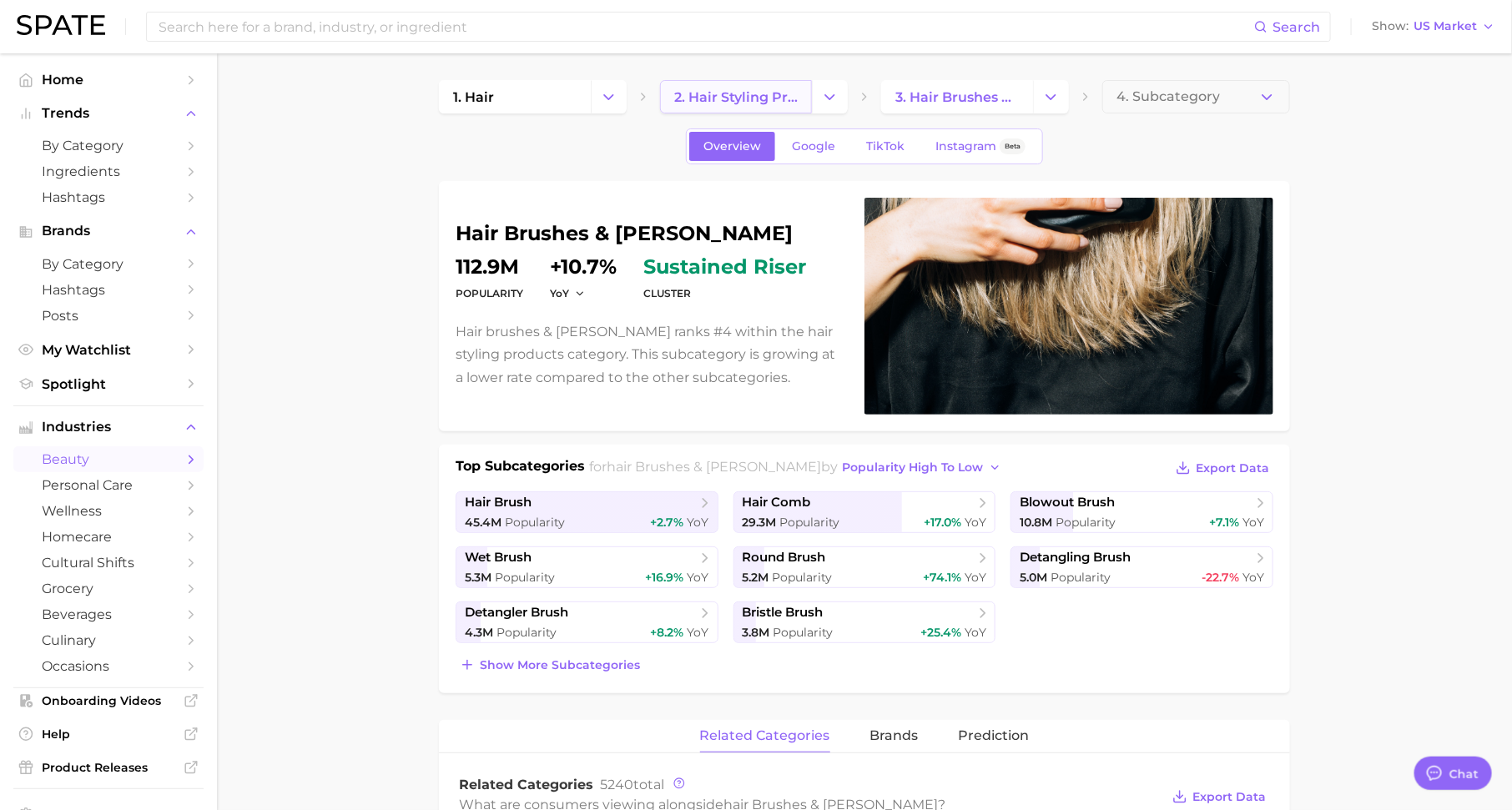
click at [726, 101] on span "2. hair styling products" at bounding box center [735, 96] width 124 height 16
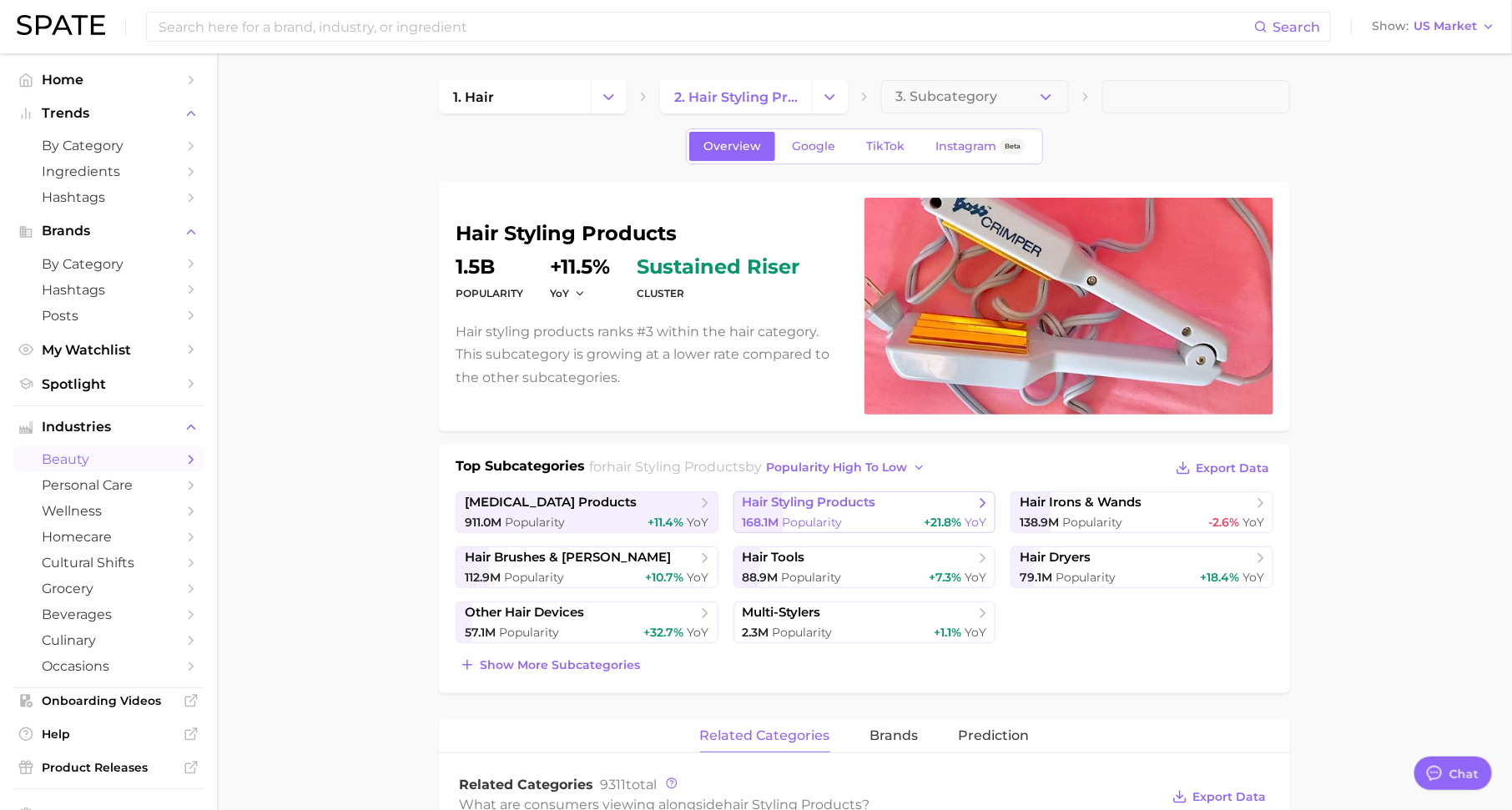
scroll to position [61, 0]
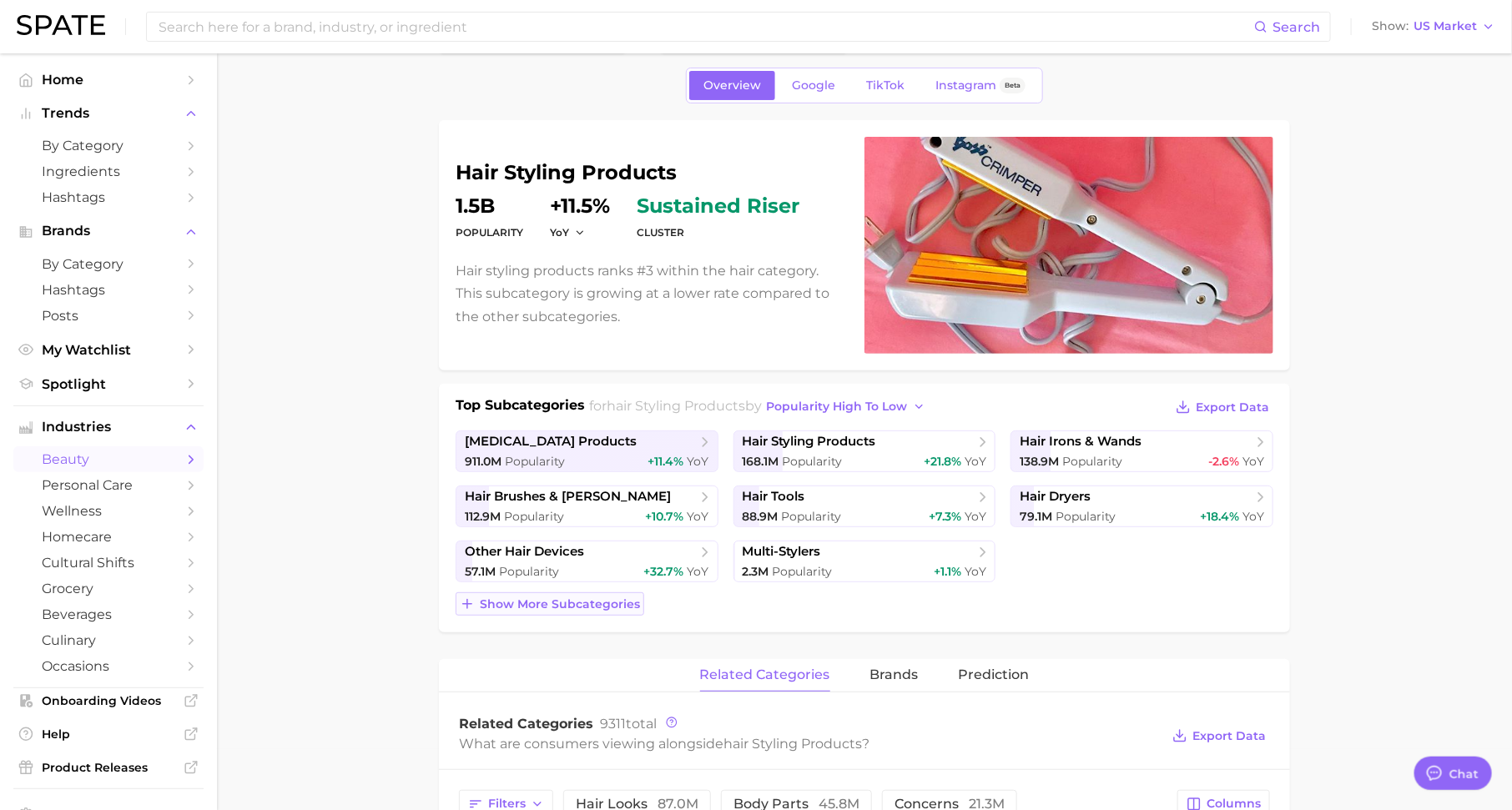
click at [572, 597] on span "Show more subcategories" at bounding box center [559, 604] width 160 height 14
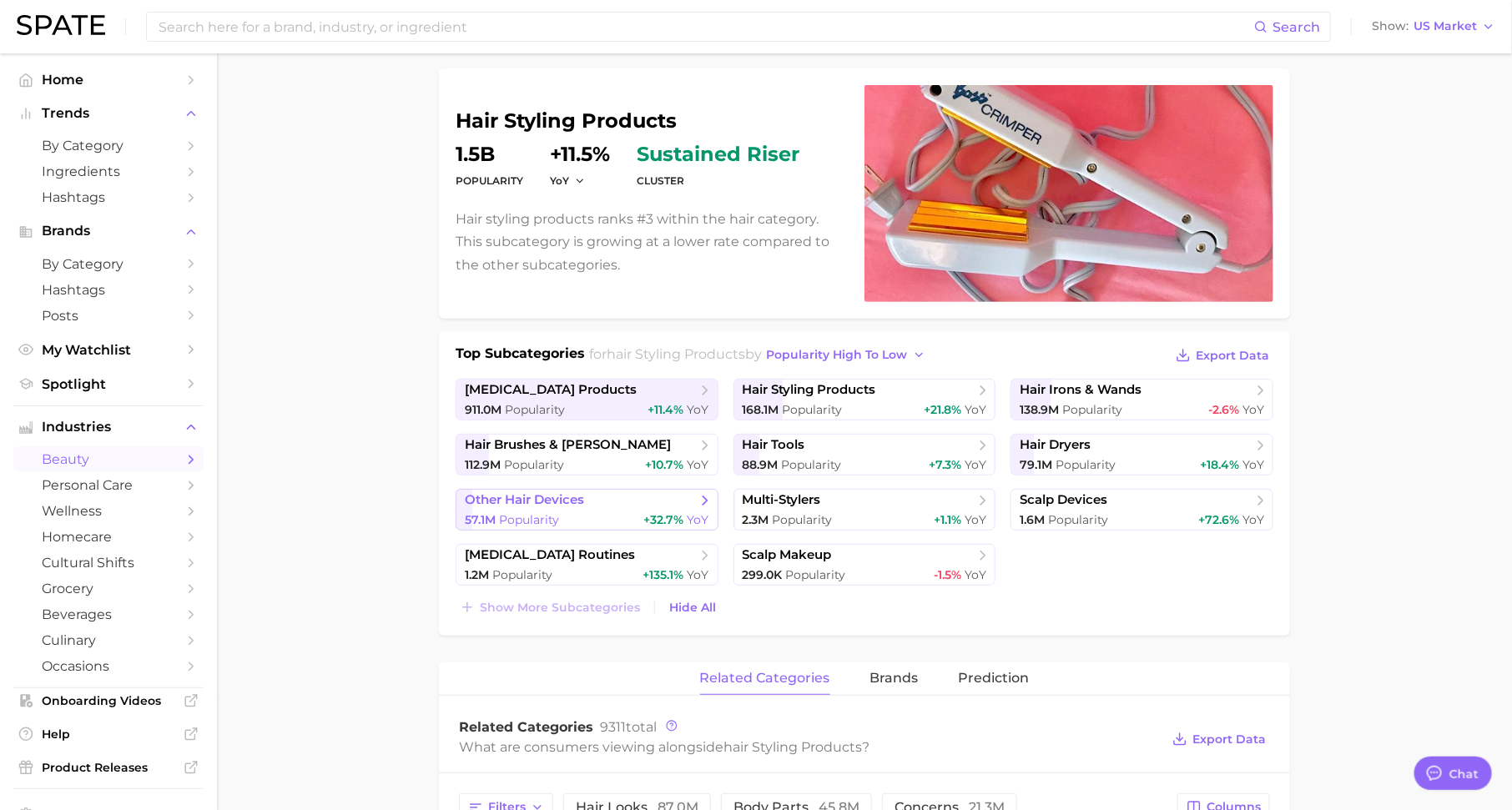
scroll to position [117, 0]
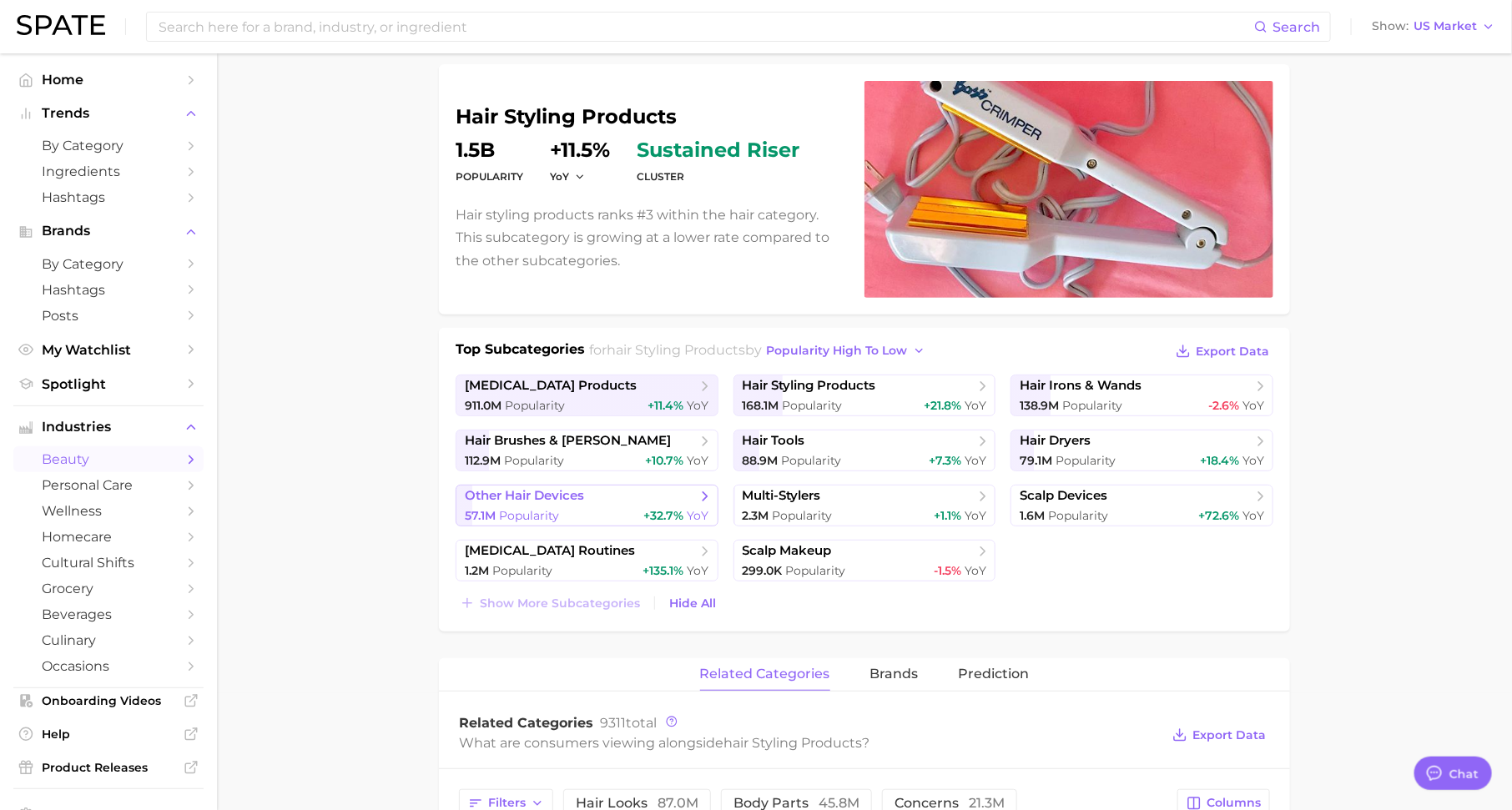
click at [591, 513] on div "57.1m Popularity +32.7% YoY" at bounding box center [587, 516] width 245 height 16
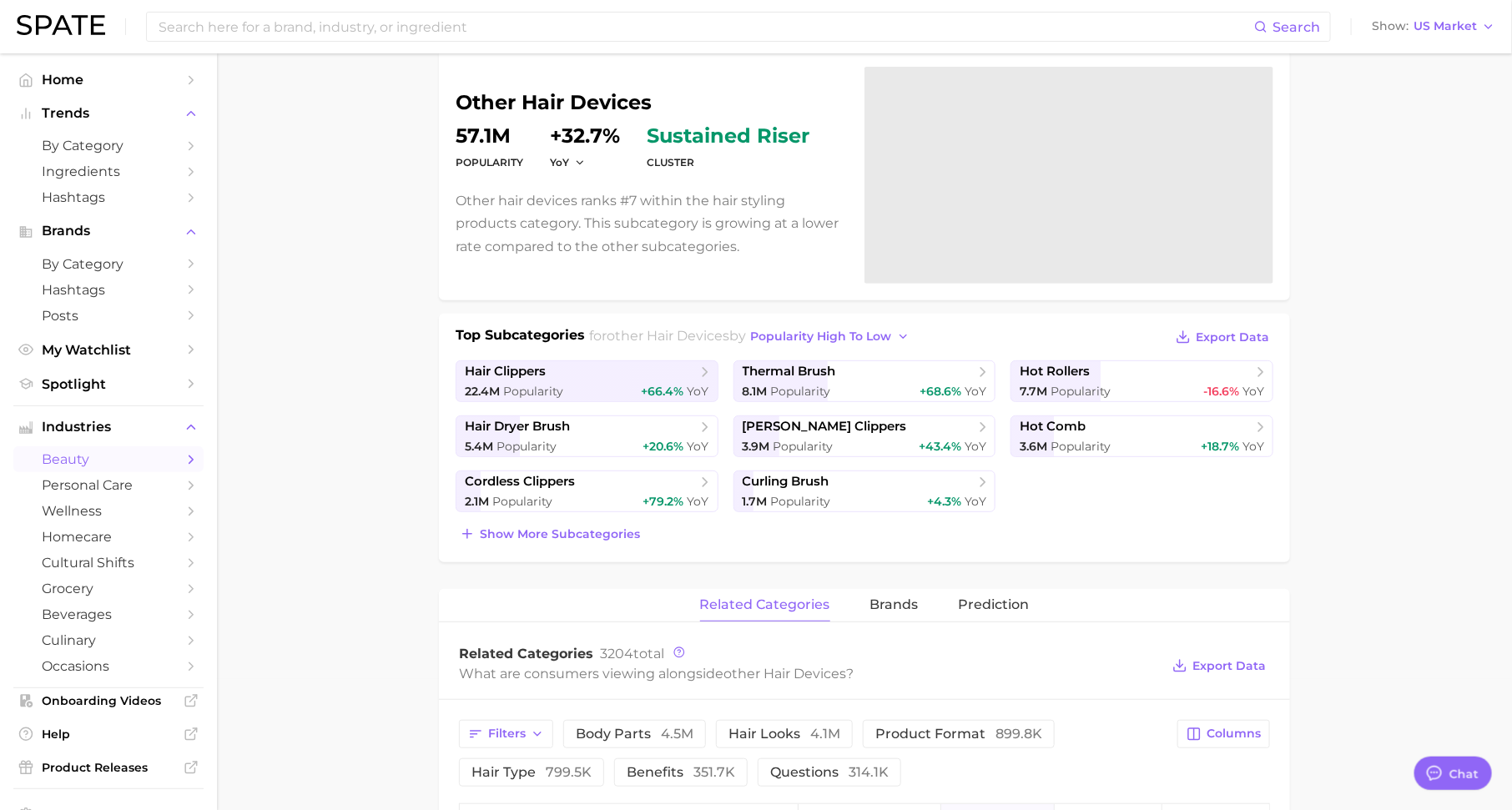
scroll to position [231, 0]
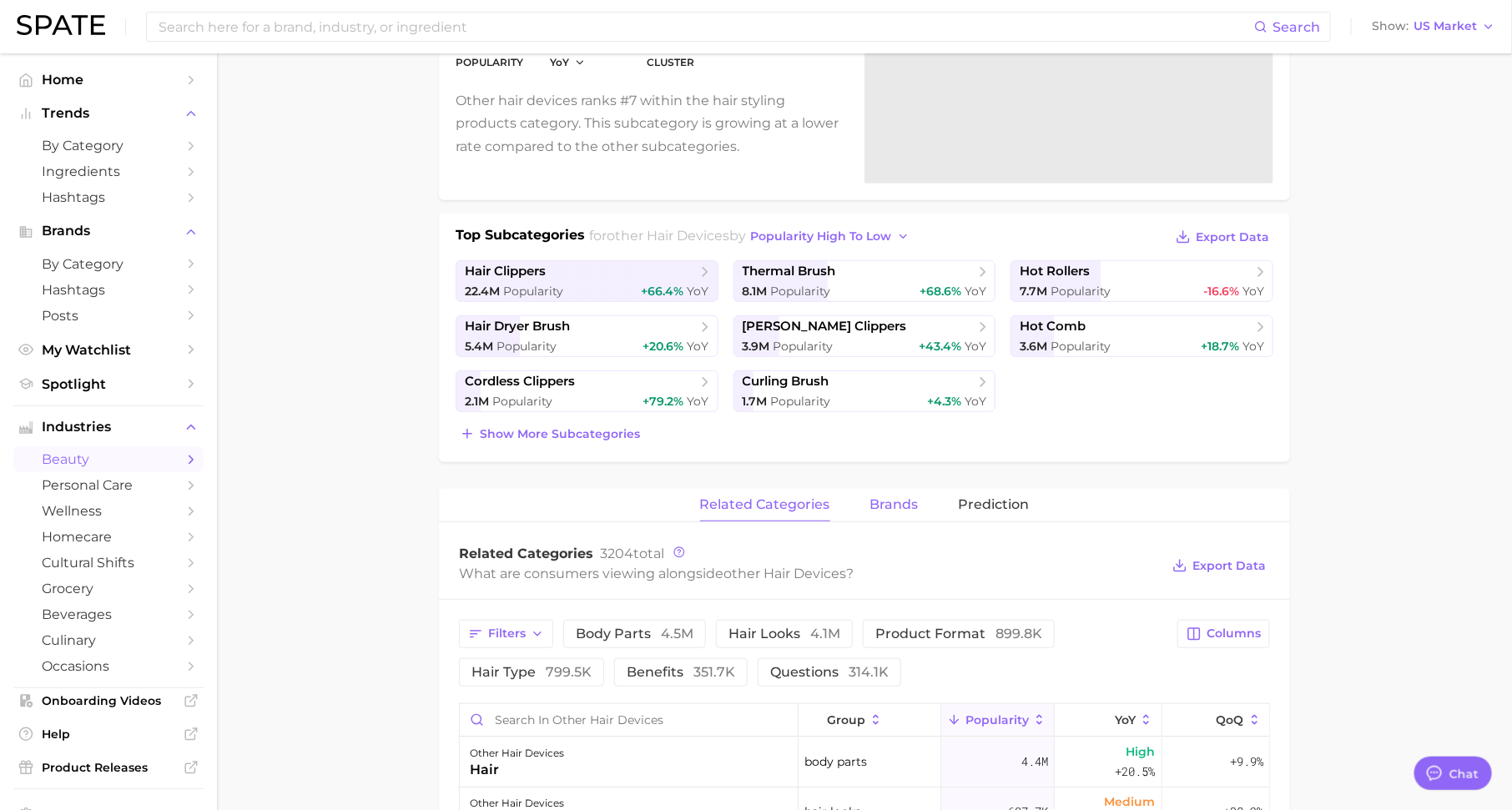
click at [890, 508] on span "brands" at bounding box center [894, 505] width 49 height 15
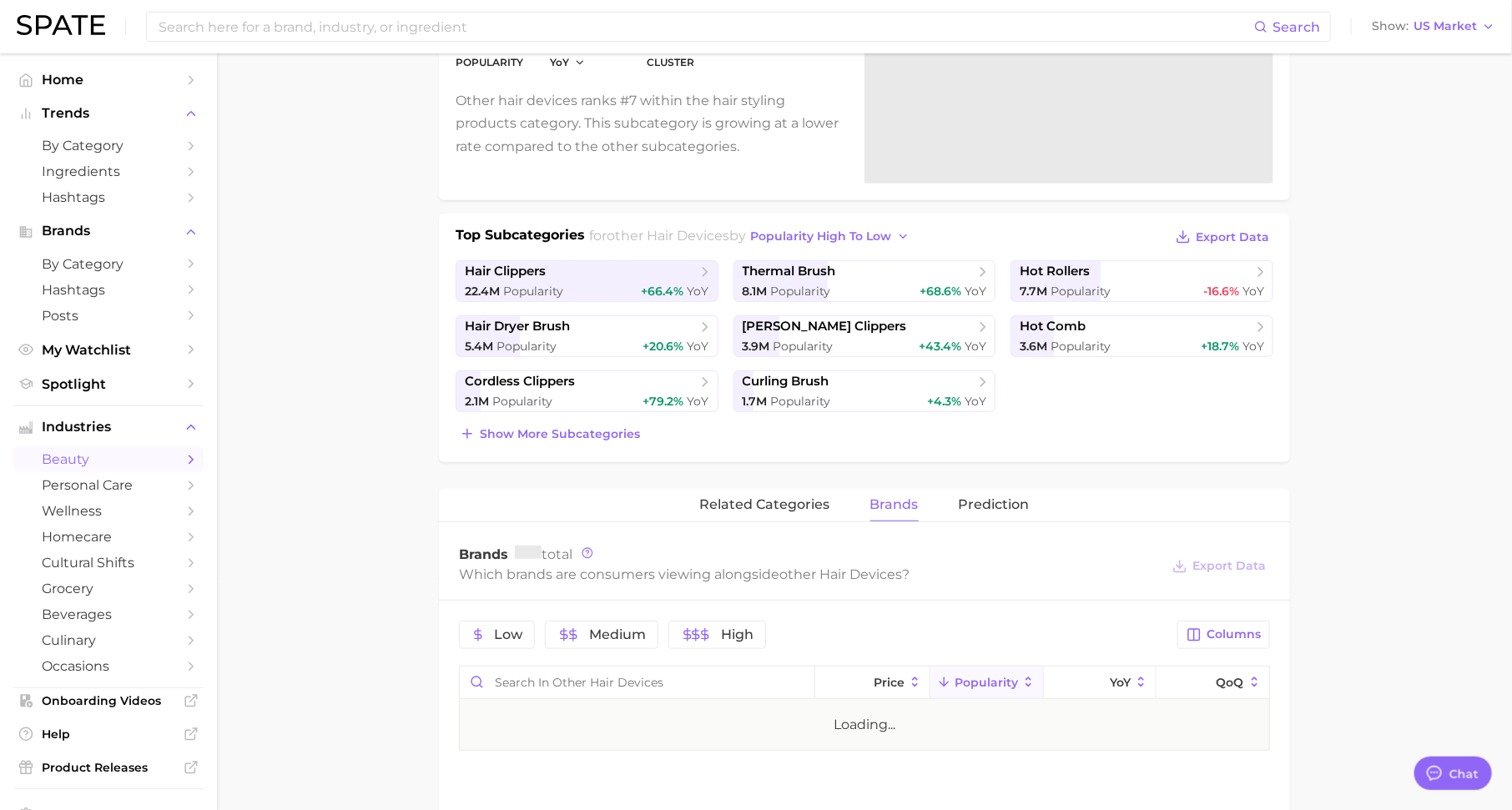
scroll to position [0, 0]
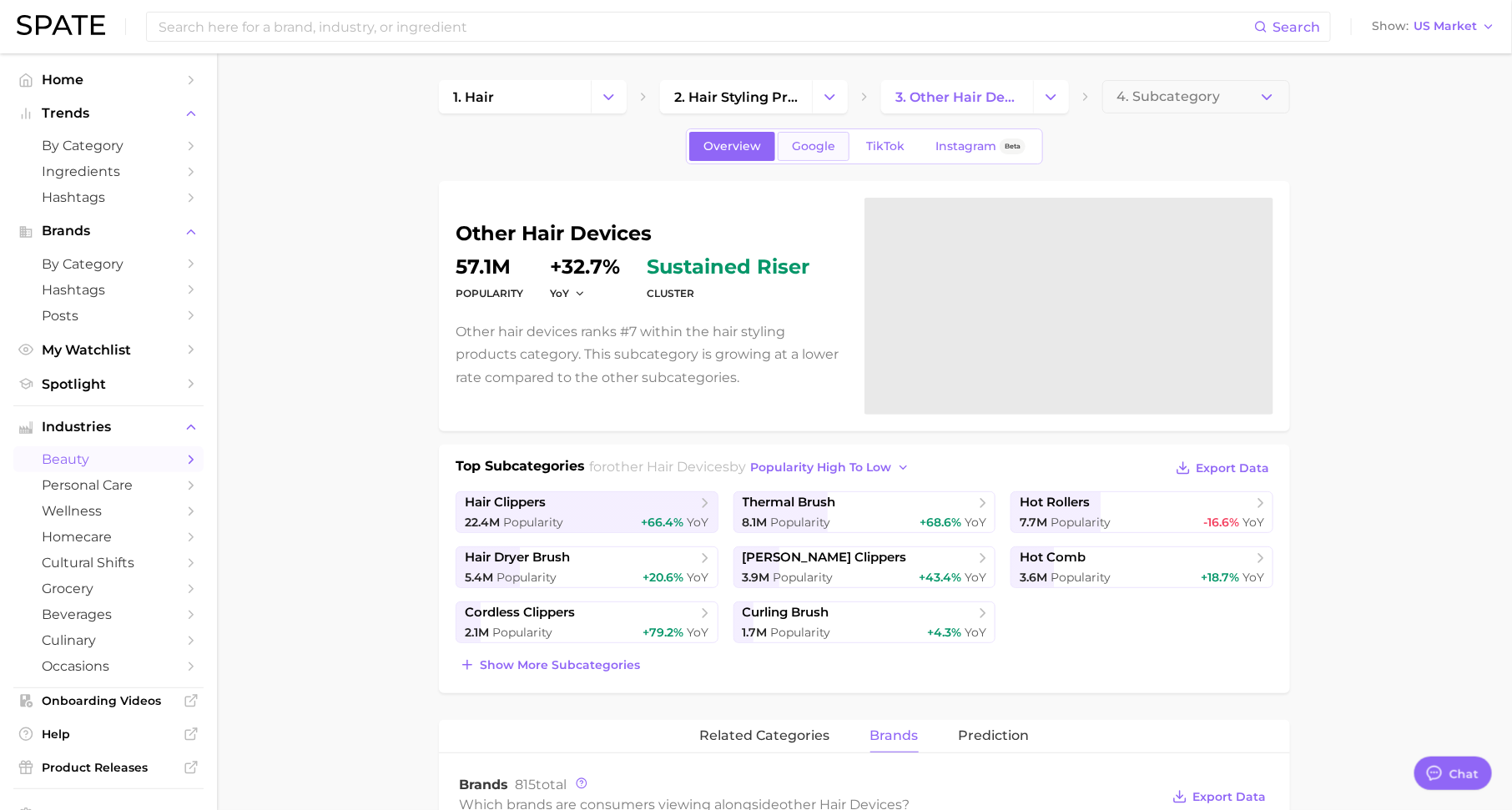
click at [819, 147] on span "Google" at bounding box center [812, 146] width 43 height 14
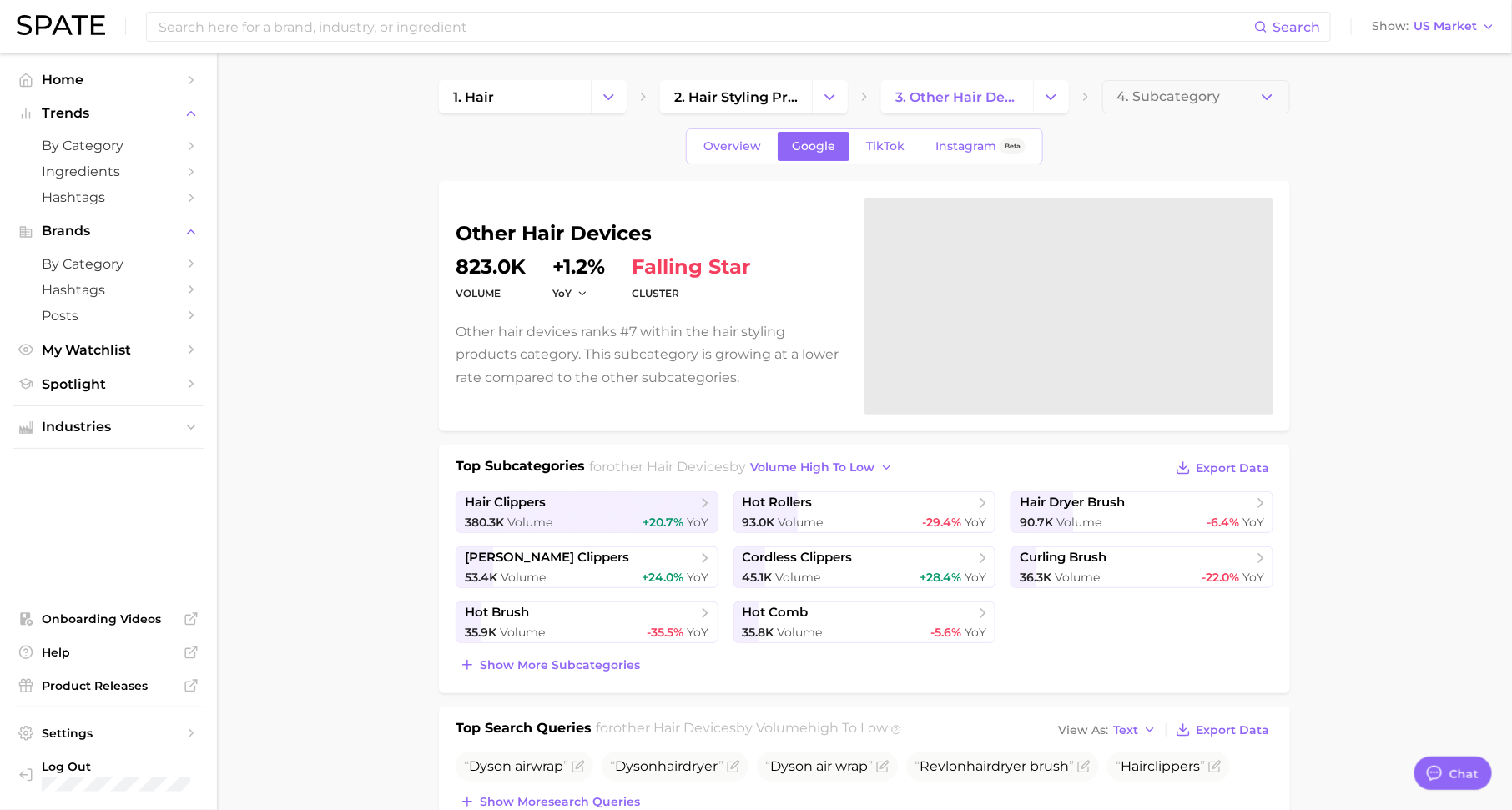
scroll to position [44, 0]
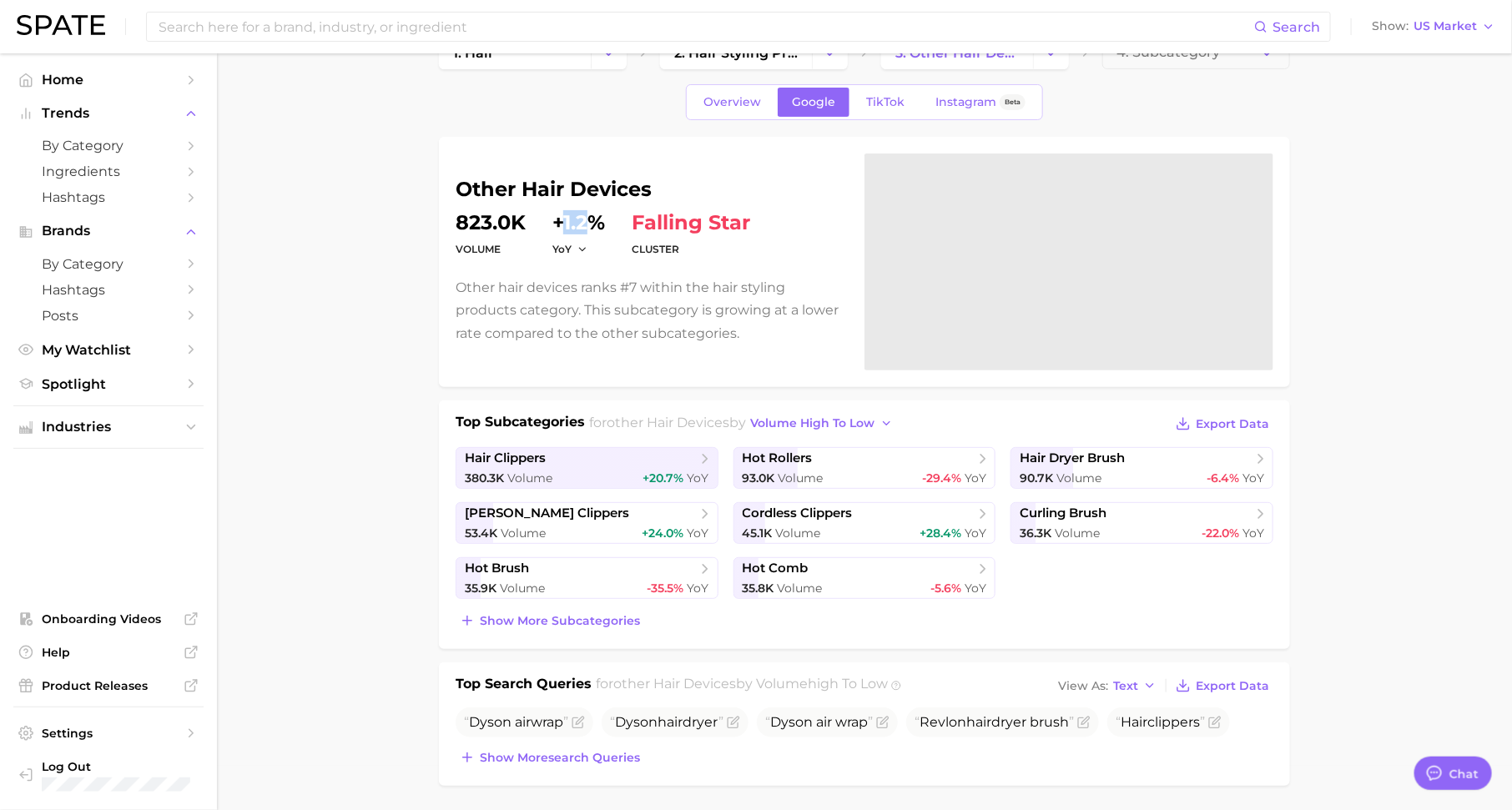
drag, startPoint x: 562, startPoint y: 216, endPoint x: 586, endPoint y: 216, distance: 24.0
click at [586, 216] on dd "+1.2%" at bounding box center [578, 223] width 52 height 20
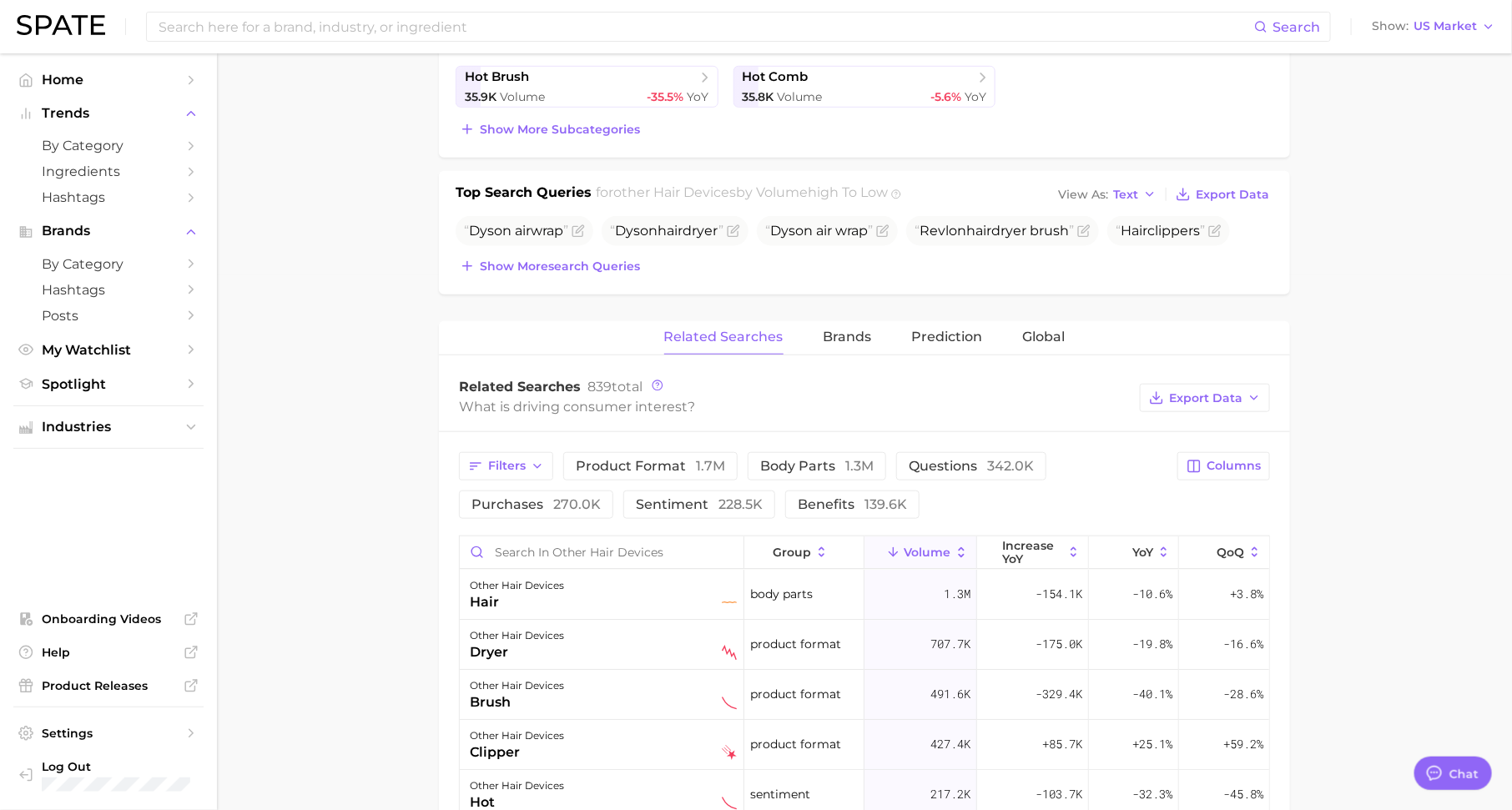
scroll to position [560, 0]
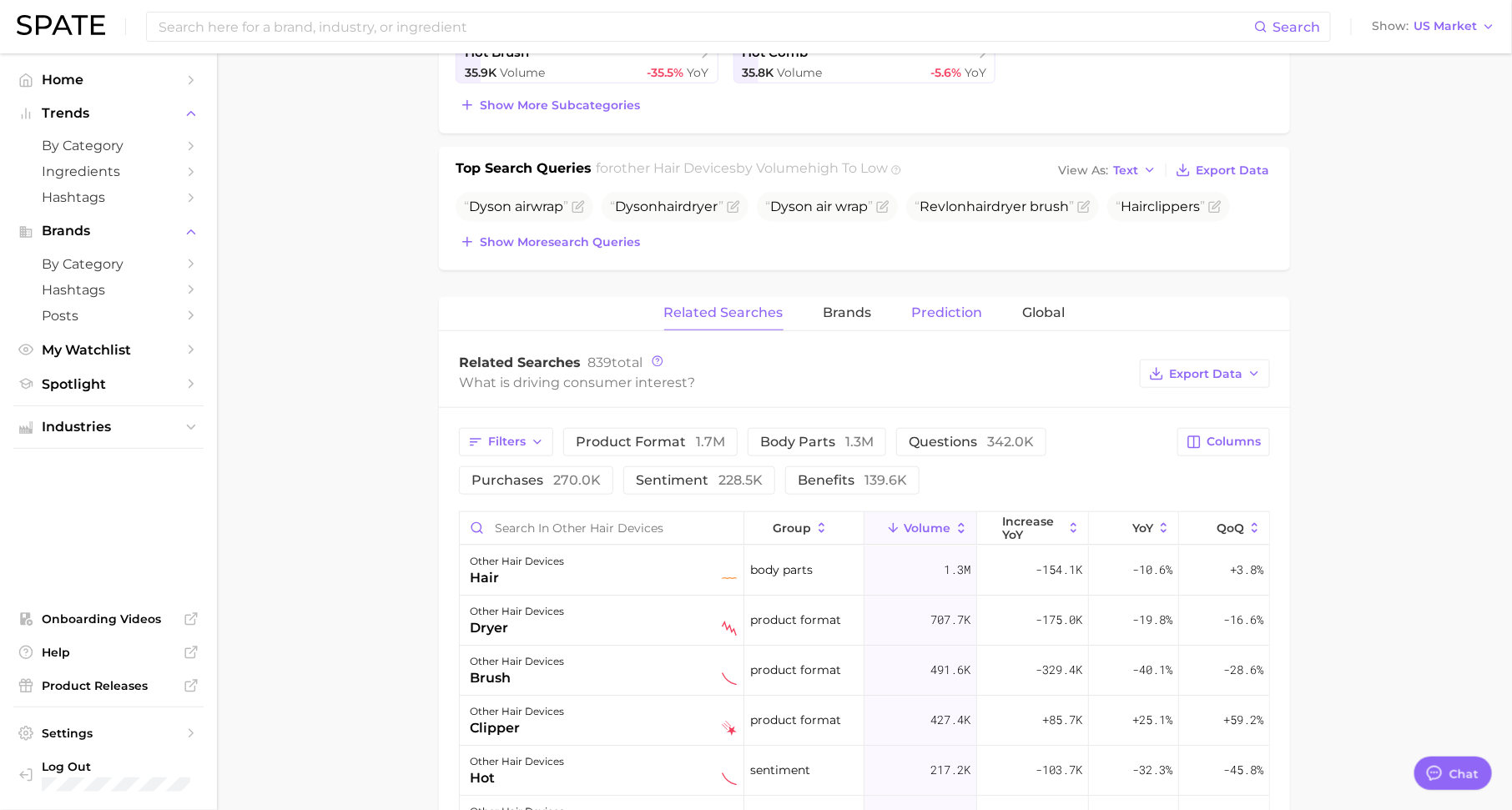
click at [957, 305] on span "Prediction" at bounding box center [946, 313] width 71 height 15
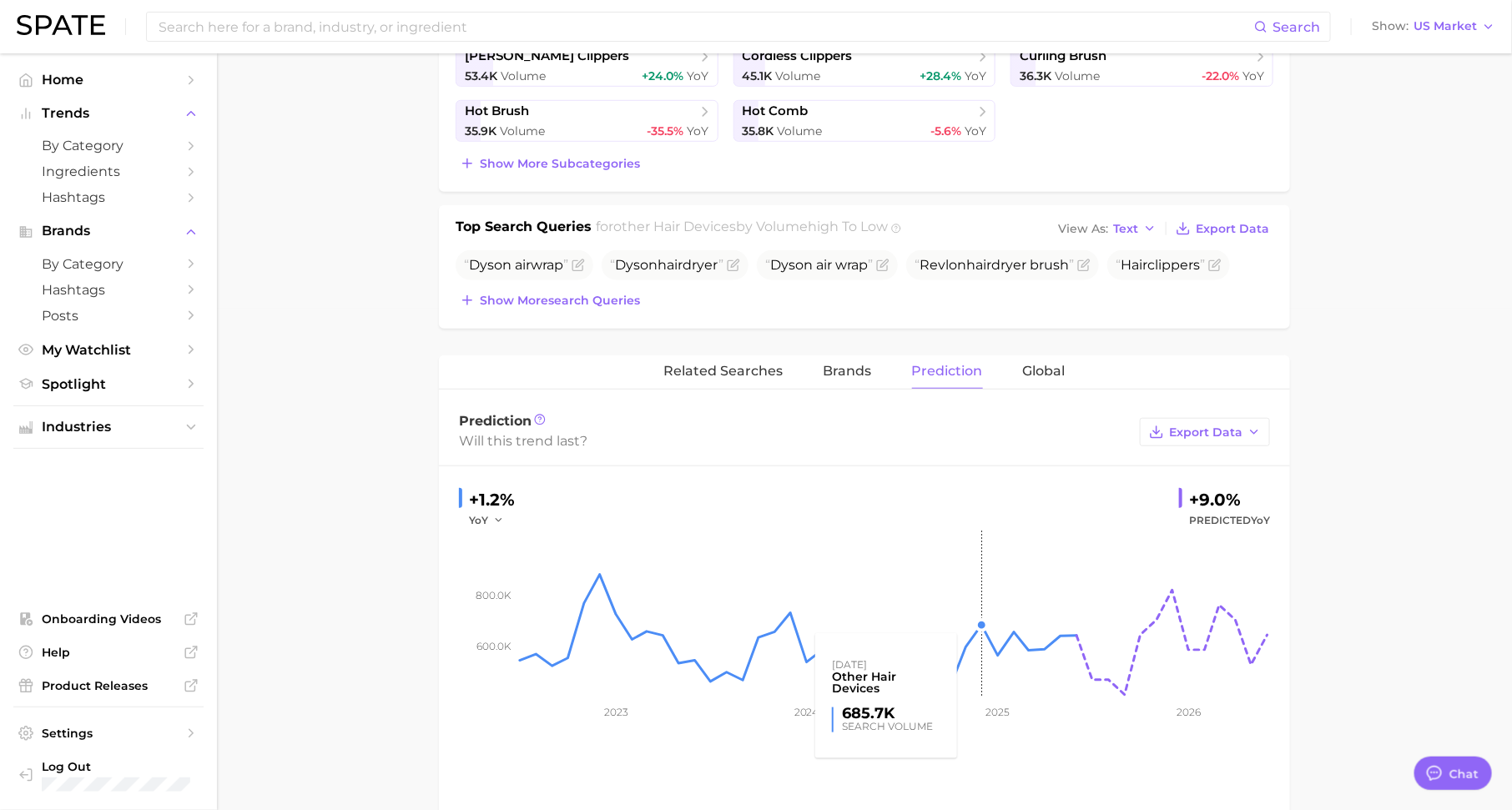
scroll to position [491, 0]
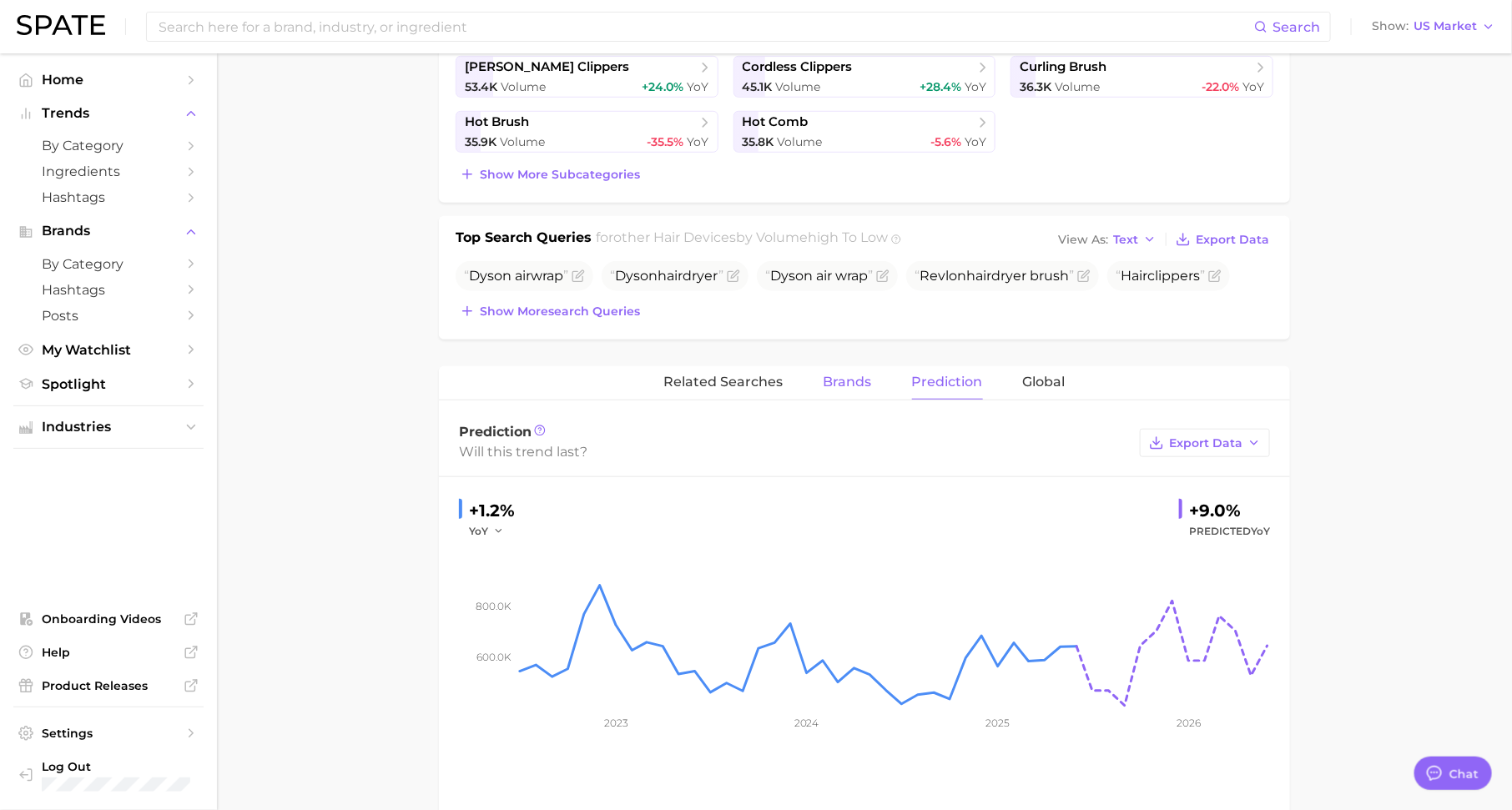
click at [837, 375] on span "Brands" at bounding box center [847, 383] width 49 height 15
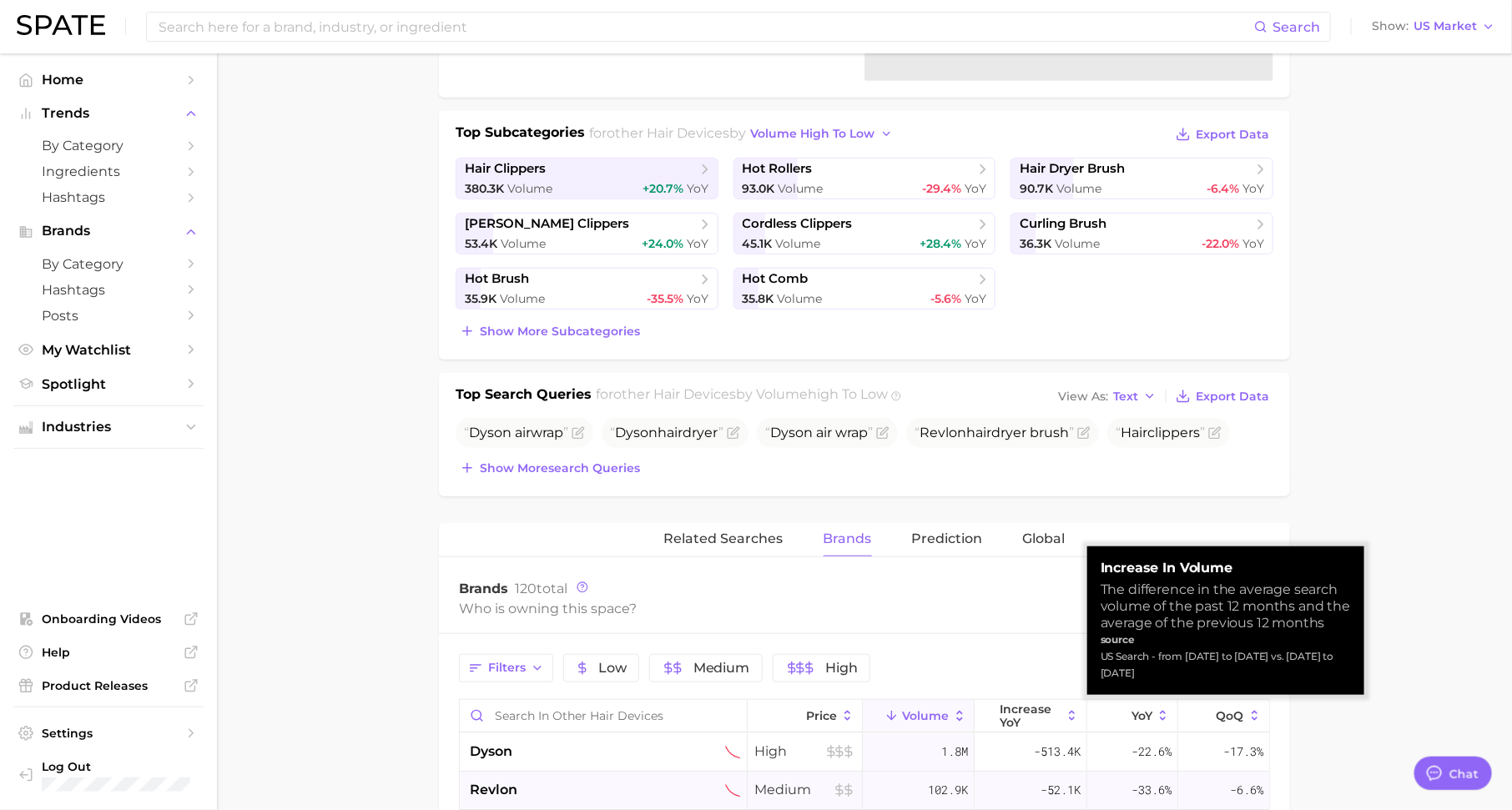
scroll to position [0, 0]
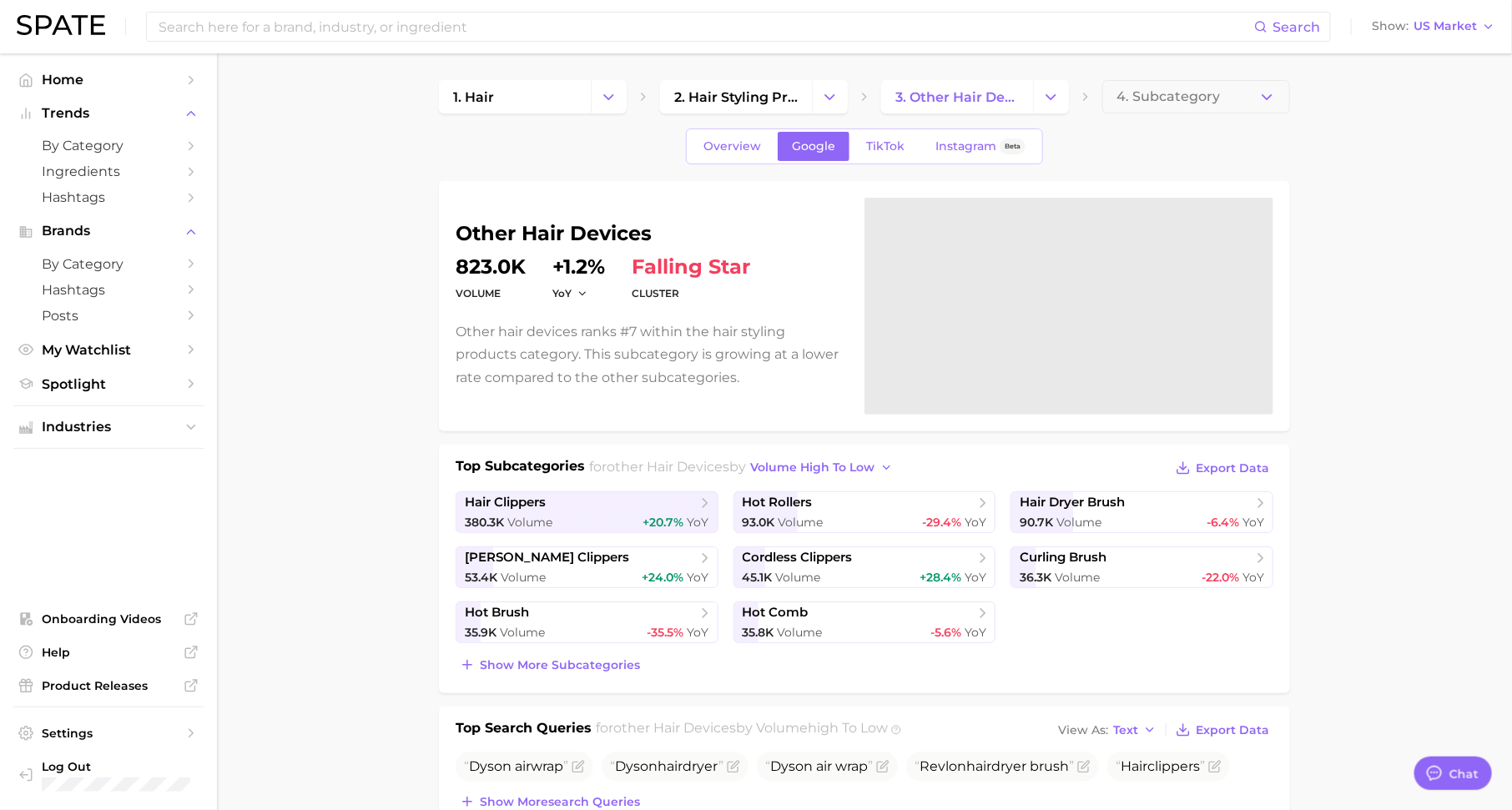
click at [557, 261] on dd "+1.2%" at bounding box center [578, 267] width 52 height 20
drag, startPoint x: 556, startPoint y: 261, endPoint x: 613, endPoint y: 260, distance: 57.0
click at [614, 260] on dl "volume 823.0k YoY +1.2% cluster falling star" at bounding box center [650, 280] width 389 height 47
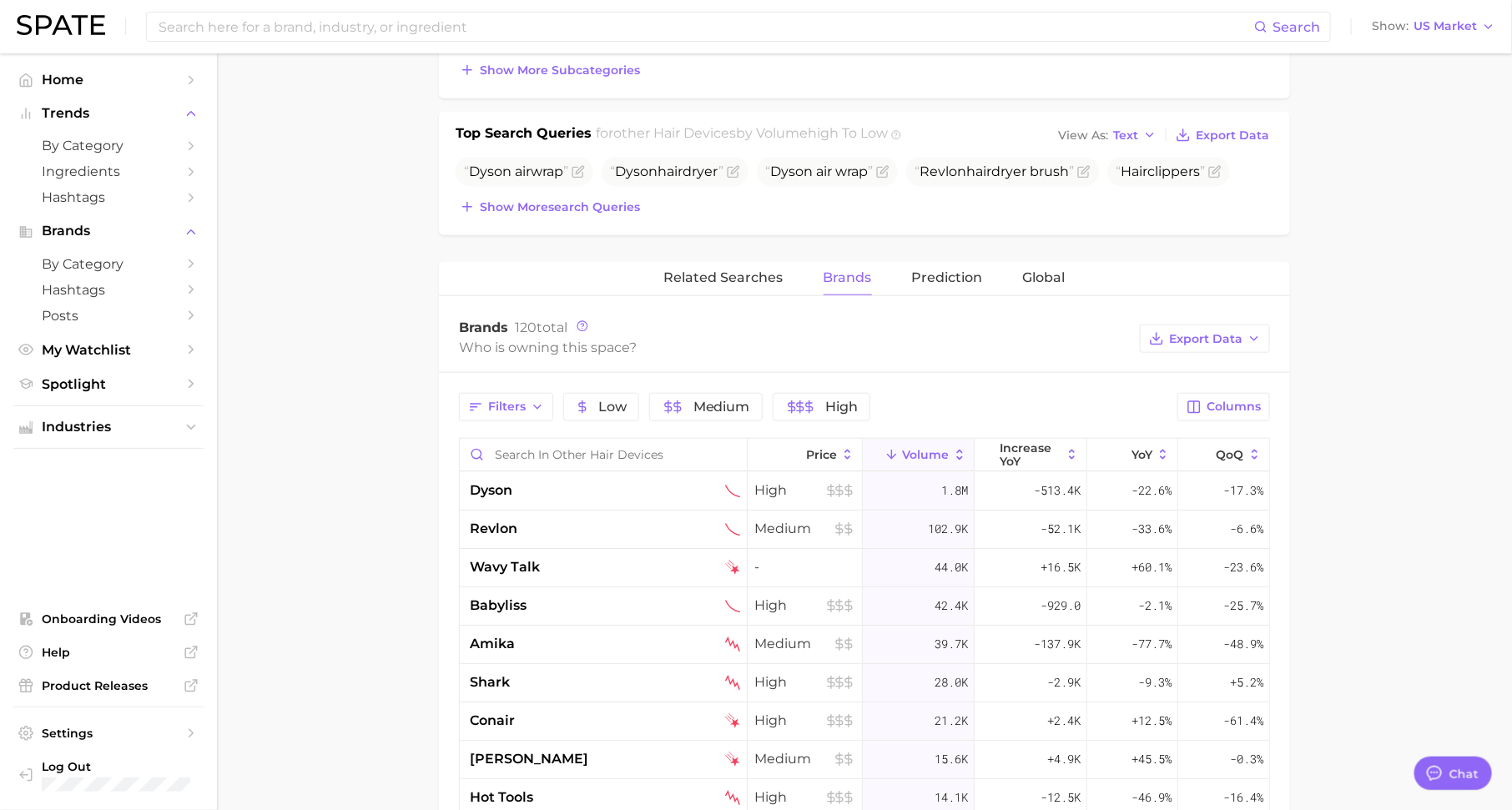
scroll to position [669, 0]
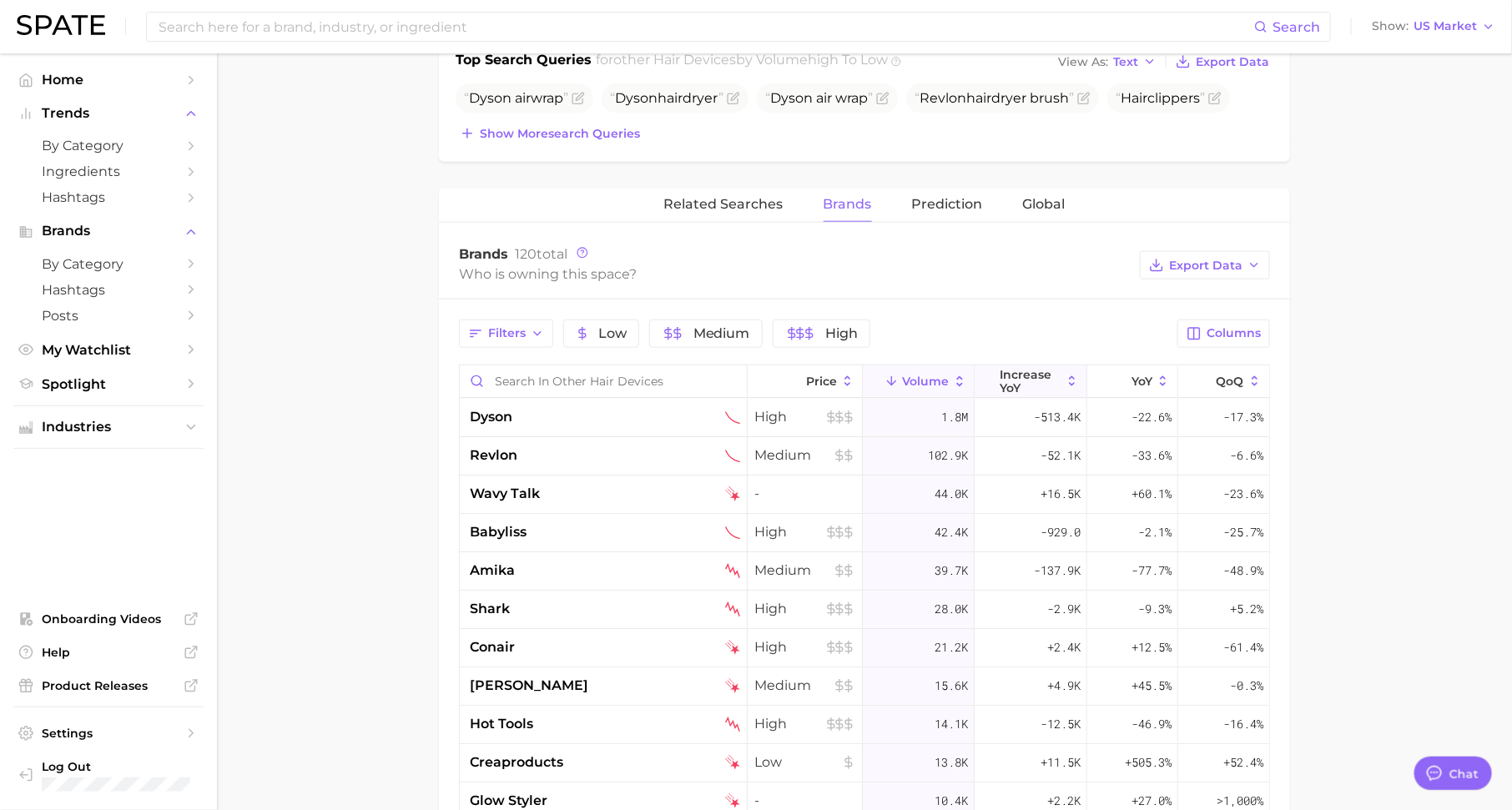
click at [1030, 373] on span "increase YoY" at bounding box center [1031, 381] width 61 height 27
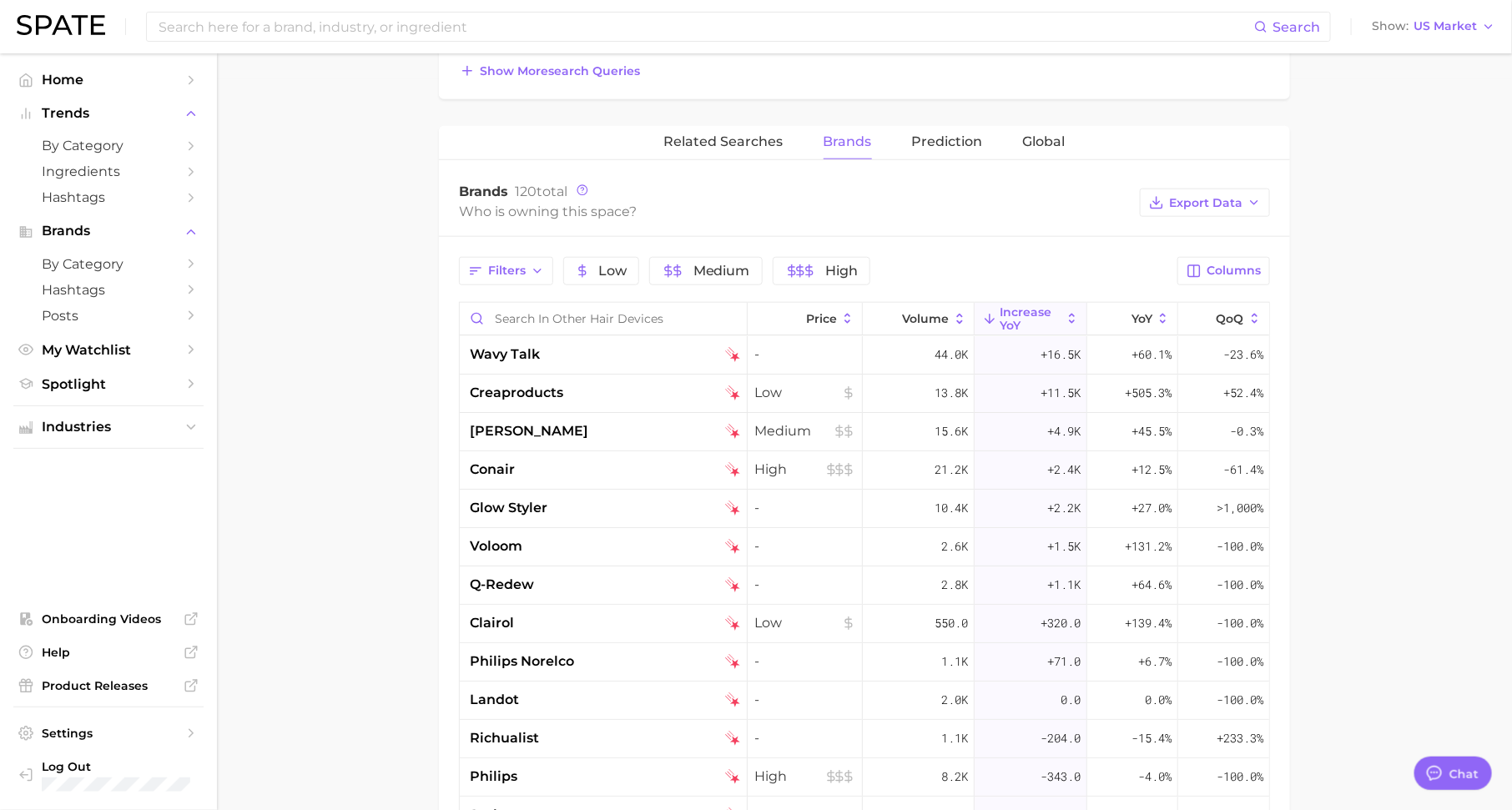
scroll to position [739, 0]
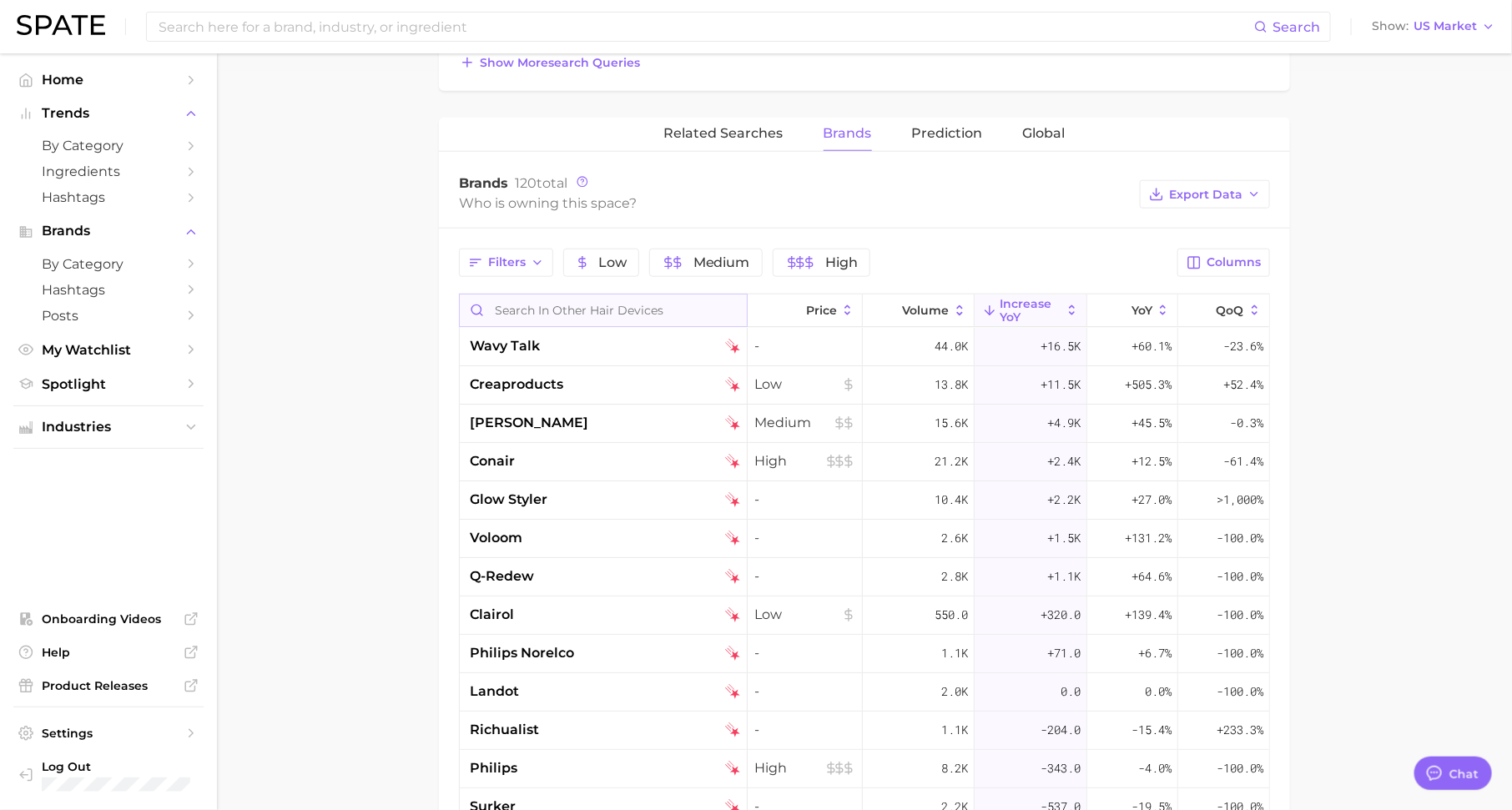
click at [613, 310] on input "Search in other hair devices" at bounding box center [602, 310] width 287 height 32
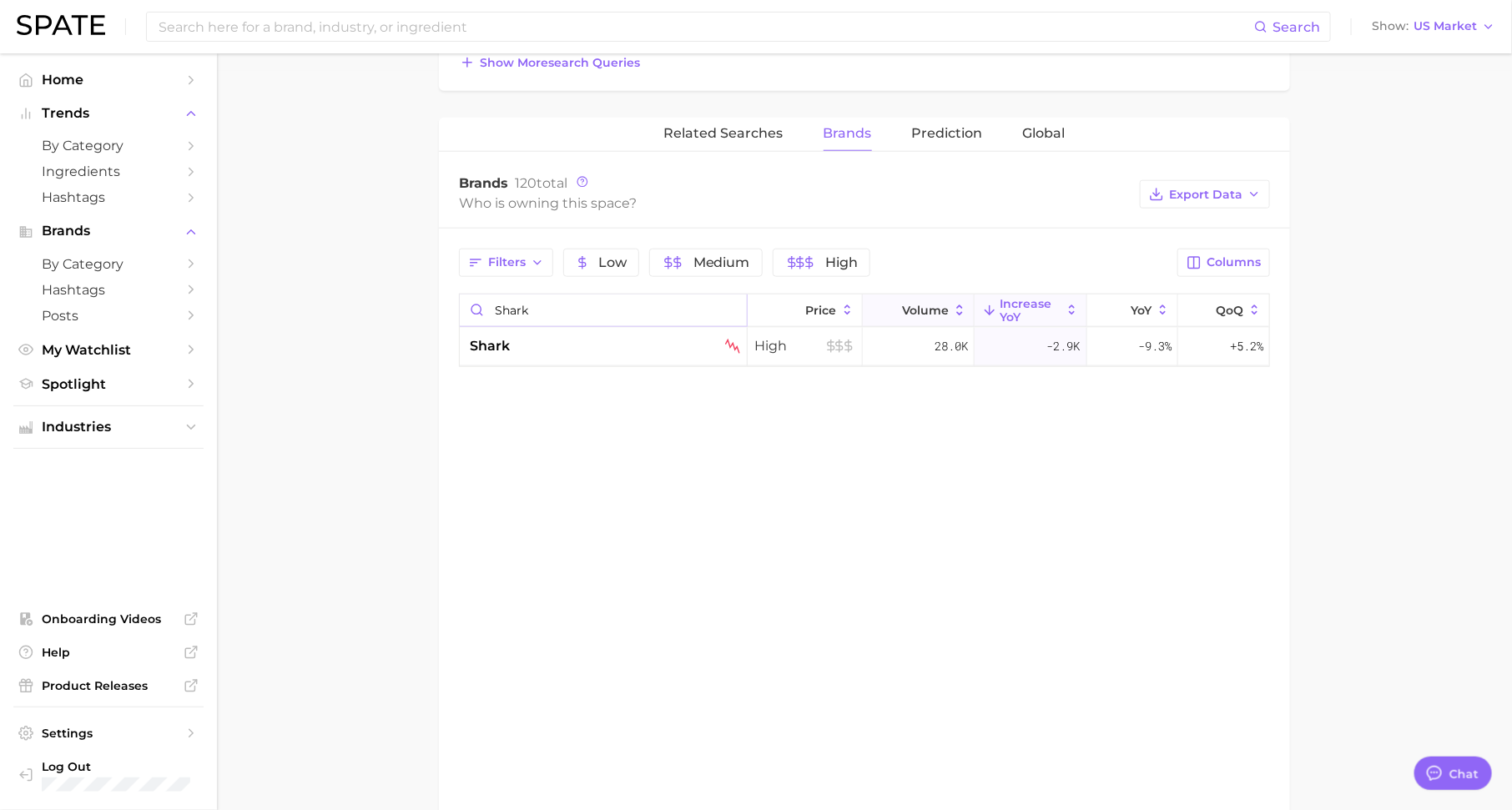
type input "shark"
click at [925, 296] on button "Volume" at bounding box center [919, 310] width 112 height 32
click at [729, 306] on input "shark" at bounding box center [602, 310] width 287 height 32
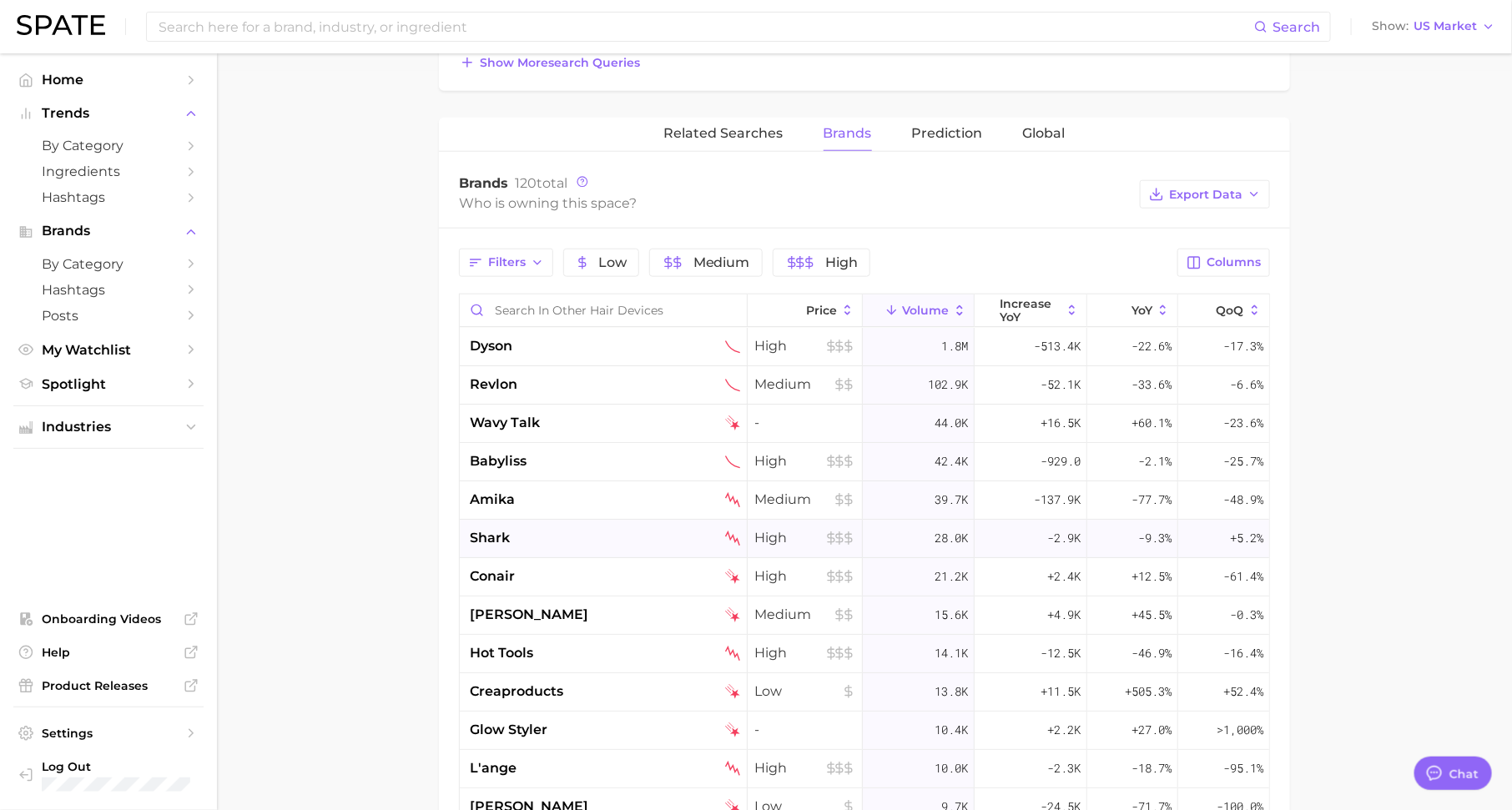
click at [947, 541] on span "28.0k" at bounding box center [951, 538] width 33 height 20
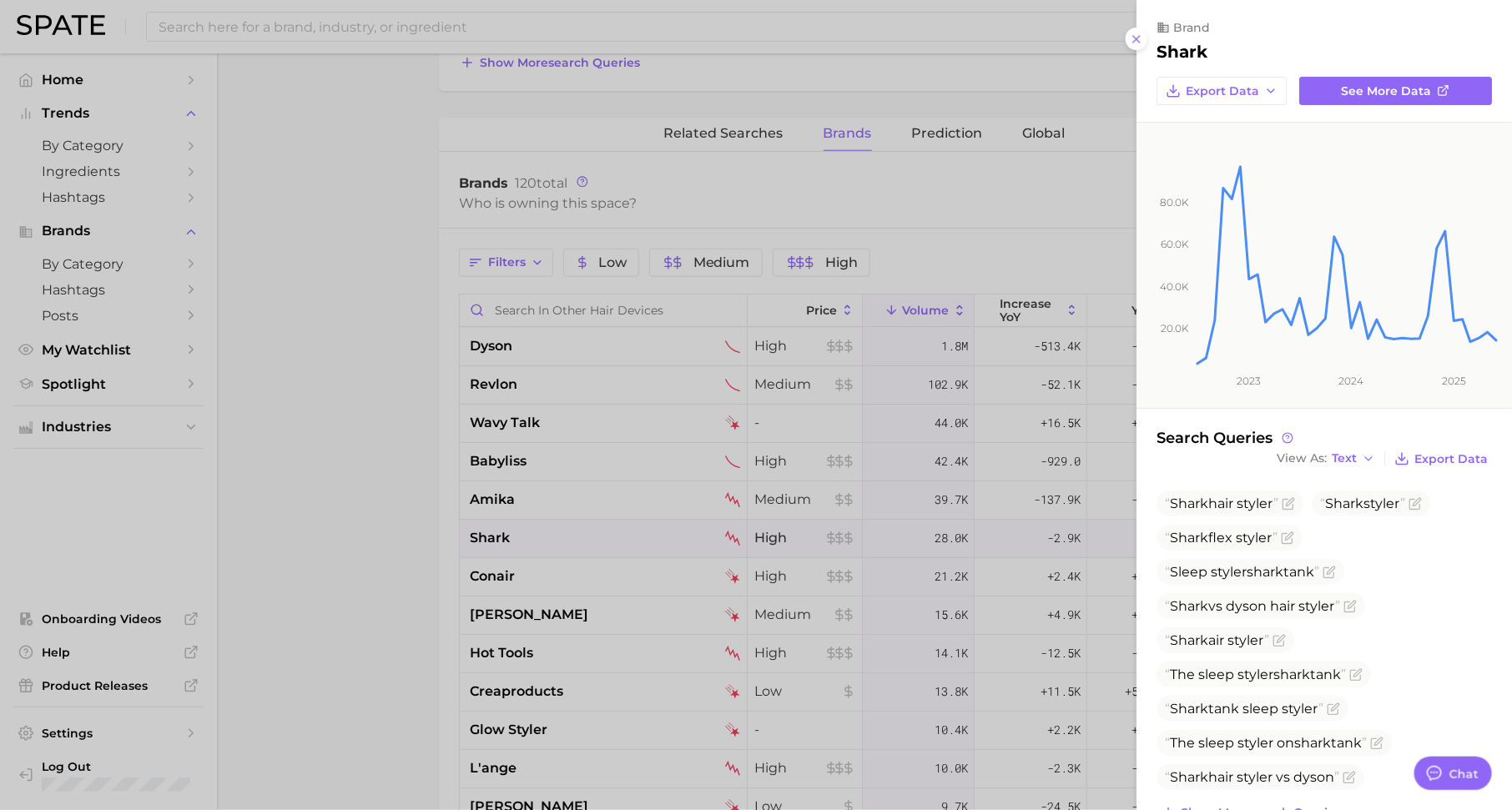
click at [933, 521] on div at bounding box center [756, 405] width 1512 height 810
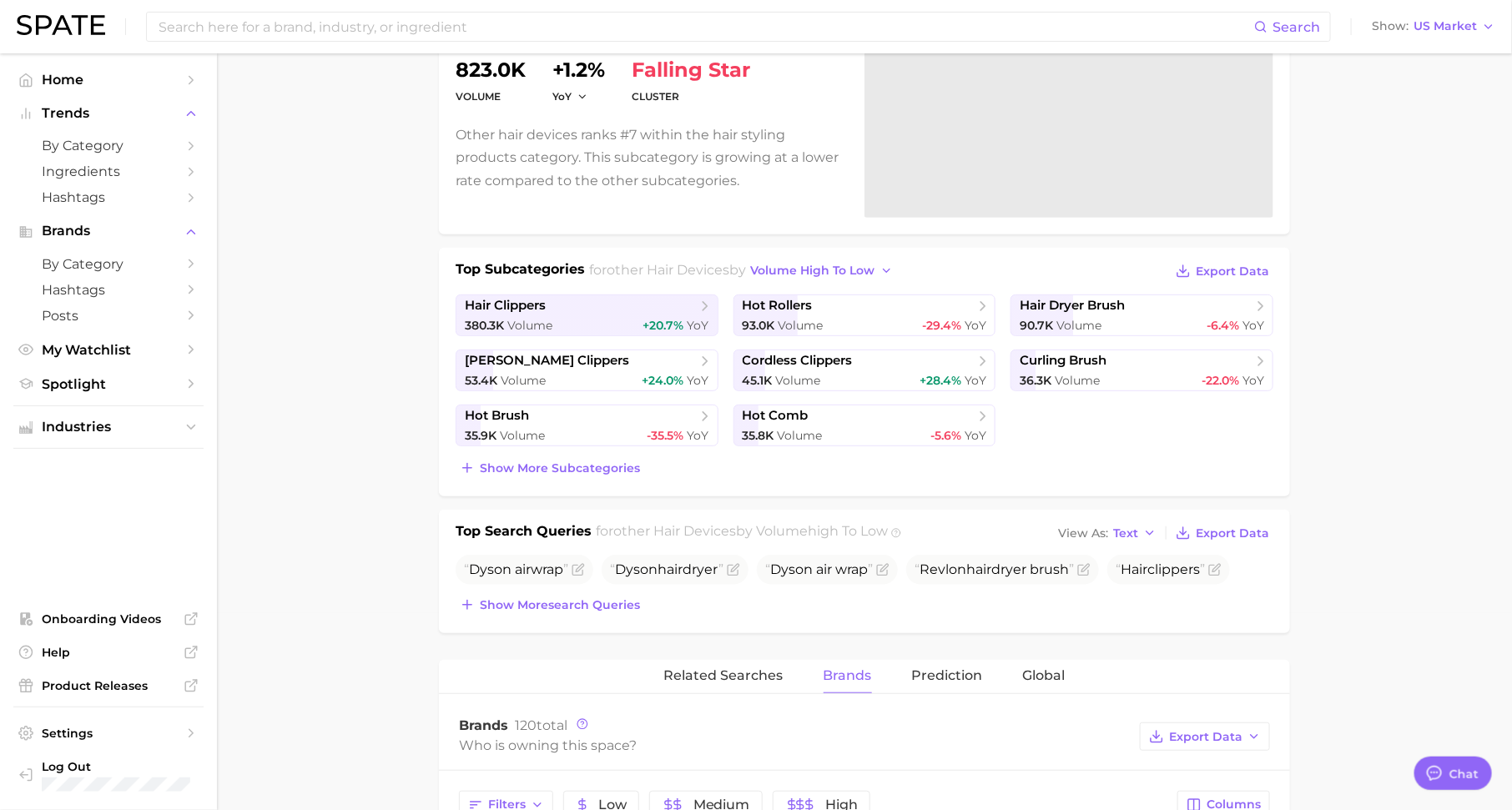
scroll to position [0, 0]
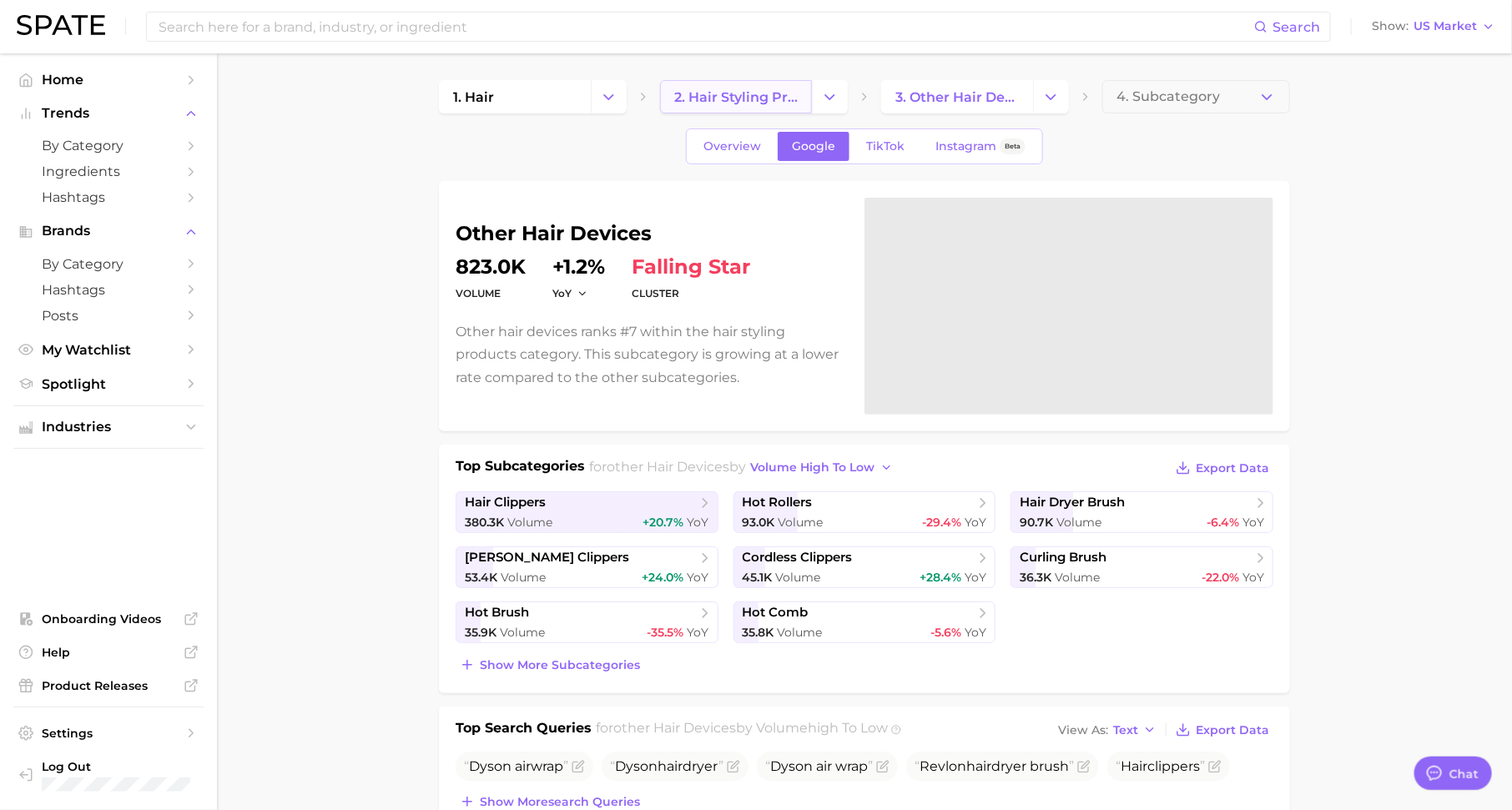
click at [756, 89] on span "2. hair styling products" at bounding box center [735, 96] width 124 height 16
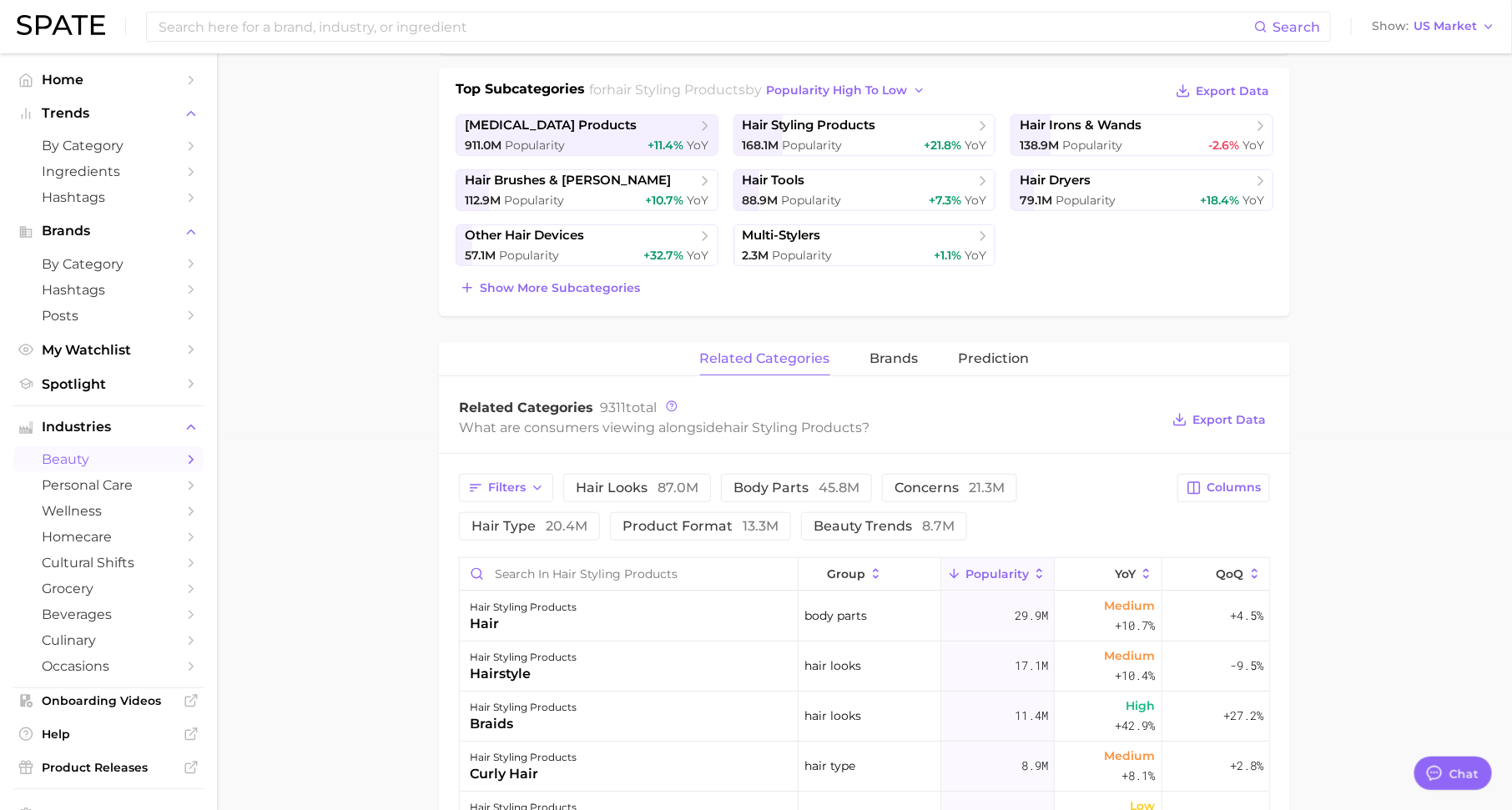
scroll to position [302, 0]
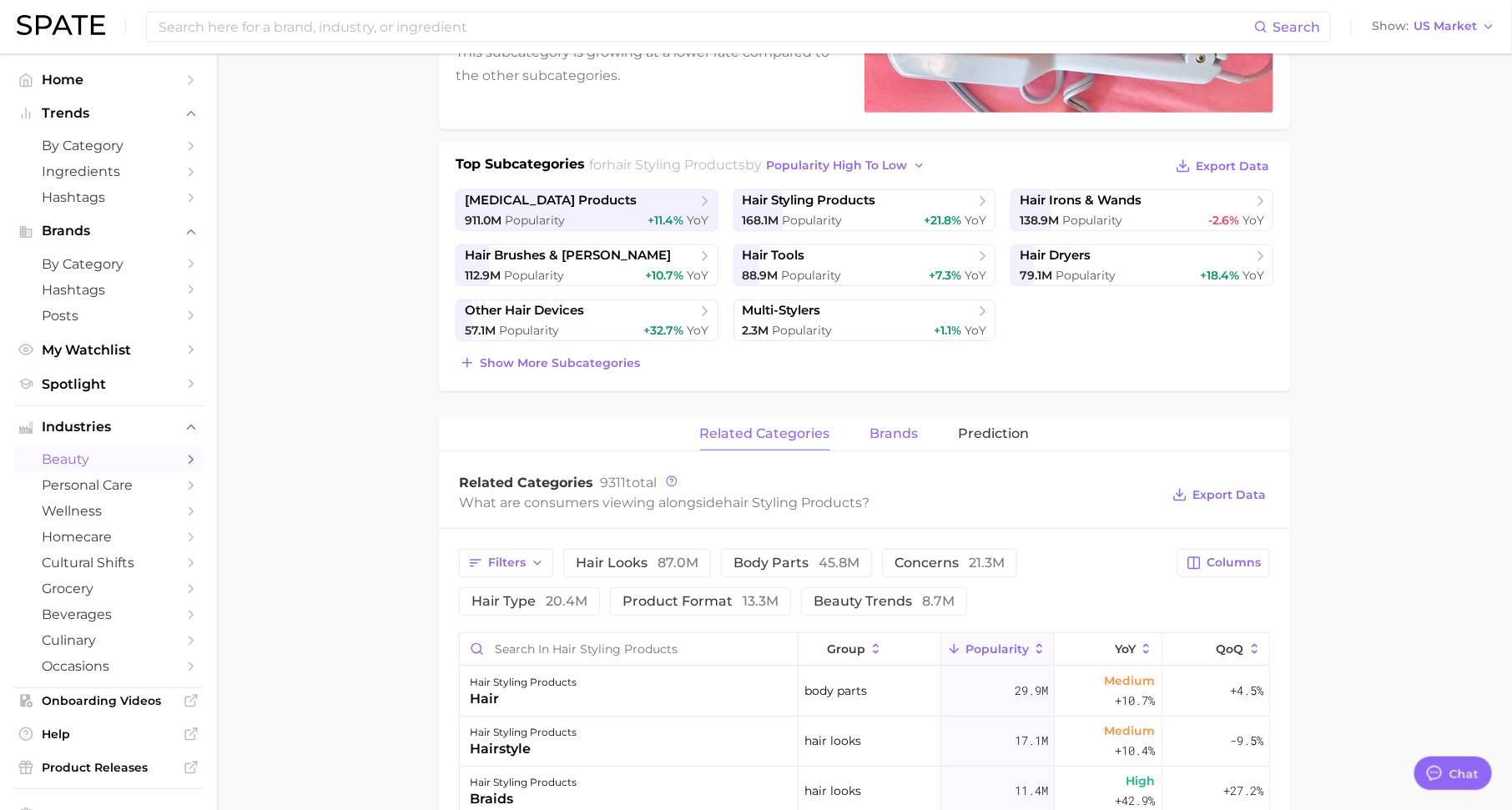
click at [893, 419] on button "brands" at bounding box center [894, 434] width 49 height 32
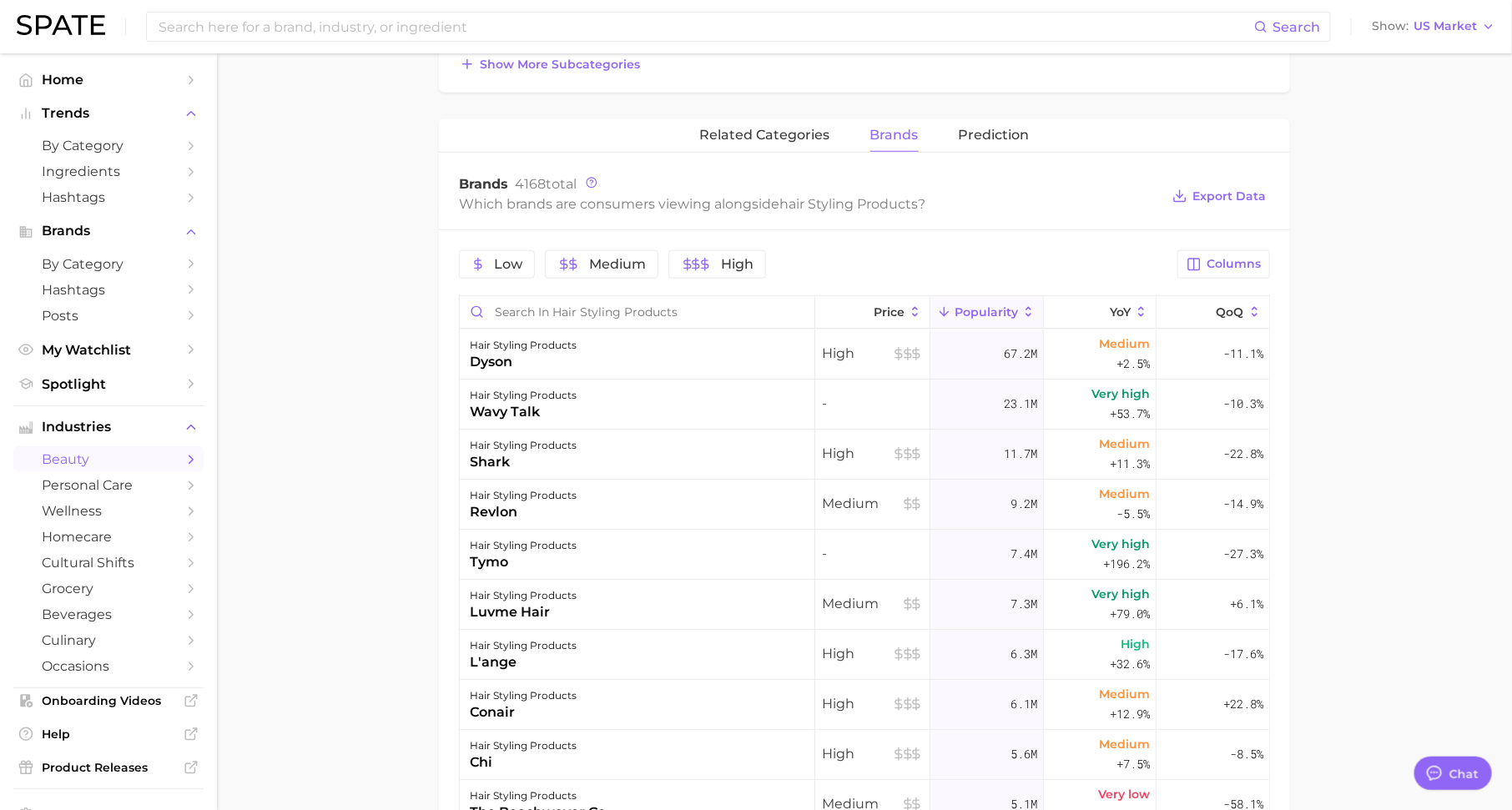
scroll to position [611, 0]
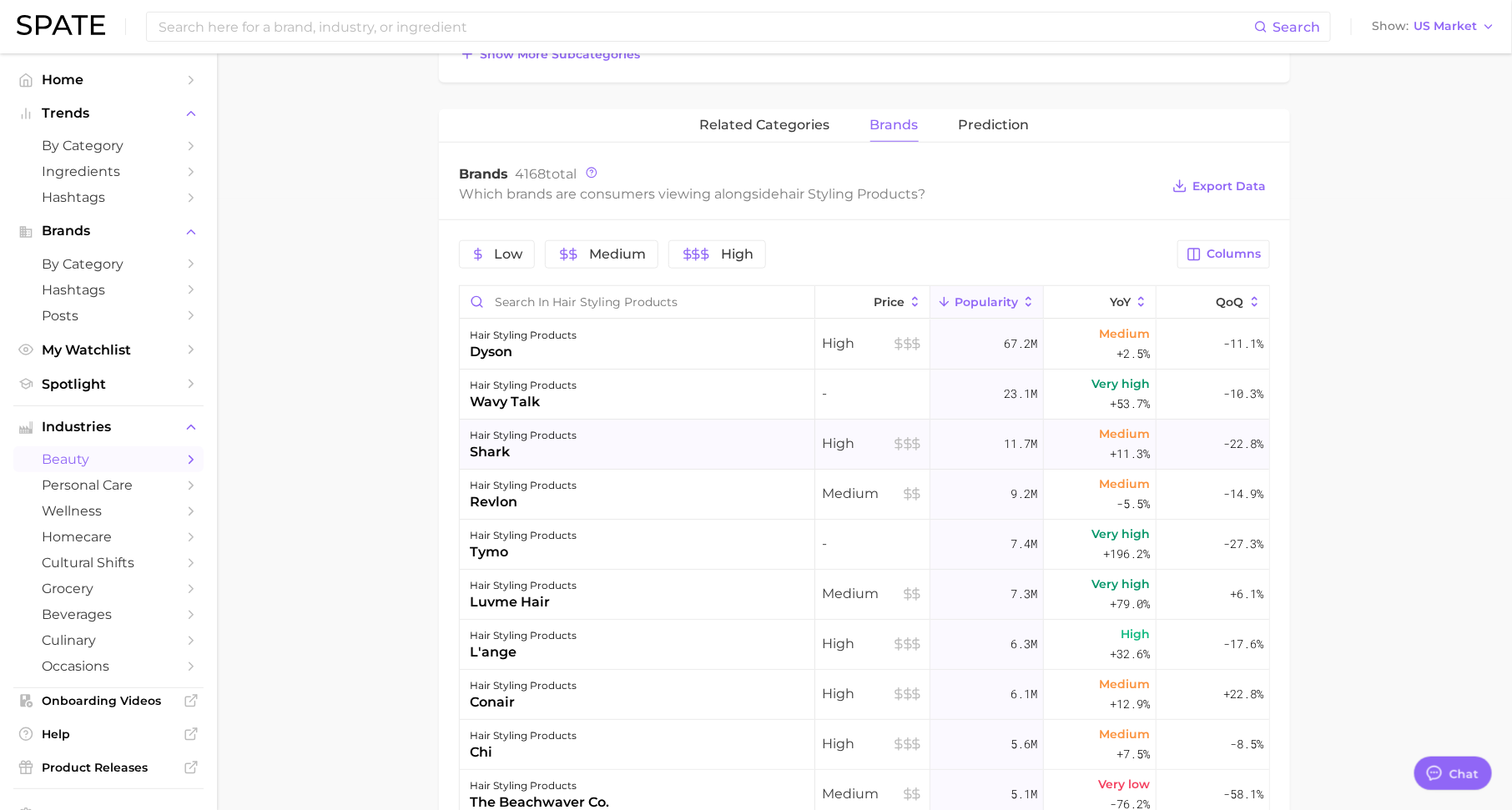
click at [1008, 437] on span "11.7m" at bounding box center [1021, 444] width 33 height 20
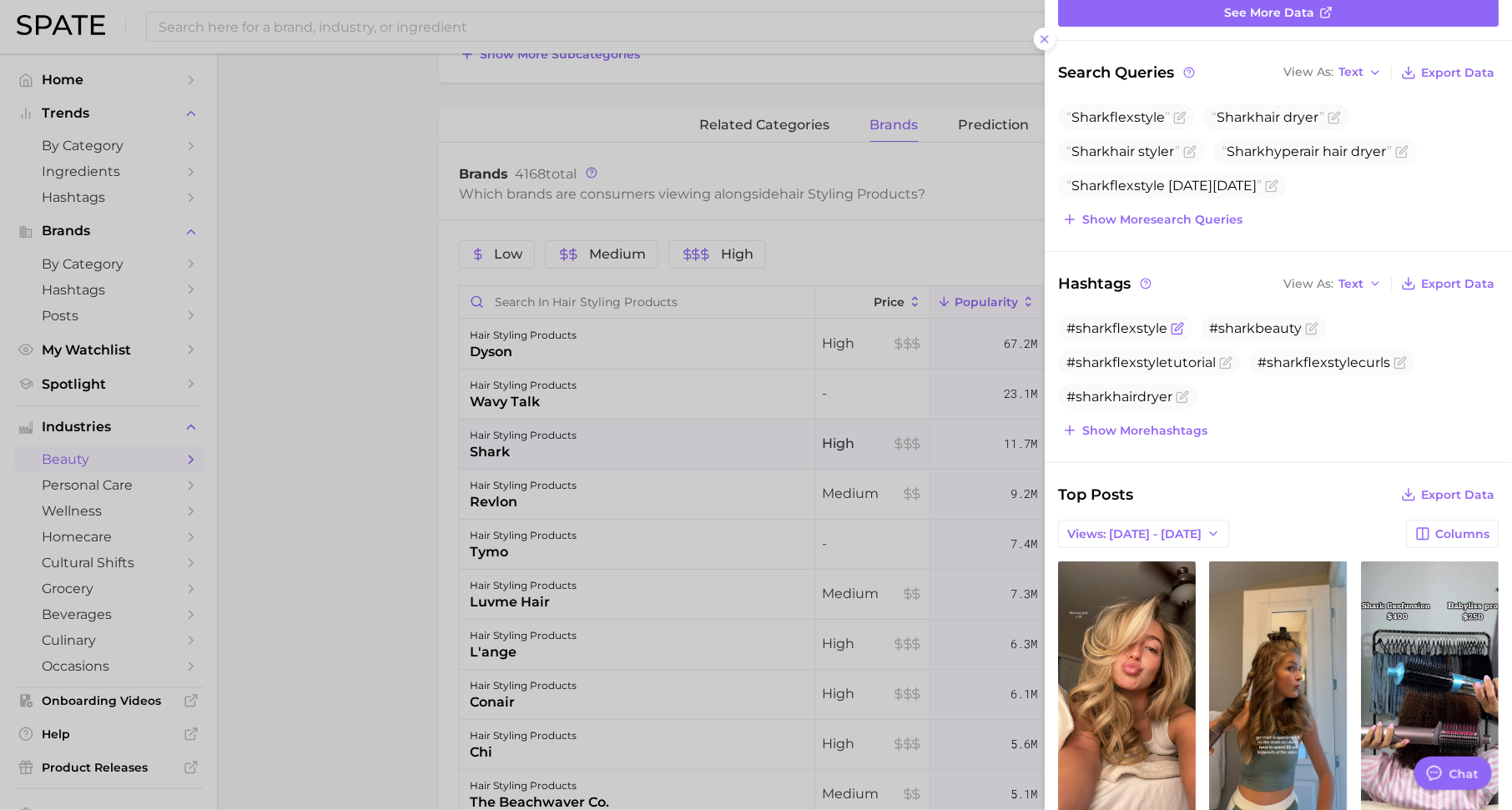
scroll to position [143, 0]
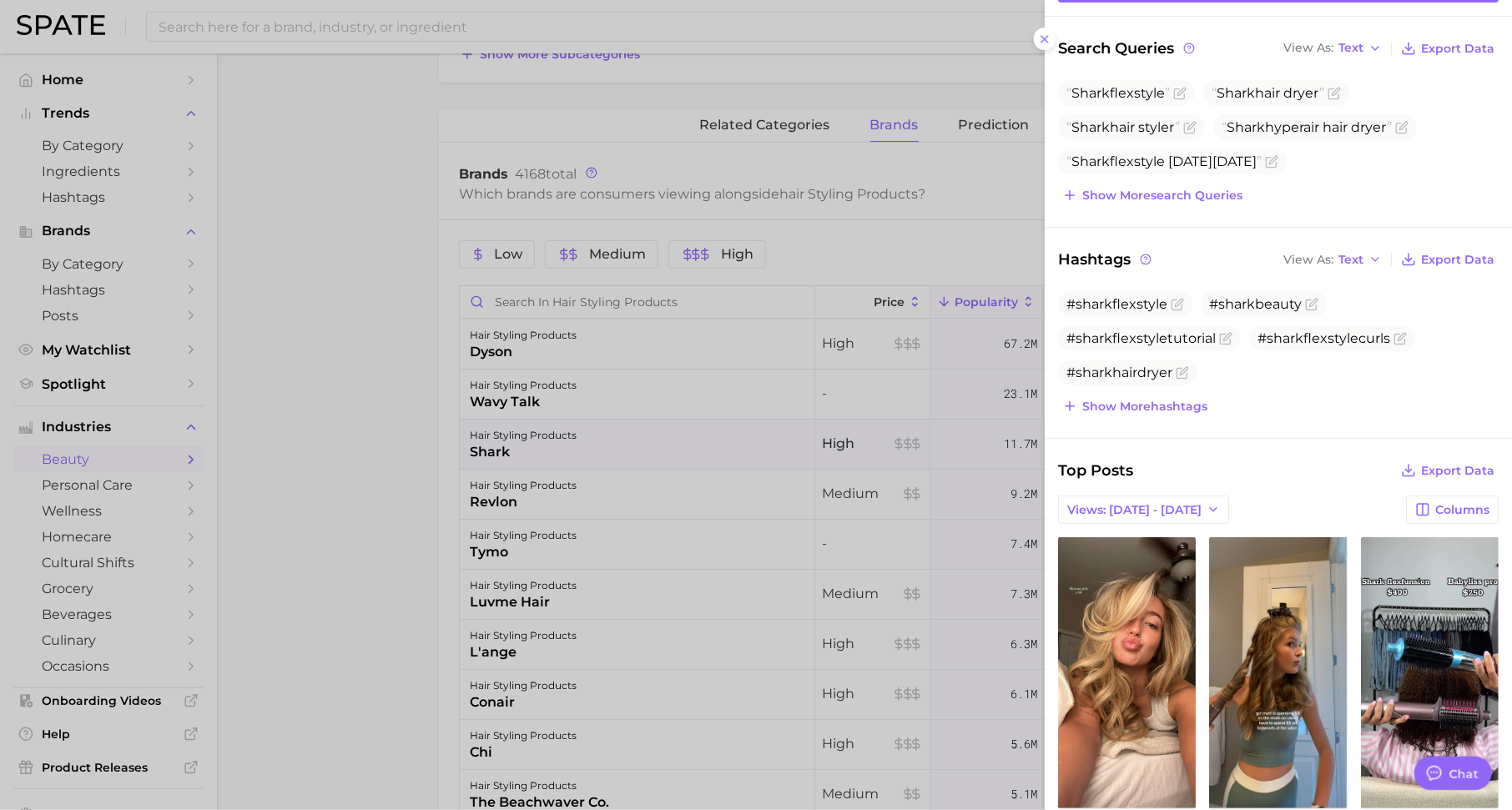
click at [815, 388] on div at bounding box center [756, 405] width 1512 height 810
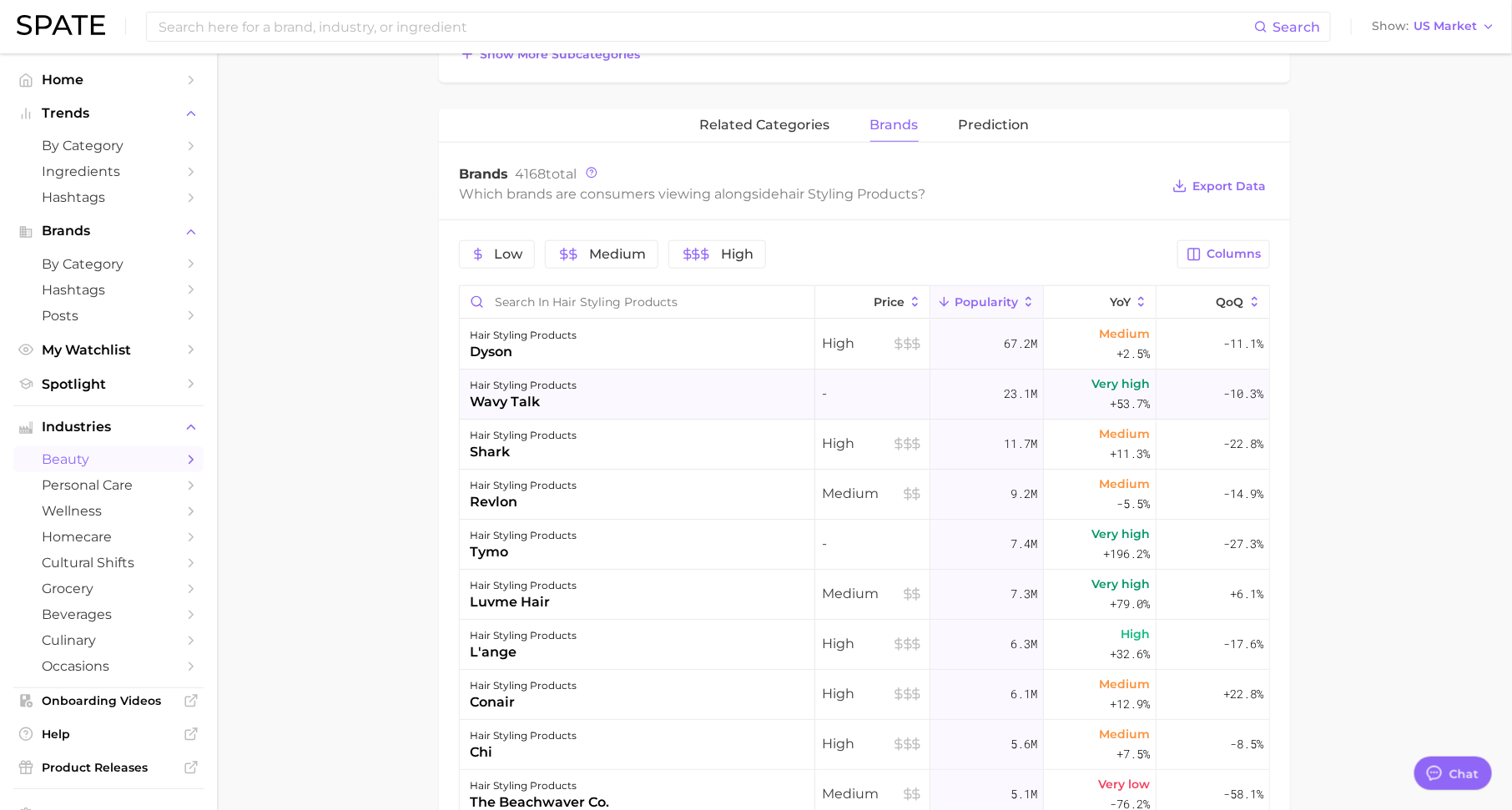
click at [780, 388] on div "hair styling products wavy talk" at bounding box center [637, 394] width 356 height 50
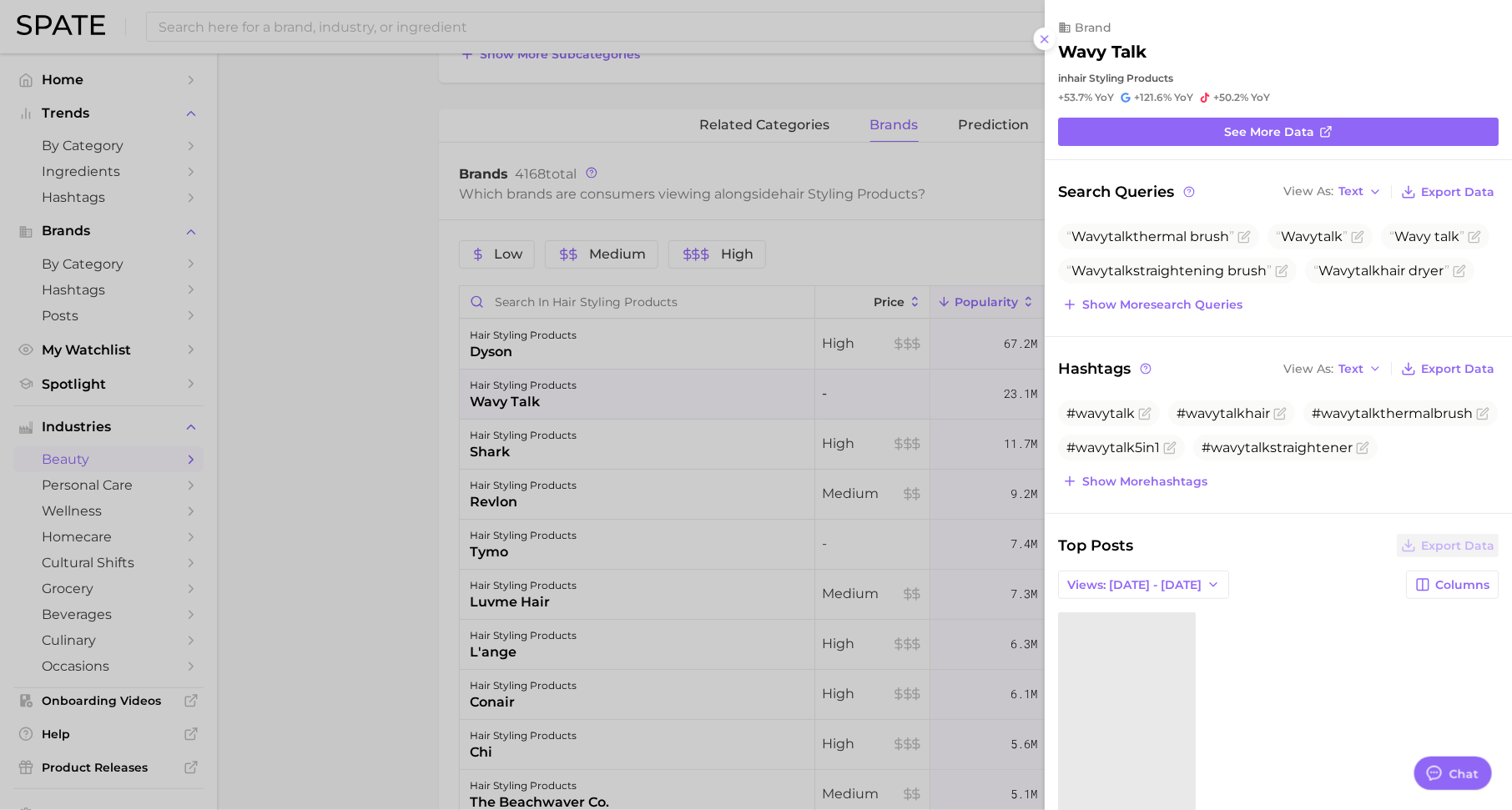
click at [681, 373] on div at bounding box center [756, 405] width 1512 height 810
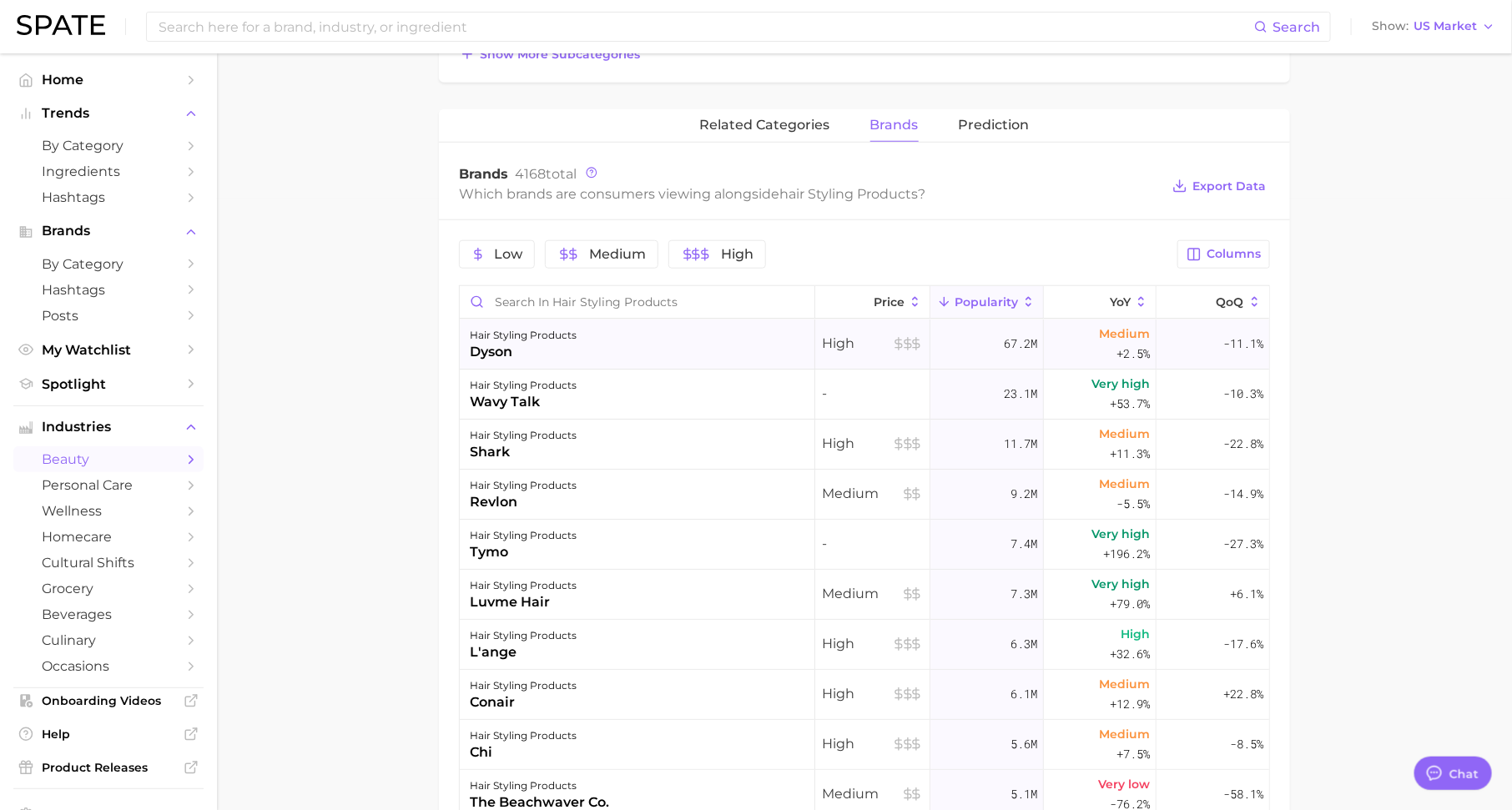
click at [681, 344] on div "hair styling products dyson" at bounding box center [637, 344] width 356 height 50
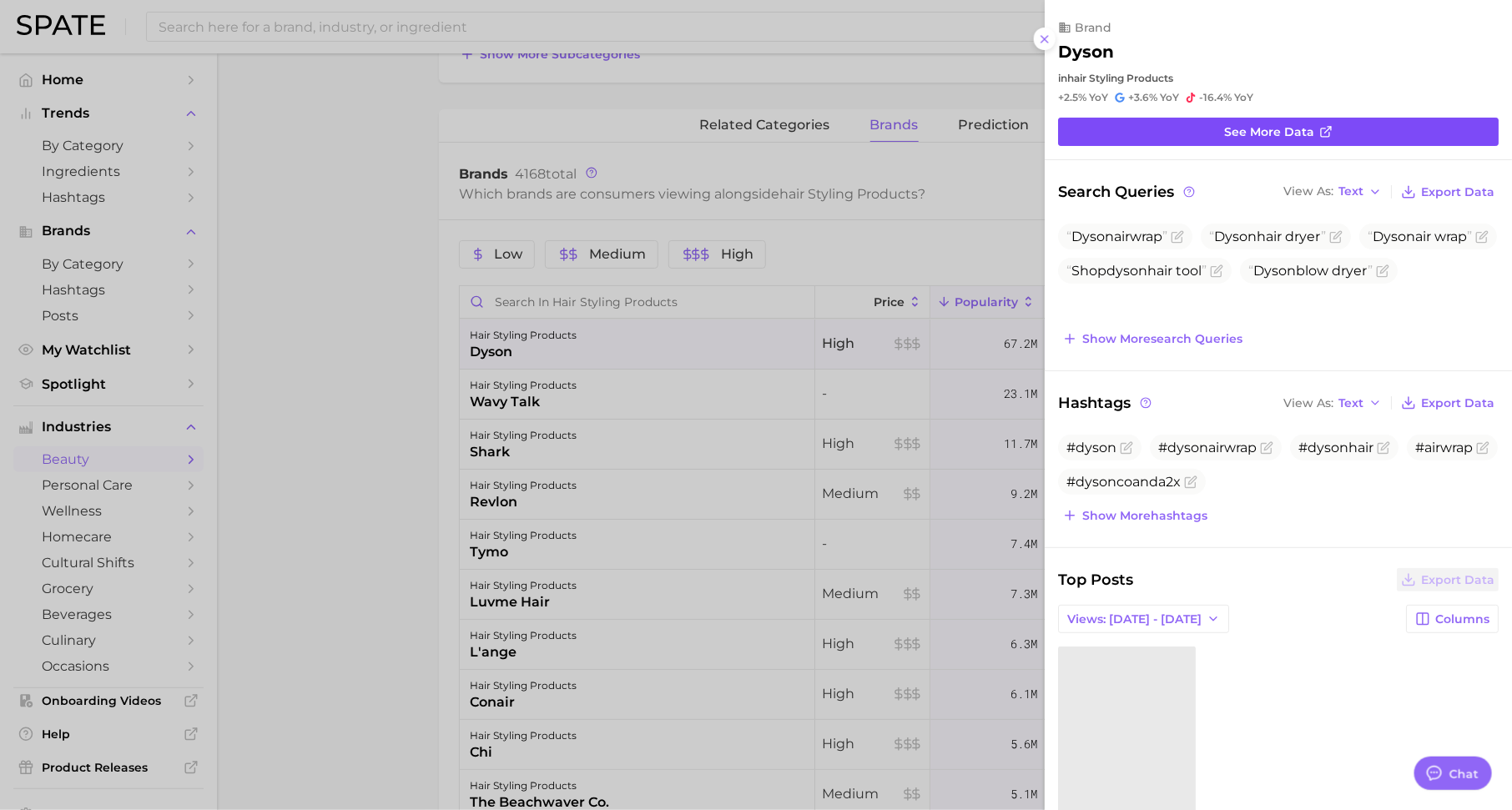
click at [1205, 129] on link "See more data" at bounding box center [1278, 131] width 440 height 28
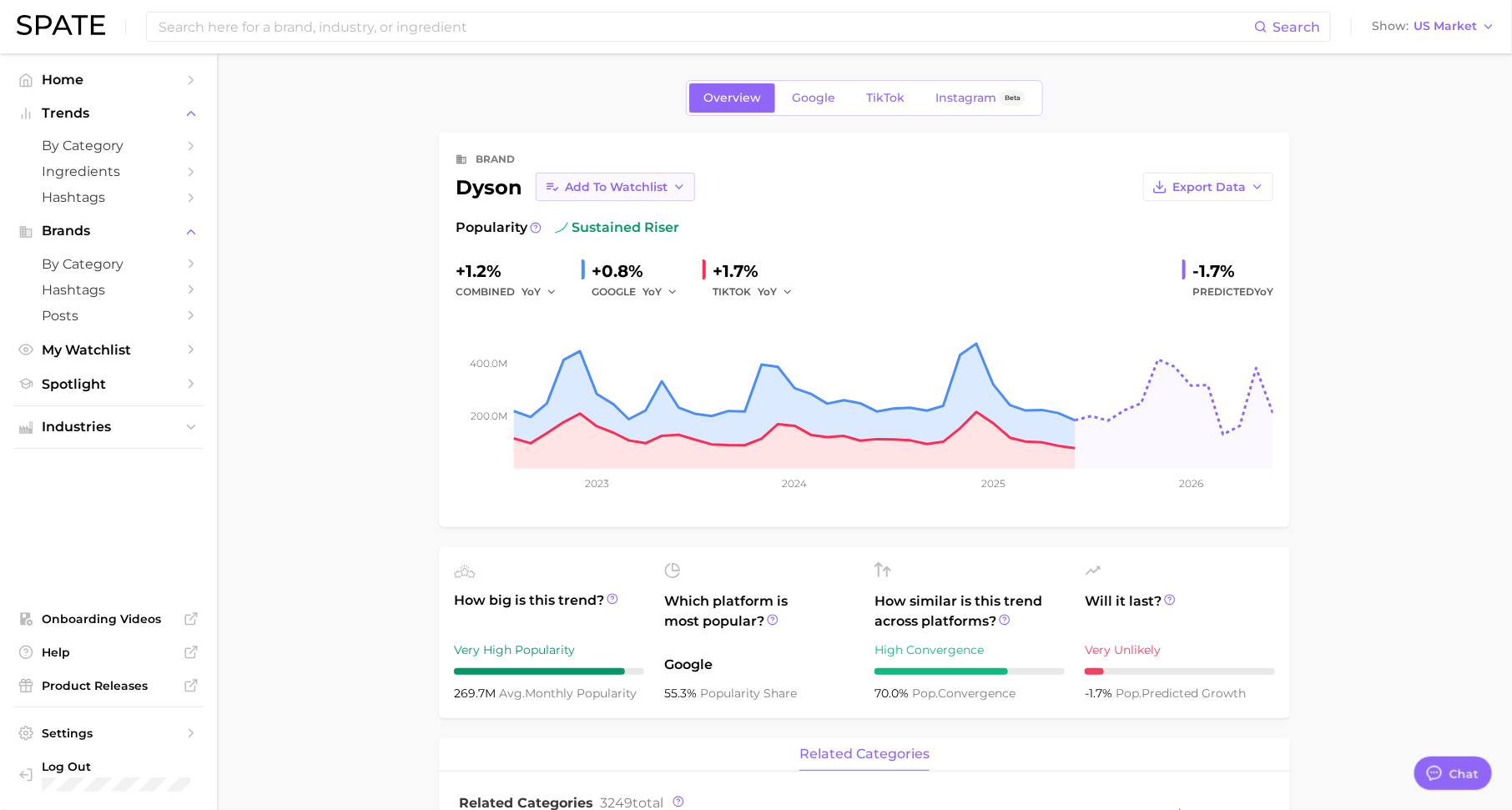
click at [652, 183] on span "Add to Watchlist" at bounding box center [616, 187] width 103 height 14
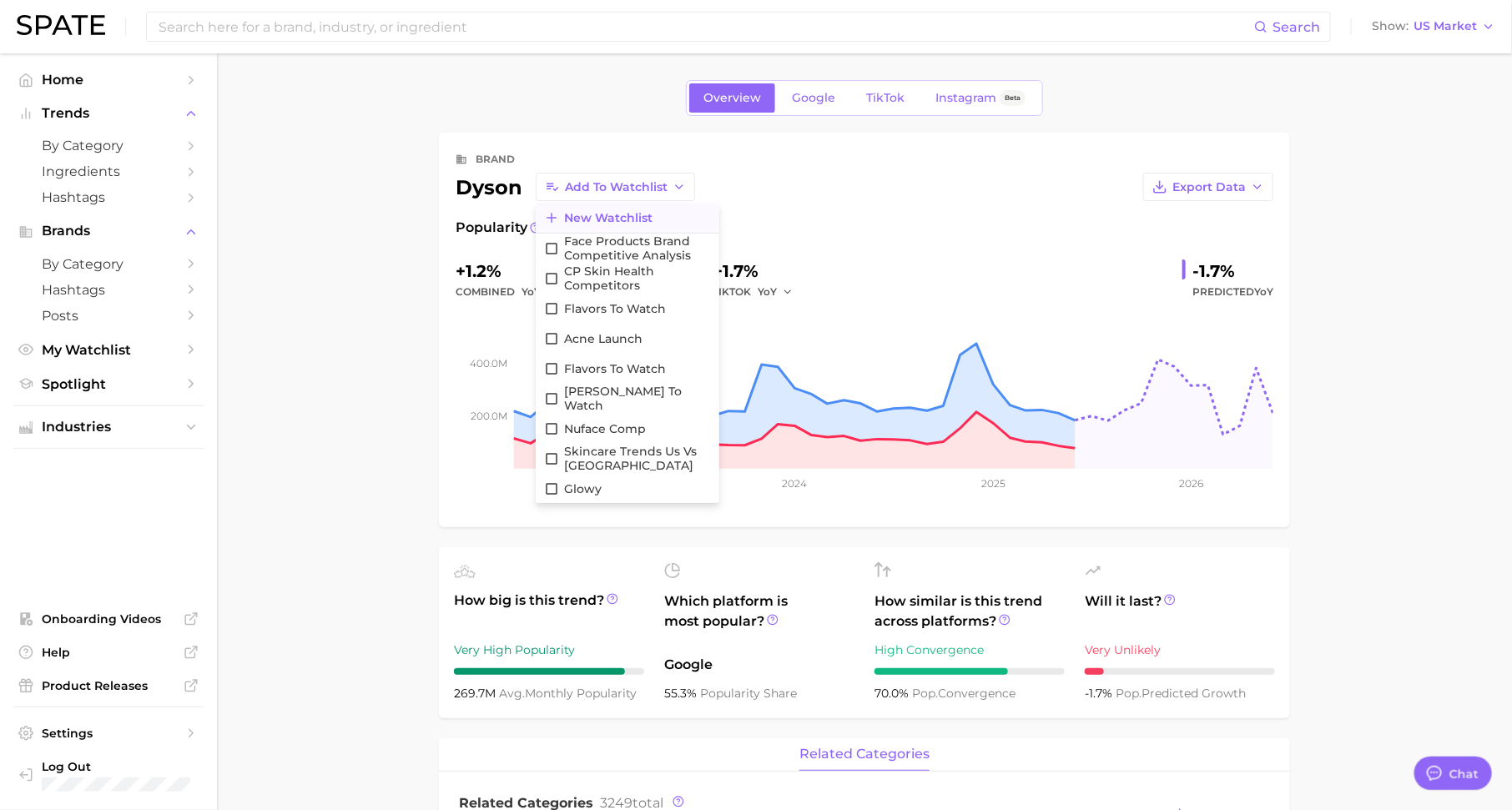
click at [635, 217] on span "New Watchlist" at bounding box center [608, 217] width 88 height 14
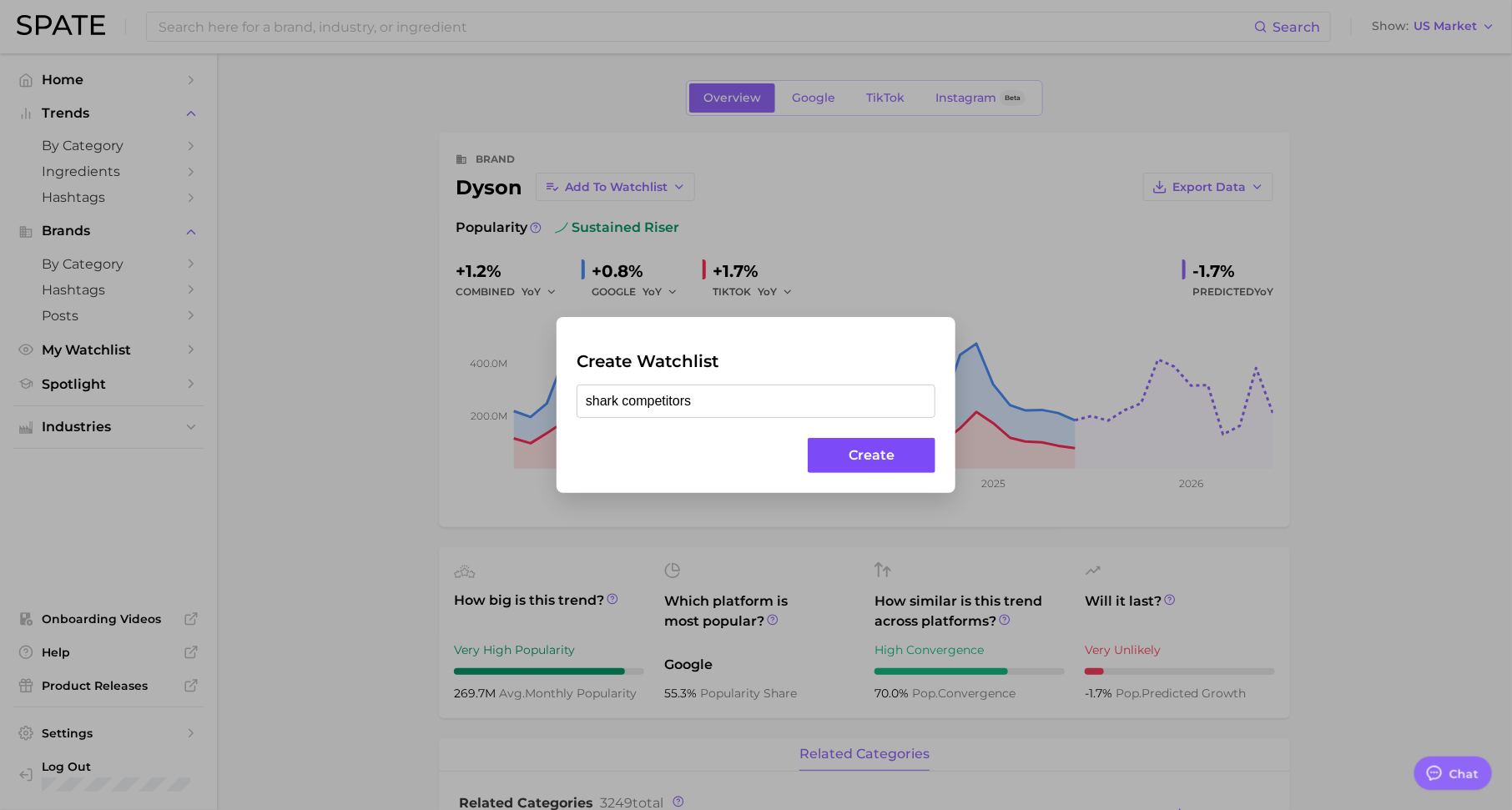
type input "shark competitors"
click at [886, 459] on button "Create" at bounding box center [871, 456] width 127 height 36
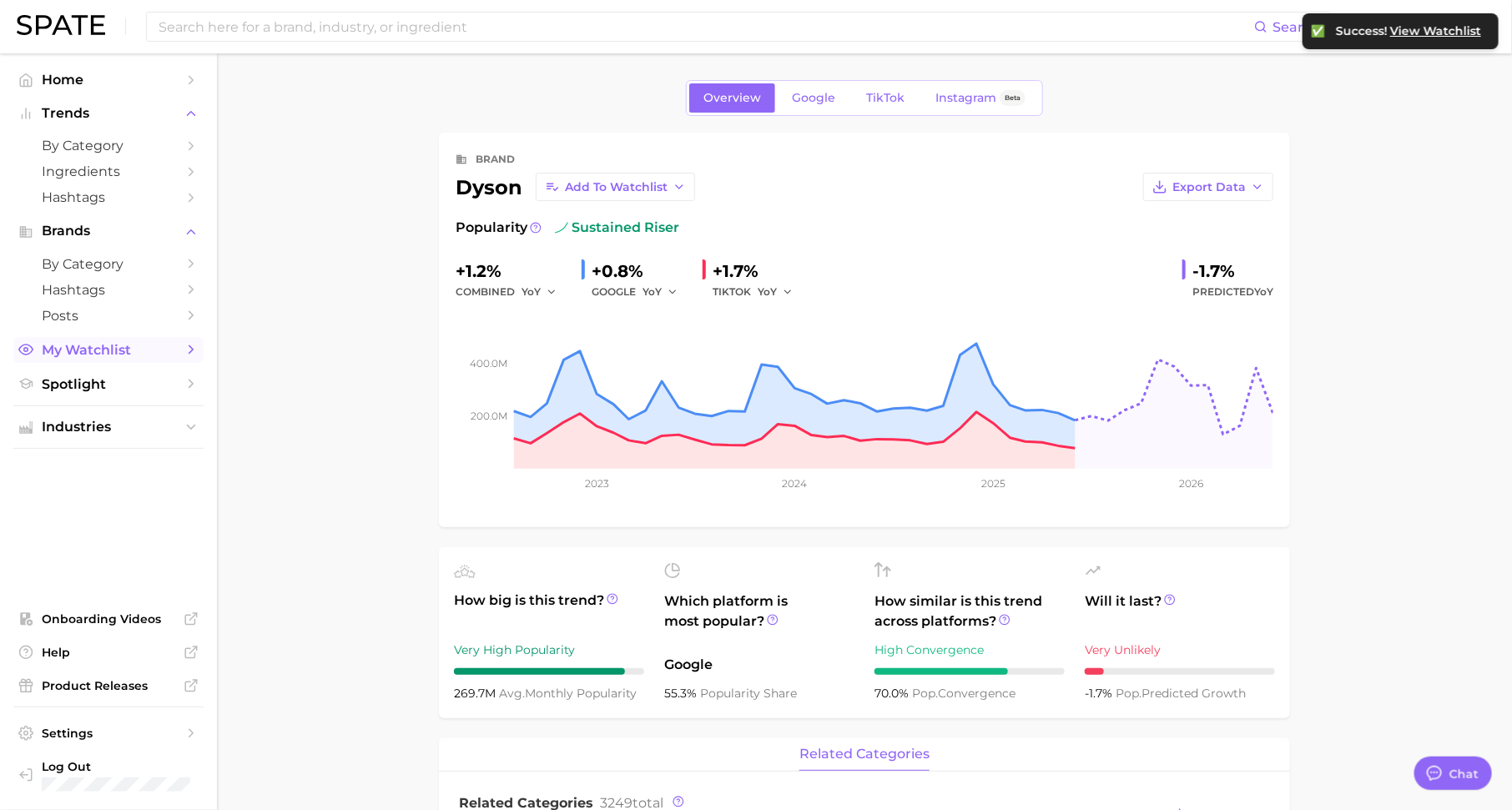
click at [128, 357] on span "My Watchlist" at bounding box center [108, 350] width 134 height 16
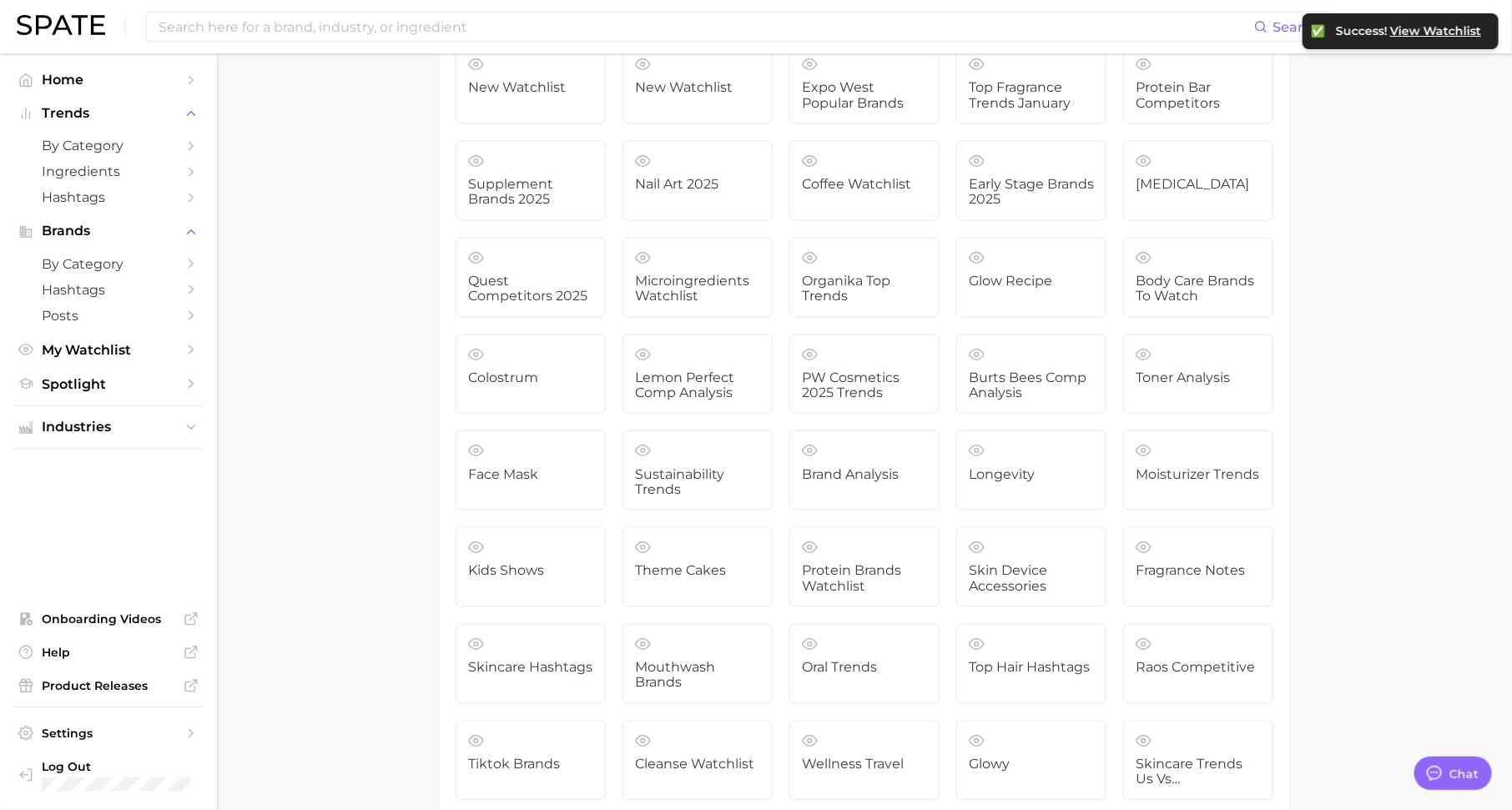
scroll to position [4746, 0]
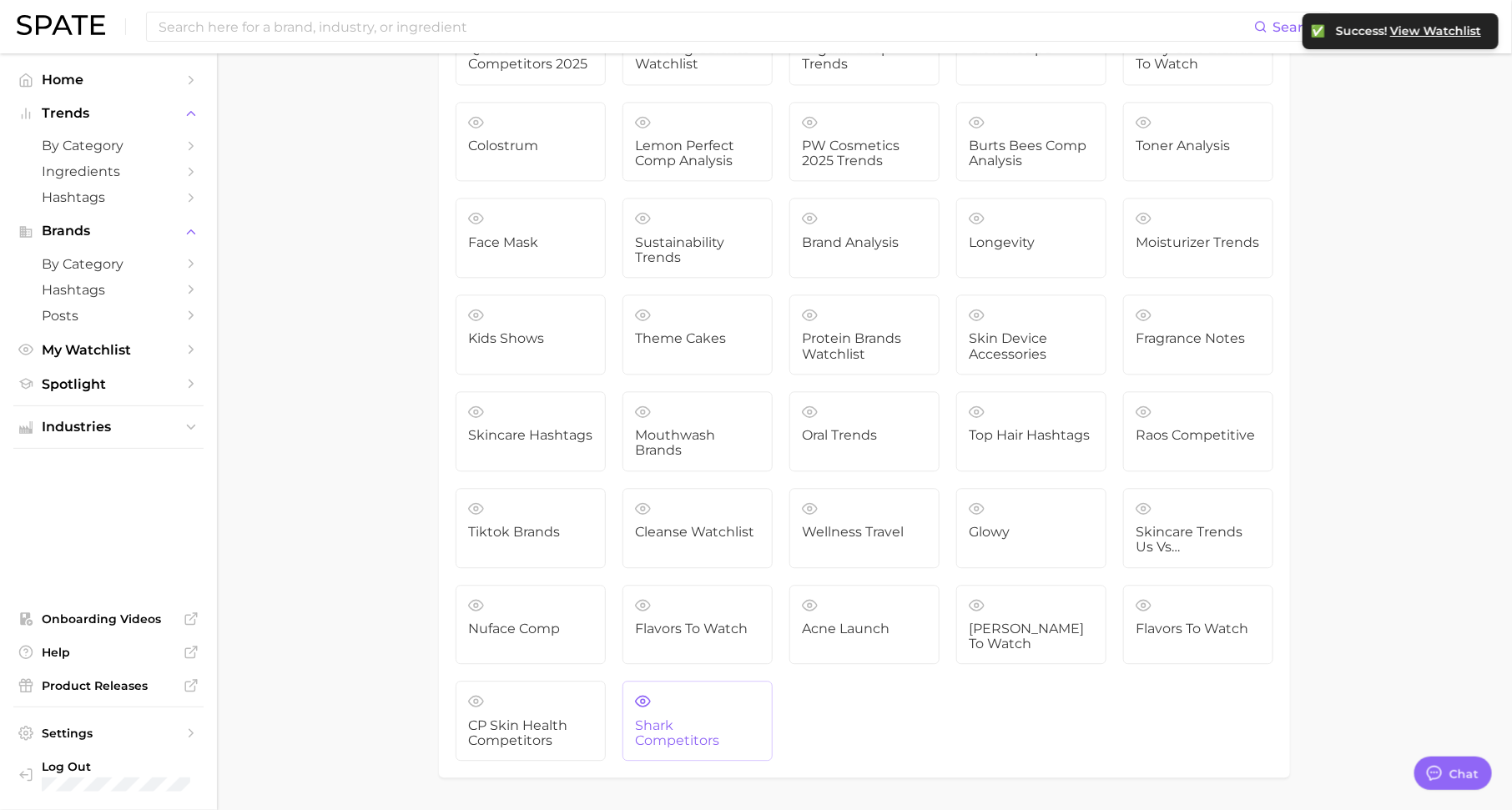
click at [742, 684] on link "shark competitors" at bounding box center [698, 720] width 150 height 80
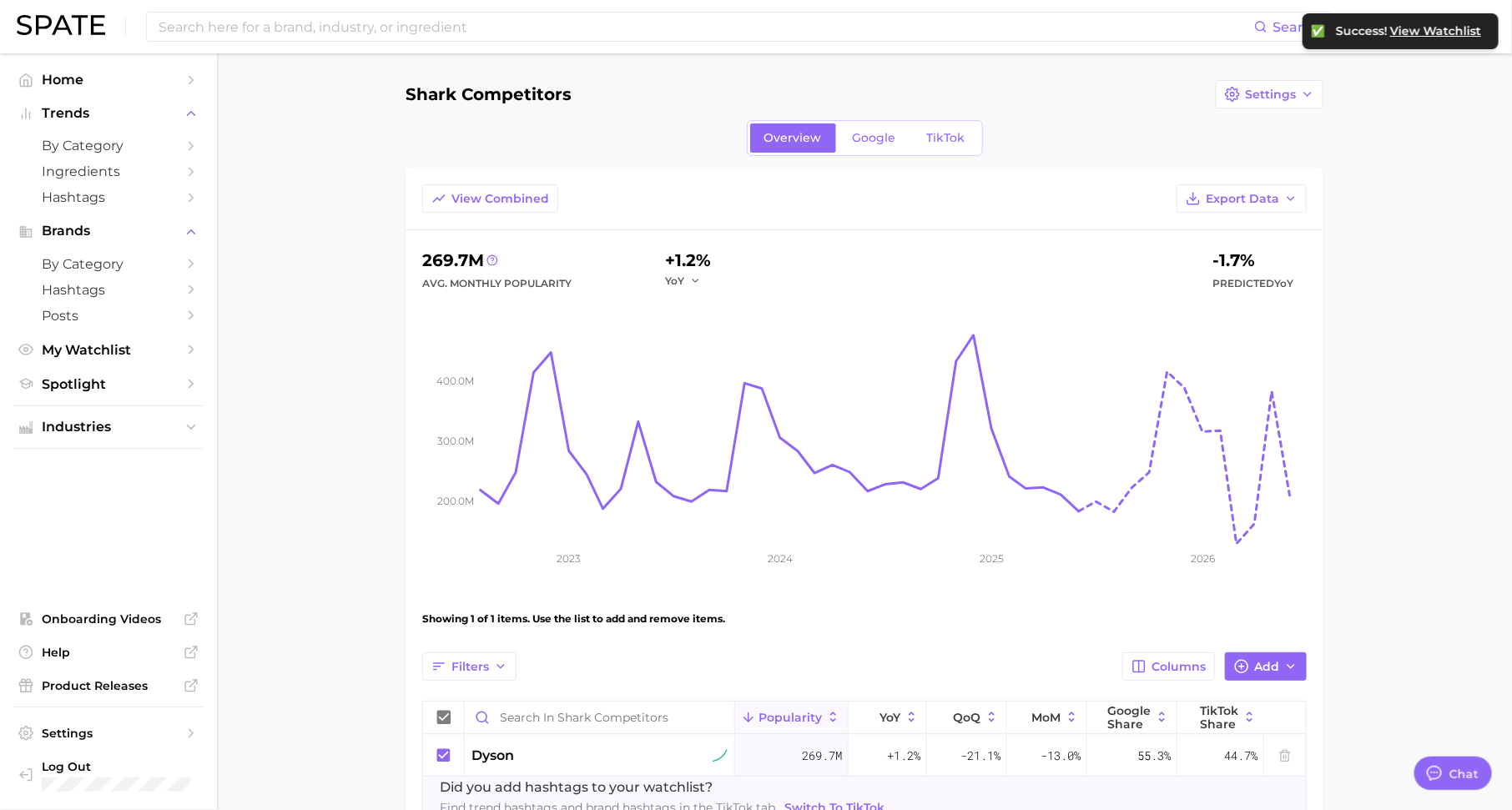
scroll to position [106, 0]
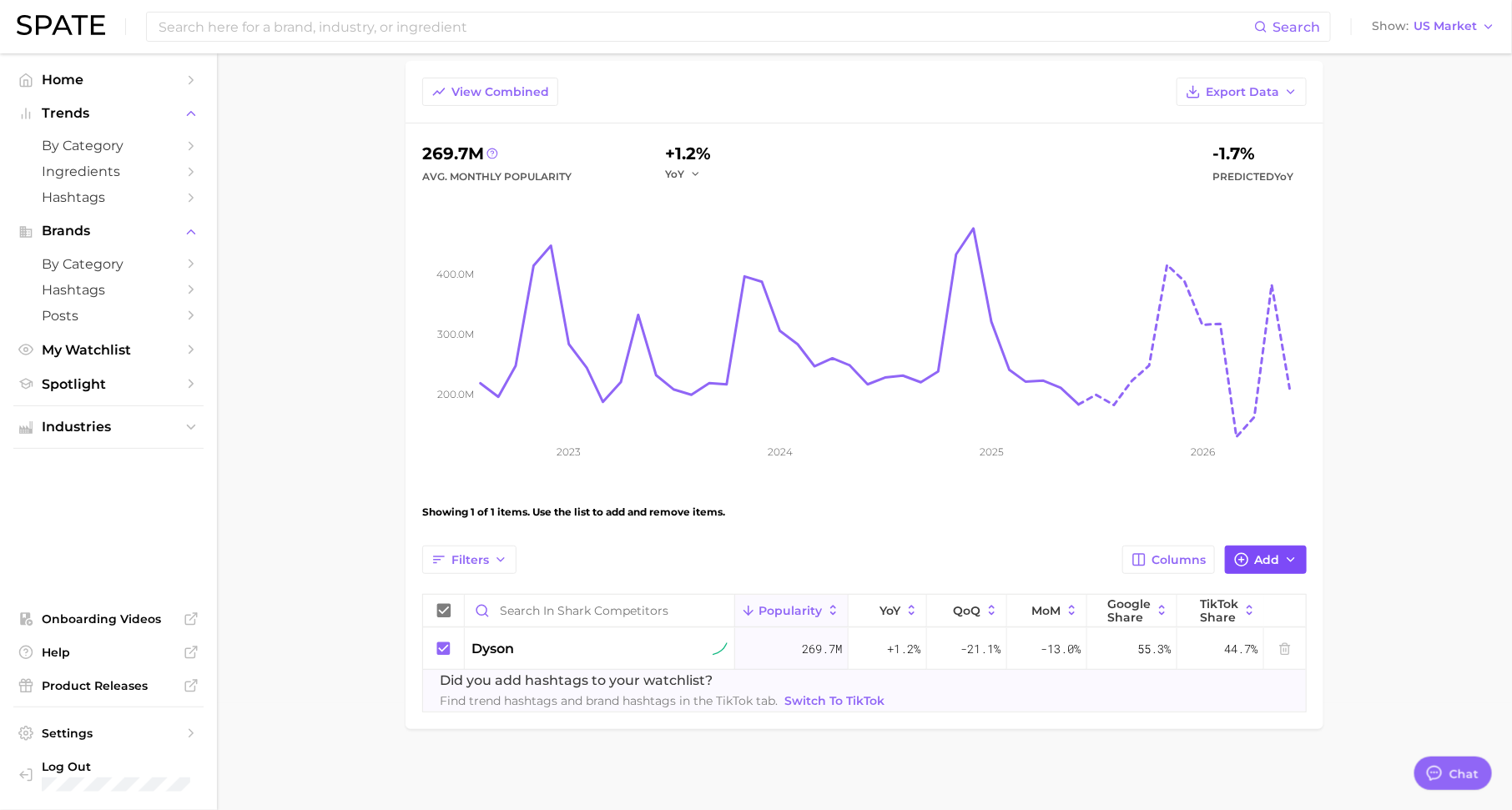
click at [1262, 553] on span "Add" at bounding box center [1266, 560] width 25 height 14
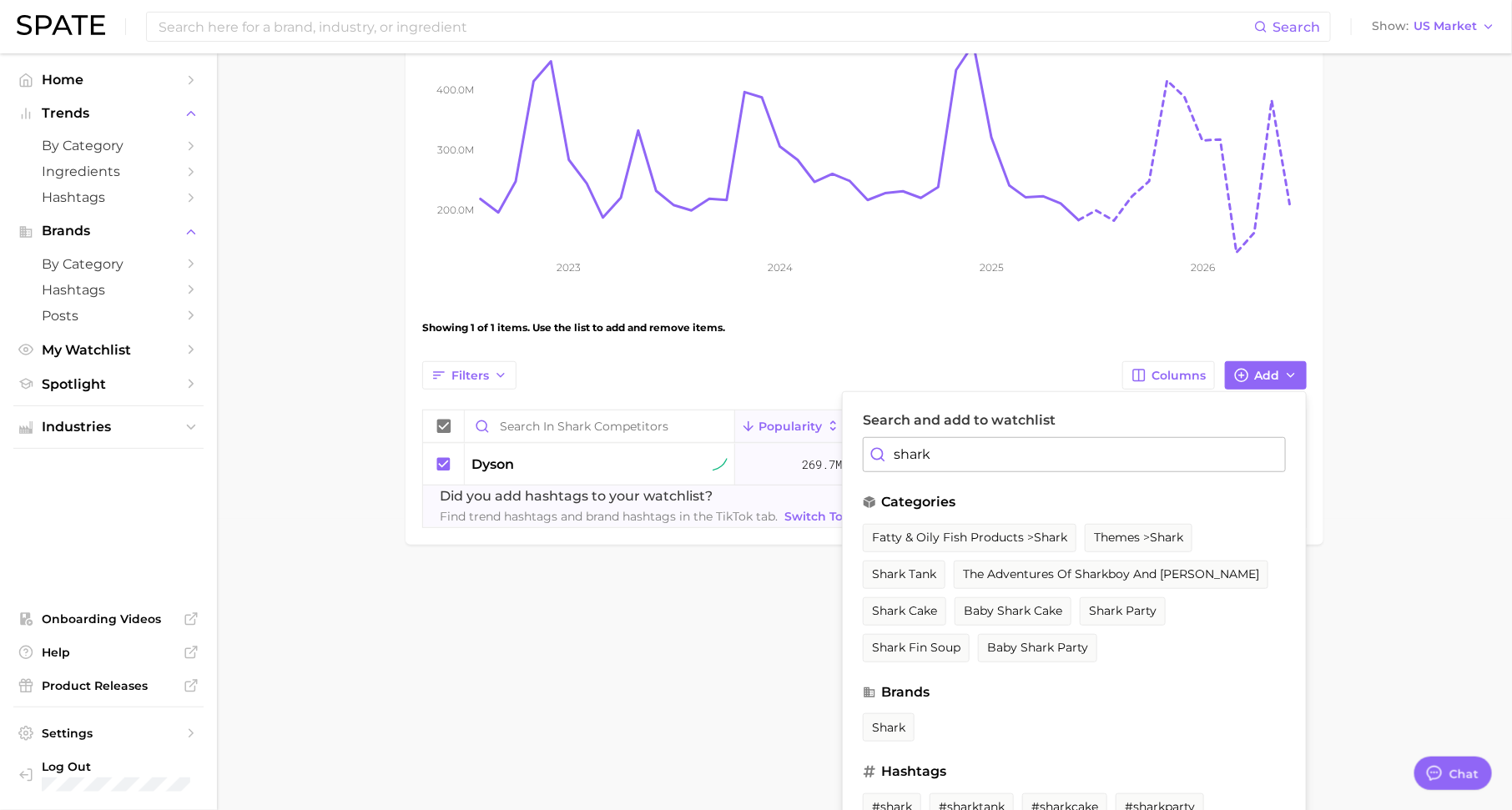
scroll to position [305, 0]
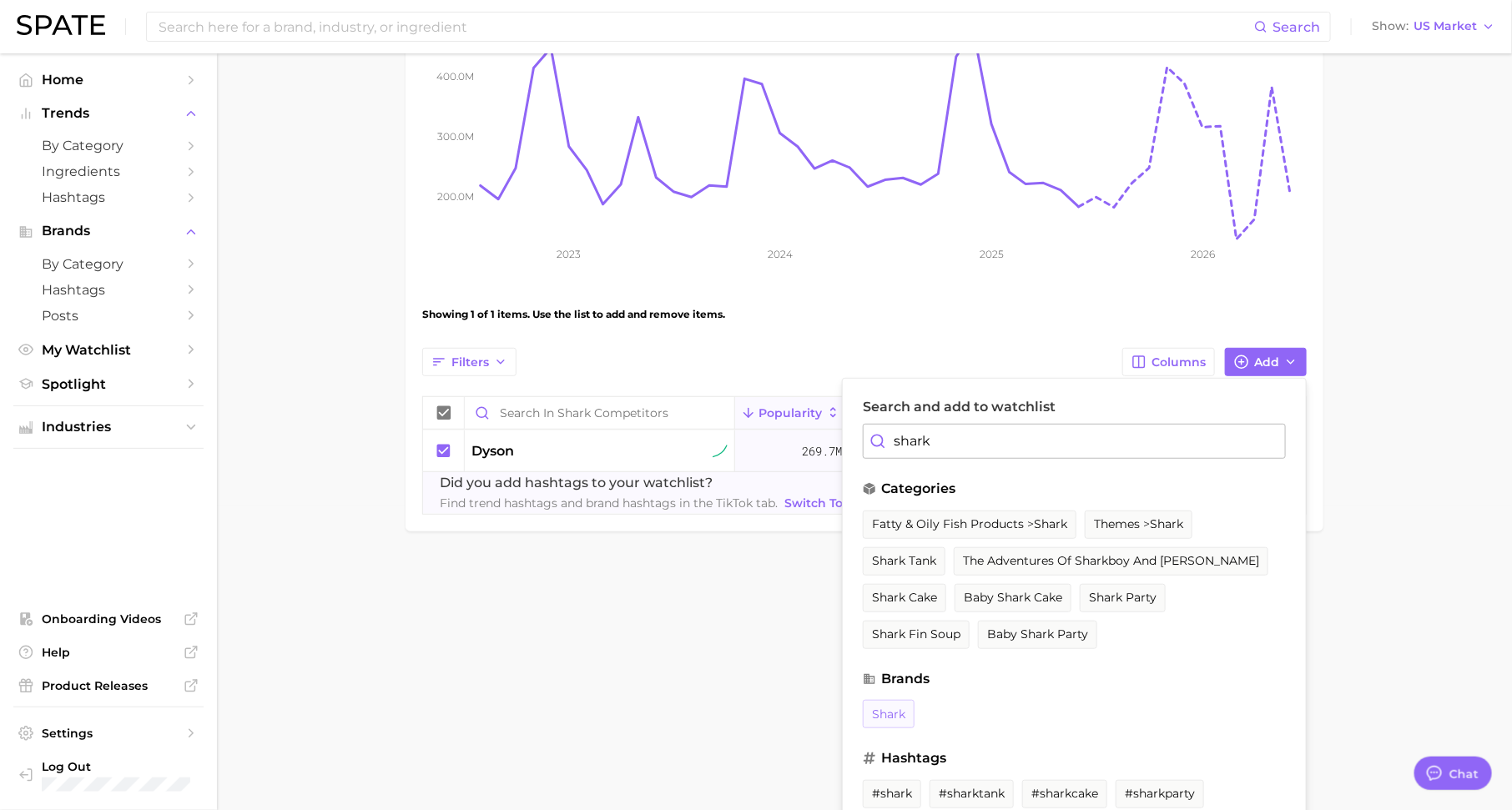
click at [888, 708] on span "shark" at bounding box center [888, 715] width 33 height 14
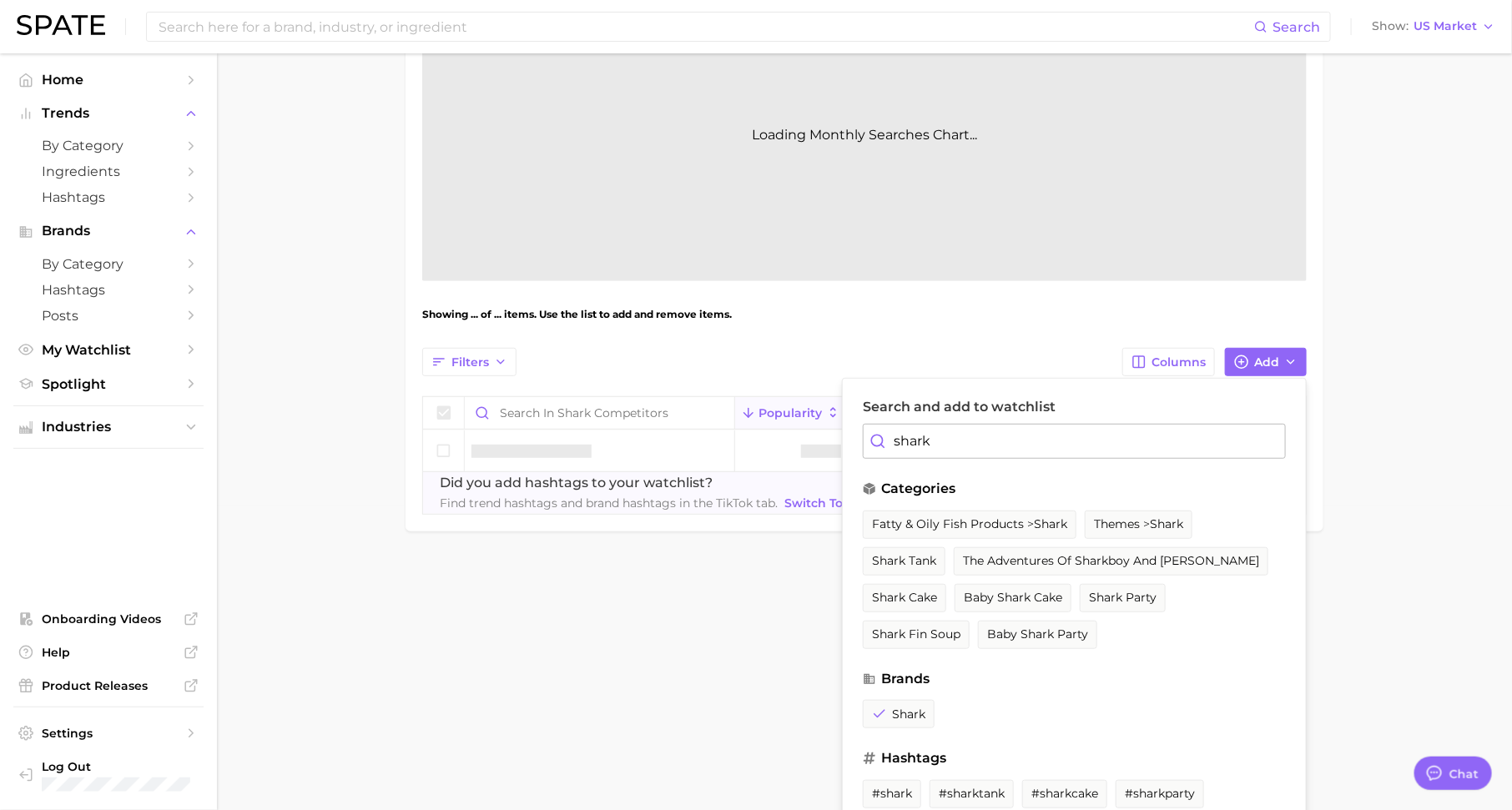
click at [975, 438] on input "shark" at bounding box center [1074, 441] width 423 height 35
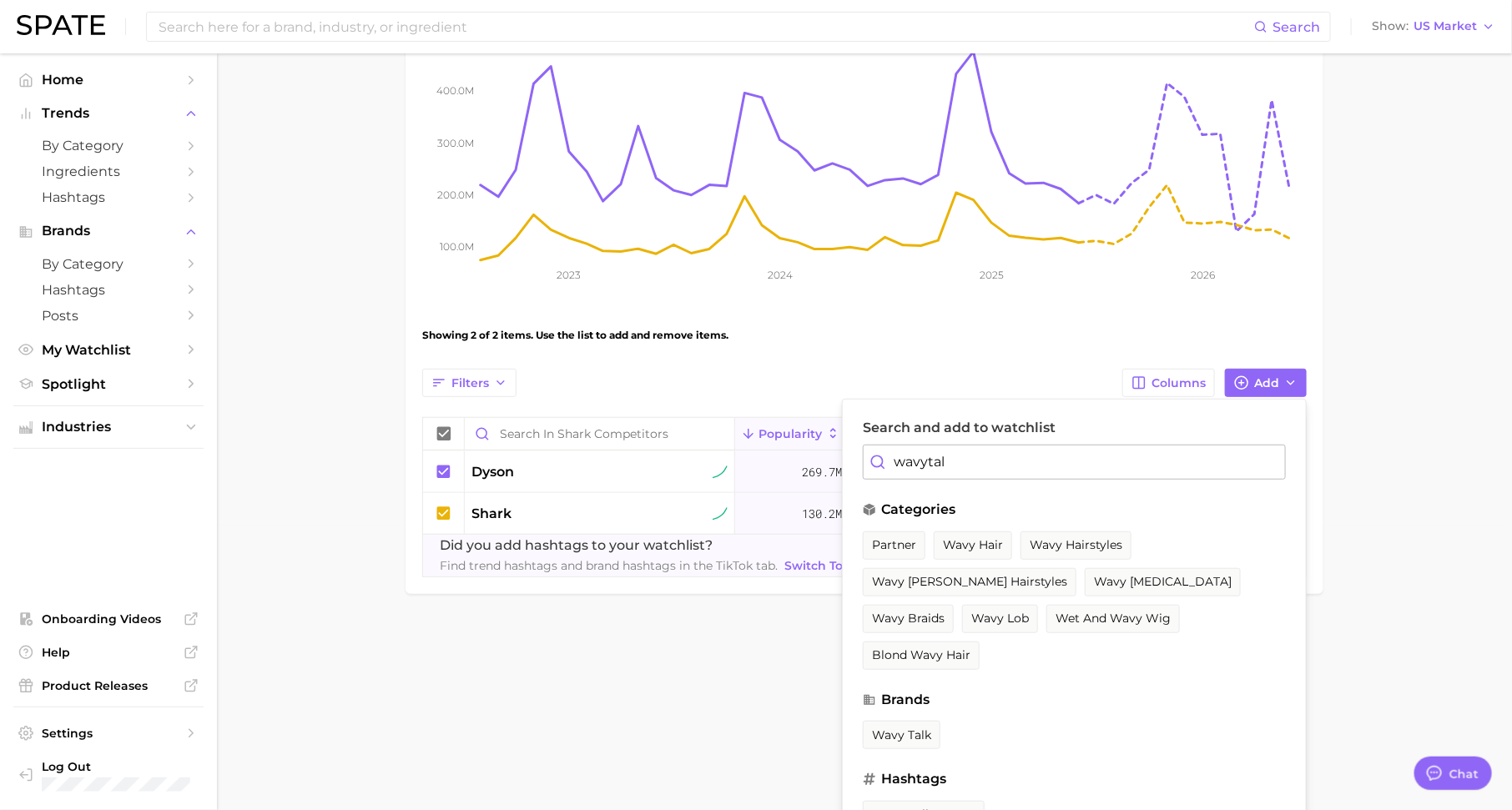
scroll to position [209, 0]
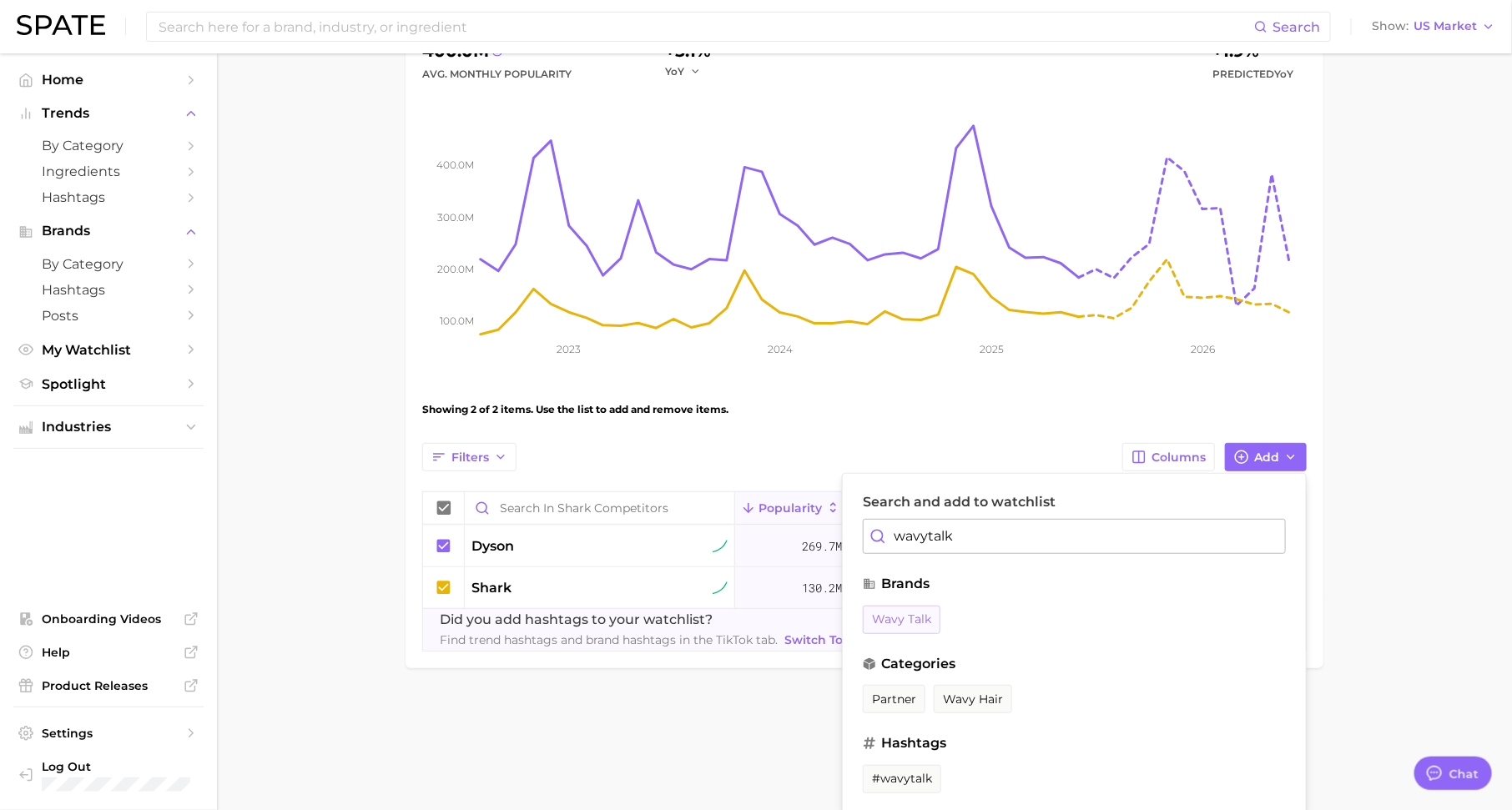
type input "wavytalk"
click at [911, 620] on span "wavy talk" at bounding box center [901, 619] width 60 height 14
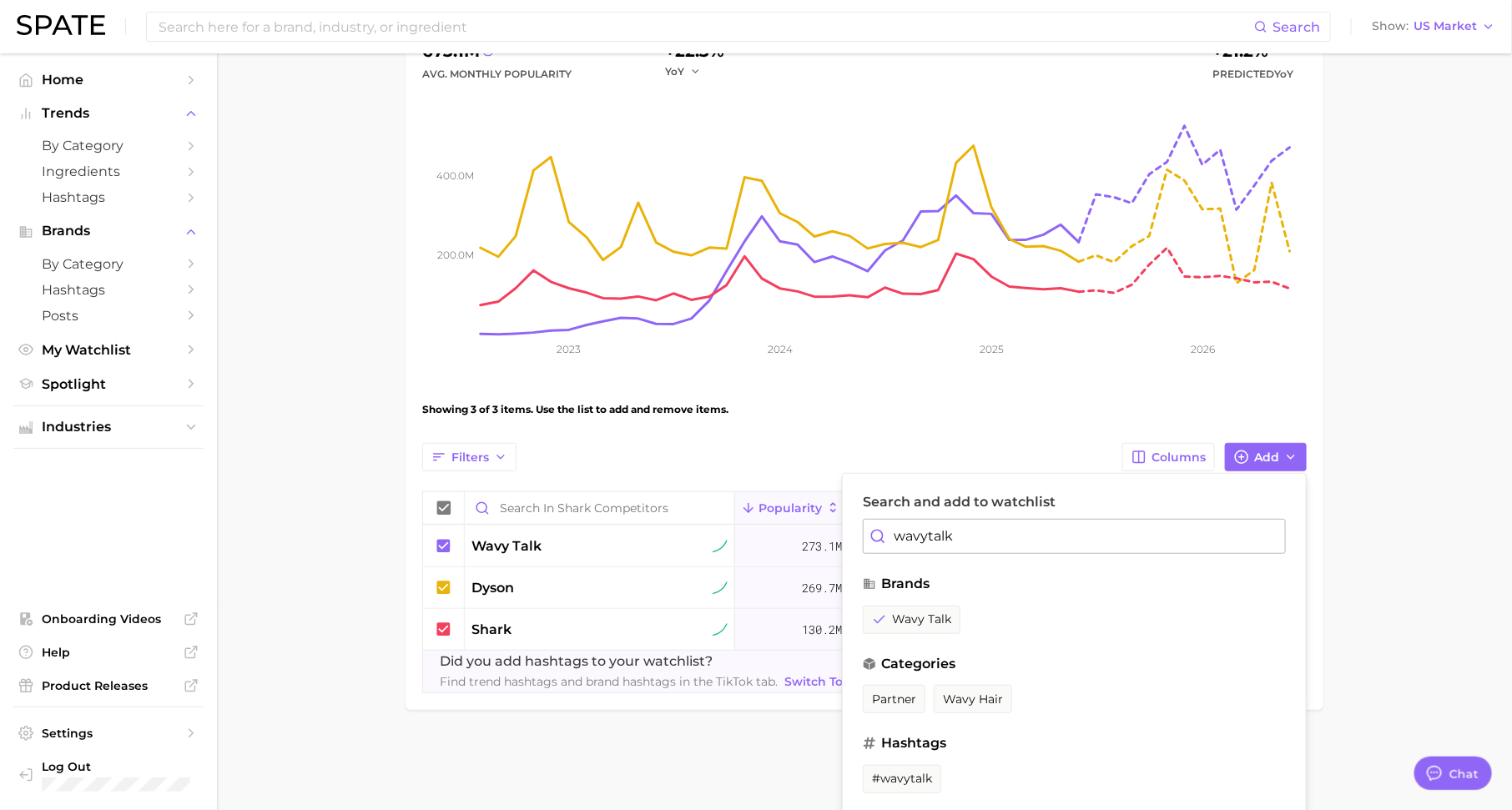
click at [995, 532] on input "wavytalk" at bounding box center [1074, 537] width 423 height 35
type input "revlon"
click at [885, 614] on span "revlon" at bounding box center [892, 619] width 40 height 14
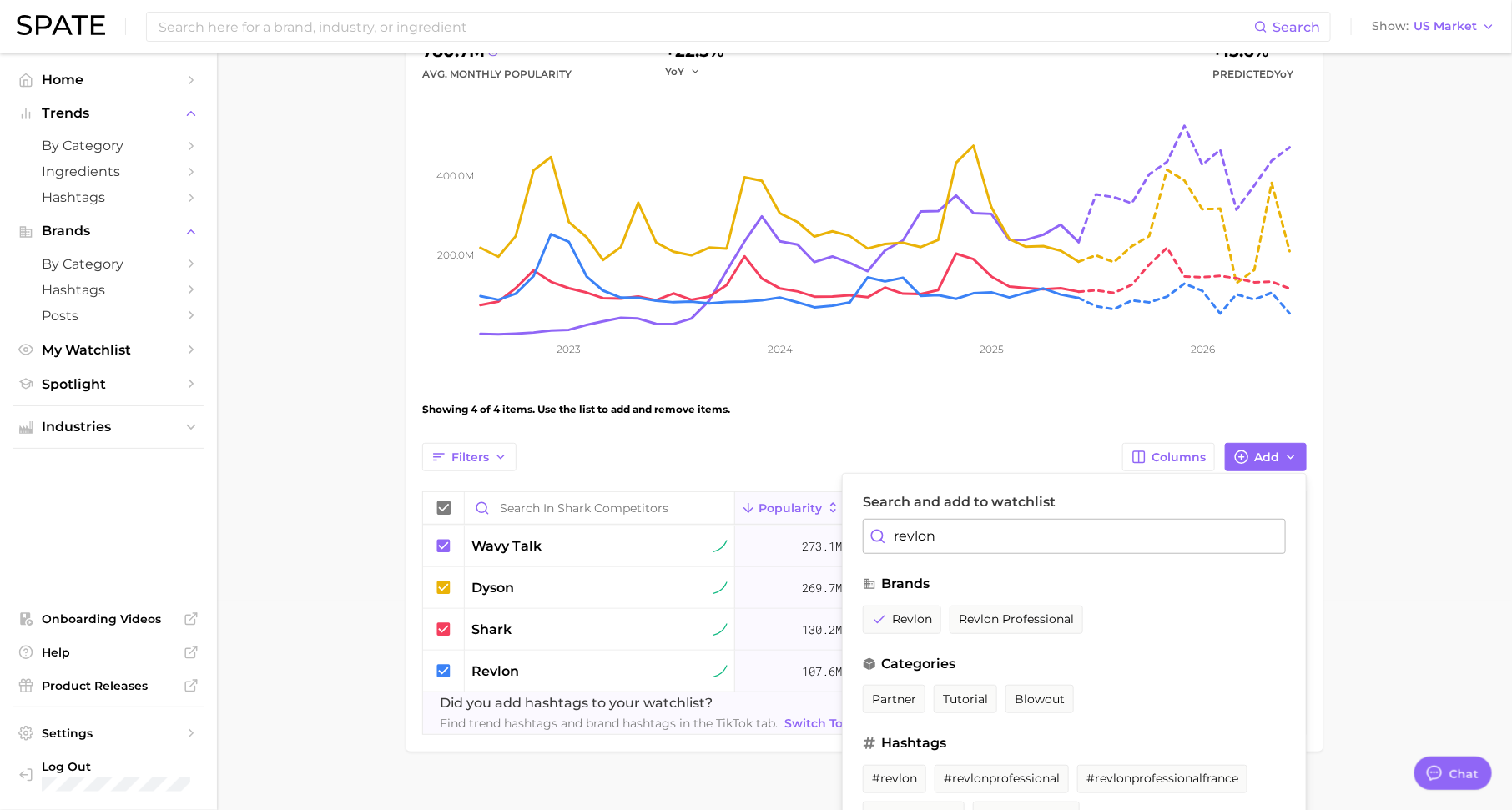
click at [1425, 617] on main "shark competitors Settings Overview Google TikTok View Combined Export Data 780…" at bounding box center [865, 339] width 1295 height 992
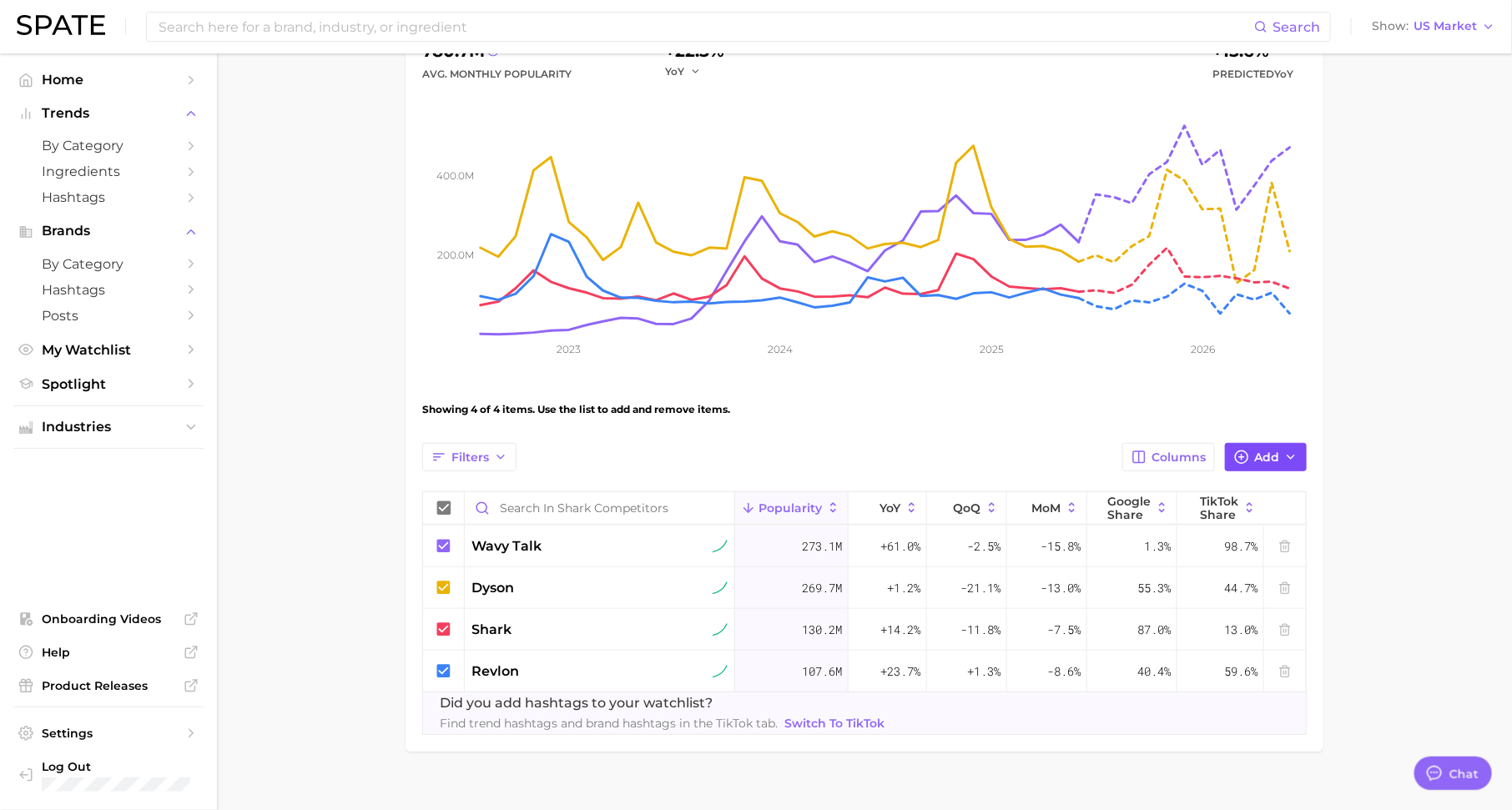
click at [1264, 450] on span "Add" at bounding box center [1266, 457] width 25 height 14
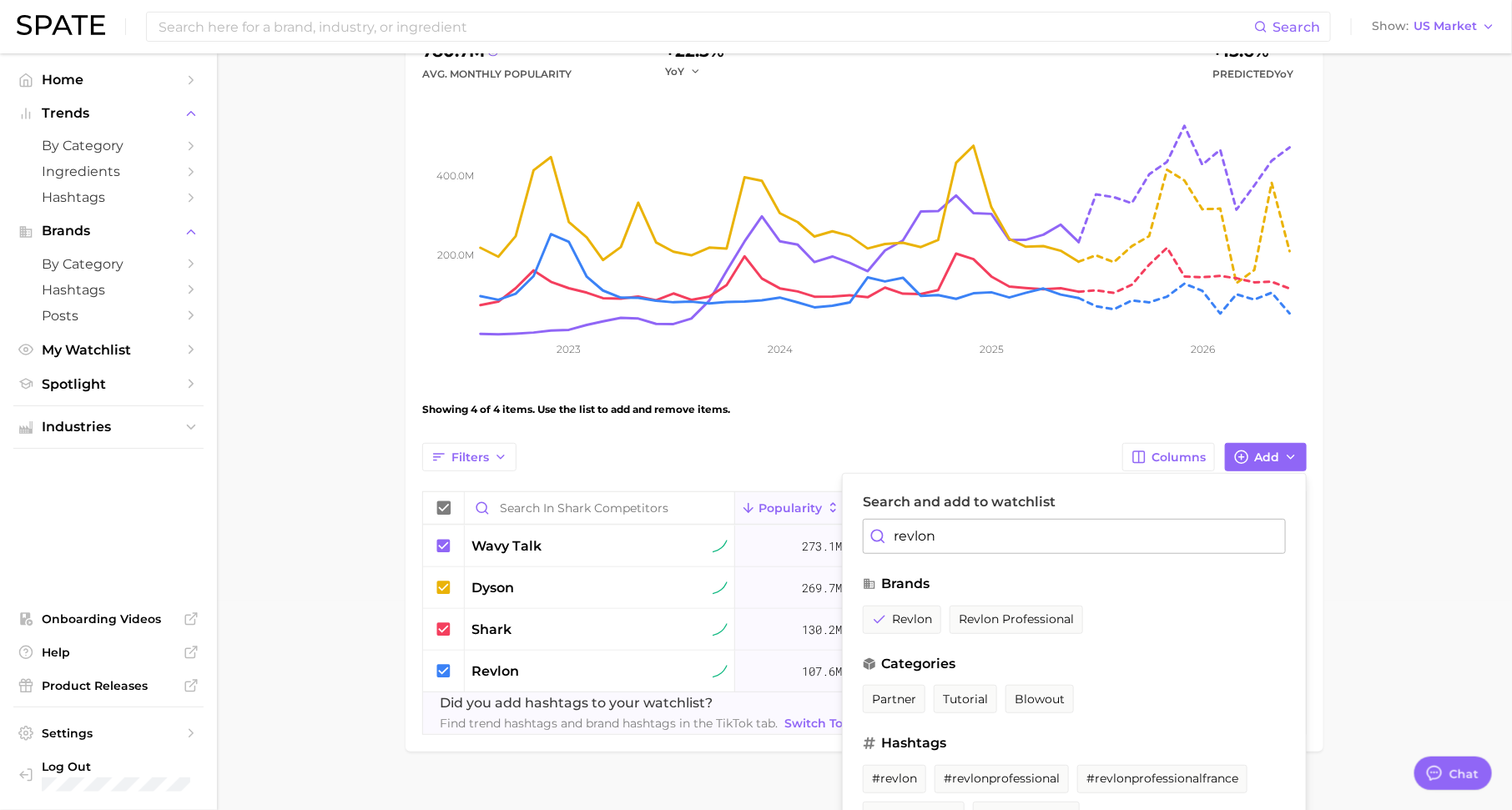
click at [1053, 519] on input "revlon" at bounding box center [1074, 537] width 423 height 35
click at [1053, 545] on input "revlon" at bounding box center [1074, 537] width 423 height 35
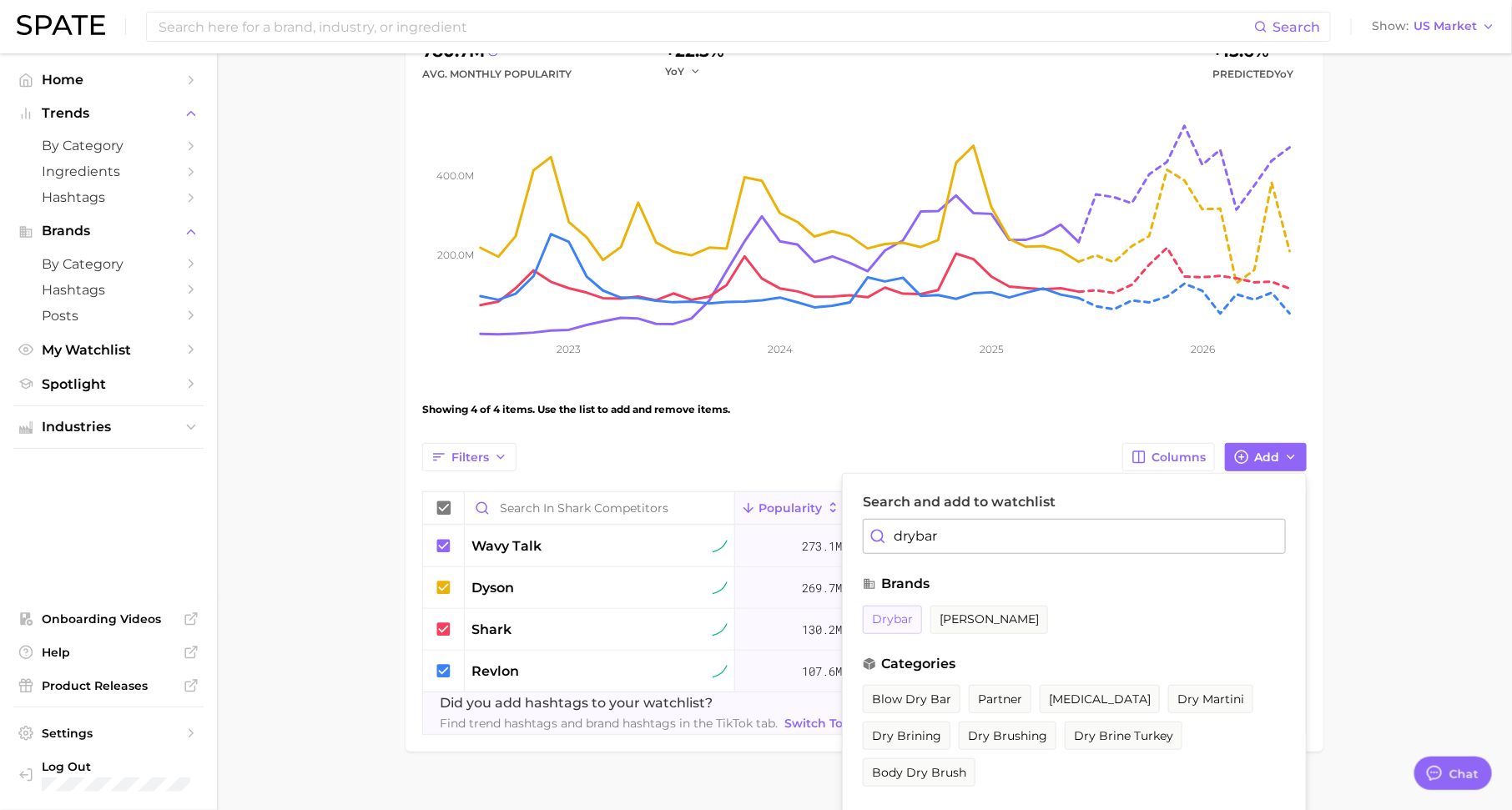
type input "drybar"
click at [879, 616] on span "drybar" at bounding box center [892, 619] width 41 height 14
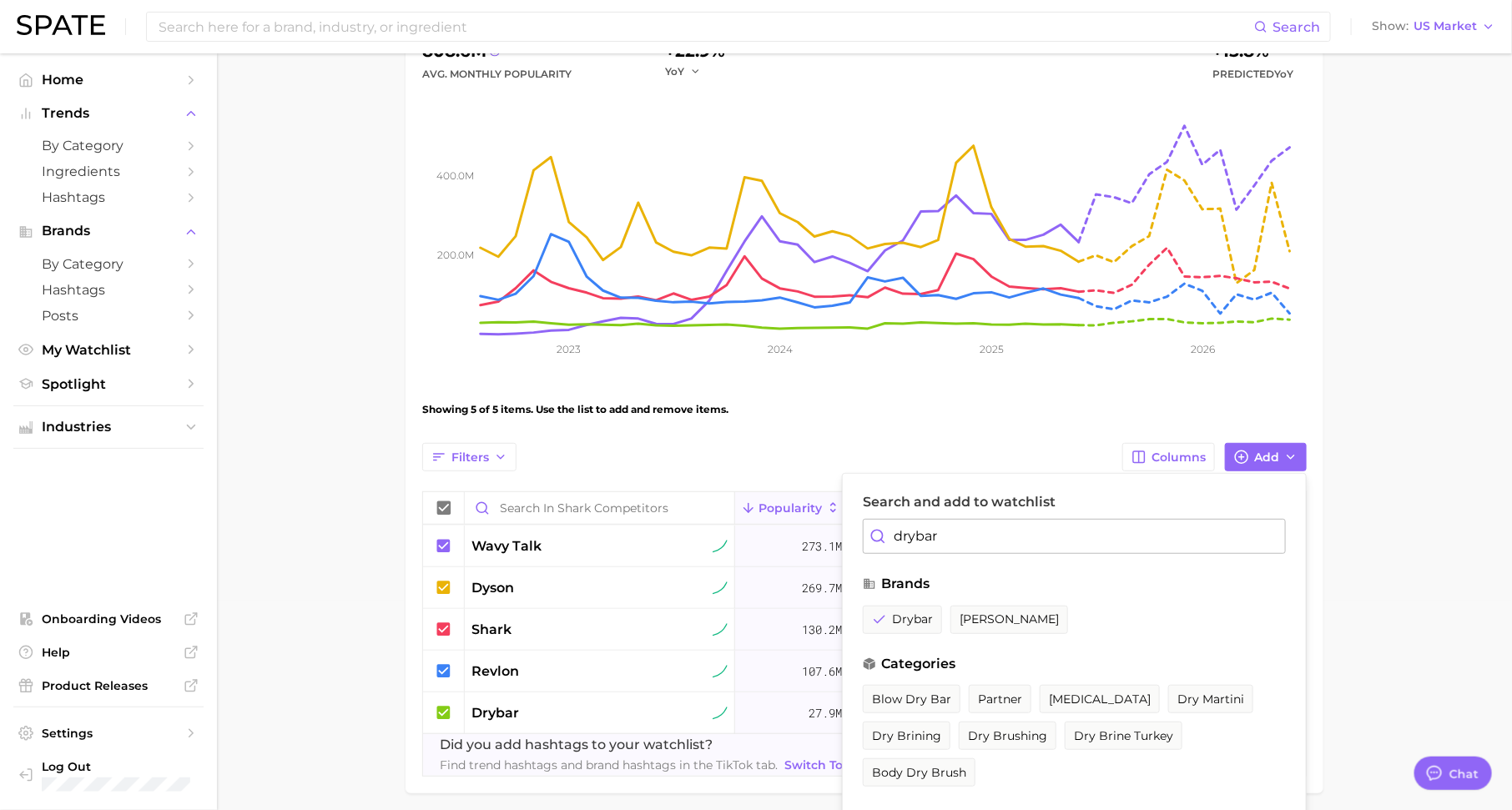
click at [1388, 613] on main "shark competitors Settings Overview Google TikTok View Combined Export Data 808…" at bounding box center [865, 361] width 1295 height 1033
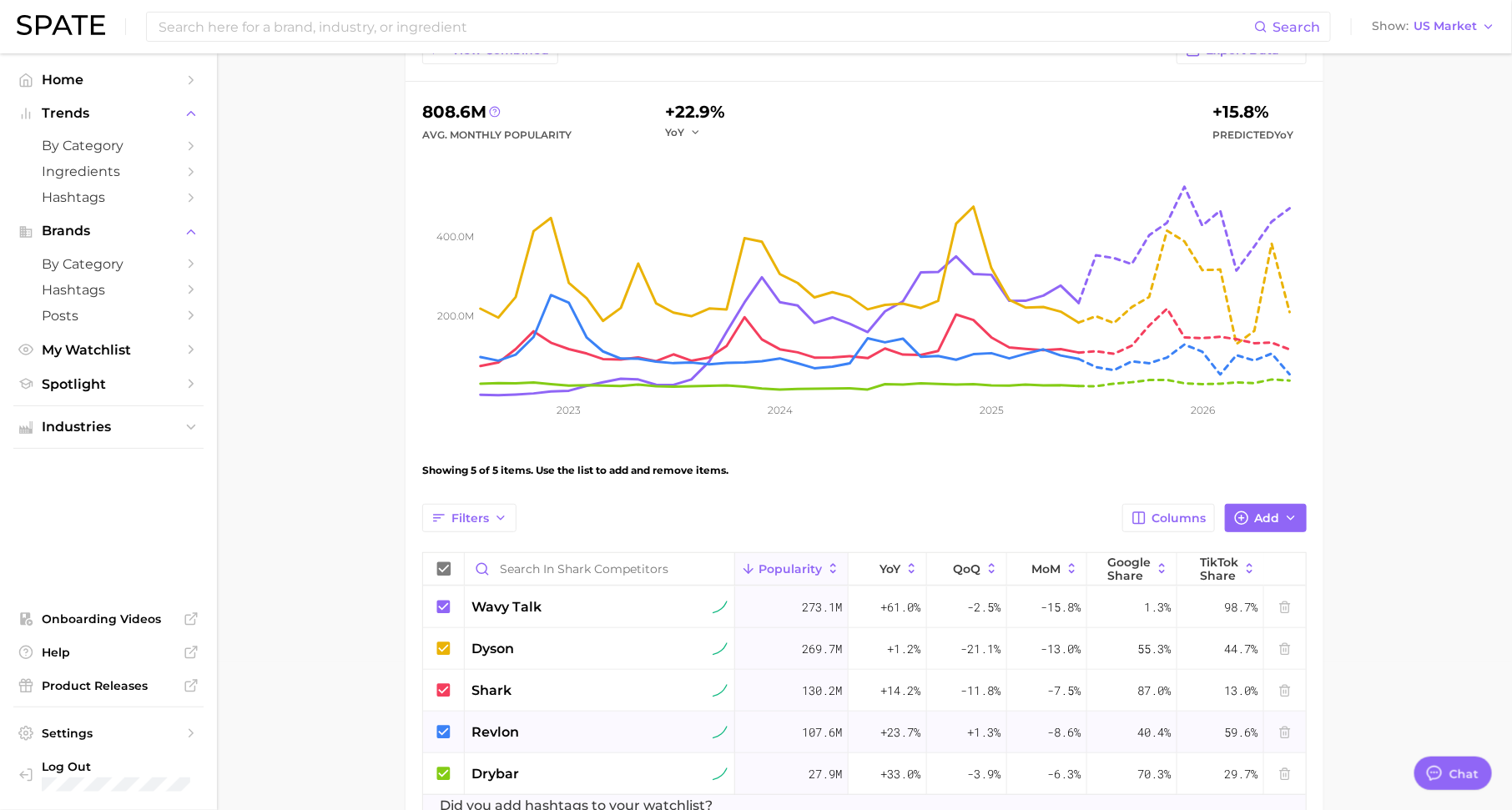
scroll to position [0, 0]
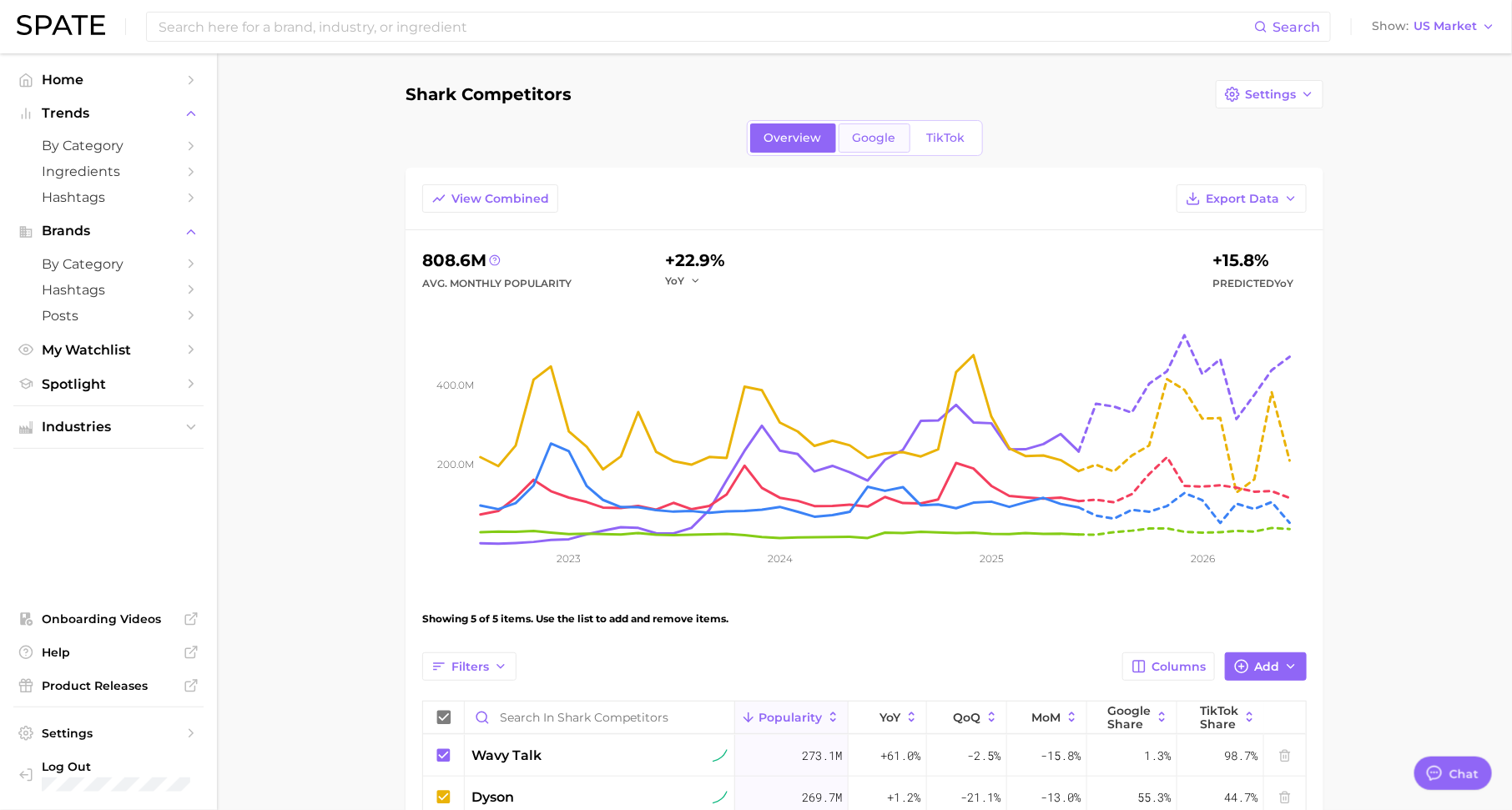
click at [877, 145] on link "Google" at bounding box center [874, 139] width 72 height 29
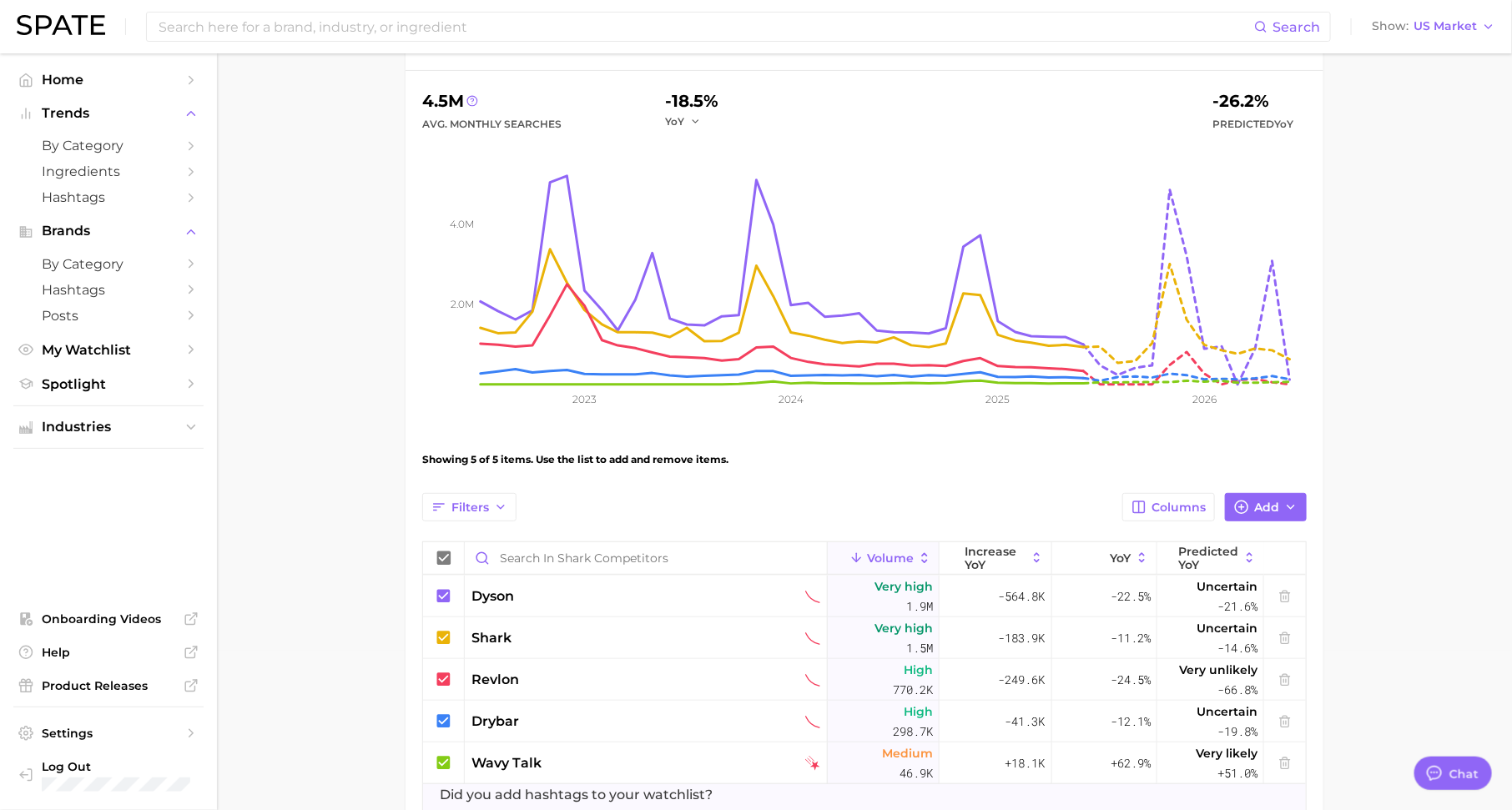
scroll to position [273, 0]
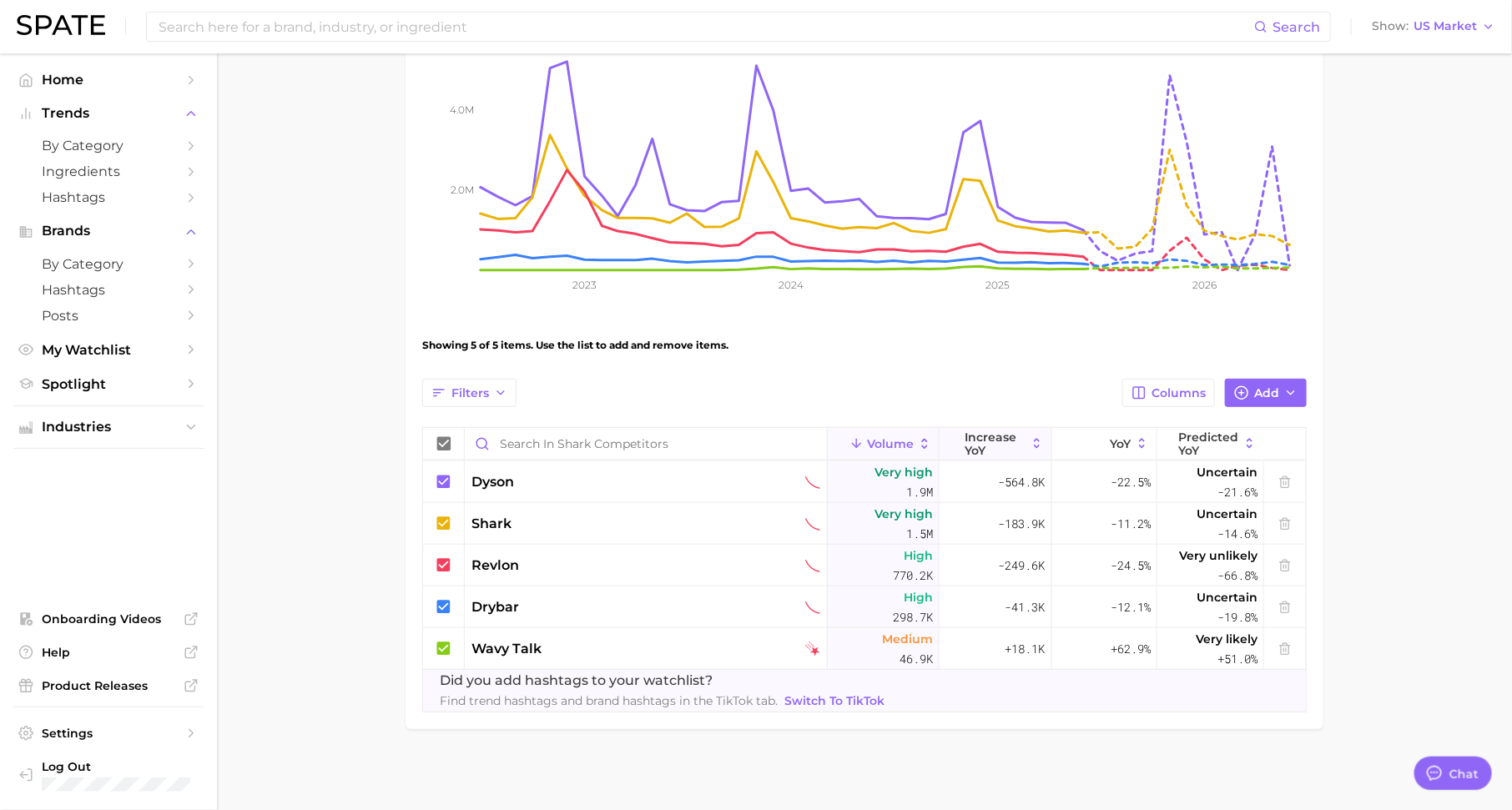
click at [1000, 441] on span "increase YoY" at bounding box center [996, 443] width 61 height 27
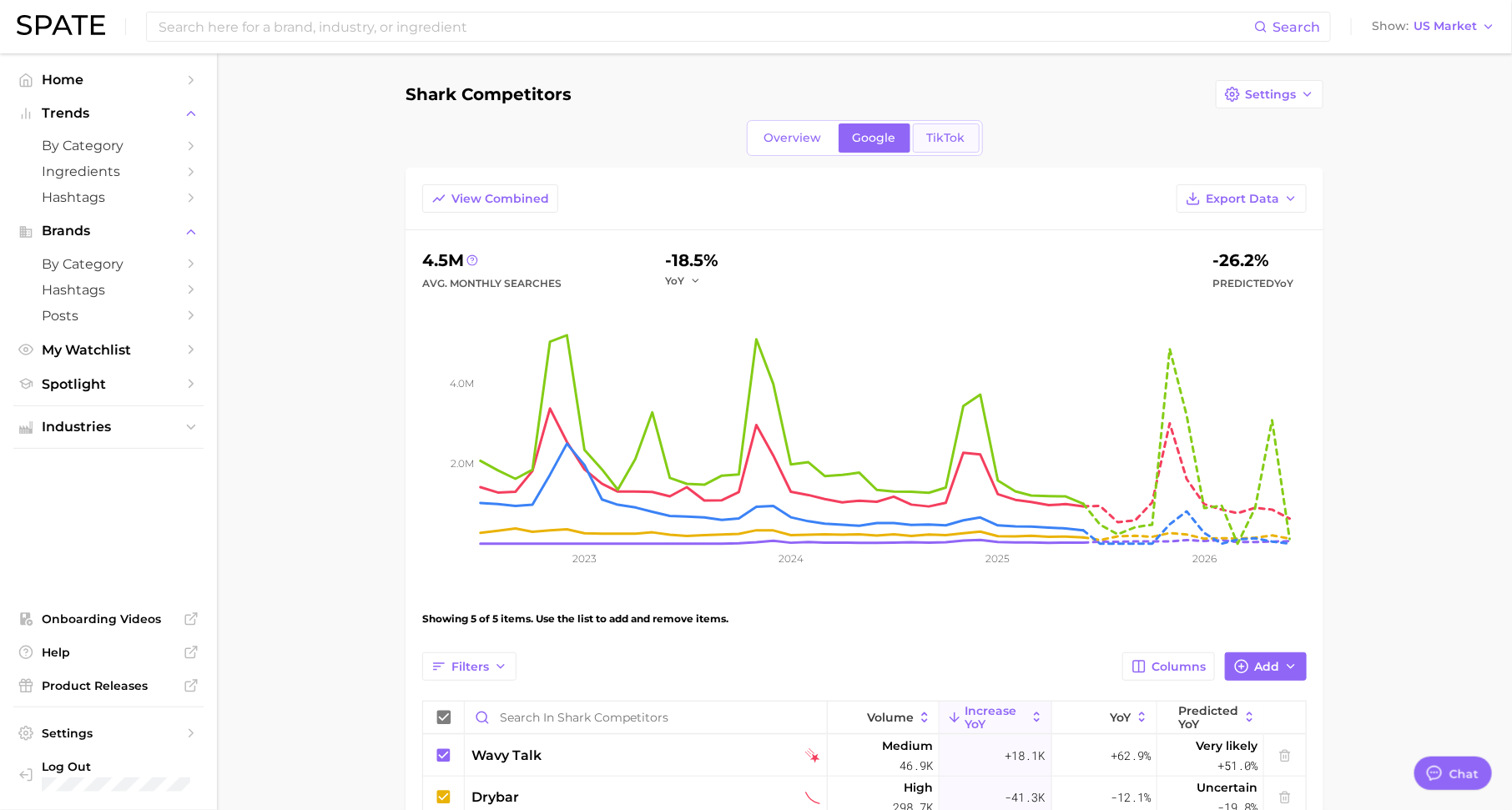
click at [950, 139] on span "TikTok" at bounding box center [946, 138] width 39 height 14
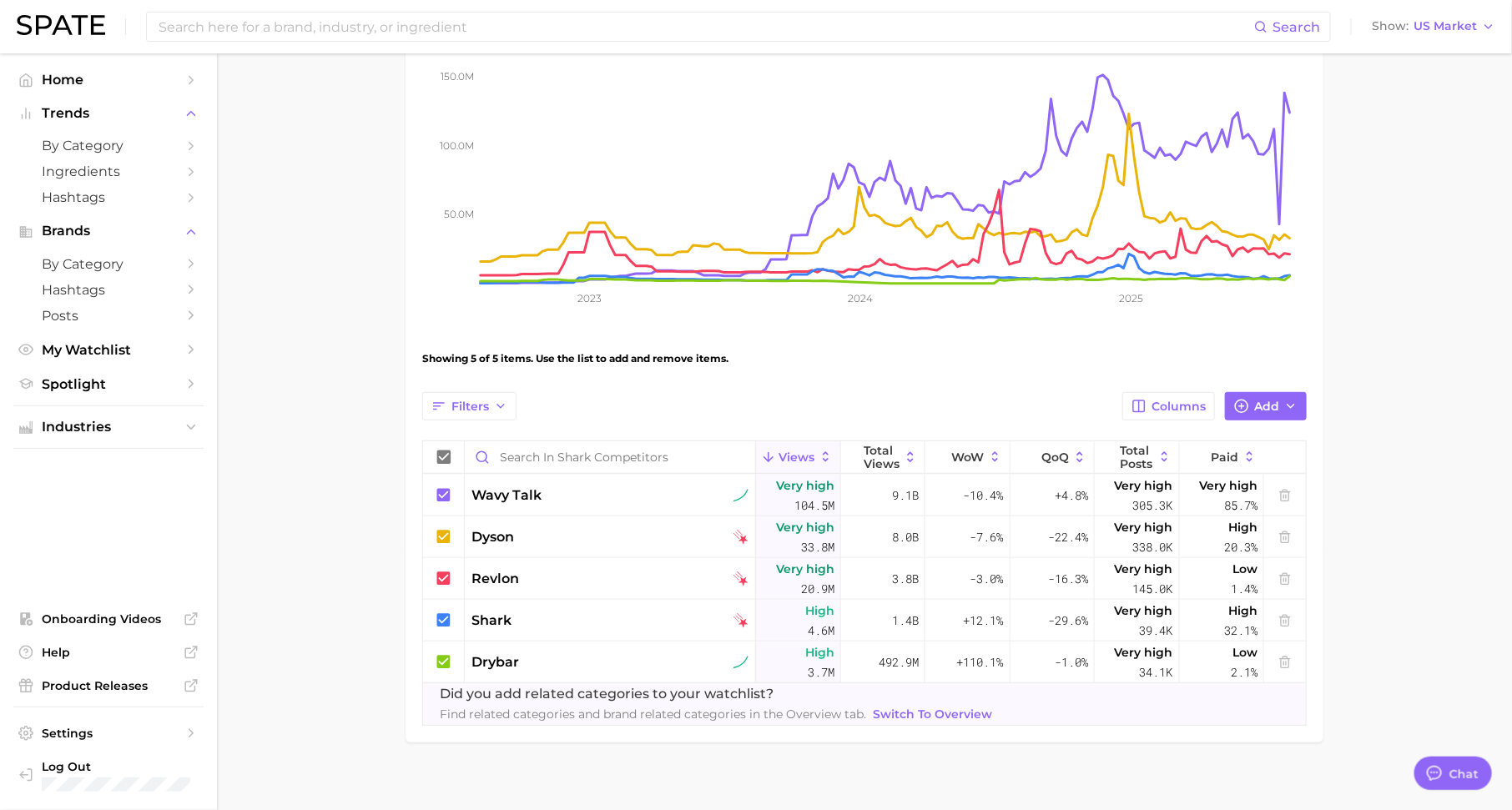
scroll to position [273, 0]
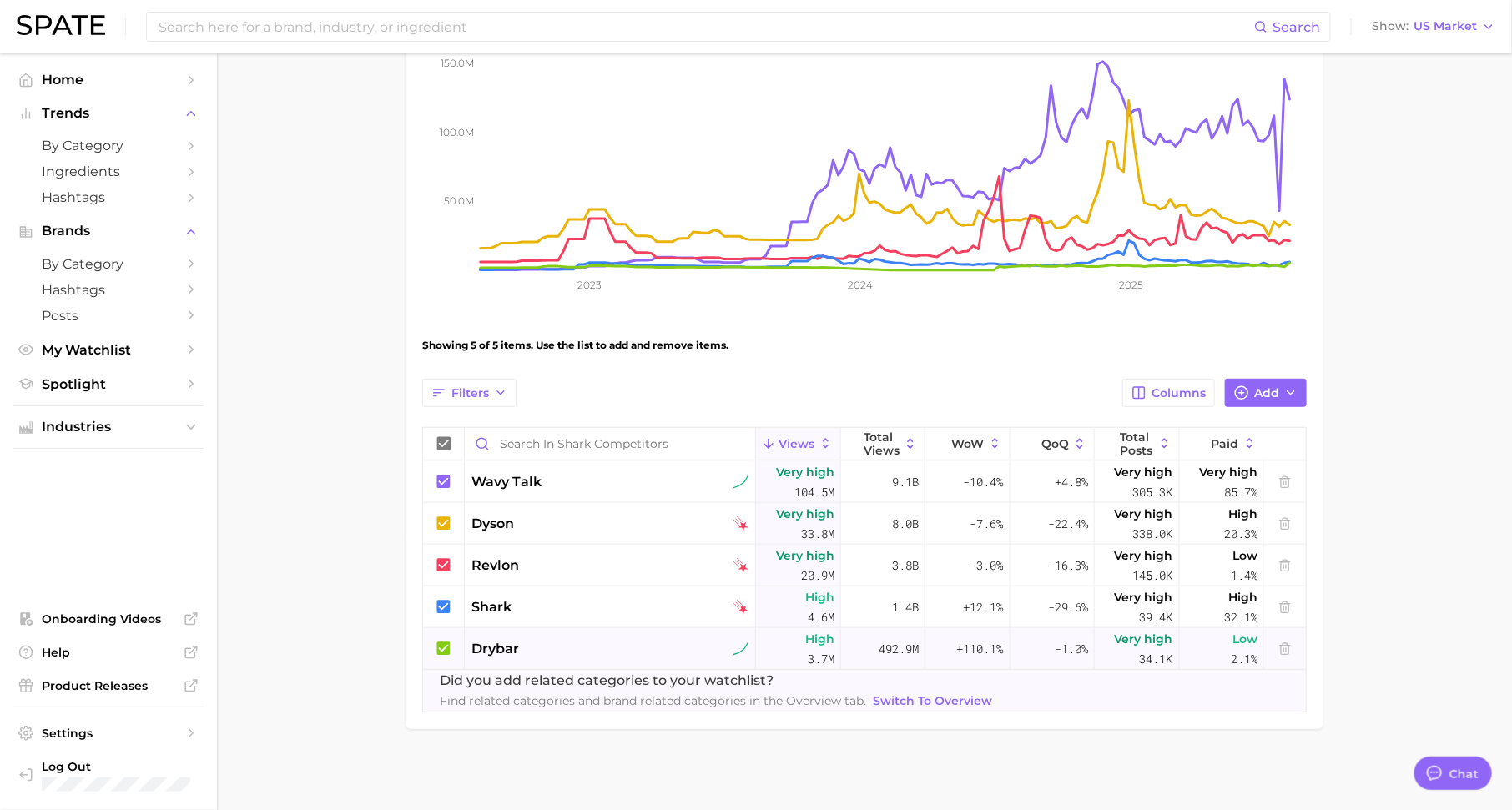
click at [499, 639] on span "drybar" at bounding box center [495, 649] width 48 height 20
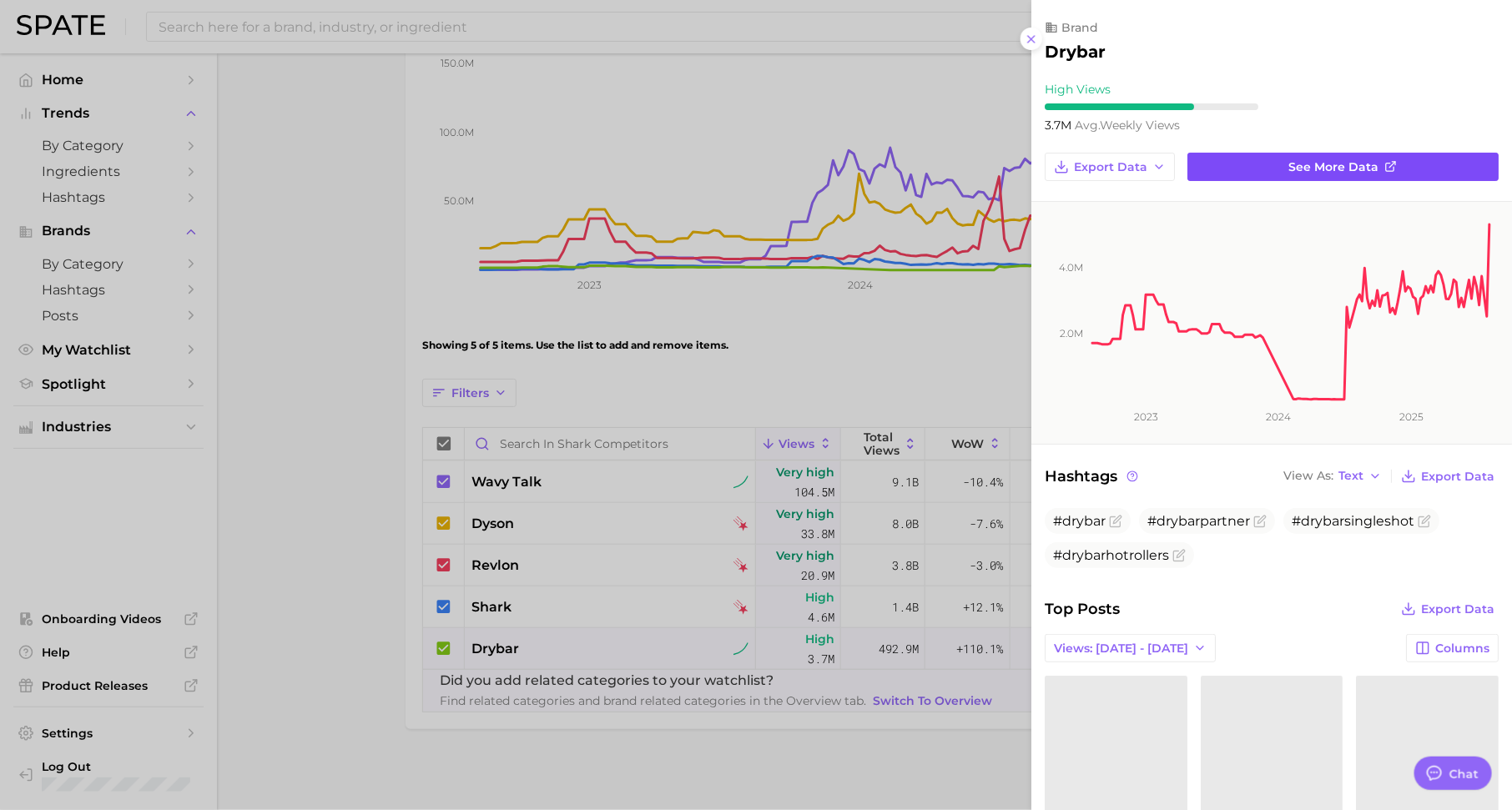
click at [1249, 174] on link "See more data" at bounding box center [1342, 167] width 311 height 28
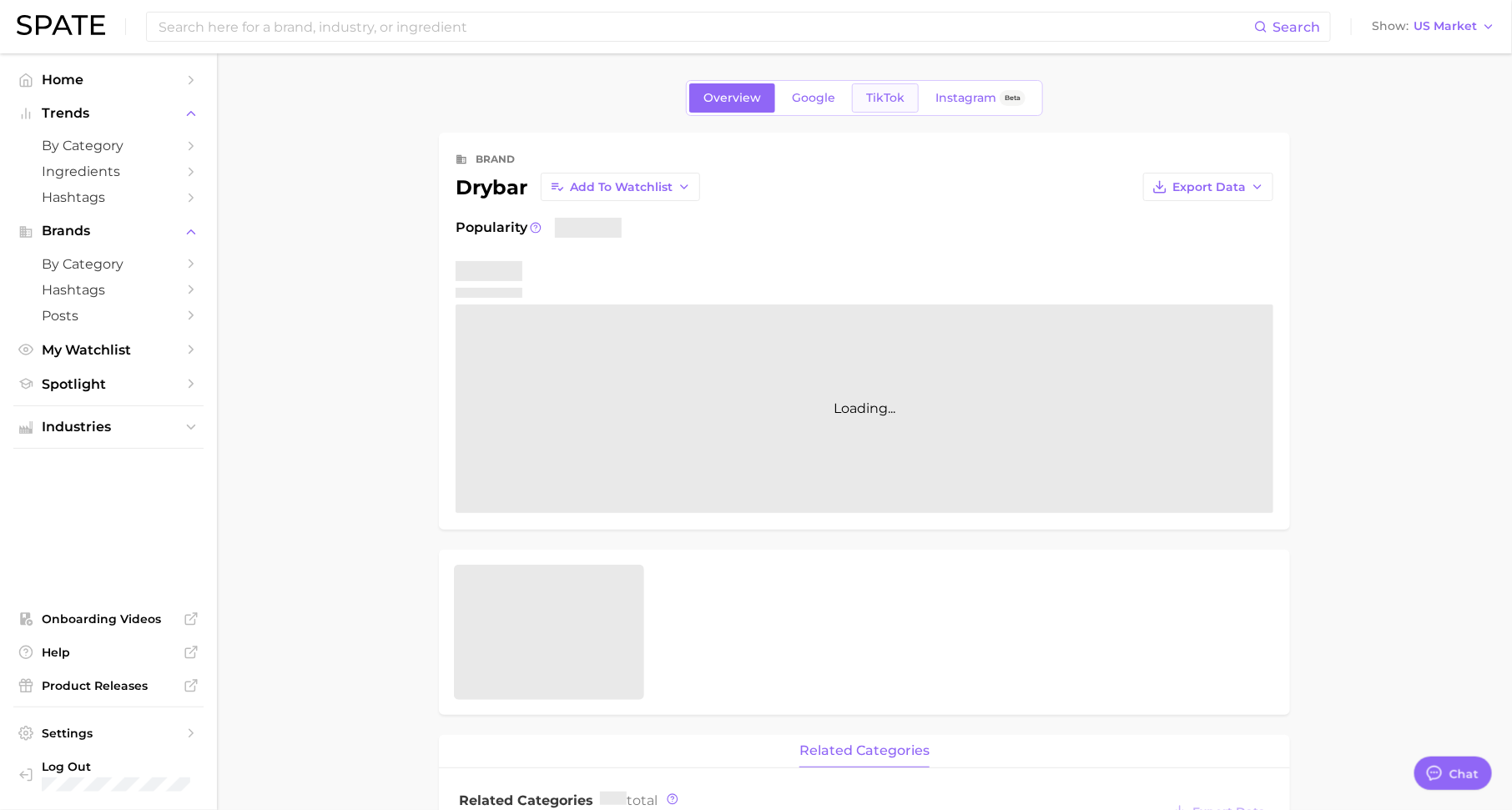
click at [886, 97] on span "TikTok" at bounding box center [885, 97] width 39 height 14
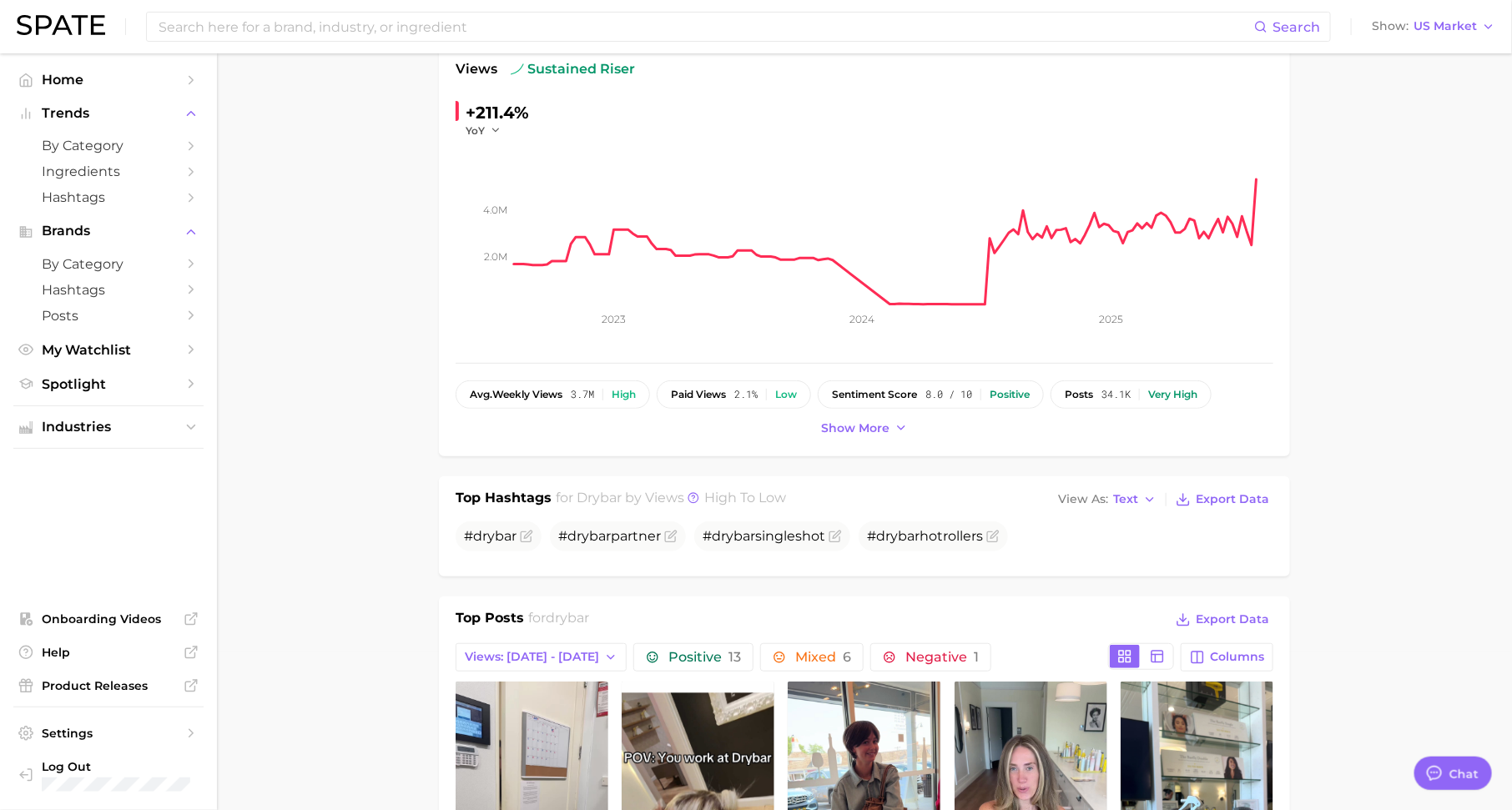
scroll to position [162, 0]
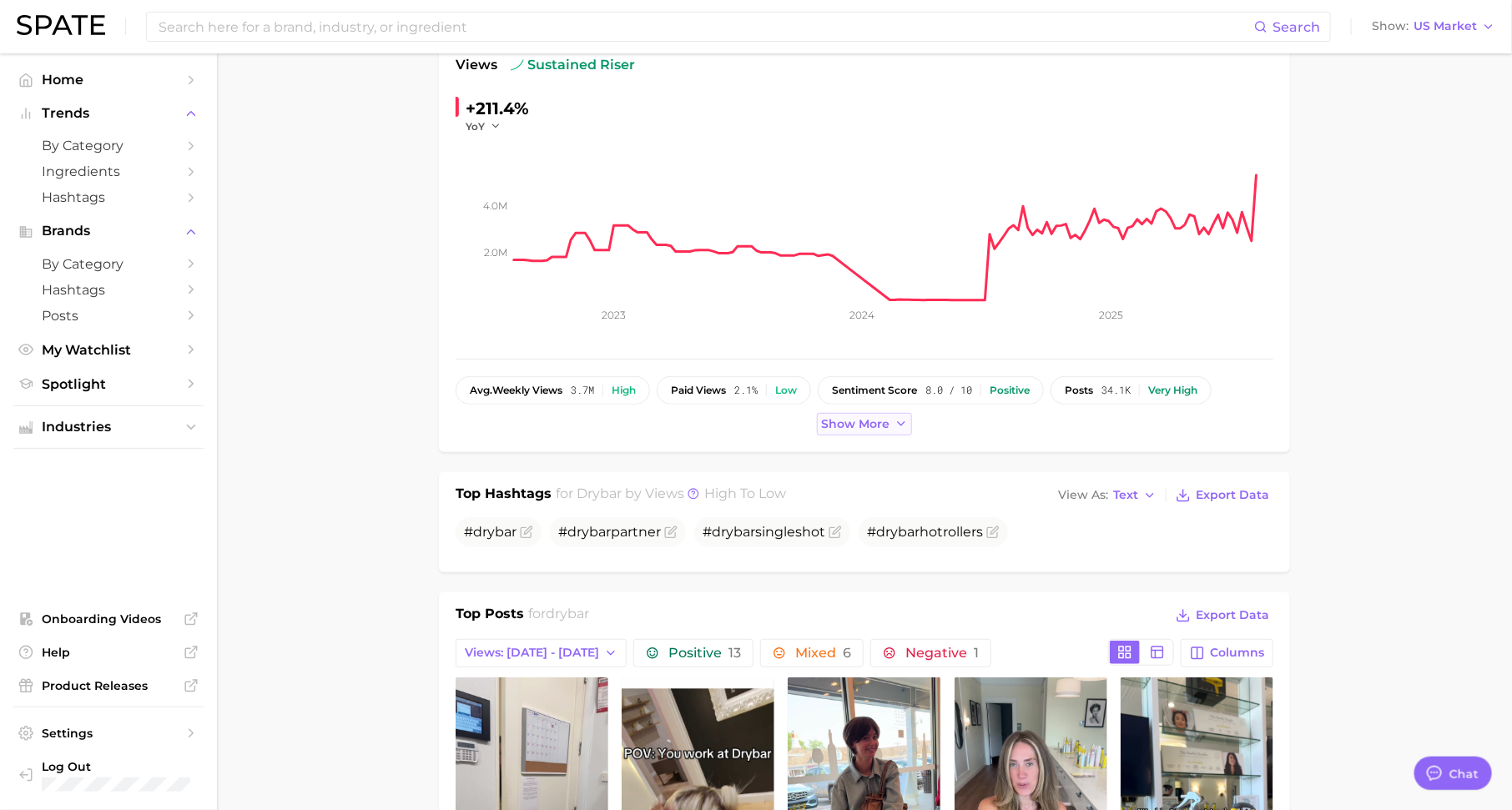
click at [859, 417] on span "Show more" at bounding box center [855, 424] width 69 height 14
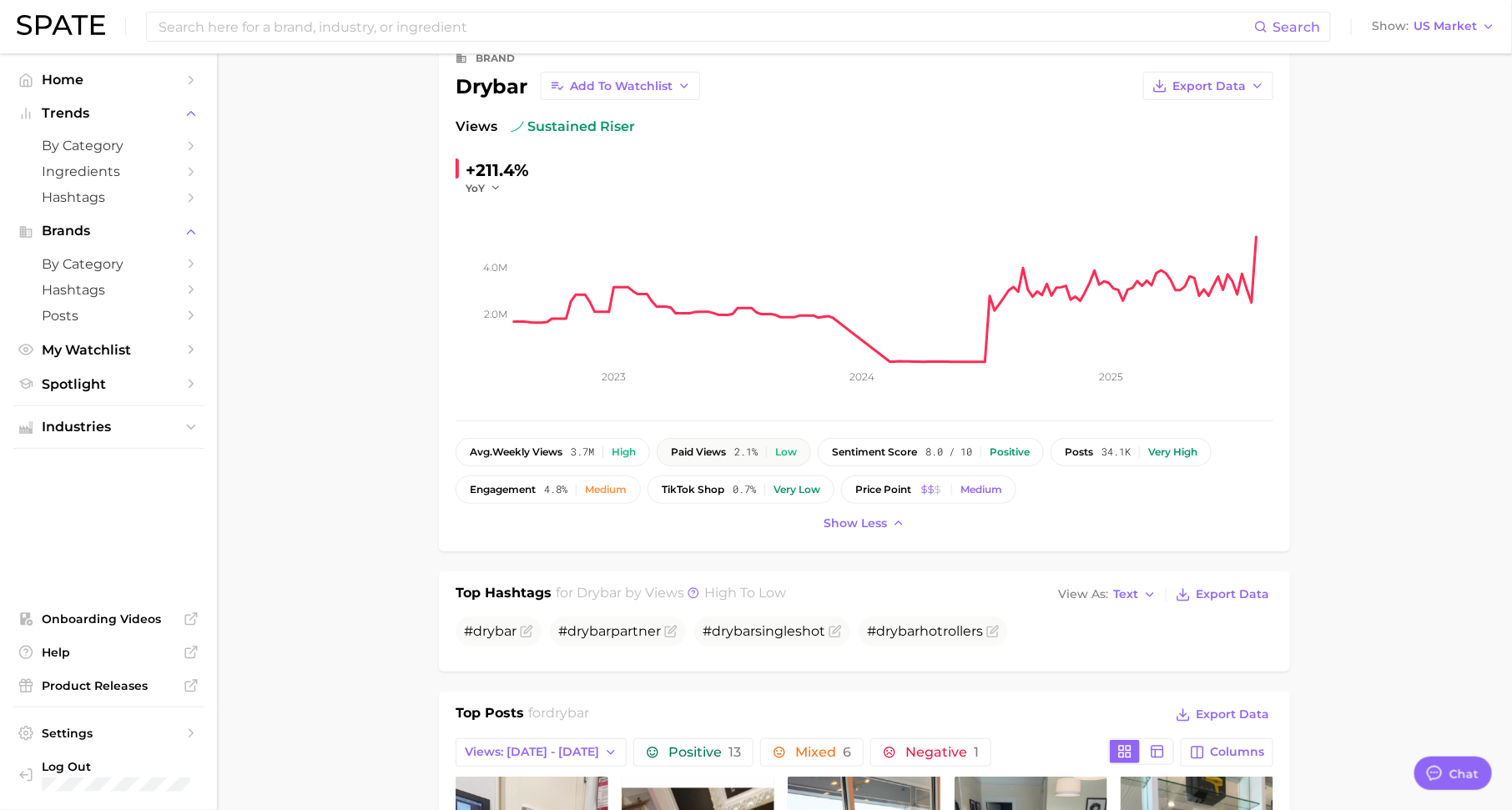
scroll to position [90, 0]
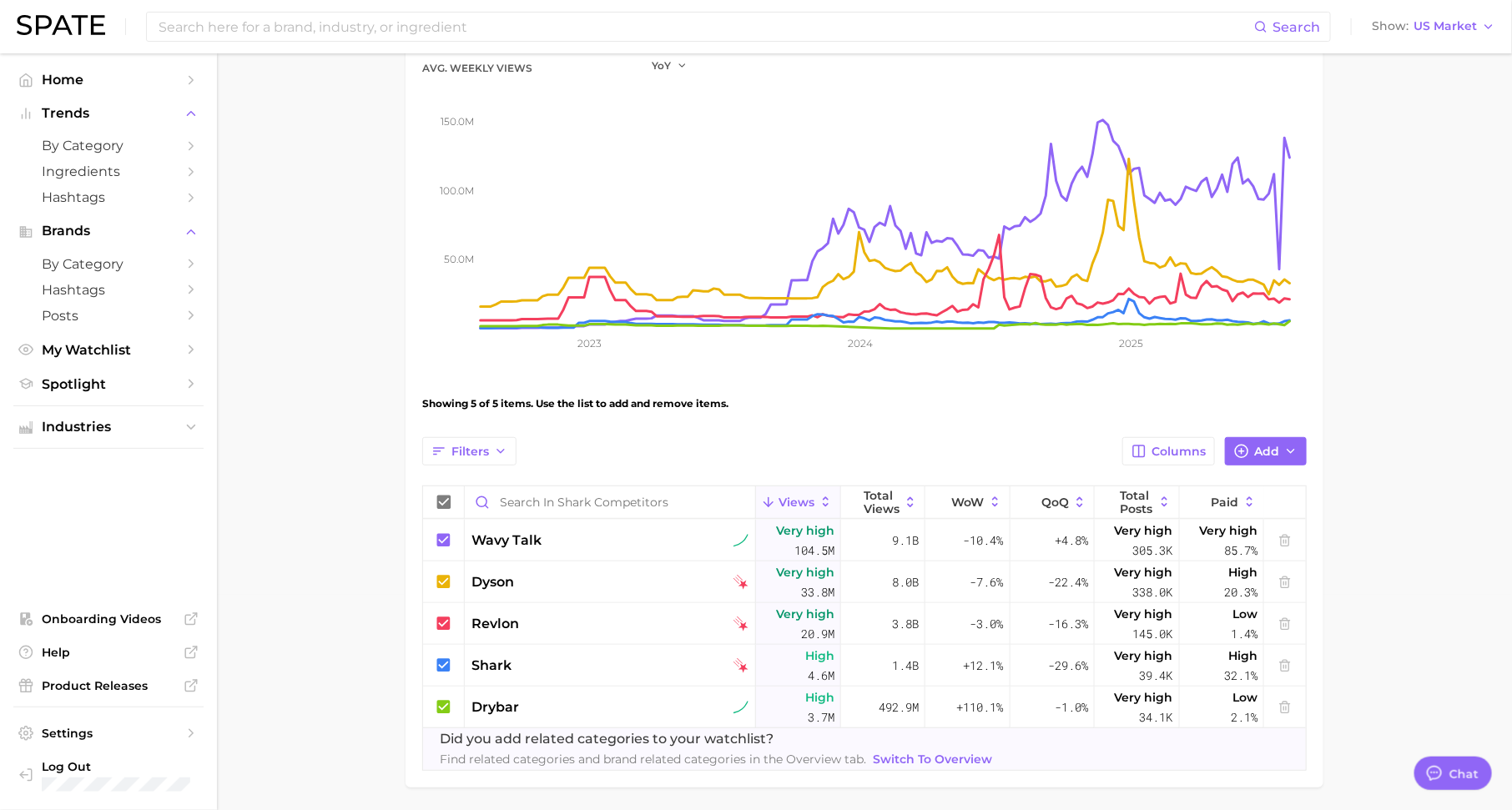
scroll to position [257, 0]
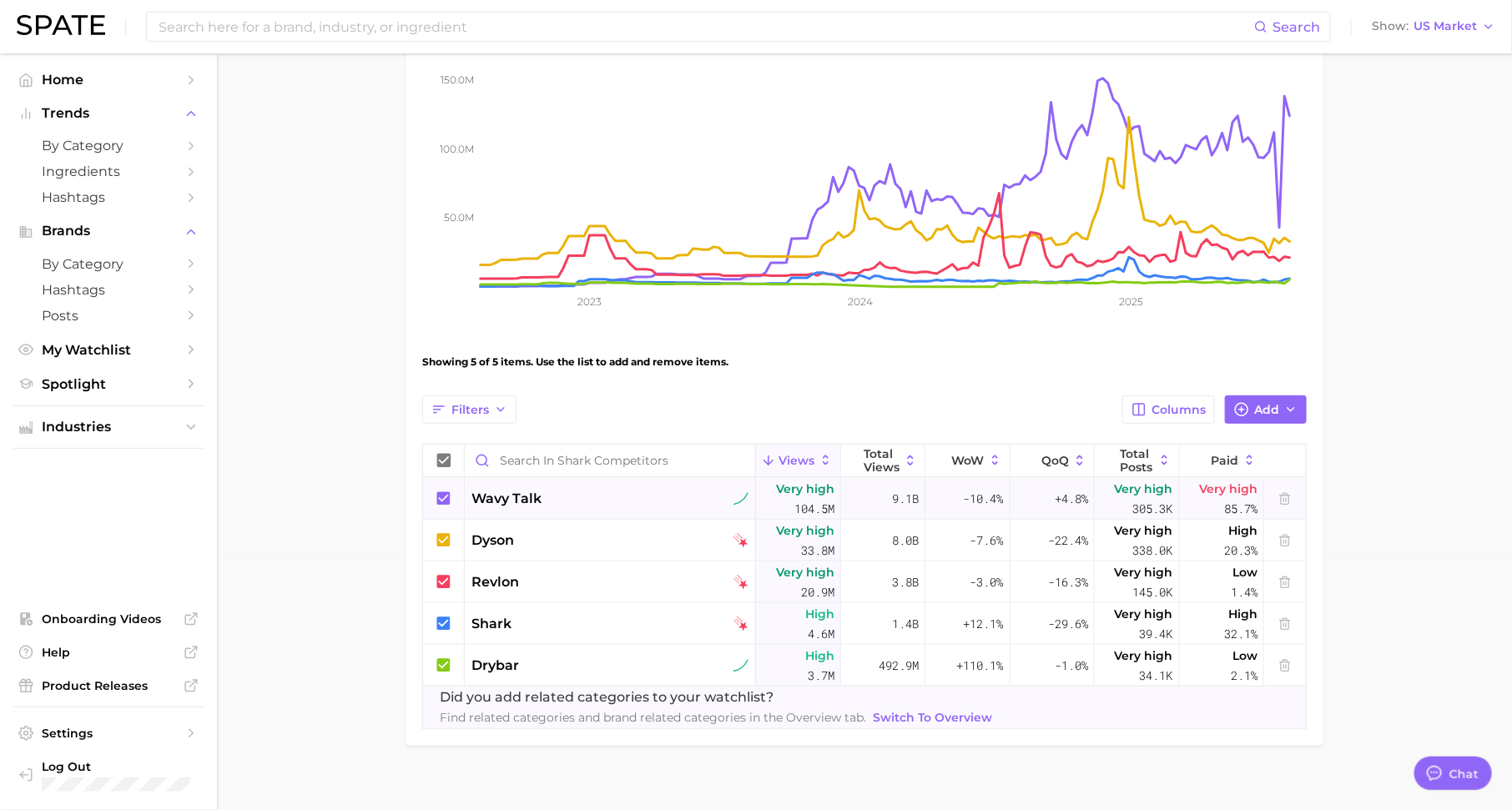
click at [502, 492] on span "wavy talk" at bounding box center [506, 499] width 70 height 20
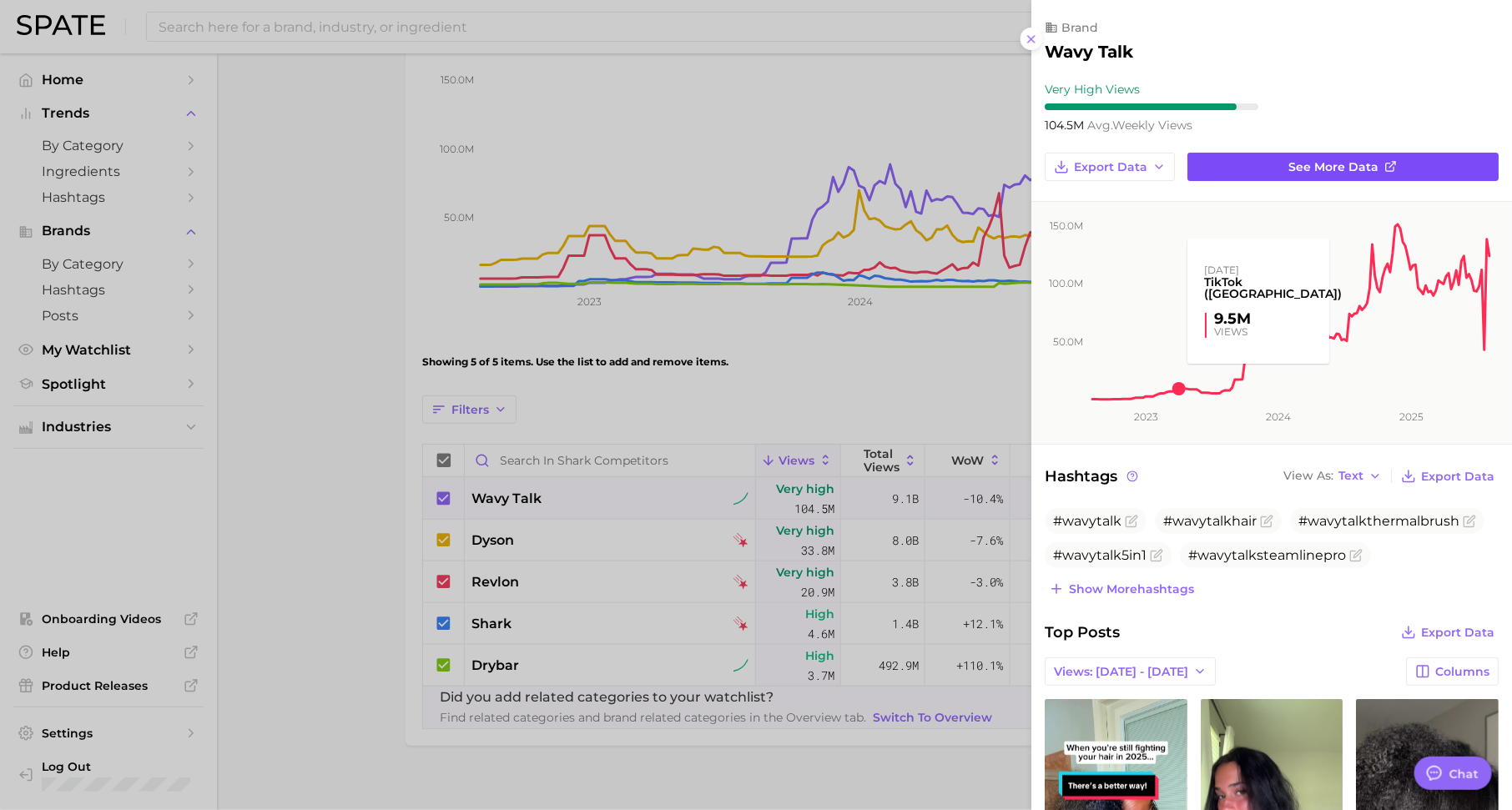
scroll to position [0, 0]
click at [1302, 173] on link "See more data" at bounding box center [1342, 167] width 311 height 28
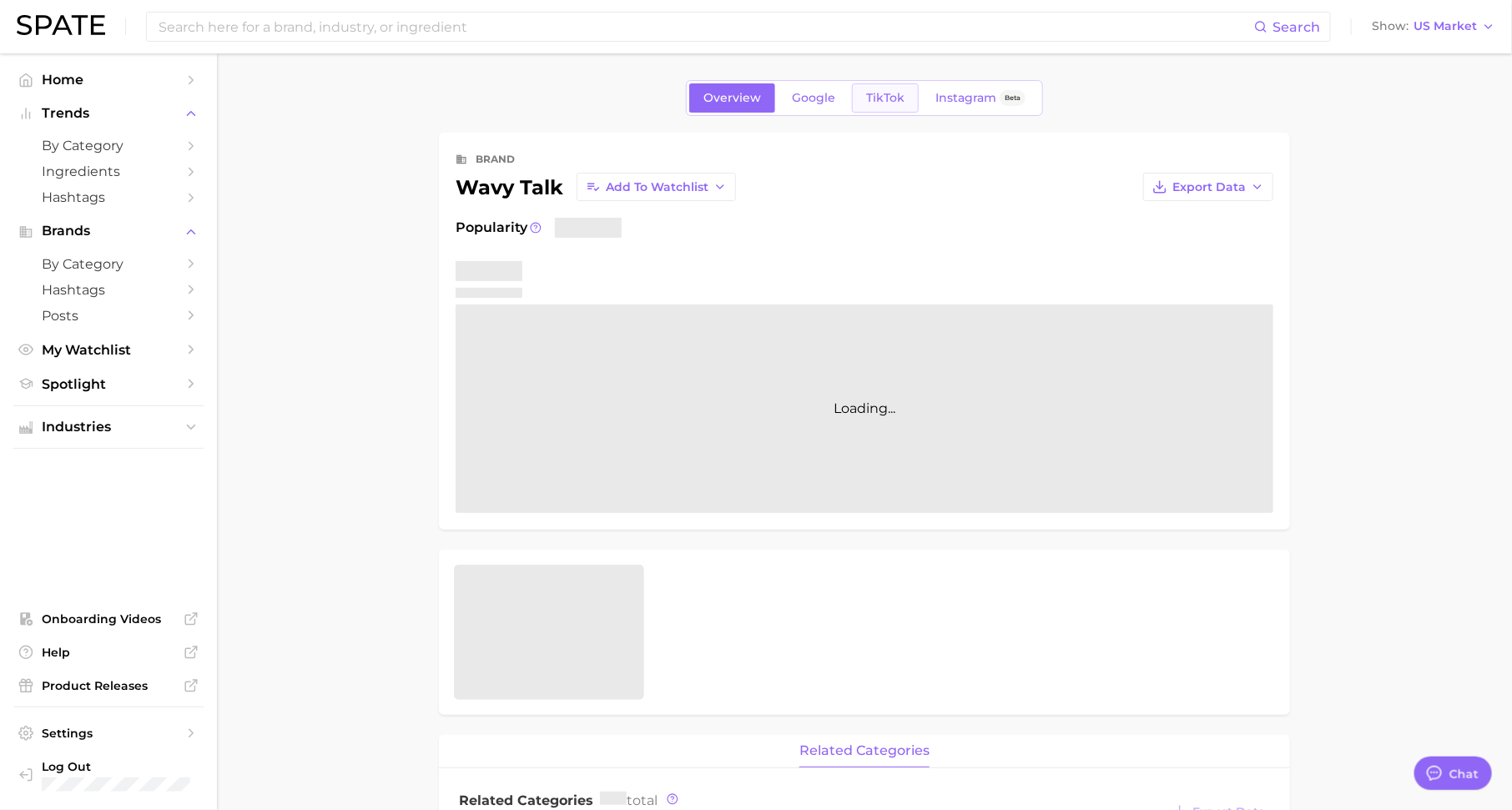
click at [893, 106] on link "TikTok" at bounding box center [885, 98] width 67 height 29
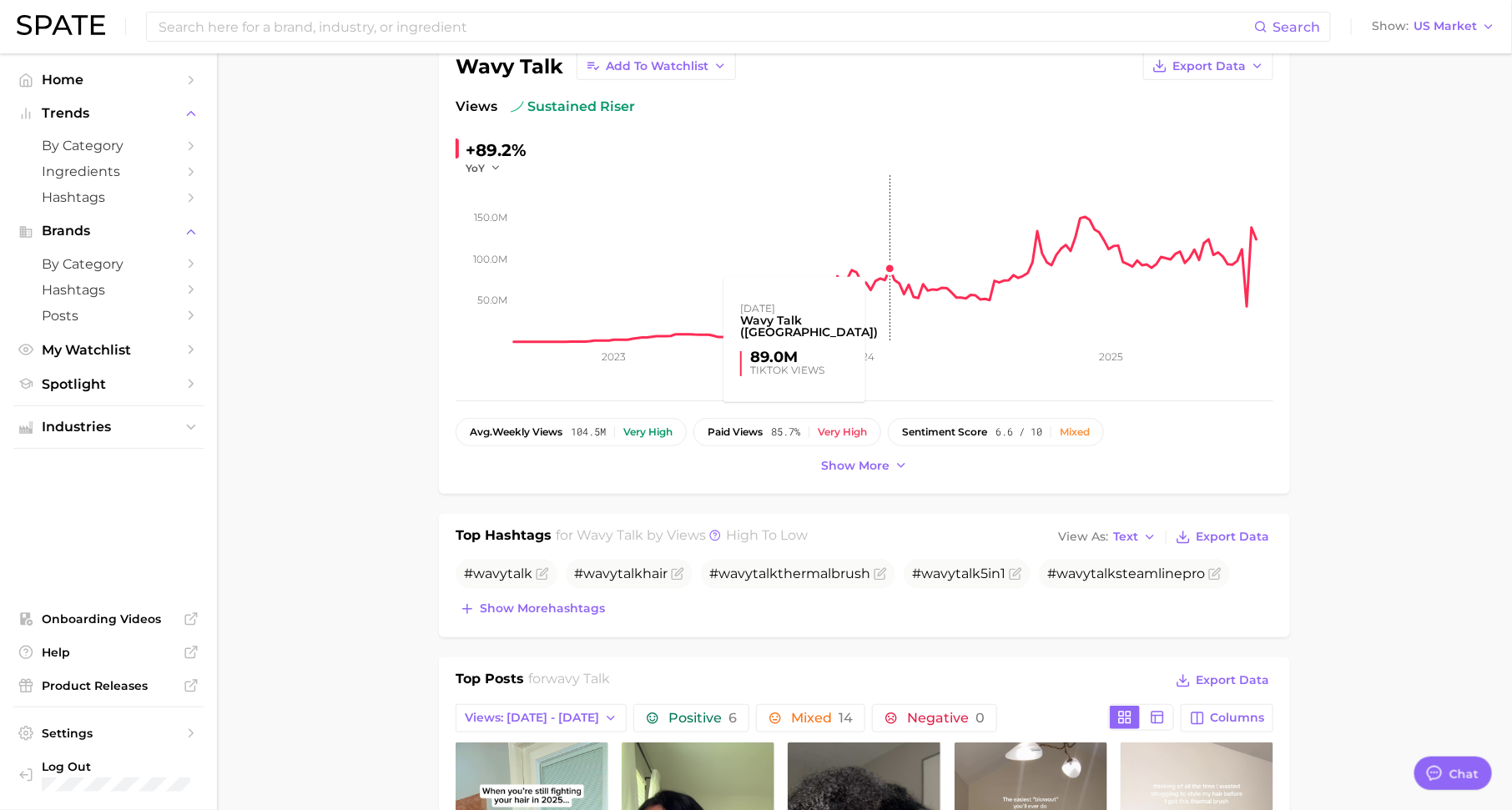
scroll to position [135, 0]
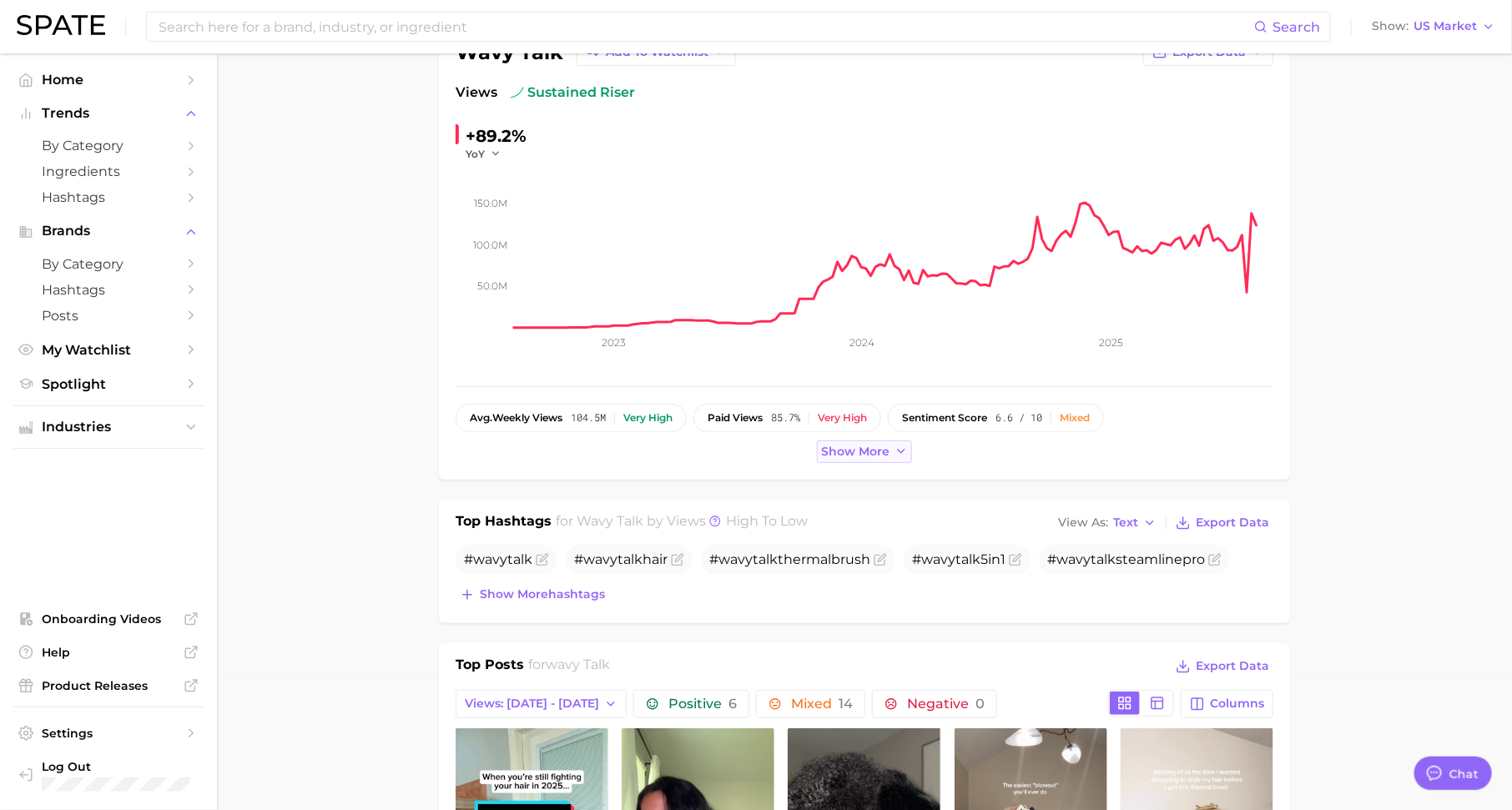
click at [867, 449] on span "Show more" at bounding box center [855, 451] width 69 height 14
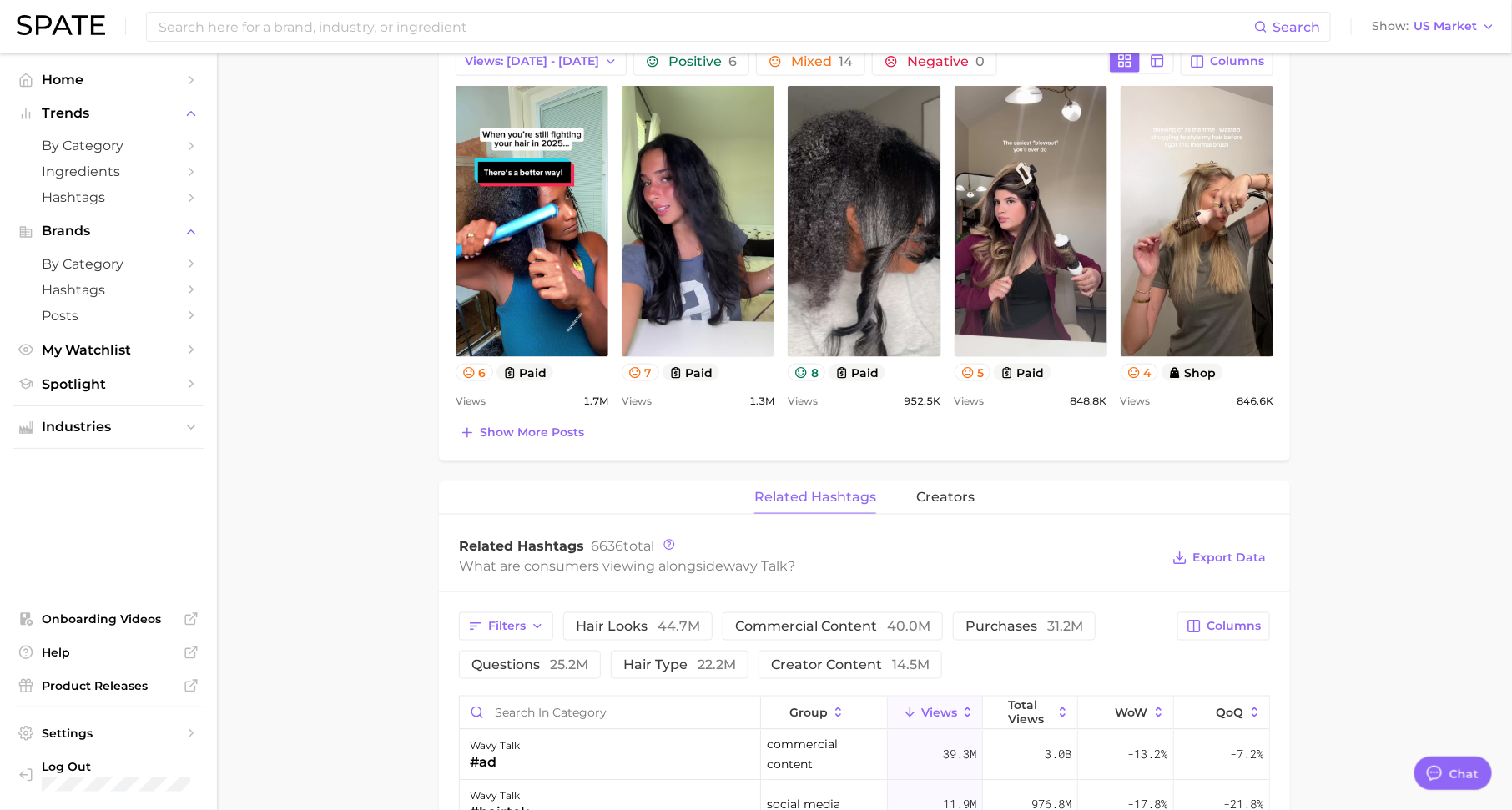
scroll to position [840, 0]
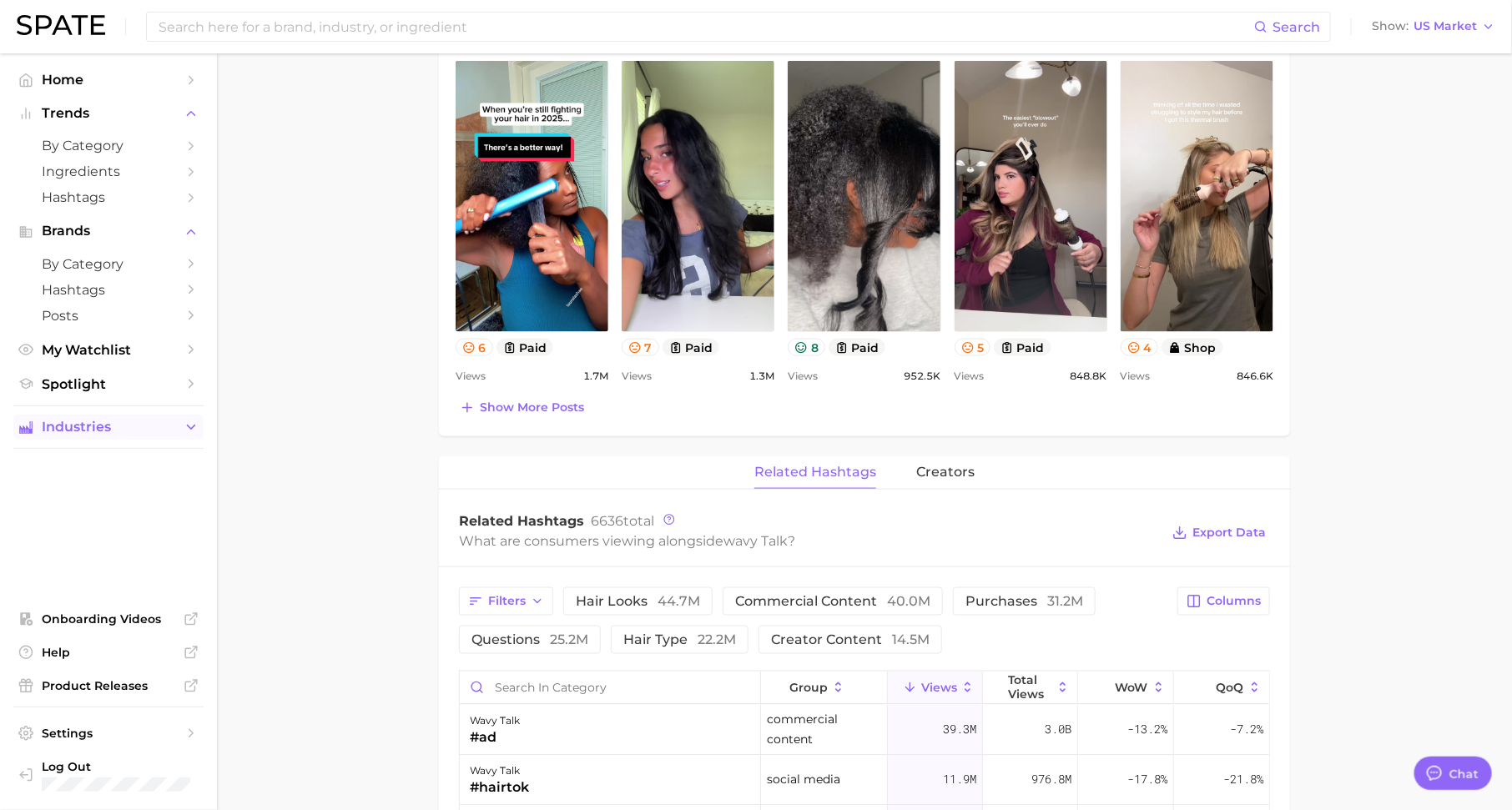
click at [152, 430] on span "Industries" at bounding box center [108, 427] width 134 height 15
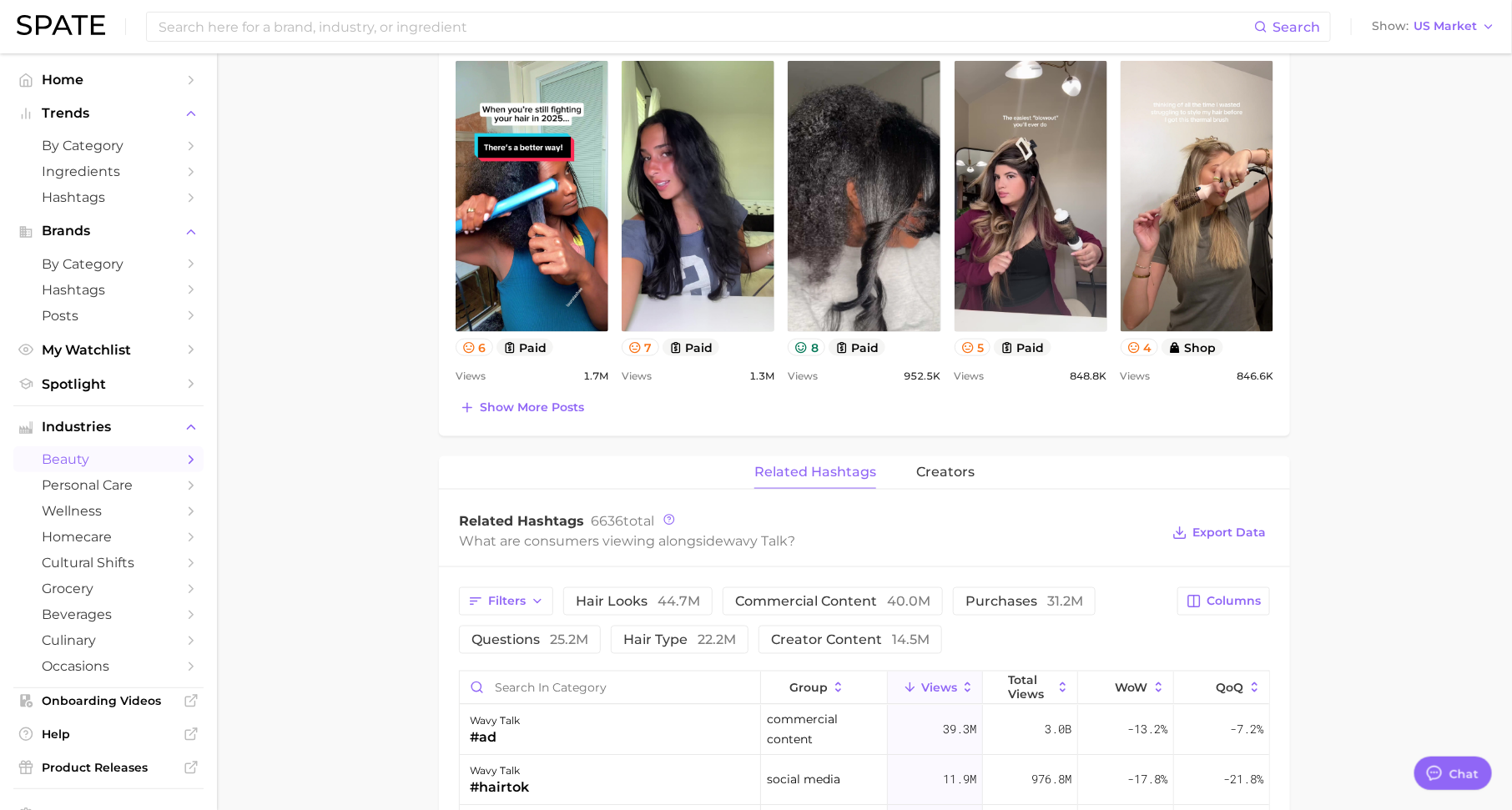
click at [134, 468] on span "beauty" at bounding box center [108, 459] width 134 height 16
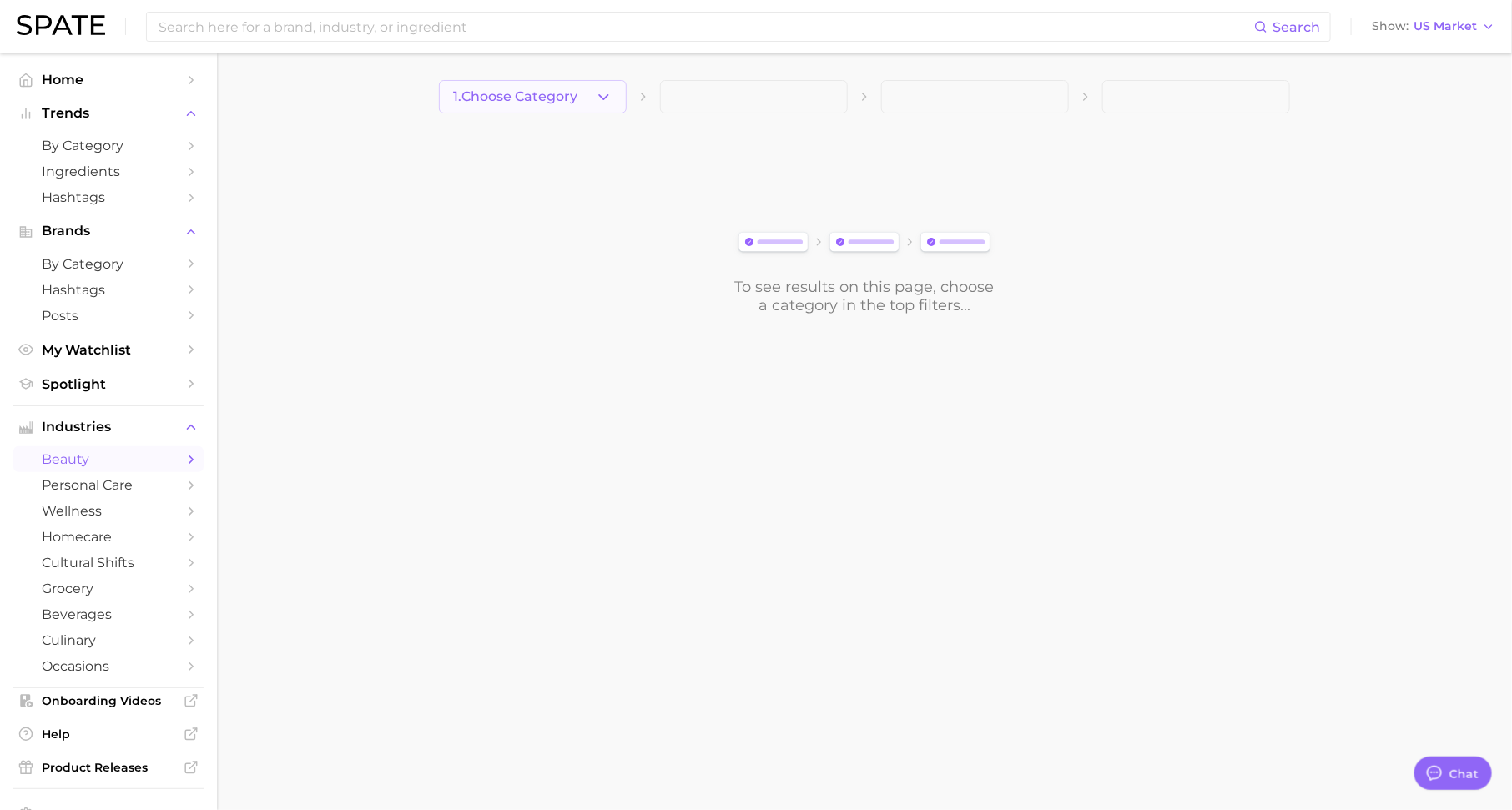
click at [513, 106] on button "1. Choose Category" at bounding box center [533, 96] width 188 height 33
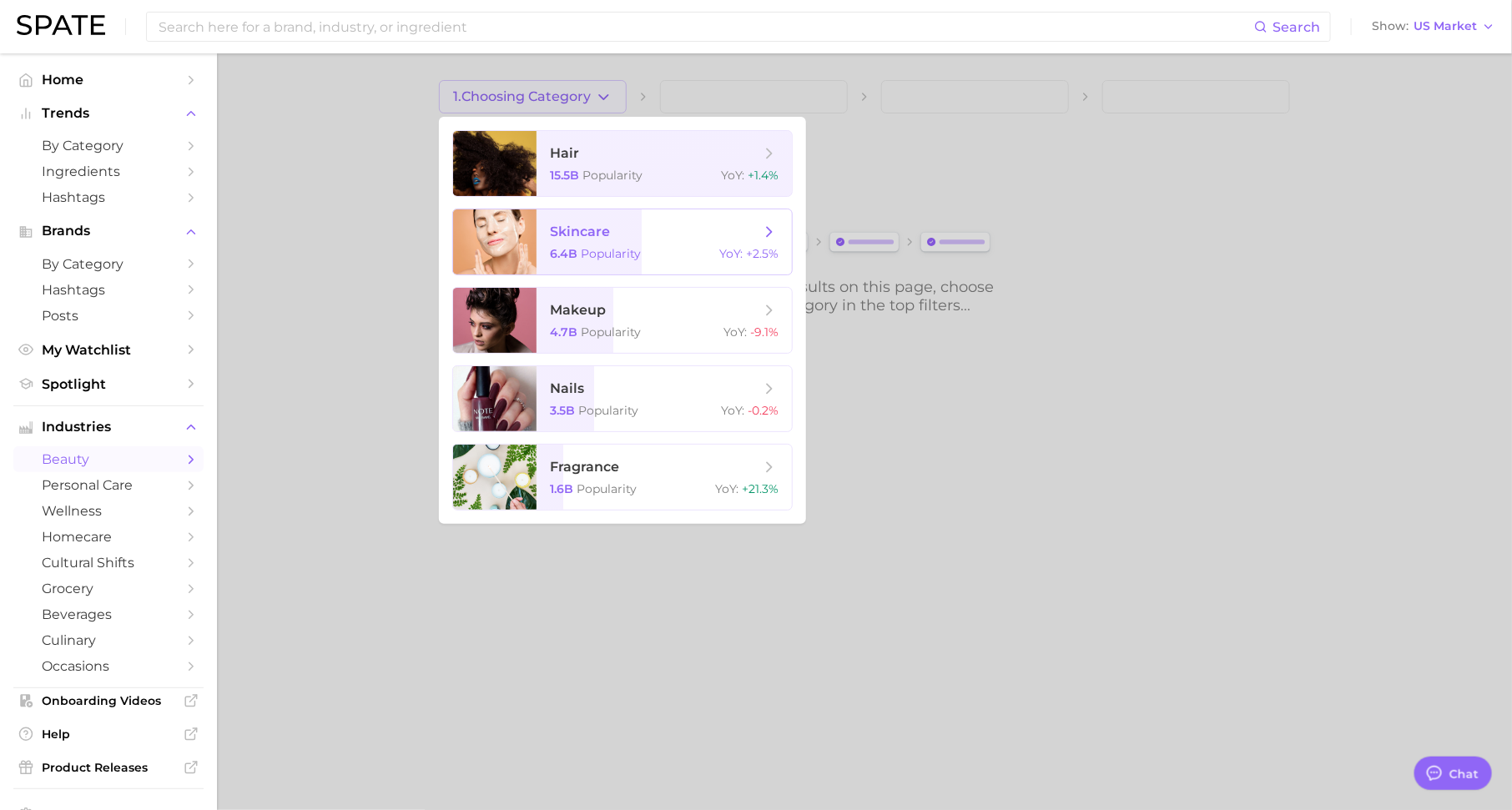
click at [650, 245] on span "skincare 6.4b Popularity YoY : +2.5%" at bounding box center [664, 241] width 255 height 65
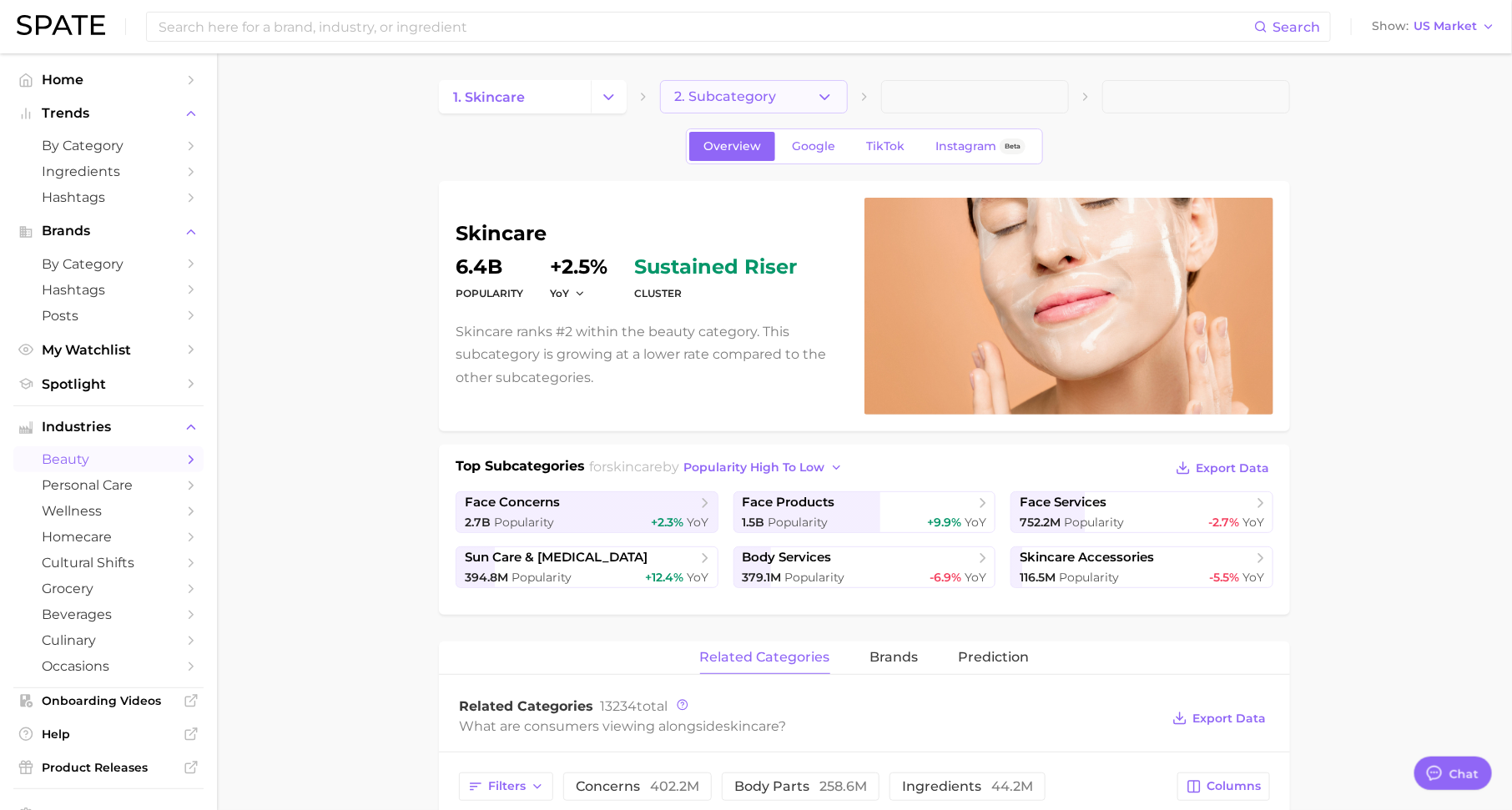
click at [789, 91] on button "2. Subcategory" at bounding box center [754, 96] width 188 height 33
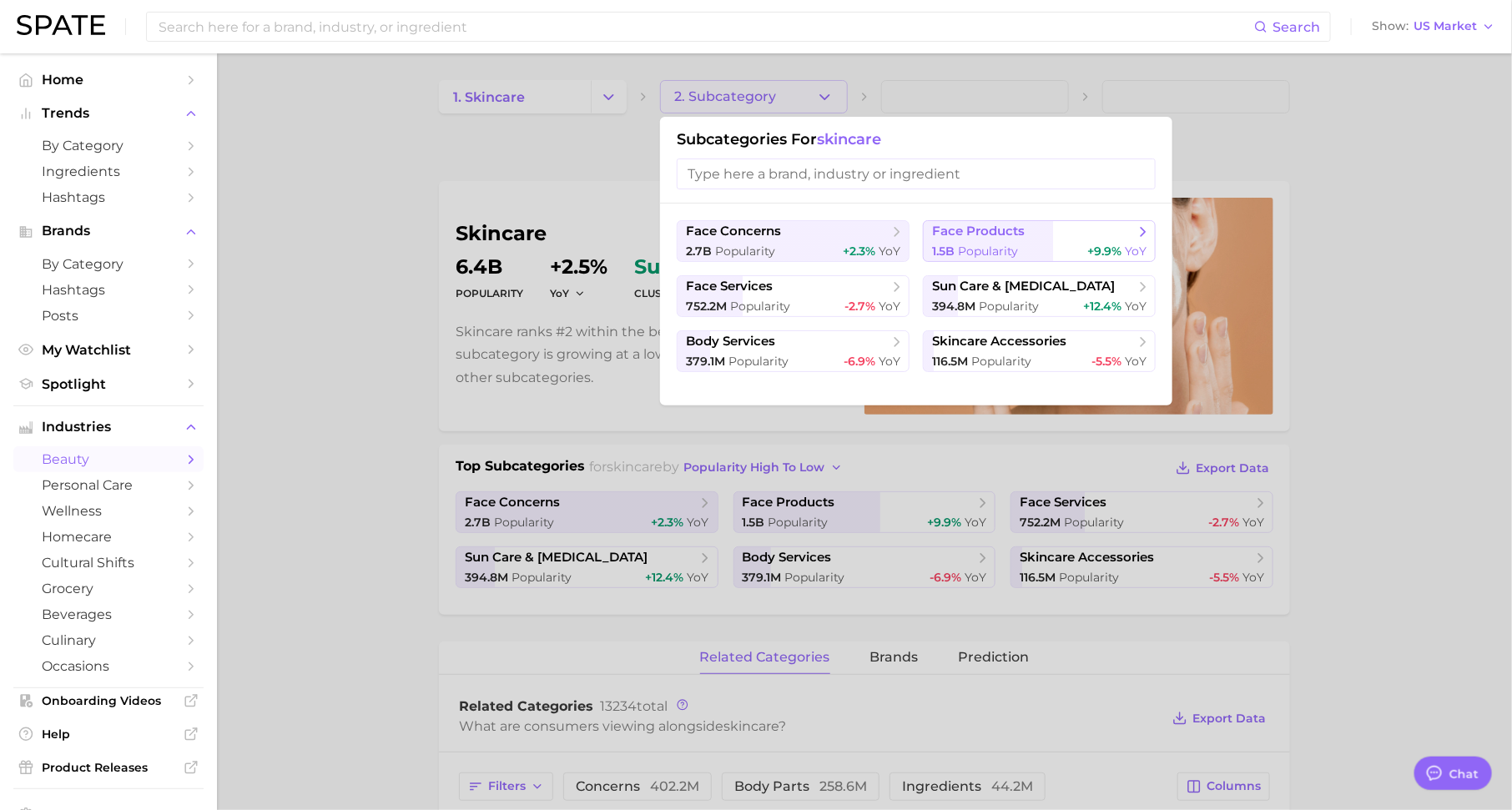
click at [977, 232] on span "face products" at bounding box center [977, 231] width 93 height 16
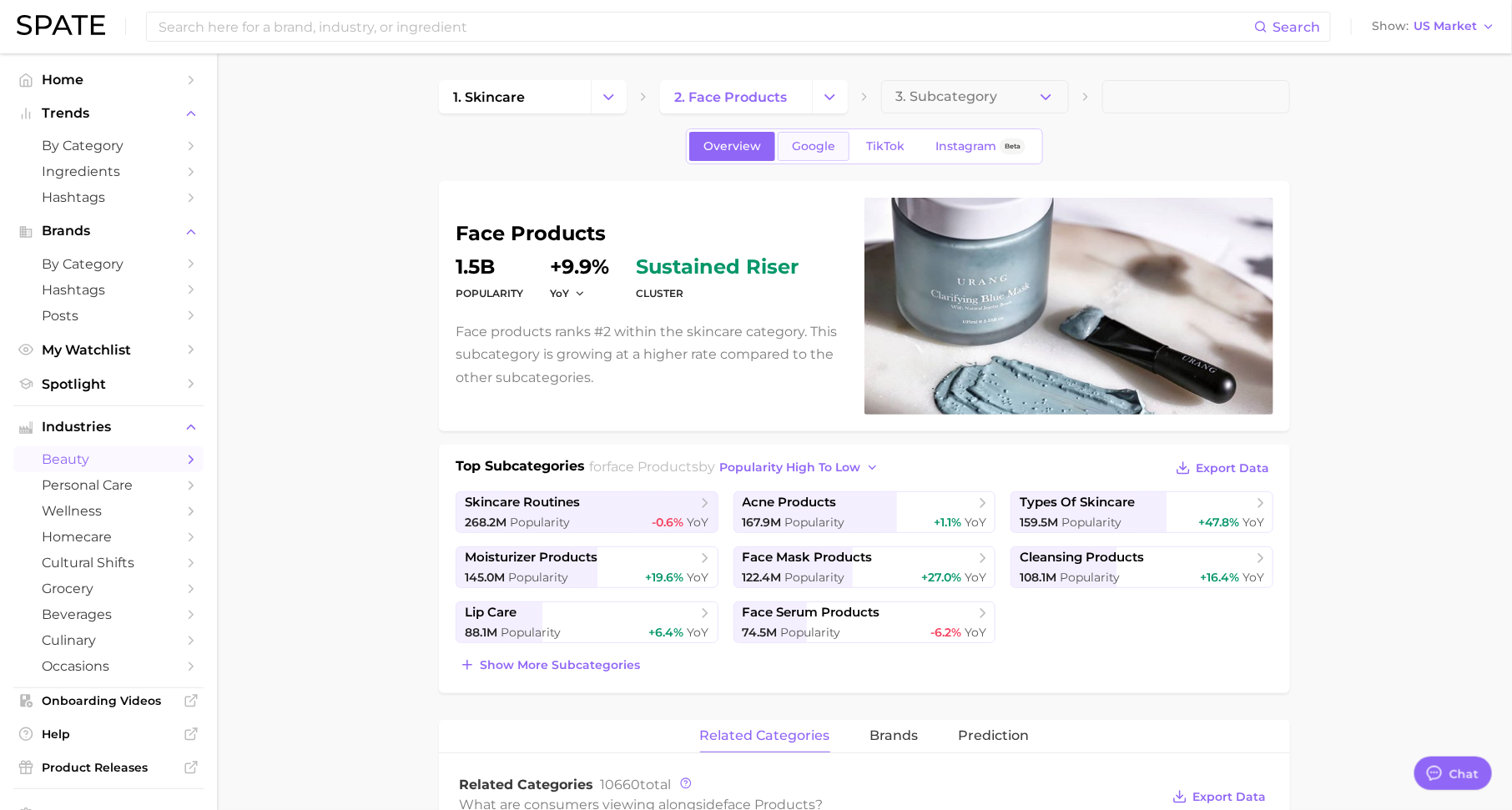
click at [819, 144] on span "Google" at bounding box center [812, 146] width 43 height 14
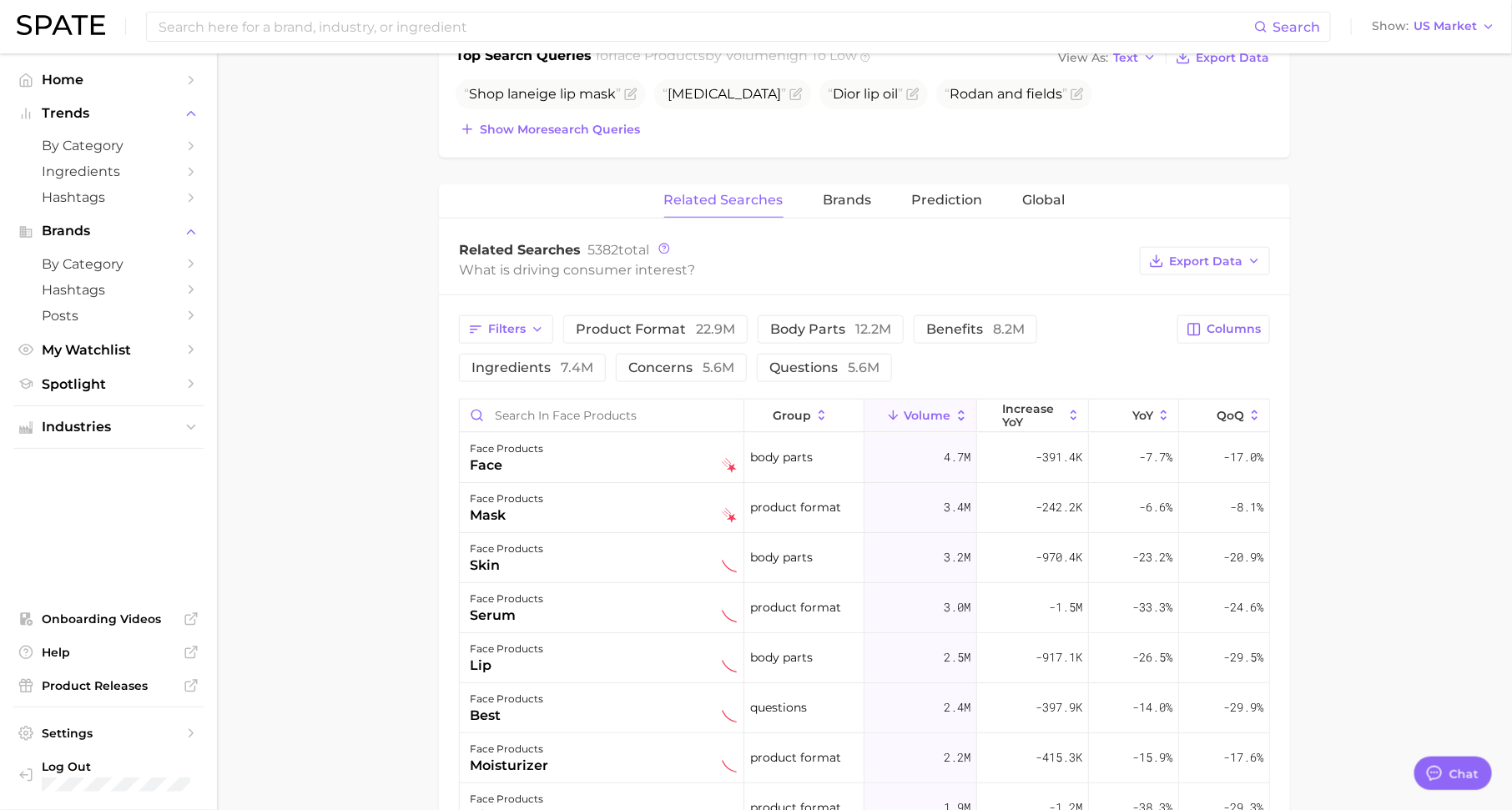
scroll to position [706, 0]
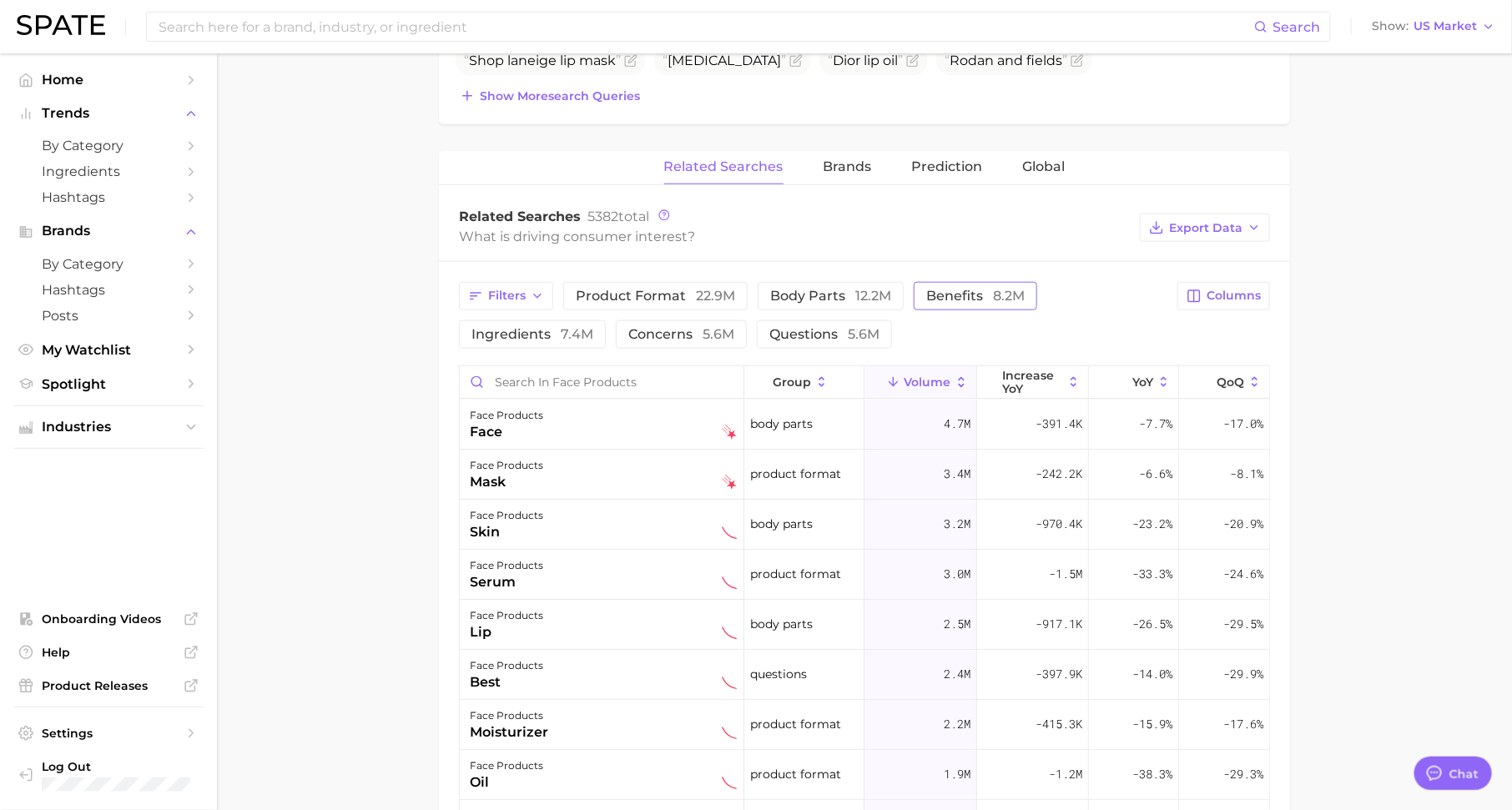
click at [975, 283] on button "benefits 8.2m" at bounding box center [975, 296] width 124 height 28
click at [1049, 373] on span "increase YoY" at bounding box center [1032, 382] width 61 height 27
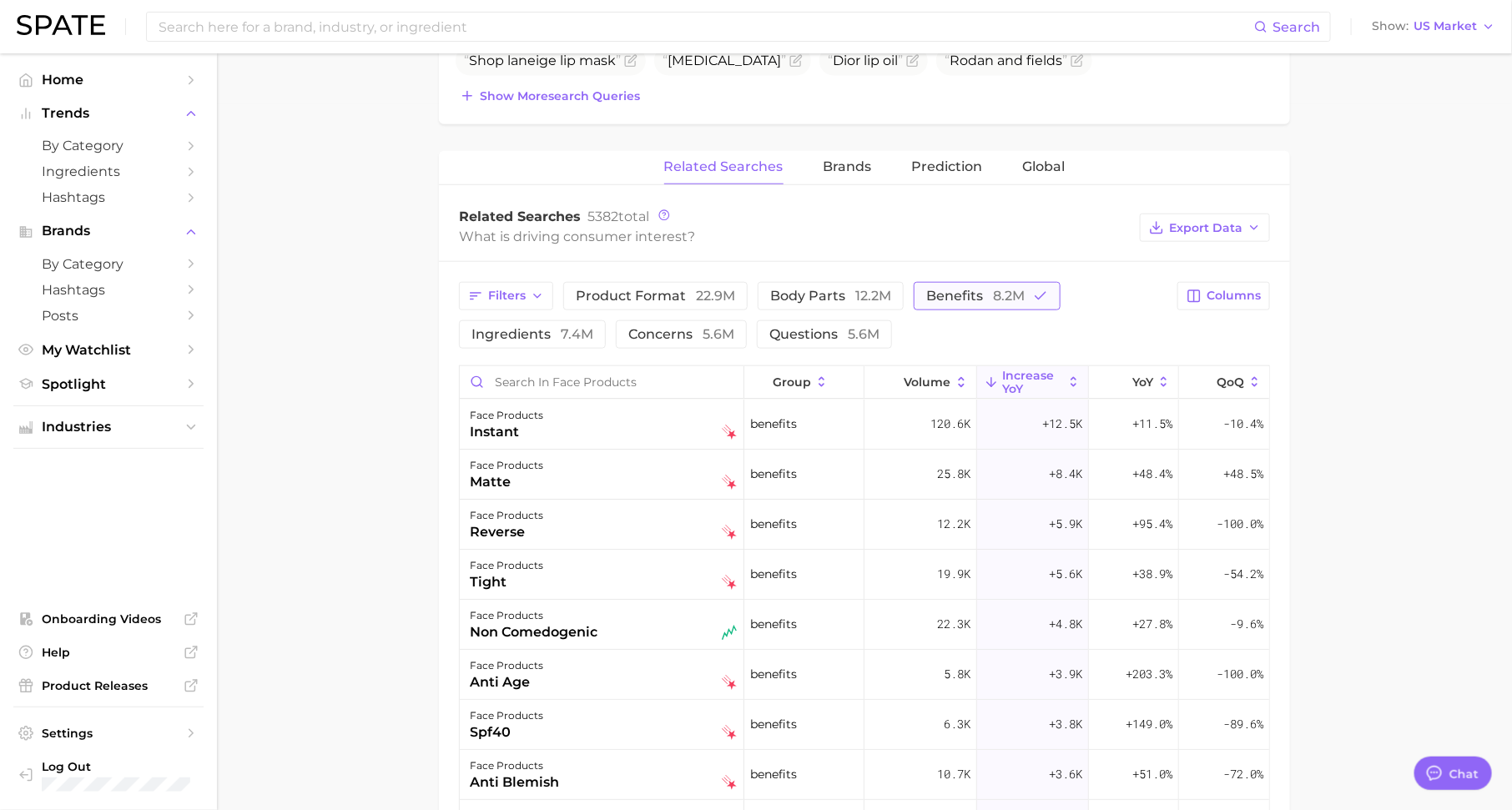
click at [951, 292] on span "benefits 8.2m" at bounding box center [975, 295] width 98 height 16
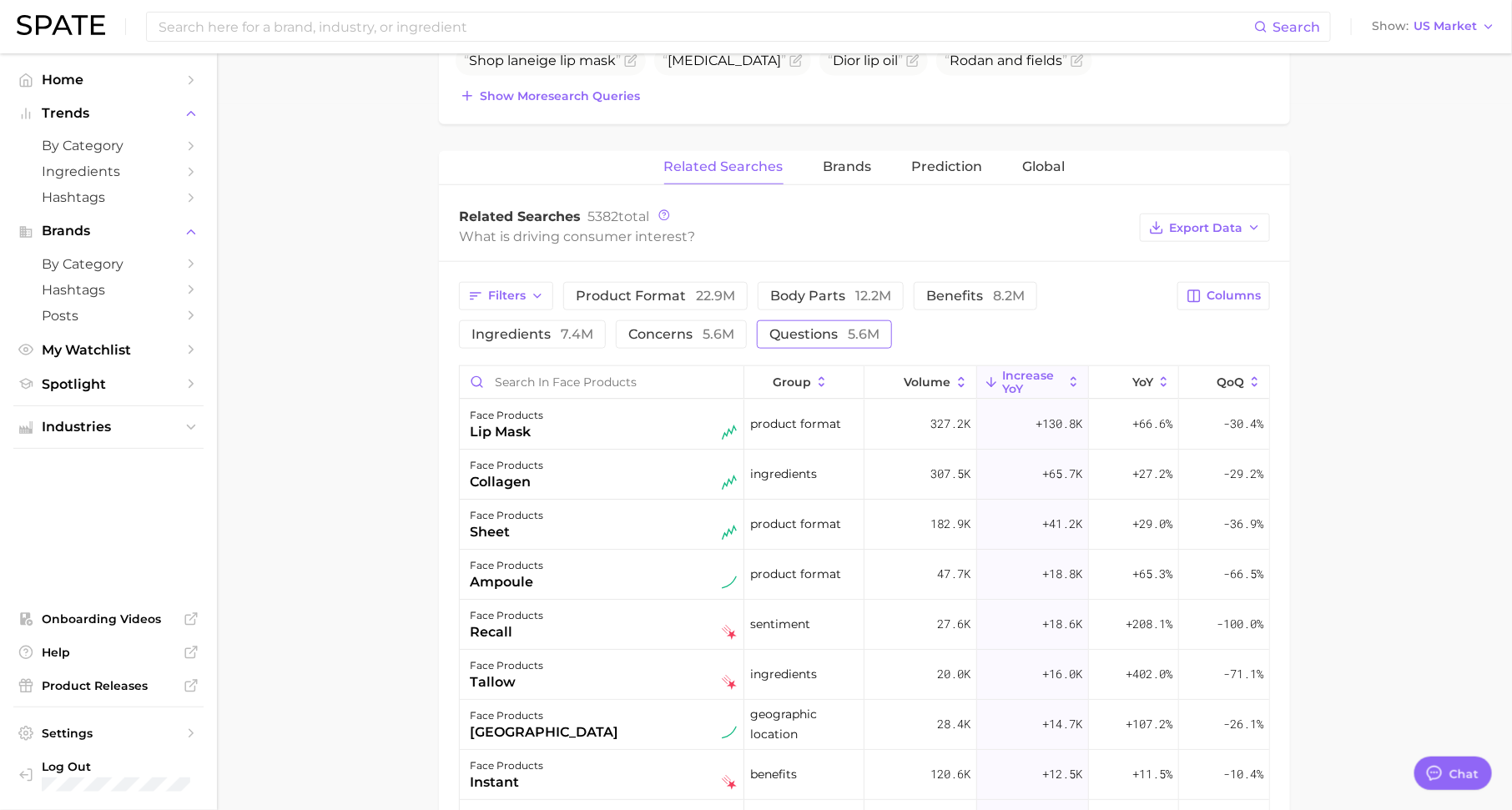
click at [807, 320] on button "questions 5.6m" at bounding box center [823, 334] width 135 height 28
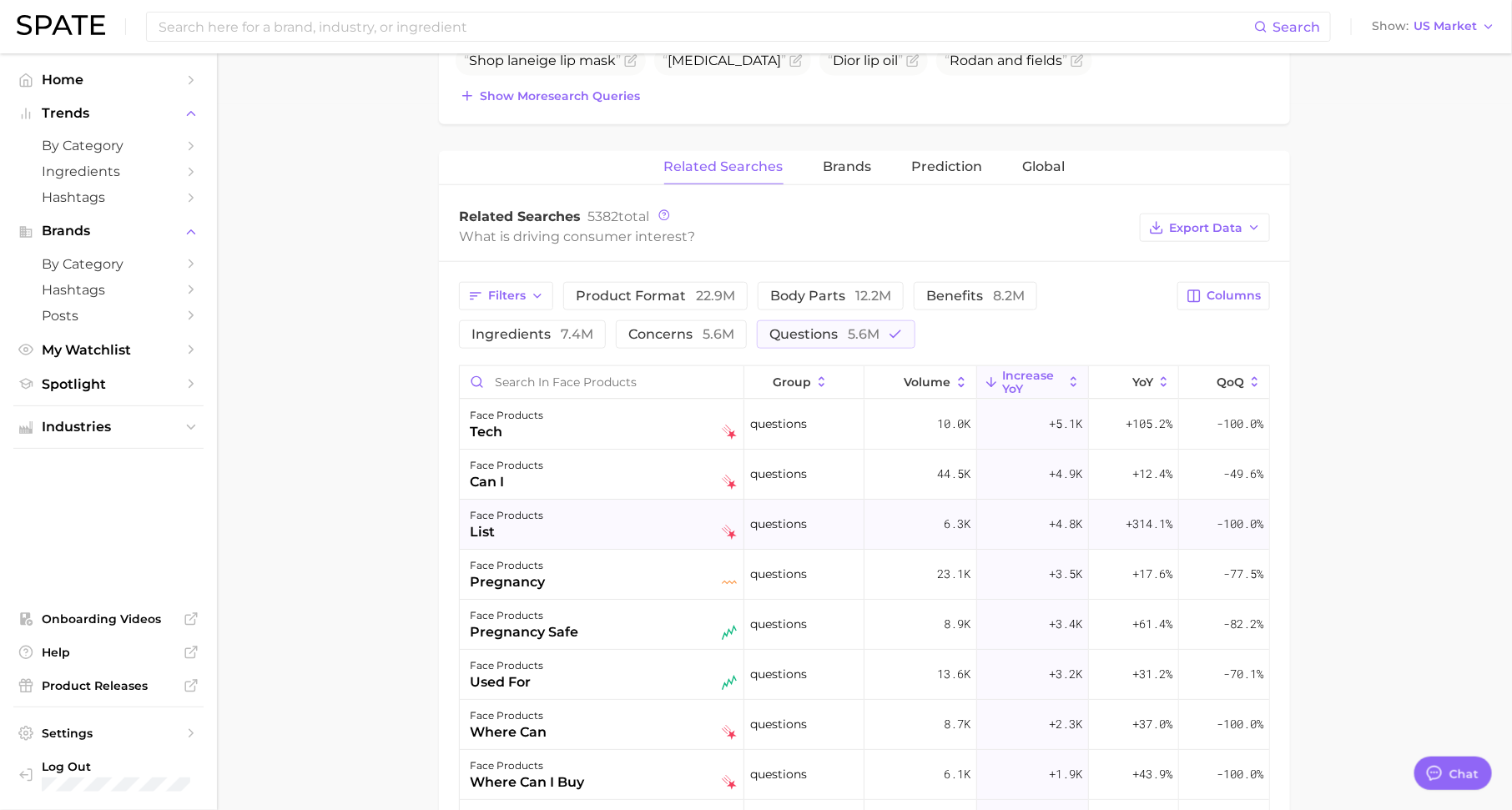
scroll to position [8, 0]
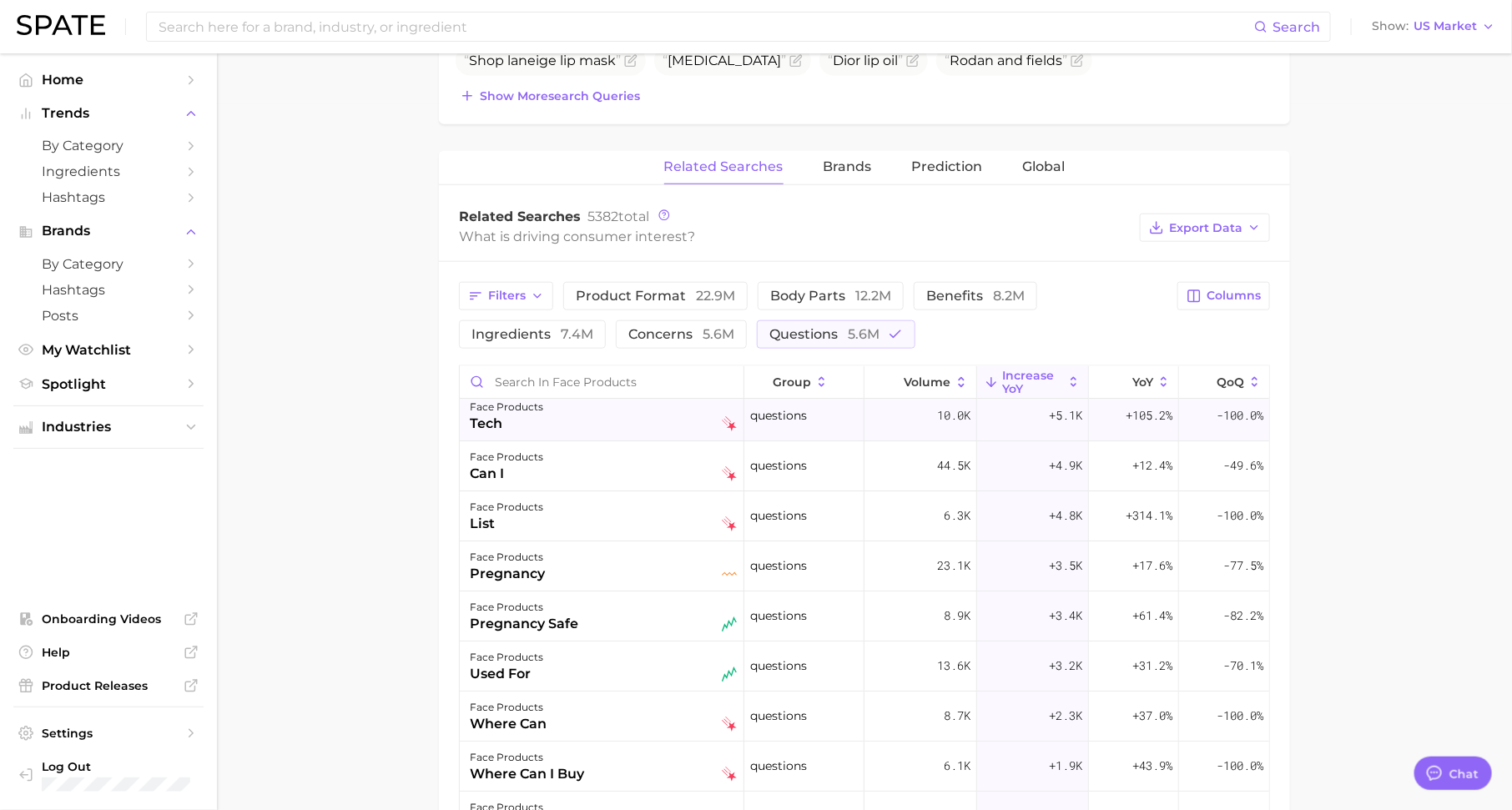
click at [546, 412] on div "face products tech" at bounding box center [602, 416] width 267 height 37
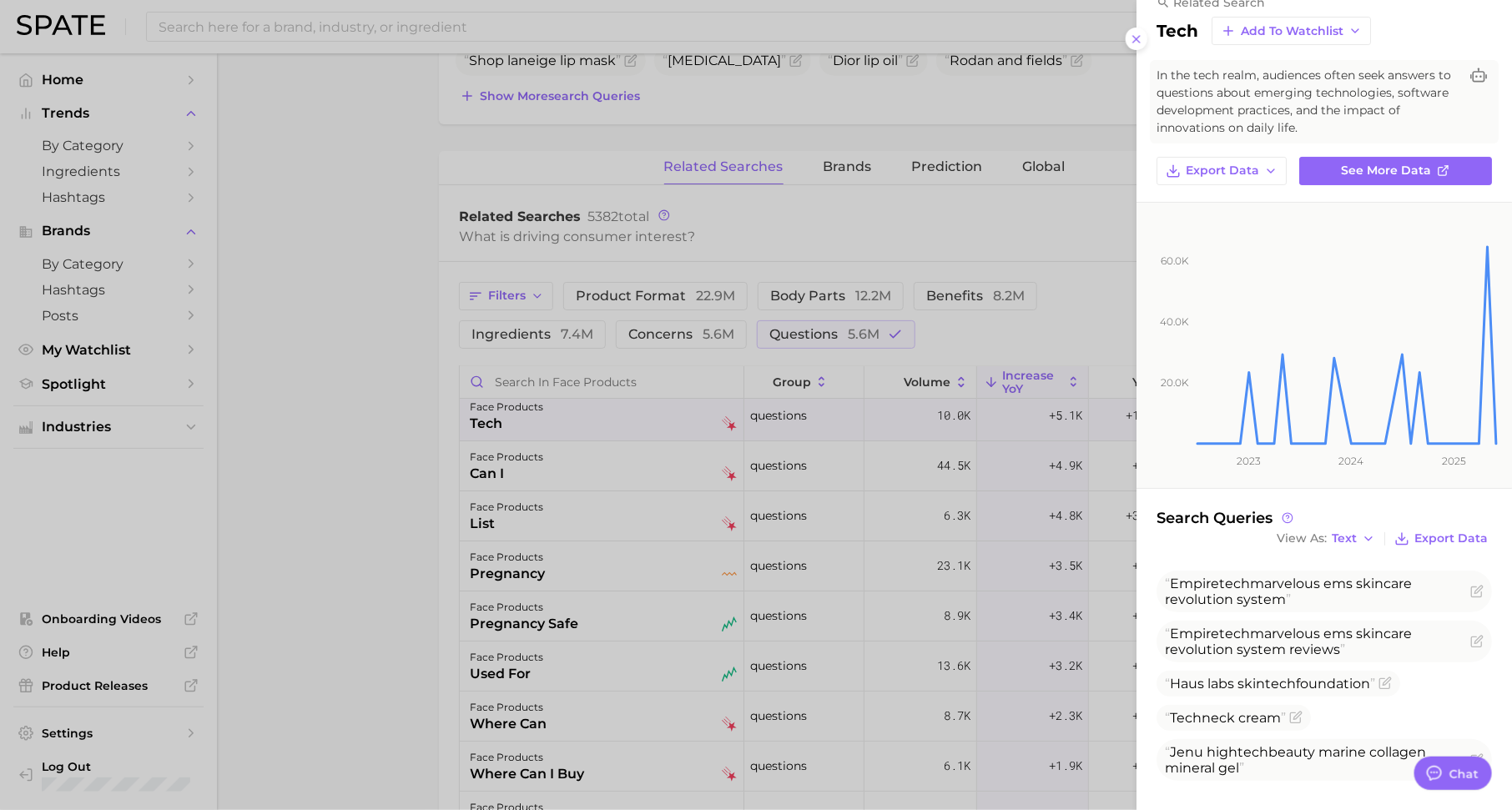
scroll to position [34, 0]
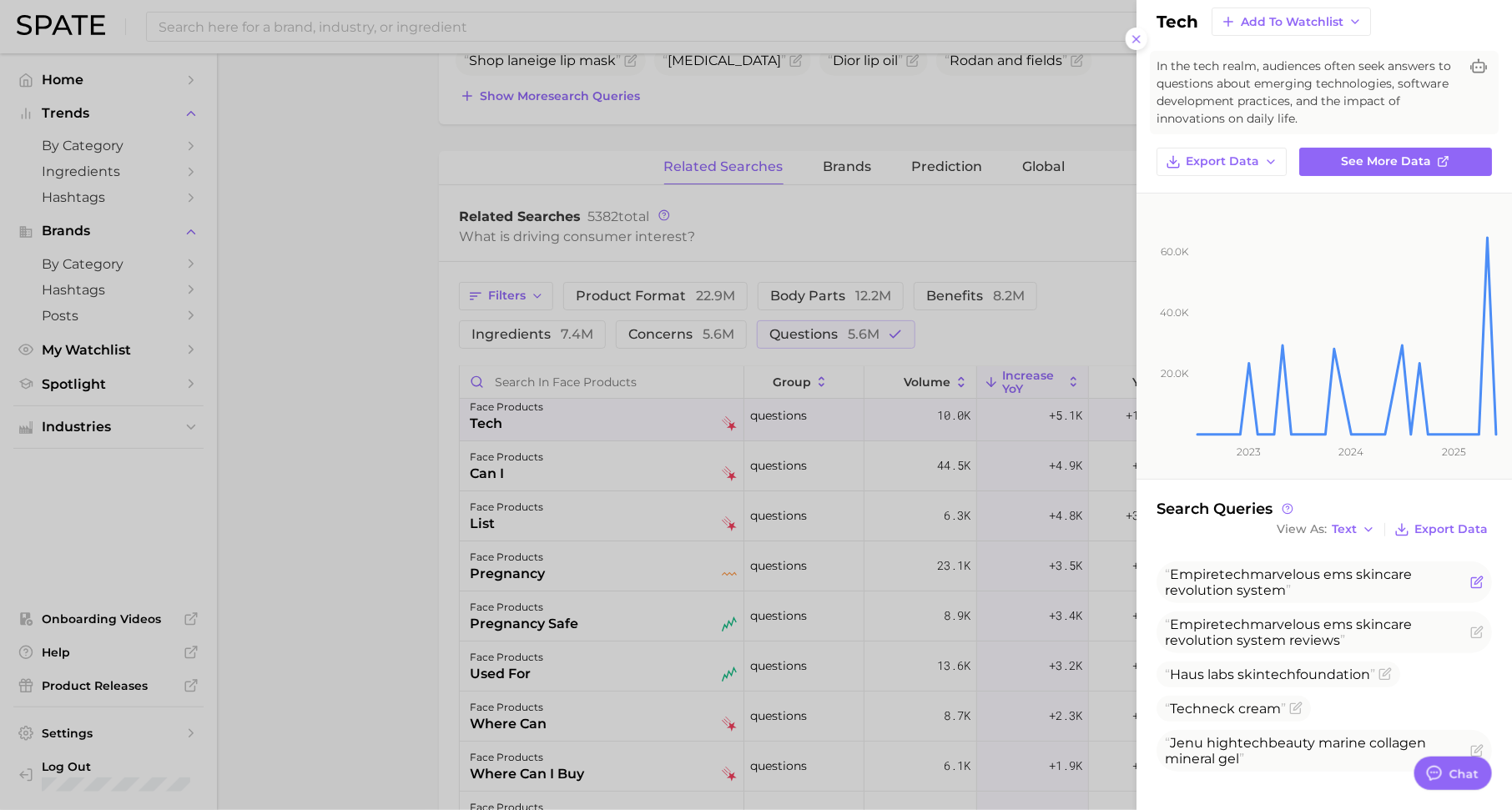
drag, startPoint x: 1297, startPoint y: 587, endPoint x: 1173, endPoint y: 569, distance: 125.3
click at [1173, 569] on span "Empire tech marvelous ems skincare revolution system" at bounding box center [1315, 583] width 302 height 32
drag, startPoint x: 1264, startPoint y: 673, endPoint x: 1322, endPoint y: 673, distance: 58.0
click at [1322, 673] on span "Haus labs skin tech foundation" at bounding box center [1269, 674] width 210 height 16
click at [936, 649] on div at bounding box center [756, 405] width 1512 height 810
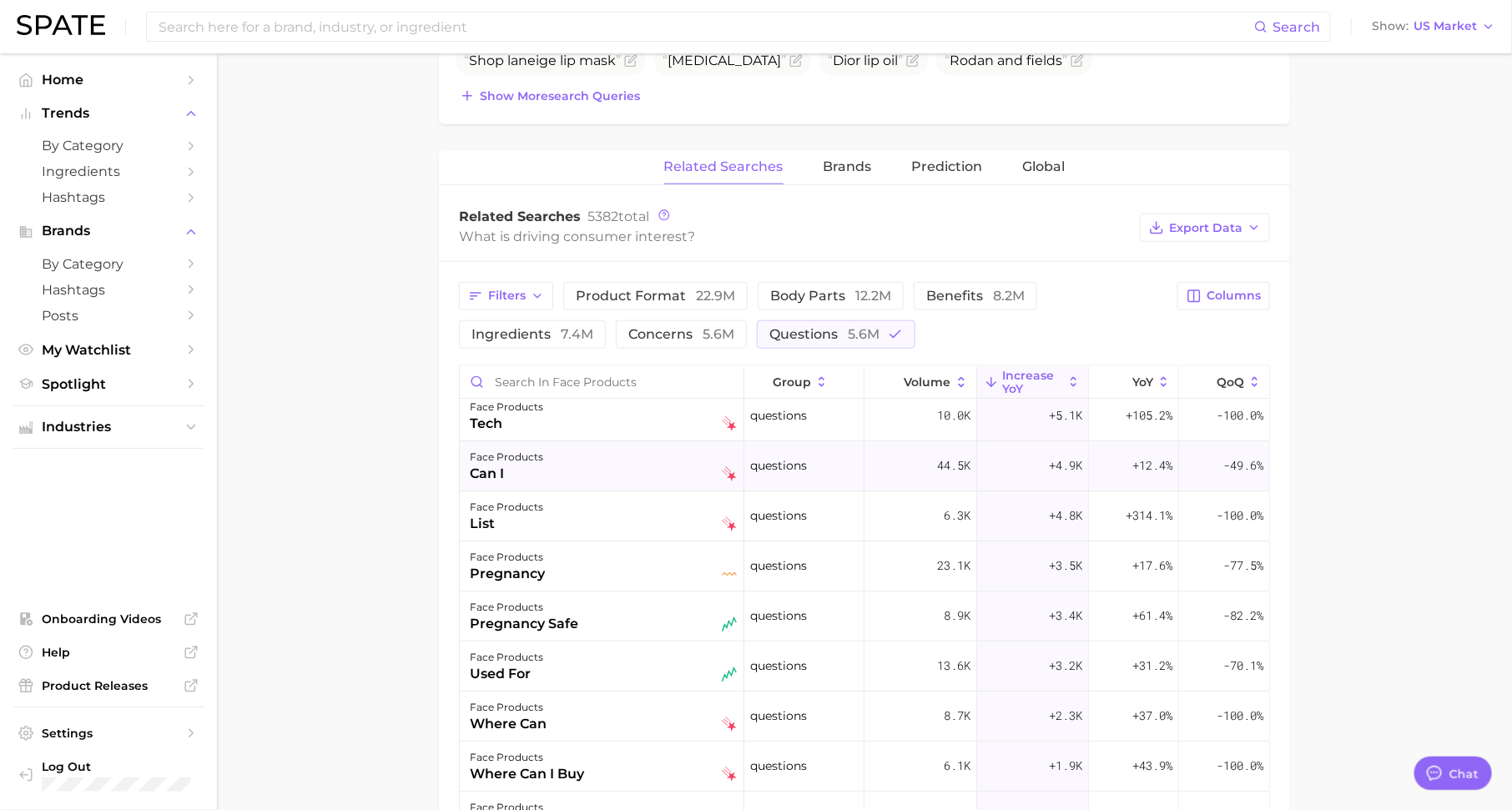
click at [654, 462] on div "face products can i" at bounding box center [602, 466] width 267 height 37
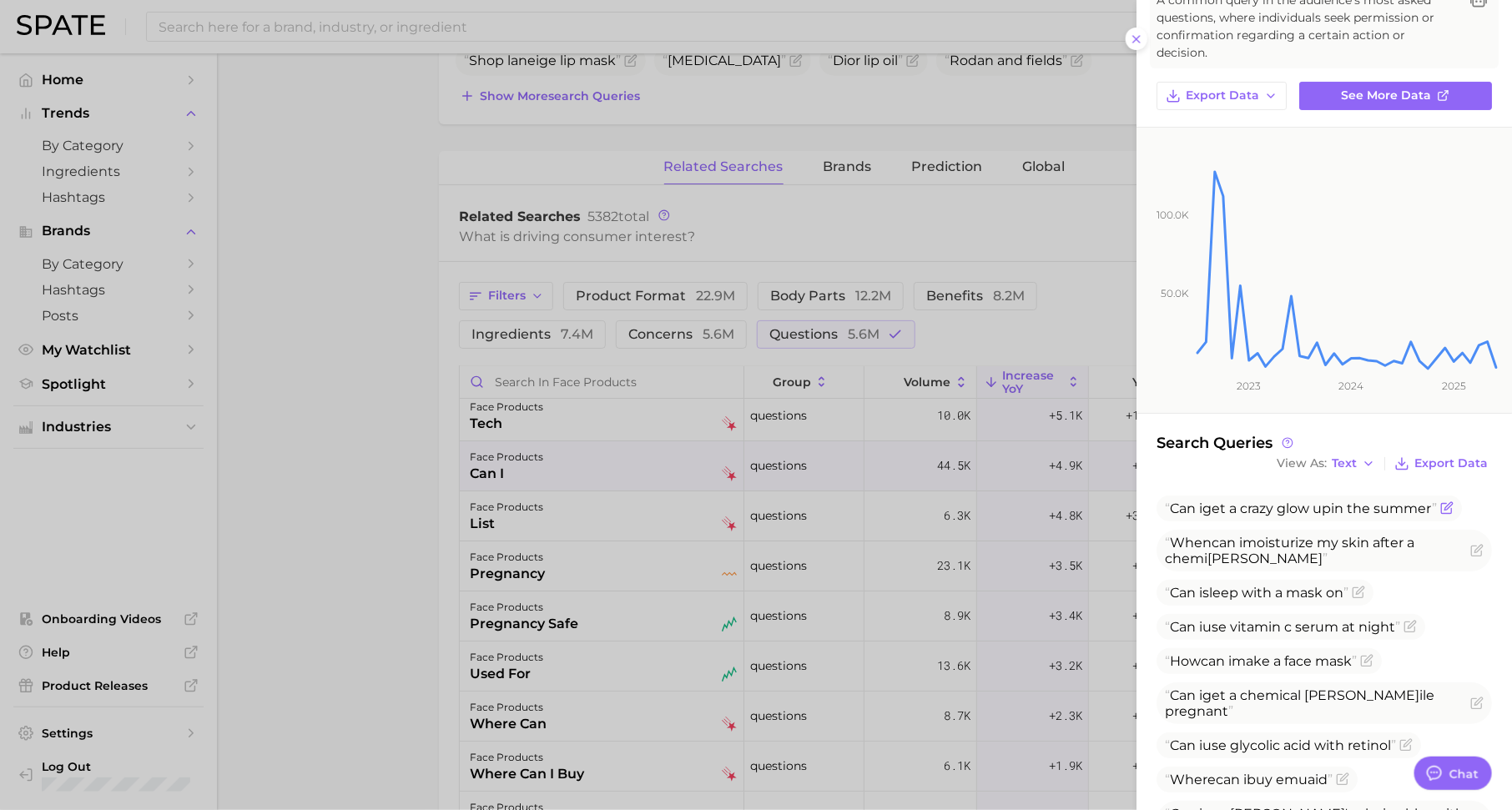
scroll to position [143, 0]
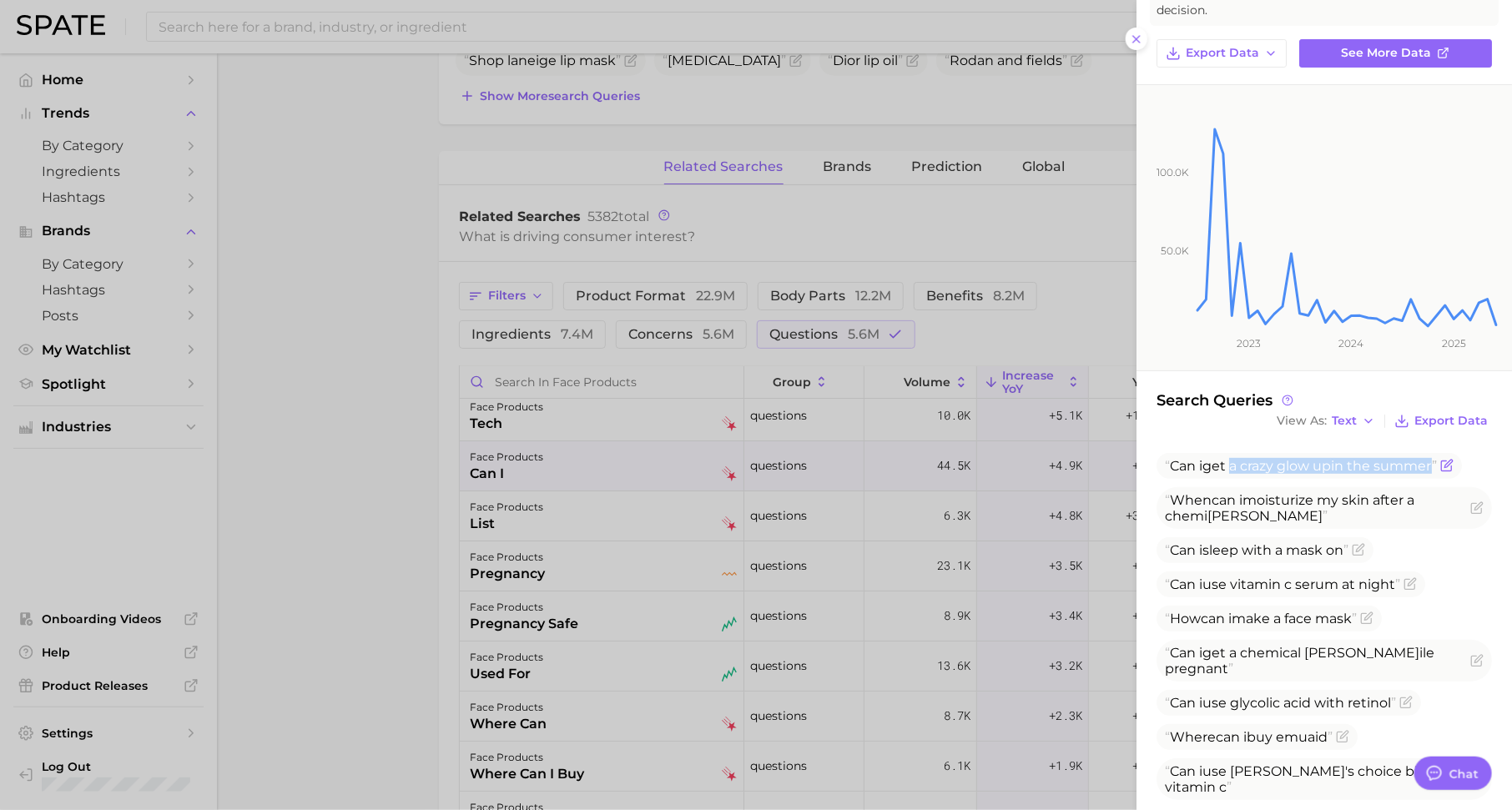
drag, startPoint x: 1229, startPoint y: 449, endPoint x: 1384, endPoint y: 454, distance: 155.1
click at [1384, 455] on span "Can i get a crazy glow up i n the summer" at bounding box center [1308, 466] width 305 height 26
click at [1013, 525] on div at bounding box center [756, 405] width 1512 height 810
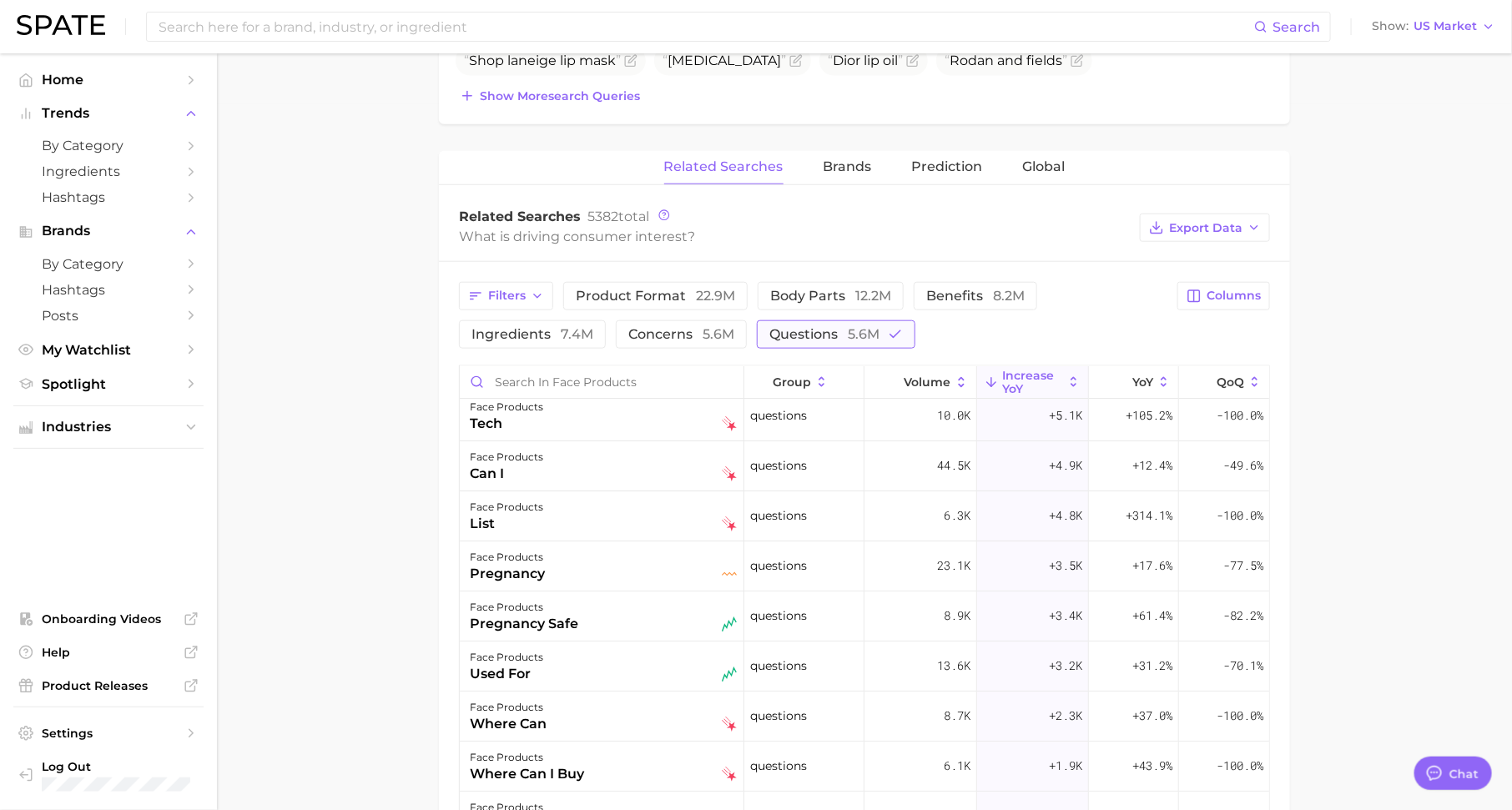
click at [821, 331] on span "questions 5.6m" at bounding box center [824, 334] width 110 height 16
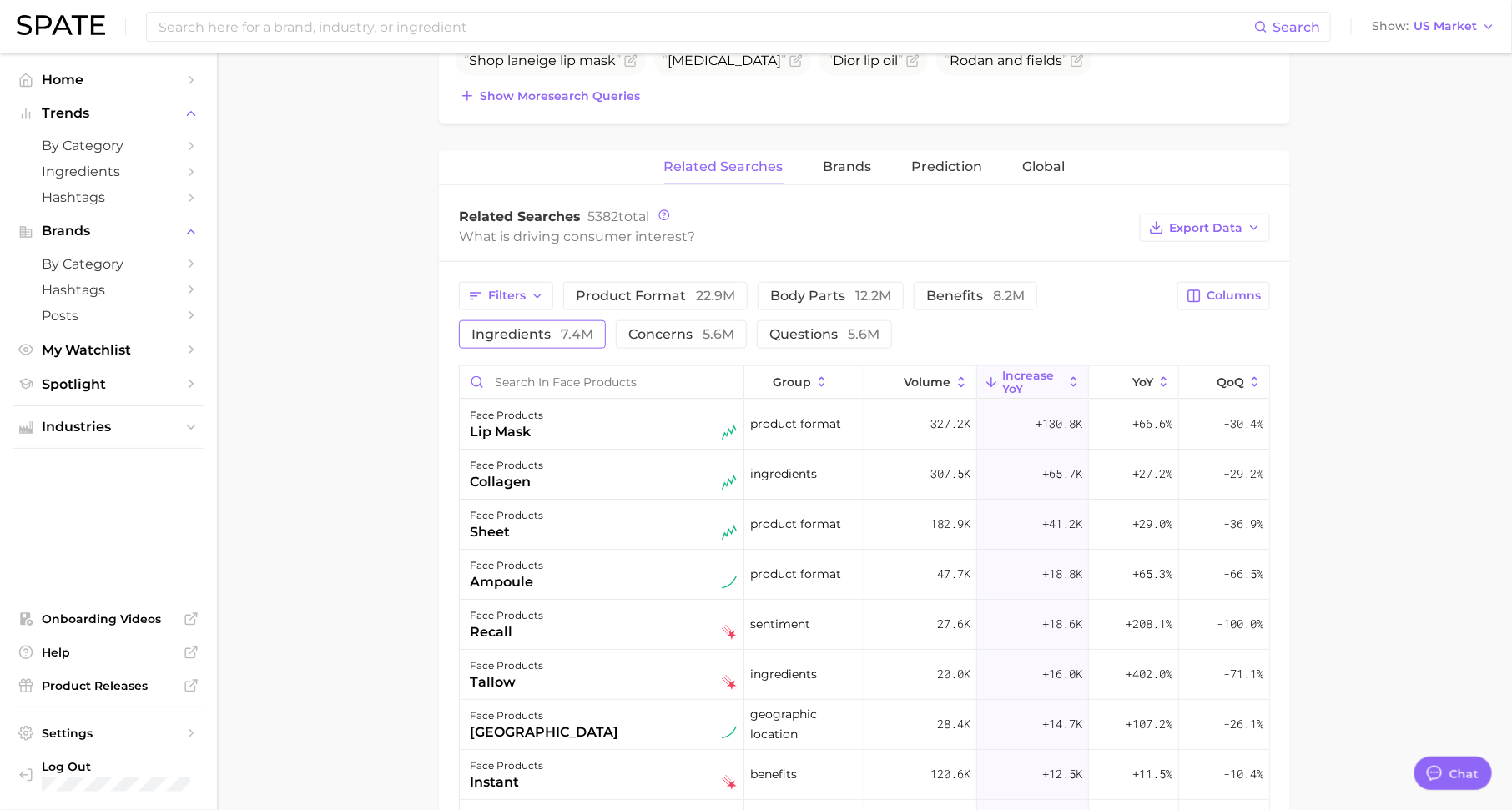
click at [520, 331] on span "ingredients 7.4m" at bounding box center [532, 334] width 122 height 16
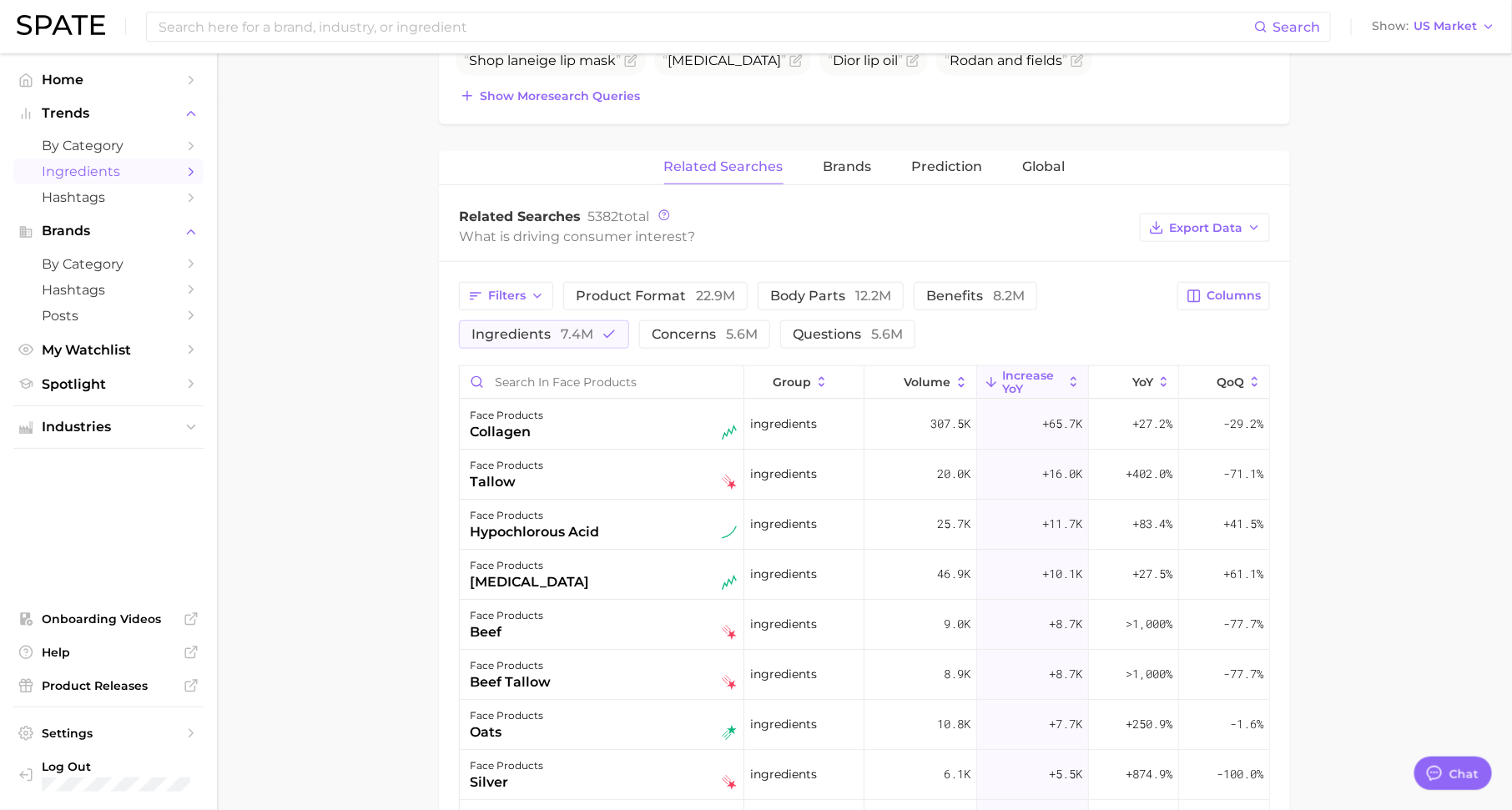
click at [181, 172] on link "Ingredients" at bounding box center [108, 172] width 190 height 26
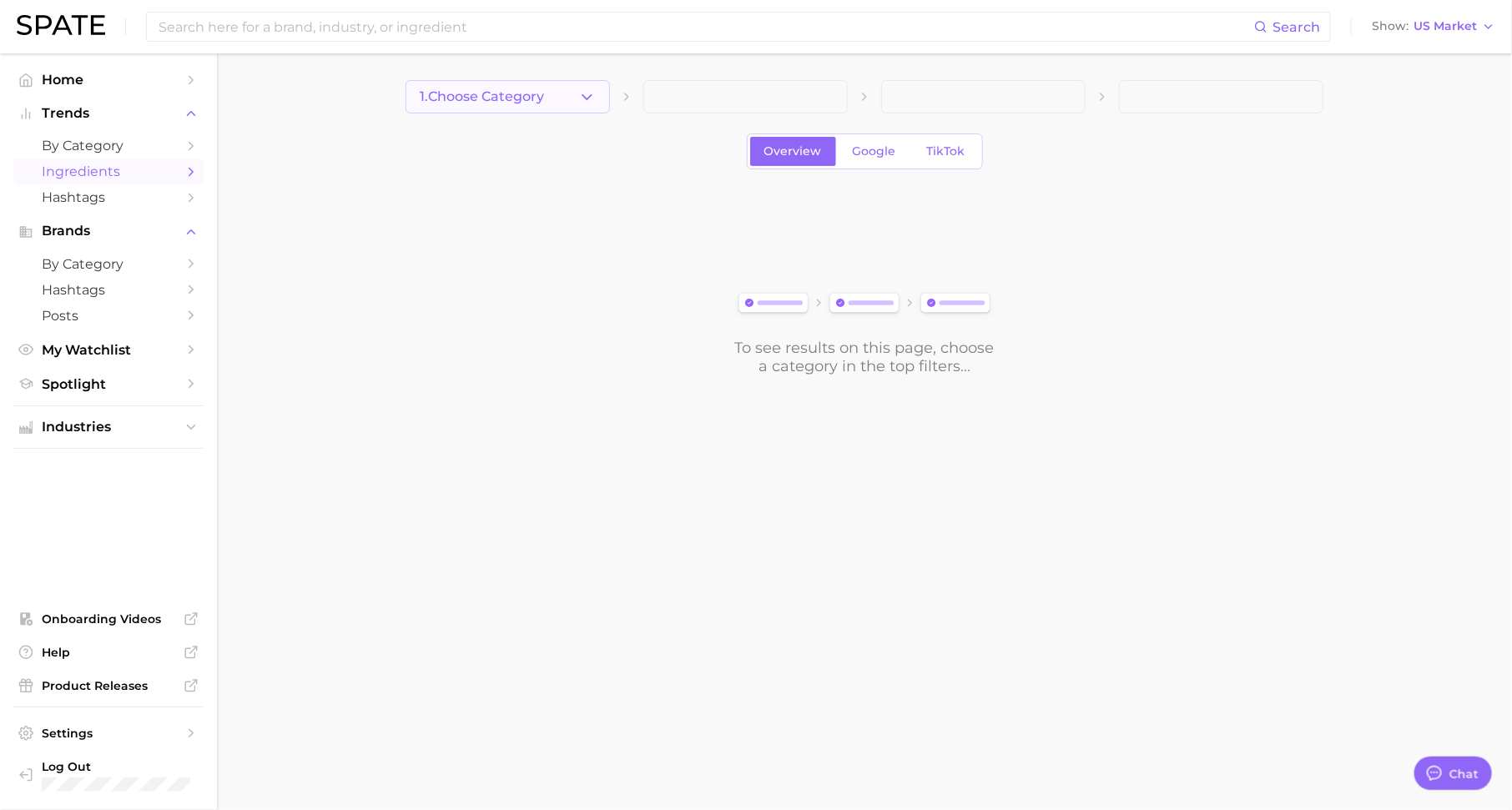
click at [540, 96] on span "1. Choose Category" at bounding box center [482, 96] width 125 height 15
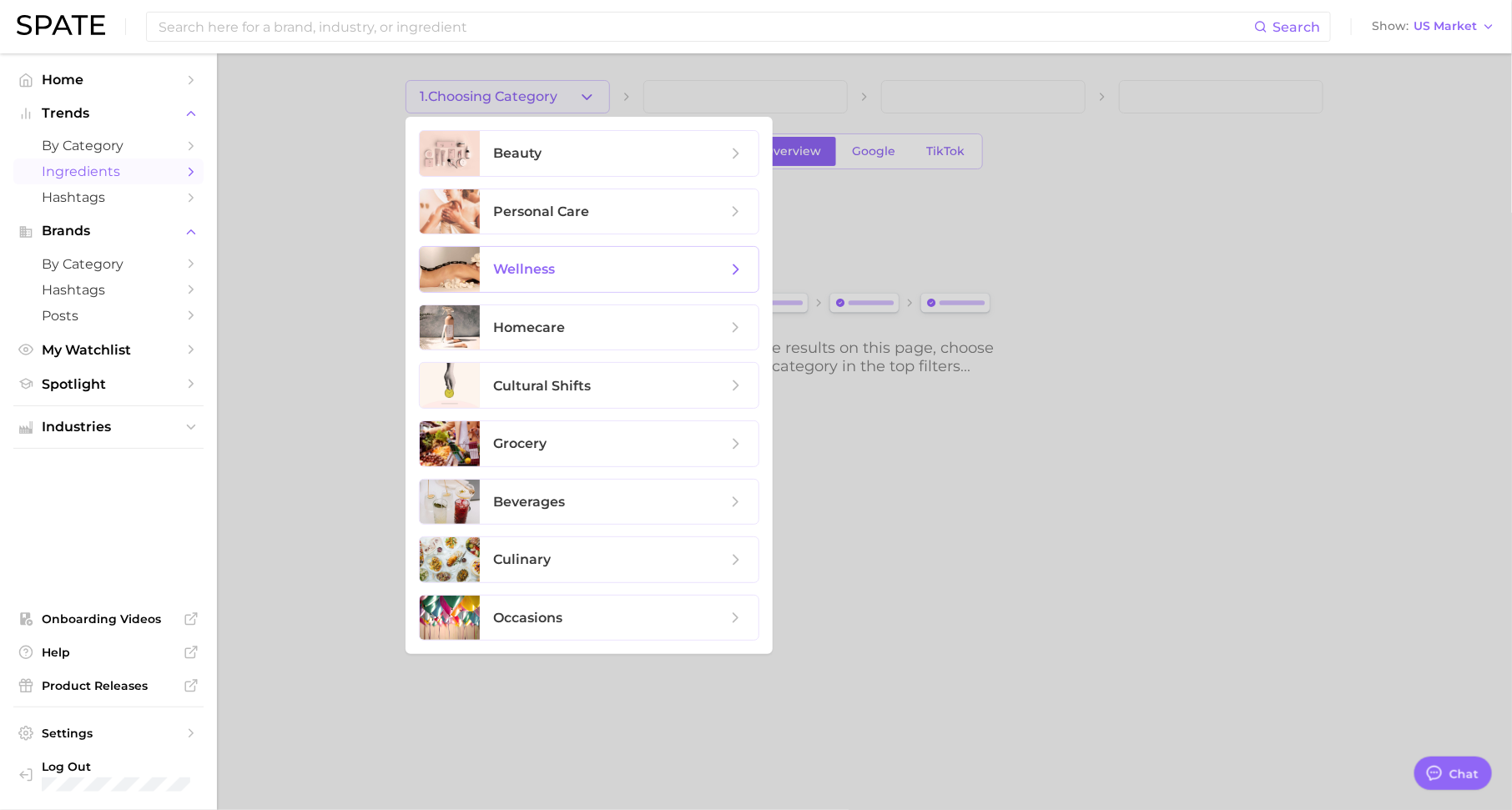
click at [549, 265] on span "wellness" at bounding box center [524, 269] width 61 height 16
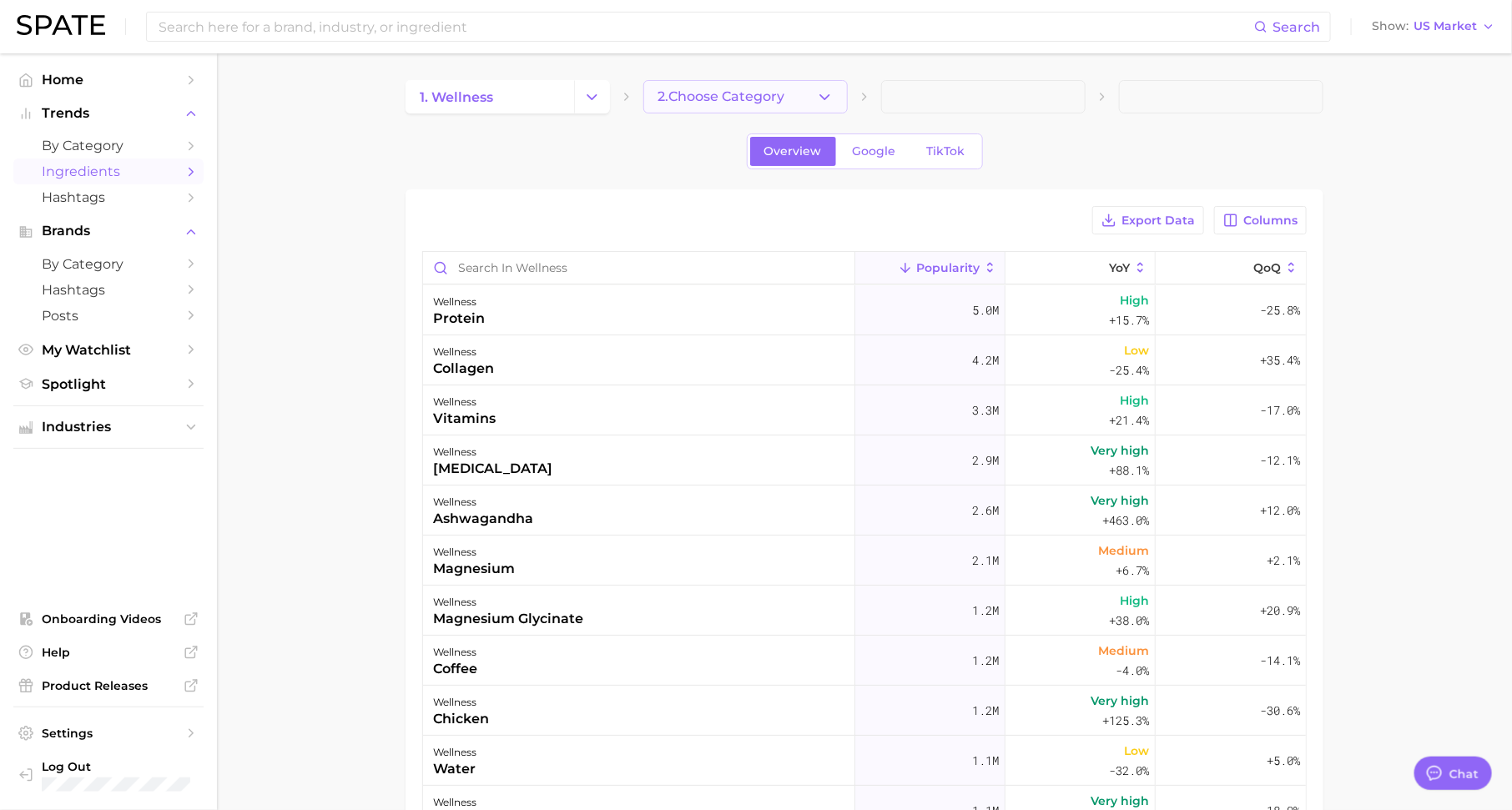
click at [751, 92] on span "2. Choose Category" at bounding box center [721, 96] width 127 height 15
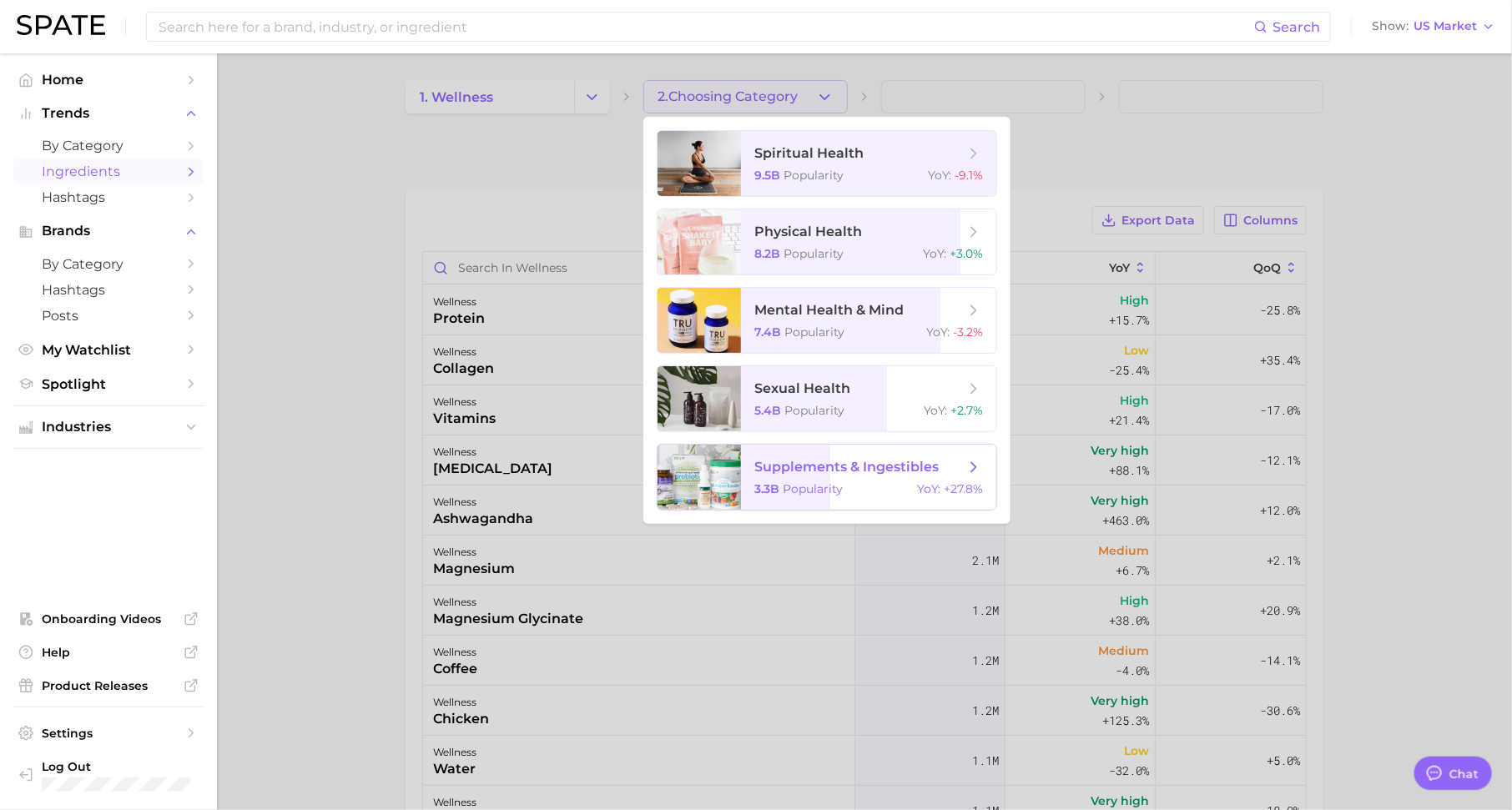
click at [842, 449] on span "supplements & ingestibles 3.3b Popularity YoY : +27.8%" at bounding box center [868, 477] width 255 height 65
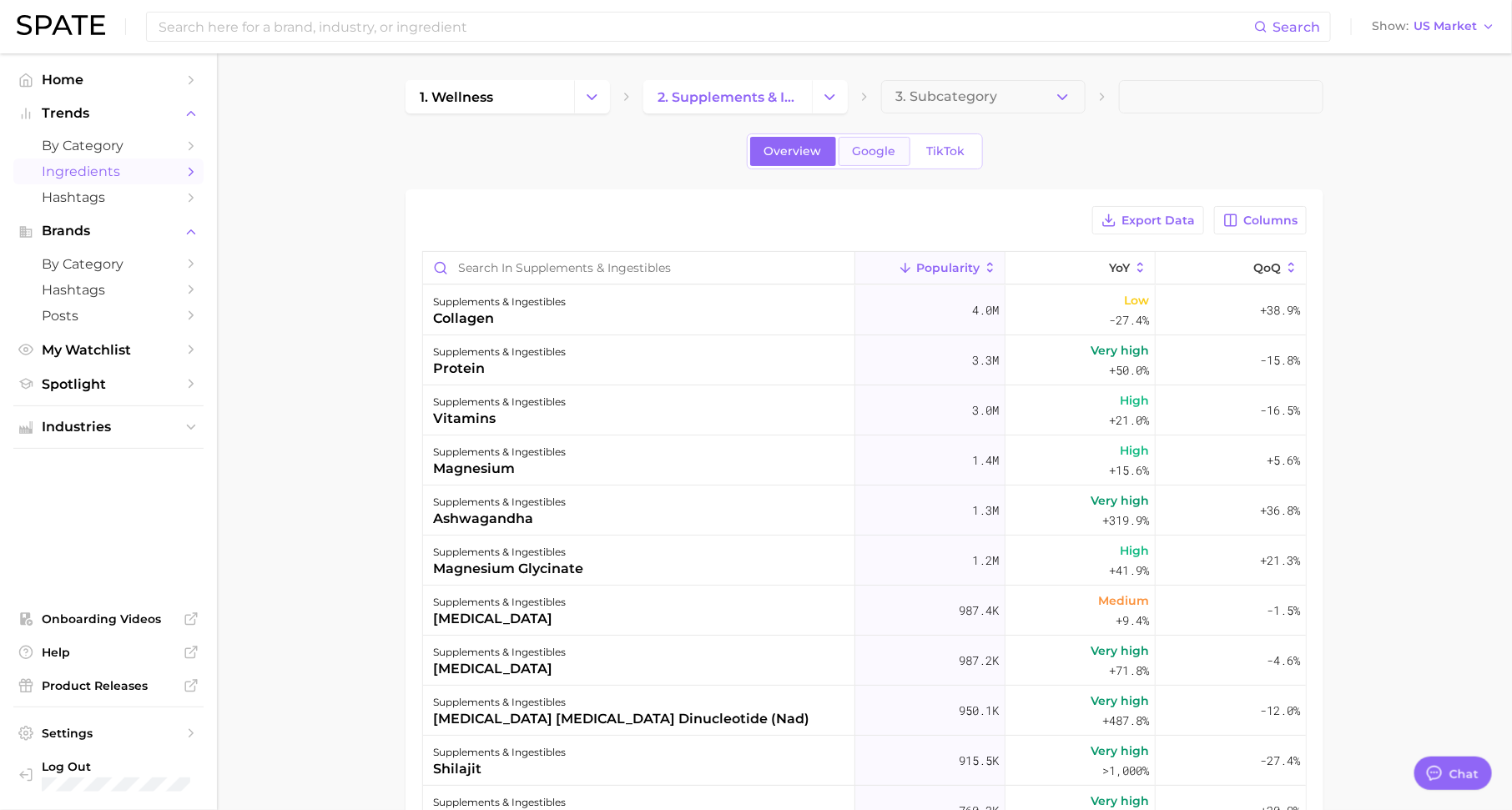
click at [866, 145] on span "Google" at bounding box center [874, 150] width 43 height 14
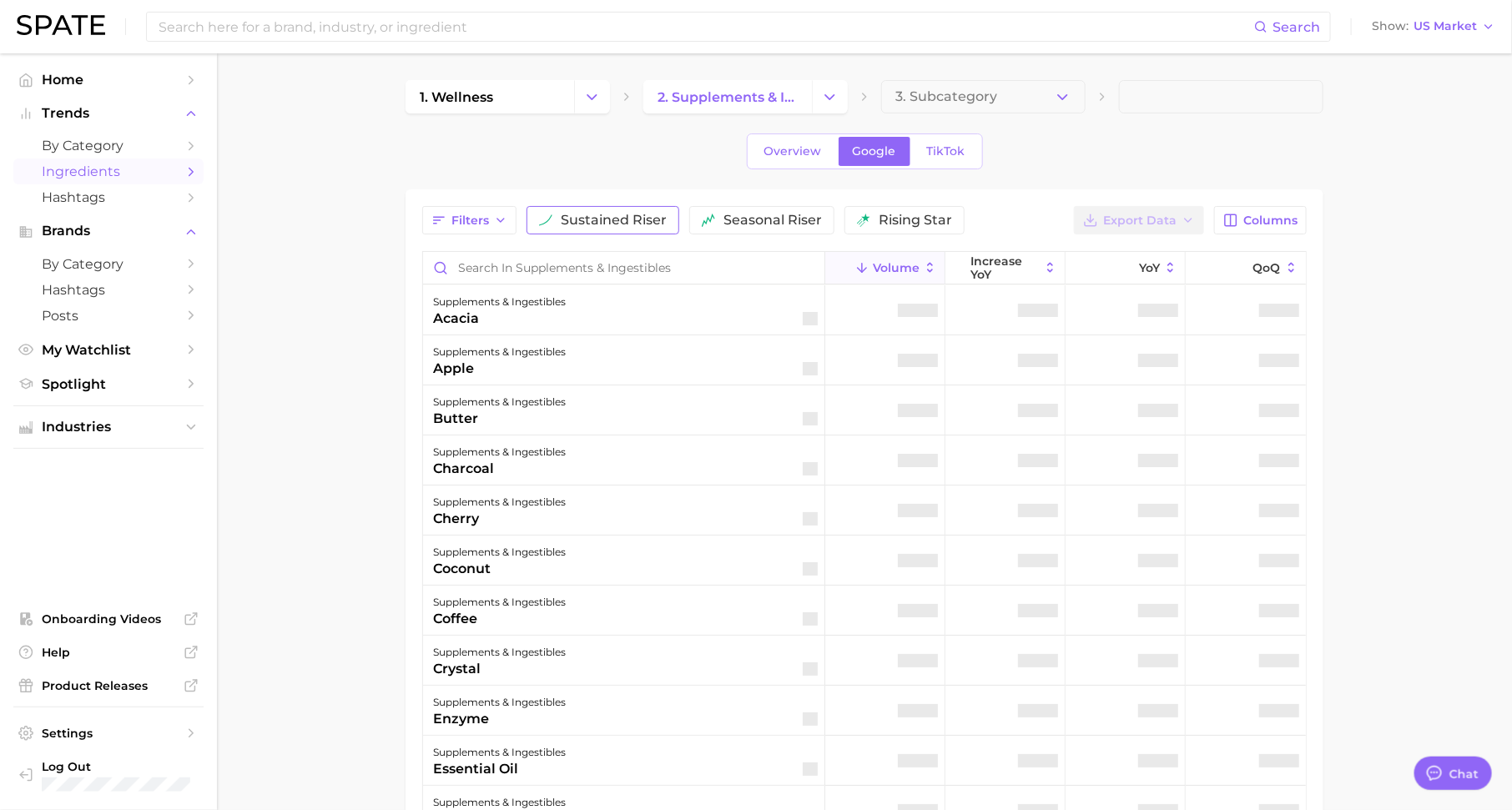
click at [563, 222] on span "sustained riser" at bounding box center [613, 220] width 106 height 14
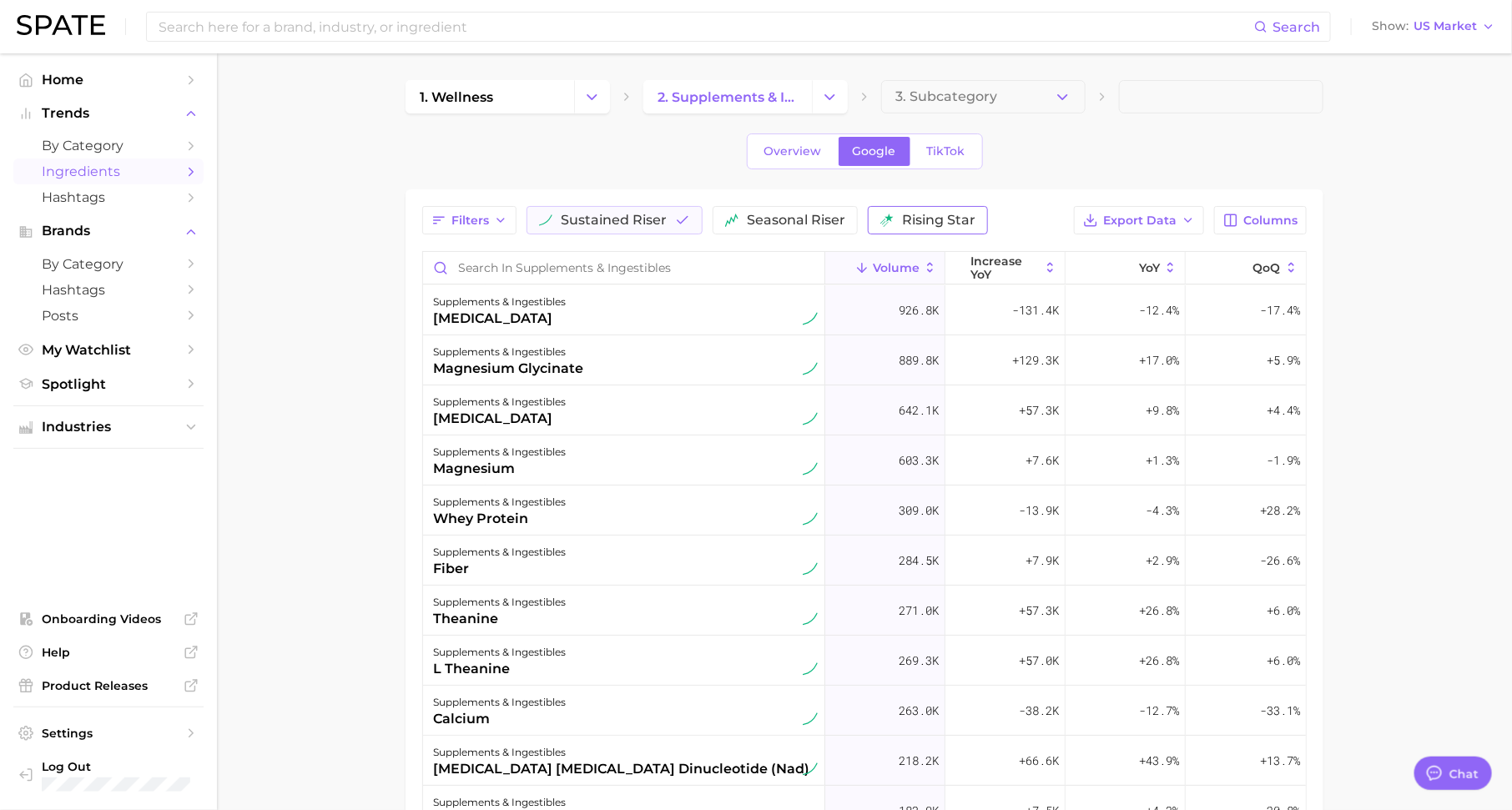
click at [882, 216] on img "button" at bounding box center [887, 220] width 14 height 14
click at [647, 208] on button "sustained riser" at bounding box center [614, 220] width 176 height 28
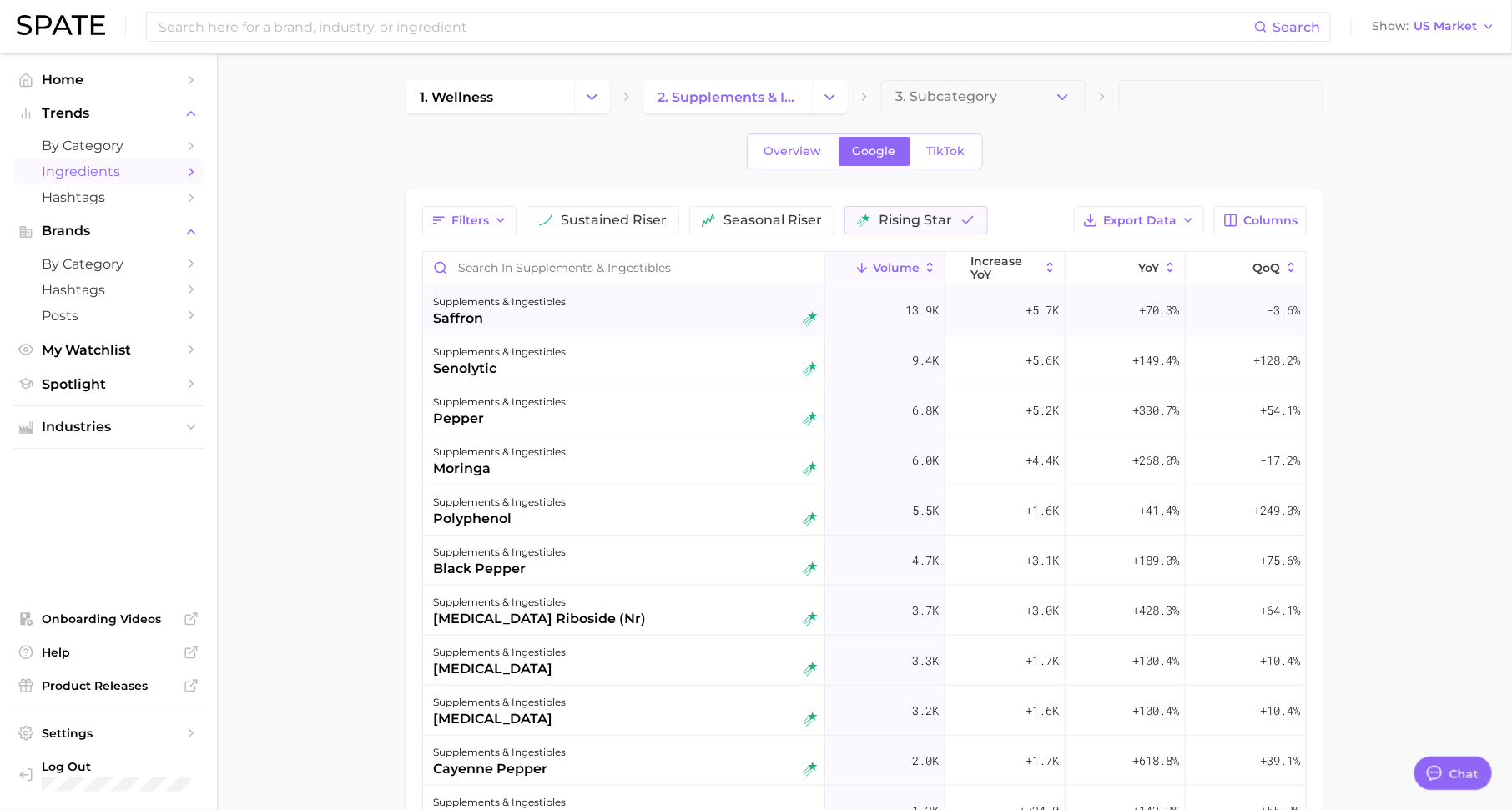
click at [666, 310] on div "supplements & ingestibles saffron" at bounding box center [624, 310] width 384 height 37
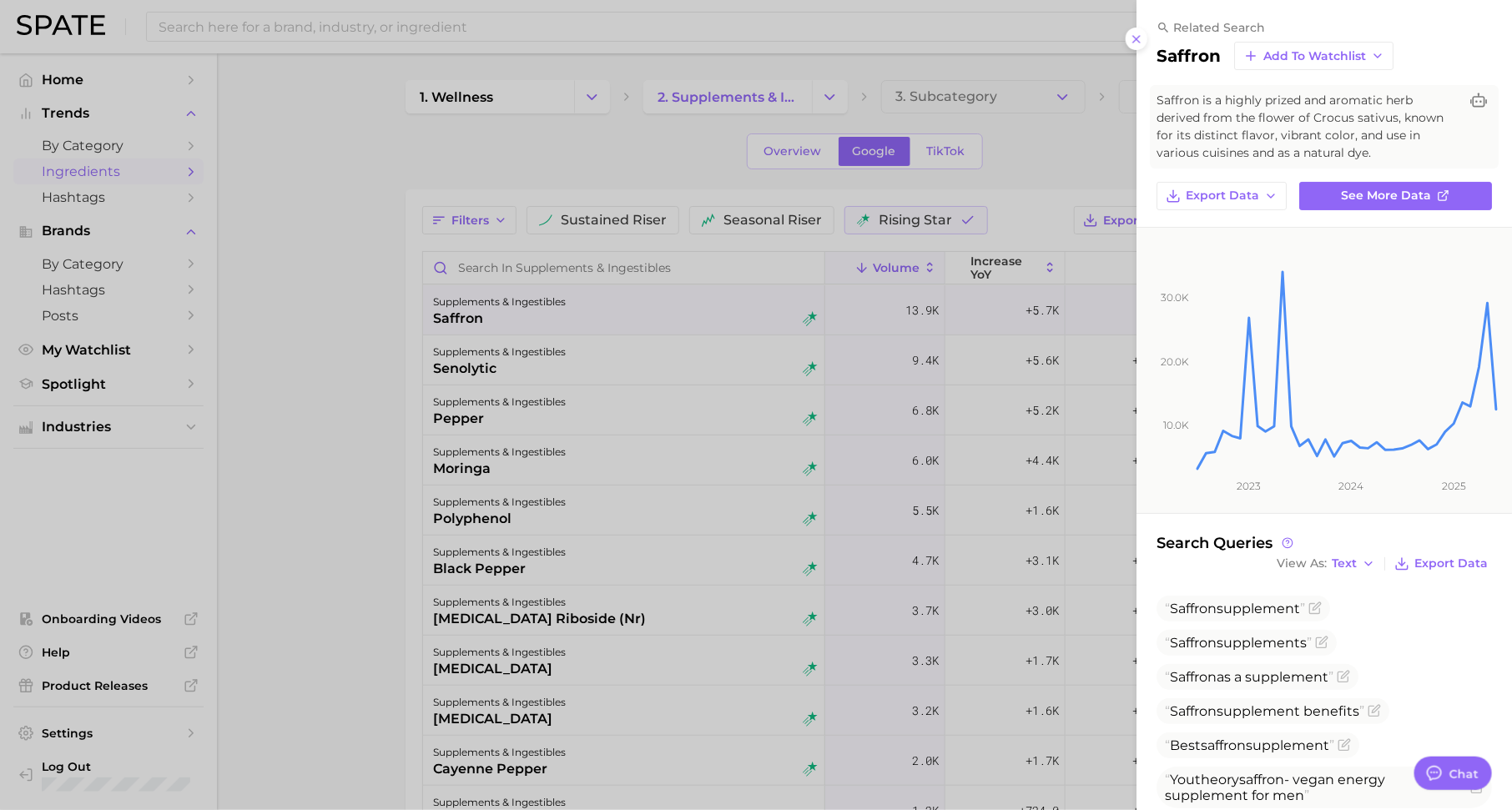
click at [801, 457] on div at bounding box center [756, 405] width 1512 height 810
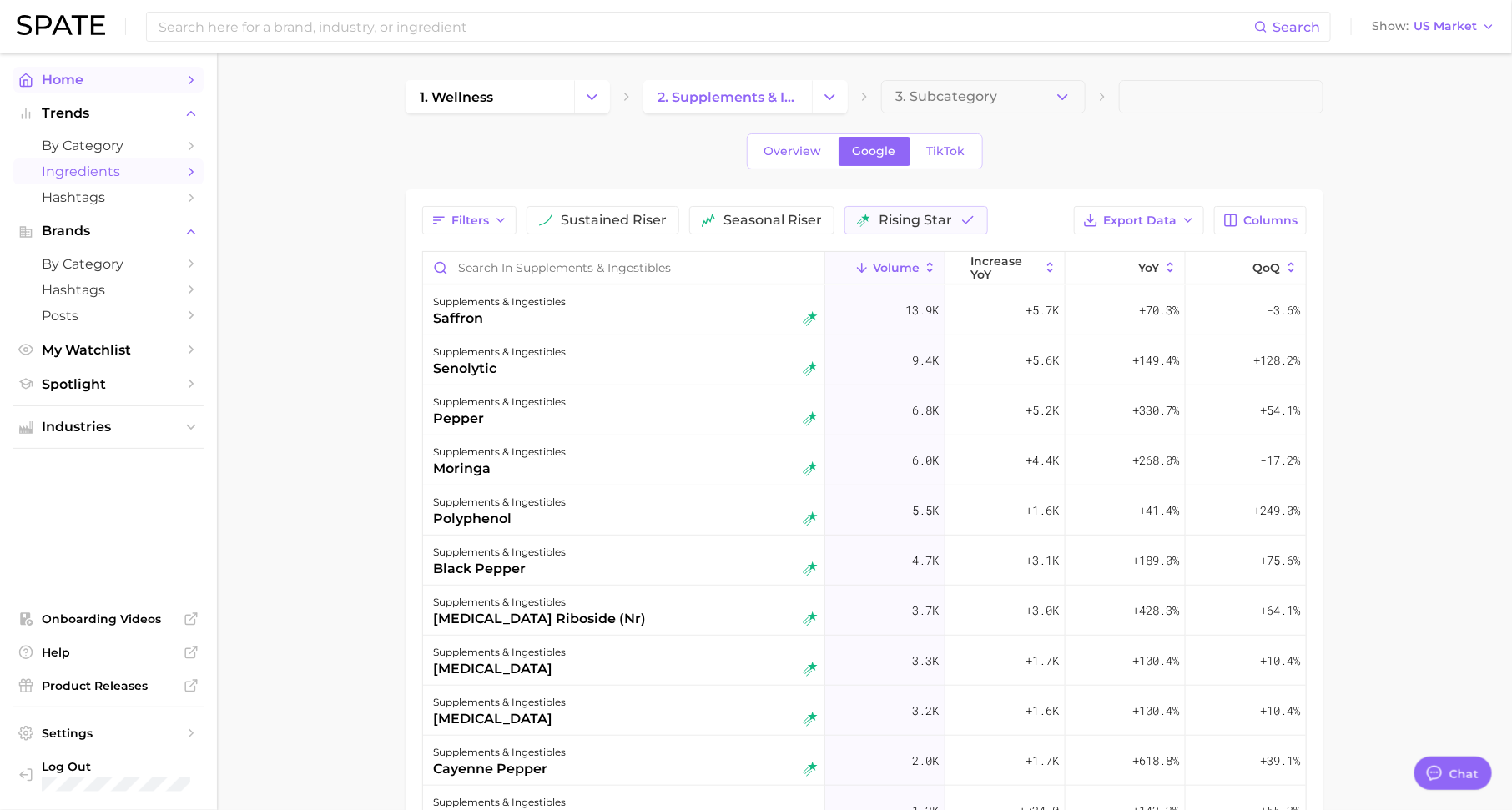
click at [151, 78] on span "Home" at bounding box center [108, 79] width 134 height 16
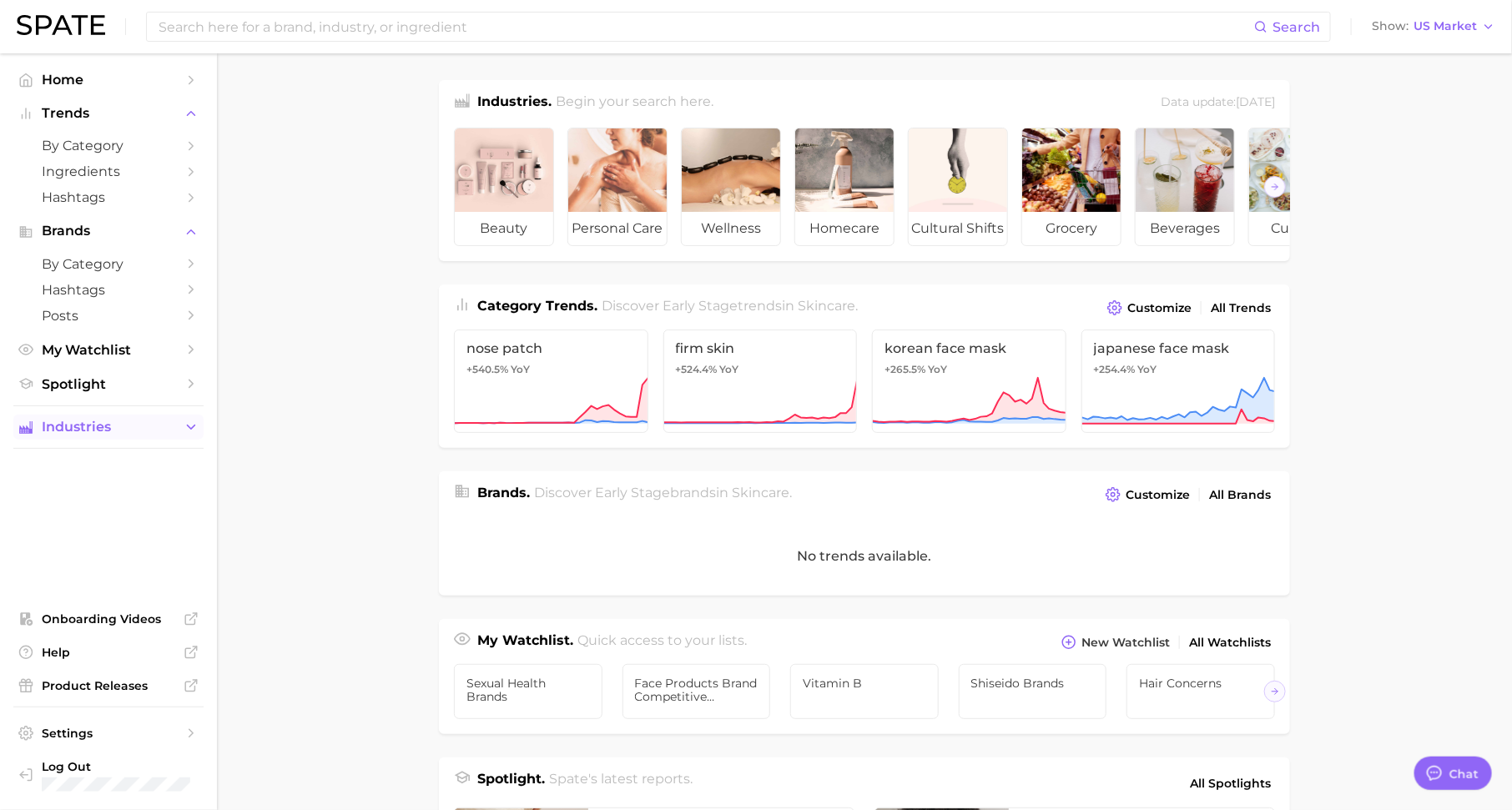
click at [190, 428] on icon "Sidebar" at bounding box center [191, 427] width 15 height 15
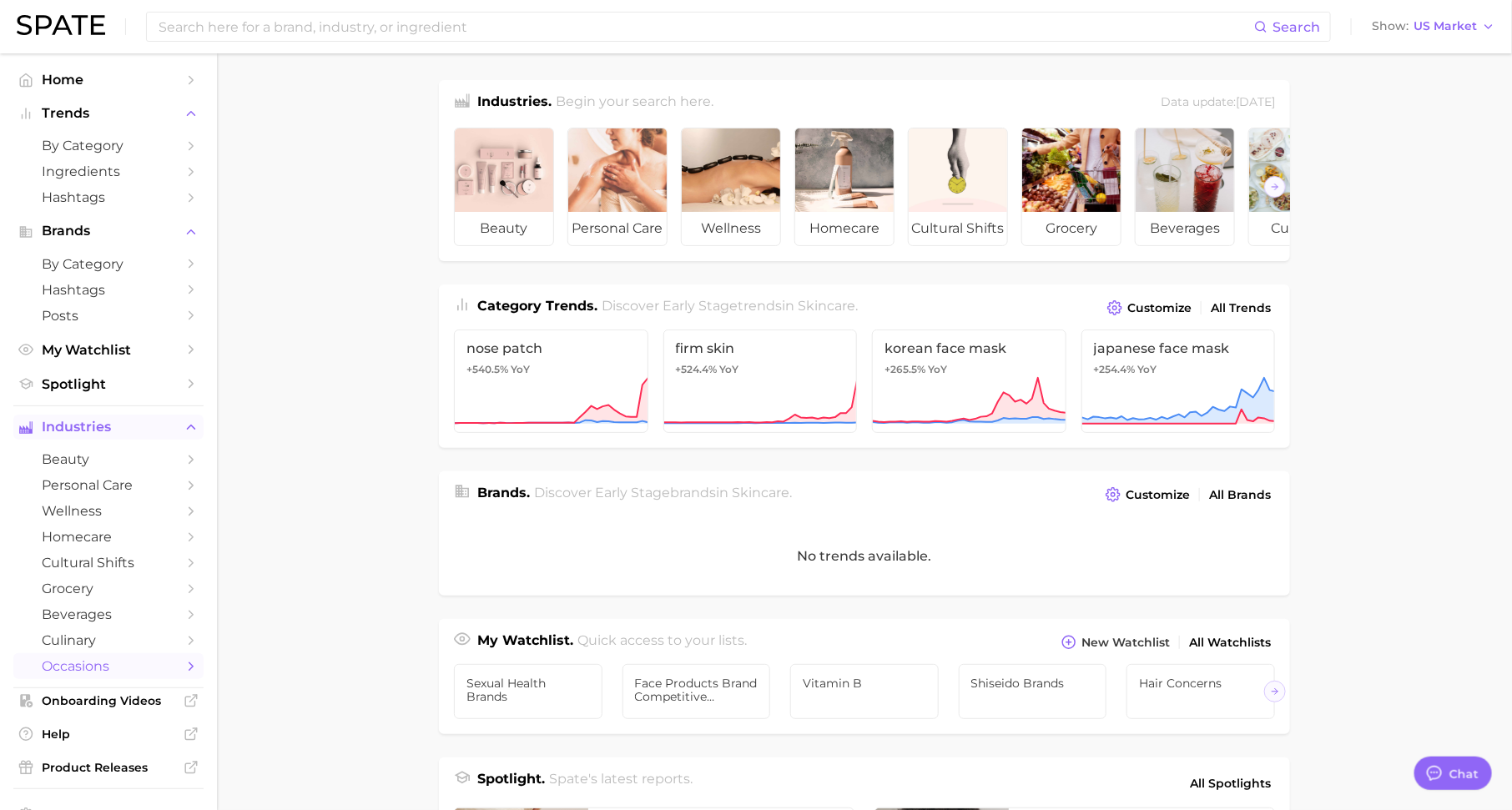
click at [118, 674] on span "occasions" at bounding box center [108, 666] width 134 height 16
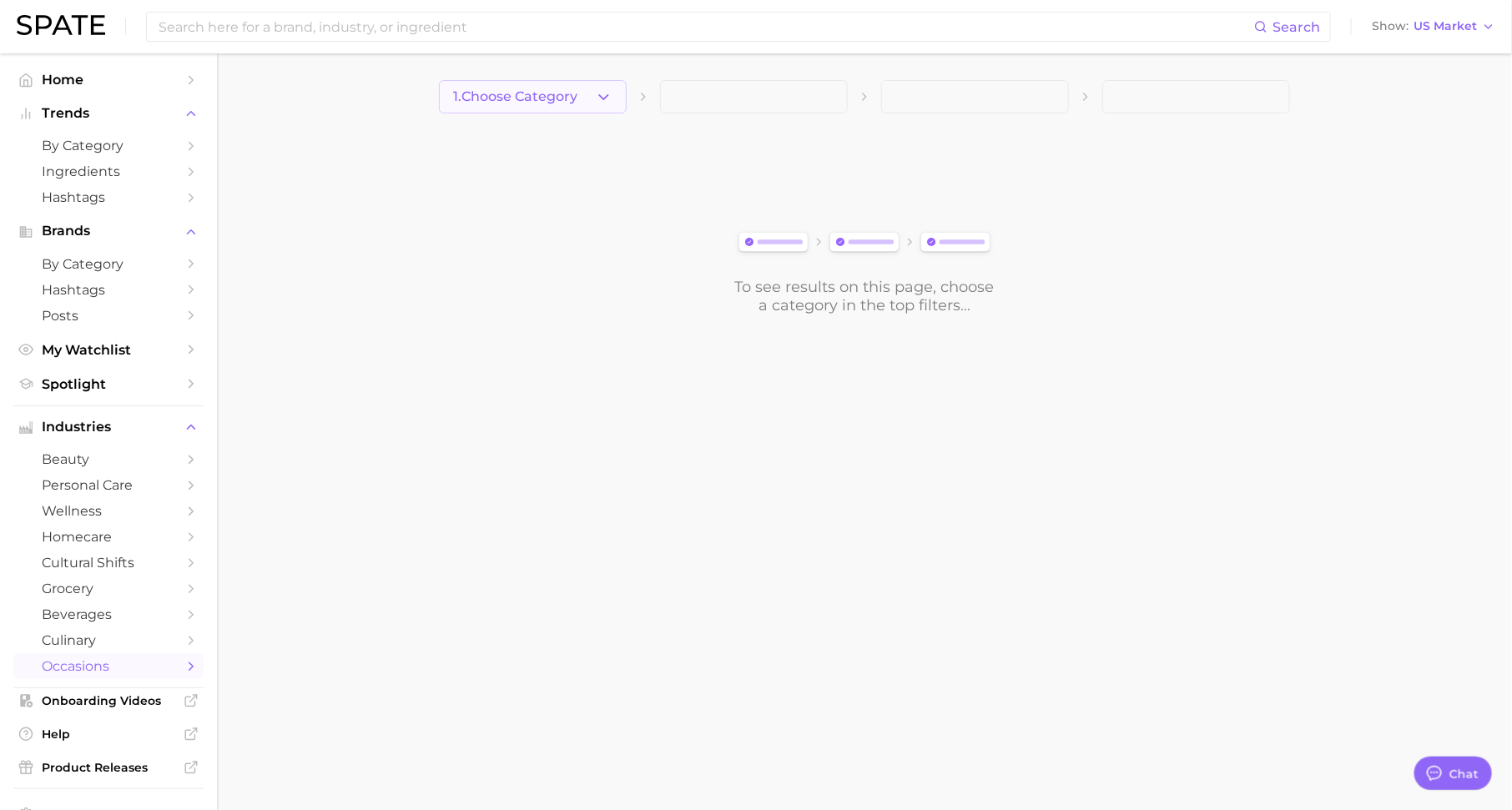
click at [520, 94] on span "1. Choose Category" at bounding box center [515, 96] width 125 height 15
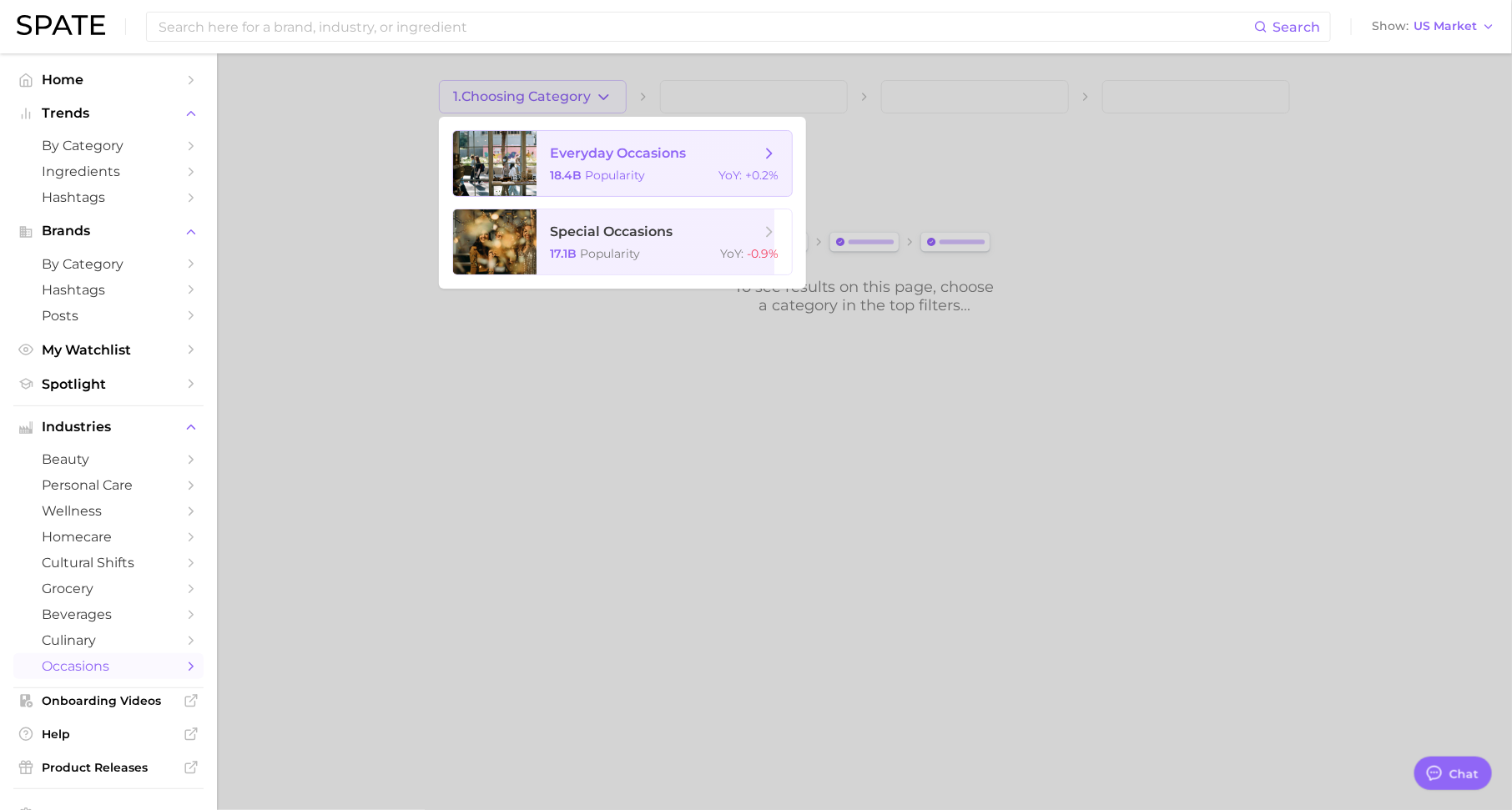
click at [553, 162] on span "everyday occasions 18.4b Popularity YoY : +0.2%" at bounding box center [664, 163] width 255 height 65
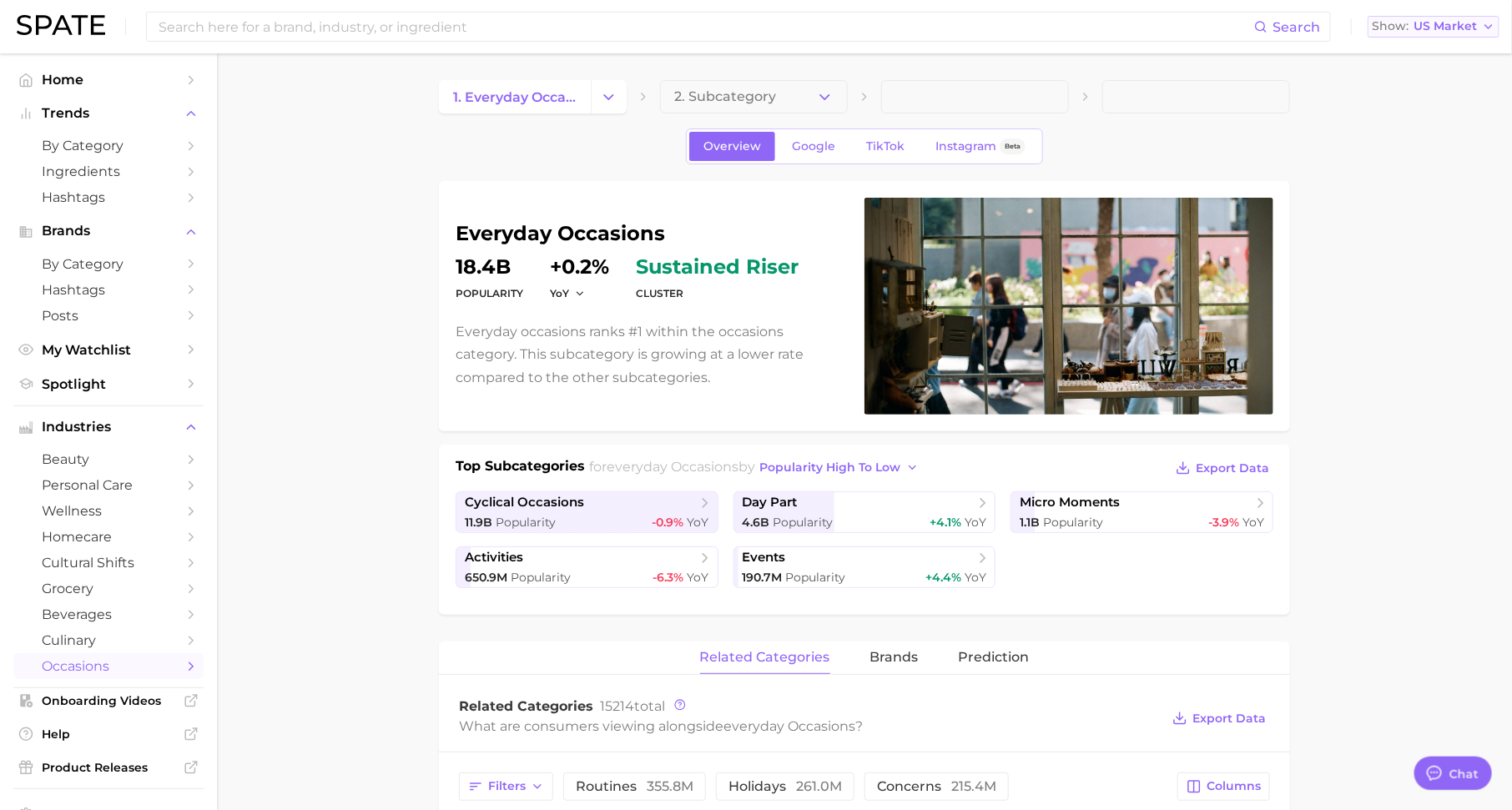
click at [1442, 23] on span "US Market" at bounding box center [1444, 27] width 63 height 9
click at [768, 240] on h1 "everyday occasions" at bounding box center [650, 234] width 389 height 20
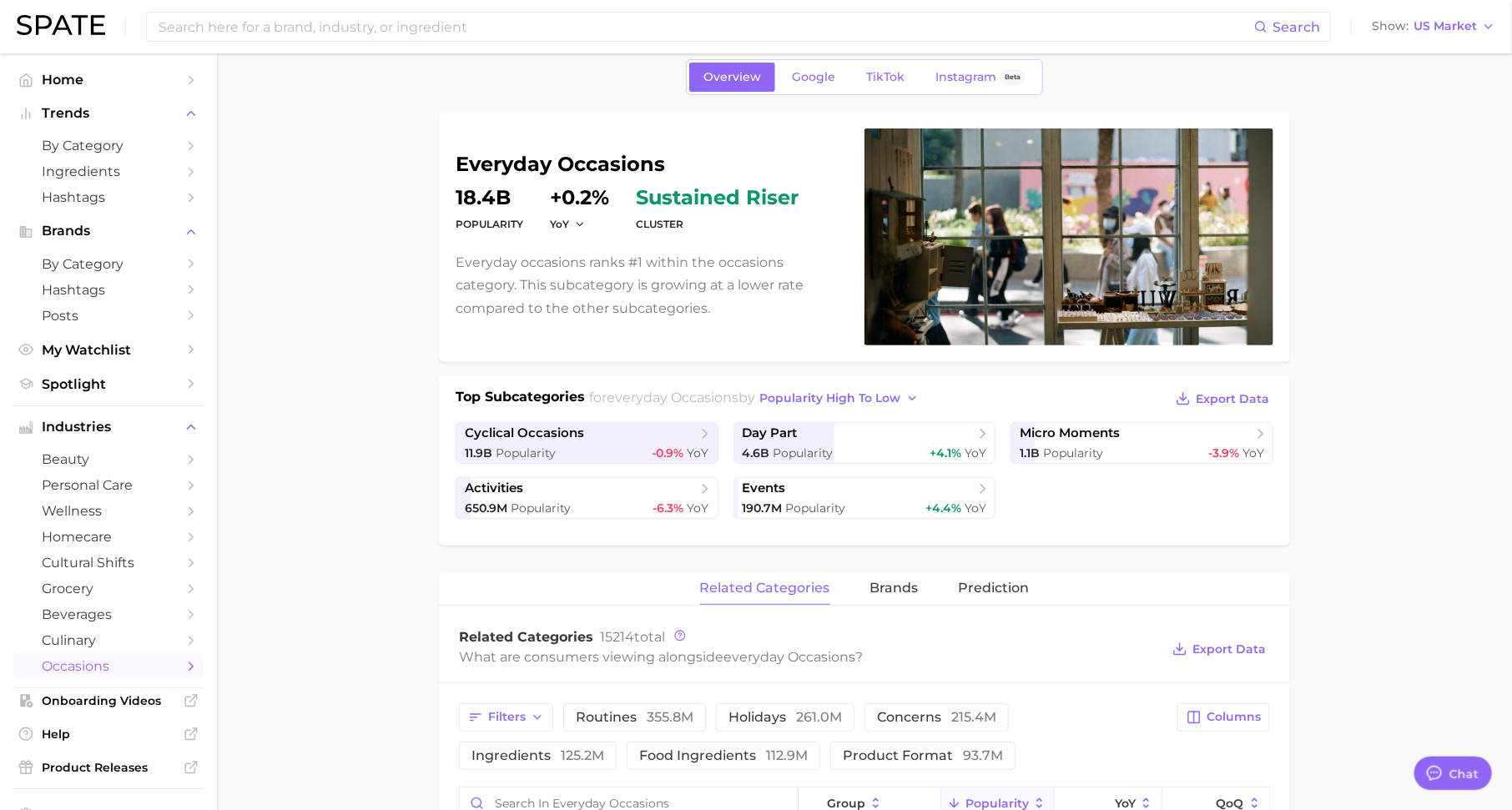
scroll to position [71, 0]
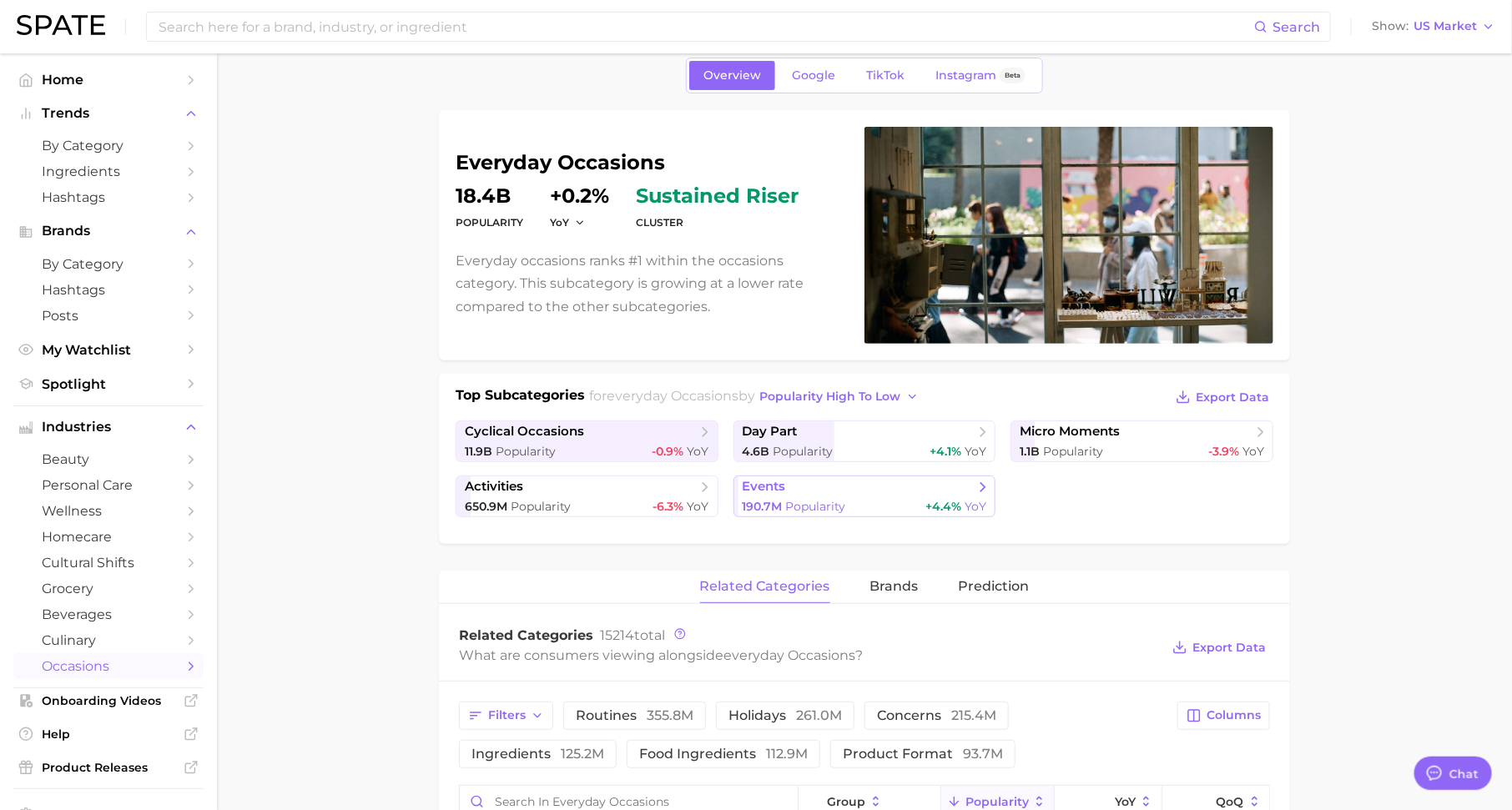
click at [867, 499] on div "190.7m Popularity +4.4% YoY" at bounding box center [865, 506] width 245 height 16
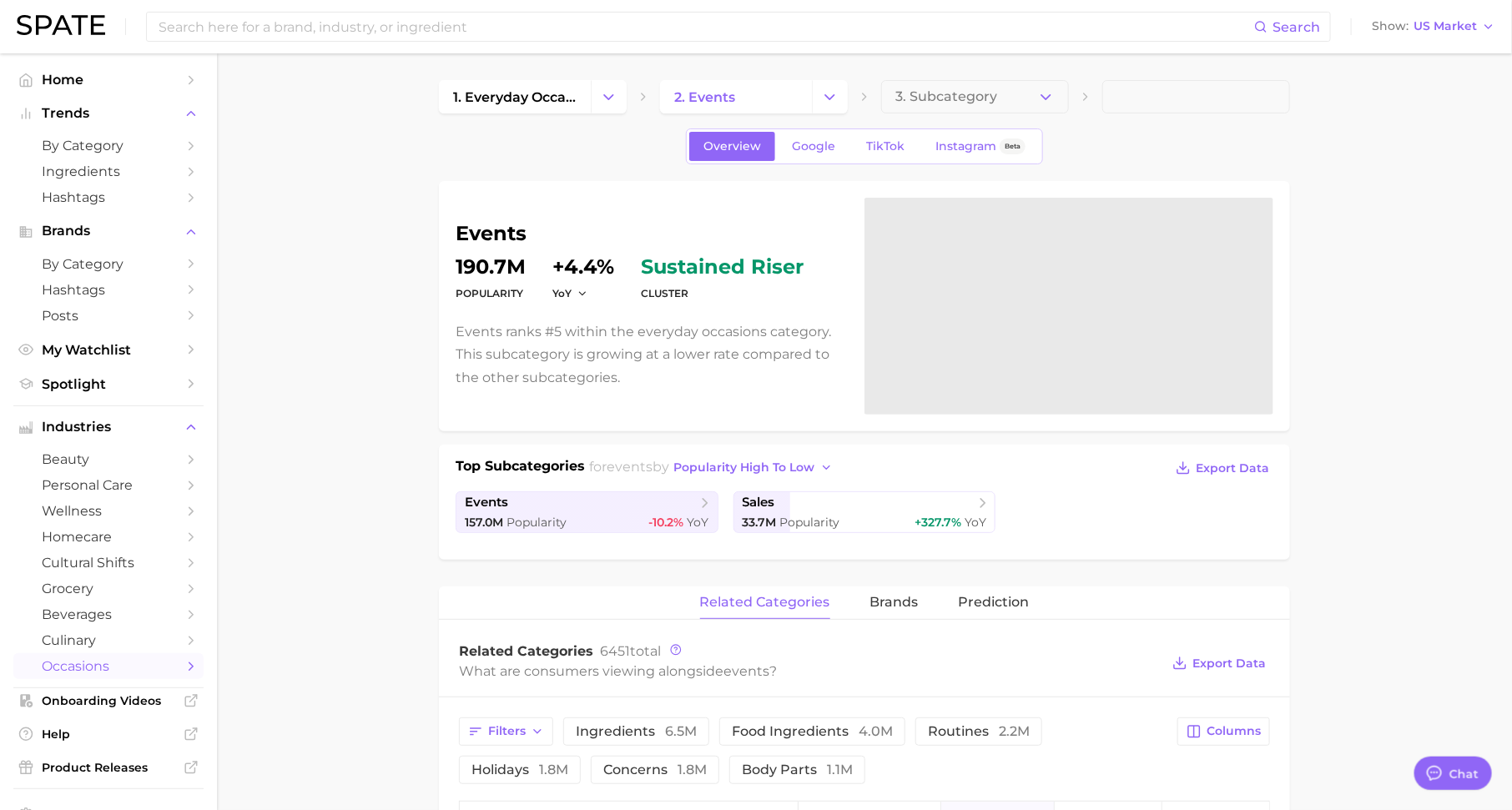
scroll to position [19, 0]
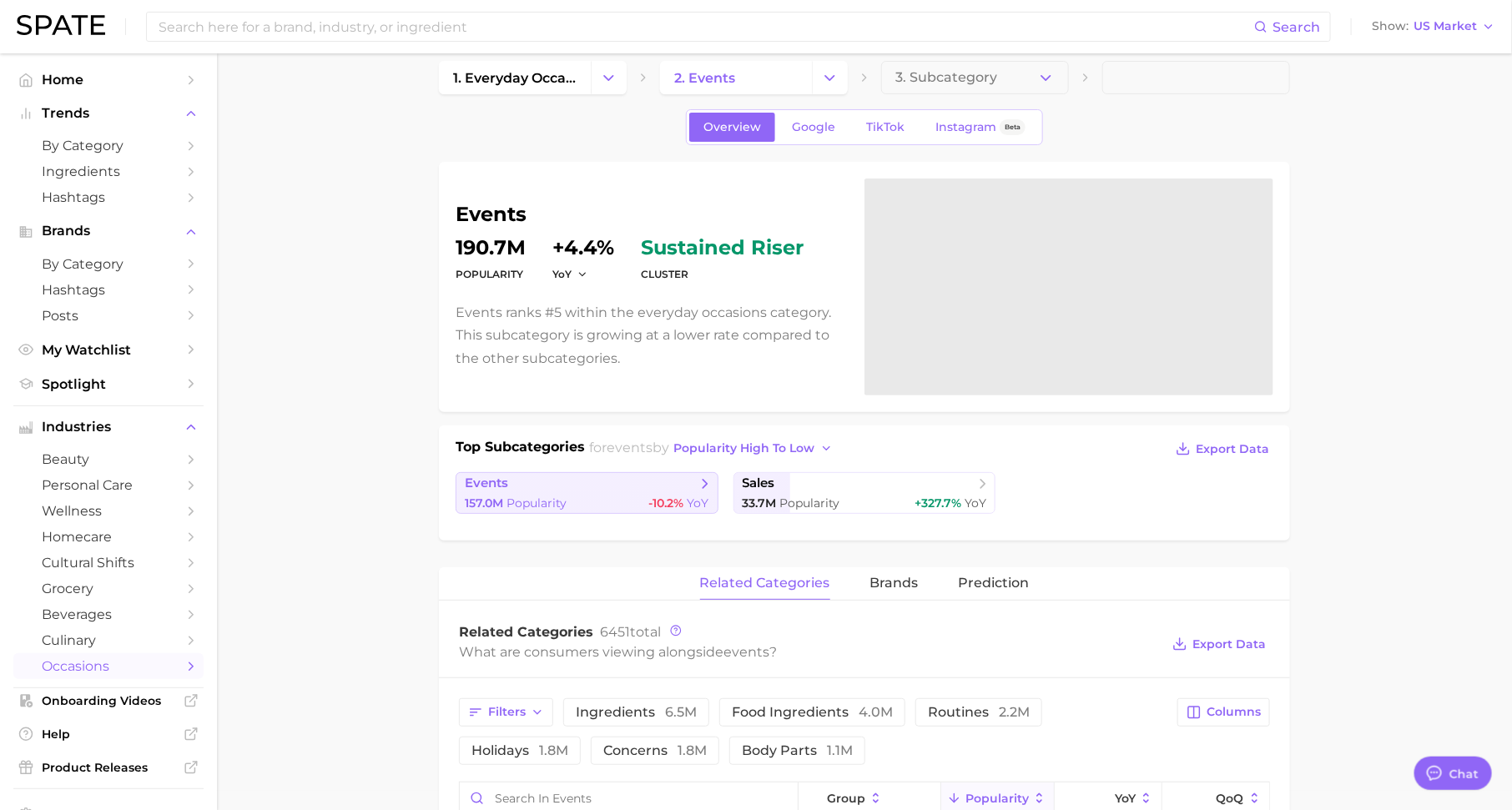
click at [650, 485] on span "events" at bounding box center [580, 484] width 232 height 17
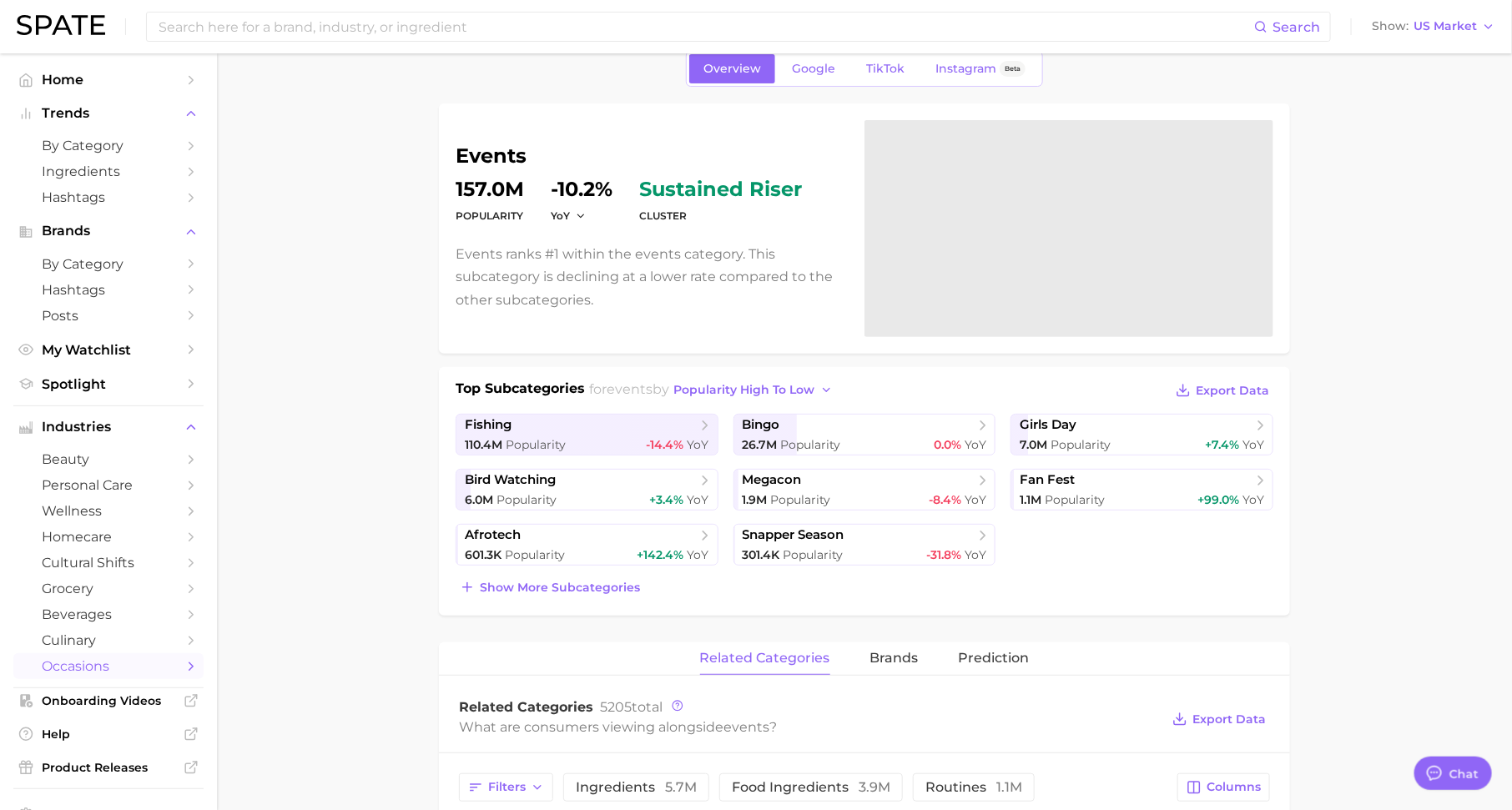
scroll to position [86, 0]
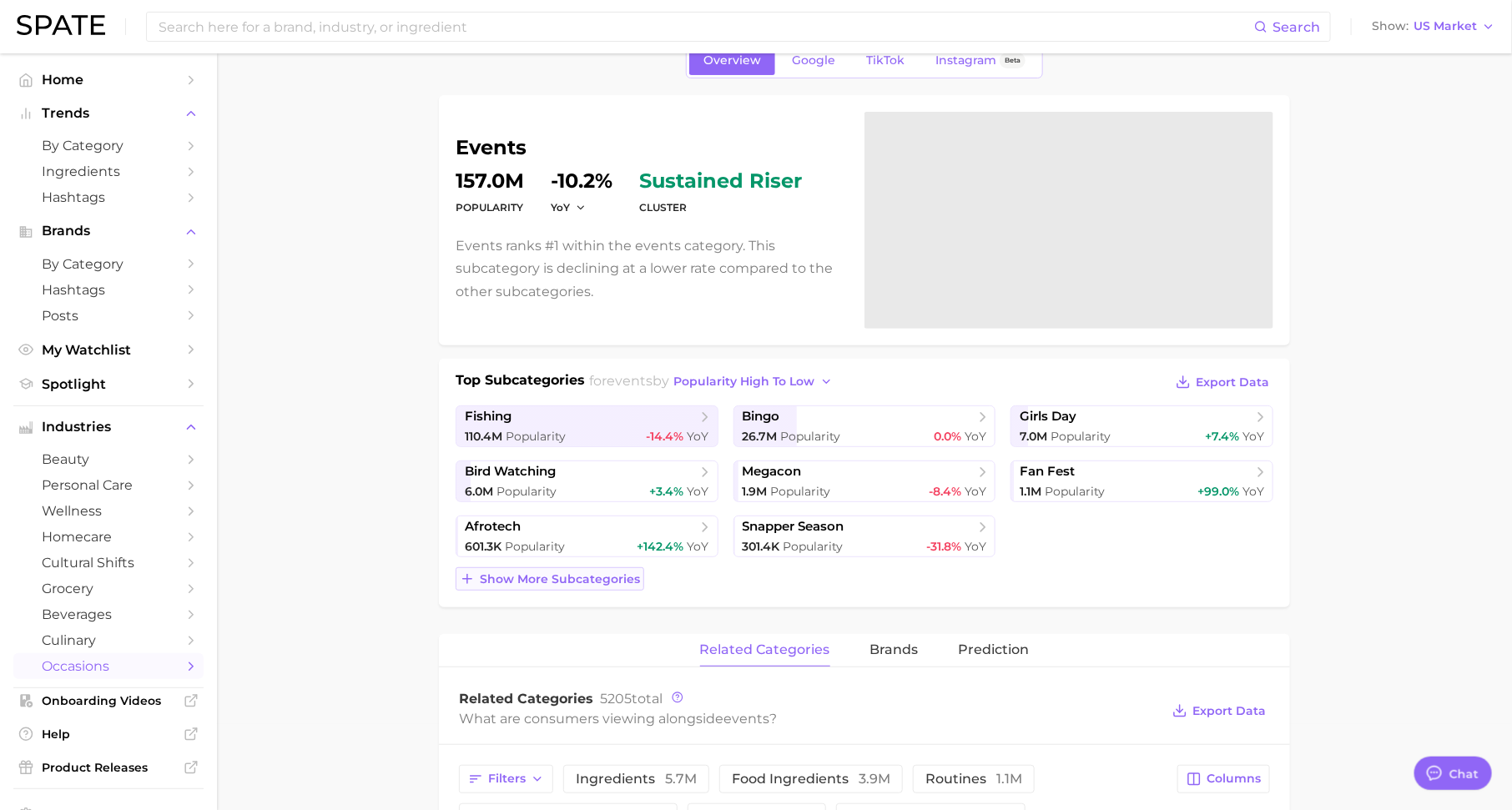
click at [575, 586] on button "Show more subcategories" at bounding box center [550, 579] width 189 height 23
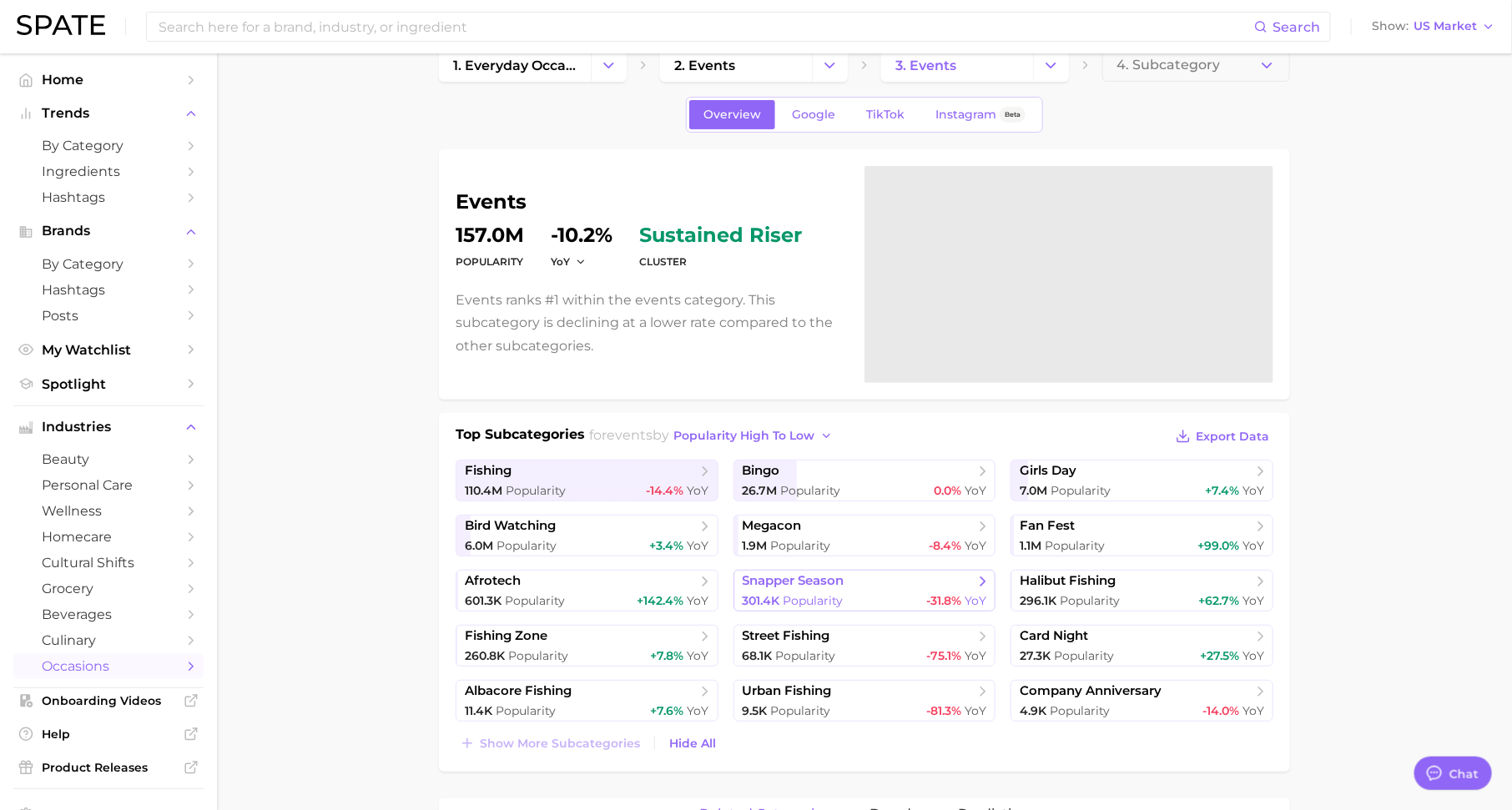
scroll to position [31, 0]
click at [550, 70] on span "1. everyday occasions" at bounding box center [514, 66] width 124 height 16
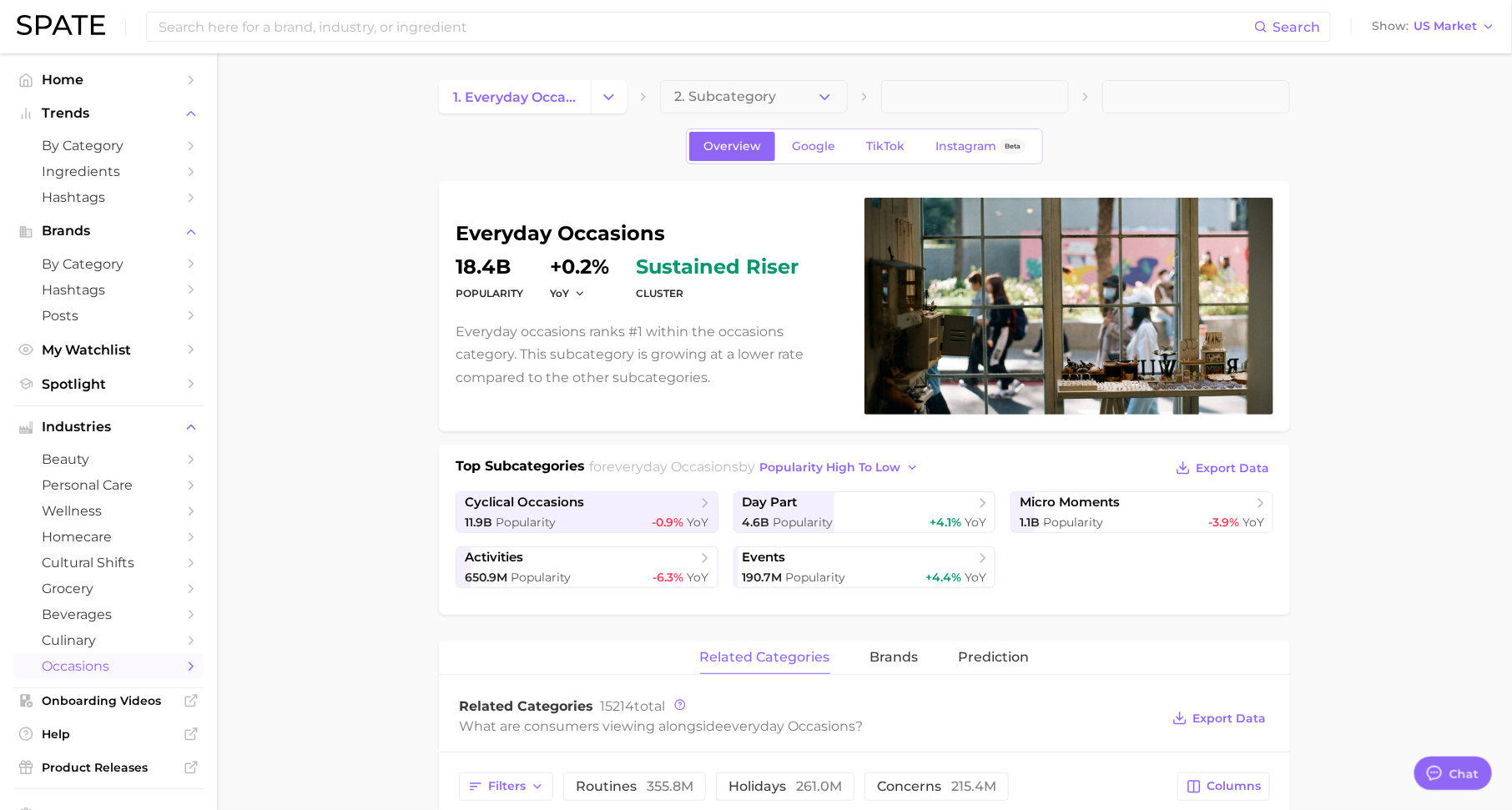
scroll to position [38, 0]
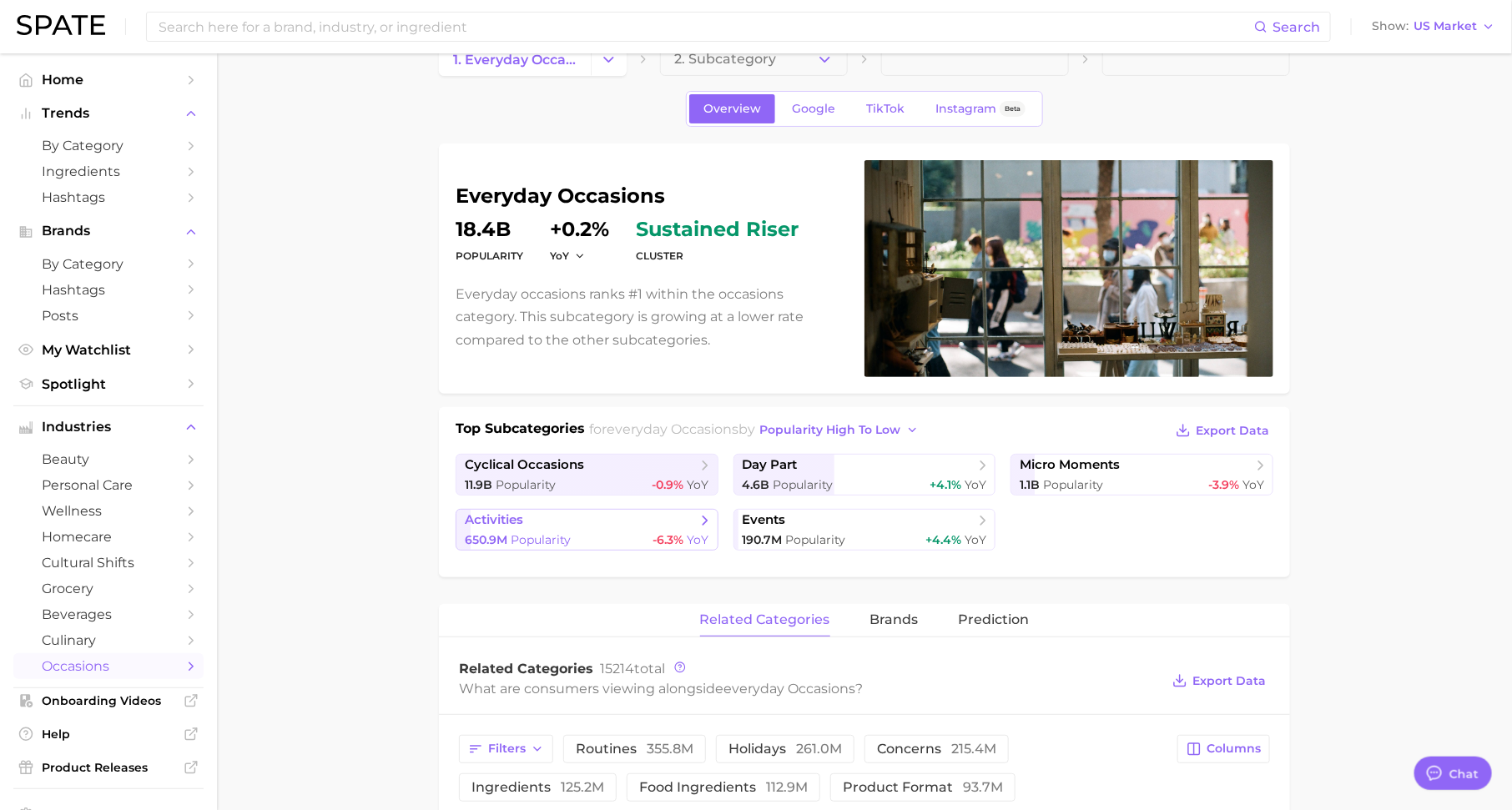
click at [650, 527] on link "activities 650.9m Popularity -6.3% YoY" at bounding box center [587, 529] width 263 height 41
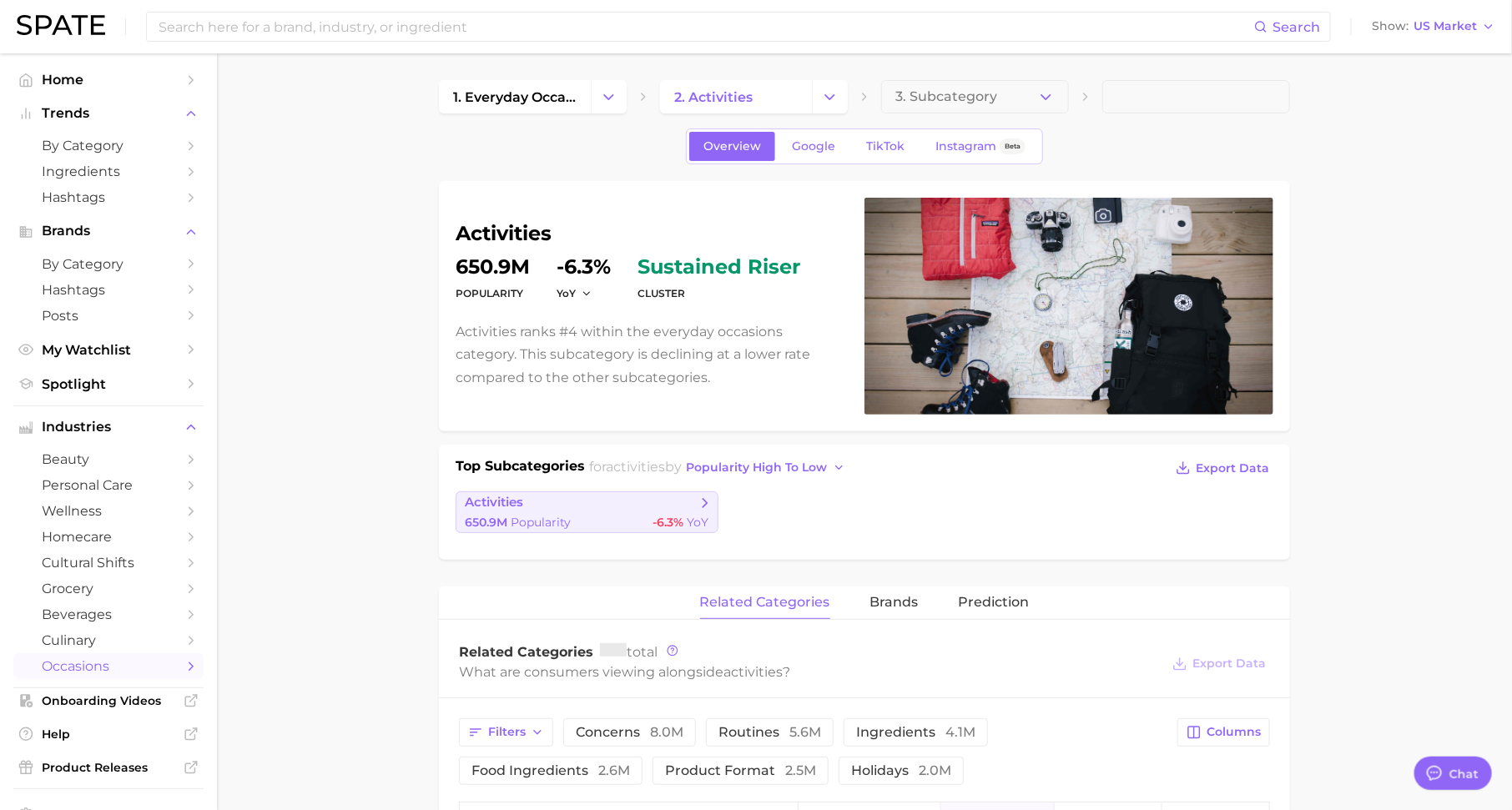
click at [644, 524] on div "650.9m Popularity -6.3% YoY" at bounding box center [587, 522] width 245 height 16
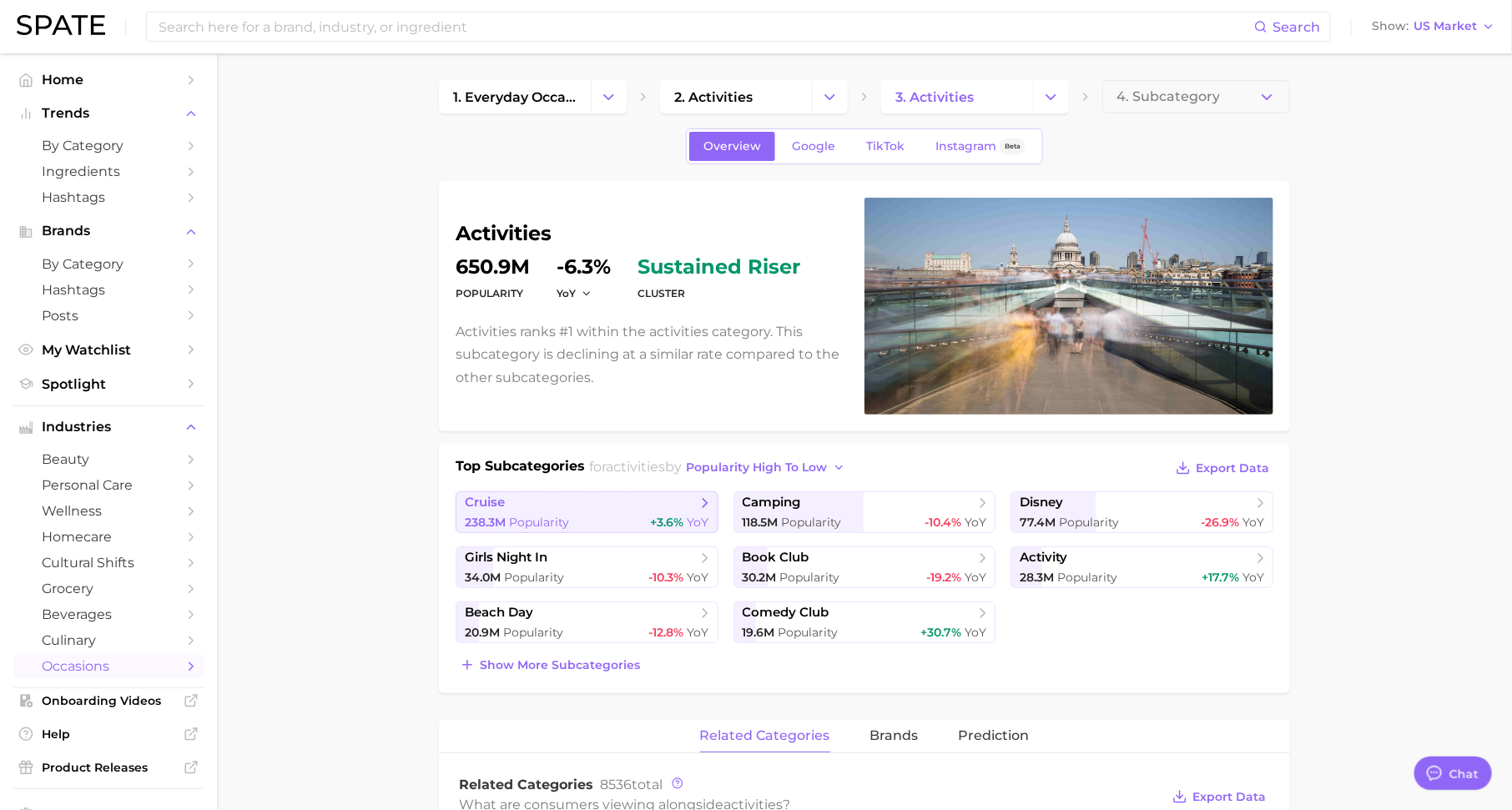
click at [671, 516] on span "+3.6%" at bounding box center [668, 522] width 33 height 15
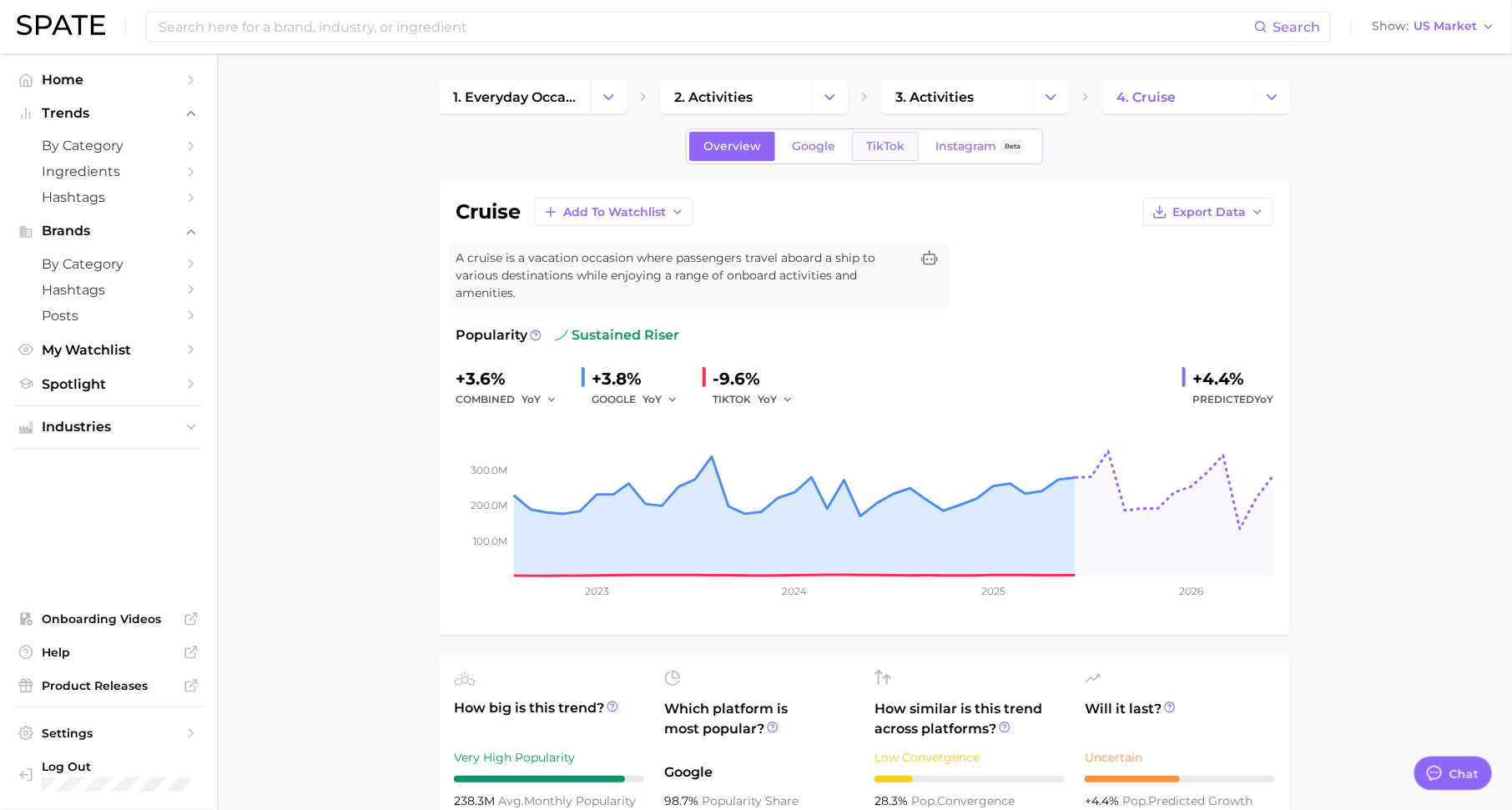
click at [879, 155] on link "TikTok" at bounding box center [885, 147] width 67 height 29
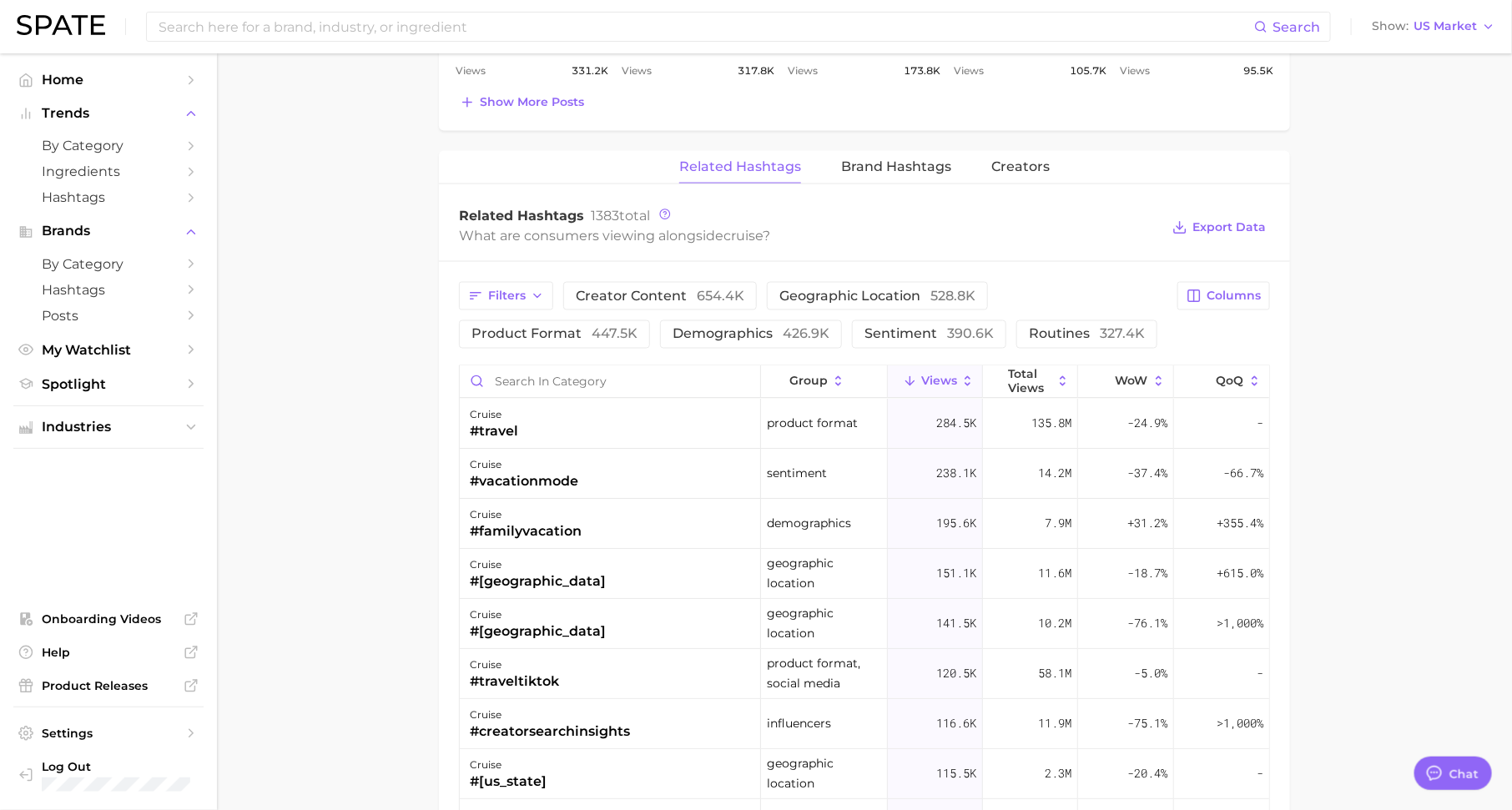
scroll to position [1216, 0]
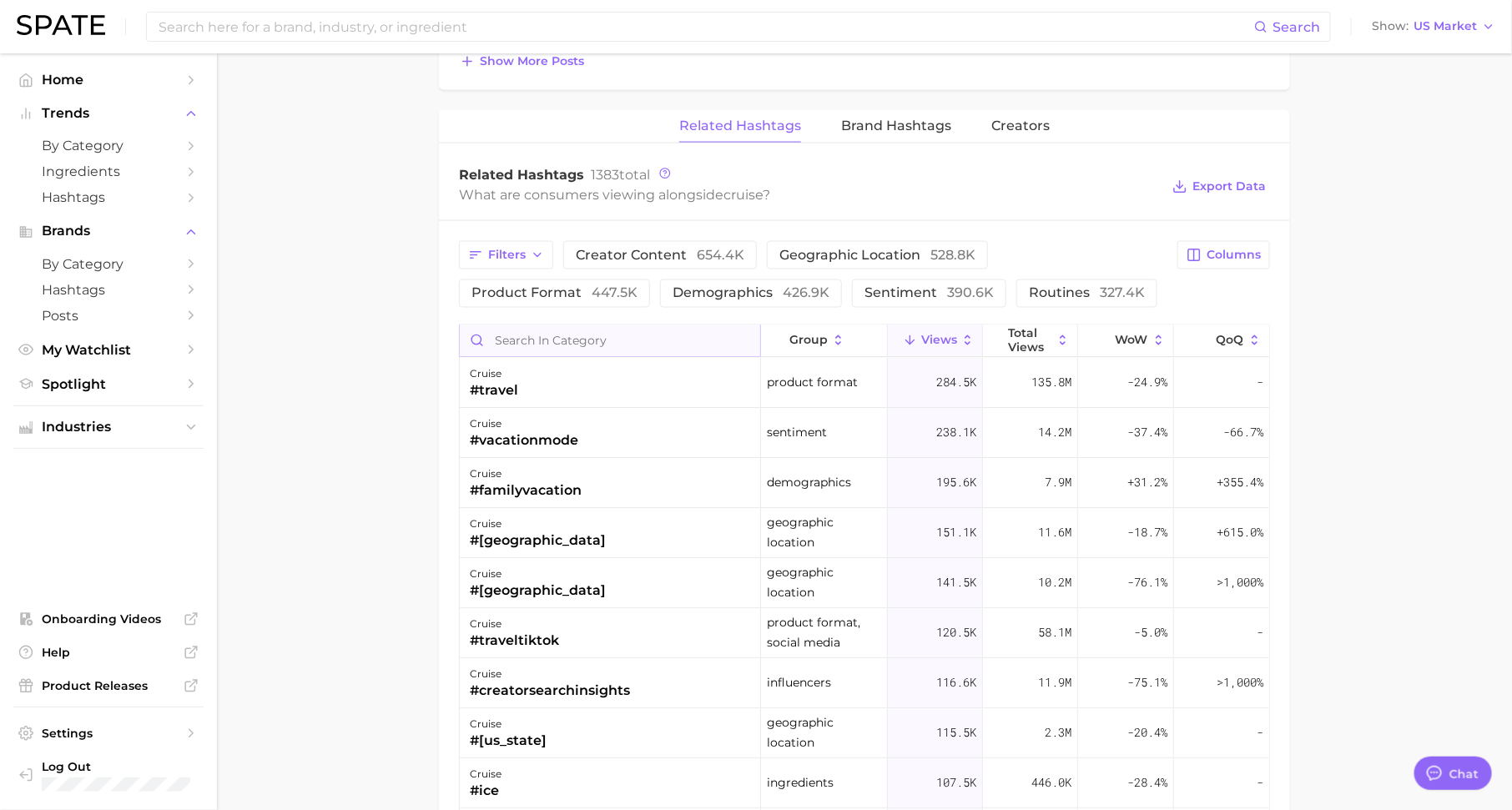
click at [655, 328] on input "Search in category" at bounding box center [610, 341] width 301 height 32
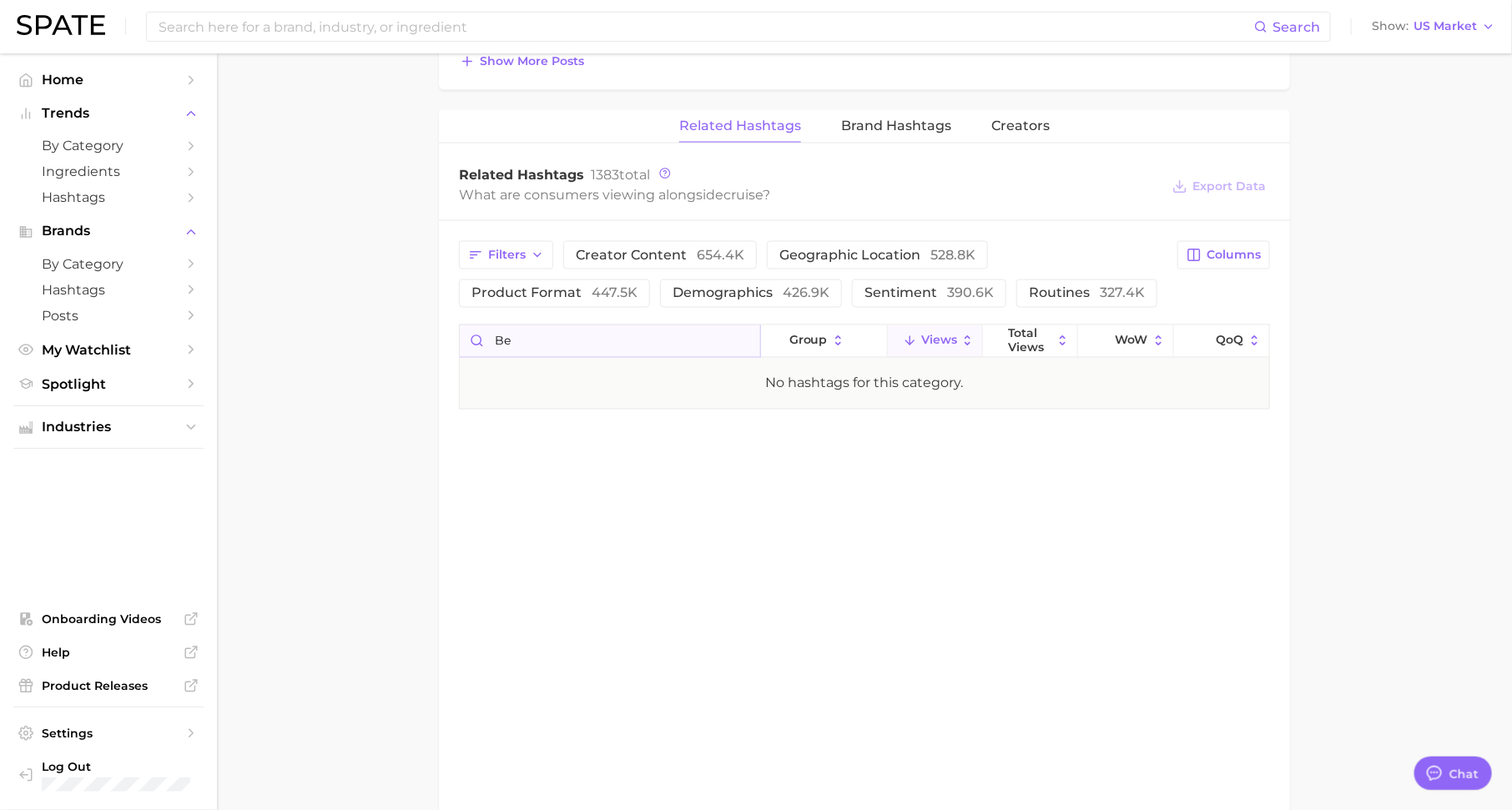
type input "b"
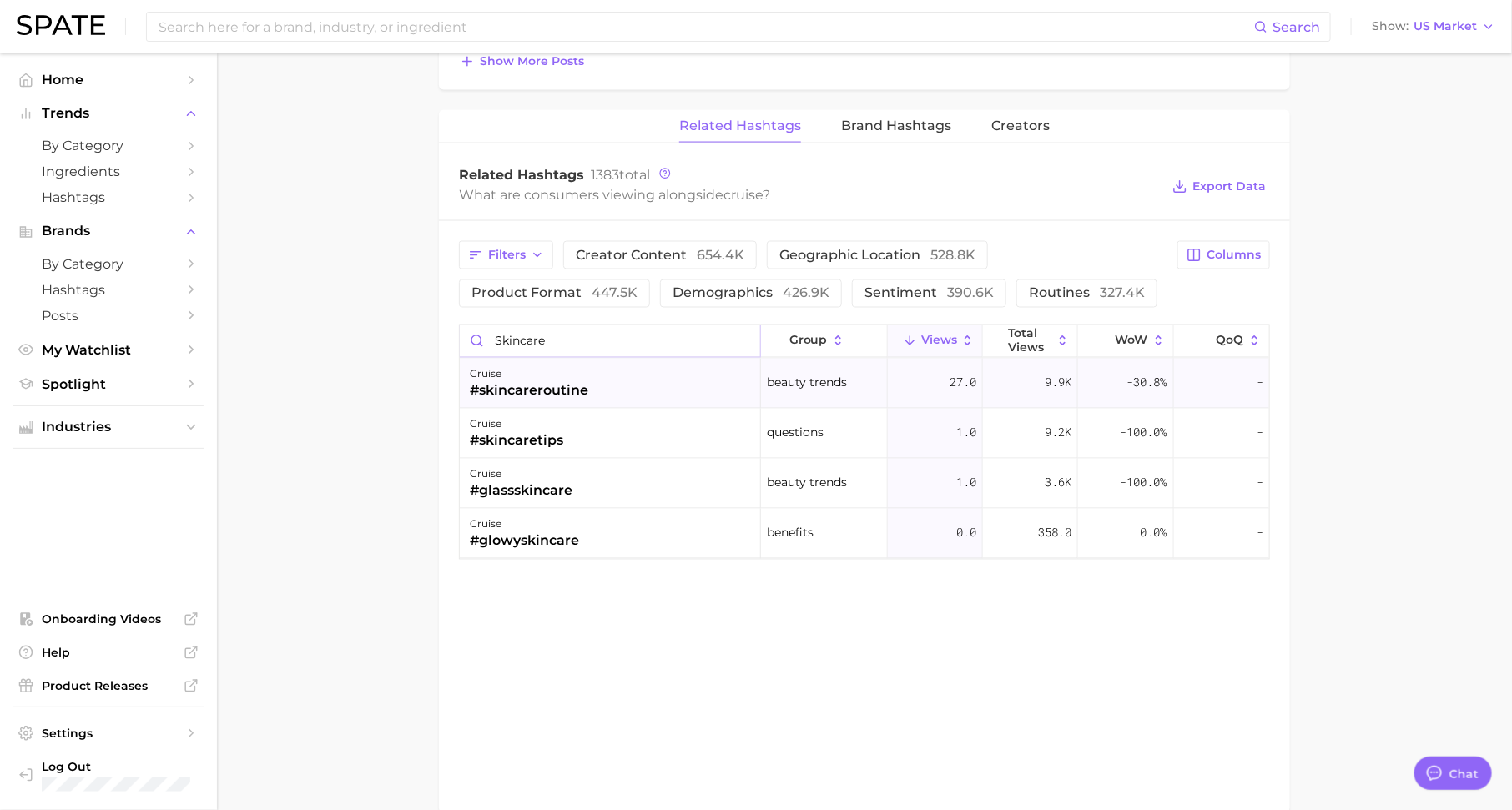
type input "skincare"
click at [661, 366] on div "cruise #skincareroutine" at bounding box center [610, 383] width 301 height 50
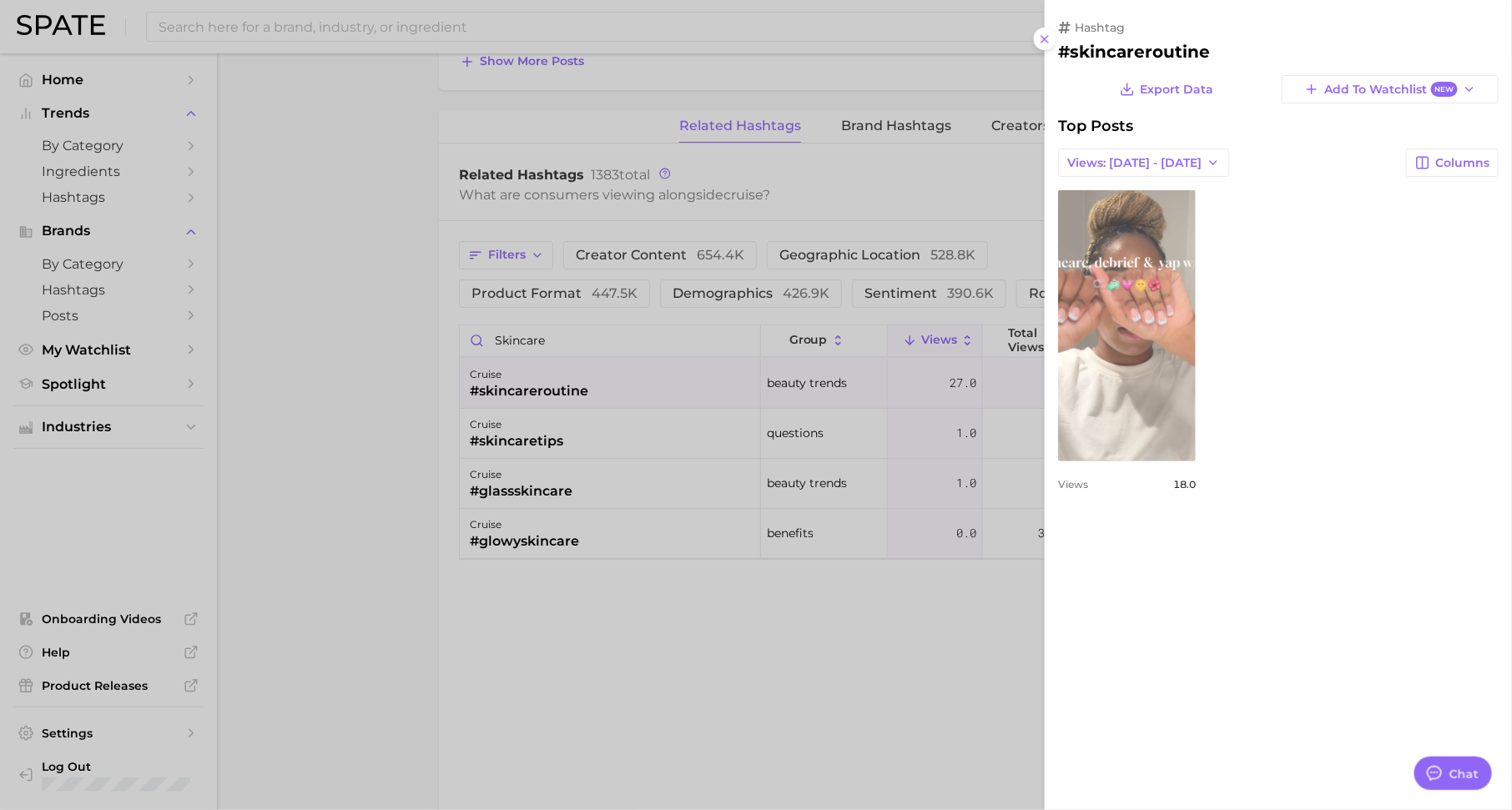
scroll to position [0, 0]
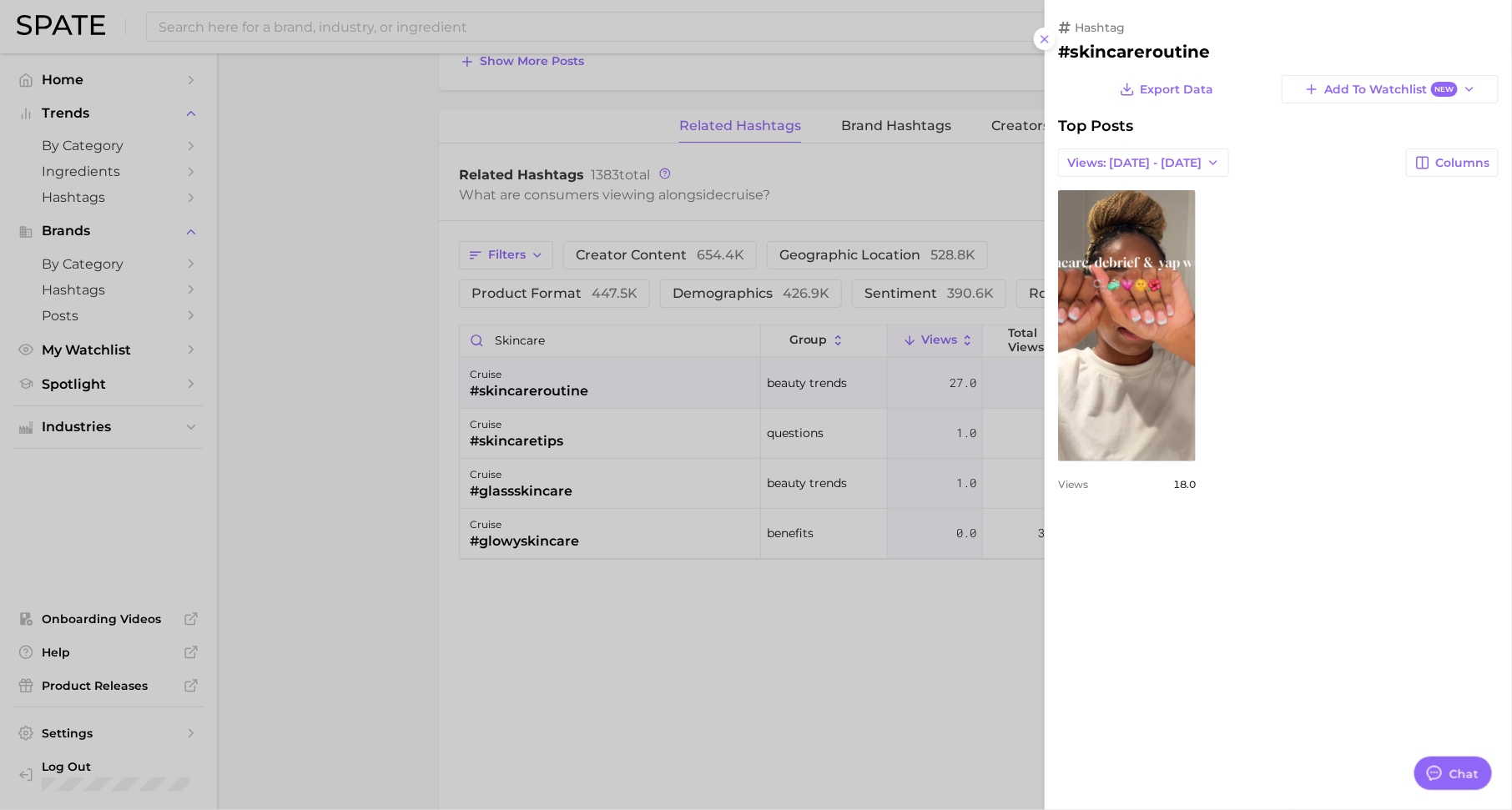
click at [743, 421] on div at bounding box center [756, 405] width 1512 height 810
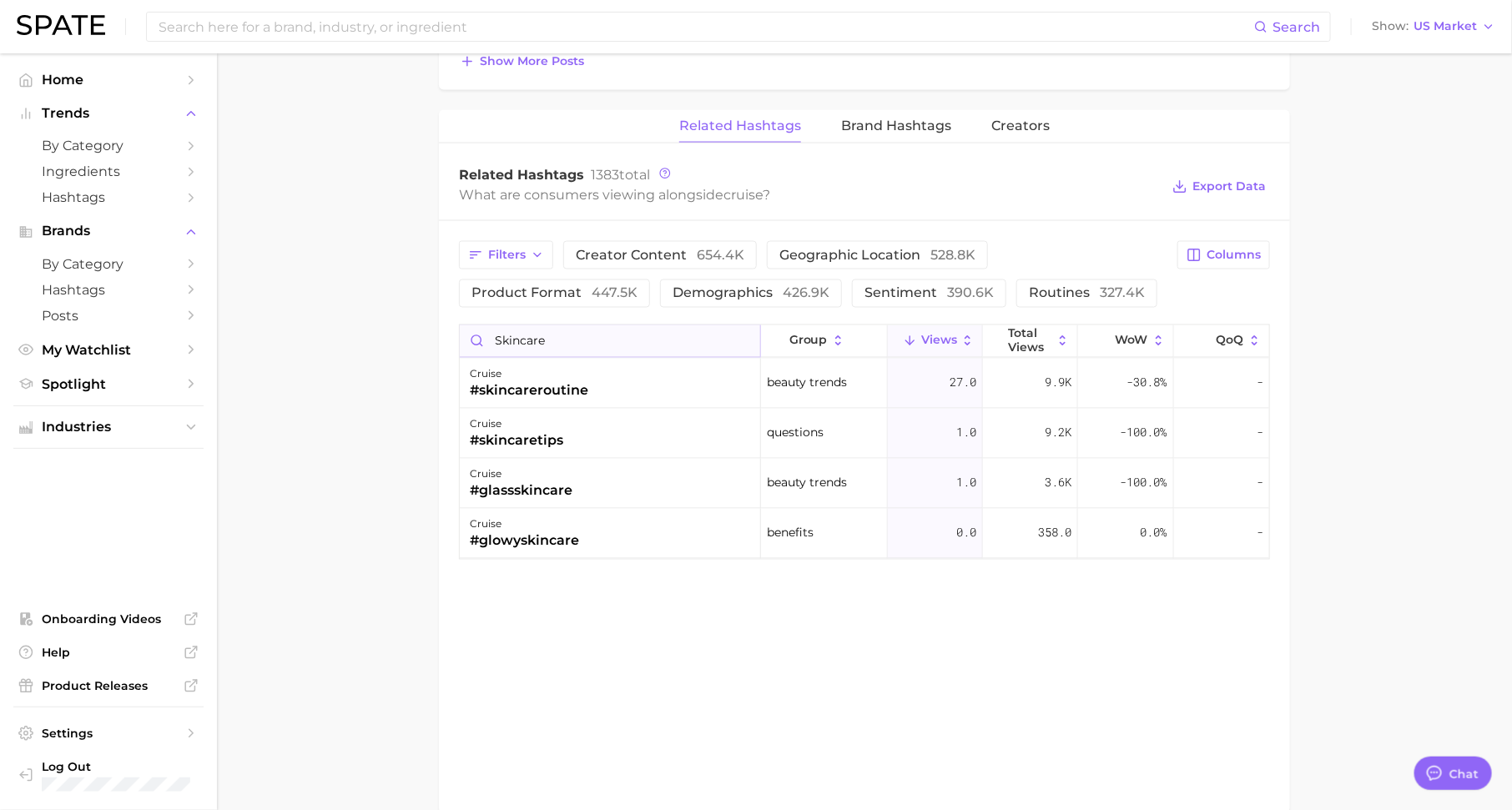
click at [745, 337] on input "skincare" at bounding box center [610, 341] width 301 height 32
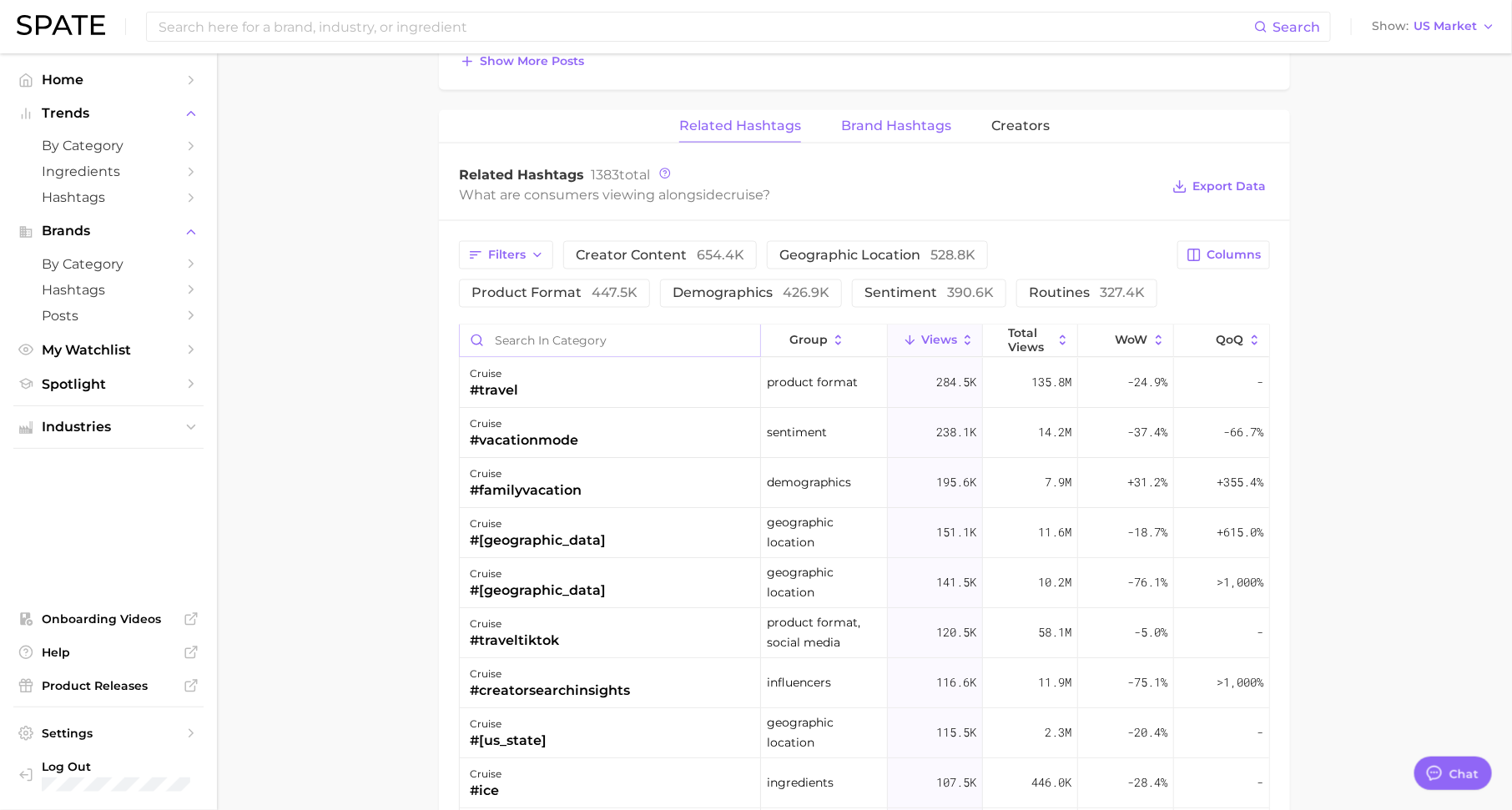
click at [891, 122] on span "Brand Hashtags" at bounding box center [896, 126] width 110 height 15
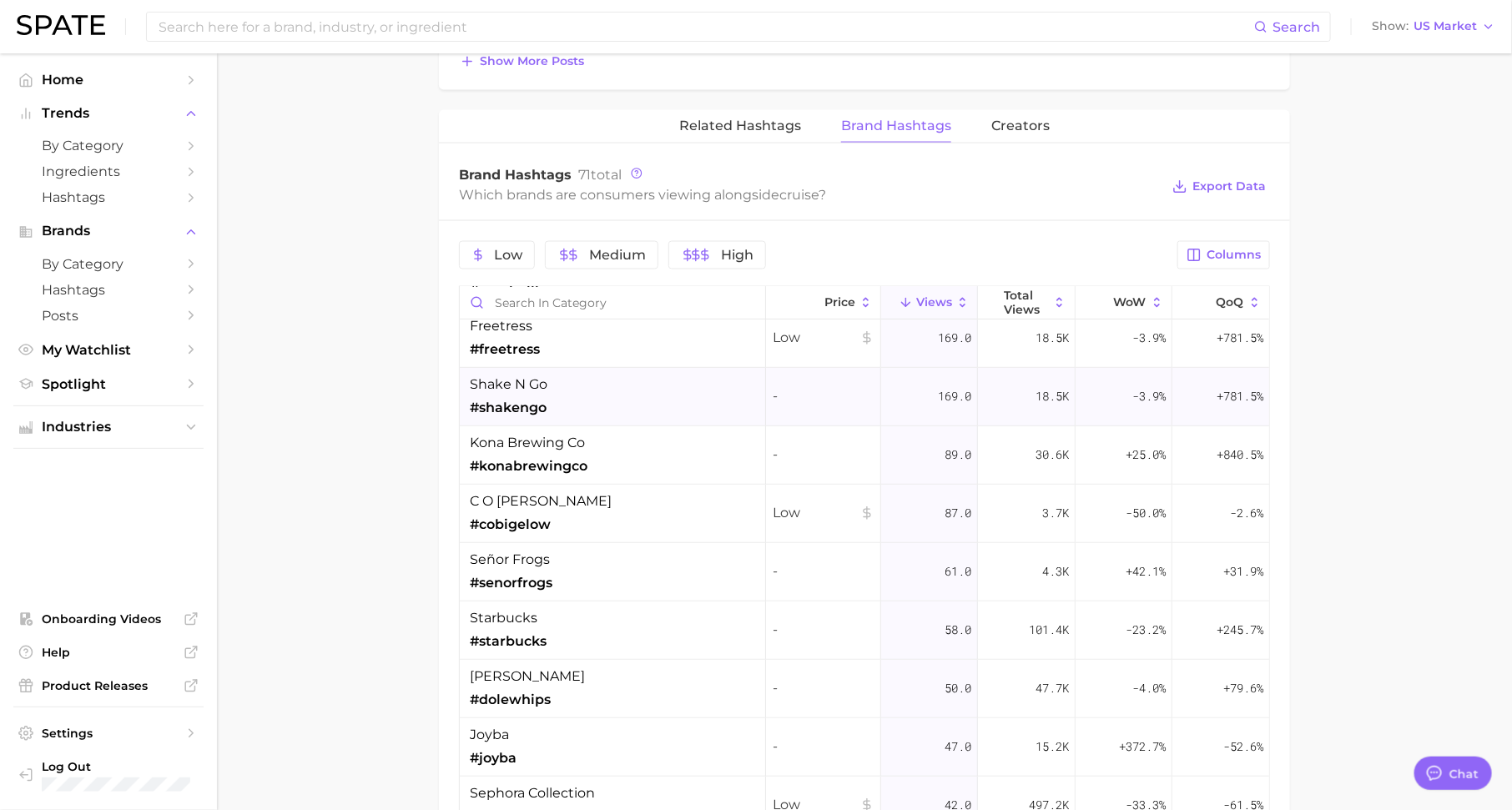
scroll to position [477, 0]
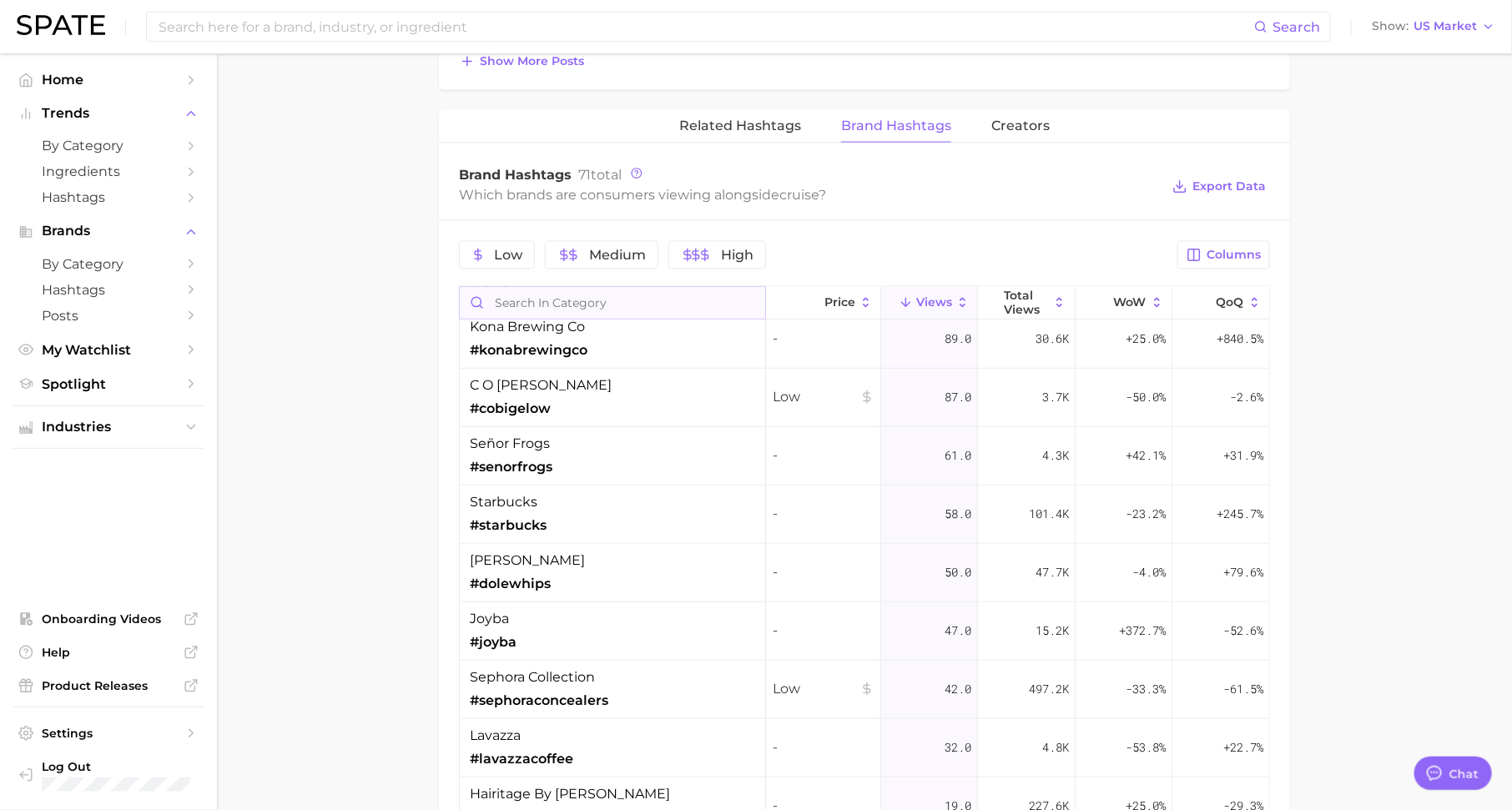
click at [575, 292] on input "Search in category" at bounding box center [612, 303] width 305 height 32
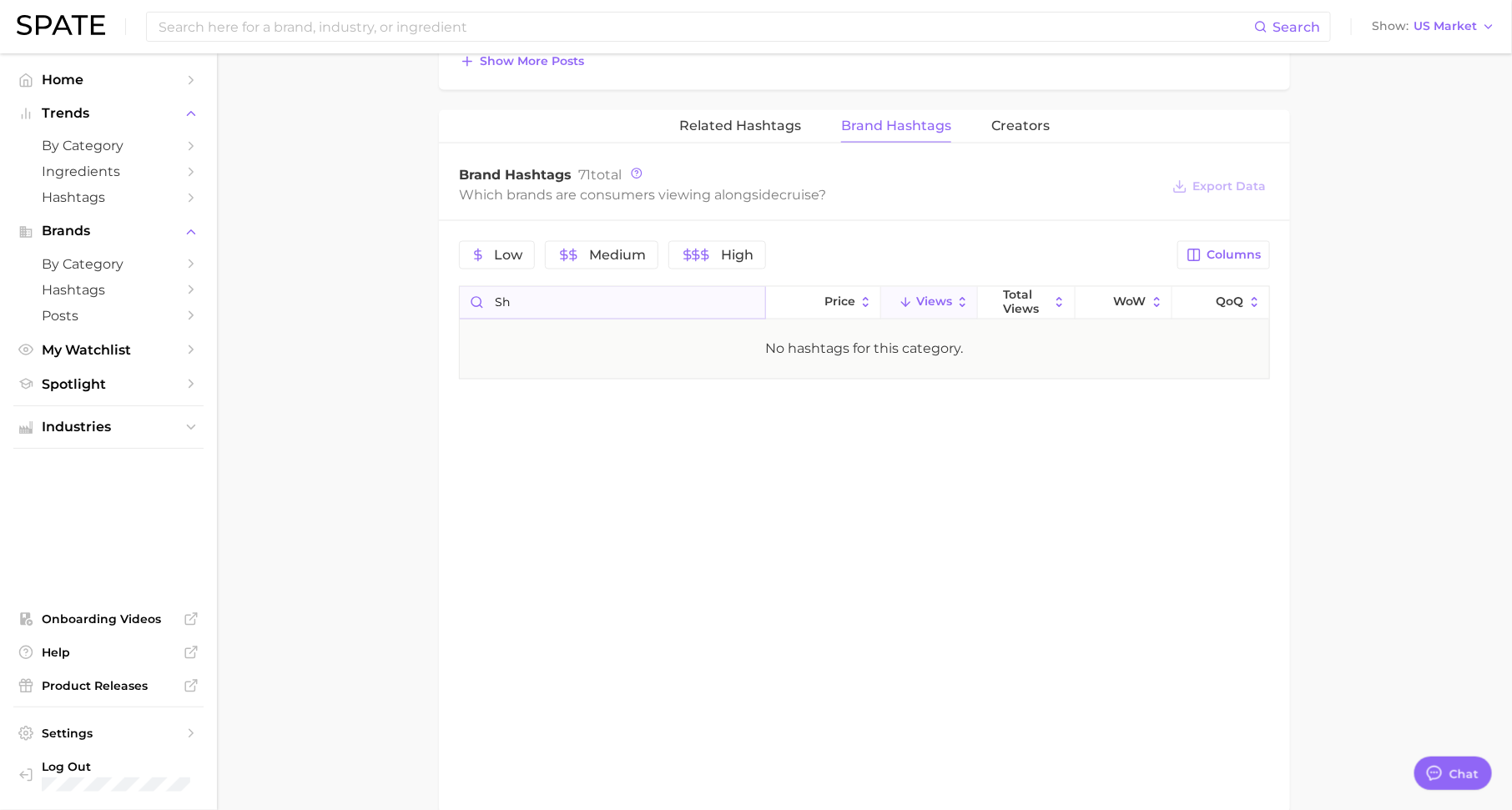
type input "s"
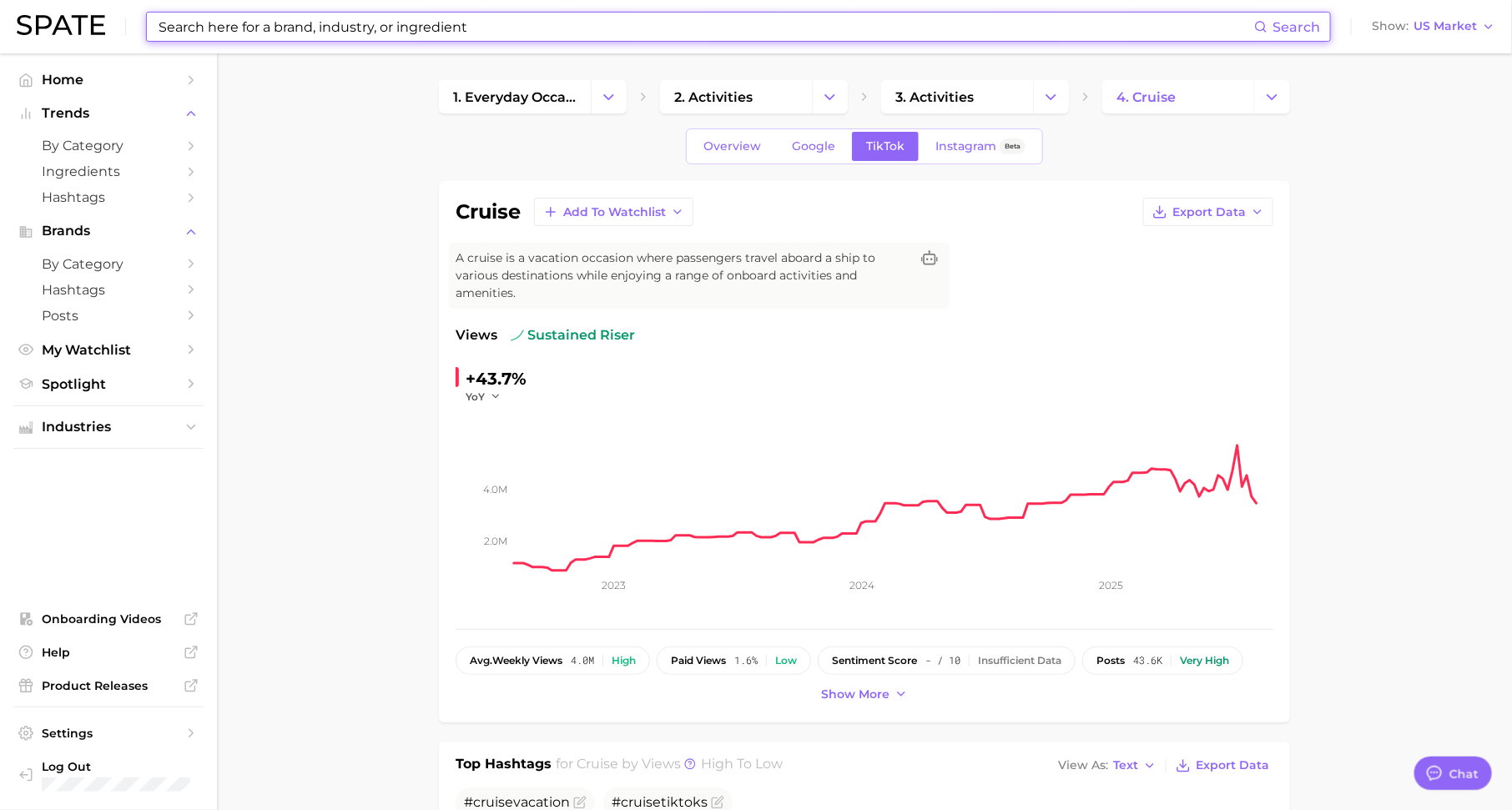
click at [651, 32] on input at bounding box center [705, 27] width 1097 height 28
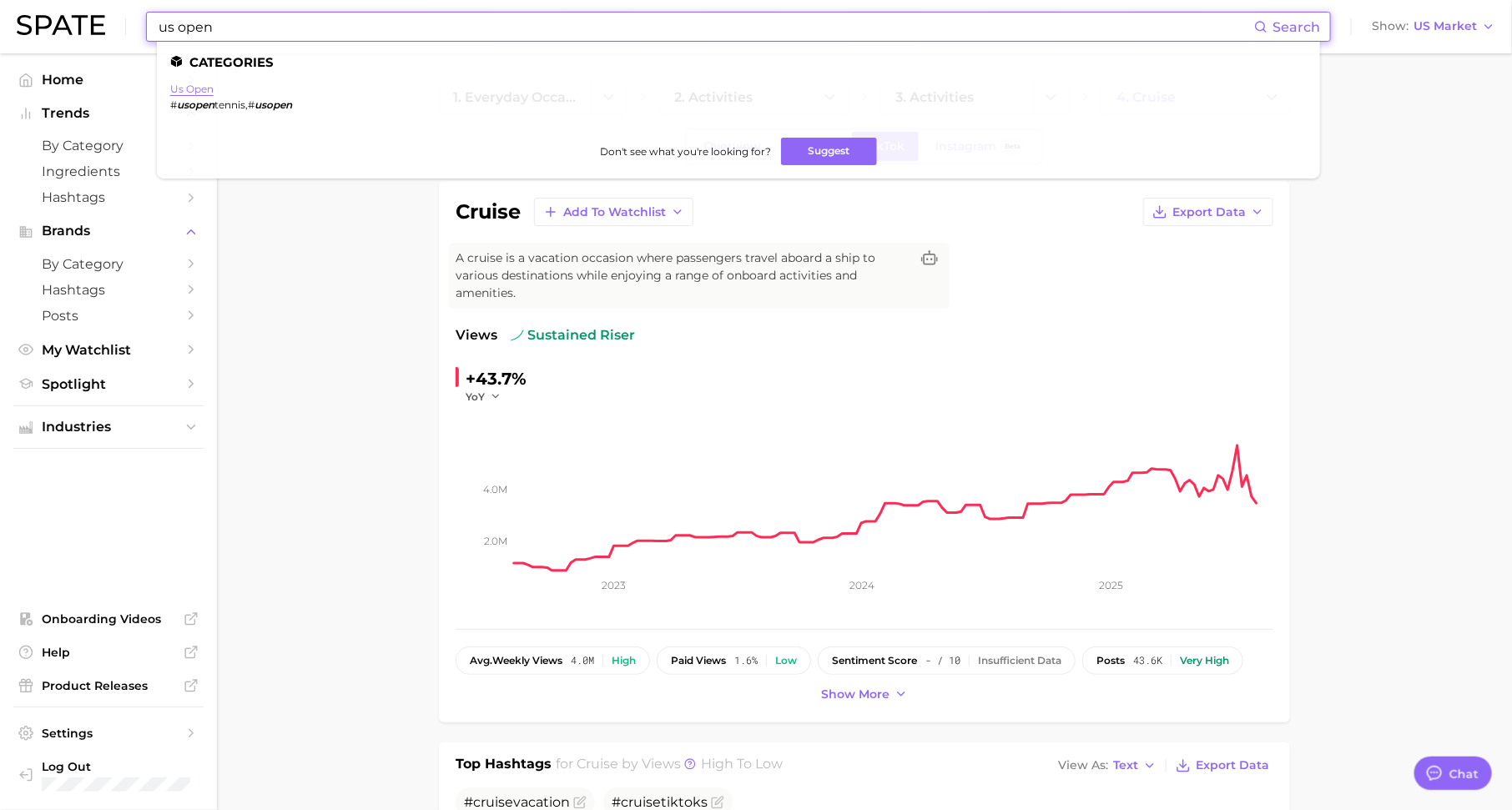
type input "us open"
click at [178, 87] on link "us open" at bounding box center [192, 89] width 43 height 13
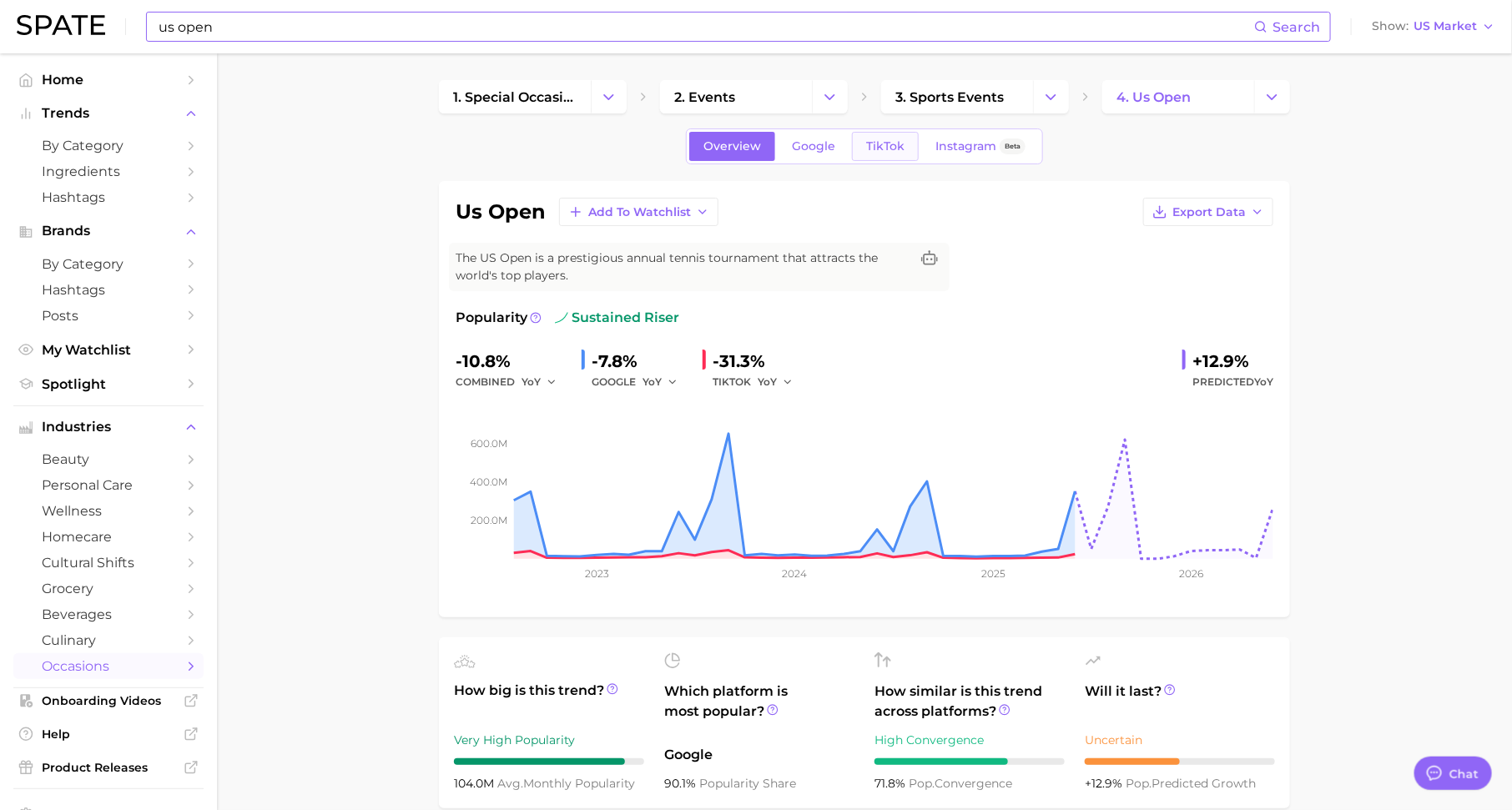
click at [883, 150] on span "TikTok" at bounding box center [885, 146] width 39 height 14
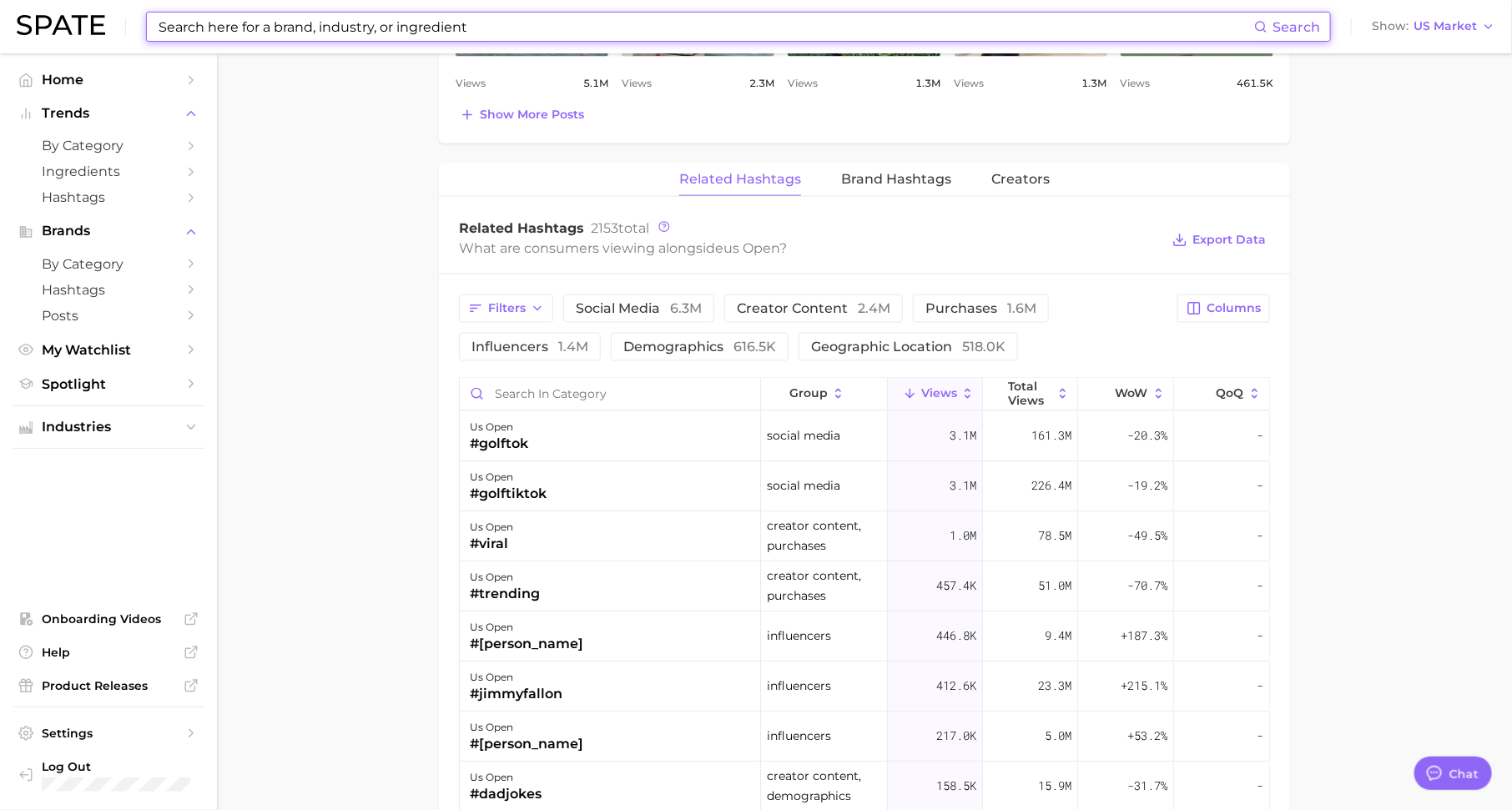
scroll to position [1167, 0]
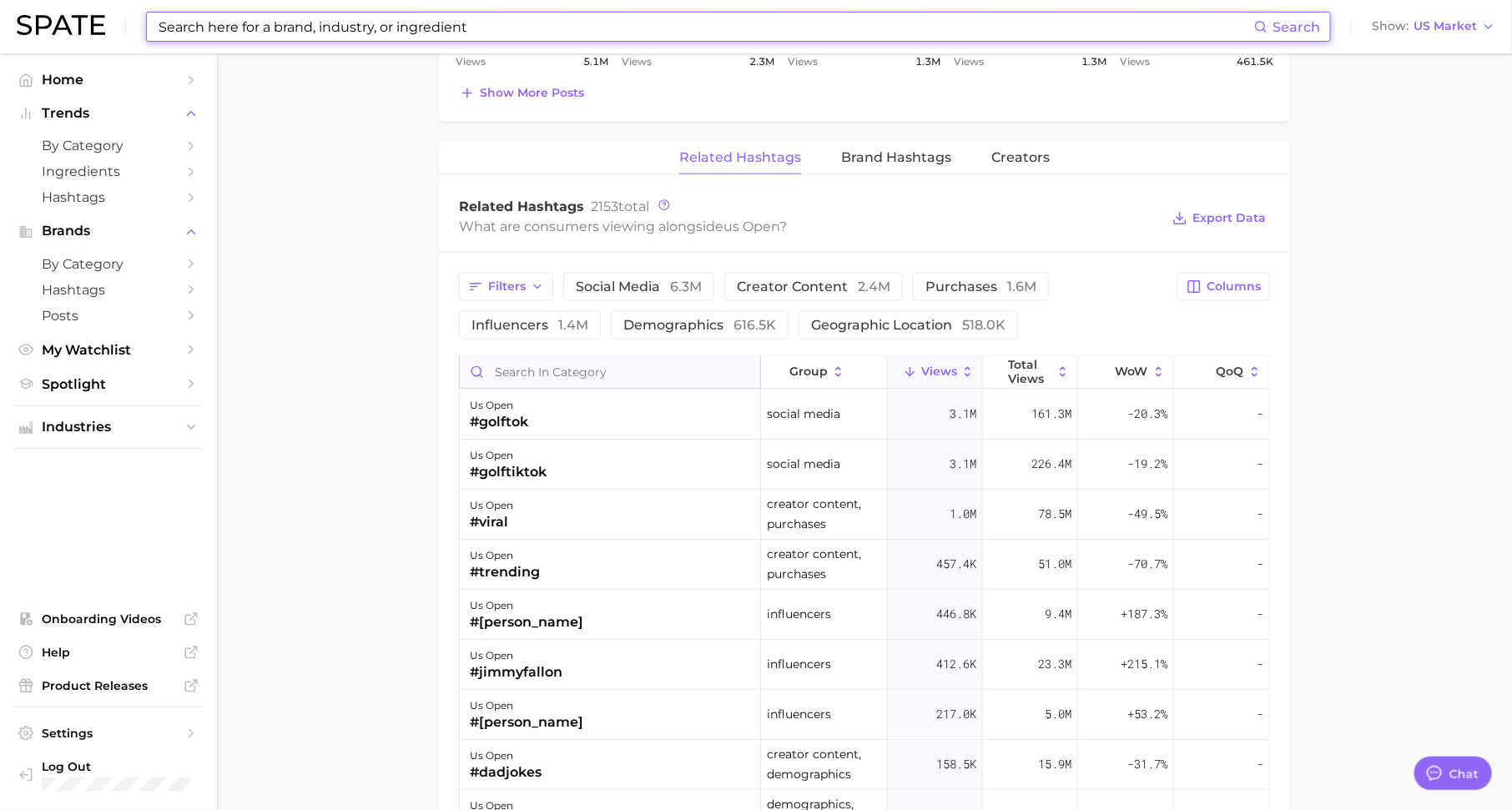
click at [738, 366] on input "Search in category" at bounding box center [610, 372] width 301 height 32
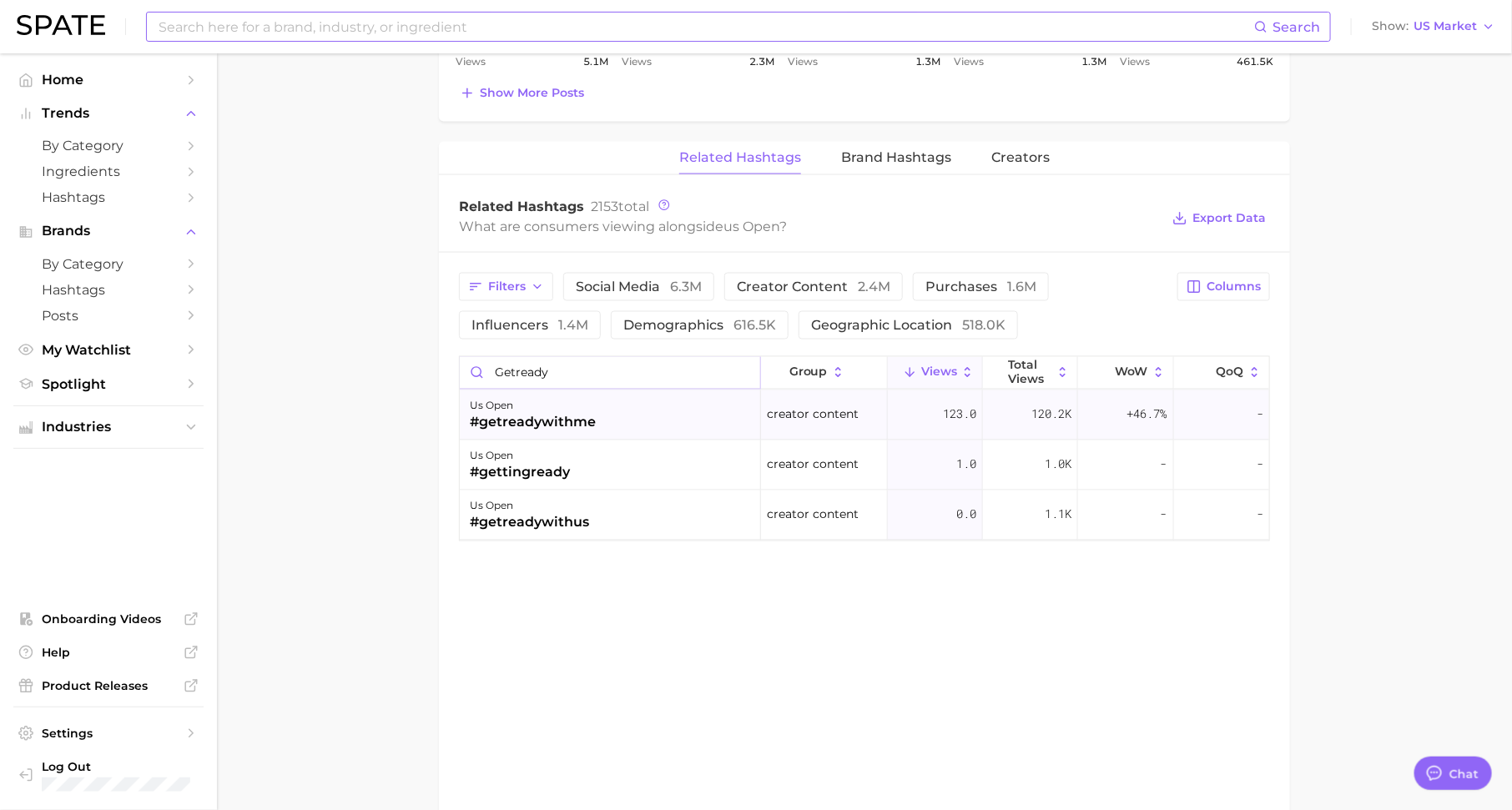
type input "getready"
click at [708, 404] on div "us open #getreadywithme" at bounding box center [610, 416] width 301 height 50
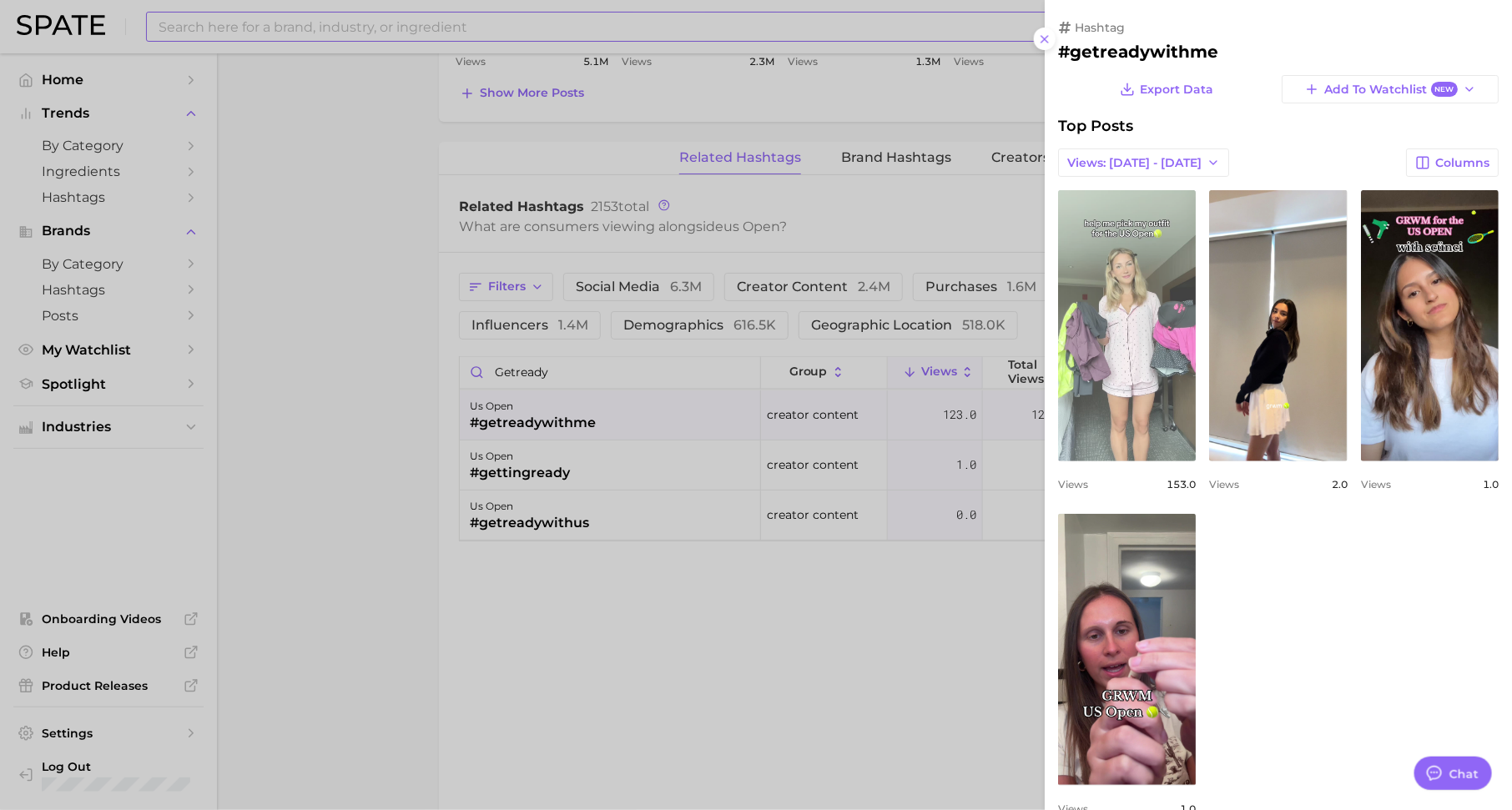
scroll to position [0, 0]
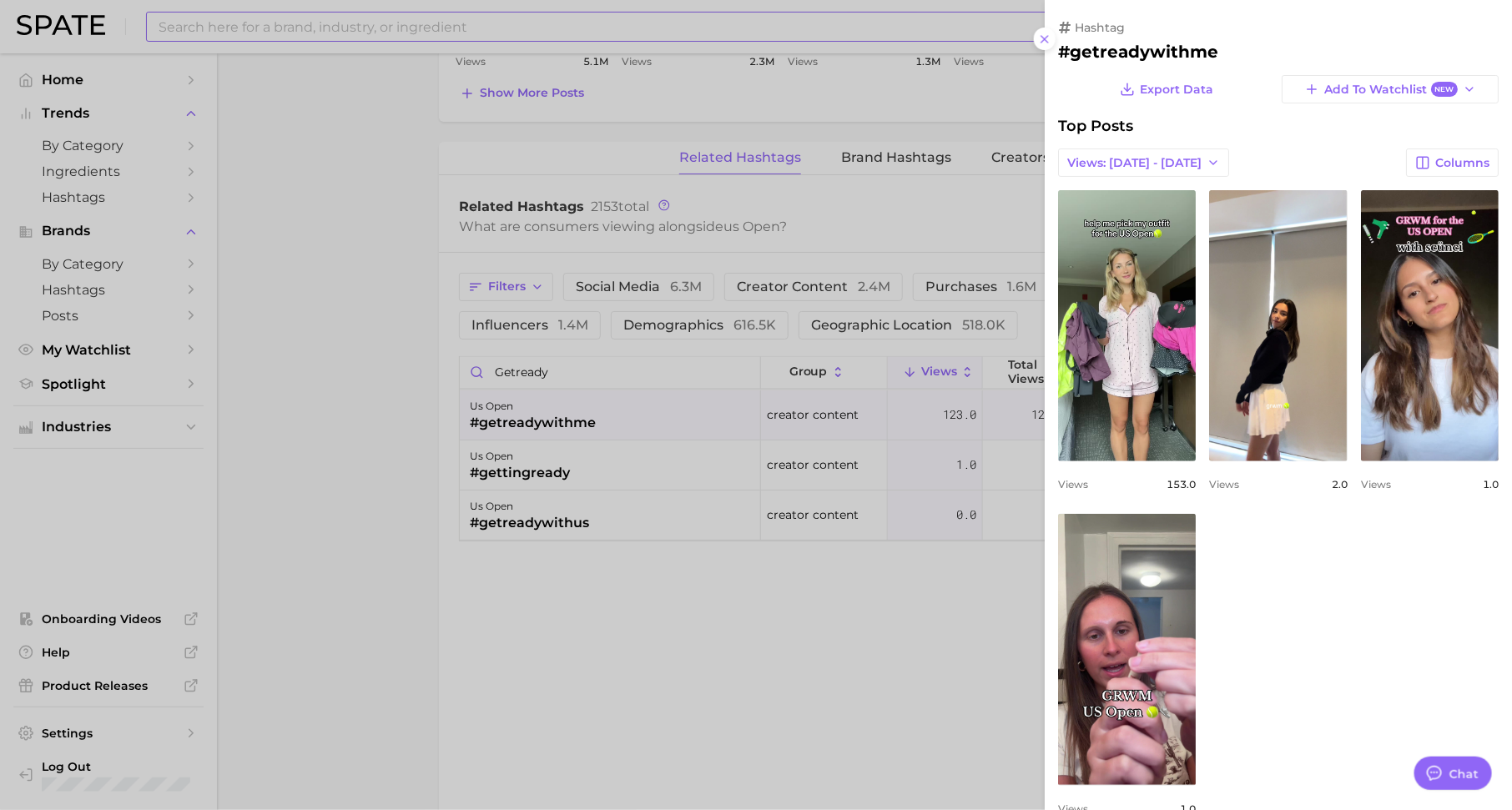
click at [663, 585] on div at bounding box center [756, 405] width 1512 height 810
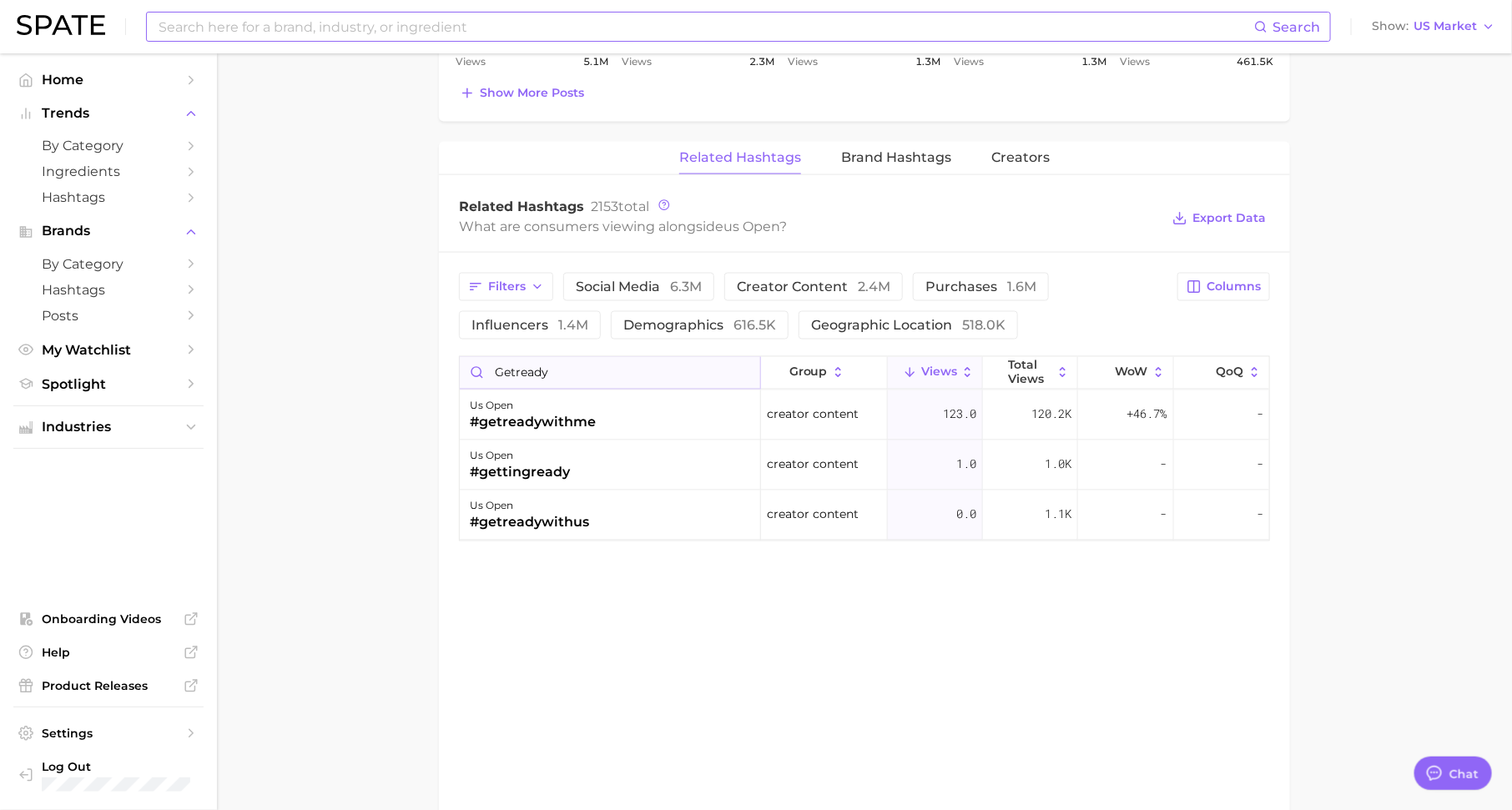
click at [743, 365] on input "getready" at bounding box center [610, 372] width 301 height 32
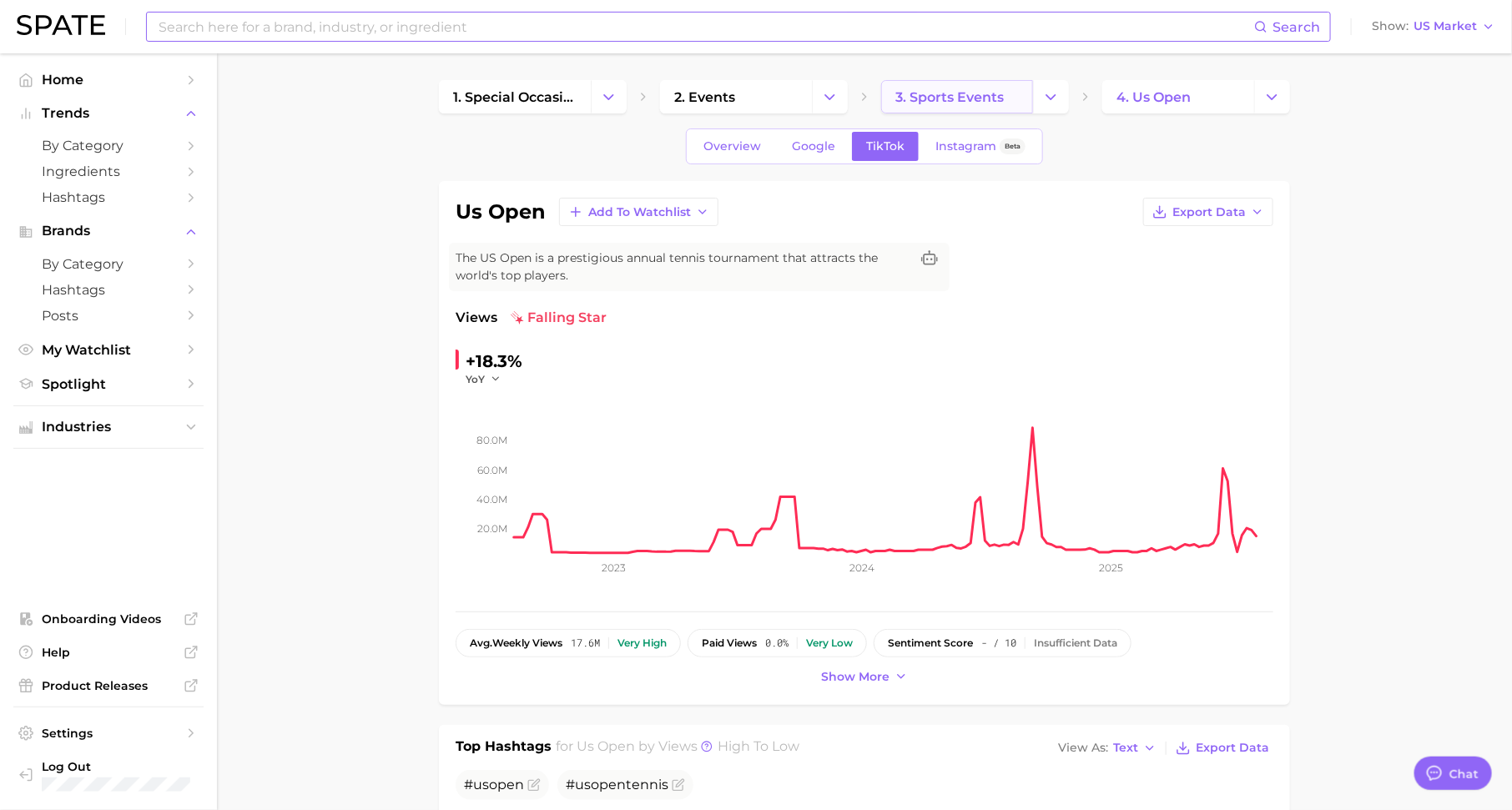
click at [955, 96] on span "3. sports events" at bounding box center [949, 96] width 108 height 16
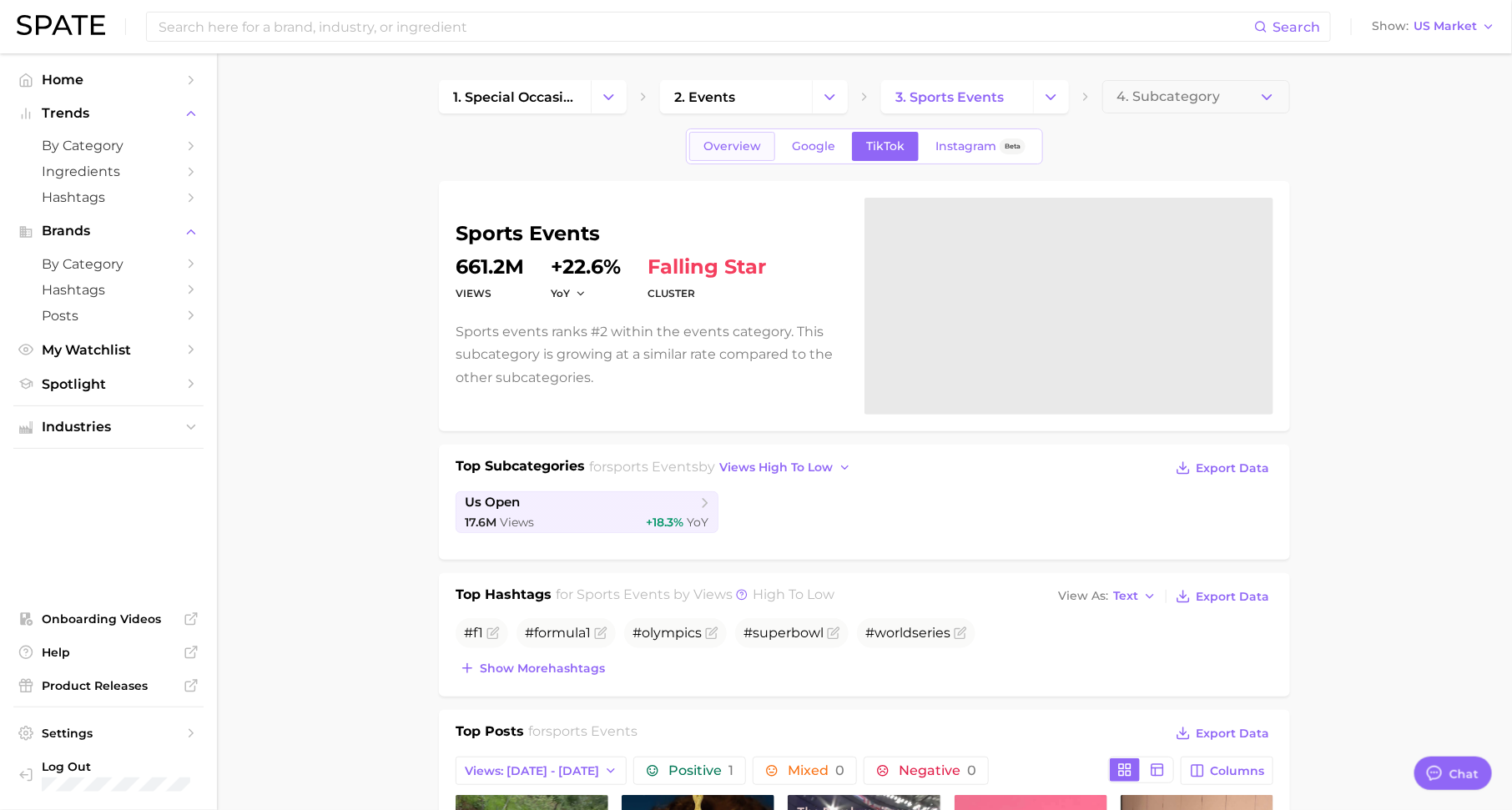
click at [710, 139] on span "Overview" at bounding box center [732, 146] width 58 height 14
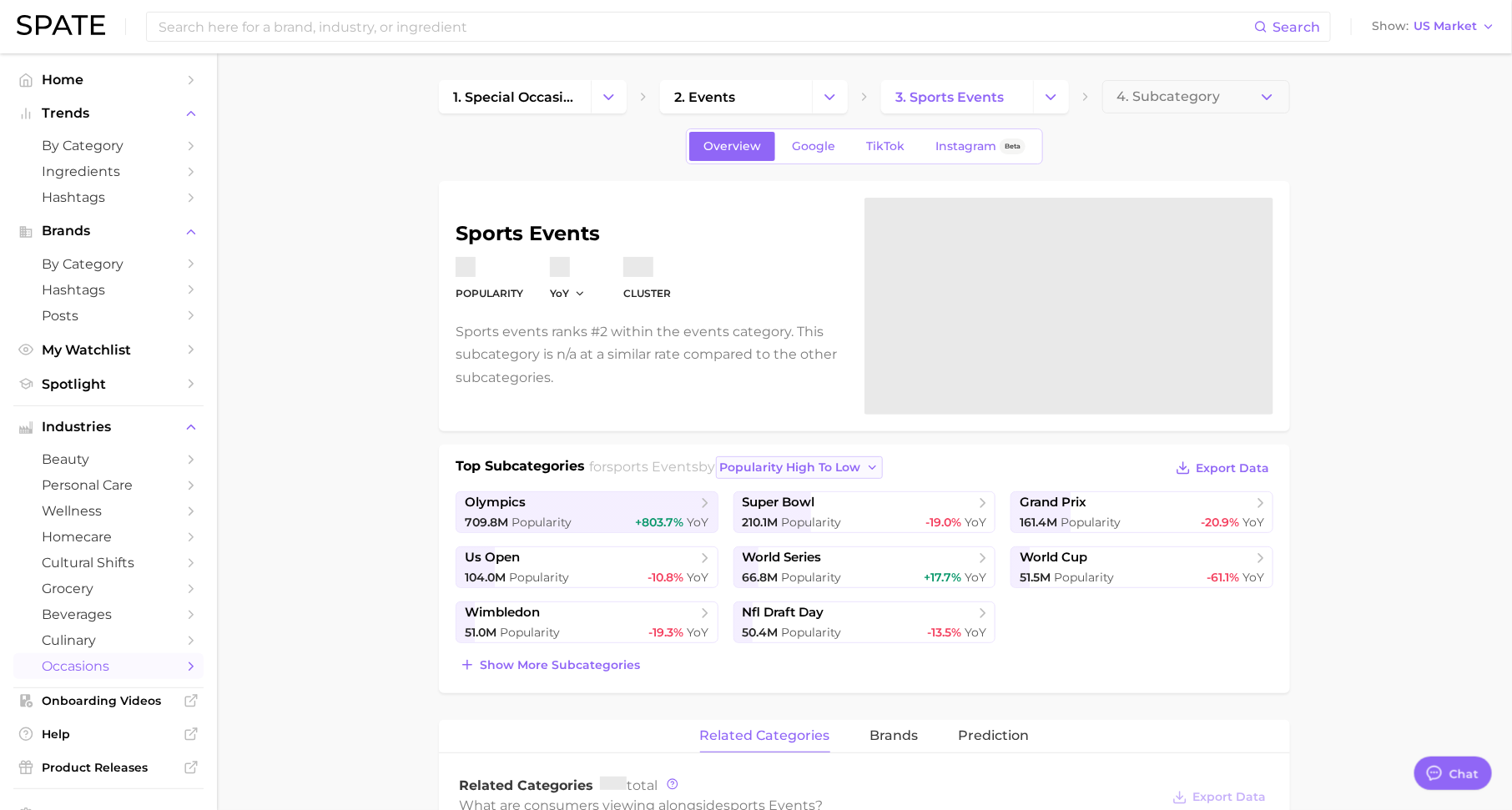
click at [787, 475] on button "popularity high to low" at bounding box center [800, 468] width 168 height 23
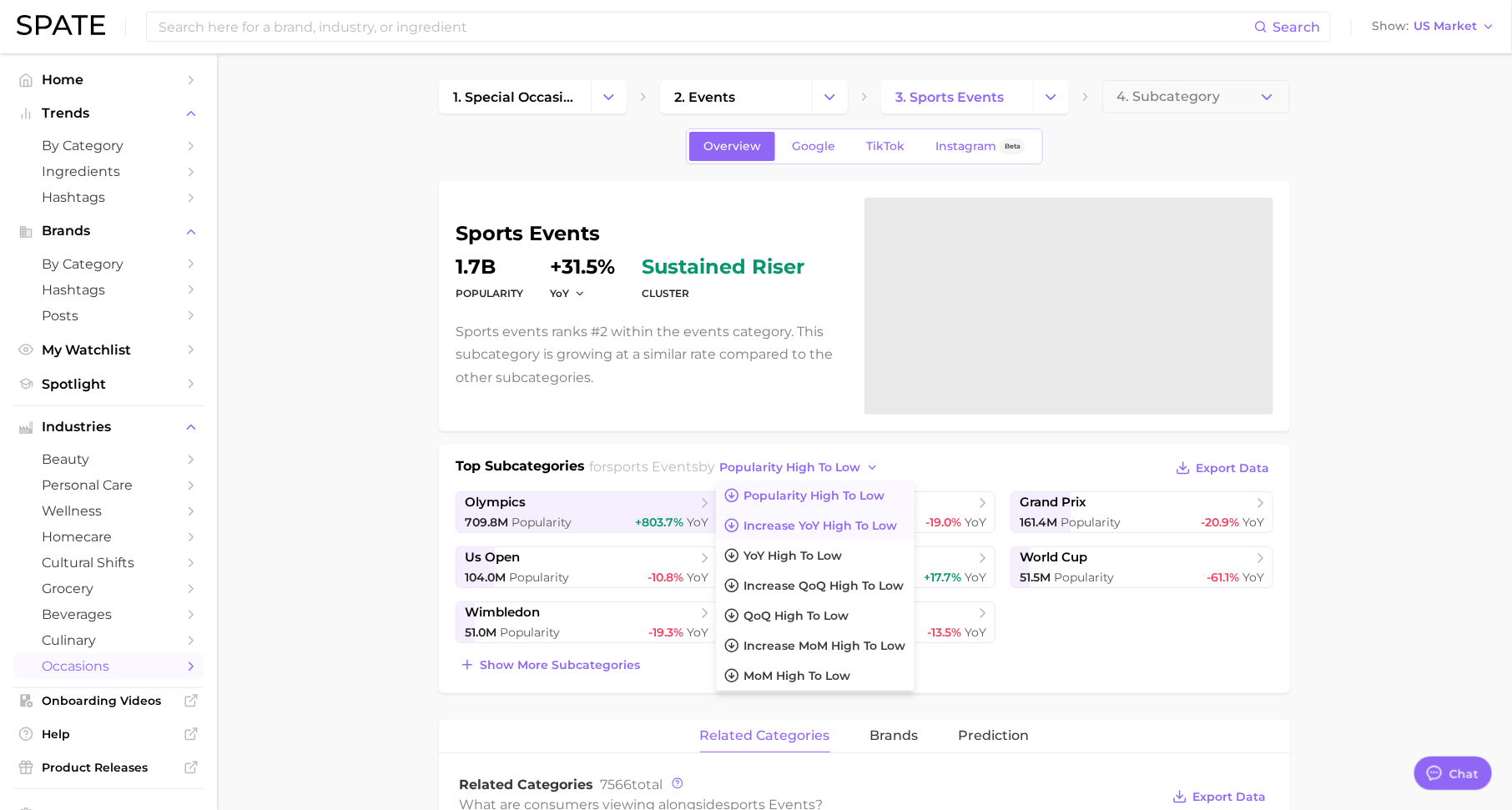
click at [796, 531] on button "Increase YoY high to low" at bounding box center [815, 526] width 199 height 30
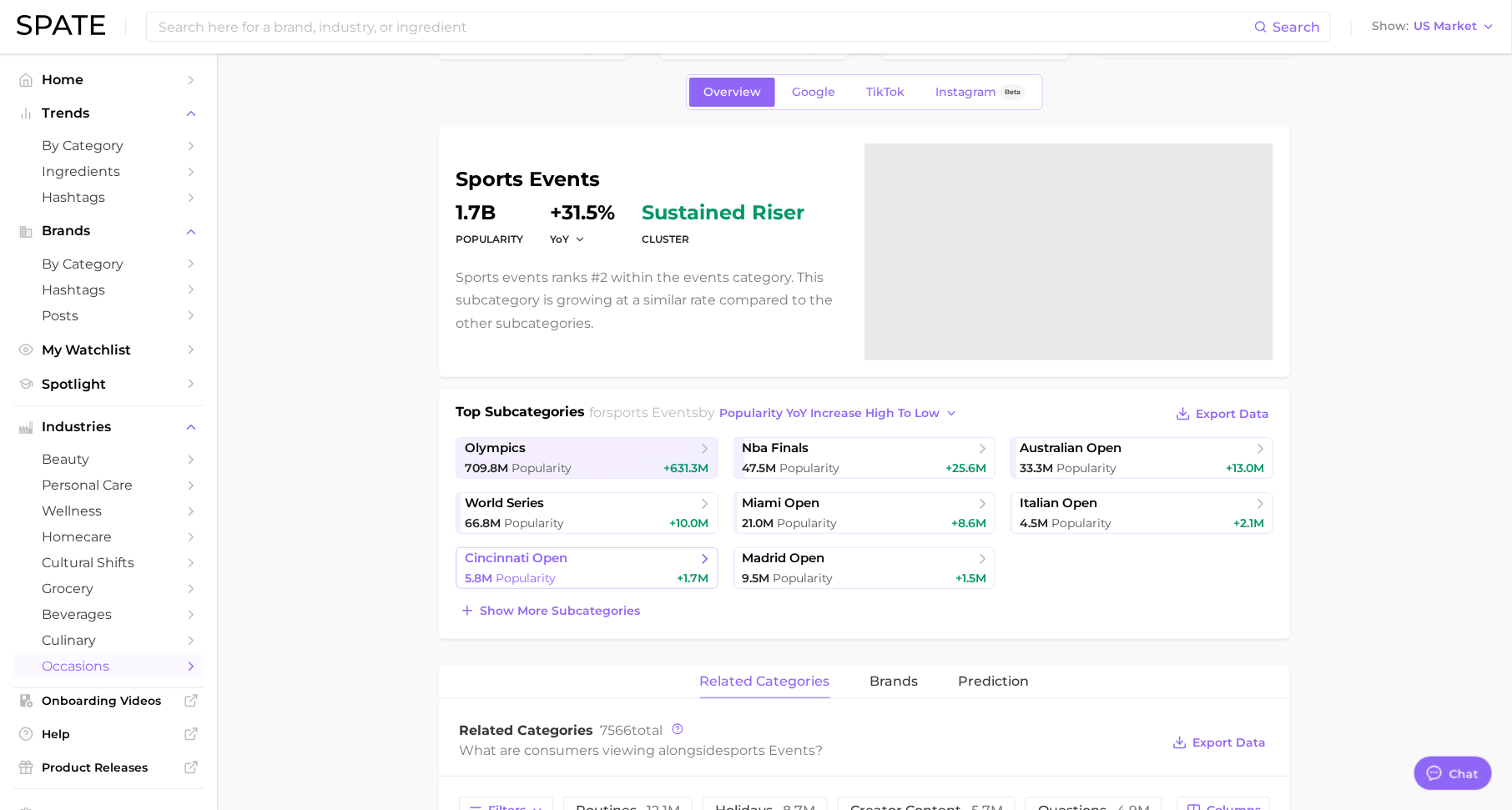
scroll to position [72, 0]
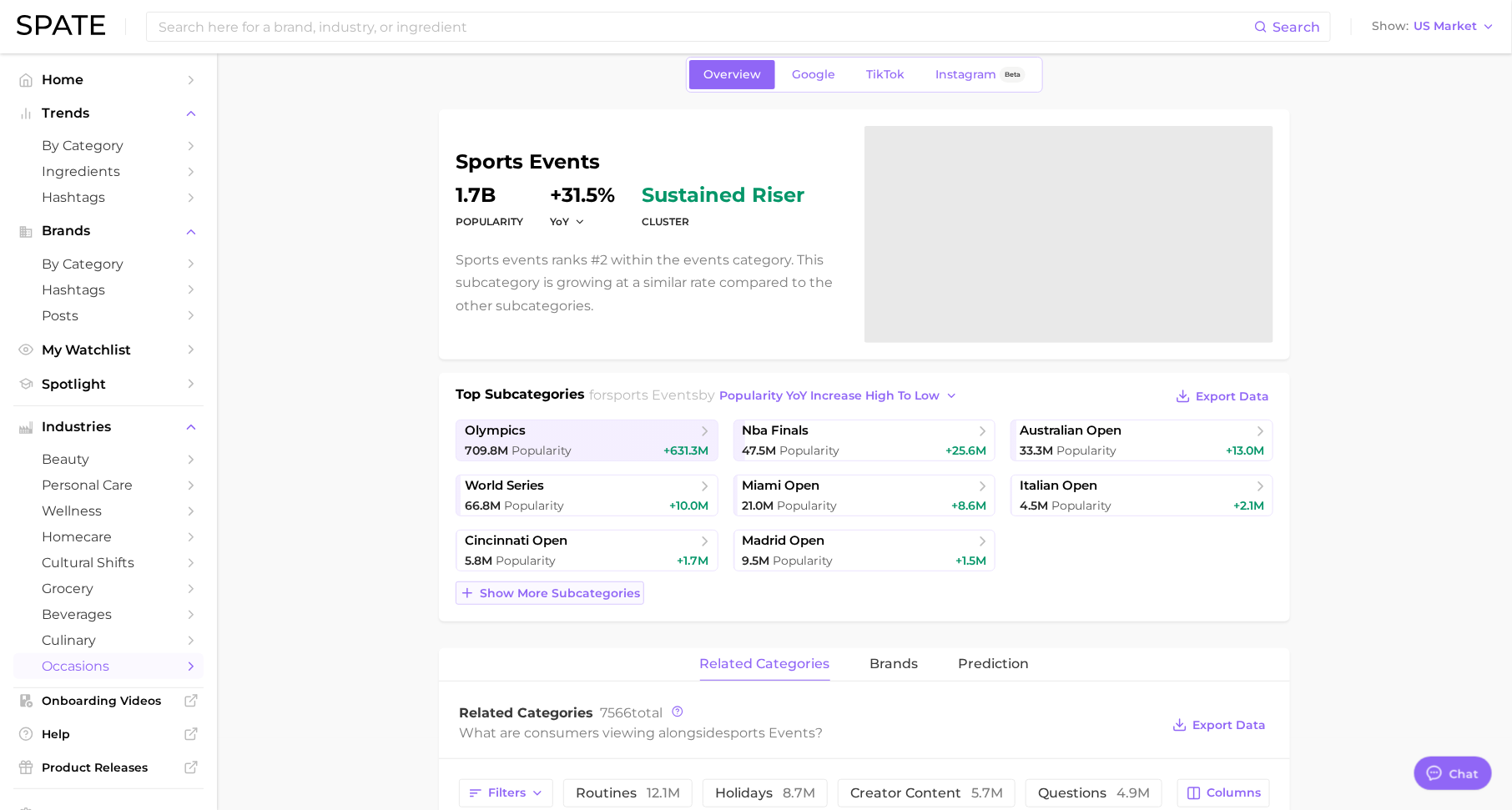
click at [614, 601] on button "Show more subcategories" at bounding box center [550, 593] width 189 height 23
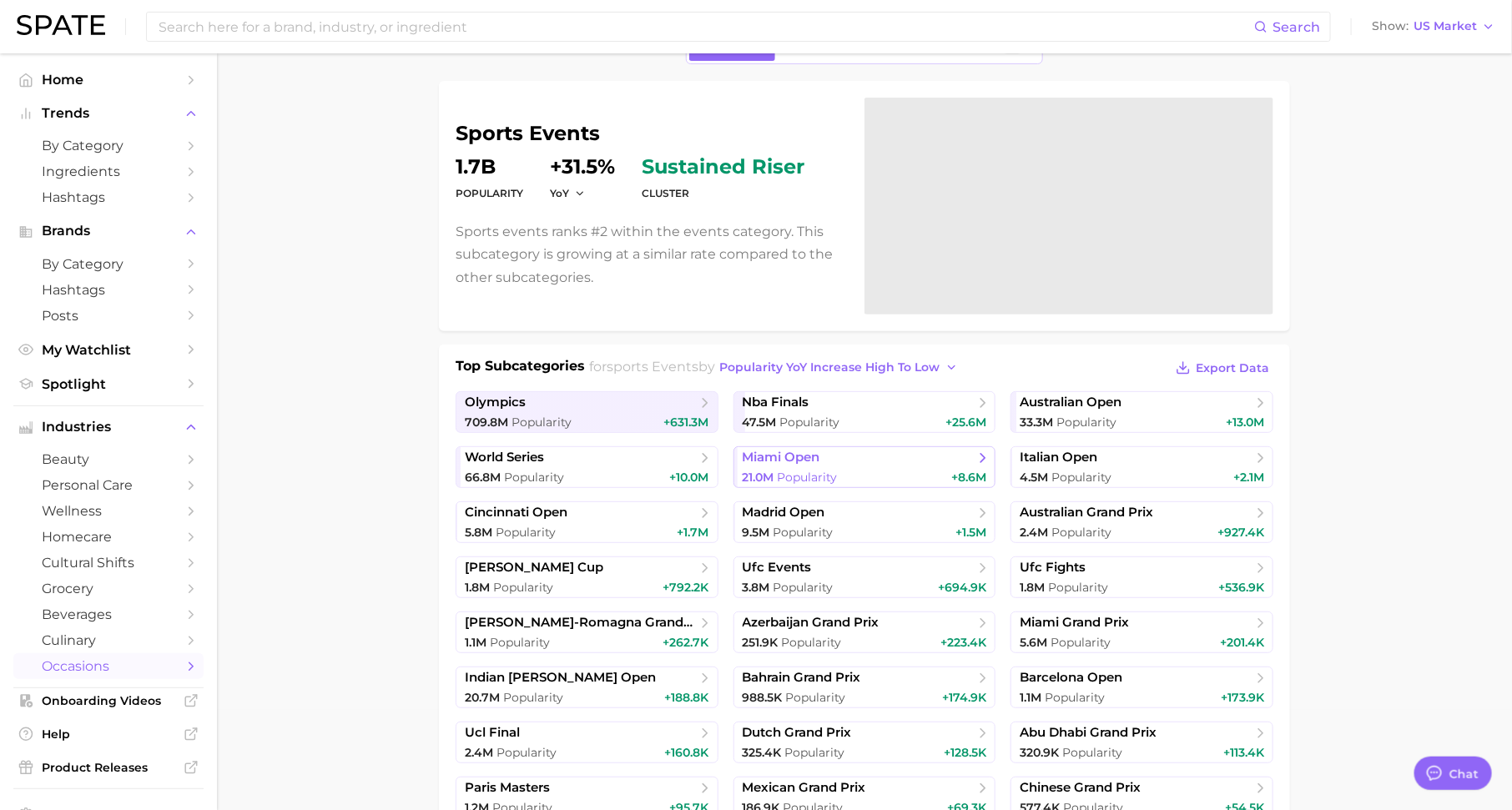
scroll to position [0, 0]
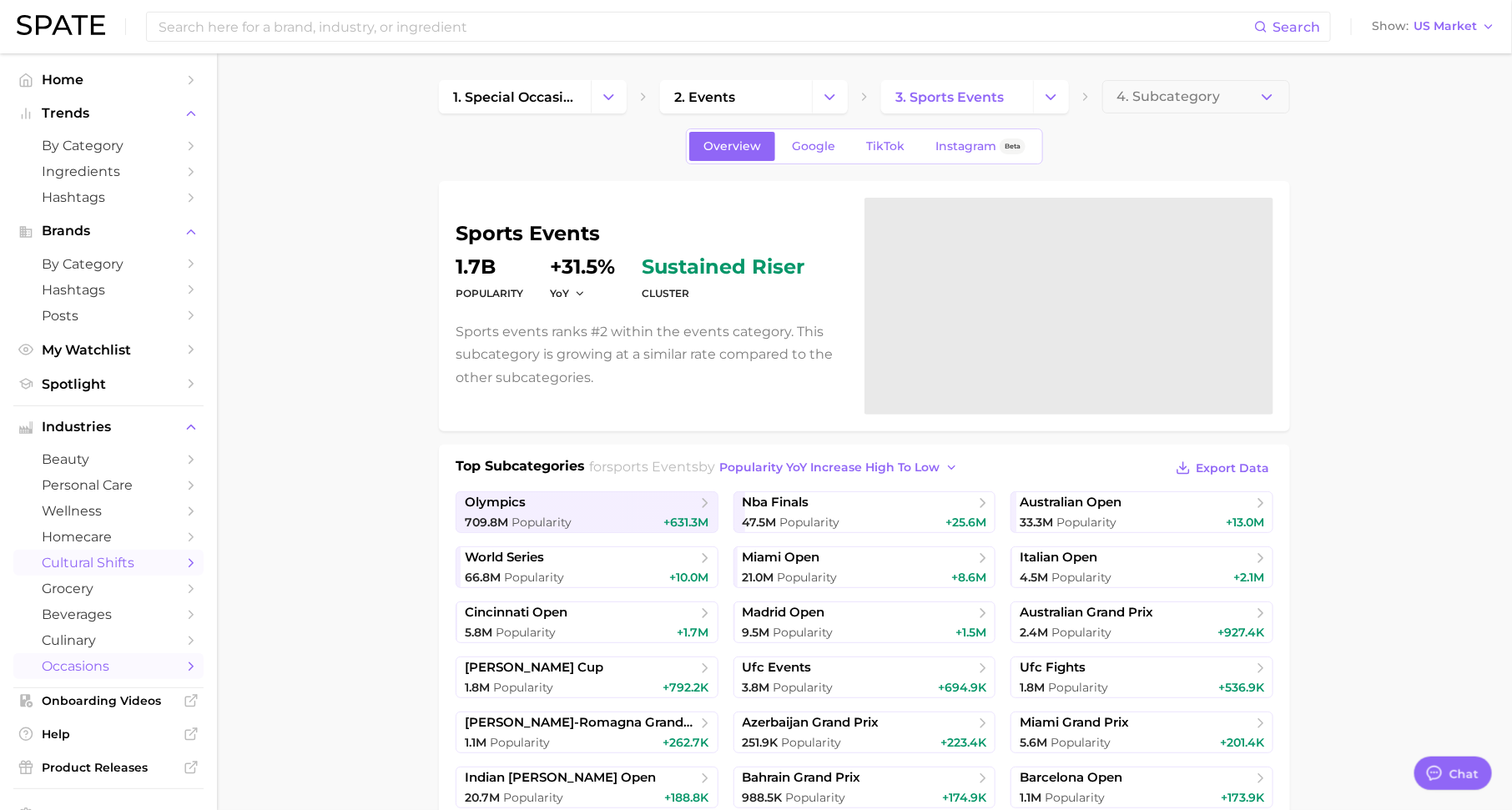
click at [110, 561] on span "cultural shifts" at bounding box center [108, 562] width 134 height 16
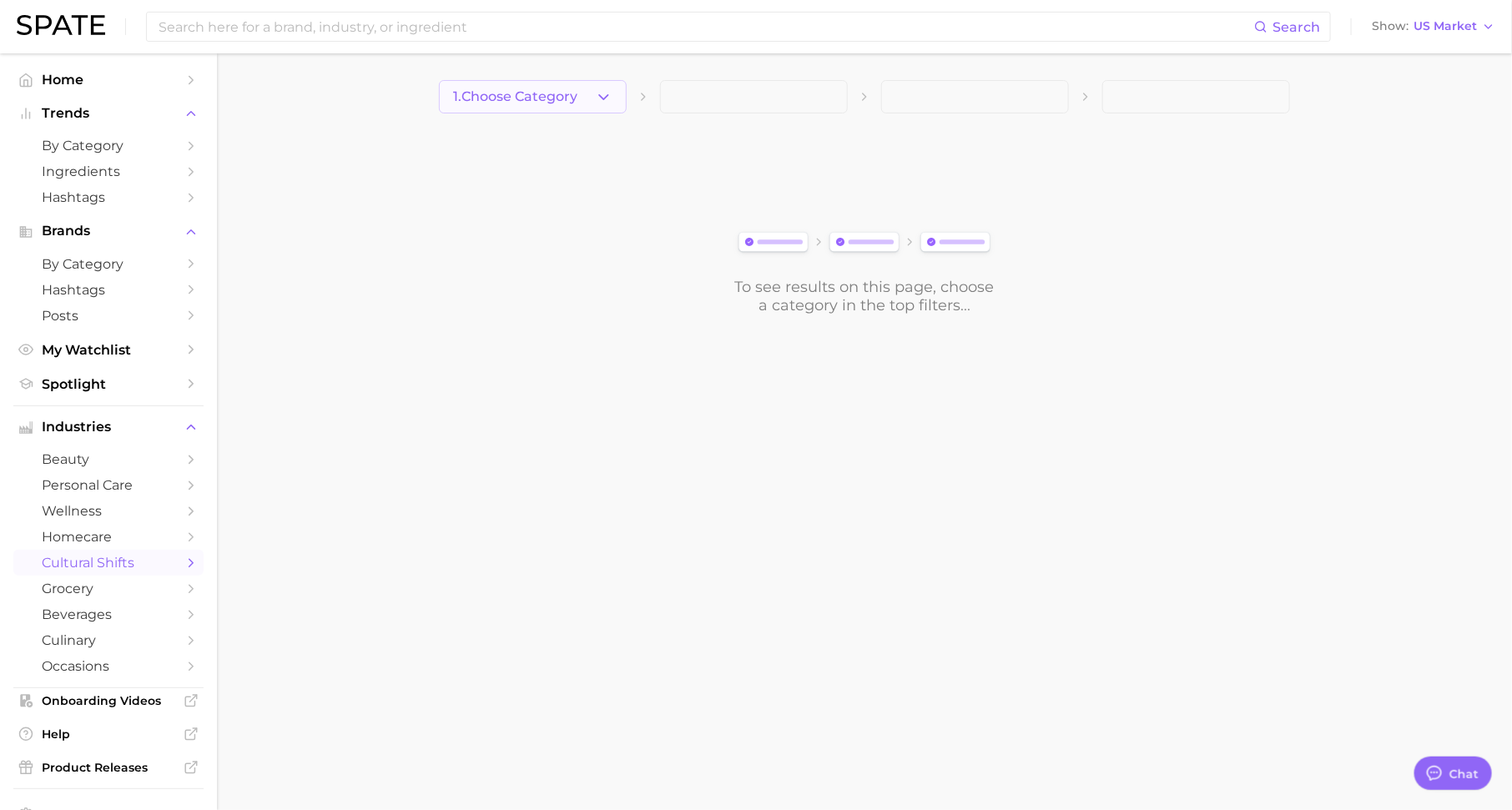
click at [580, 83] on button "1. Choose Category" at bounding box center [533, 96] width 188 height 33
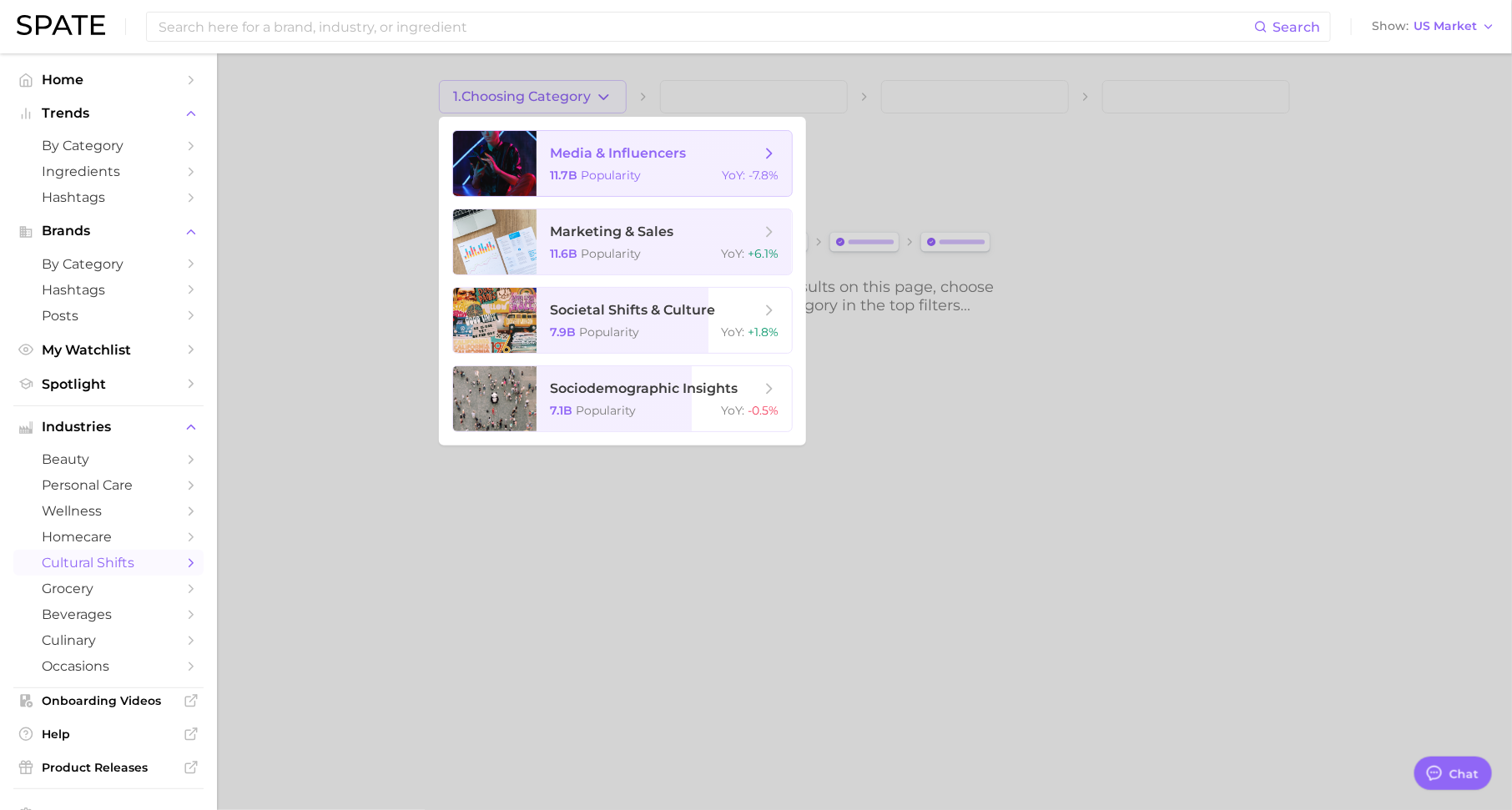
click at [612, 148] on span "media & influencers" at bounding box center [618, 152] width 136 height 16
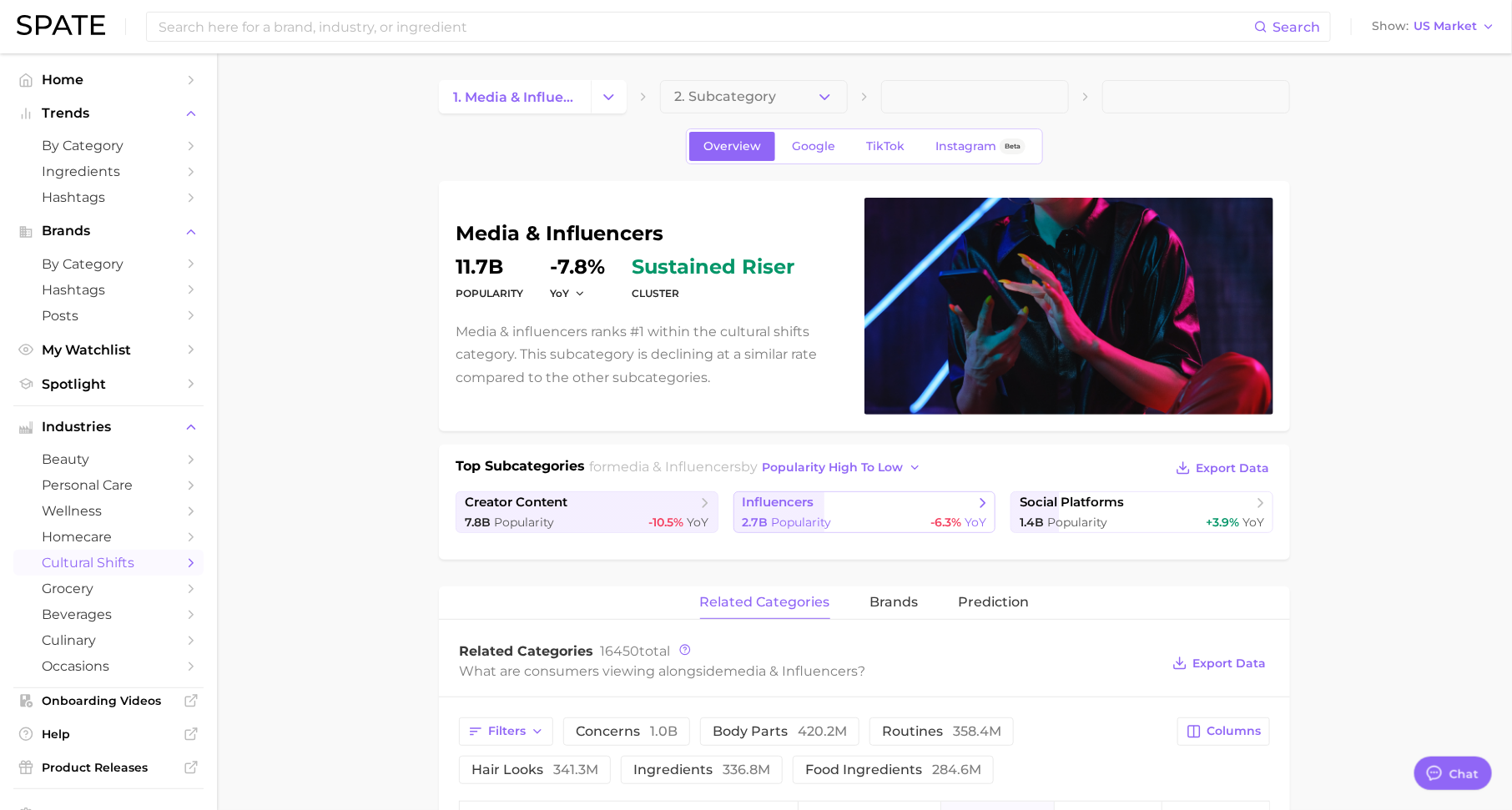
click at [848, 519] on div "2.7b Popularity -6.3% YoY" at bounding box center [865, 522] width 245 height 16
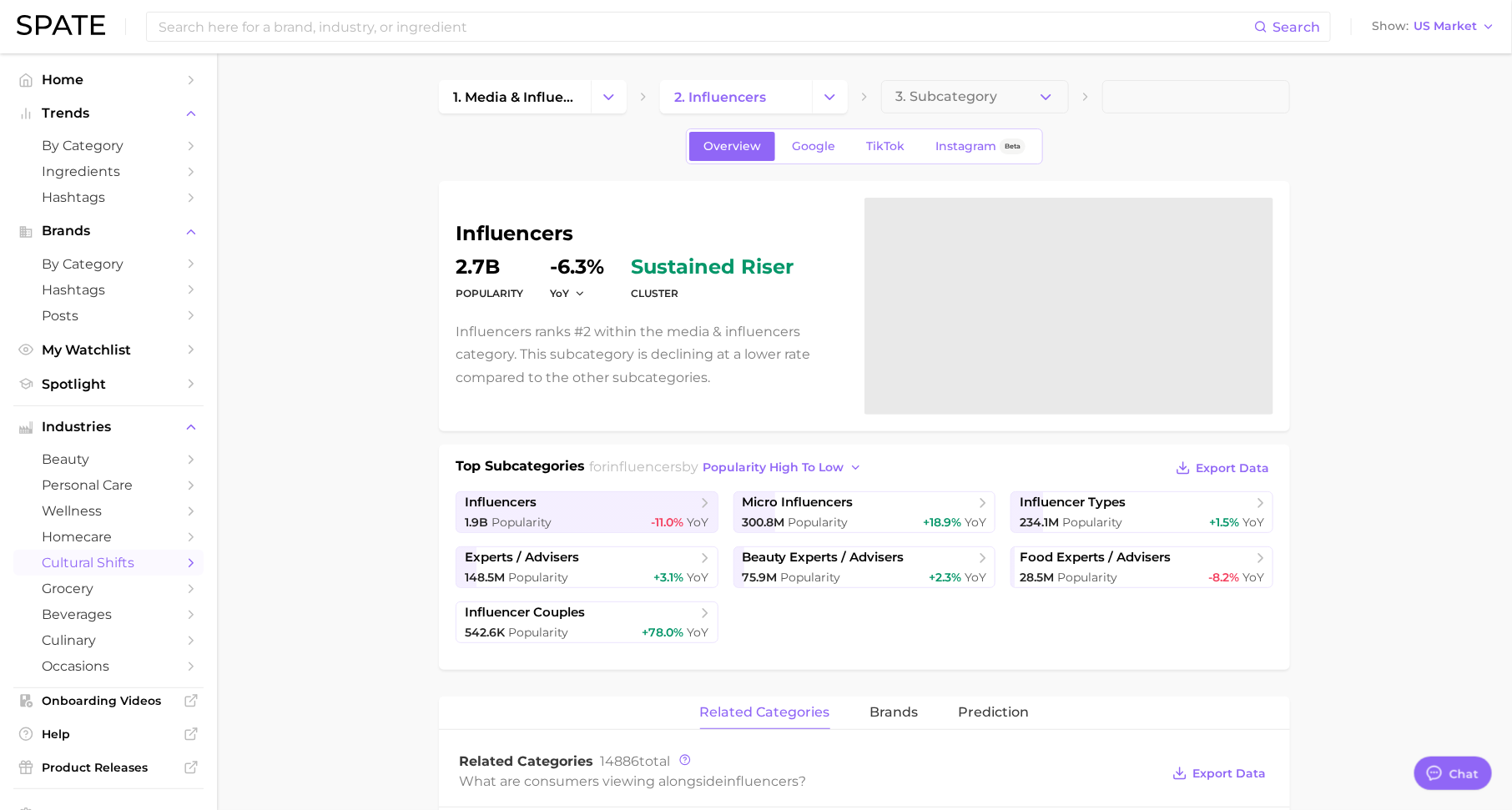
scroll to position [108, 0]
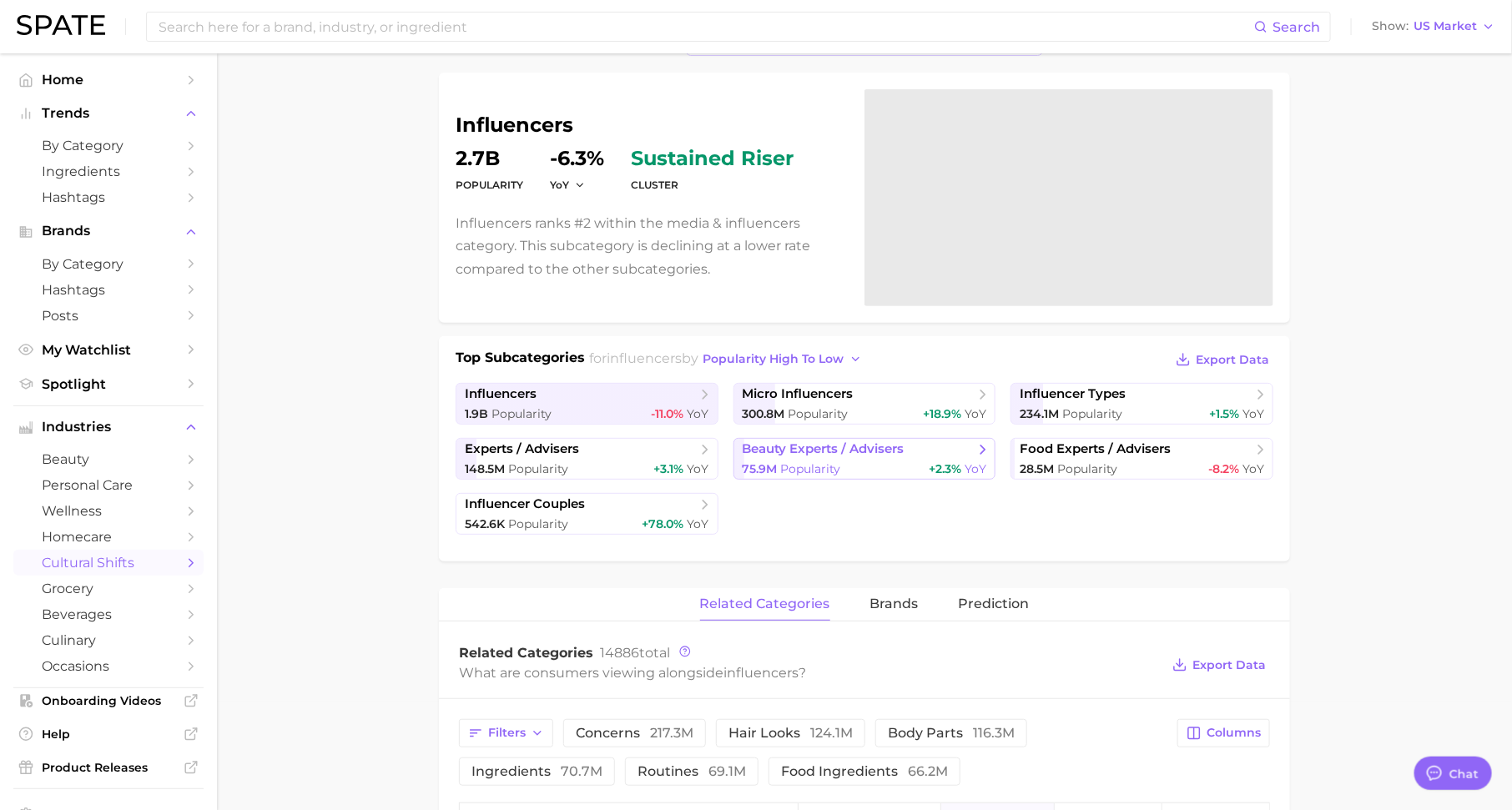
click at [833, 456] on link "beauty experts / advisers 75.9m Popularity +2.3% YoY" at bounding box center [865, 459] width 263 height 41
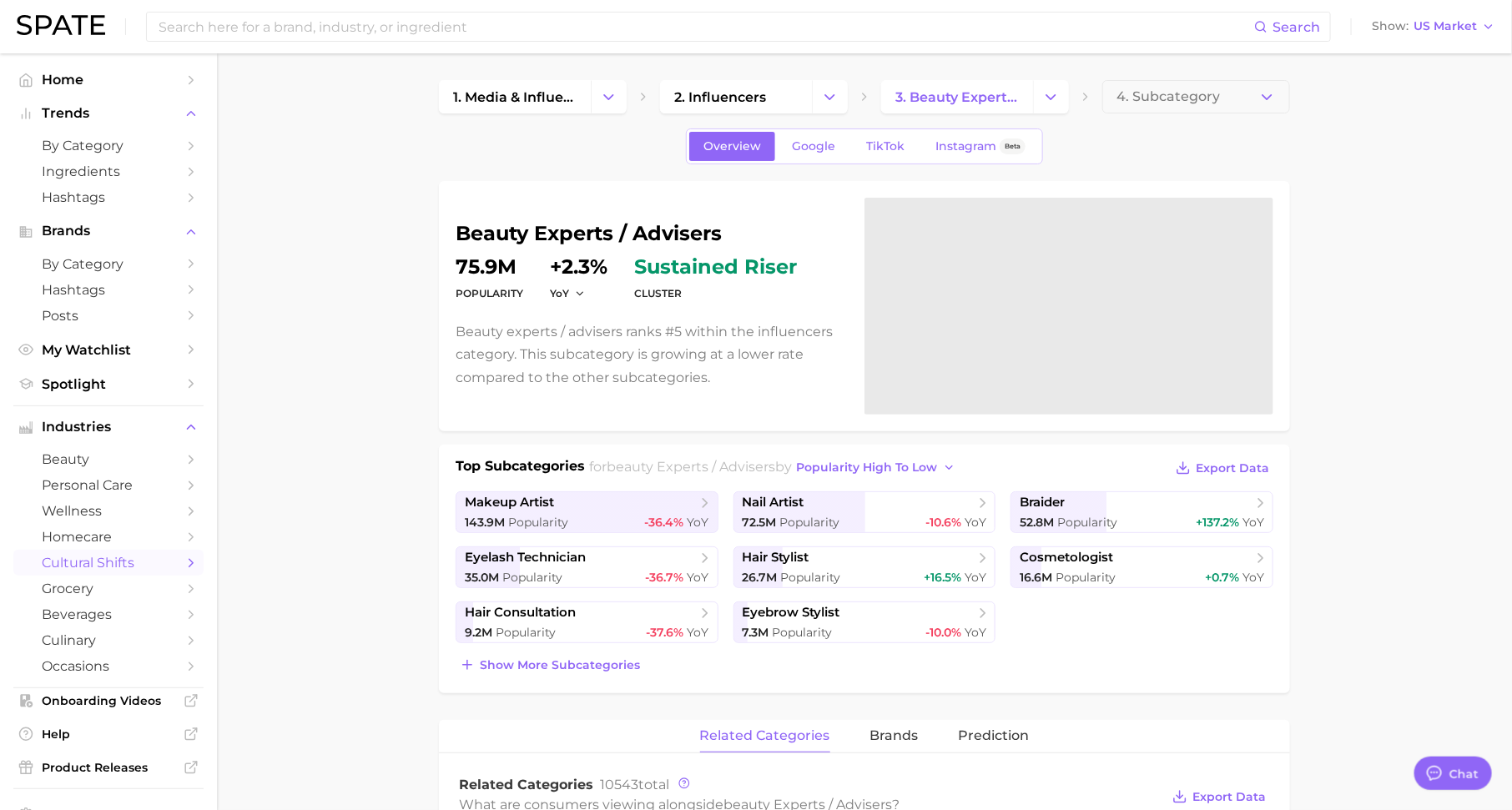
scroll to position [93, 0]
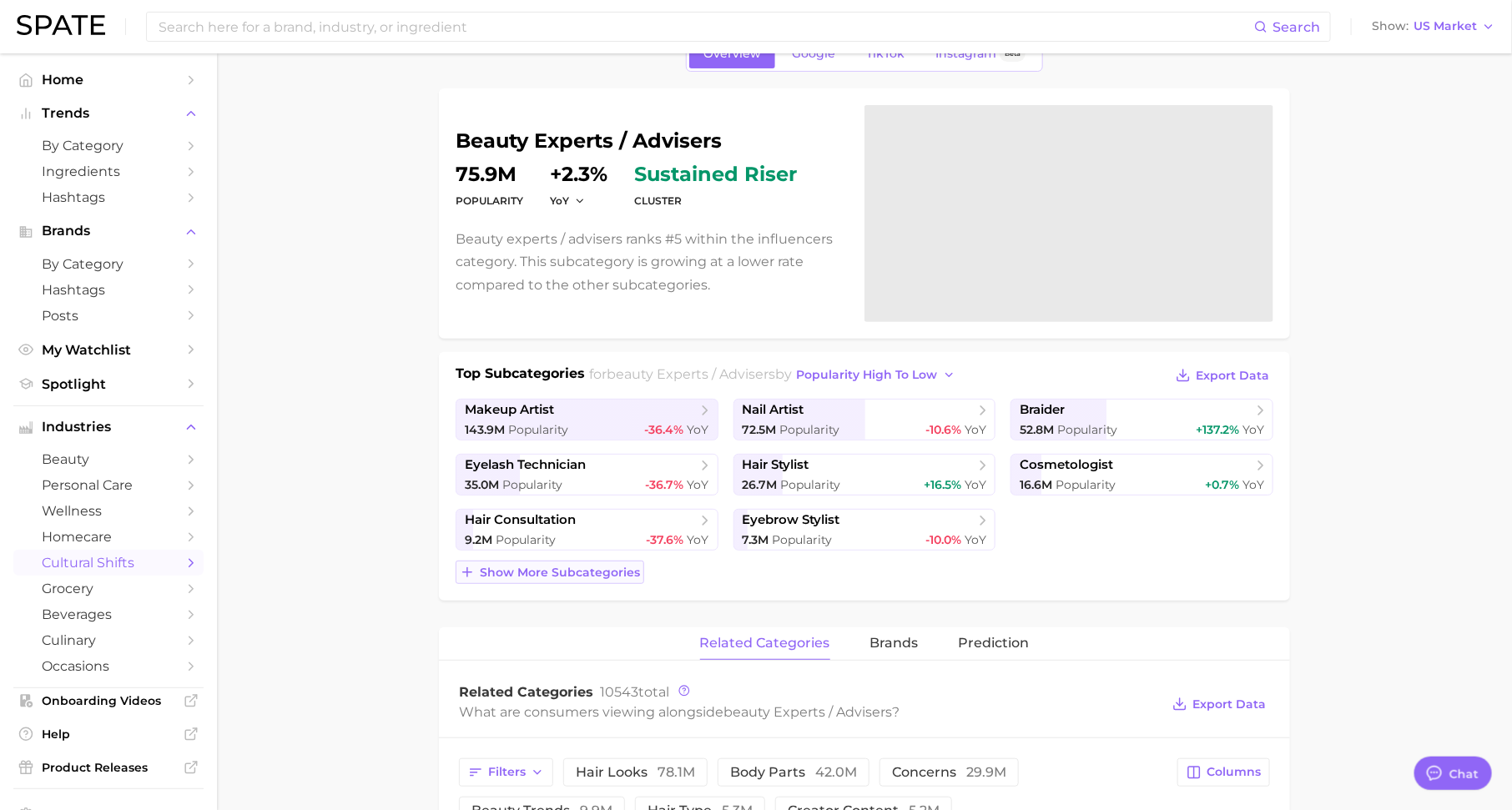
click at [595, 577] on span "Show more subcategories" at bounding box center [559, 572] width 160 height 14
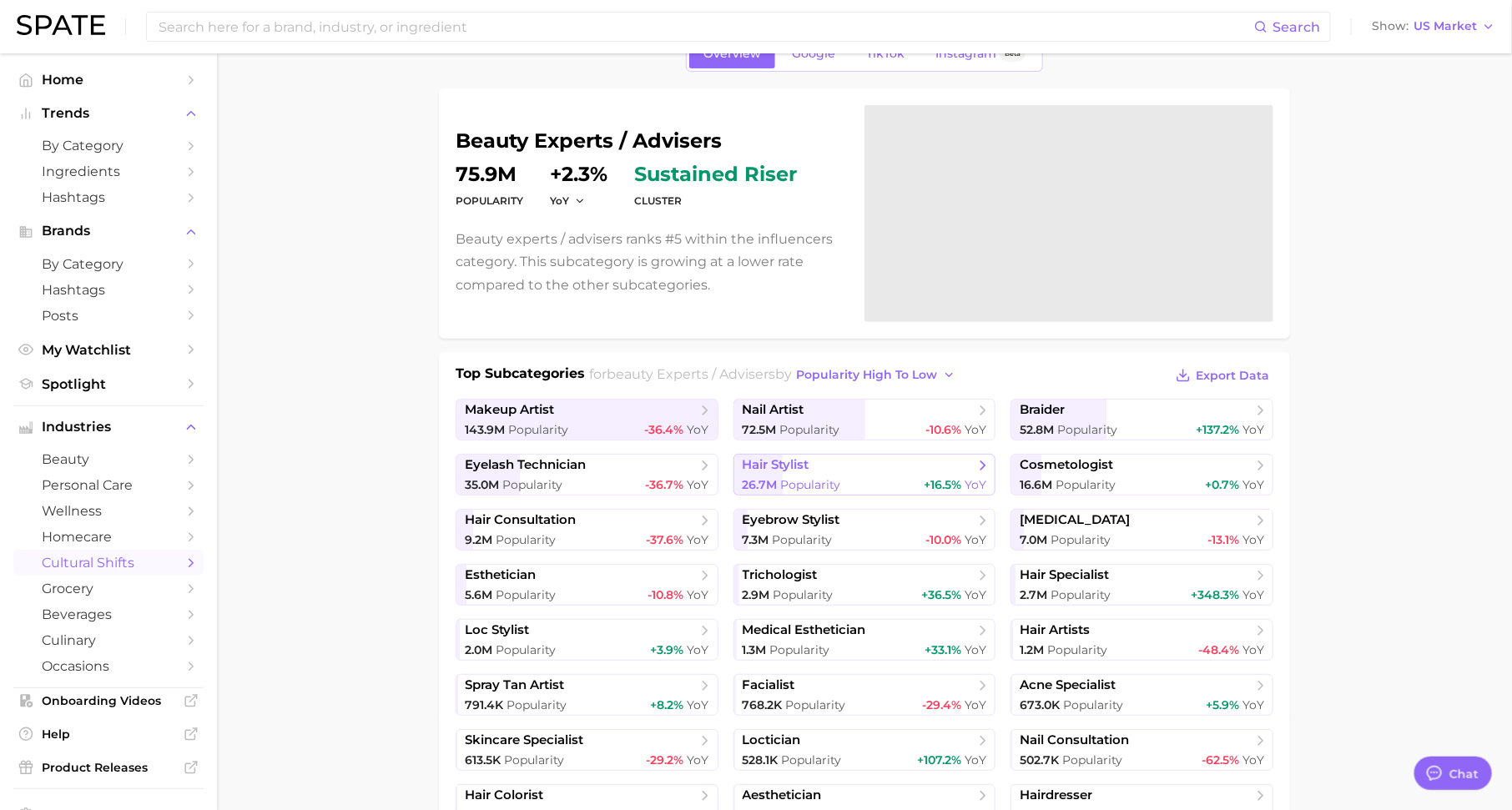
click at [777, 464] on span "hair stylist" at bounding box center [776, 465] width 67 height 16
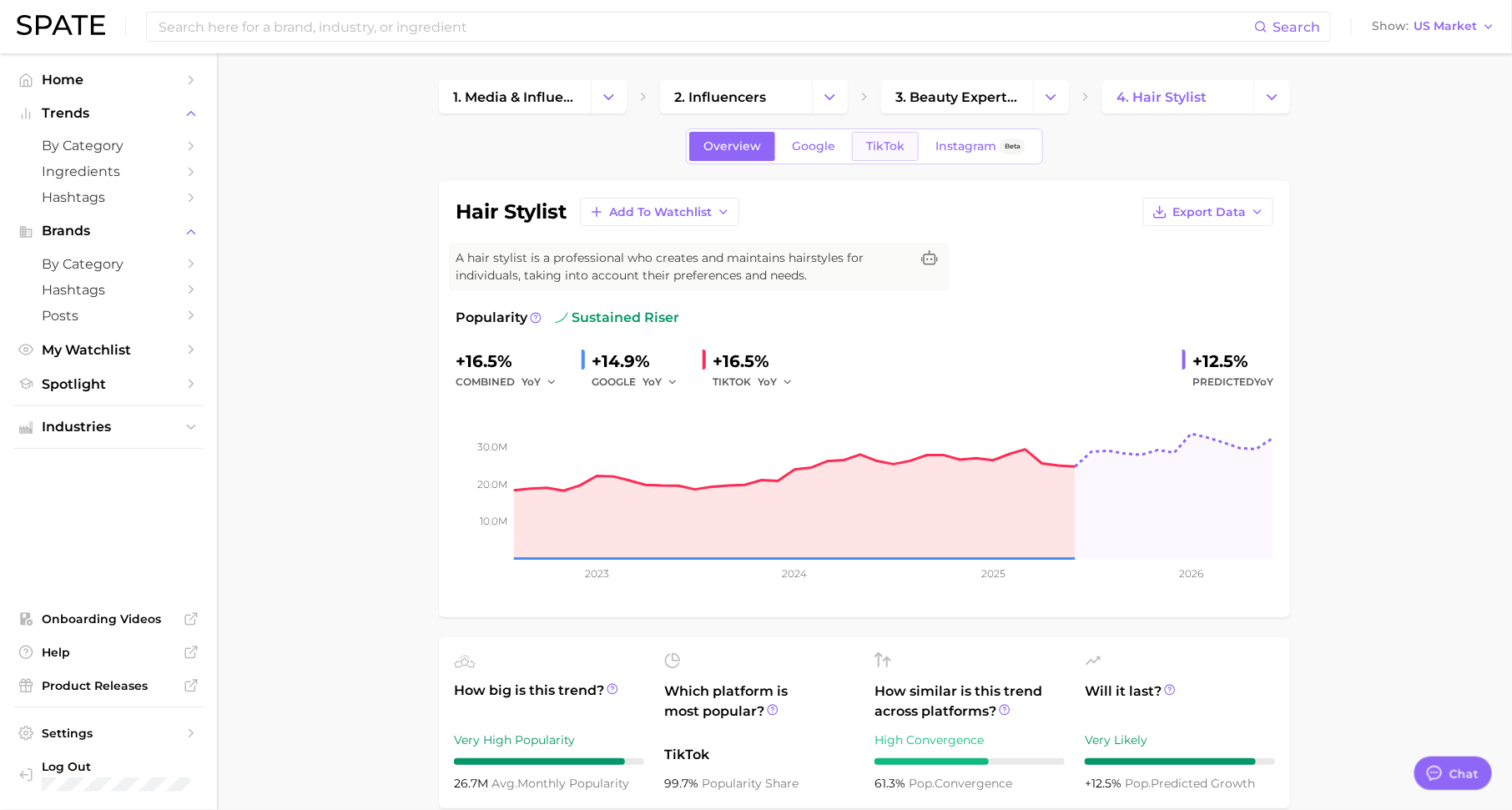
click at [890, 141] on span "TikTok" at bounding box center [885, 146] width 39 height 14
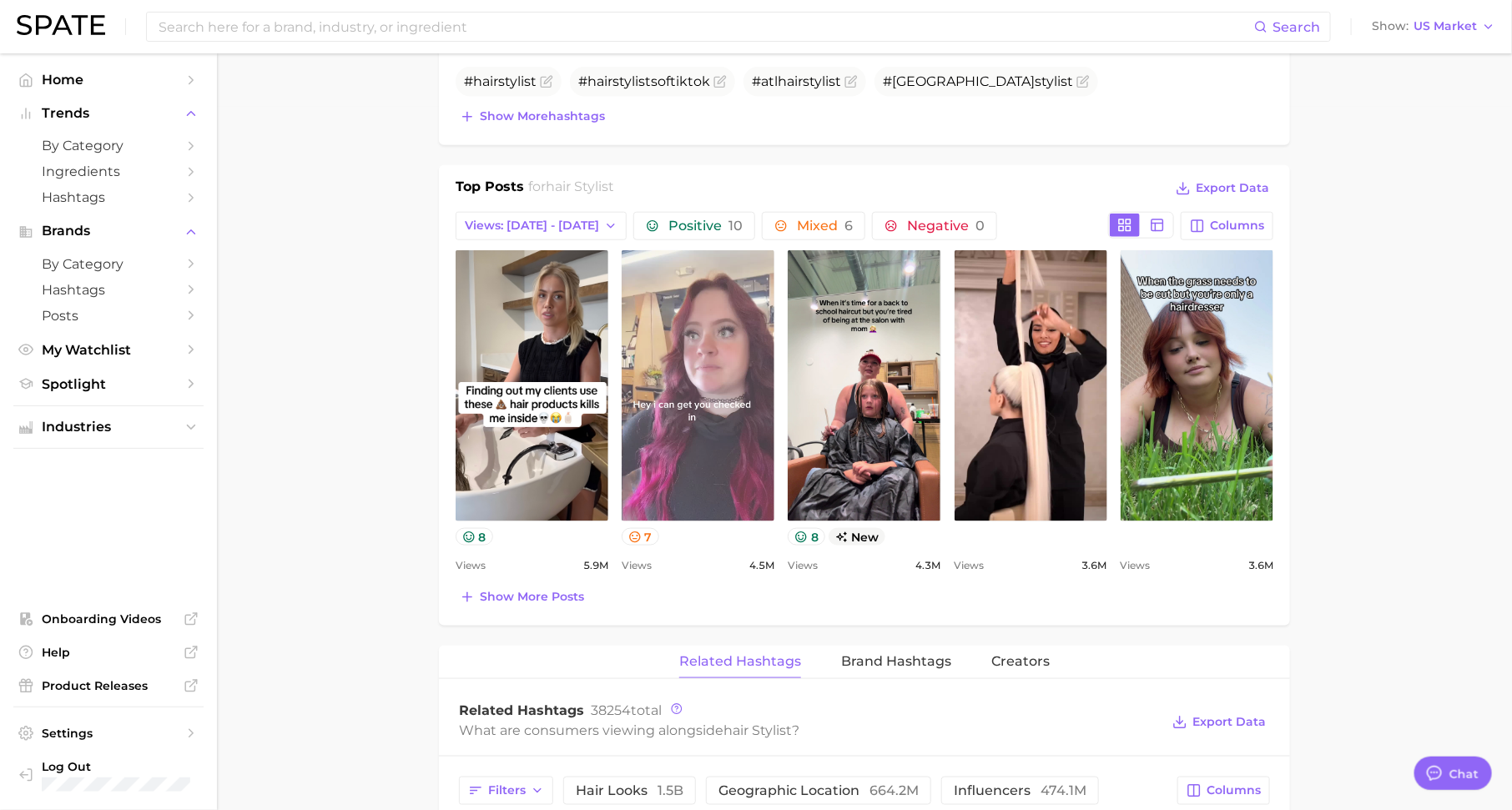
scroll to position [786, 0]
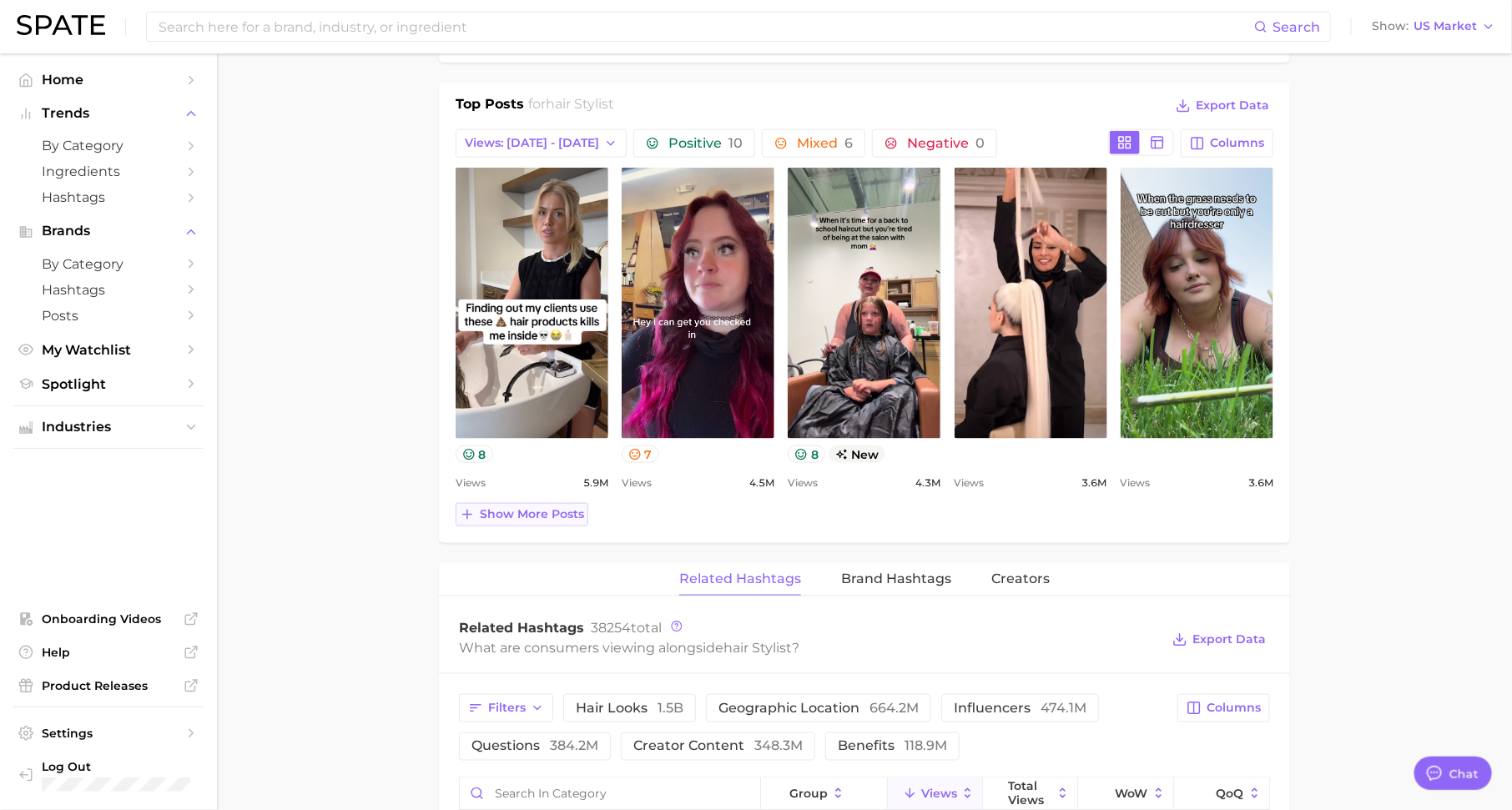
click at [560, 514] on span "Show more posts" at bounding box center [532, 514] width 105 height 14
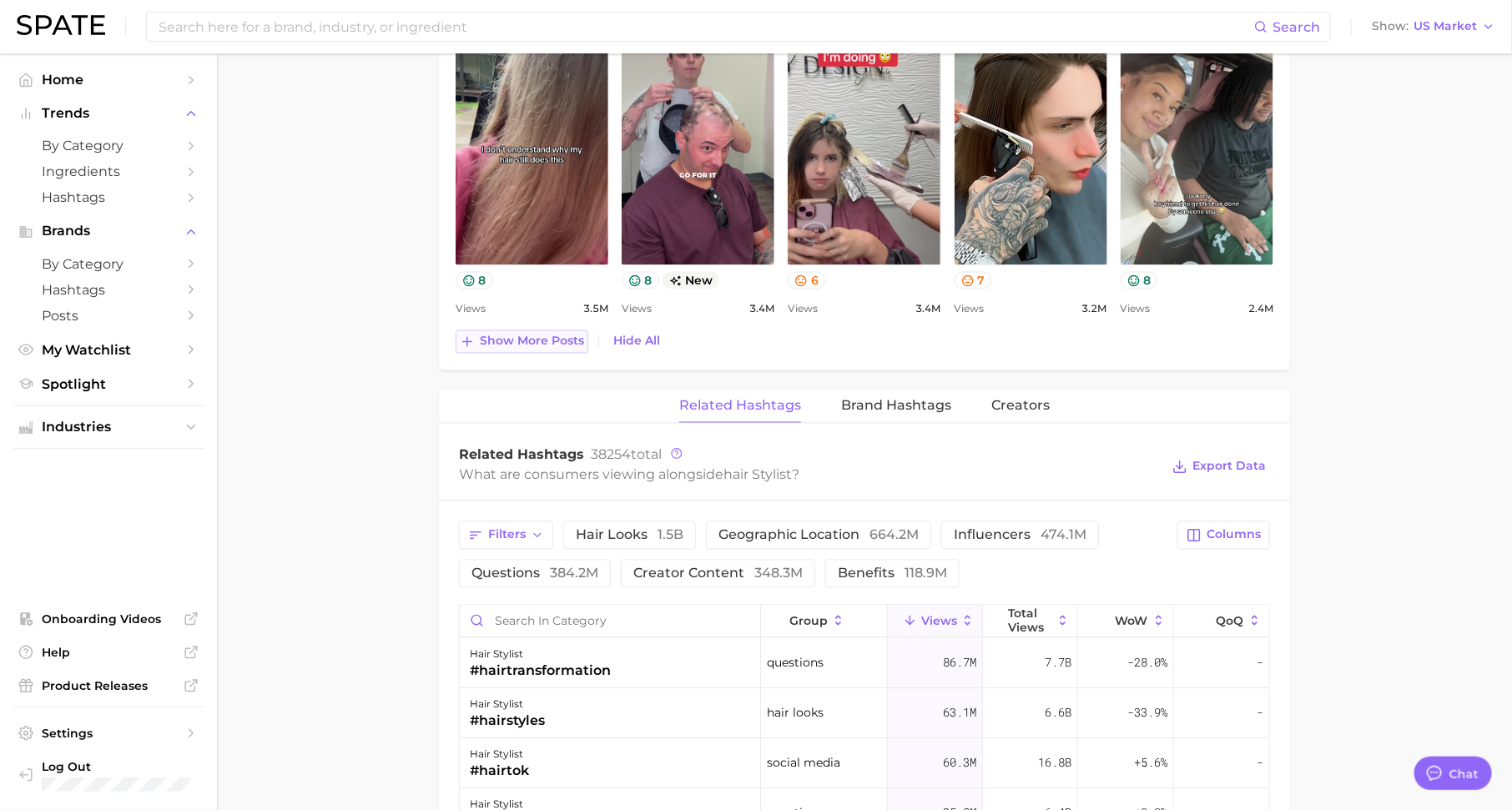
scroll to position [1345, 0]
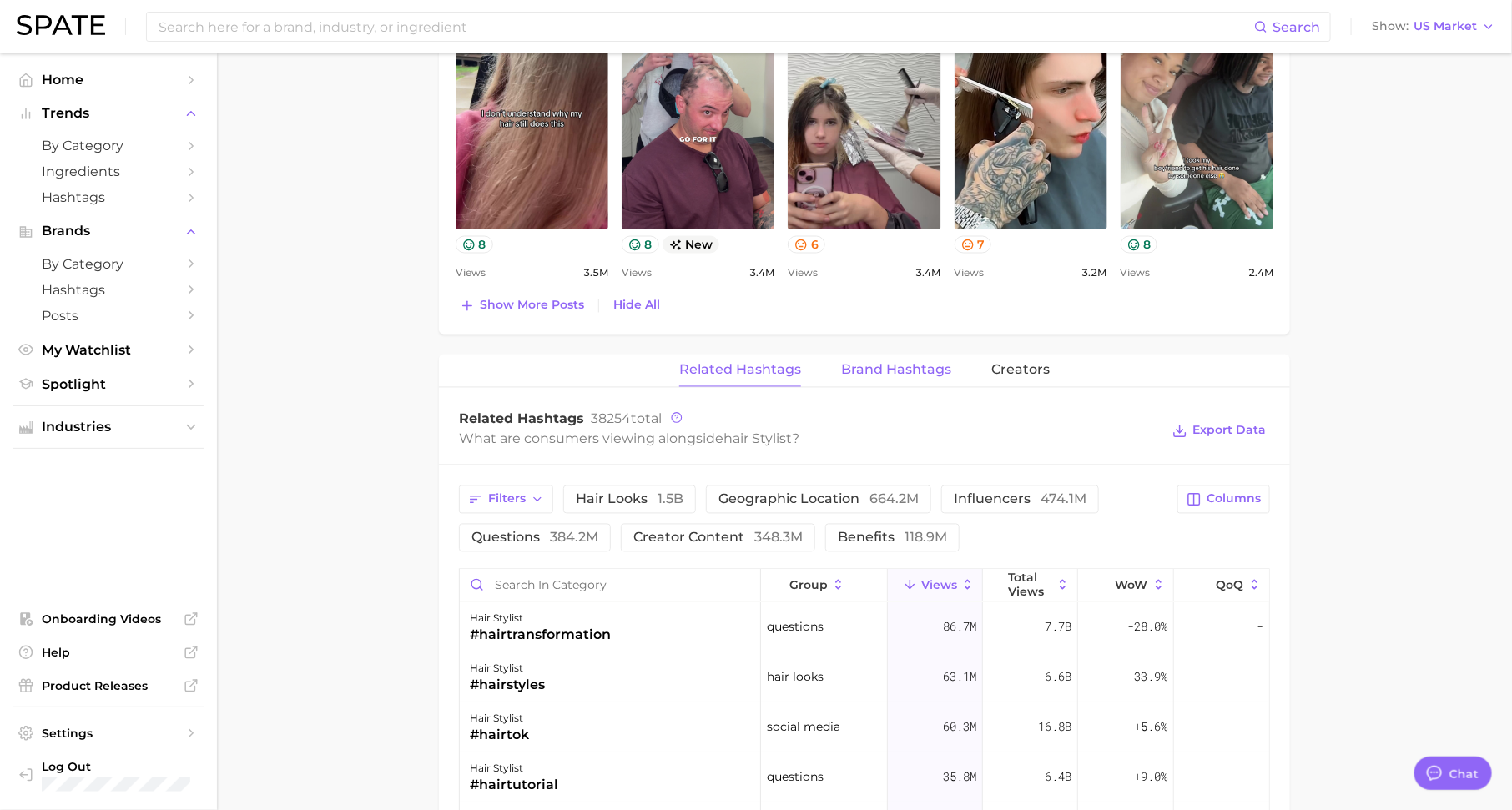
click at [884, 371] on span "Brand Hashtags" at bounding box center [896, 371] width 110 height 15
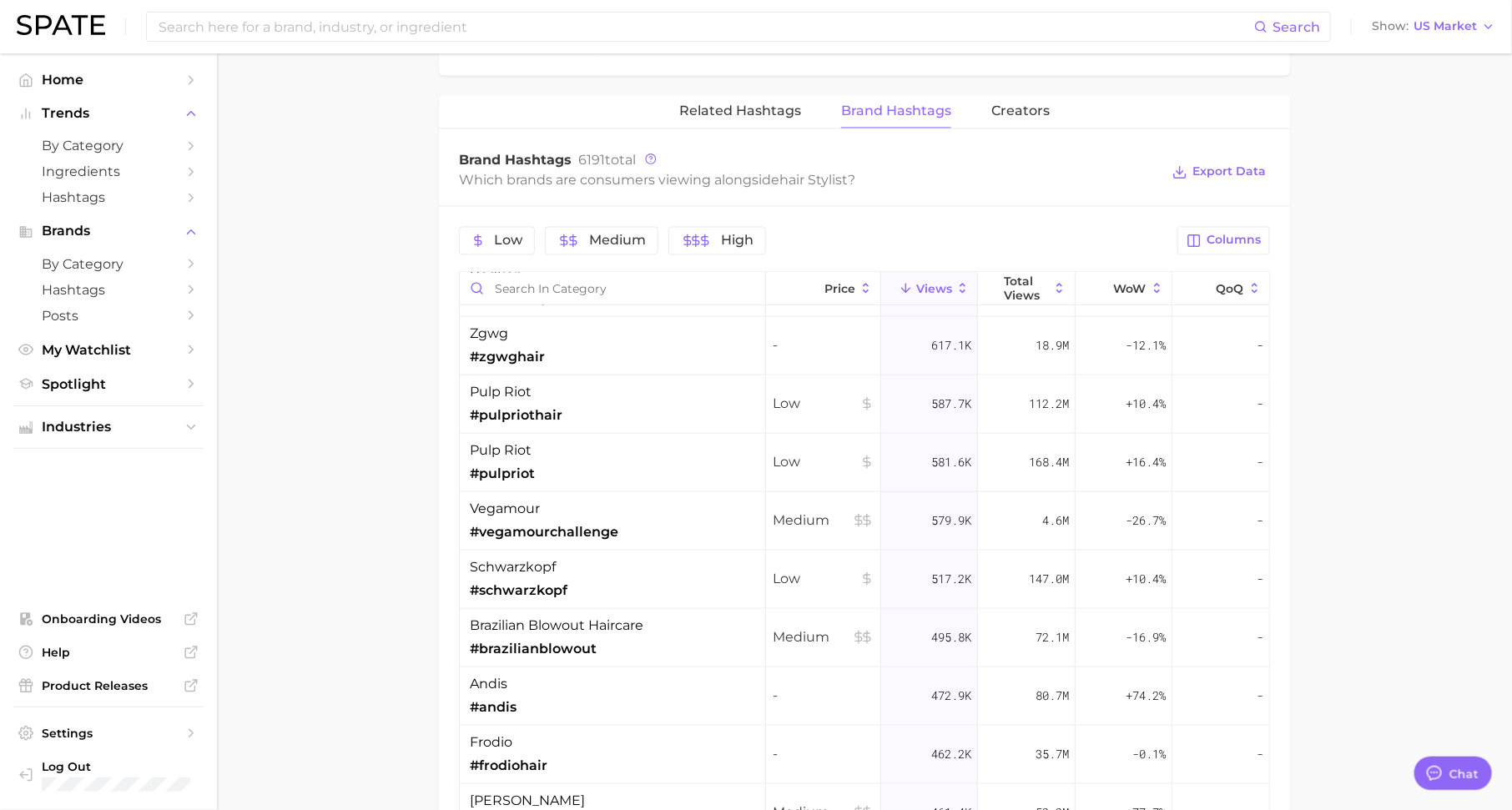
scroll to position [0, 0]
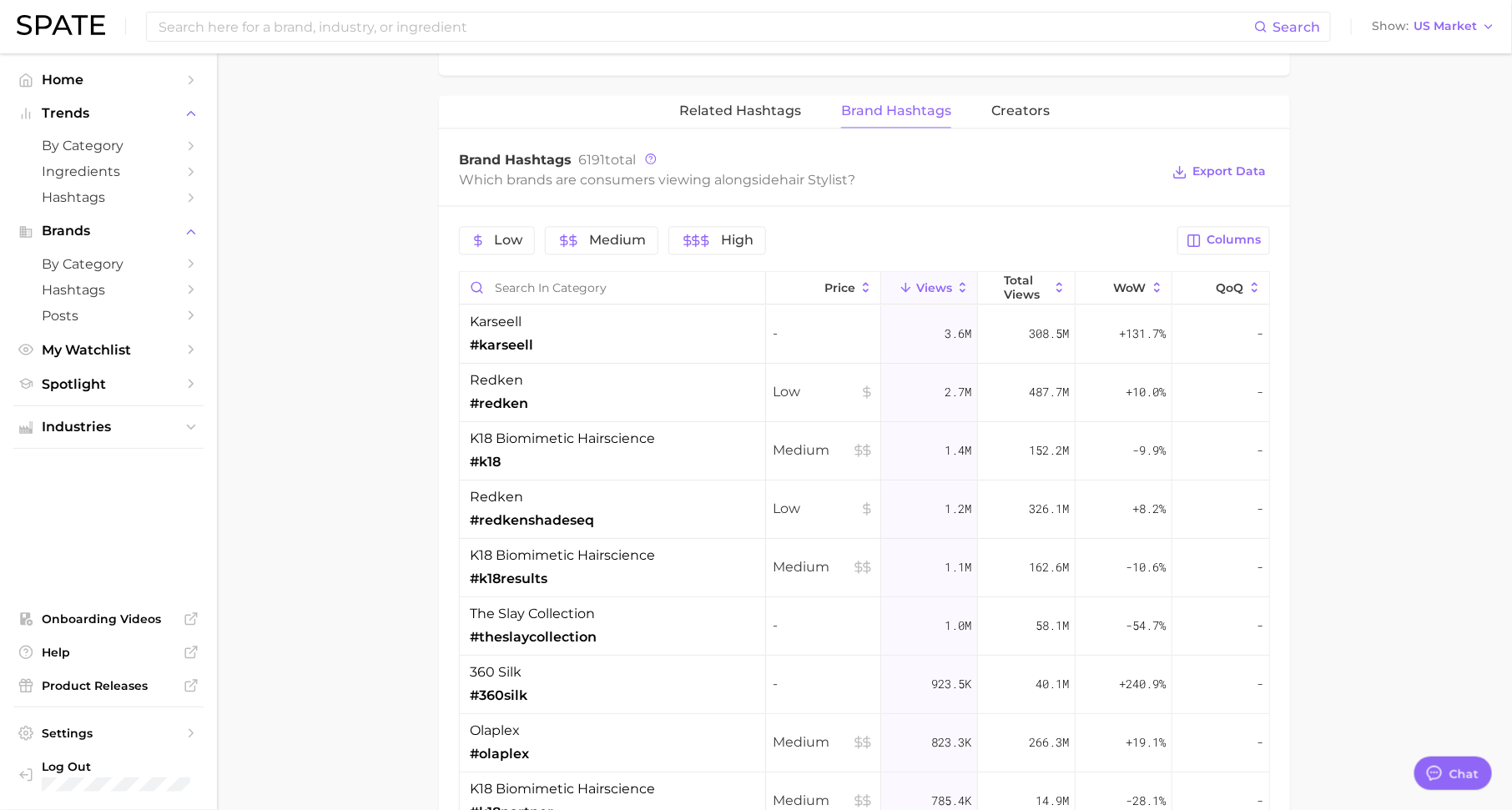
click at [784, 104] on span "Related Hashtags" at bounding box center [740, 111] width 122 height 15
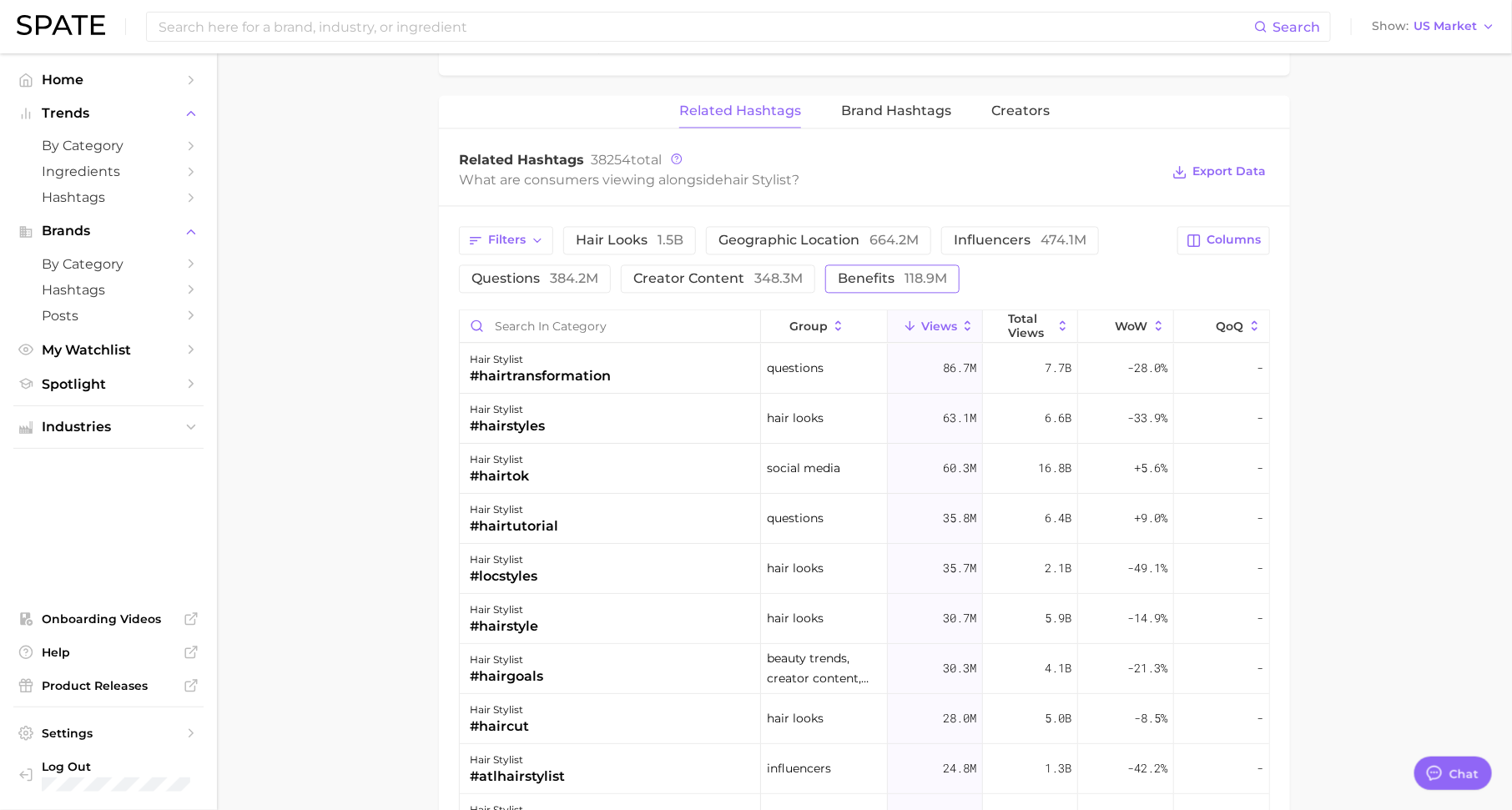
click at [855, 272] on span "benefits 118.9m" at bounding box center [891, 279] width 109 height 14
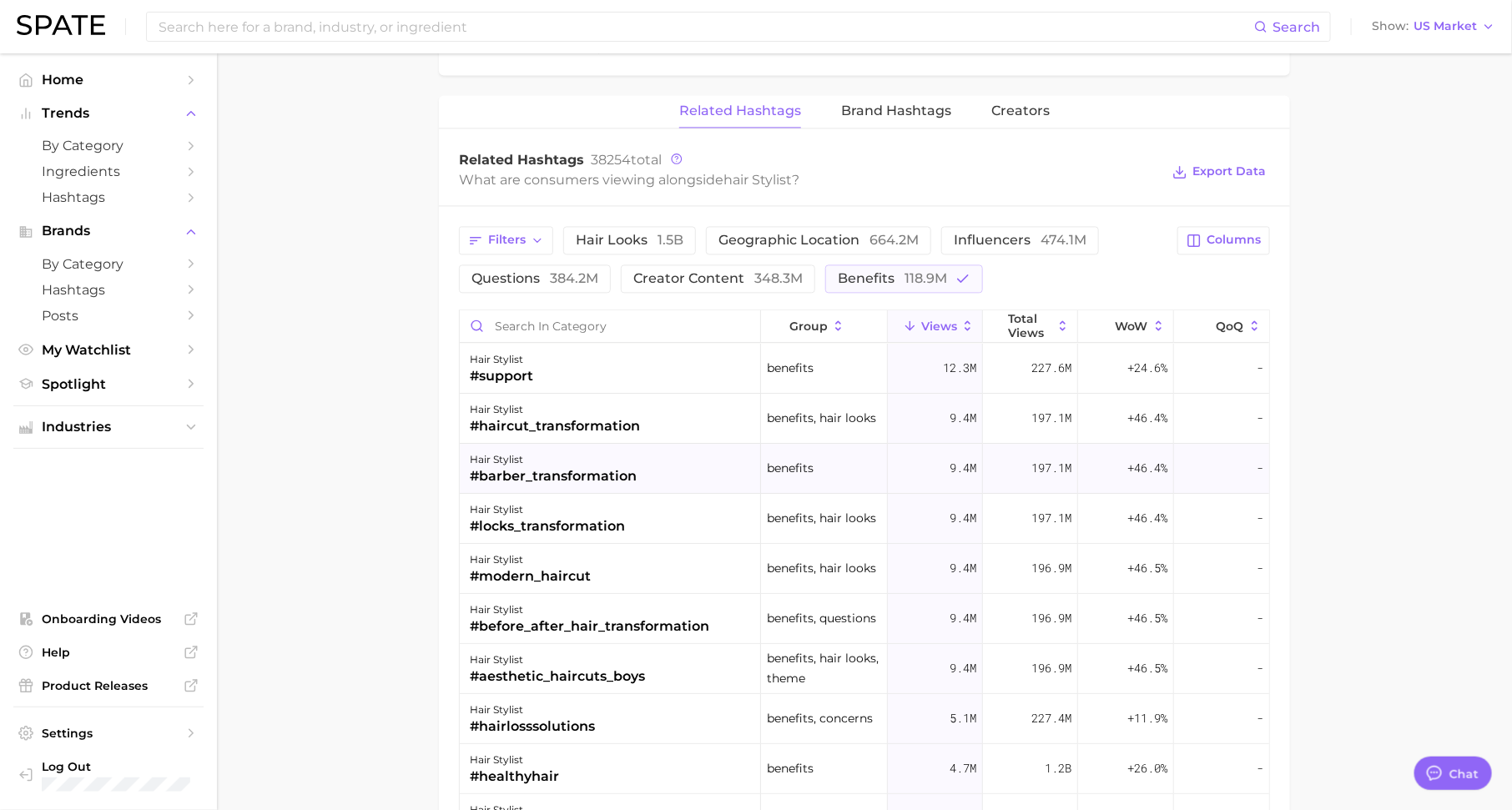
click at [524, 467] on div "#barber_transformation" at bounding box center [553, 477] width 167 height 20
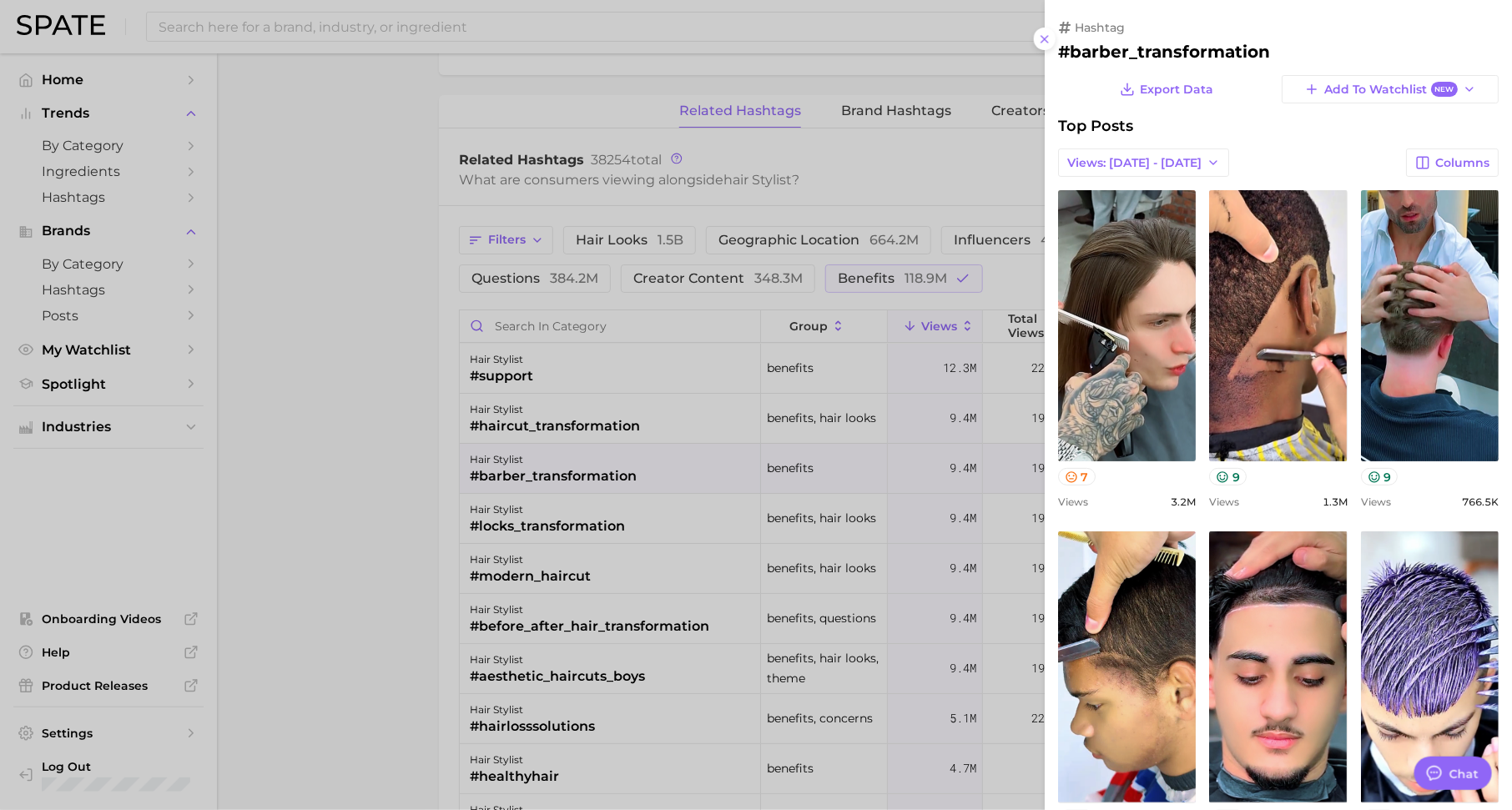
click at [857, 514] on div at bounding box center [756, 405] width 1512 height 810
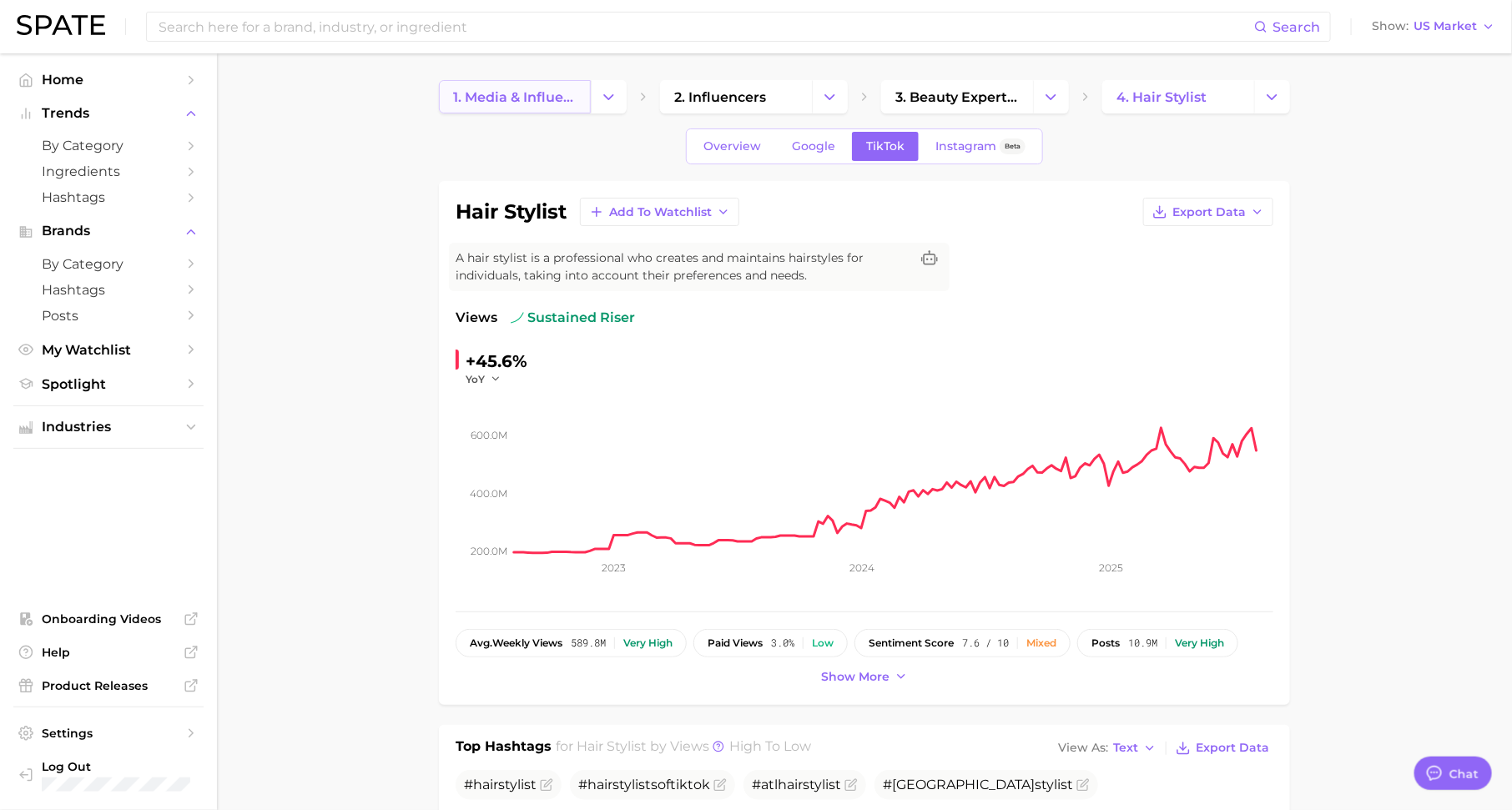
click at [551, 97] on span "1. media & influencers" at bounding box center [514, 96] width 124 height 16
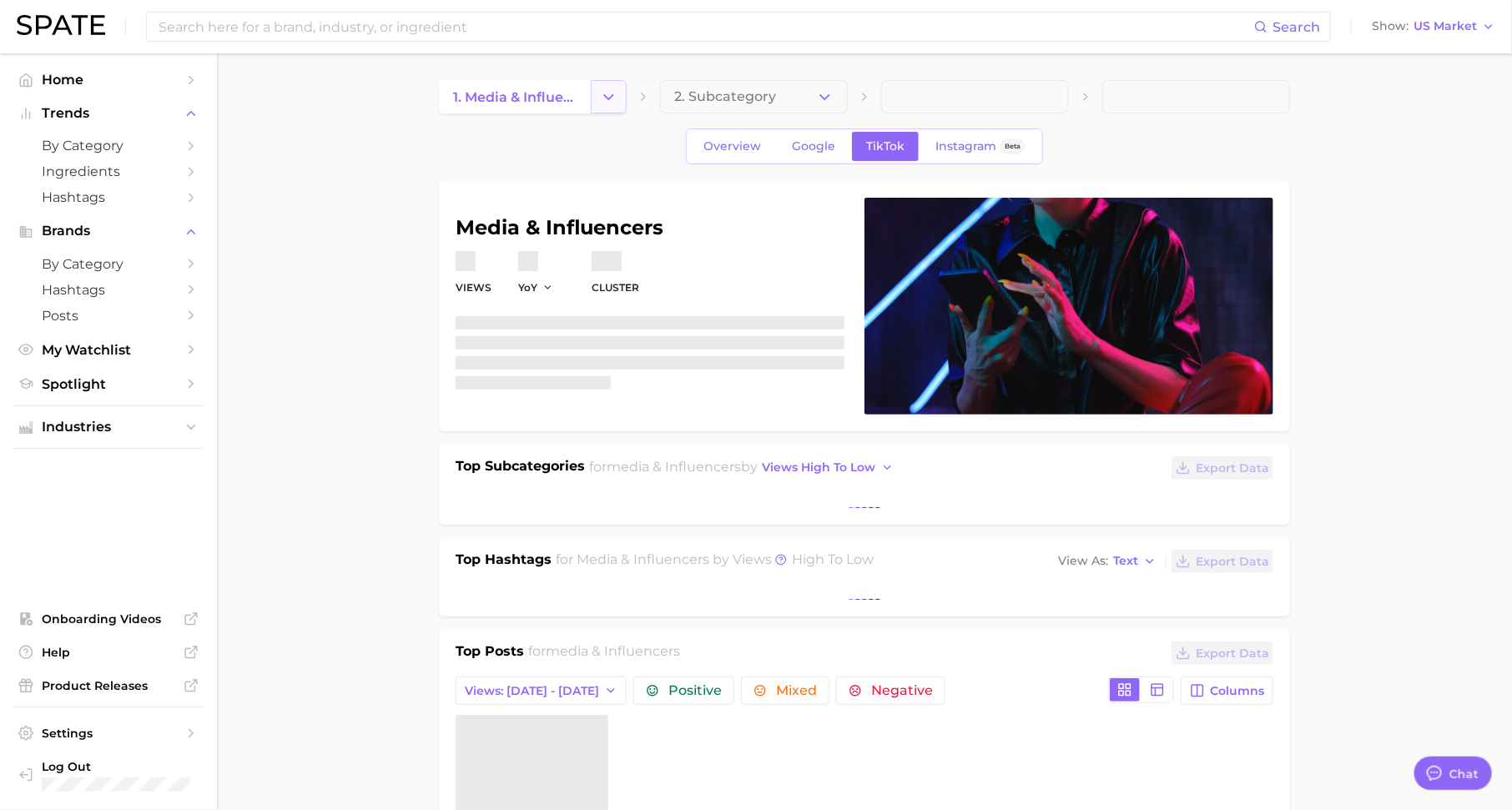
click at [608, 97] on polyline "Change Category" at bounding box center [609, 96] width 9 height 5
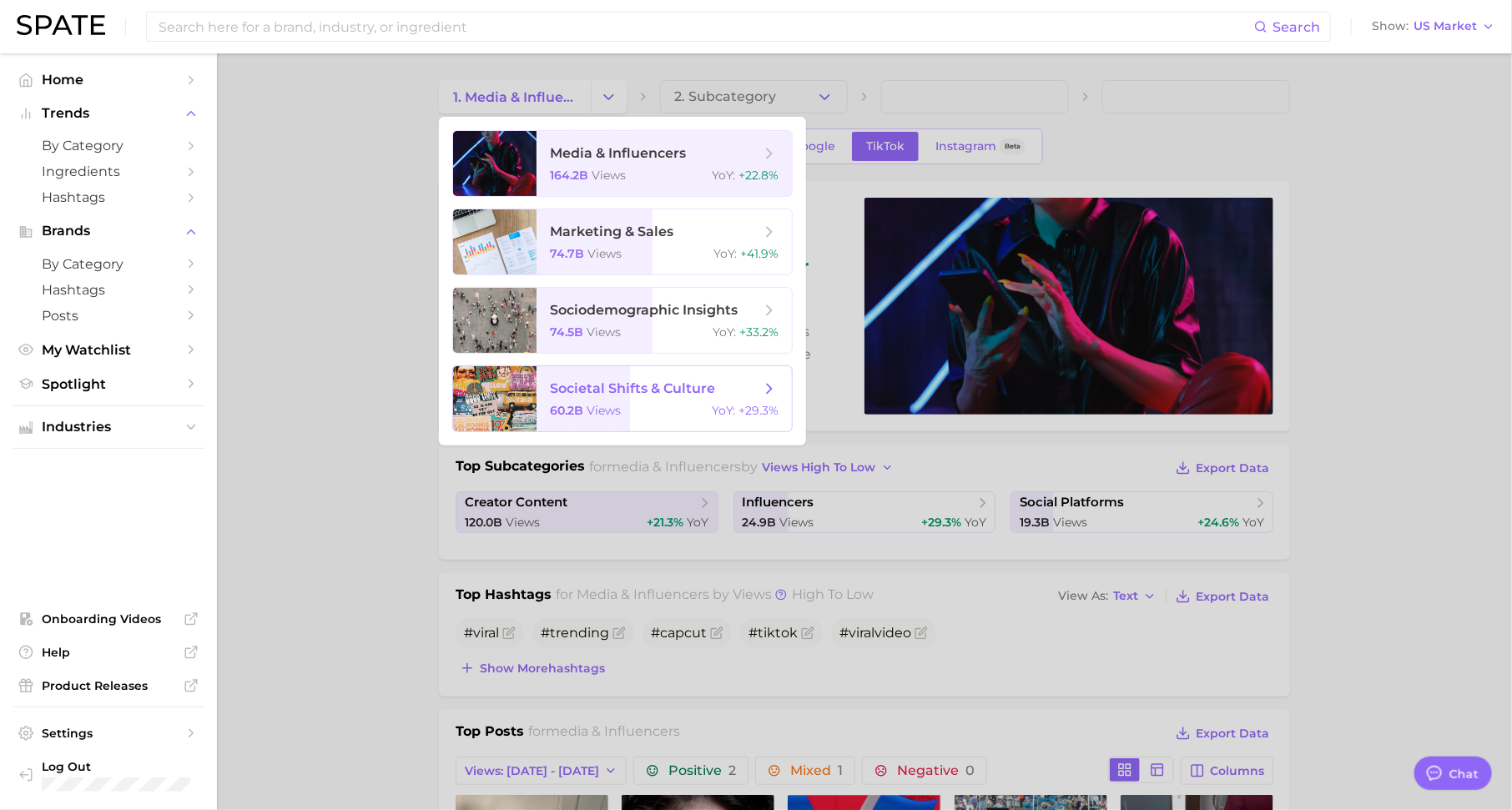
click at [627, 405] on div "60.2b views YoY : +29.3%" at bounding box center [664, 410] width 228 height 15
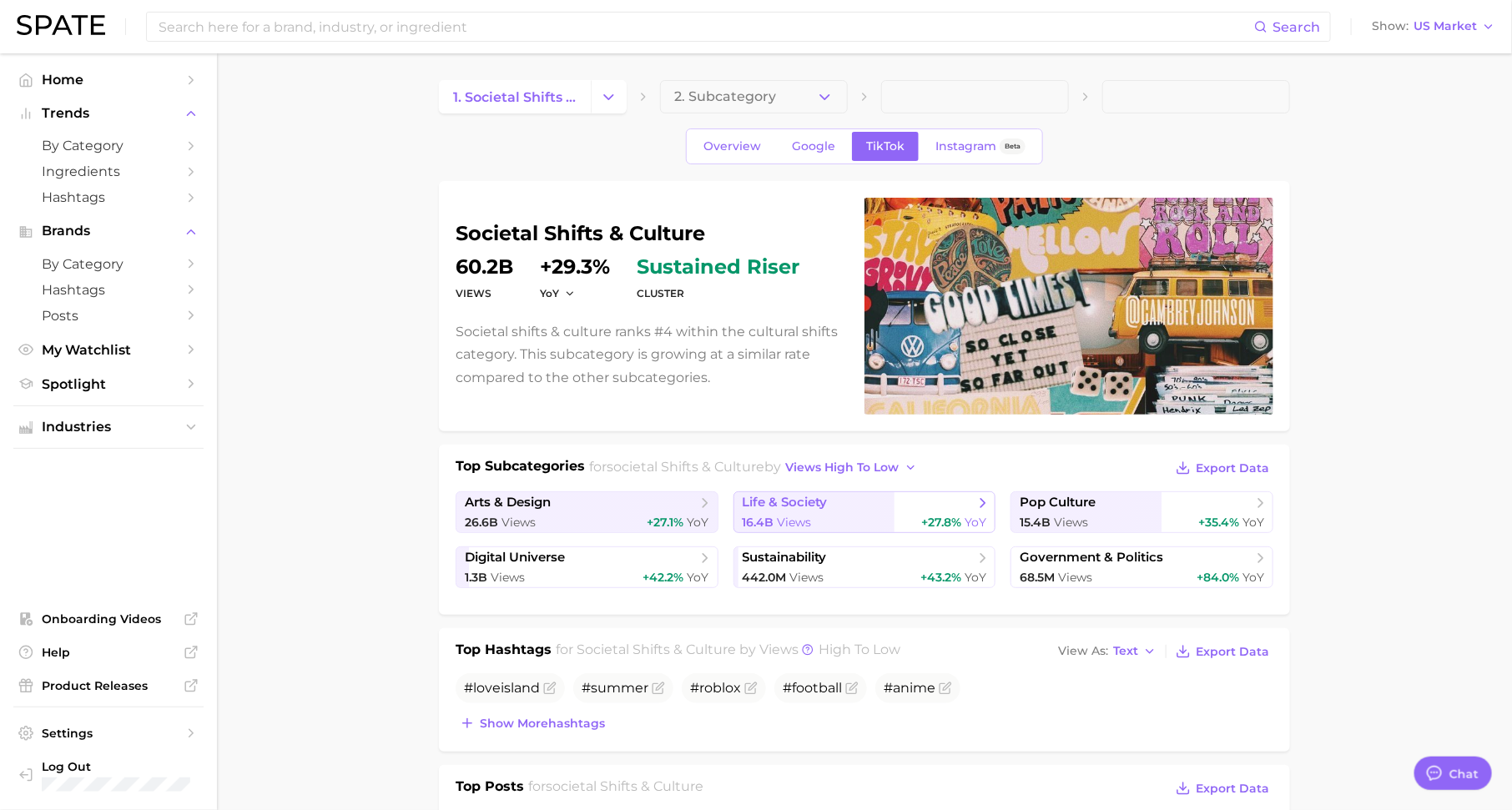
click at [859, 515] on div "16.4b Views +27.8% YoY" at bounding box center [865, 522] width 245 height 16
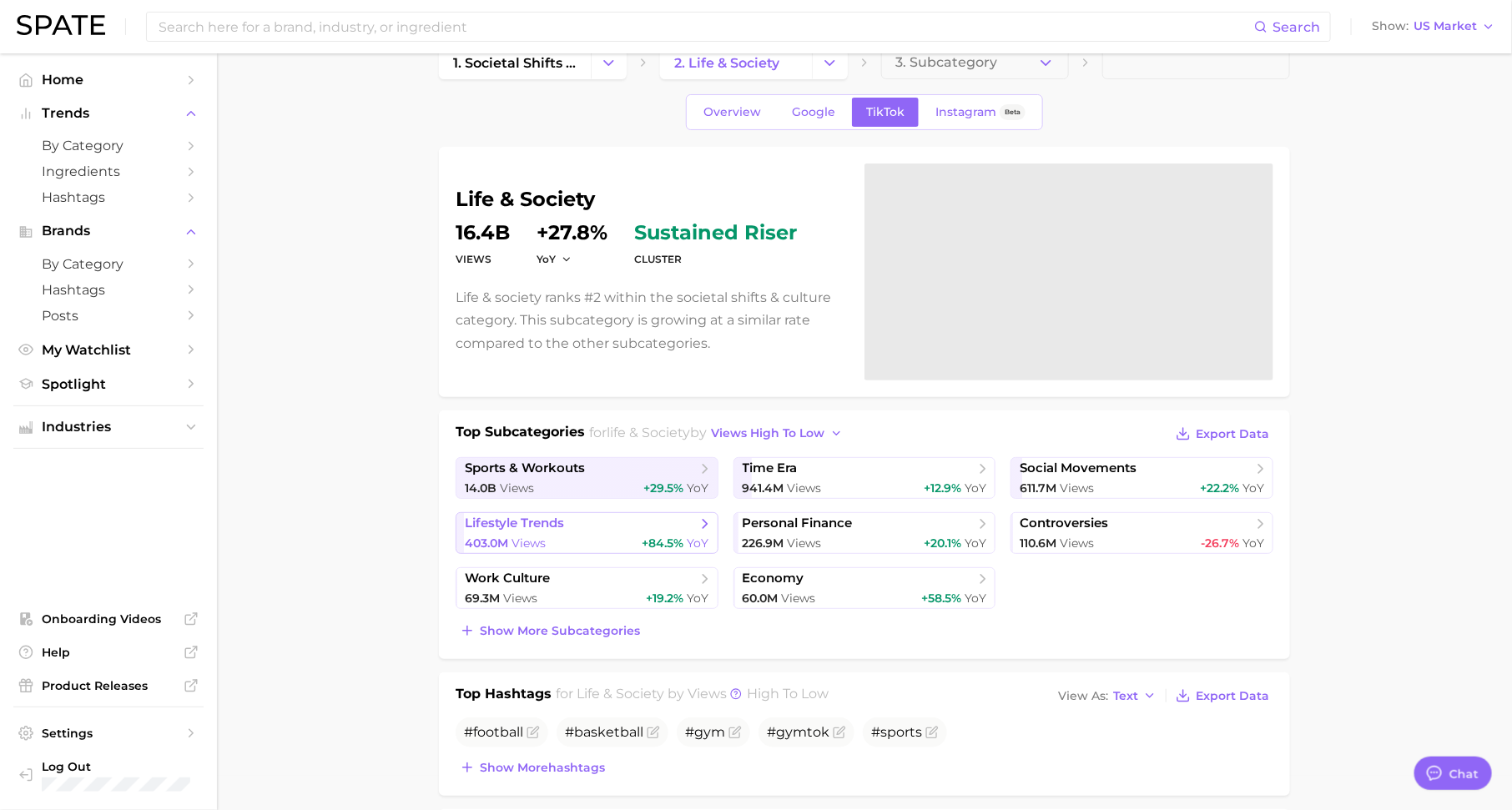
click at [641, 519] on span "lifestyle trends" at bounding box center [580, 524] width 232 height 17
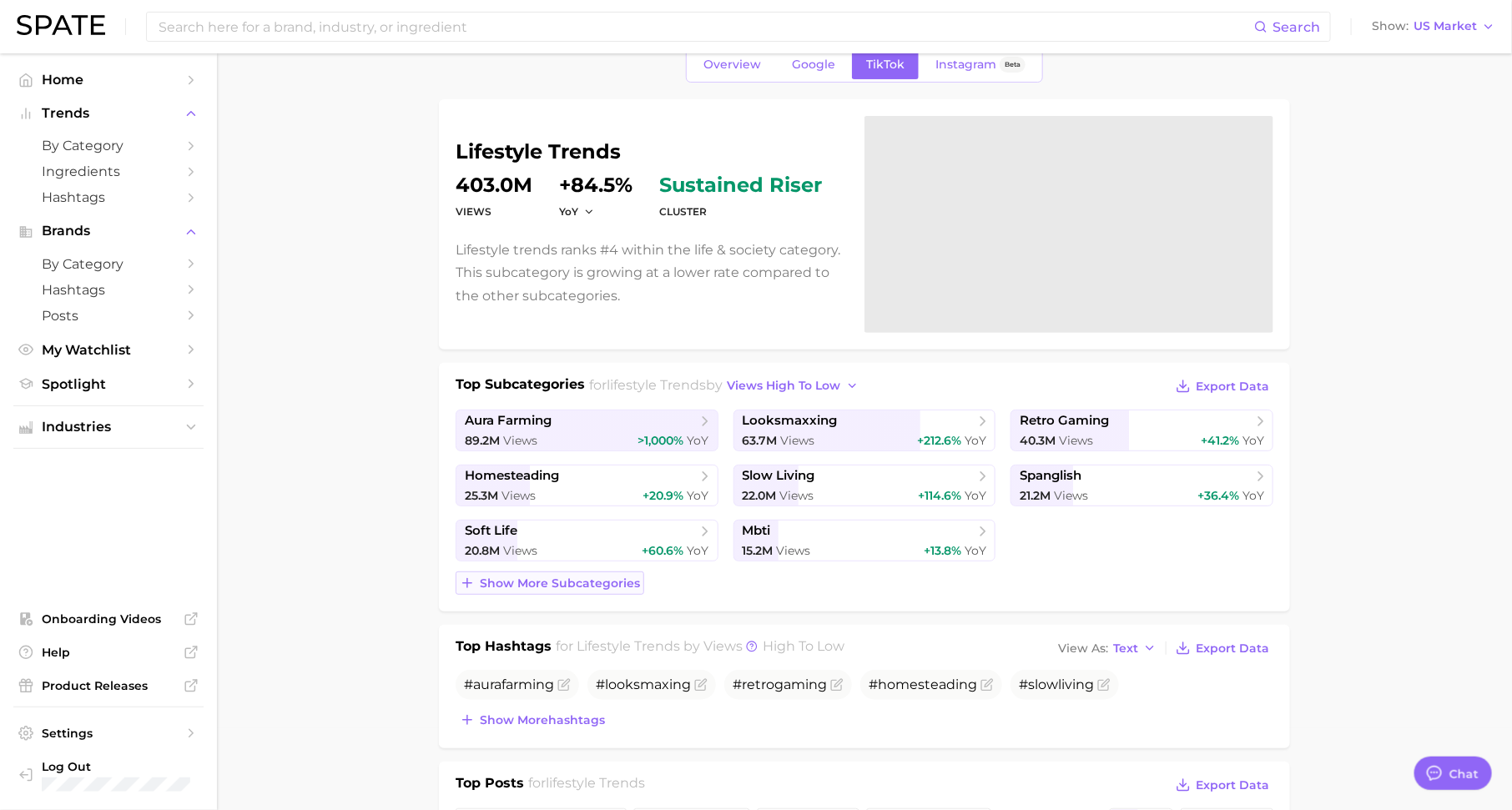
click at [614, 584] on span "Show more subcategories" at bounding box center [559, 583] width 160 height 14
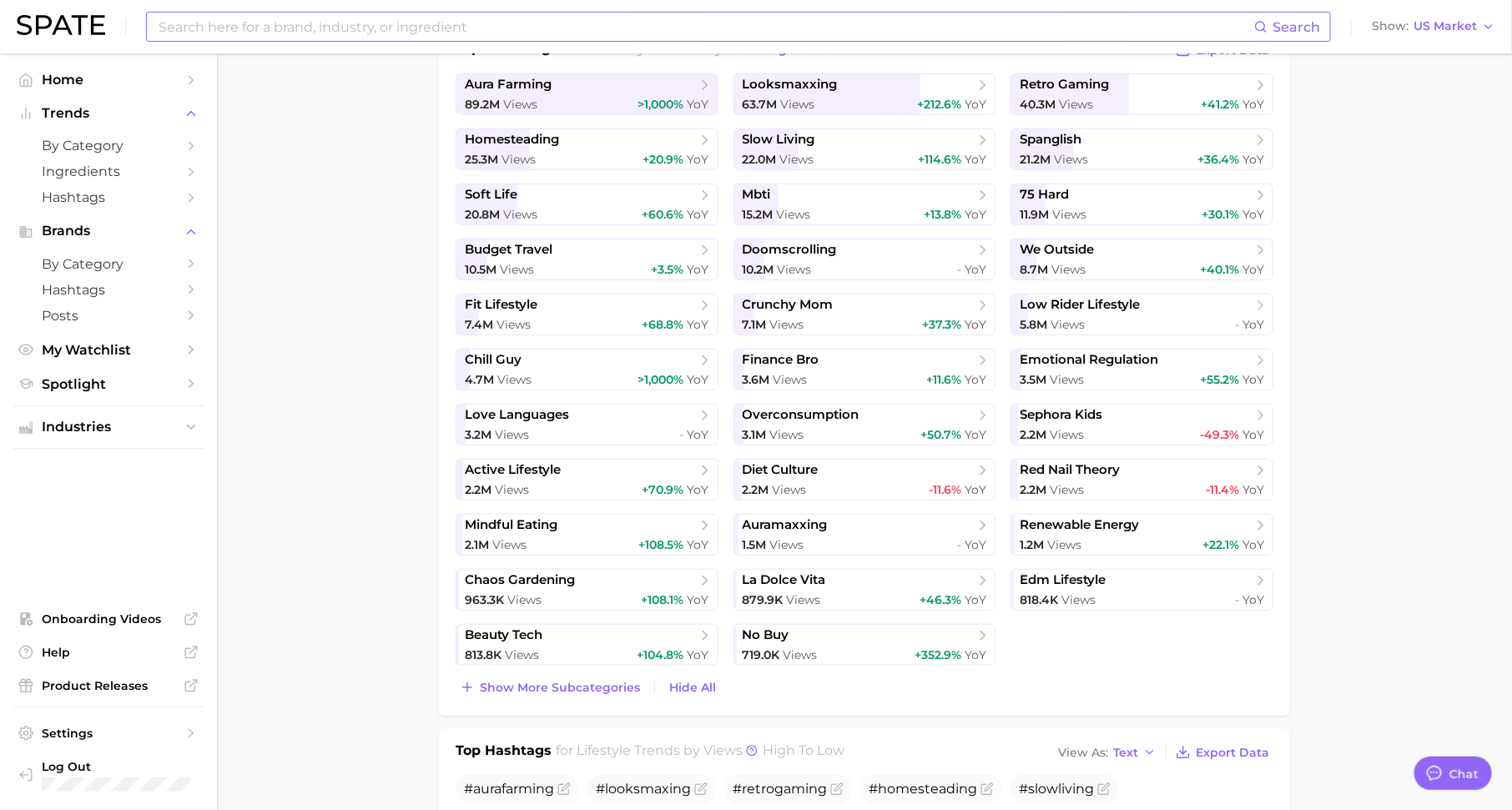
click at [474, 36] on input at bounding box center [705, 27] width 1097 height 28
click at [518, 685] on span "Show more subcategories" at bounding box center [559, 687] width 160 height 14
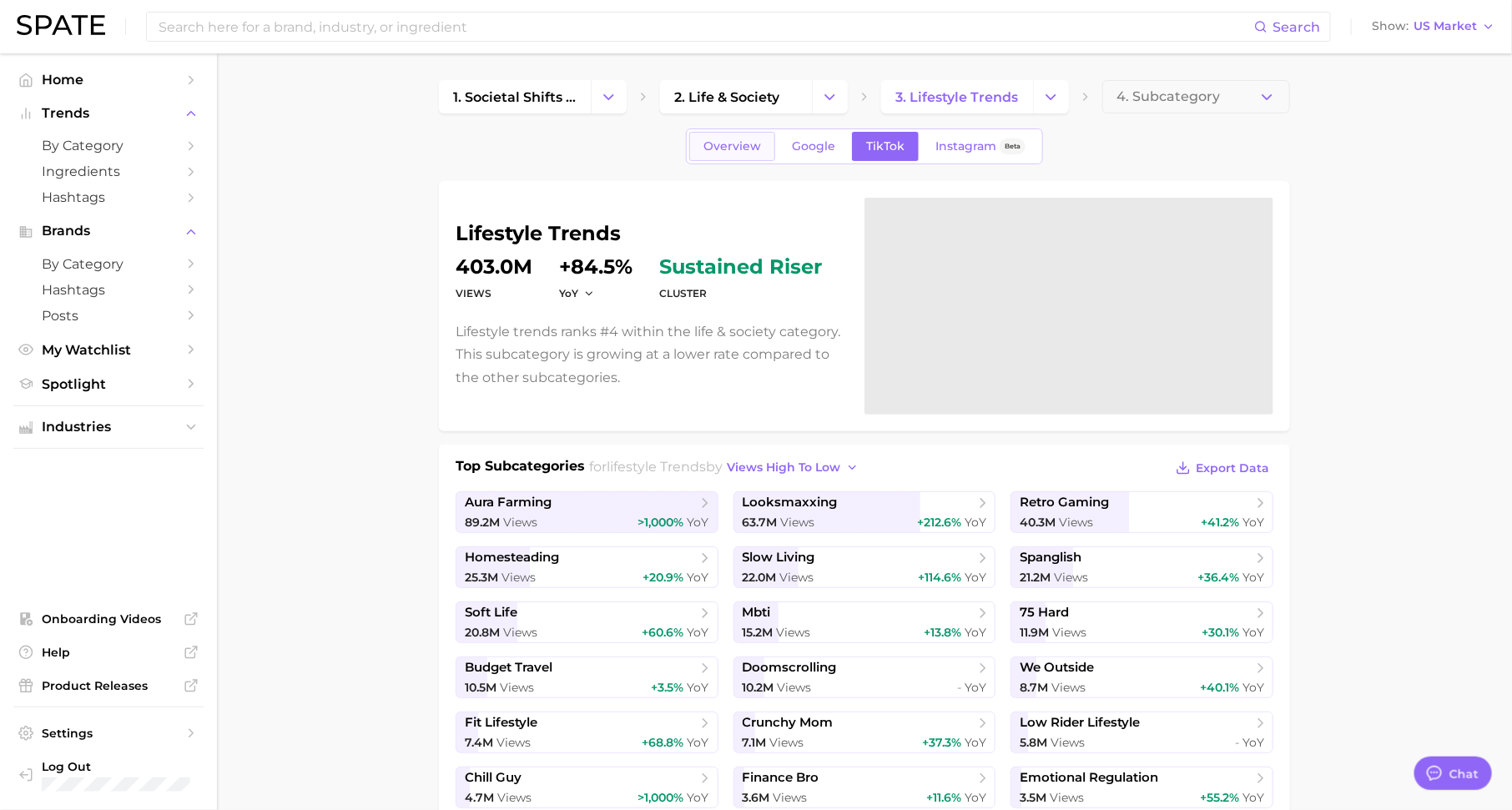
click at [745, 141] on span "Overview" at bounding box center [732, 146] width 58 height 14
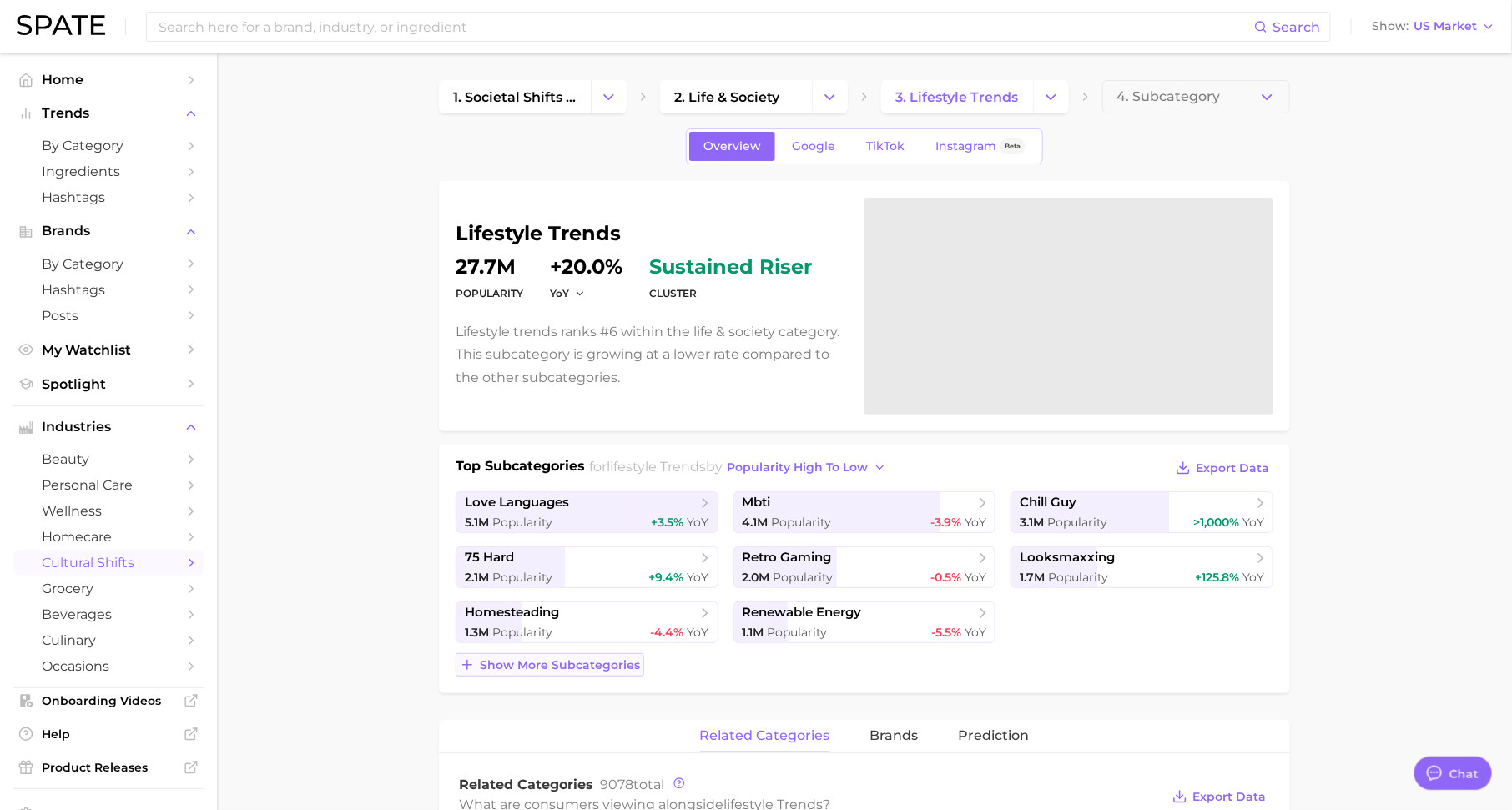
click at [632, 661] on span "Show more subcategories" at bounding box center [559, 665] width 160 height 14
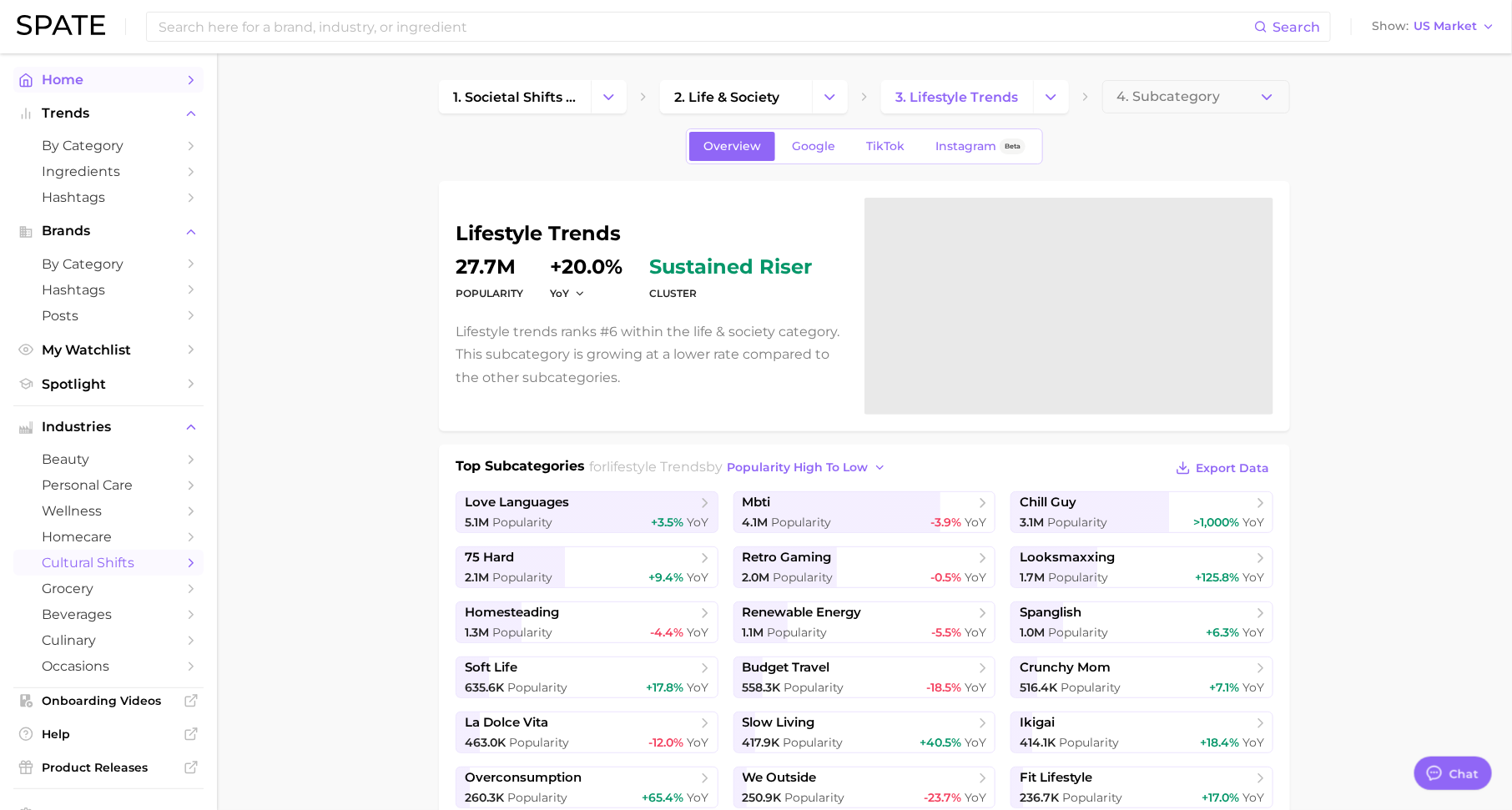
click at [162, 81] on span "Home" at bounding box center [108, 79] width 134 height 16
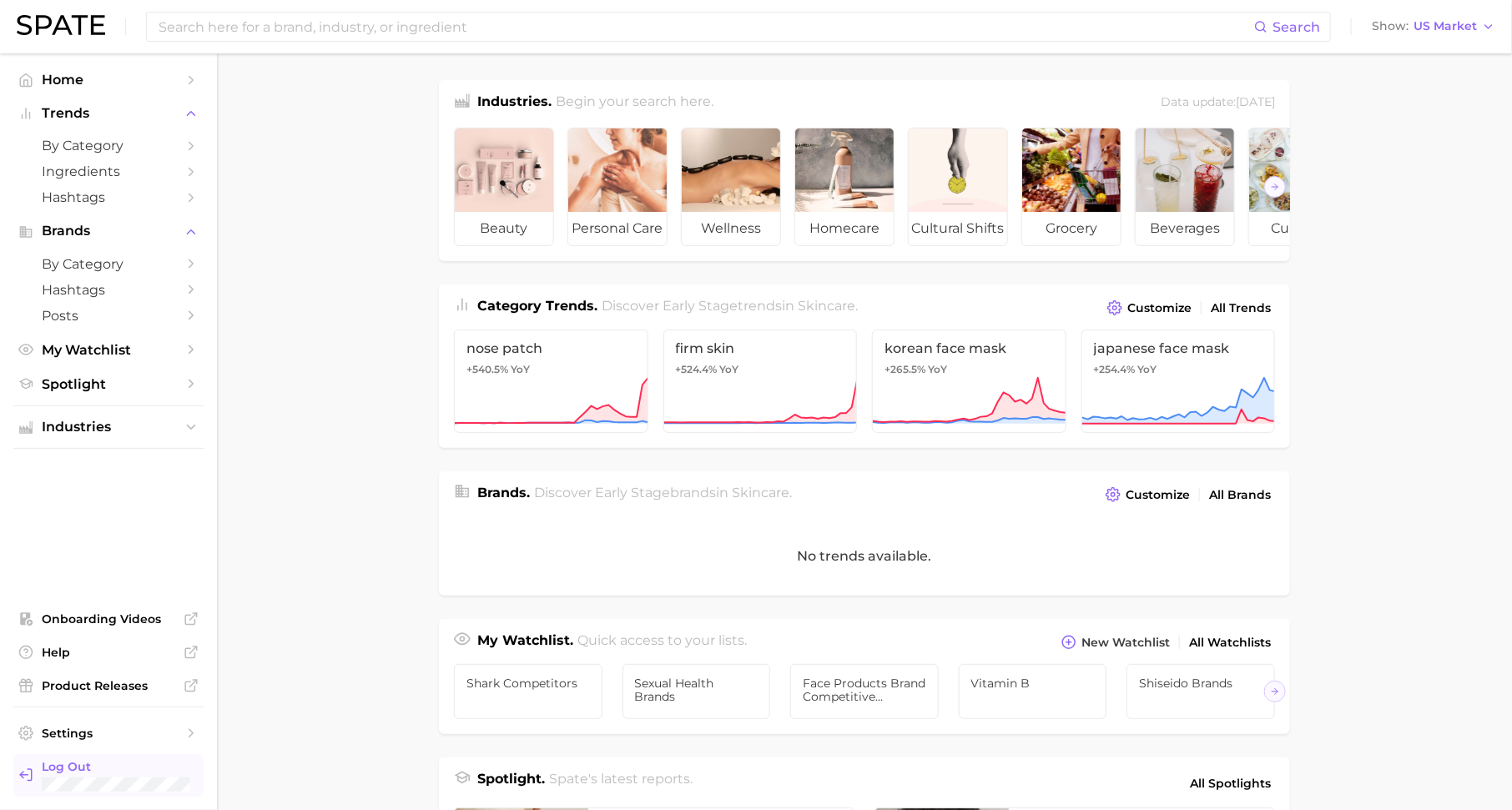
click at [93, 771] on span "Log Out" at bounding box center [116, 767] width 149 height 15
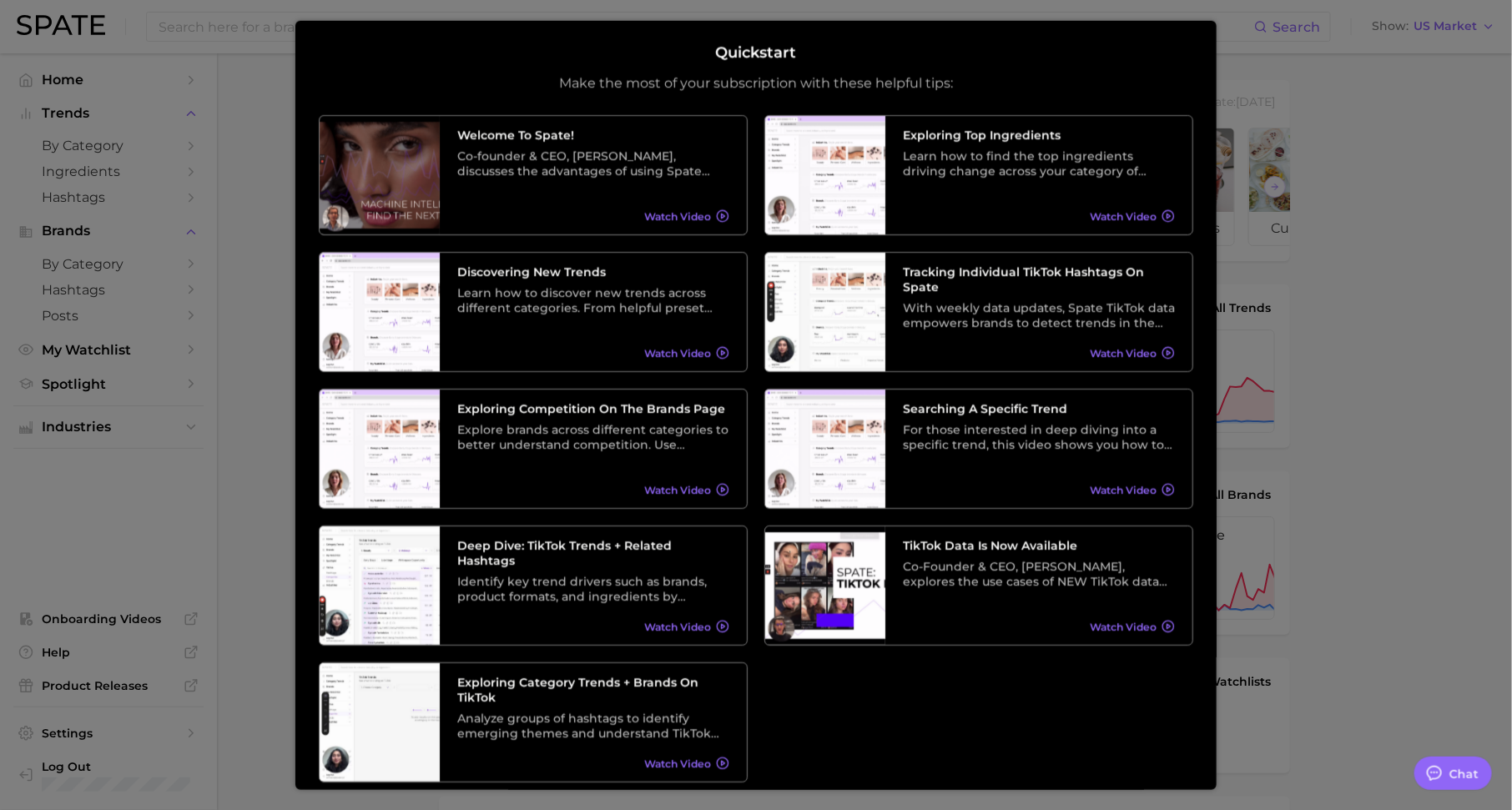
click at [1329, 273] on div at bounding box center [756, 675] width 1512 height 1350
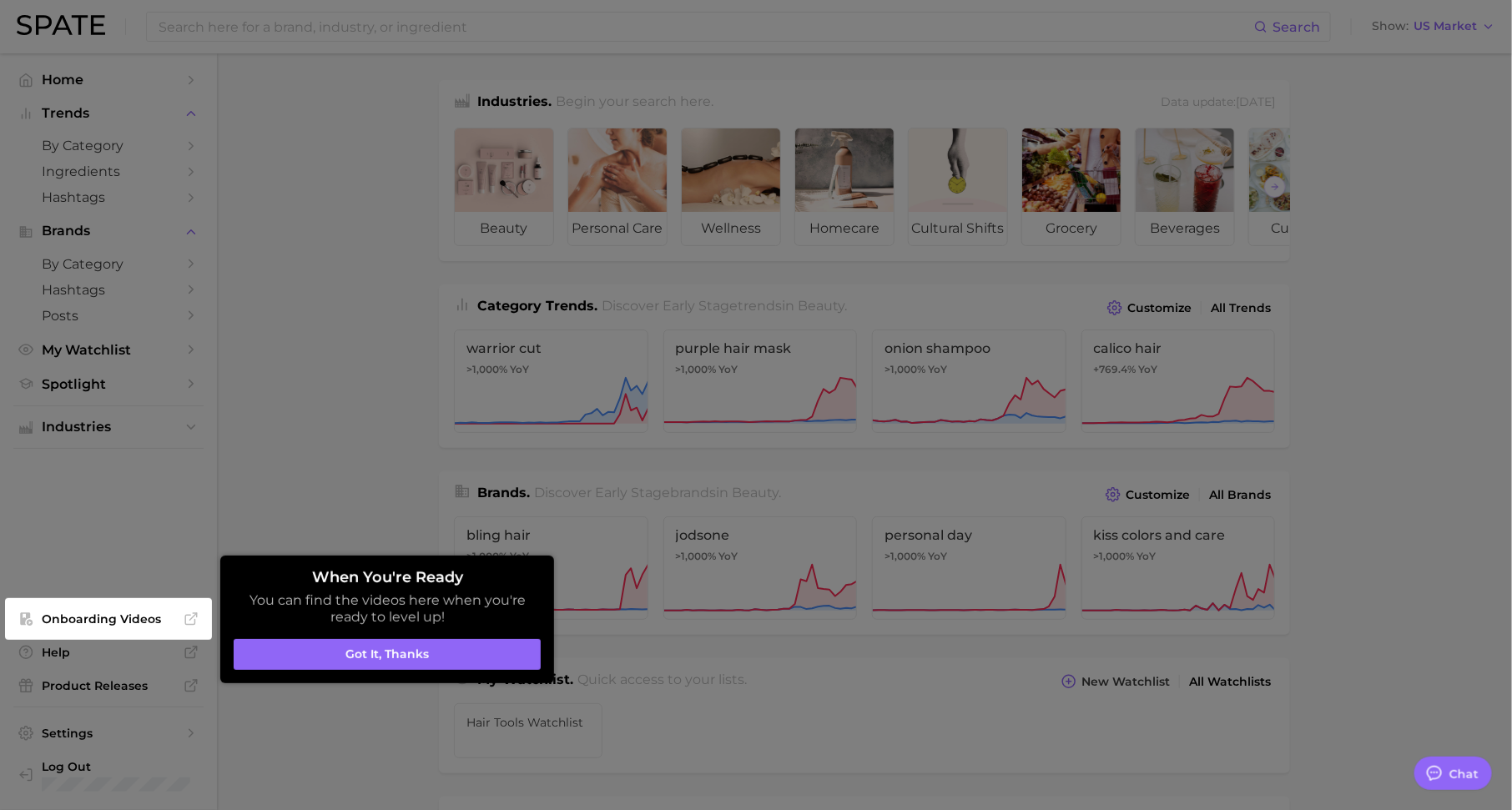
click at [142, 428] on div at bounding box center [756, 675] width 1512 height 1350
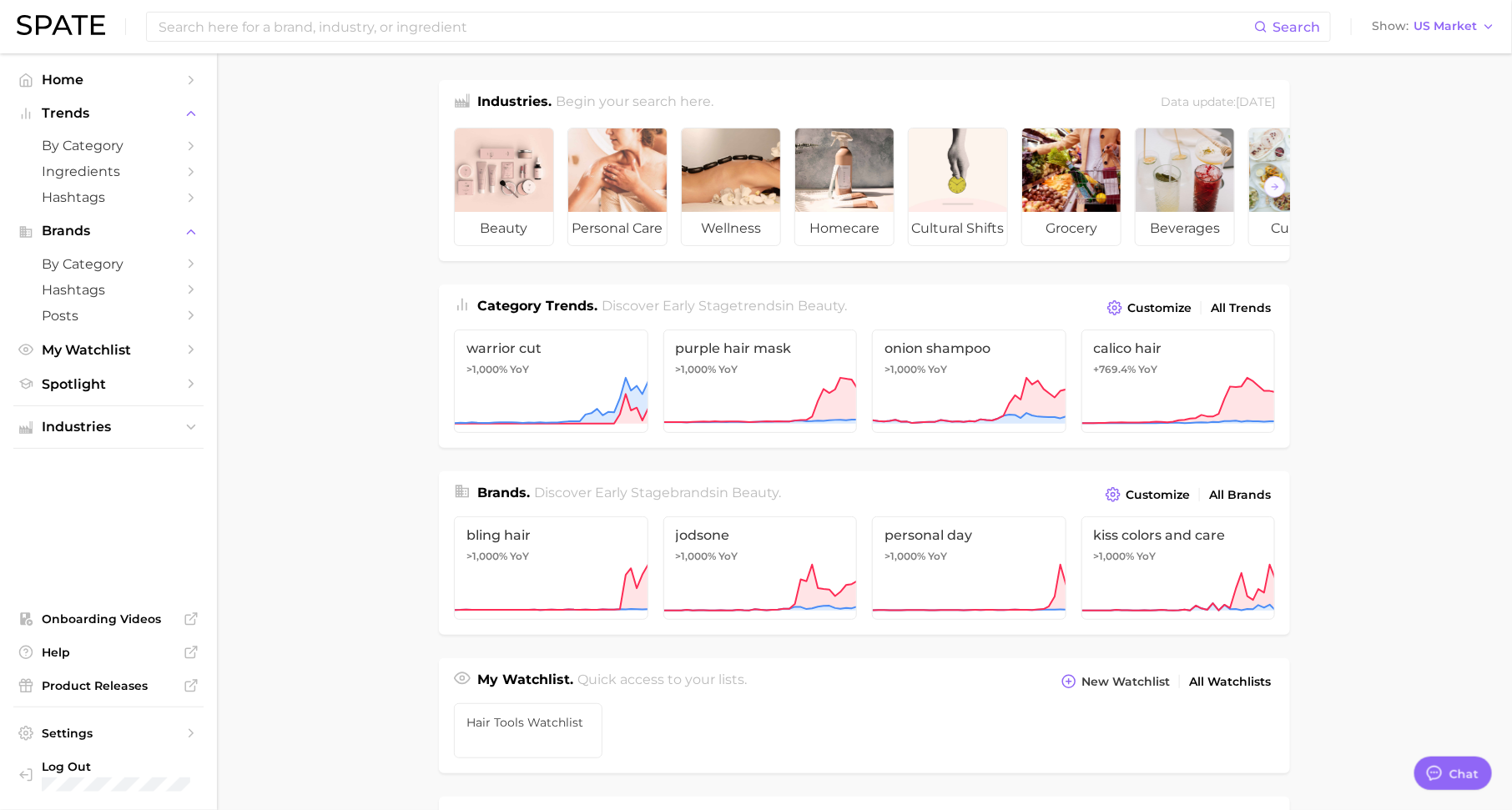
click at [142, 428] on span "Industries" at bounding box center [108, 427] width 134 height 15
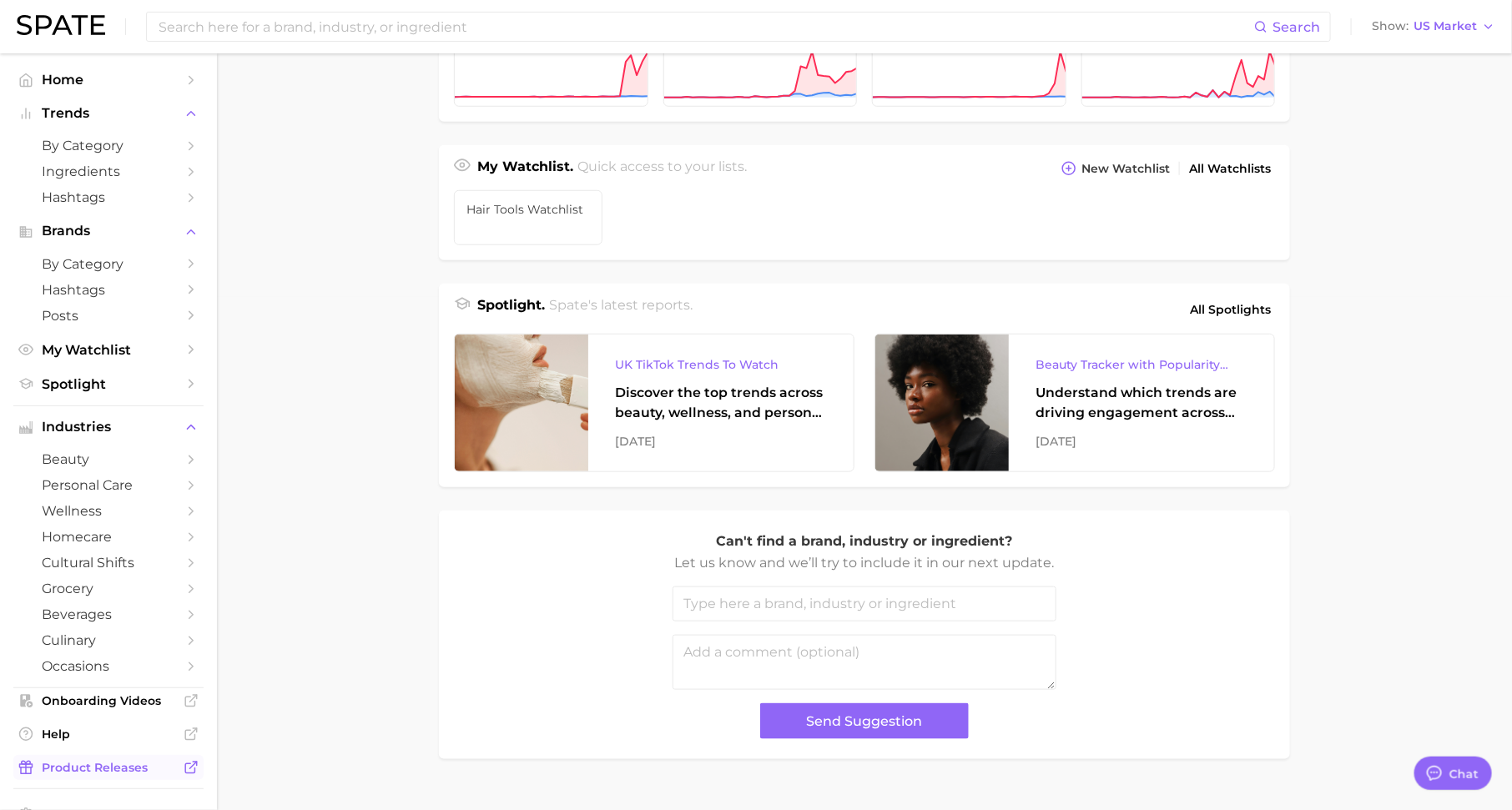
scroll to position [539, 0]
